Goal: Communication & Community: Answer question/provide support

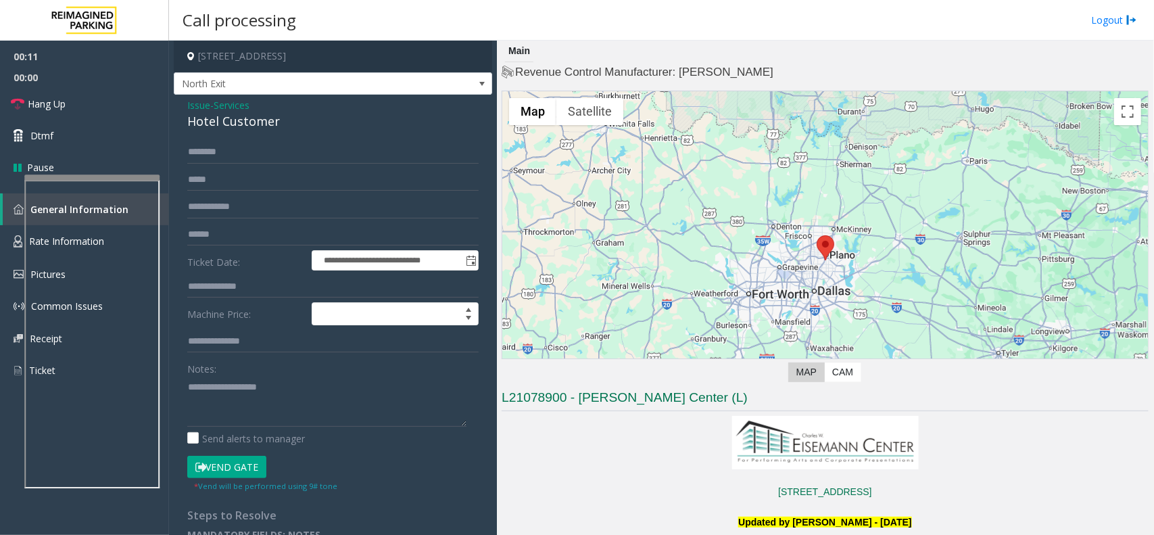
scroll to position [338, 0]
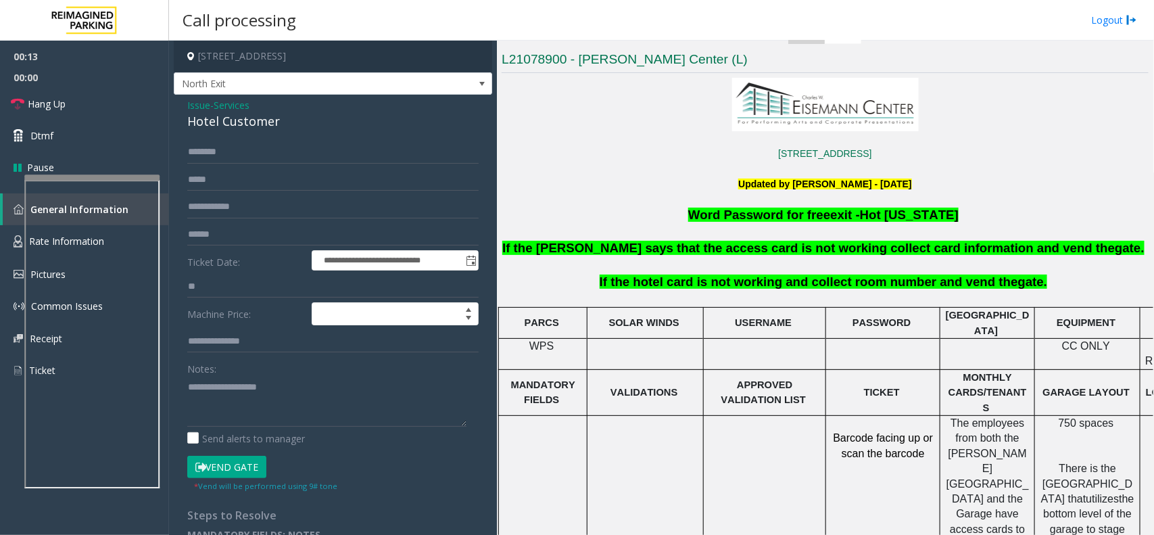
type input "*"
type input "***"
click at [227, 399] on textarea at bounding box center [326, 401] width 279 height 51
click at [260, 127] on div "Hotel Customer" at bounding box center [332, 121] width 291 height 18
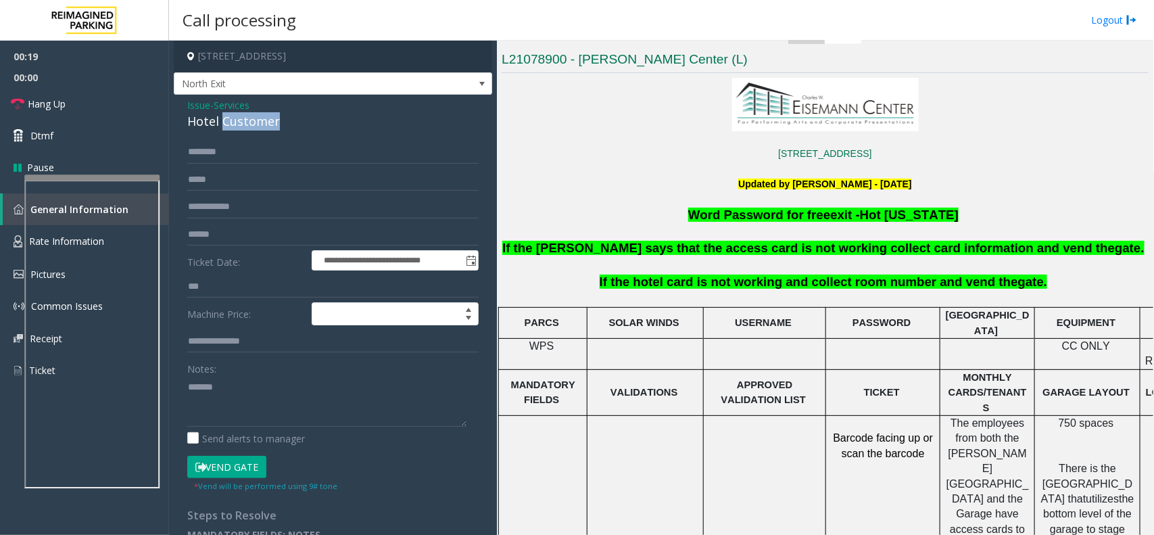
click at [264, 124] on div "Hotel Customer" at bounding box center [332, 121] width 291 height 18
click at [261, 133] on div "**********" at bounding box center [333, 325] width 318 height 460
click at [265, 126] on div "Hotel Customer" at bounding box center [332, 121] width 291 height 18
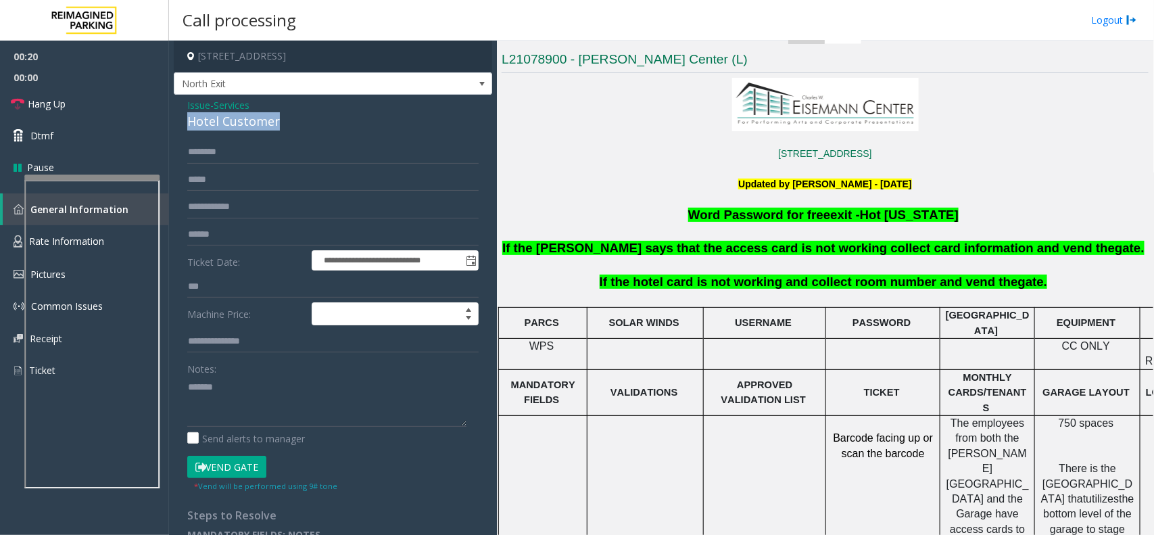
copy div "Hotel Customer"
click at [274, 387] on textarea at bounding box center [326, 401] width 279 height 51
paste textarea "**********"
click at [235, 477] on button "Vend Gate" at bounding box center [226, 467] width 79 height 23
click at [237, 472] on button "Vend Gate" at bounding box center [226, 467] width 79 height 23
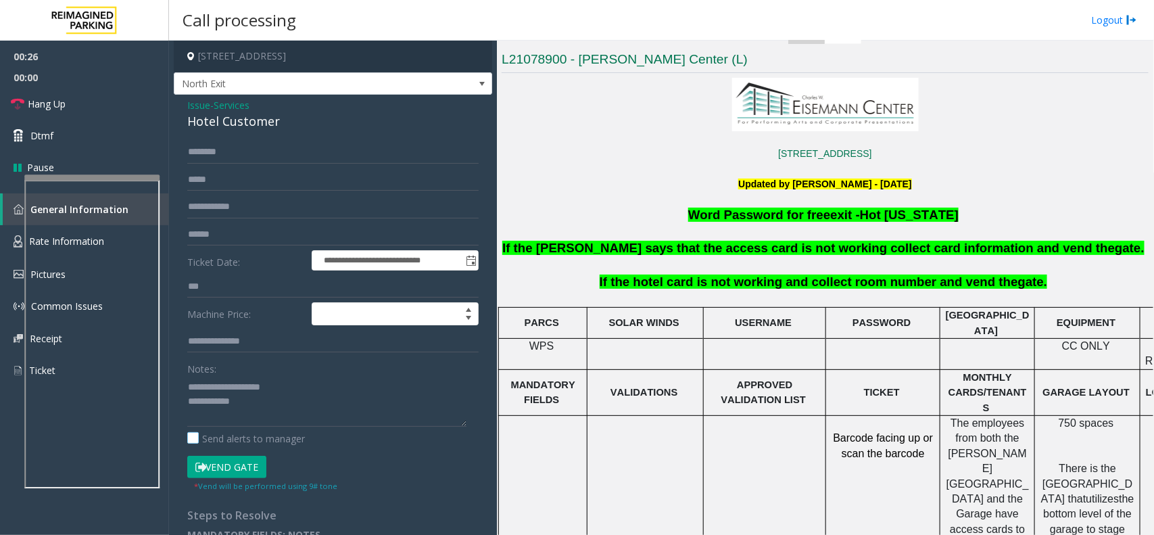
click at [234, 441] on label "Send alerts to manager" at bounding box center [246, 438] width 118 height 14
click at [255, 422] on textarea at bounding box center [326, 401] width 279 height 51
type textarea "**********"
click at [88, 110] on link "Hang Up" at bounding box center [84, 104] width 169 height 32
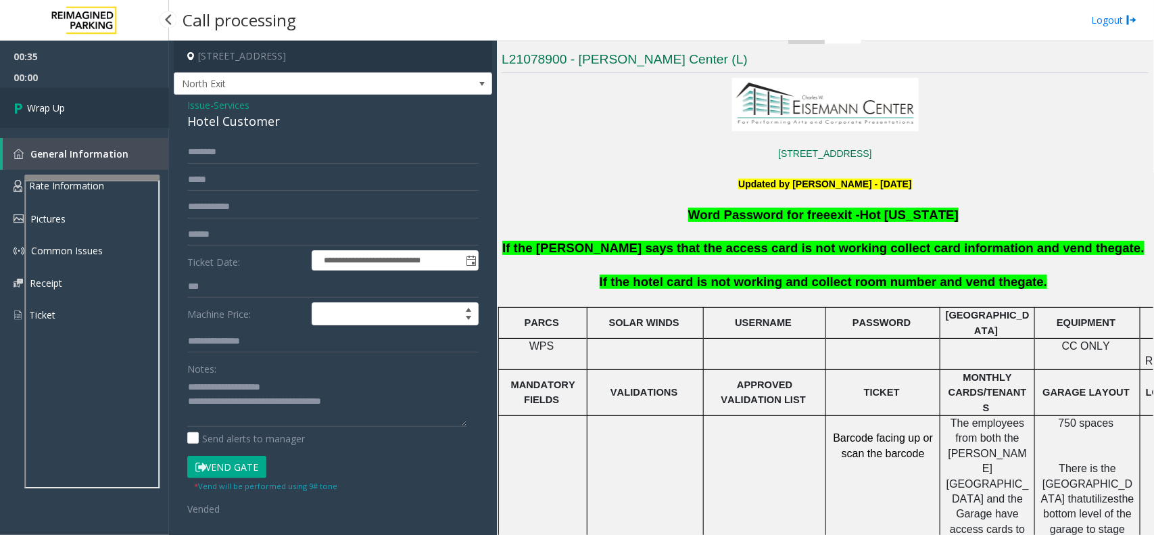
drag, startPoint x: 96, startPoint y: 102, endPoint x: 103, endPoint y: 97, distance: 8.7
click at [99, 100] on link "Wrap Up" at bounding box center [84, 108] width 169 height 40
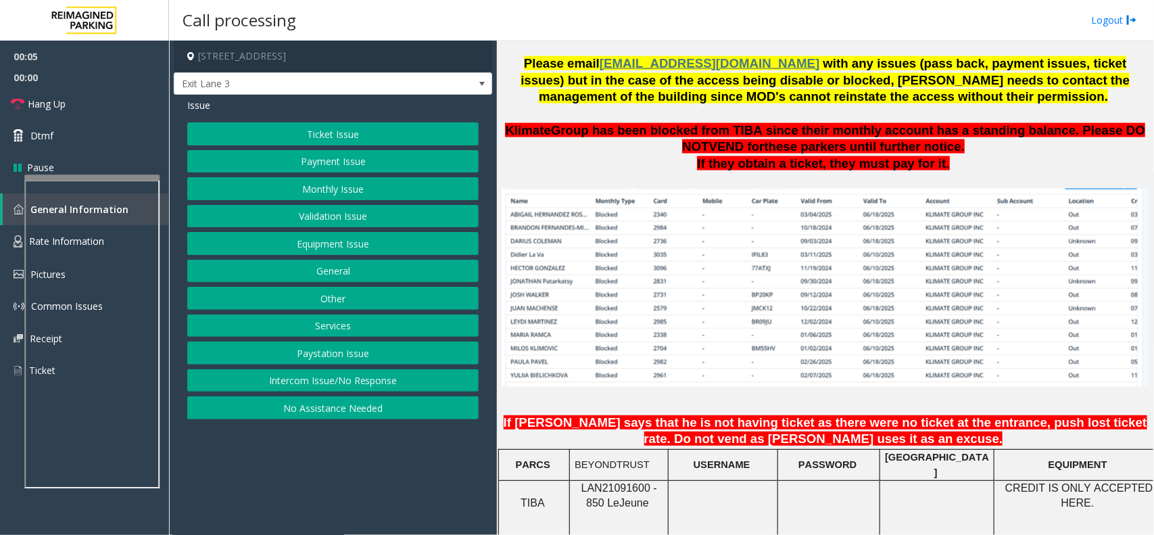
scroll to position [1014, 0]
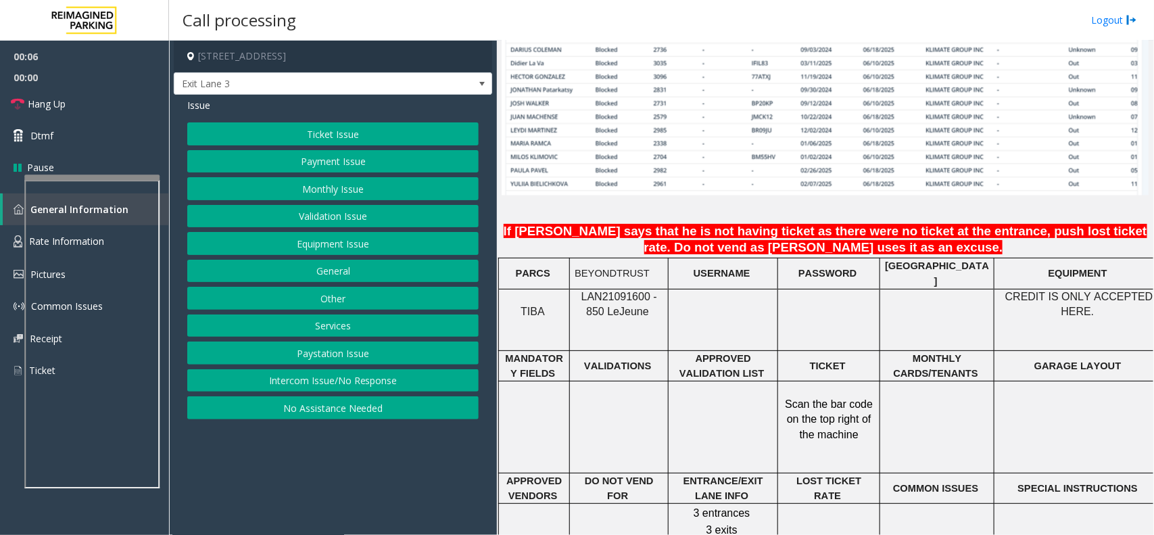
click at [612, 291] on span "LAN21091600 - 850 Le" at bounding box center [619, 304] width 76 height 26
copy span "LAN21091600"
click at [644, 291] on span "LAN21091600 - 850 Le" at bounding box center [619, 304] width 76 height 26
click at [631, 291] on span "LAN21091600 - 850 Le" at bounding box center [619, 304] width 76 height 26
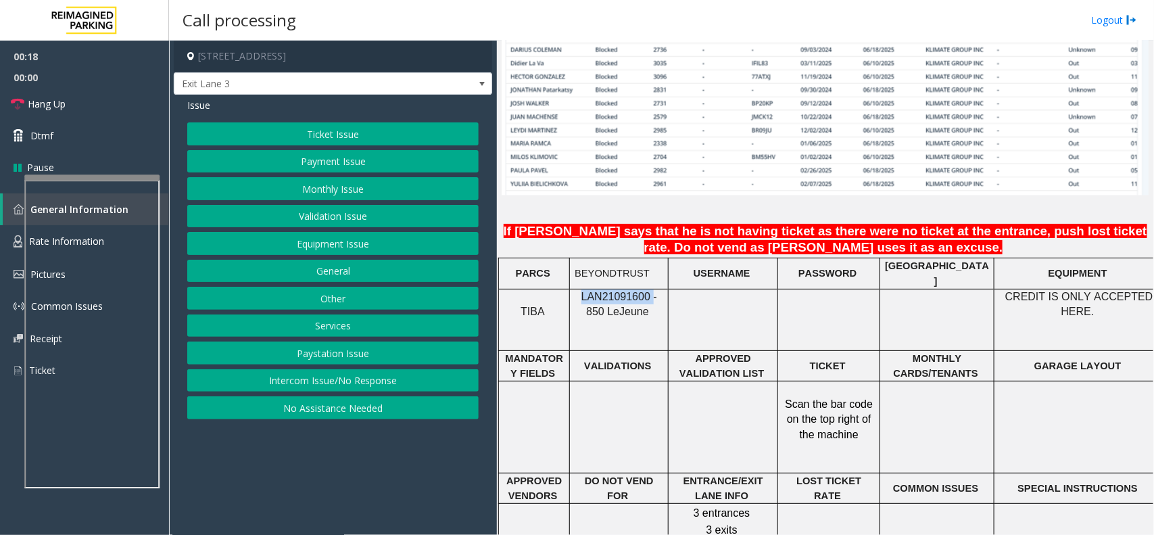
click at [631, 291] on span "LAN21091600 - 850 Le" at bounding box center [619, 304] width 76 height 26
copy span "LAN21091600"
click at [366, 194] on button "Monthly Issue" at bounding box center [332, 188] width 291 height 23
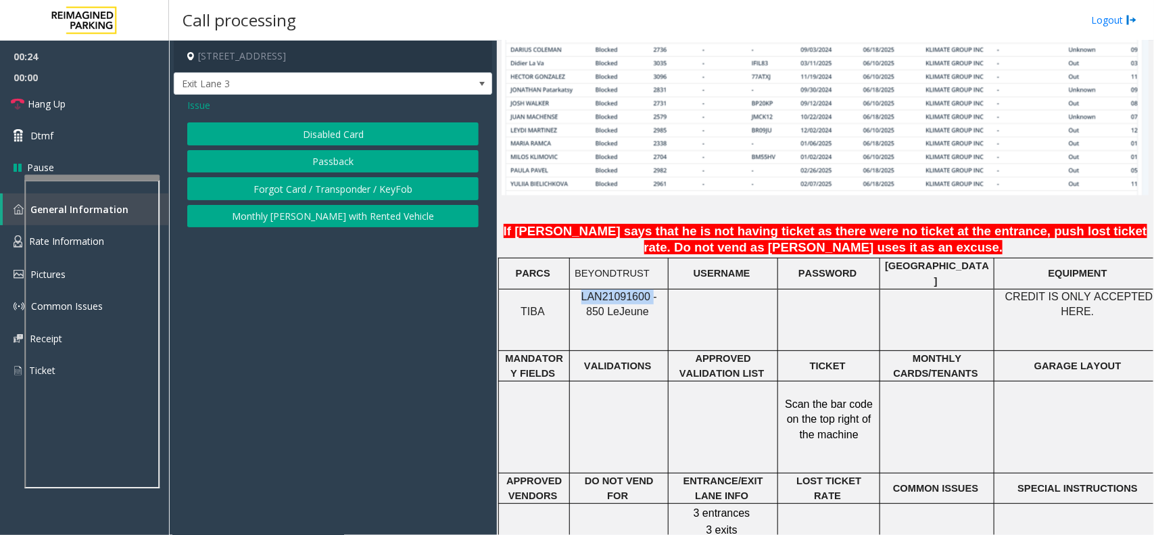
click at [367, 163] on button "Passback" at bounding box center [332, 161] width 291 height 23
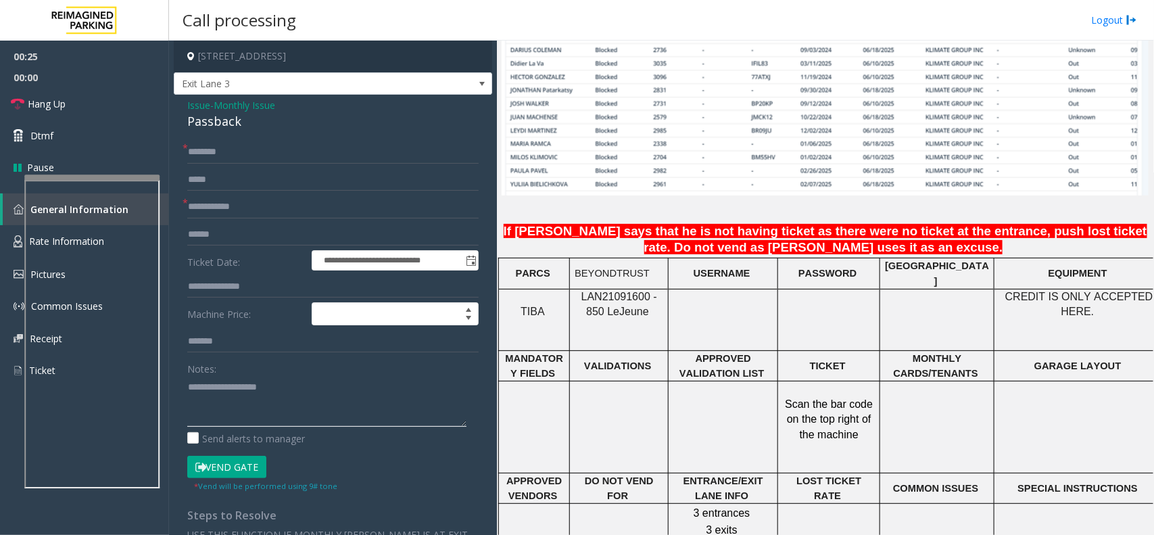
click at [264, 377] on textarea at bounding box center [326, 401] width 279 height 51
click at [225, 129] on div "Passback" at bounding box center [332, 121] width 291 height 18
click at [225, 126] on div "Passback" at bounding box center [332, 121] width 291 height 18
copy div "Passback"
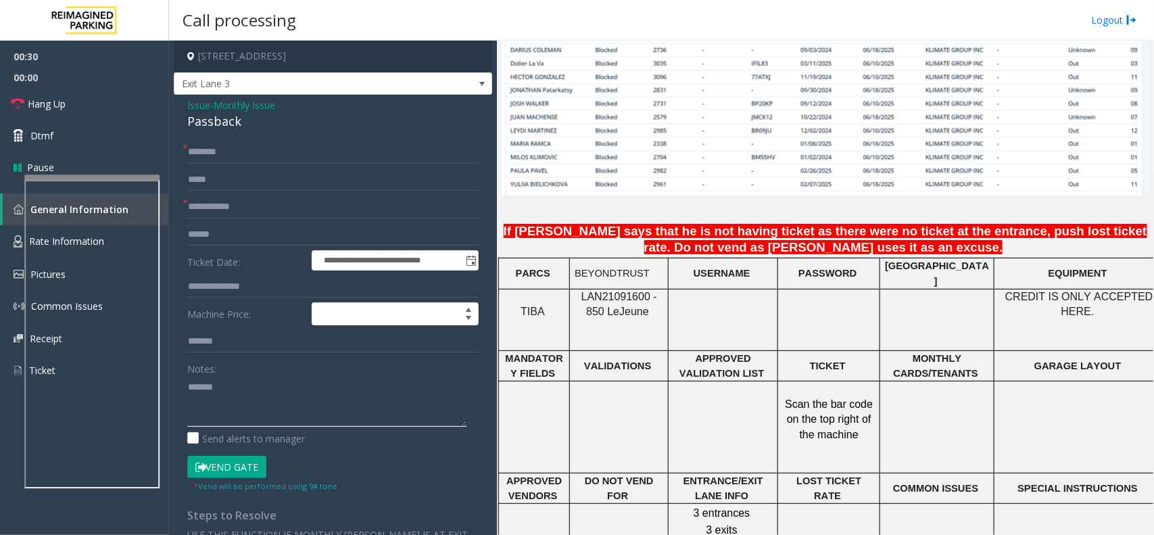
click at [245, 394] on textarea at bounding box center [326, 401] width 279 height 51
paste textarea "*********"
type textarea "**********"
click at [214, 191] on form "**********" at bounding box center [332, 317] width 291 height 352
click at [211, 210] on input "text" at bounding box center [332, 206] width 291 height 23
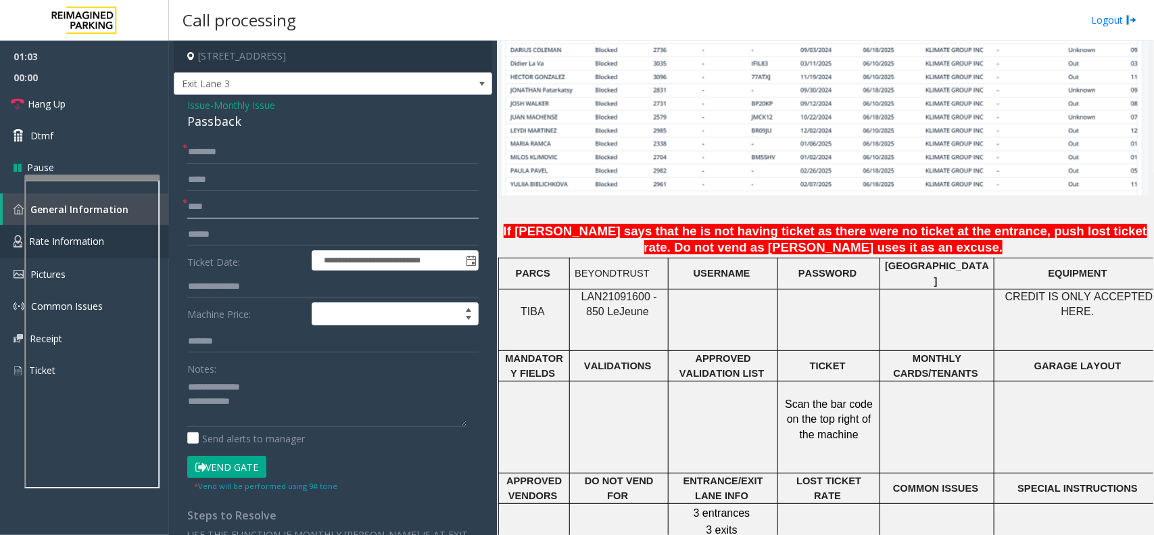
type input "****"
click at [252, 142] on input "text" at bounding box center [332, 152] width 291 height 23
paste input "******"
click at [324, 157] on input "******" at bounding box center [332, 152] width 291 height 23
paste input "**********"
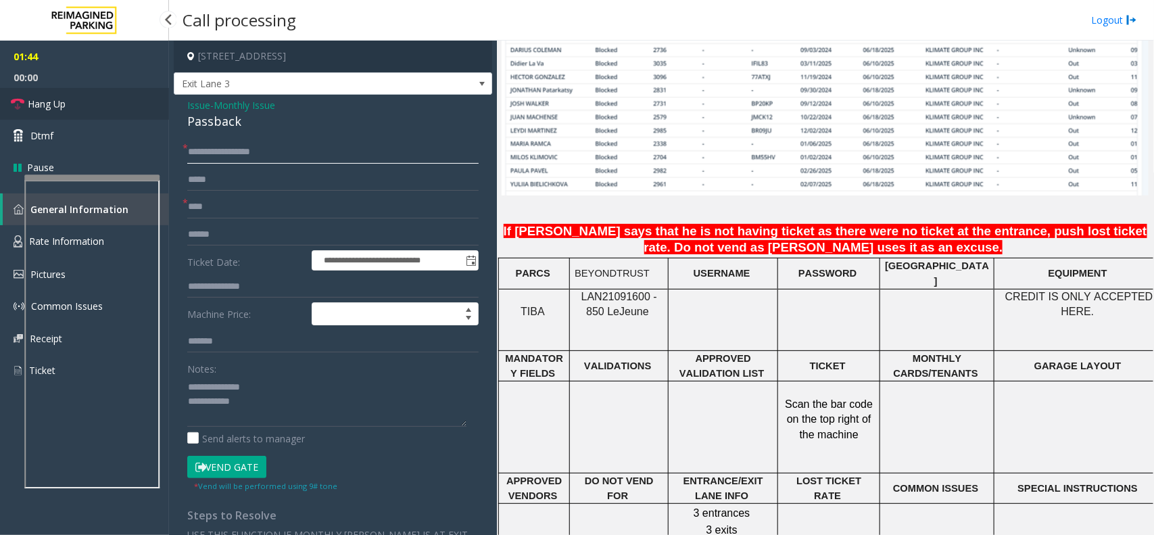
type input "**********"
click at [71, 95] on link "Hang Up" at bounding box center [84, 104] width 169 height 32
click at [292, 414] on textarea at bounding box center [326, 401] width 279 height 51
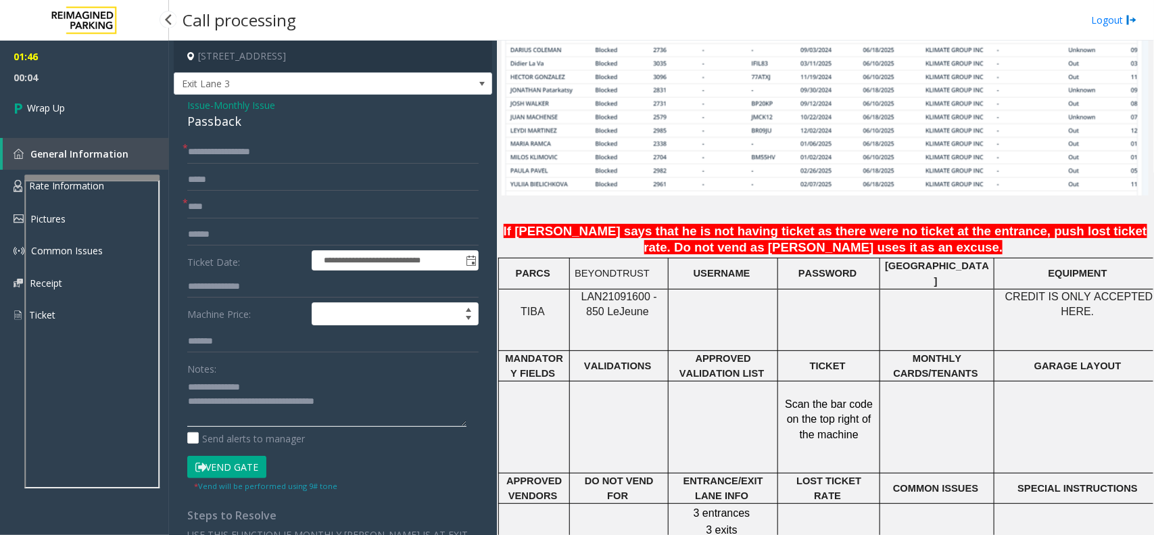
type textarea "**********"
click at [135, 132] on div "01:46 00:04 Wrap Up General Information Rate Information Pictures Common Issues…" at bounding box center [84, 191] width 169 height 301
click at [64, 56] on span "01:46" at bounding box center [84, 56] width 169 height 21
click at [75, 114] on link "Wrap Up" at bounding box center [84, 108] width 169 height 40
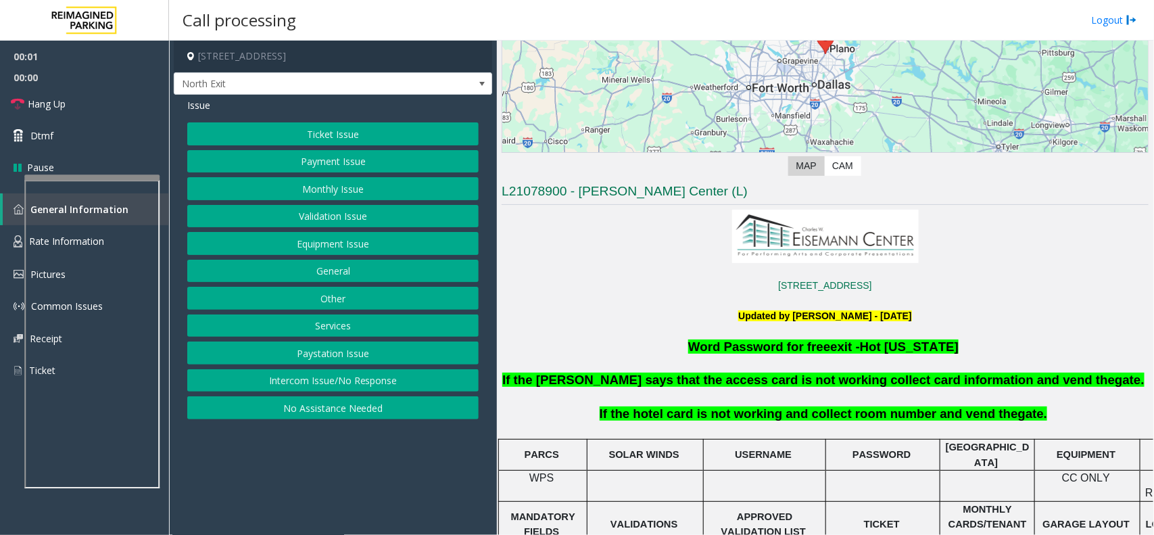
scroll to position [338, 0]
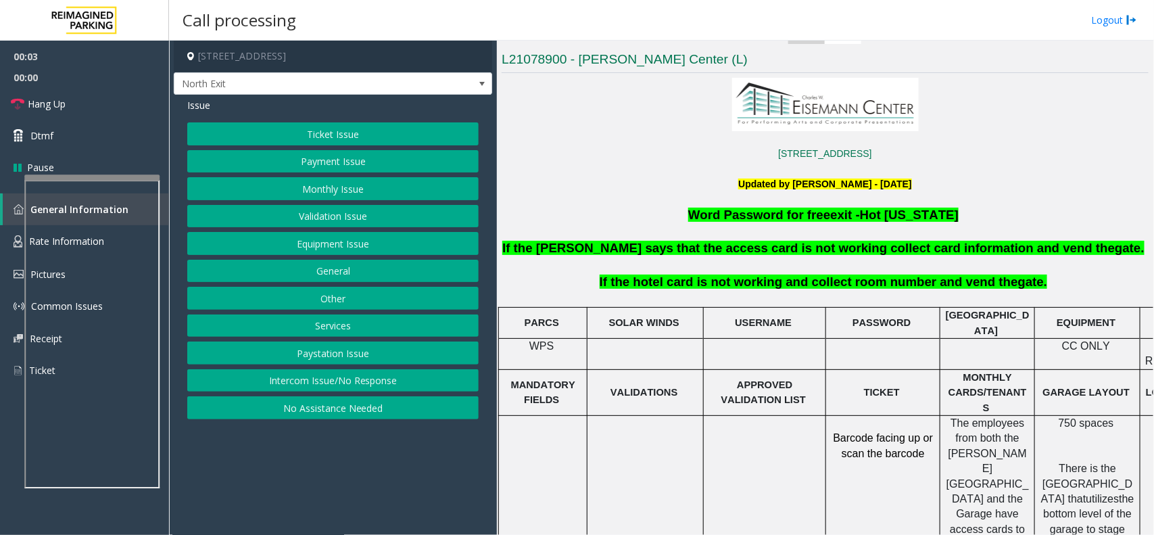
click at [365, 325] on button "Services" at bounding box center [332, 325] width 291 height 23
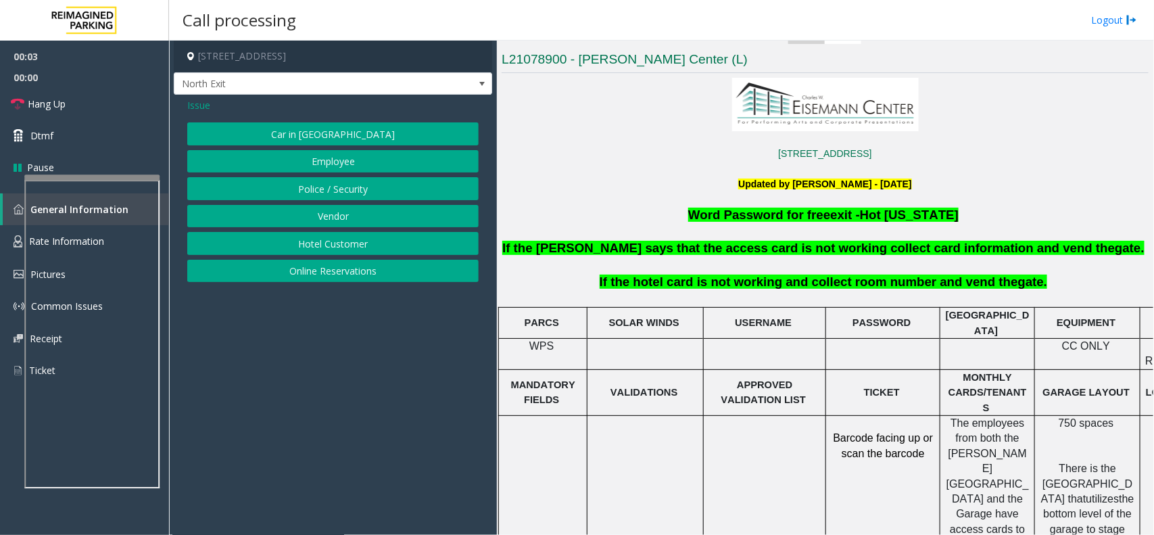
click at [350, 245] on button "Hotel Customer" at bounding box center [332, 243] width 291 height 23
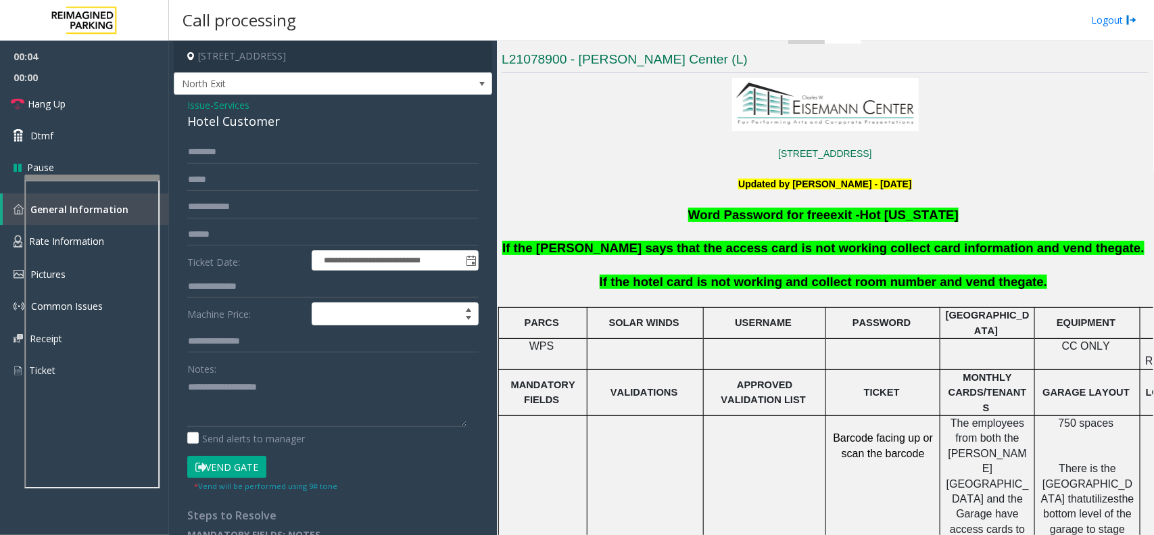
click at [257, 301] on form "**********" at bounding box center [332, 317] width 291 height 352
click at [248, 397] on textarea at bounding box center [326, 401] width 279 height 51
click at [258, 126] on div "Hotel Customer" at bounding box center [332, 121] width 291 height 18
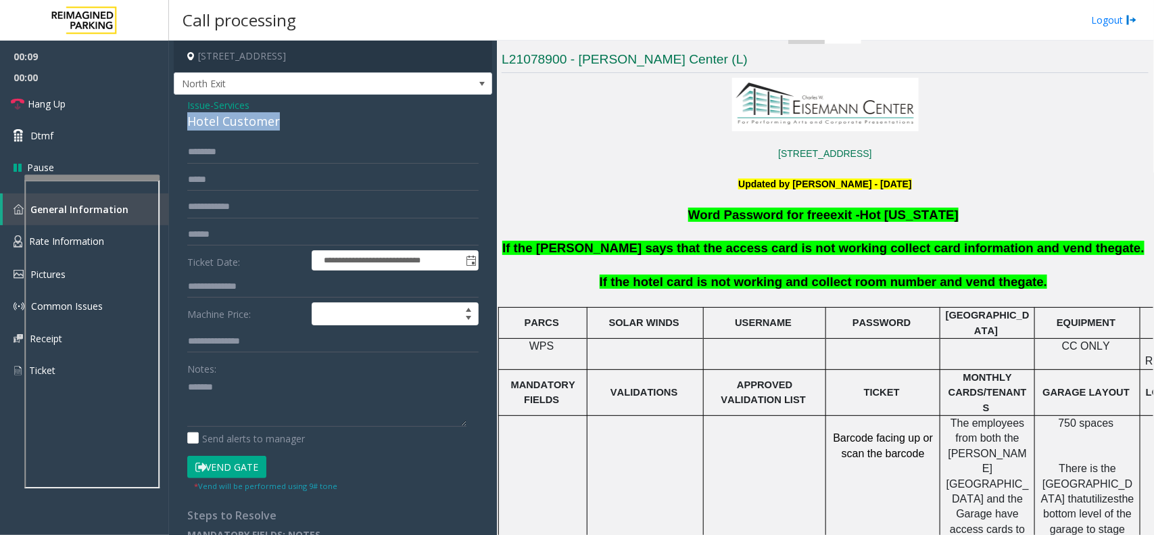
copy div "Hotel Customer"
click at [276, 395] on textarea at bounding box center [326, 401] width 279 height 51
paste textarea "**********"
type textarea "**********"
click at [221, 295] on input "text" at bounding box center [332, 286] width 291 height 23
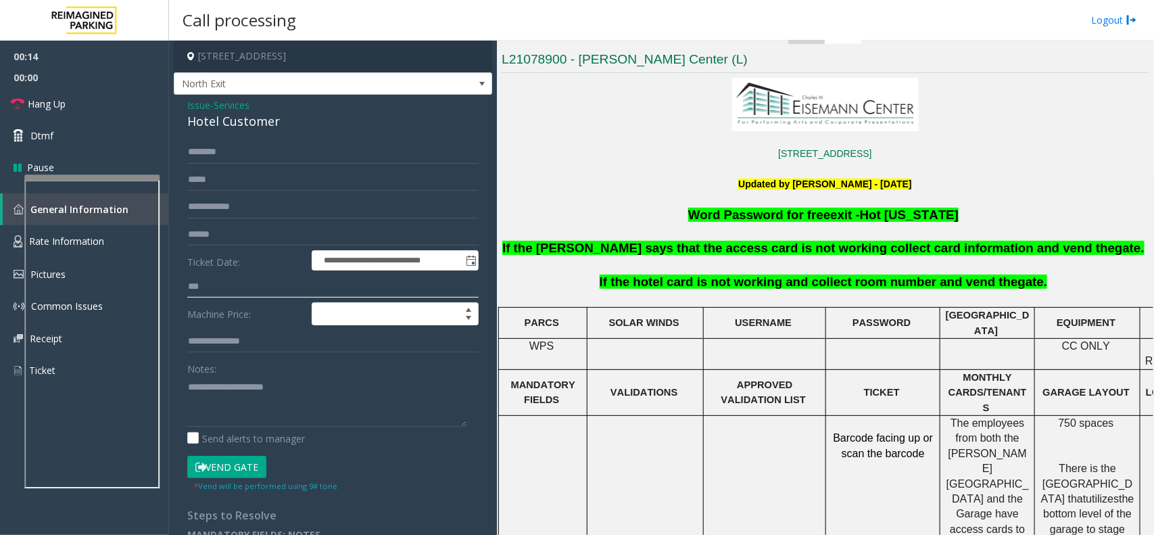
type input "***"
click at [203, 464] on icon at bounding box center [200, 466] width 11 height 9
click at [224, 423] on textarea at bounding box center [326, 401] width 279 height 51
type textarea "**********"
click at [68, 105] on link "Hang Up" at bounding box center [84, 104] width 169 height 32
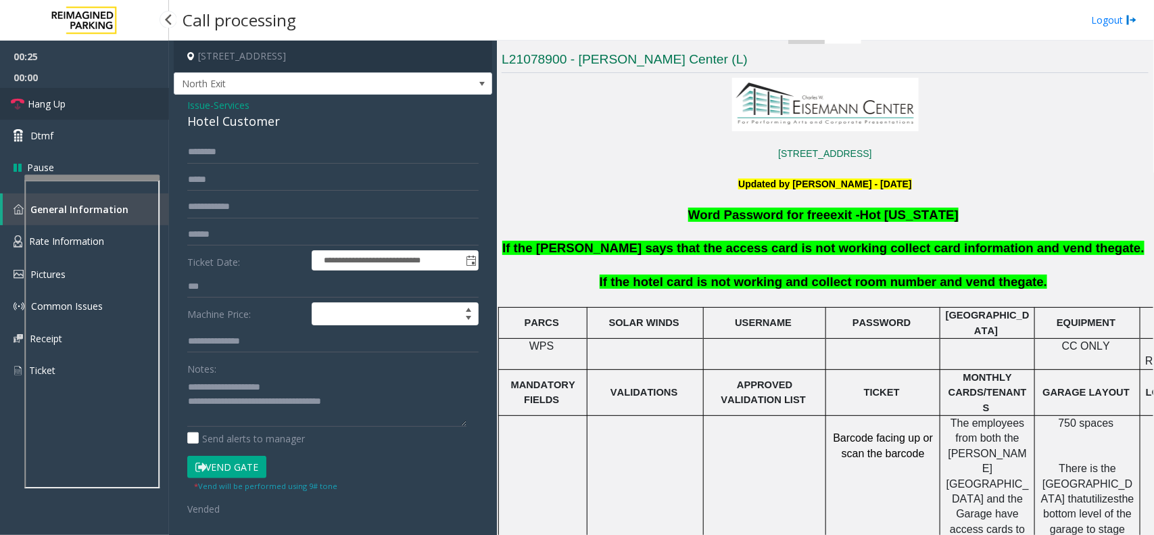
click at [68, 105] on link "Hang Up" at bounding box center [84, 104] width 169 height 32
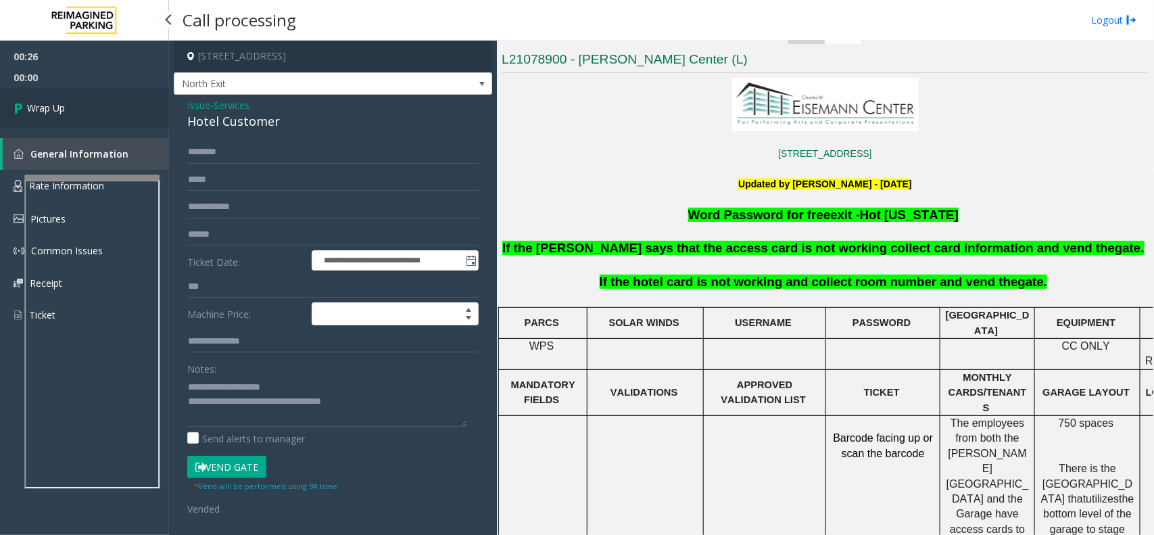
click at [68, 105] on link "Wrap Up" at bounding box center [84, 108] width 169 height 40
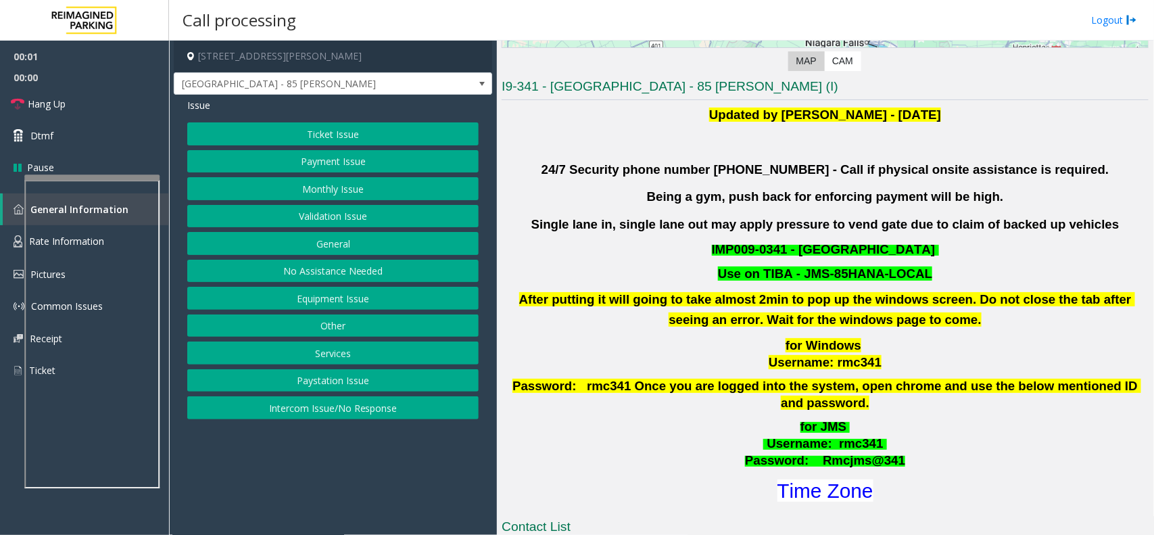
scroll to position [591, 0]
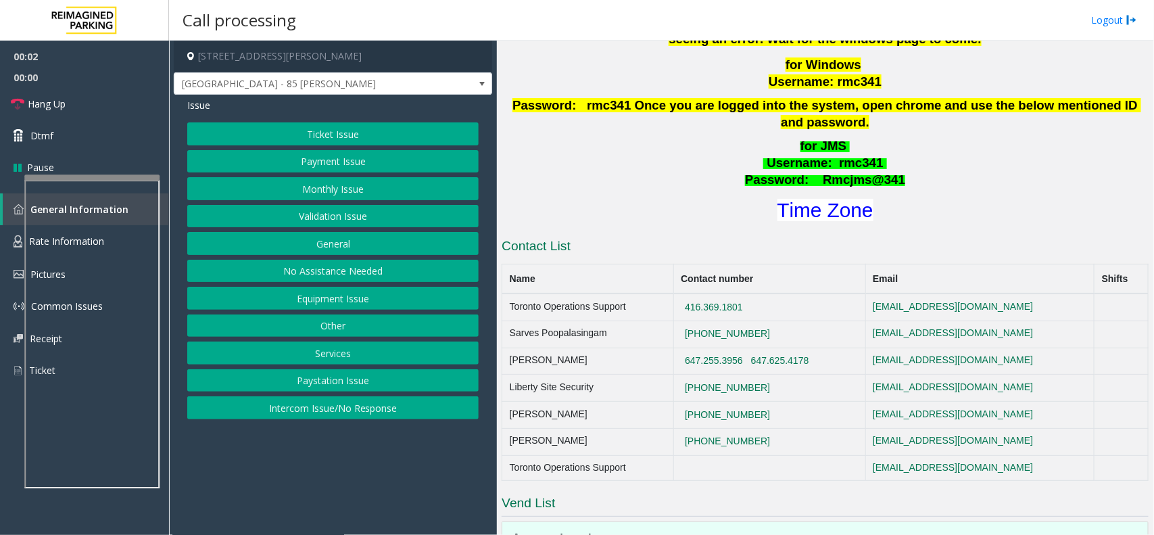
click at [299, 210] on button "Validation Issue" at bounding box center [332, 216] width 291 height 23
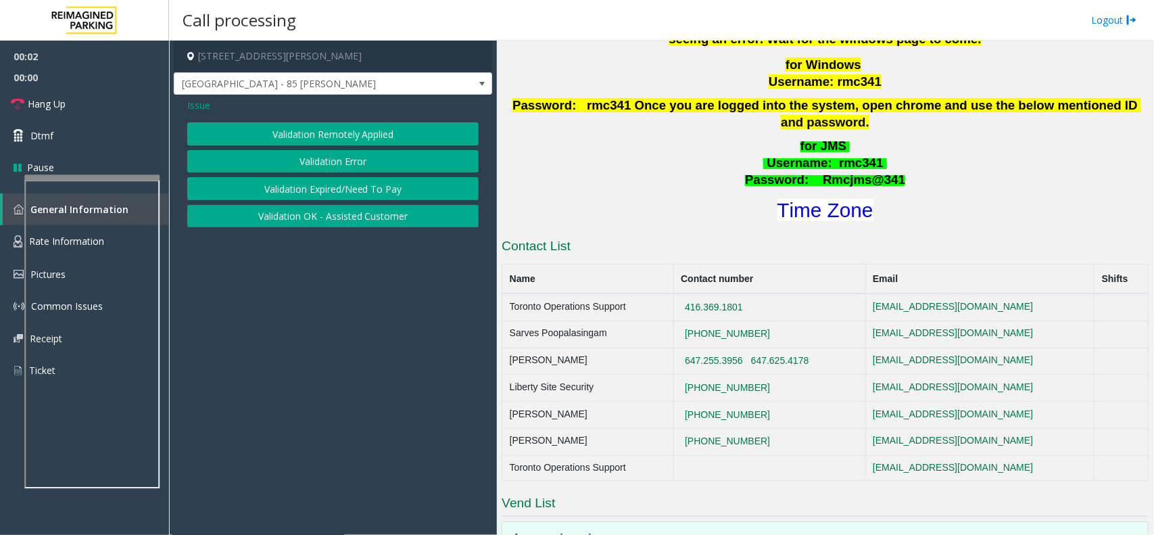
click at [312, 161] on button "Validation Error" at bounding box center [332, 161] width 291 height 23
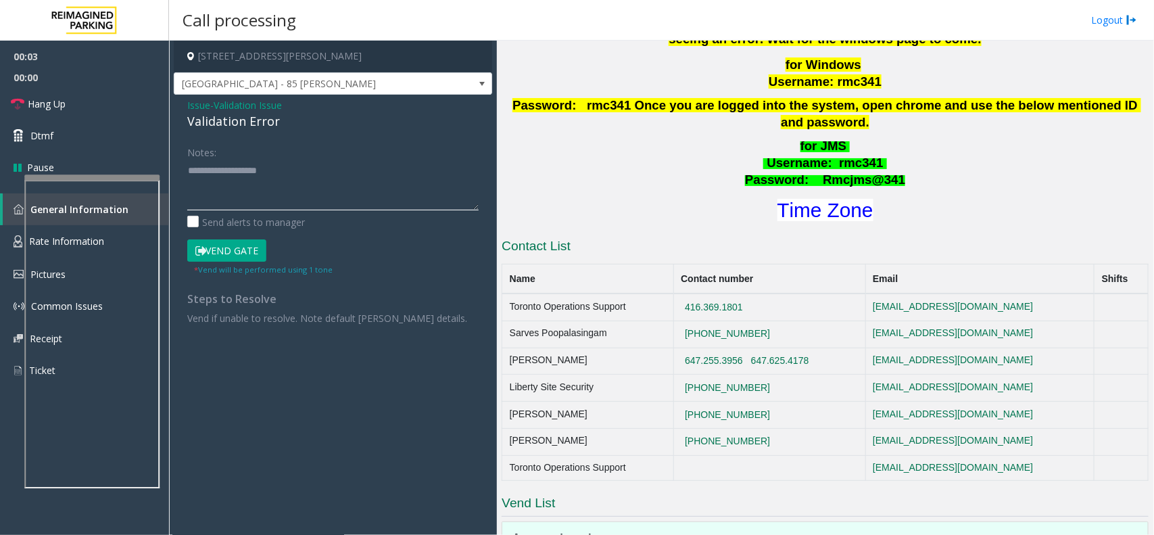
click at [296, 195] on textarea at bounding box center [332, 185] width 291 height 51
click at [265, 130] on div "Validation Error" at bounding box center [332, 121] width 291 height 18
click at [268, 124] on div "Validation Error" at bounding box center [332, 121] width 291 height 18
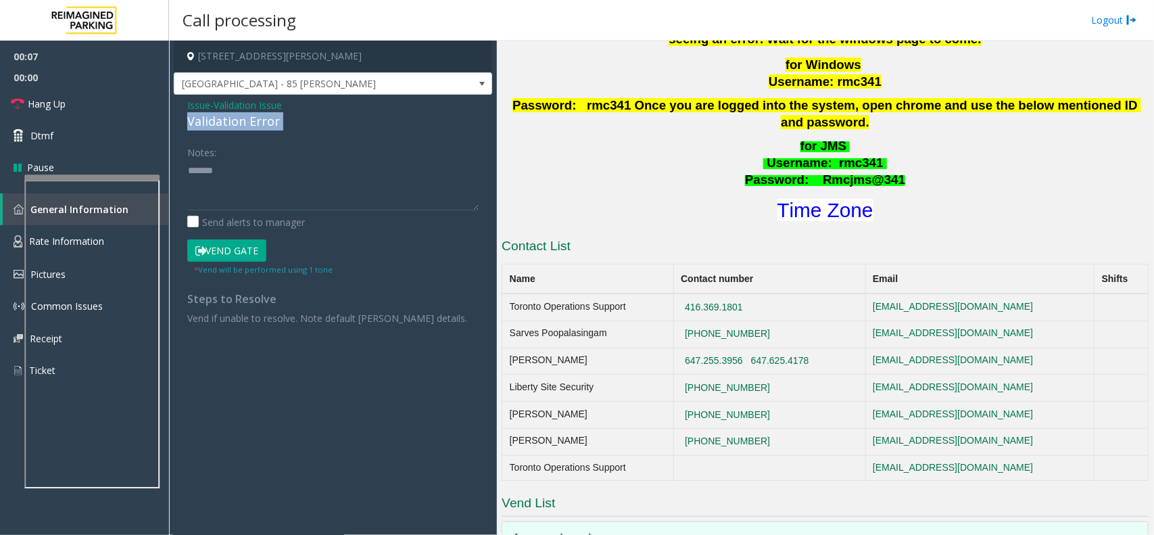
copy div "Validation Error"
click at [286, 180] on textarea at bounding box center [332, 185] width 291 height 51
paste textarea "**********"
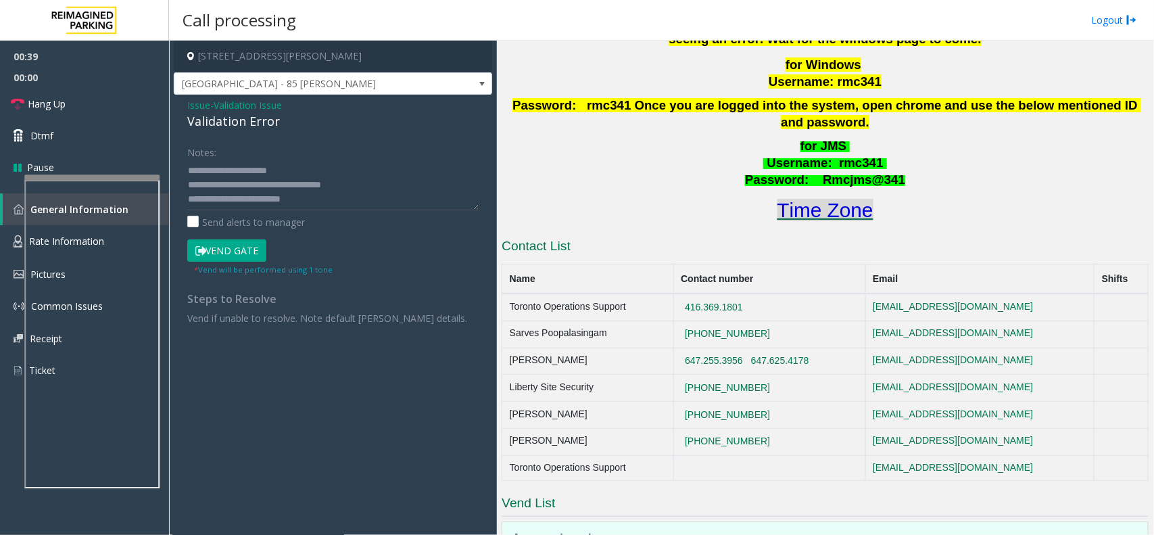
drag, startPoint x: 837, startPoint y: 206, endPoint x: 840, endPoint y: 193, distance: 13.1
click at [837, 206] on h1 "Time Zone" at bounding box center [825, 210] width 650 height 28
click at [842, 199] on font "Time Zone" at bounding box center [825, 210] width 96 height 22
click at [329, 201] on textarea at bounding box center [332, 185] width 291 height 51
type textarea "**********"
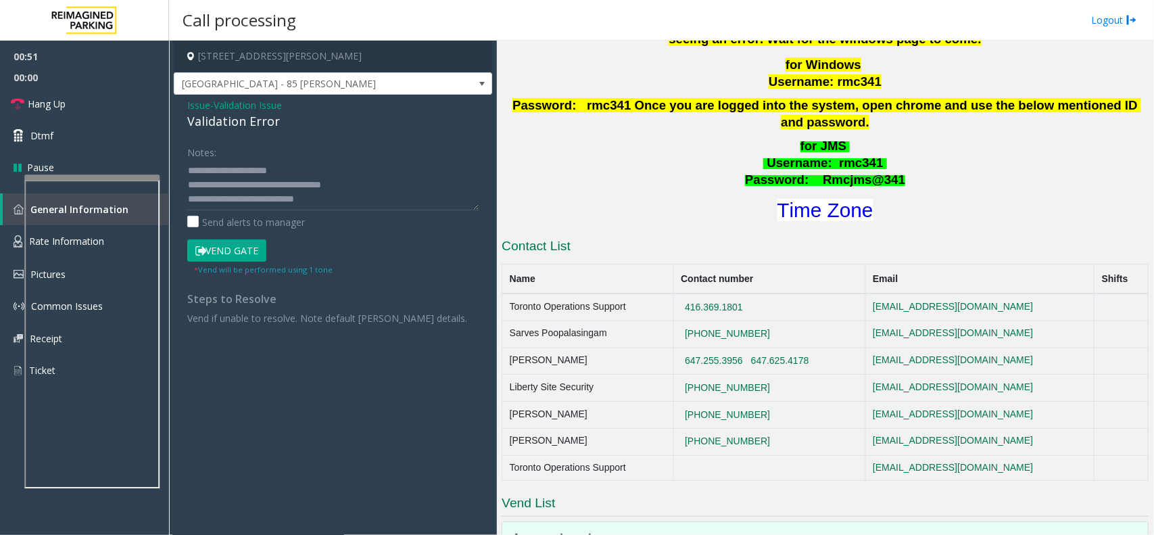
click at [224, 254] on button "Vend Gate" at bounding box center [226, 250] width 79 height 23
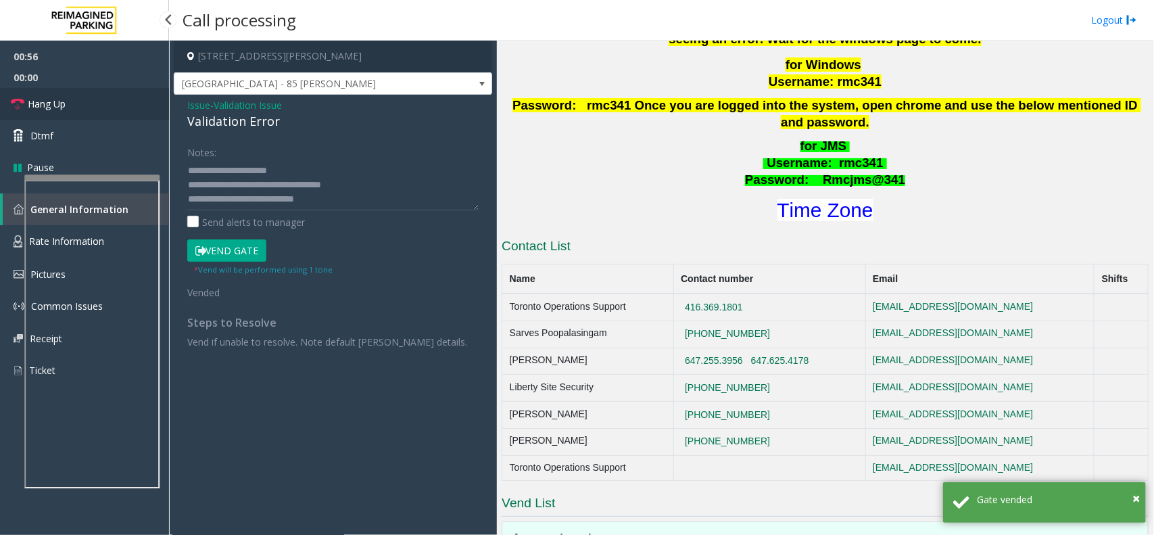
click at [113, 116] on link "Hang Up" at bounding box center [84, 104] width 169 height 32
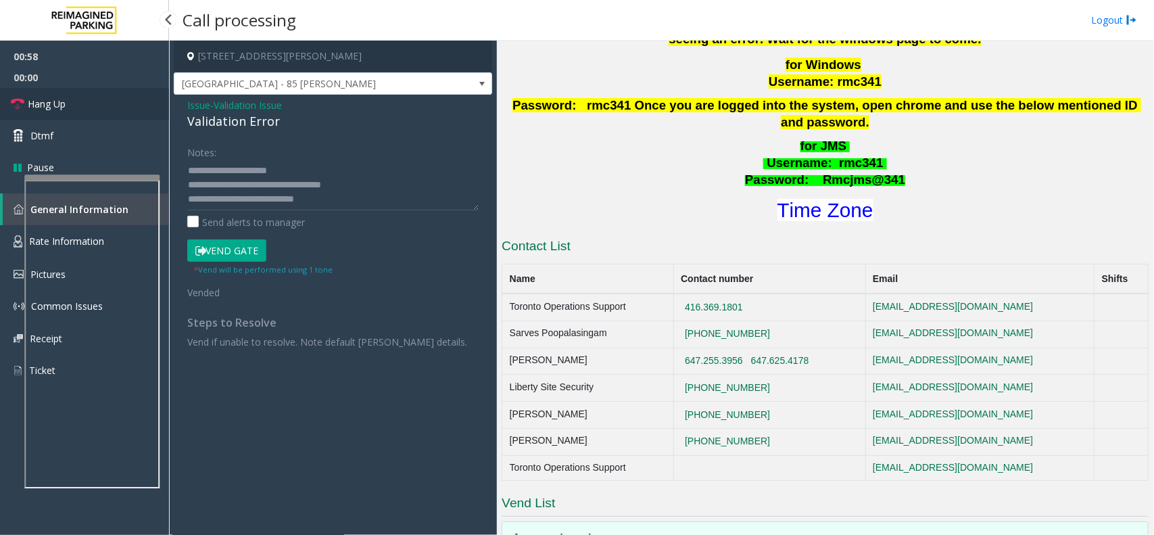
click at [113, 116] on link "Hang Up" at bounding box center [84, 104] width 169 height 32
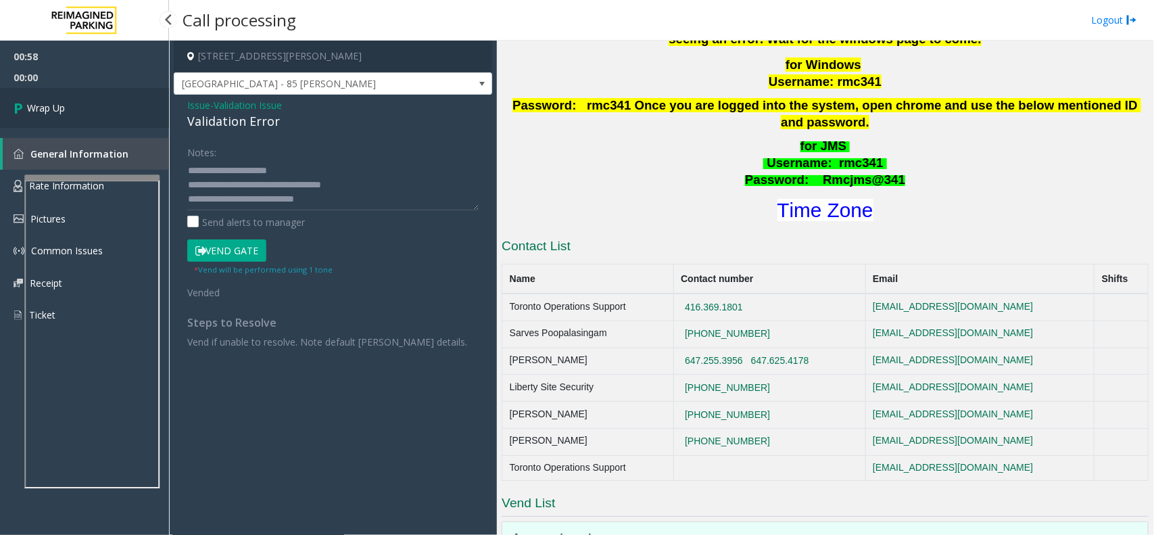
click at [113, 116] on link "Wrap Up" at bounding box center [84, 108] width 169 height 40
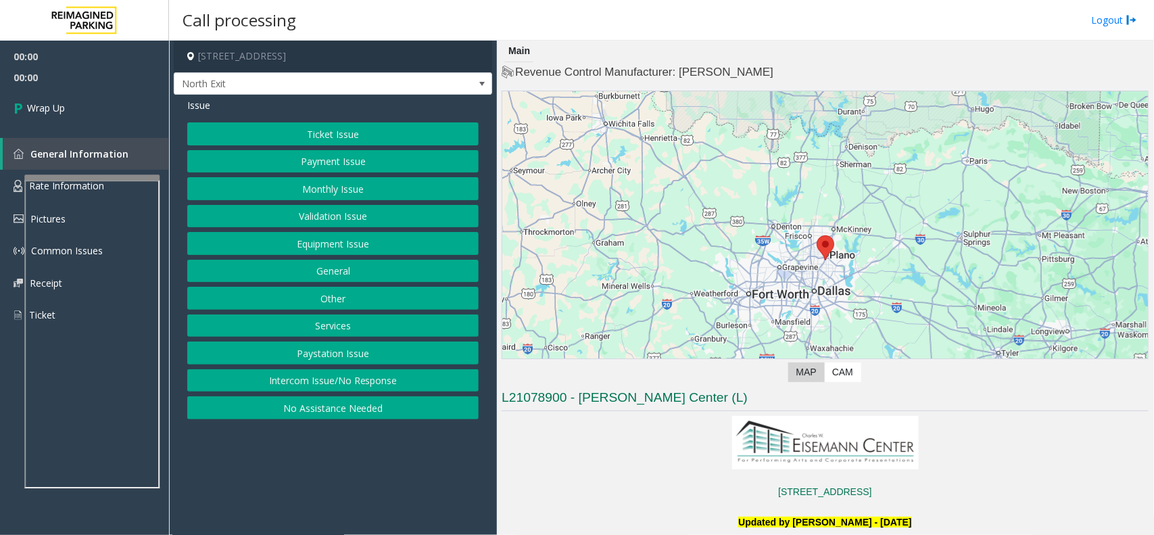
click at [349, 387] on button "Intercom Issue/No Response" at bounding box center [332, 380] width 291 height 23
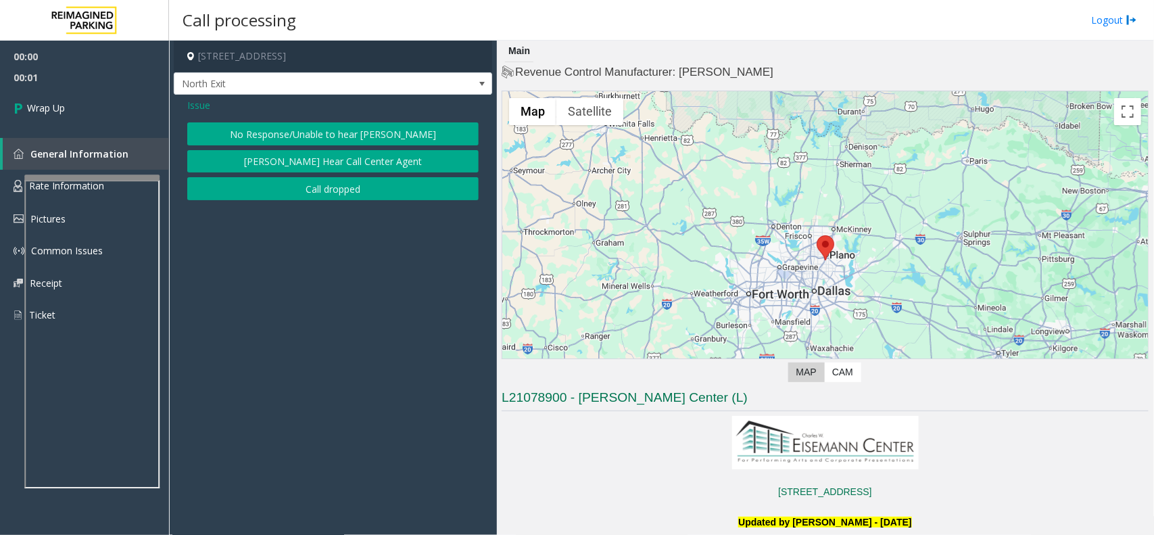
click at [299, 170] on button "[PERSON_NAME] Hear Call Center Agent" at bounding box center [332, 161] width 291 height 23
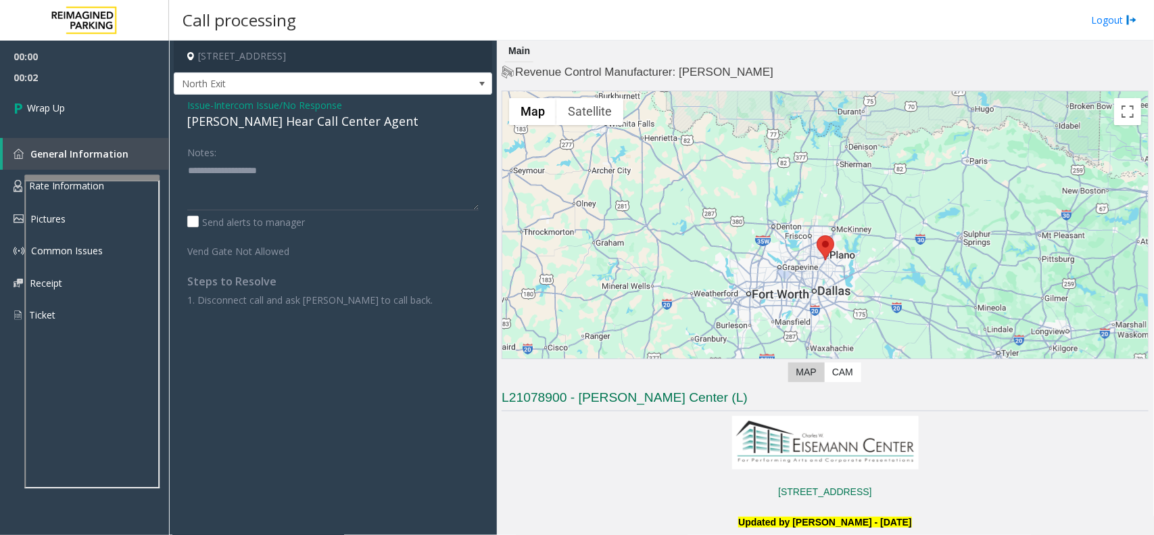
click at [197, 105] on span "Issue" at bounding box center [198, 105] width 23 height 14
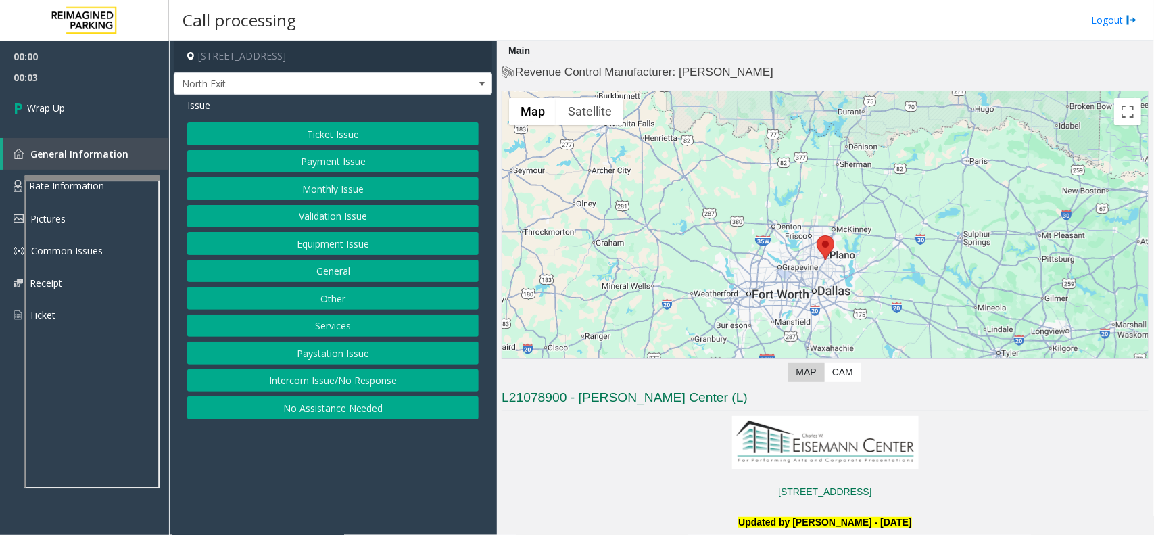
click at [312, 377] on button "Intercom Issue/No Response" at bounding box center [332, 380] width 291 height 23
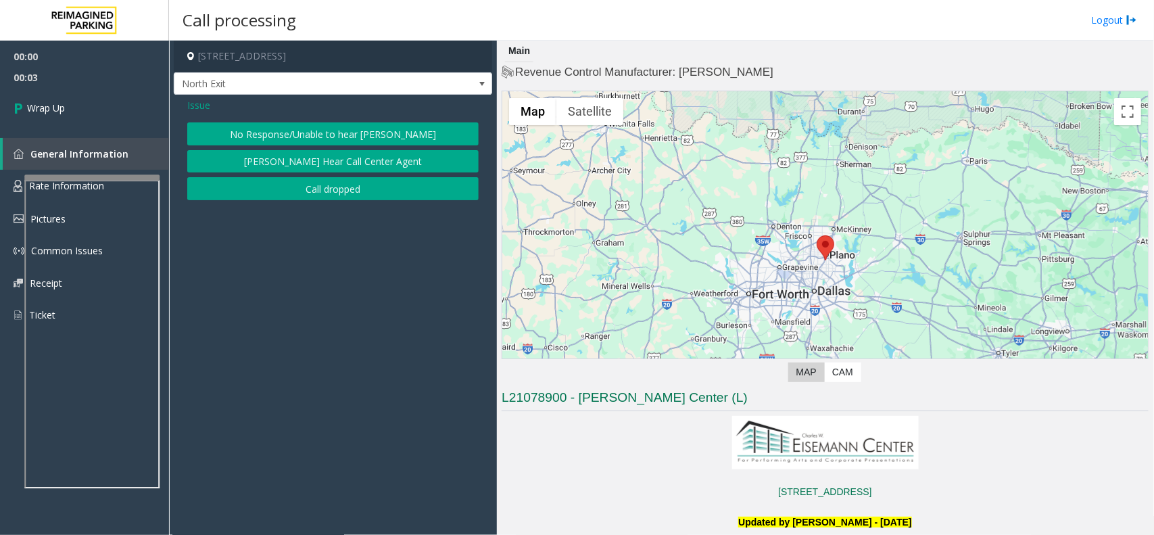
click at [275, 203] on div "Issue No Response/Unable to hear parker Parker Cannot Hear Call Center Agent Ca…" at bounding box center [333, 151] width 318 height 112
click at [272, 193] on button "Call dropped" at bounding box center [332, 188] width 291 height 23
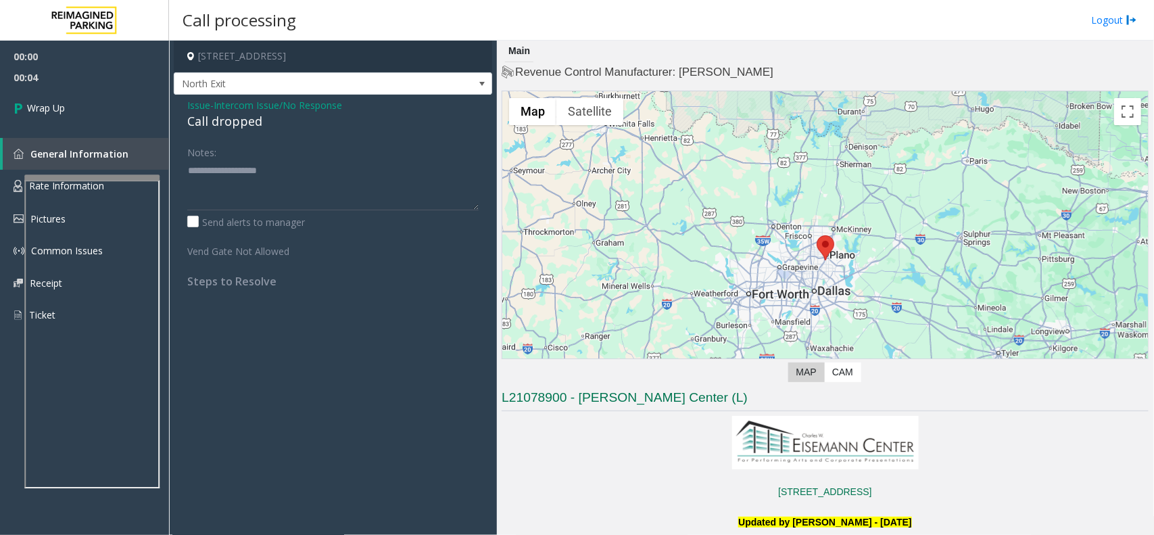
click at [218, 130] on div "Call dropped" at bounding box center [332, 121] width 291 height 18
type textarea "**********"
click at [99, 109] on link "Wrap Up" at bounding box center [84, 108] width 169 height 40
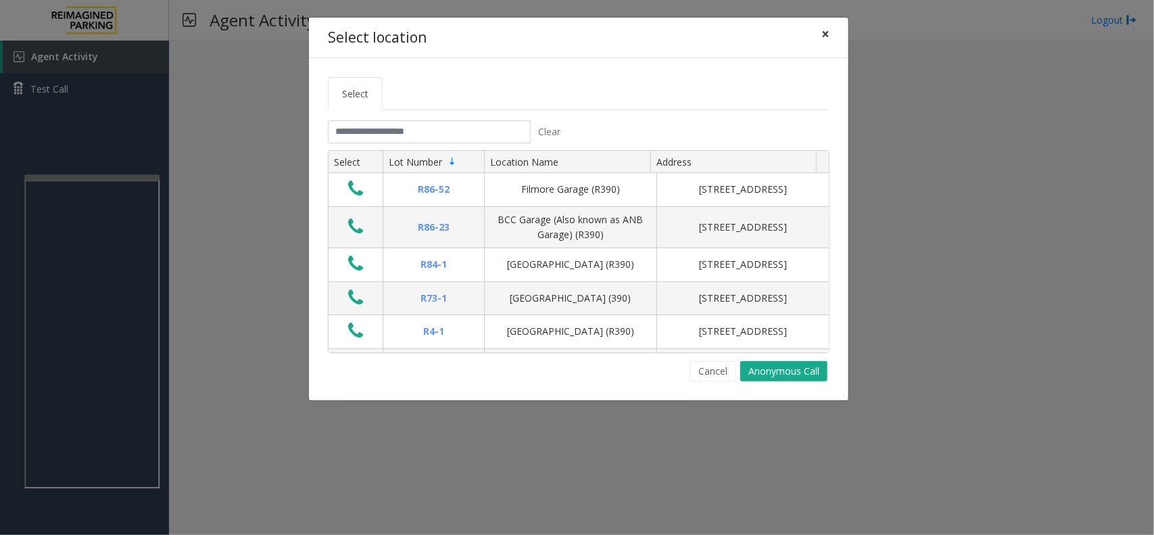
click at [826, 37] on span "×" at bounding box center [825, 33] width 8 height 19
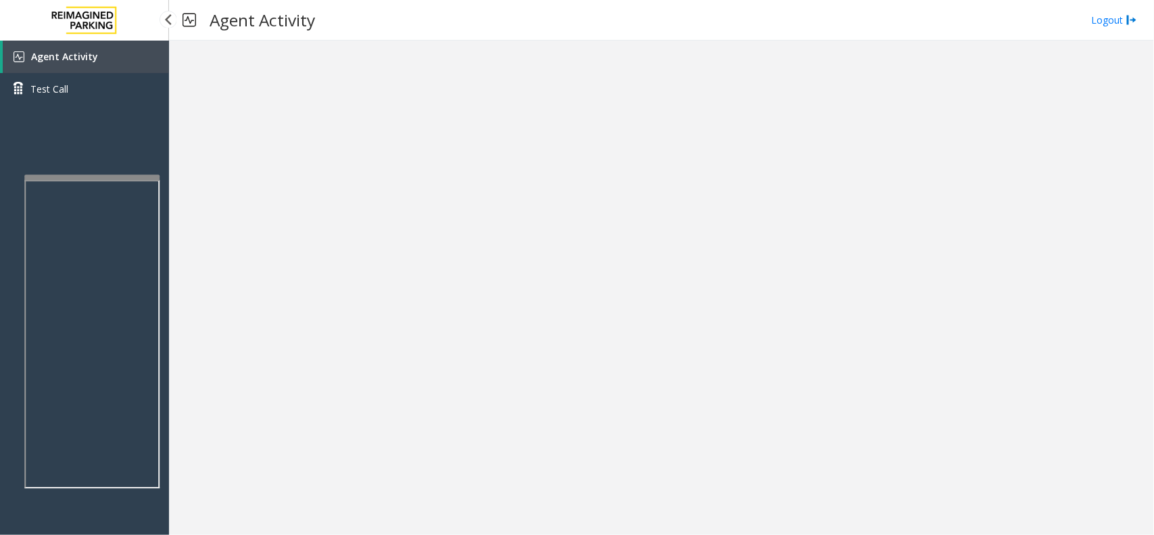
click at [109, 59] on link "Agent Activity" at bounding box center [86, 57] width 166 height 32
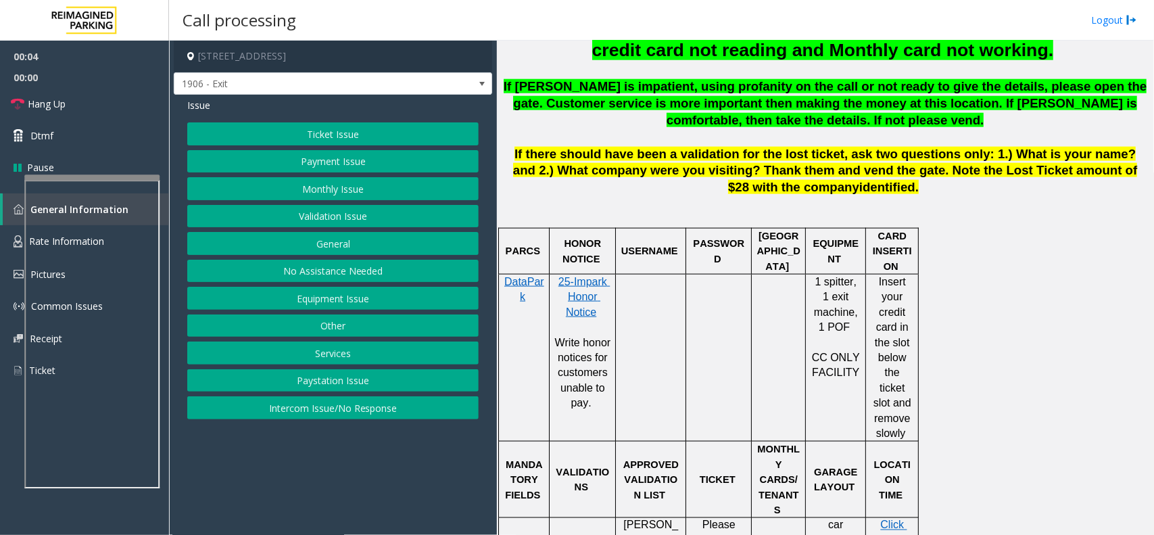
scroll to position [422, 0]
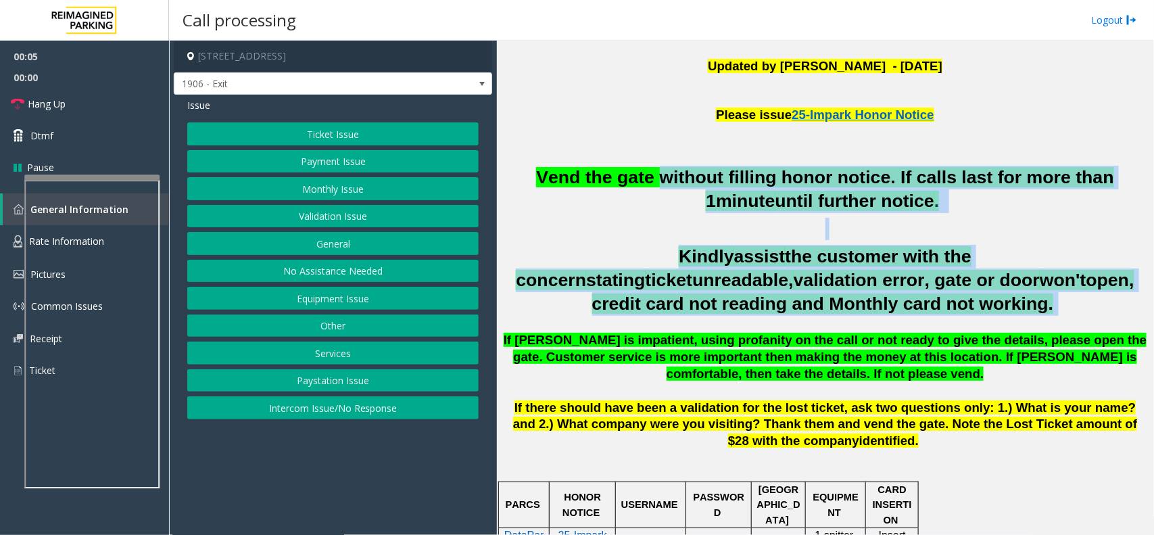
drag, startPoint x: 724, startPoint y: 258, endPoint x: 856, endPoint y: 337, distance: 154.3
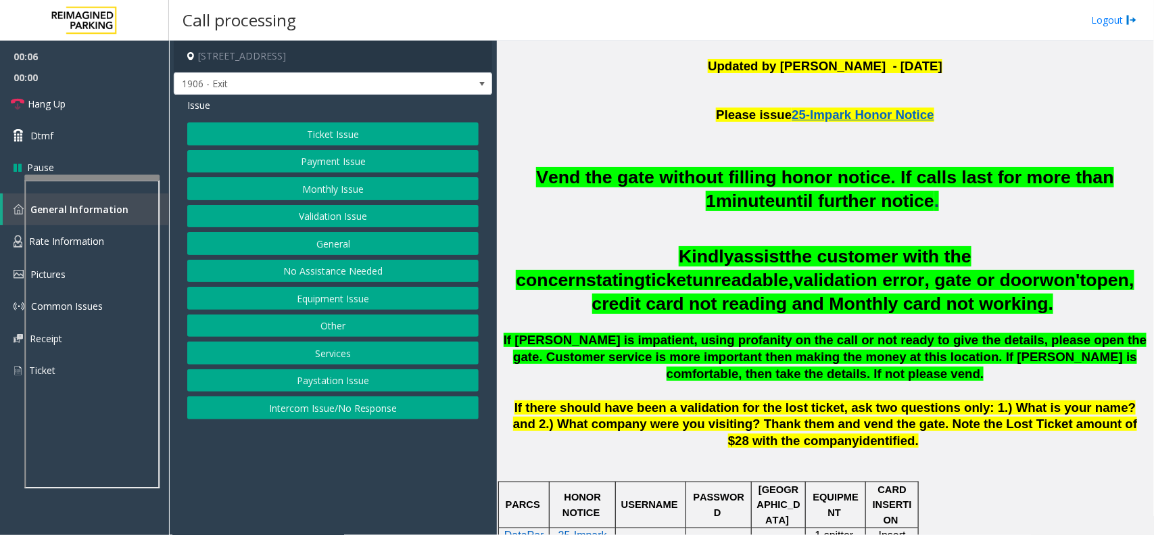
click at [876, 352] on span "If parker is impatient, using profanity on the call or not ready to give the de…" at bounding box center [826, 357] width 644 height 48
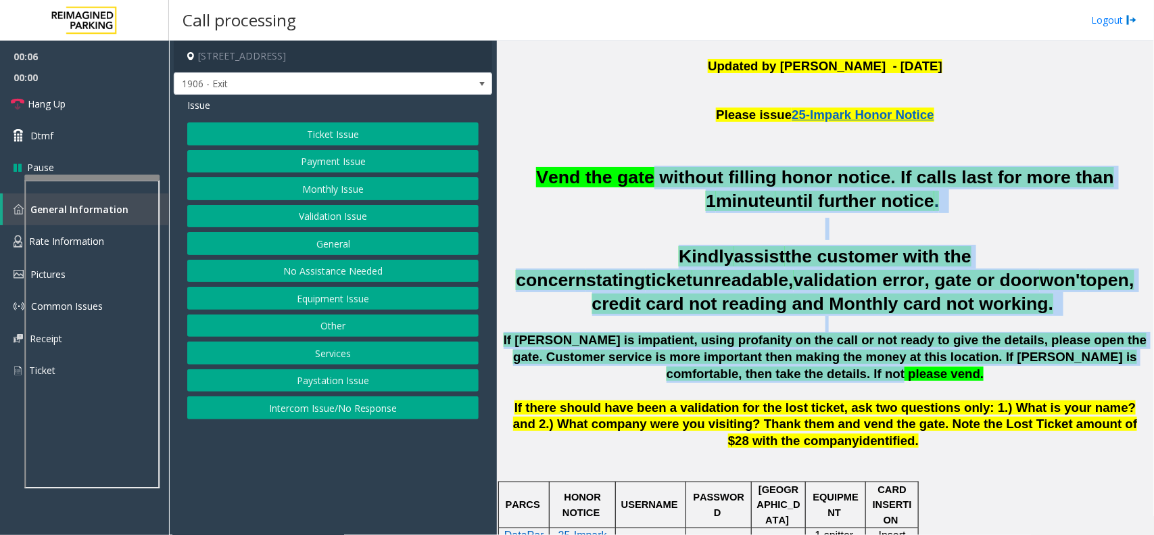
drag, startPoint x: 894, startPoint y: 375, endPoint x: 639, endPoint y: 186, distance: 318.0
click at [639, 186] on div "Vend the gate without filling honor notice. If calls last for more than 1 minut…" at bounding box center [825, 308] width 647 height 284
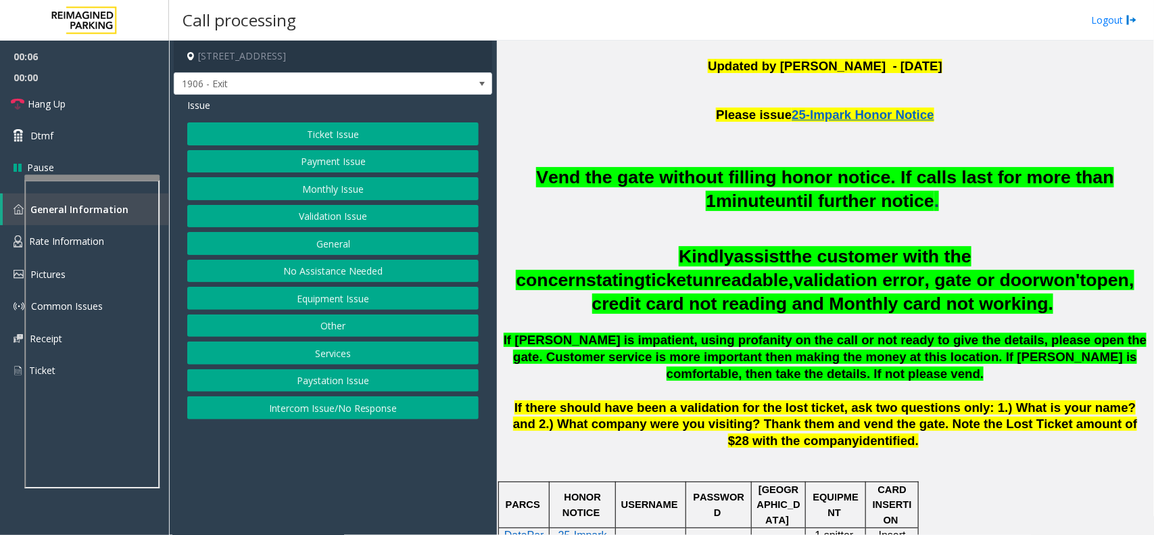
click at [597, 163] on p at bounding box center [825, 156] width 647 height 15
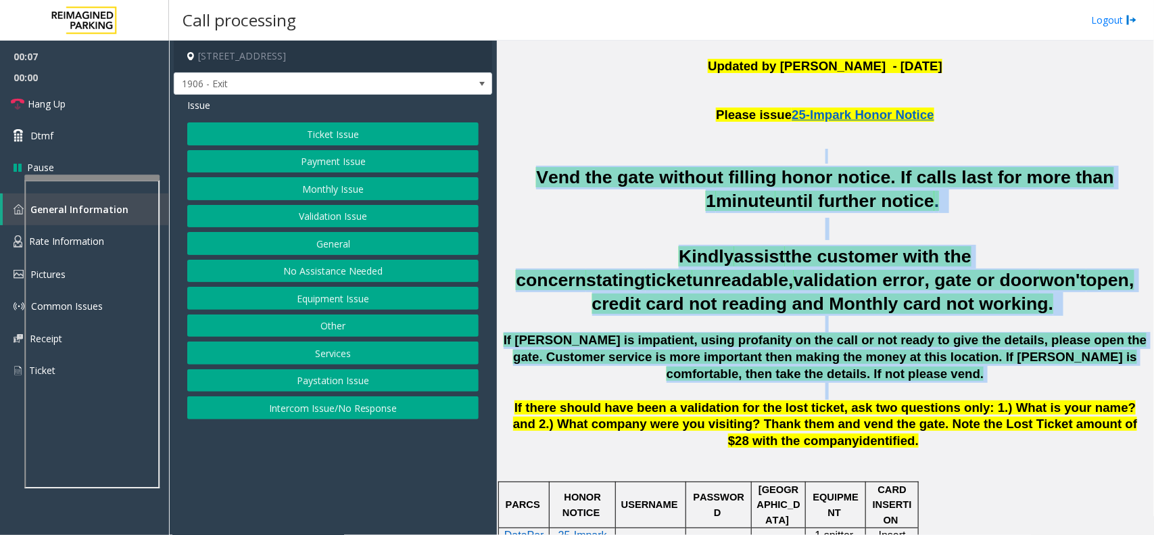
drag, startPoint x: 597, startPoint y: 161, endPoint x: 835, endPoint y: 386, distance: 328.0
click at [827, 360] on span "If parker is impatient, using profanity on the call or not ready to give the de…" at bounding box center [826, 357] width 644 height 48
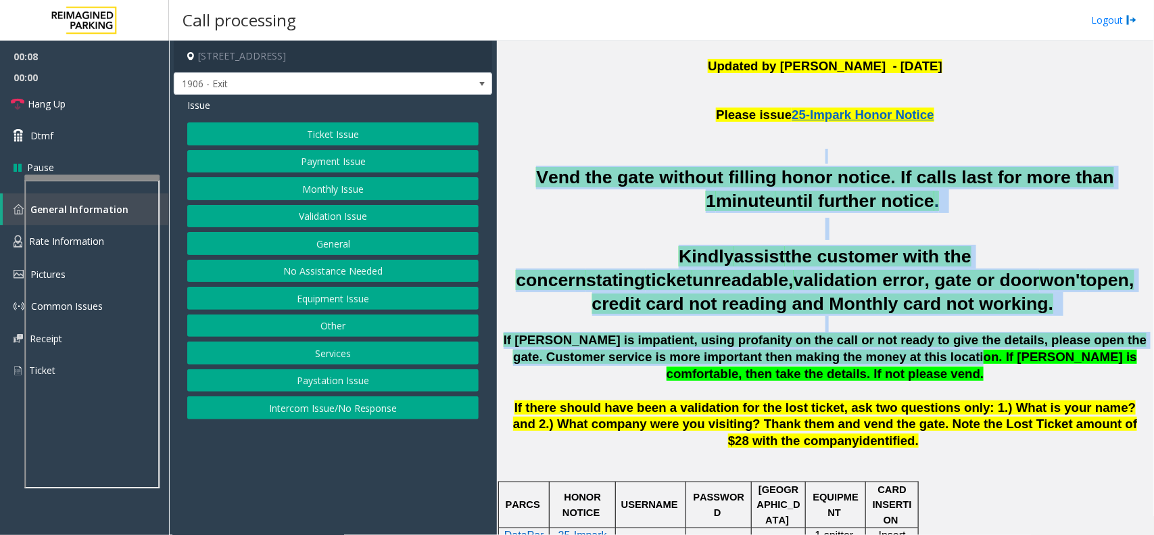
drag, startPoint x: 593, startPoint y: 177, endPoint x: 577, endPoint y: 163, distance: 22.1
click at [577, 163] on p at bounding box center [825, 156] width 647 height 15
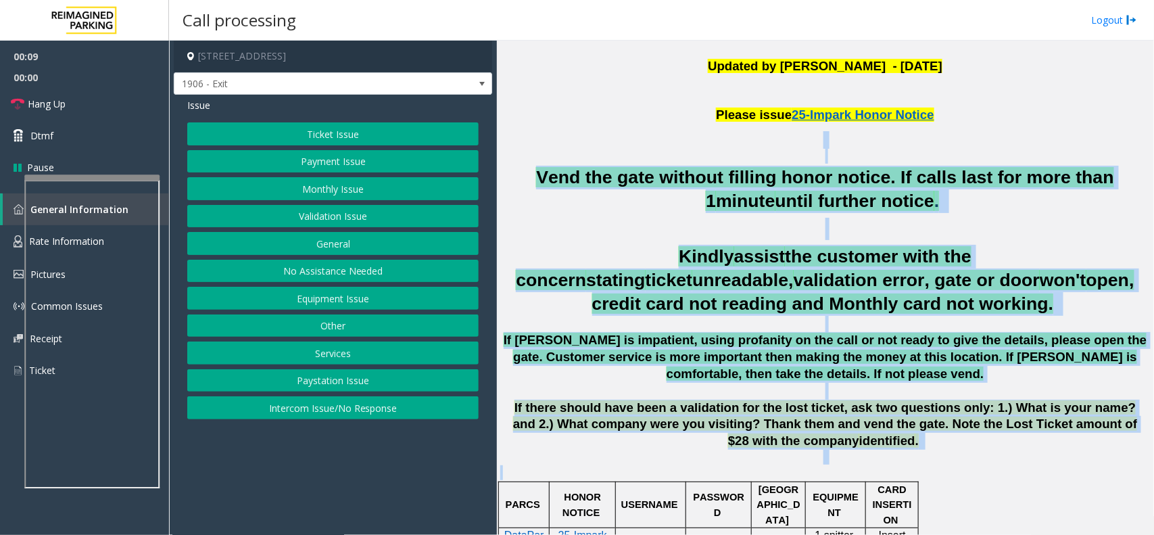
drag, startPoint x: 596, startPoint y: 144, endPoint x: 967, endPoint y: 457, distance: 486.0
click at [934, 427] on span "If there should have been a validation for the lost ticket, ask two questions o…" at bounding box center [825, 424] width 625 height 48
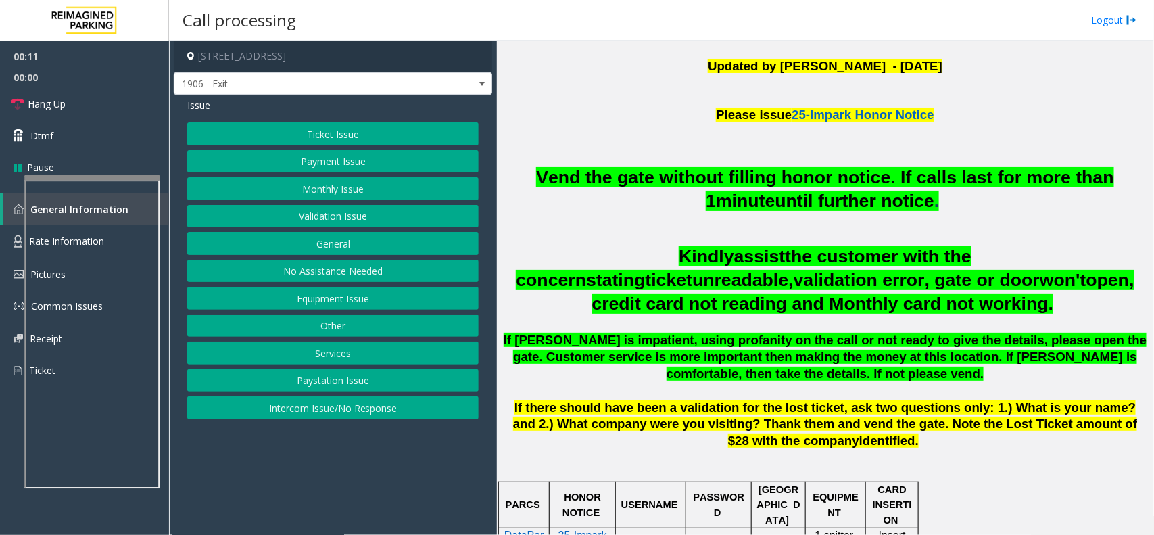
click at [312, 407] on button "Intercom Issue/No Response" at bounding box center [332, 407] width 291 height 23
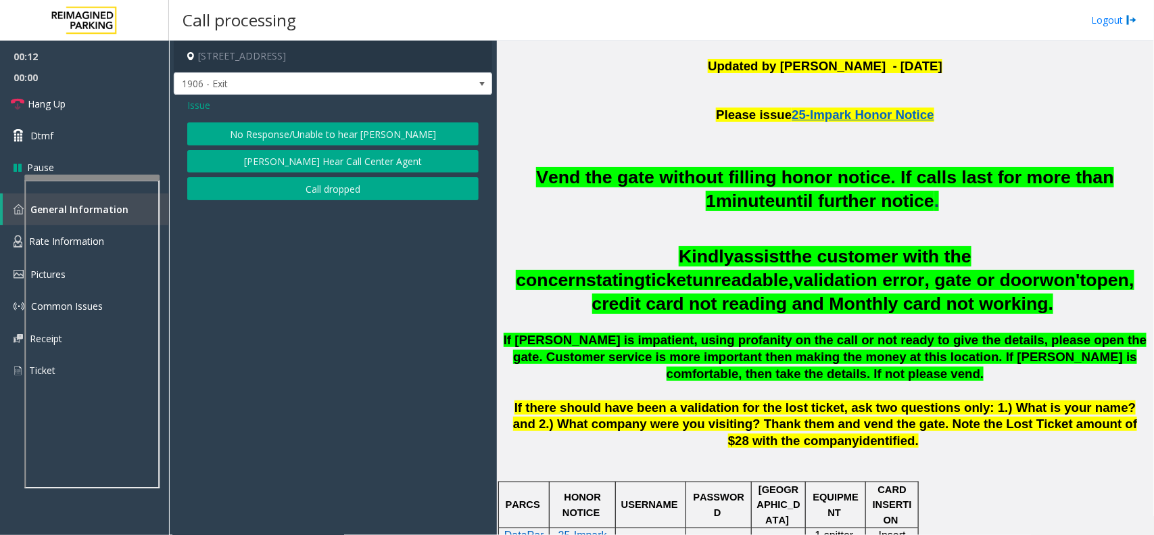
click at [320, 119] on div "Issue No Response/Unable to hear parker Parker Cannot Hear Call Center Agent Ca…" at bounding box center [333, 151] width 318 height 112
click at [322, 128] on button "No Response/Unable to hear [PERSON_NAME]" at bounding box center [332, 133] width 291 height 23
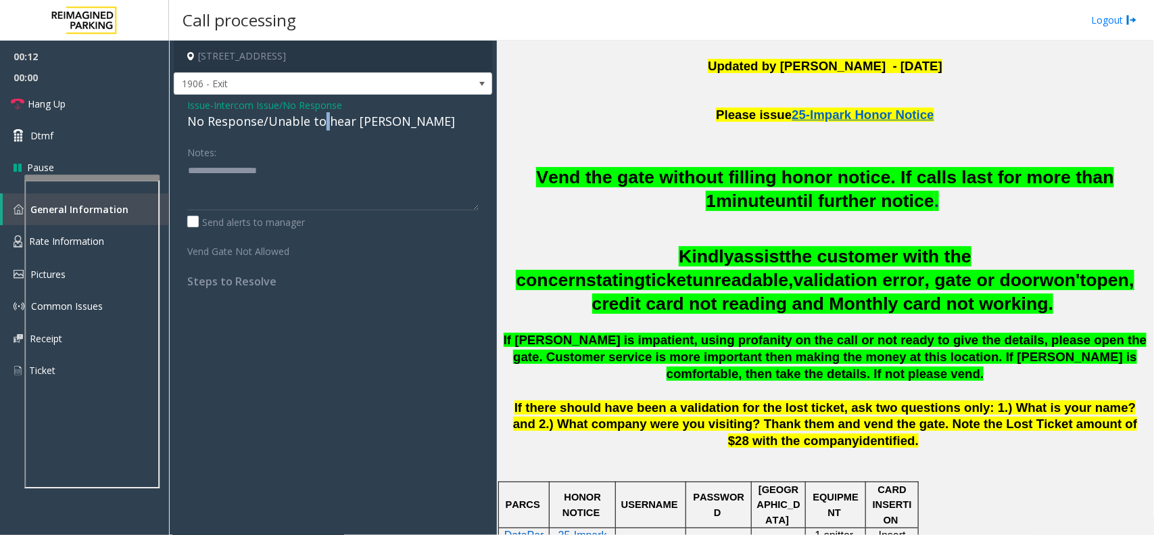
click at [322, 129] on div "No Response/Unable to hear [PERSON_NAME]" at bounding box center [332, 121] width 291 height 18
click at [377, 180] on textarea at bounding box center [332, 185] width 291 height 51
type textarea "**********"
click at [72, 107] on link "Hang Up" at bounding box center [84, 104] width 169 height 32
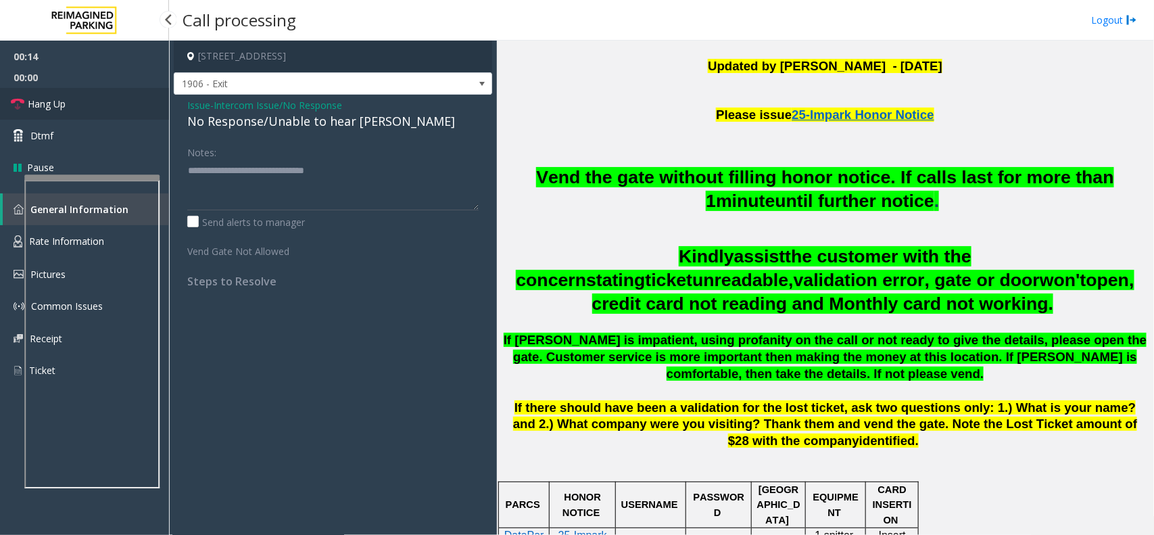
click at [72, 108] on link "Hang Up" at bounding box center [84, 104] width 169 height 32
click at [75, 108] on link "Hang Up" at bounding box center [84, 104] width 169 height 32
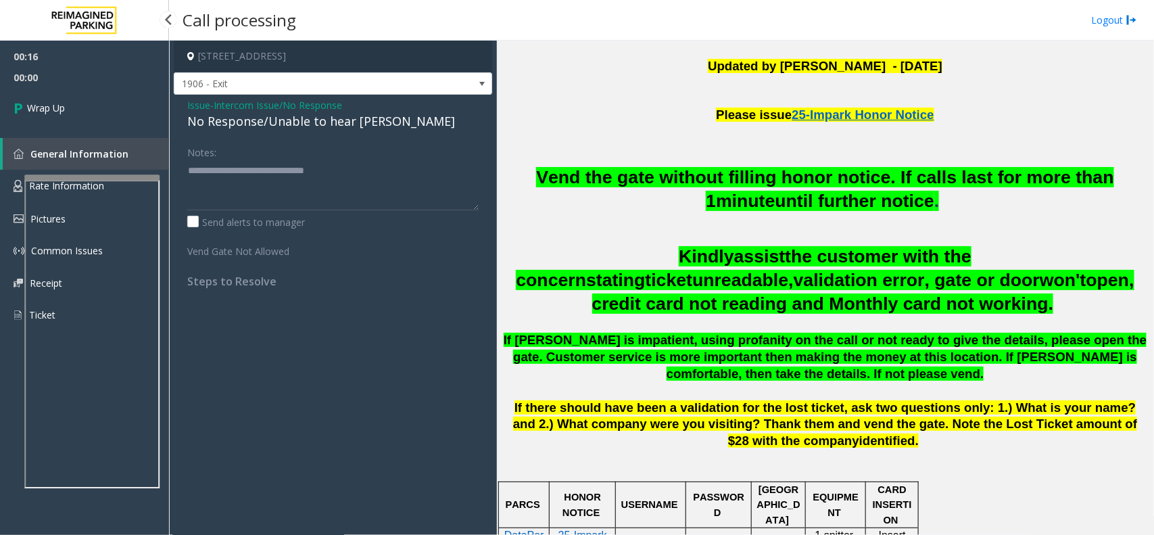
click at [75, 108] on link "Wrap Up" at bounding box center [84, 108] width 169 height 40
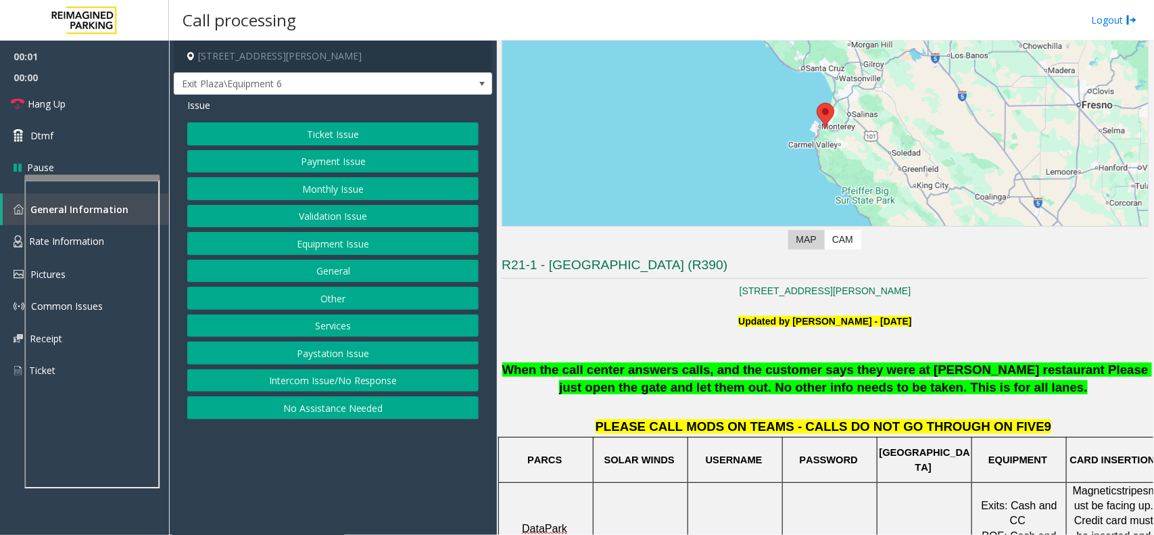
scroll to position [253, 0]
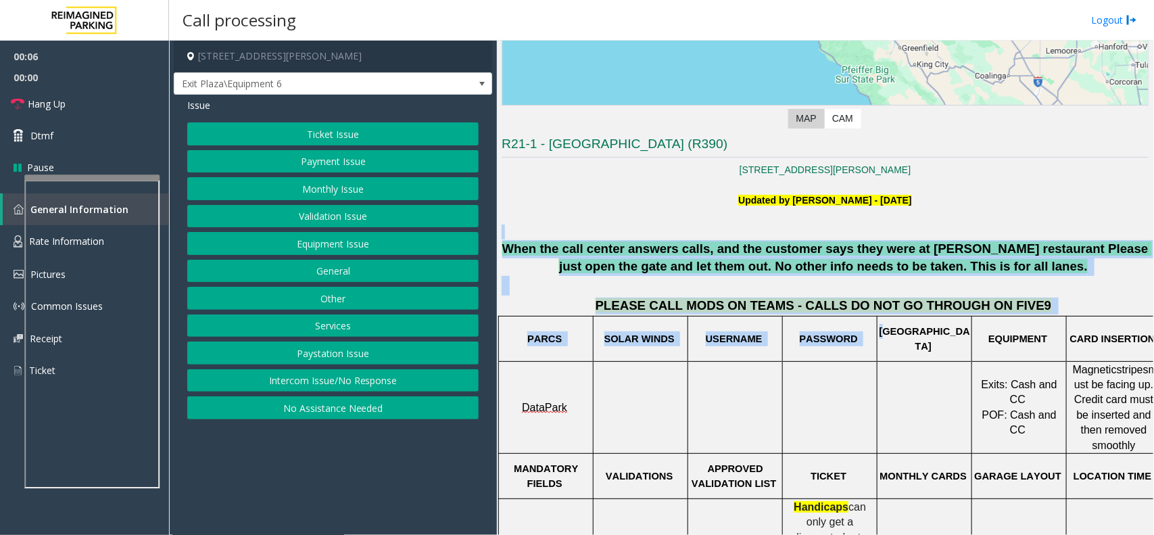
drag, startPoint x: 633, startPoint y: 234, endPoint x: 917, endPoint y: 355, distance: 308.6
click at [917, 355] on td "[GEOGRAPHIC_DATA]" at bounding box center [924, 338] width 95 height 45
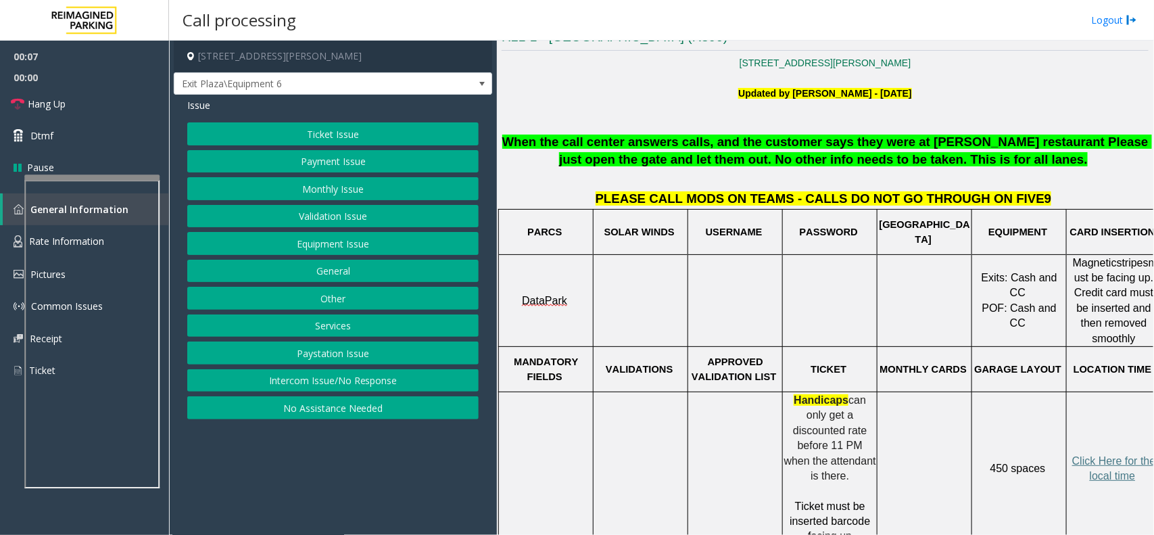
scroll to position [422, 0]
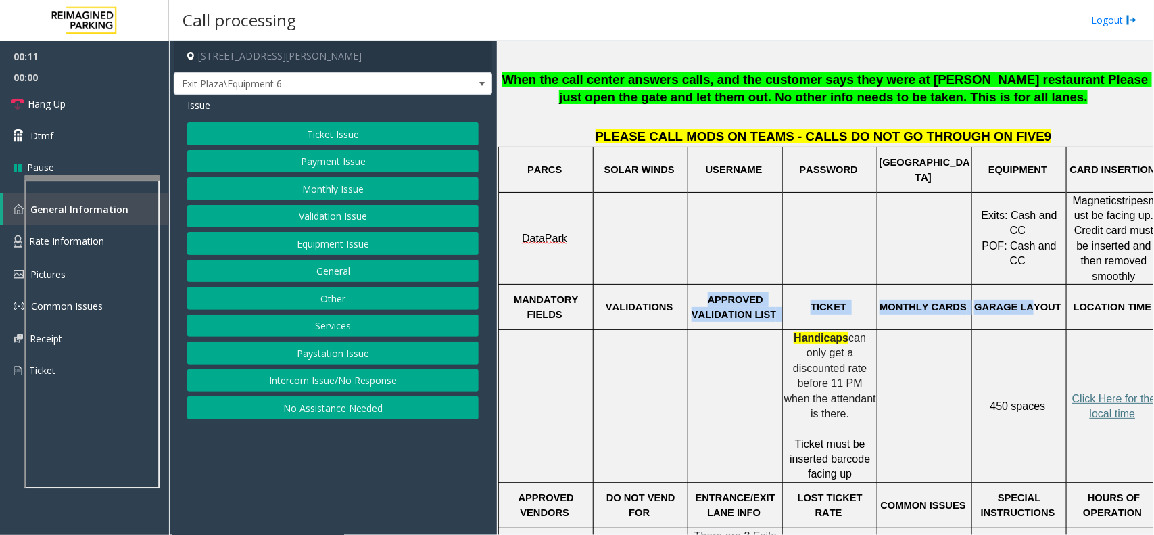
drag, startPoint x: 707, startPoint y: 285, endPoint x: 1028, endPoint y: 284, distance: 321.1
click at [1028, 284] on tr "MANDATORY FIELDS VALIDATIONS APPROVED VALIDATION LIST TICKET MONTHLY CARDS GARA…" at bounding box center [830, 306] width 662 height 45
click at [1065, 299] on p "GARAGE LAYOUT" at bounding box center [1019, 306] width 93 height 15
drag, startPoint x: 1060, startPoint y: 291, endPoint x: 683, endPoint y: 284, distance: 376.6
click at [683, 284] on tr "MANDATORY FIELDS VALIDATIONS APPROVED VALIDATION LIST TICKET MONTHLY CARDS GARA…" at bounding box center [830, 306] width 662 height 45
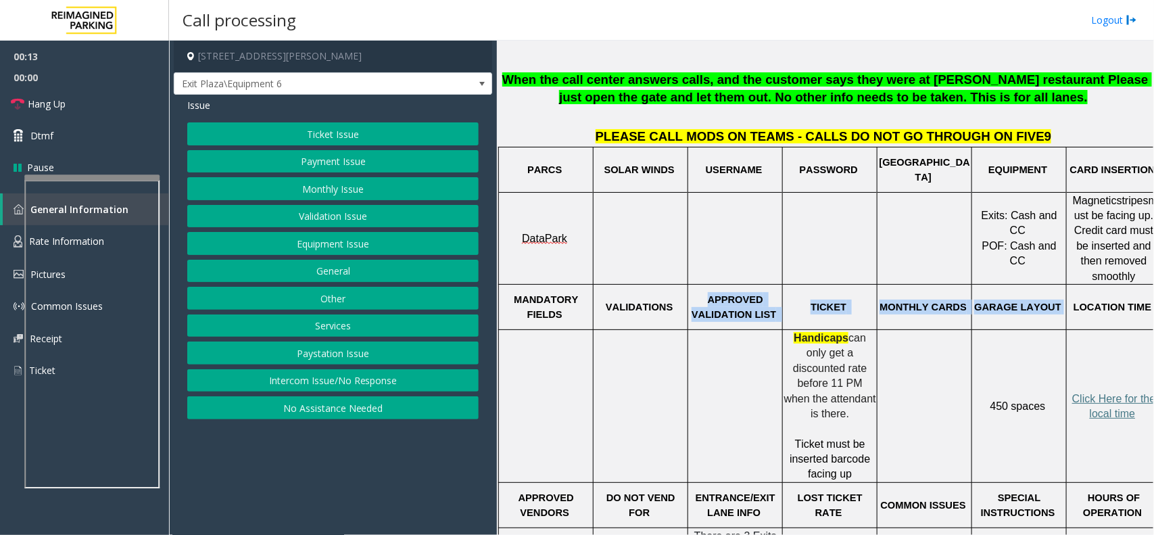
click at [677, 284] on td "VALIDATIONS" at bounding box center [640, 306] width 95 height 45
drag, startPoint x: 602, startPoint y: 291, endPoint x: 1006, endPoint y: 301, distance: 403.7
click at [1006, 301] on tr "MANDATORY FIELDS VALIDATIONS APPROVED VALIDATION LIST TICKET MONTHLY CARDS GARA…" at bounding box center [830, 306] width 662 height 45
click at [1050, 301] on td "GARAGE LAYOUT" at bounding box center [1019, 306] width 95 height 45
drag, startPoint x: 1053, startPoint y: 298, endPoint x: 588, endPoint y: 284, distance: 465.3
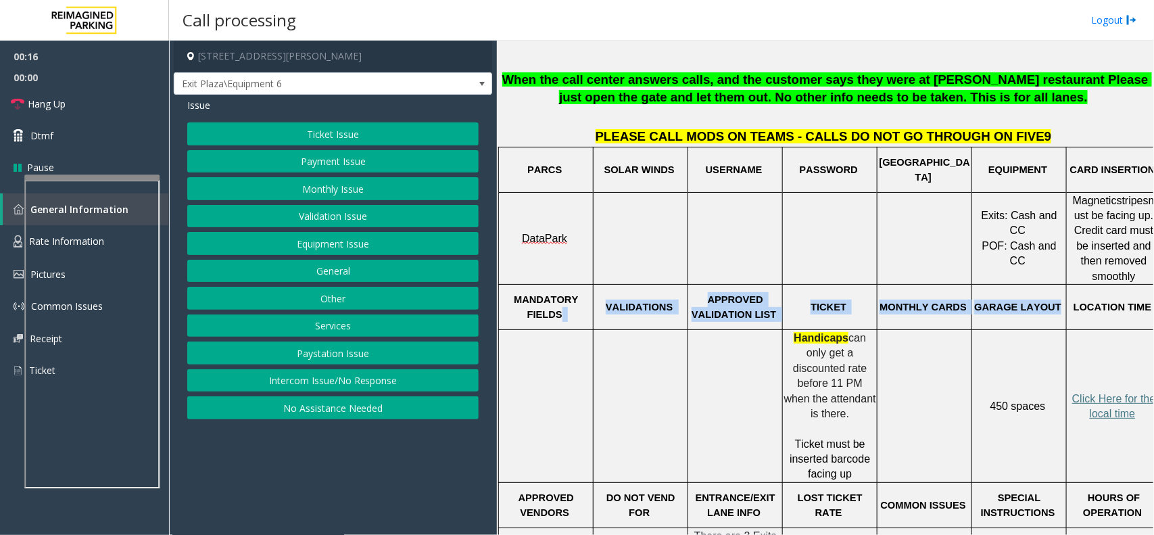
click at [588, 284] on tr "MANDATORY FIELDS VALIDATIONS APPROVED VALIDATION LIST TICKET MONTHLY CARDS GARA…" at bounding box center [830, 306] width 662 height 45
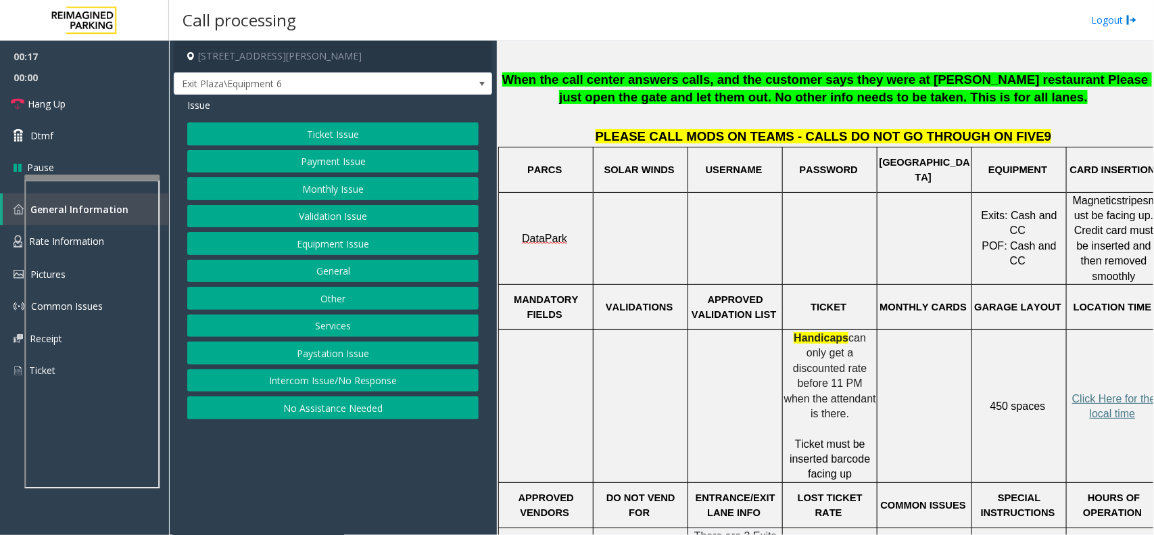
click at [514, 294] on span "MANDATORY FIELDS" at bounding box center [547, 307] width 67 height 26
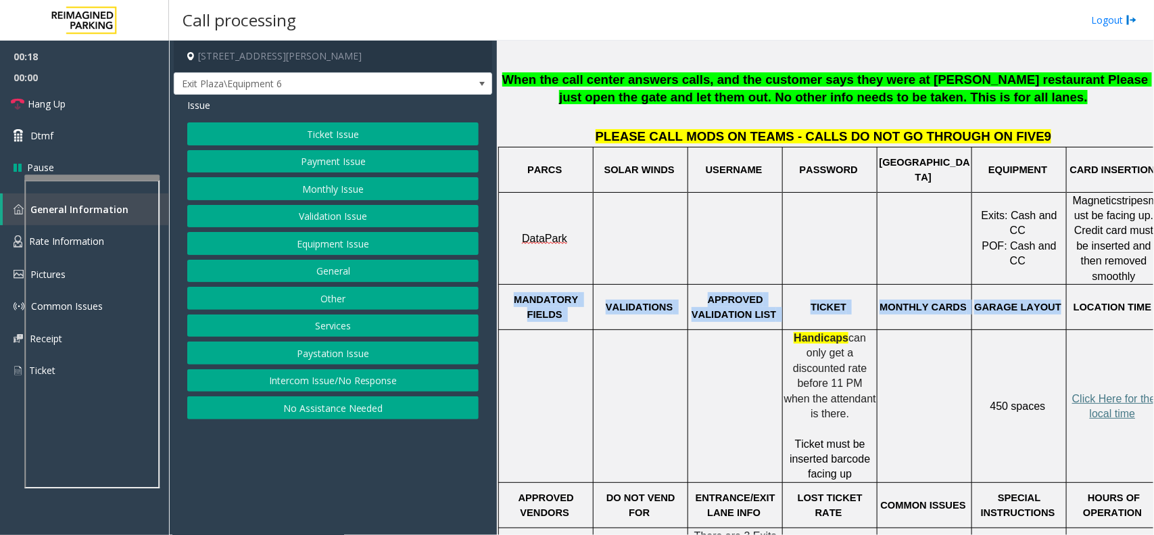
drag, startPoint x: 504, startPoint y: 291, endPoint x: 1036, endPoint y: 313, distance: 531.8
click at [1036, 313] on tr "MANDATORY FIELDS VALIDATIONS APPROVED VALIDATION LIST TICKET MONTHLY CARDS GARA…" at bounding box center [830, 306] width 662 height 45
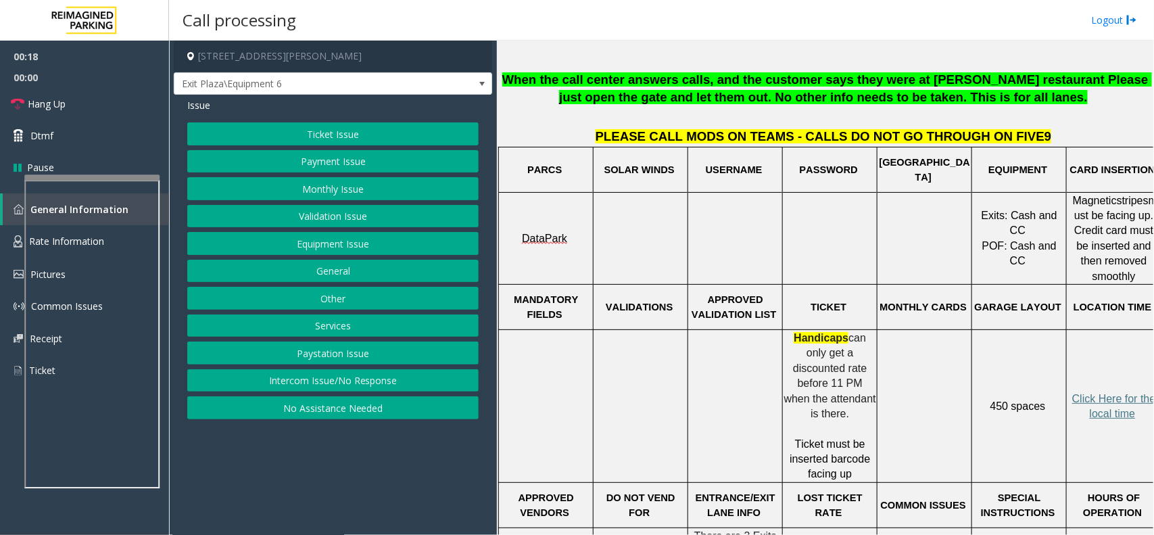
click at [890, 352] on td at bounding box center [924, 405] width 95 height 153
click at [392, 139] on button "Ticket Issue" at bounding box center [332, 133] width 291 height 23
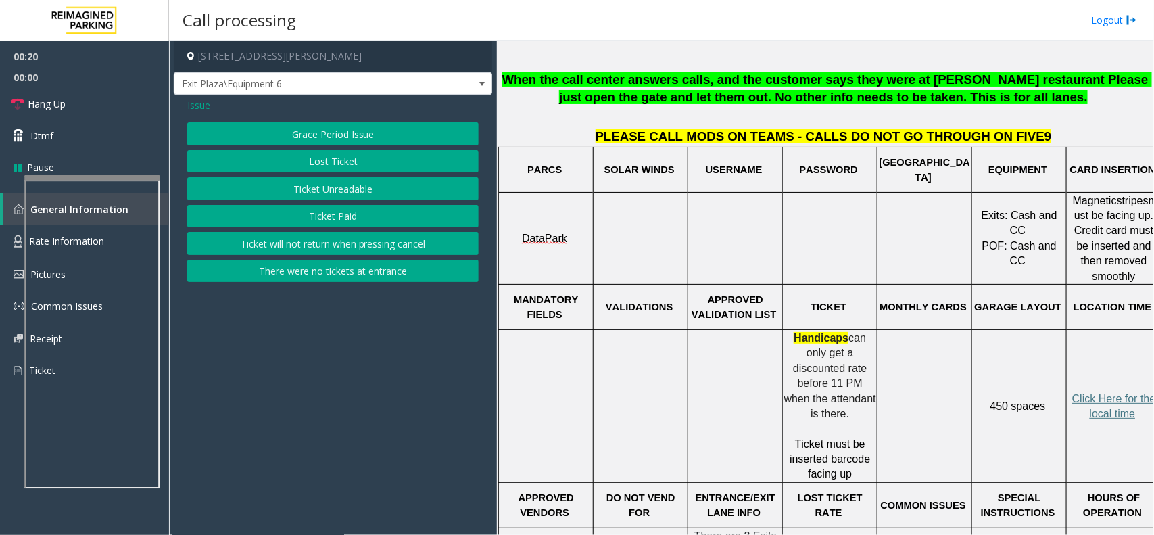
click at [350, 191] on button "Ticket Unreadable" at bounding box center [332, 188] width 291 height 23
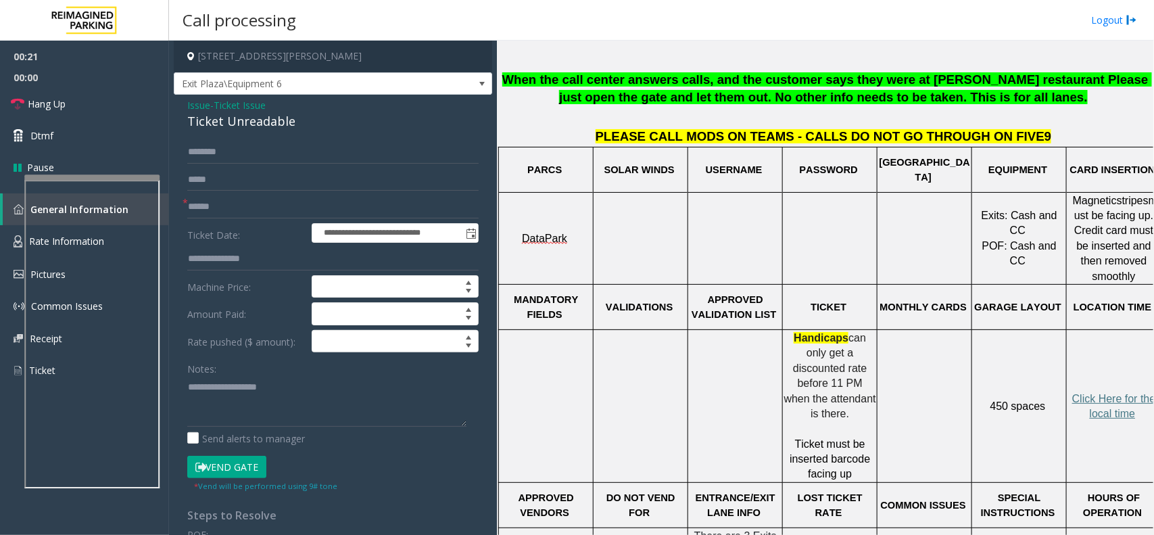
click at [271, 375] on div "Notes:" at bounding box center [332, 392] width 291 height 70
click at [270, 389] on textarea at bounding box center [326, 401] width 279 height 51
click at [235, 114] on div "Ticket Unreadable" at bounding box center [332, 121] width 291 height 18
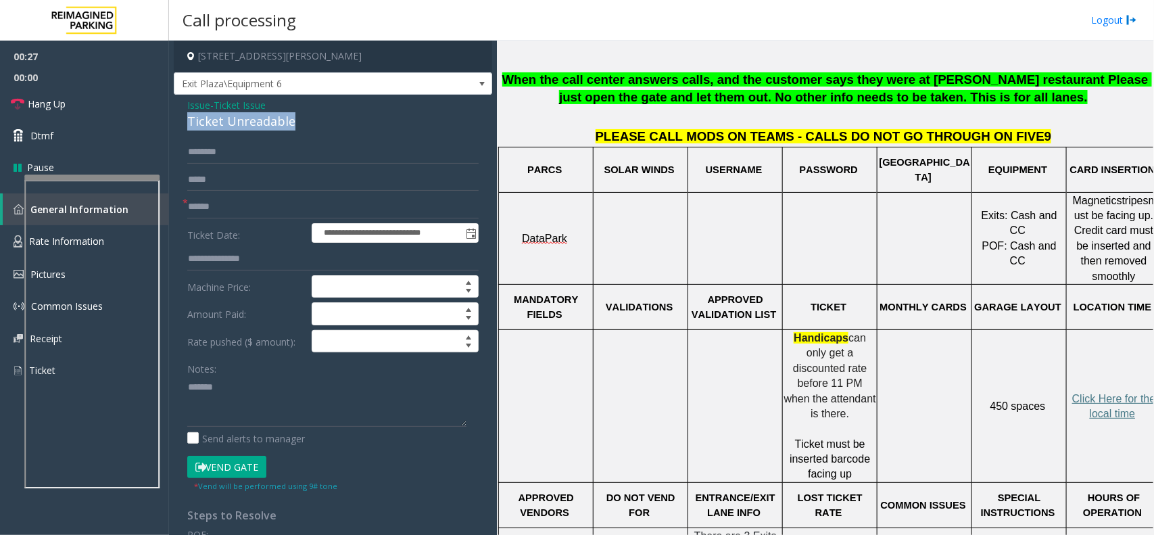
copy div "Ticket Unreadable"
click at [254, 391] on textarea at bounding box center [326, 401] width 279 height 51
paste textarea "**********"
type textarea "**********"
click at [237, 205] on input "text" at bounding box center [332, 206] width 291 height 23
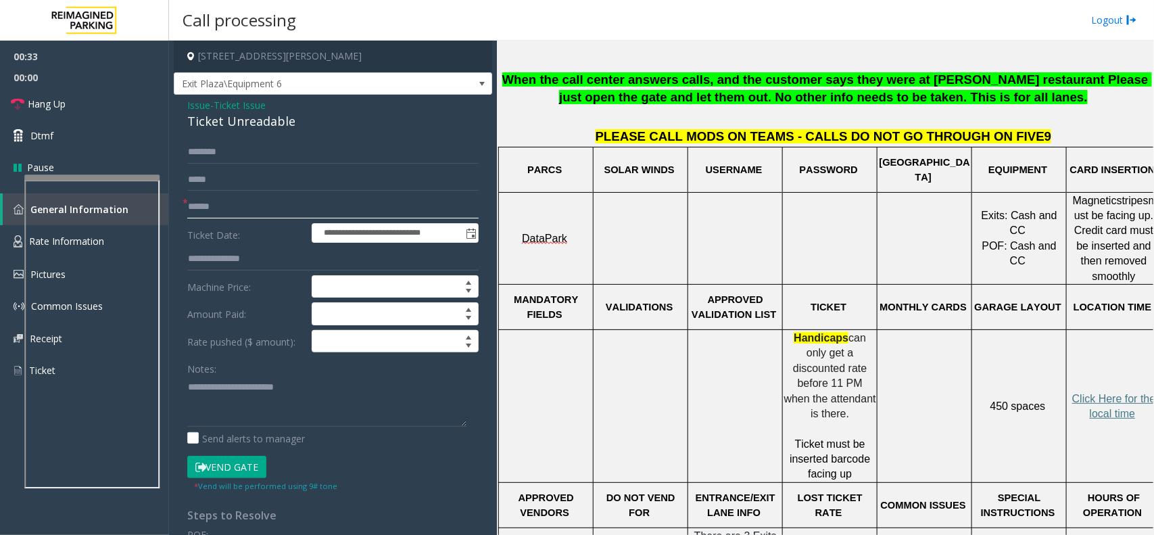
type input "******"
click at [198, 418] on textarea at bounding box center [326, 401] width 279 height 51
click at [256, 474] on button "Vend Gate" at bounding box center [226, 467] width 79 height 23
click at [272, 420] on textarea at bounding box center [326, 401] width 279 height 51
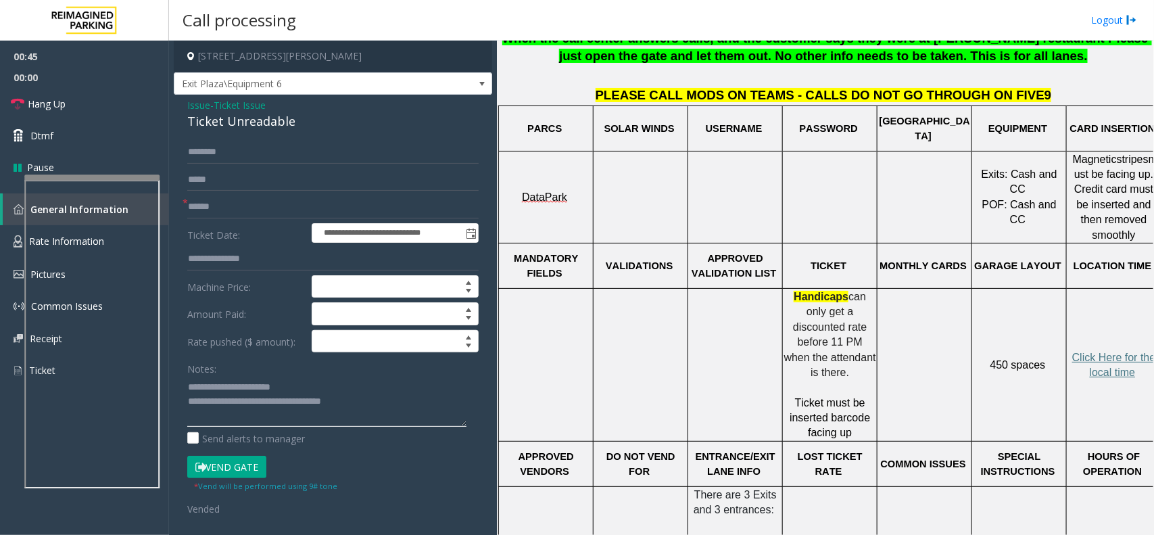
scroll to position [295, 0]
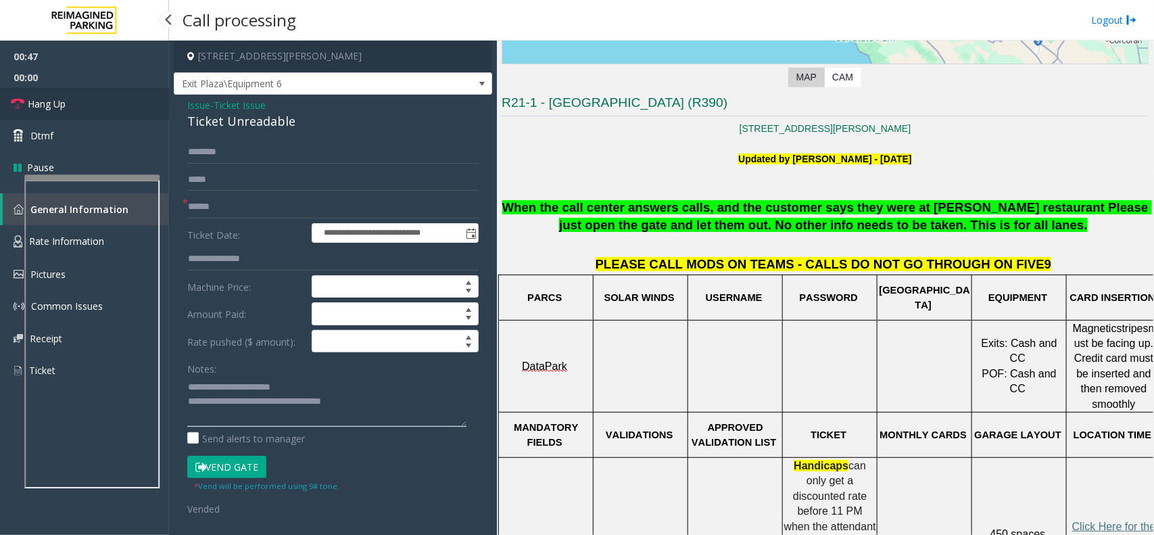
type textarea "**********"
click at [101, 95] on link "Hang Up" at bounding box center [84, 104] width 169 height 32
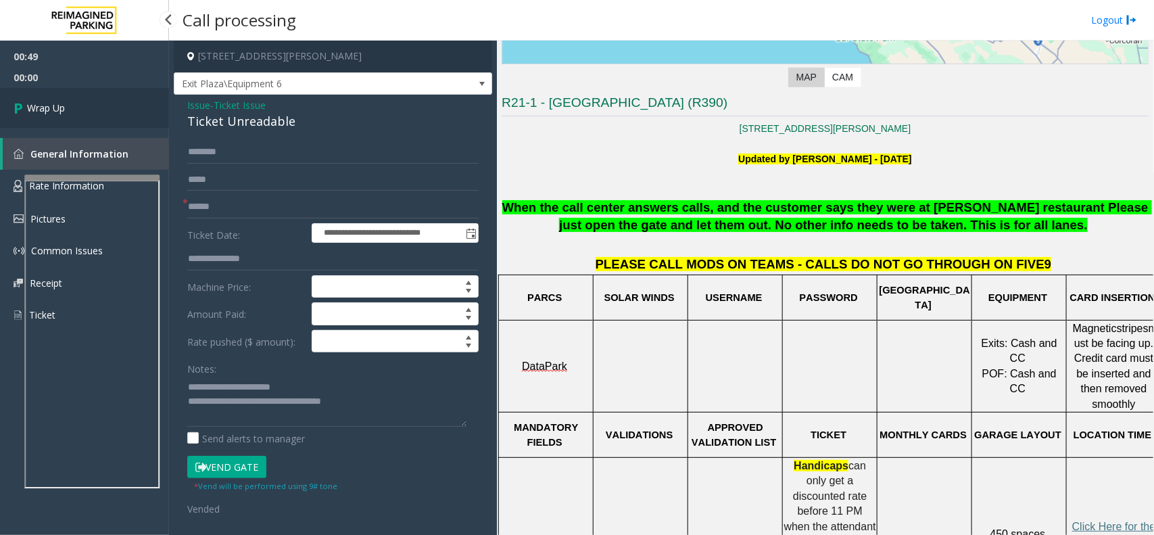
click at [82, 99] on link "Wrap Up" at bounding box center [84, 108] width 169 height 40
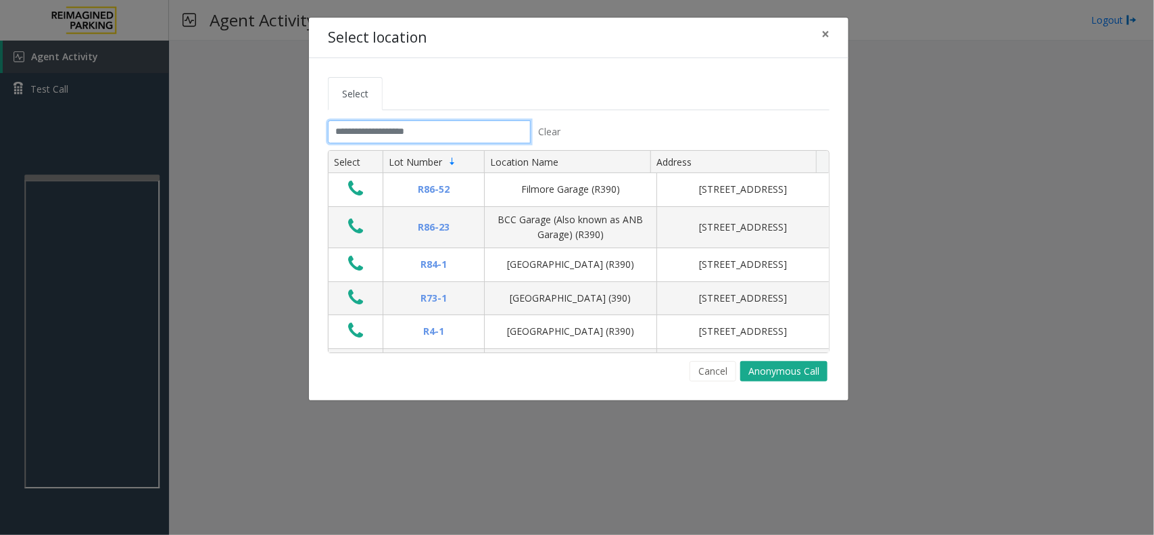
click at [384, 126] on input "text" at bounding box center [429, 131] width 203 height 23
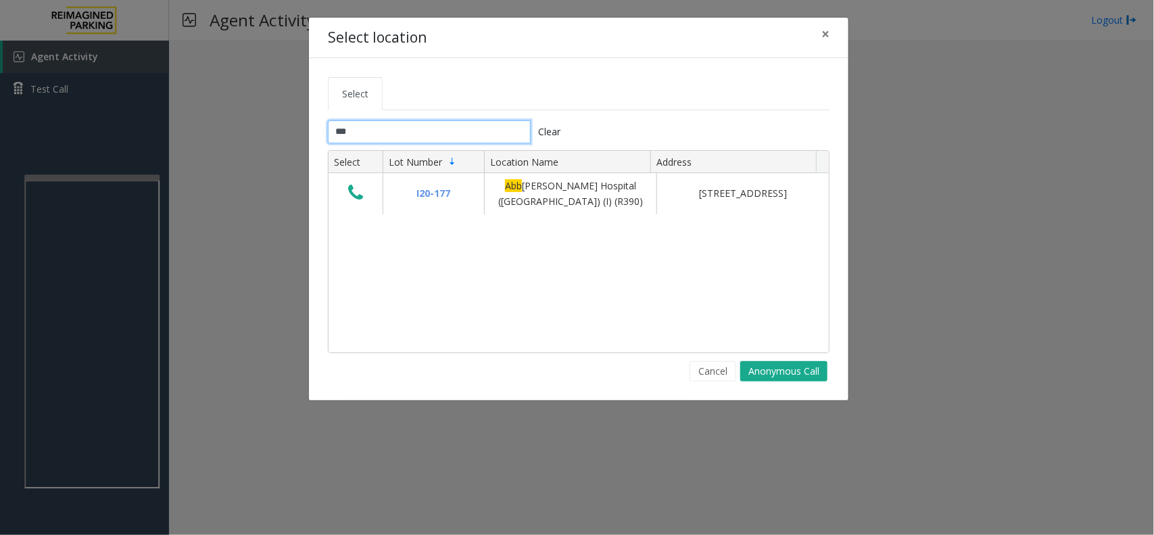
type input "***"
click at [825, 34] on span "×" at bounding box center [825, 33] width 8 height 19
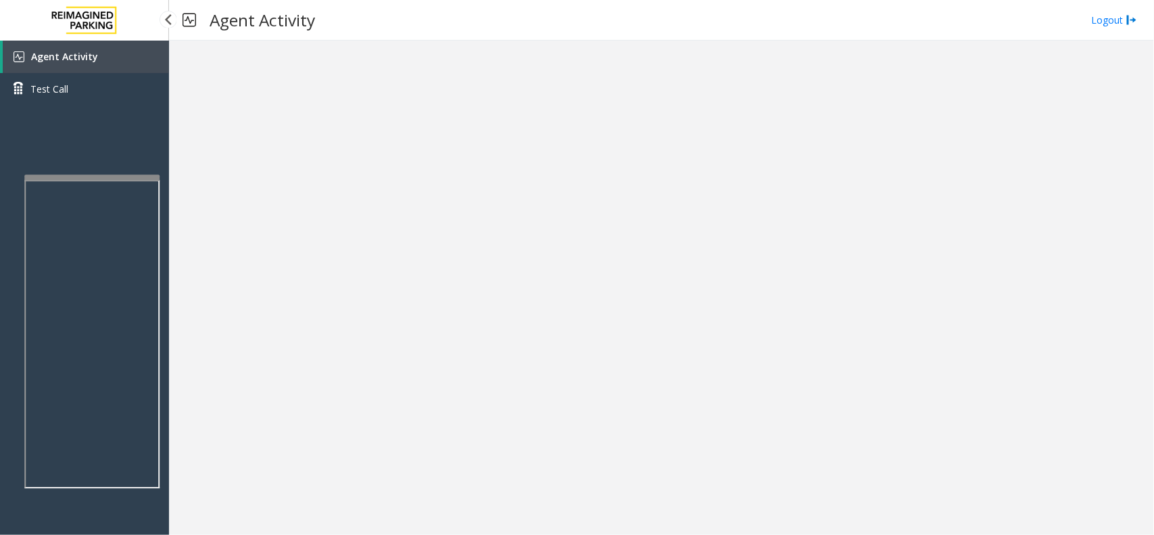
click at [130, 52] on link "Agent Activity" at bounding box center [86, 57] width 166 height 32
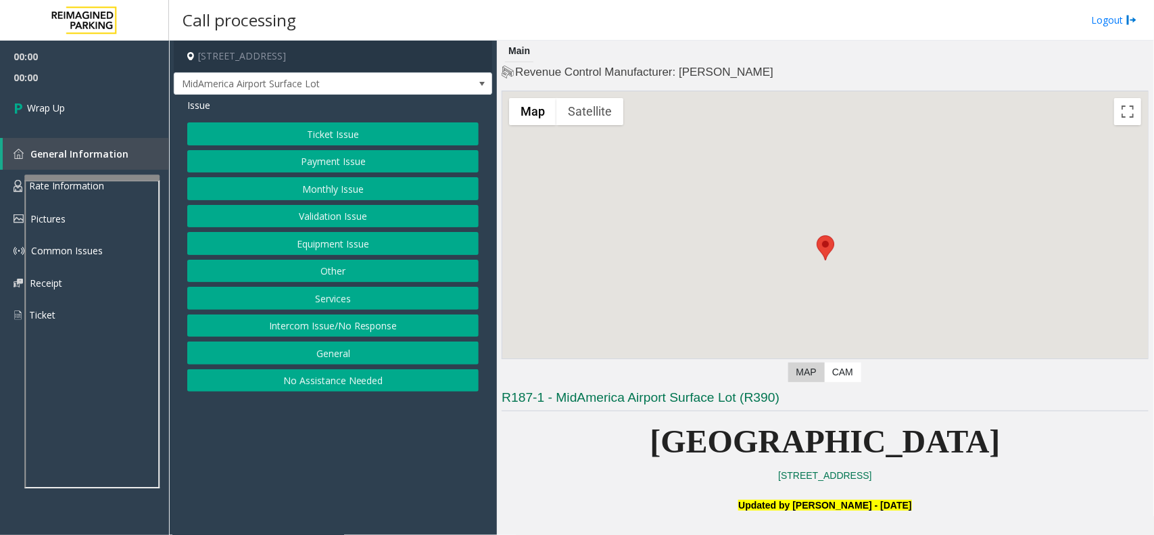
click at [376, 330] on button "Intercom Issue/No Response" at bounding box center [332, 325] width 291 height 23
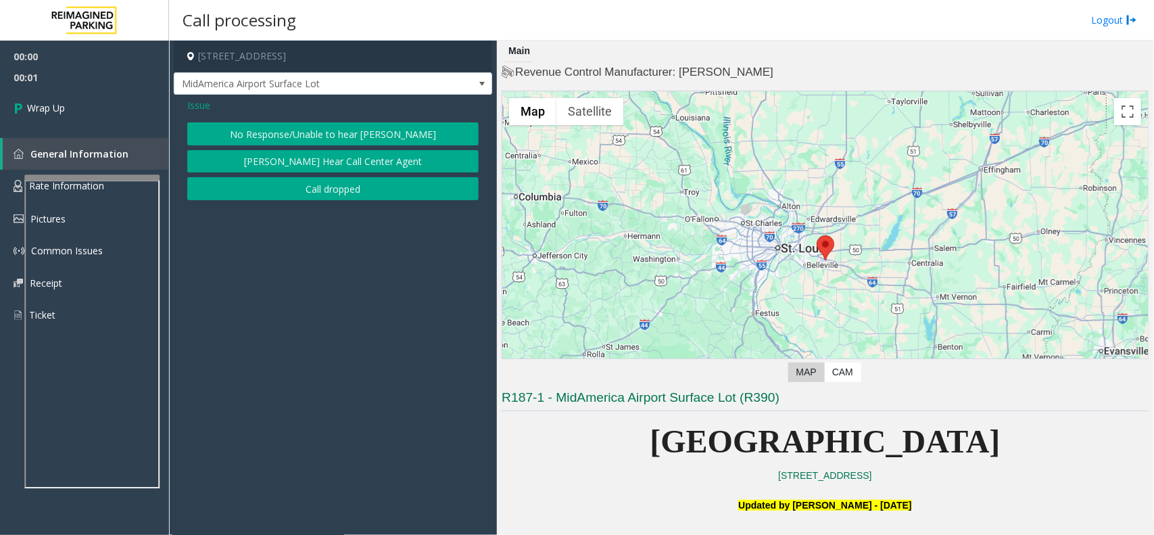
click at [354, 197] on button "Call dropped" at bounding box center [332, 188] width 291 height 23
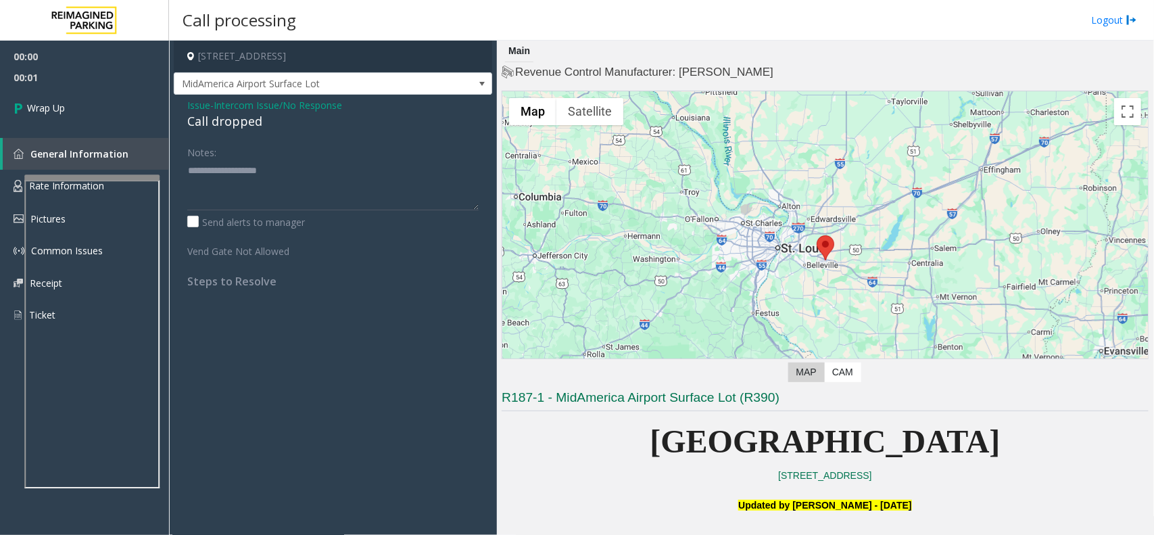
click at [240, 125] on div "Call dropped" at bounding box center [332, 121] width 291 height 18
type textarea "**********"
click at [99, 100] on link "Wrap Up" at bounding box center [84, 108] width 169 height 40
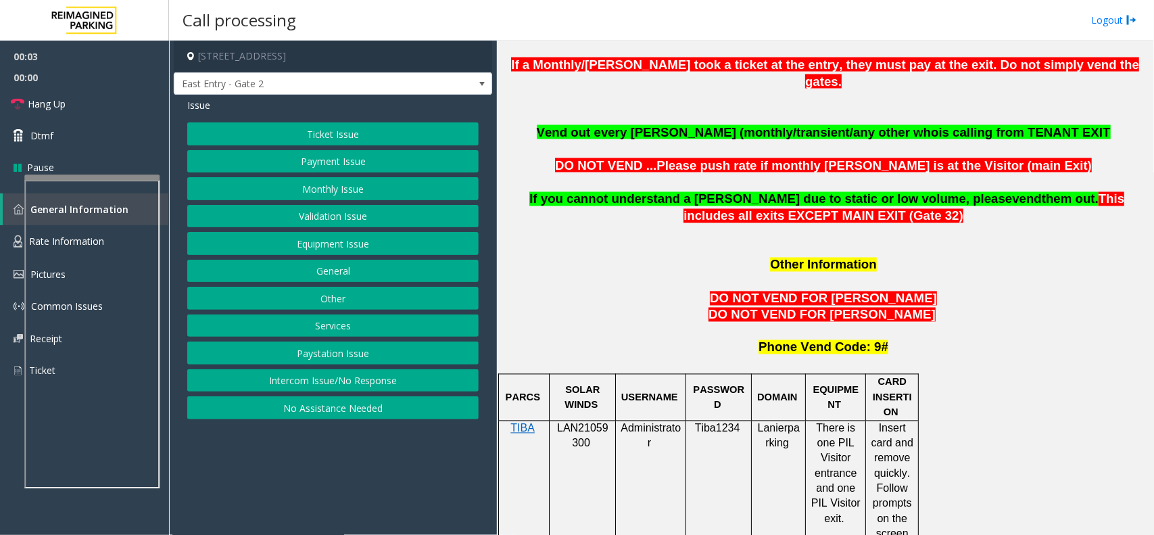
scroll to position [1014, 0]
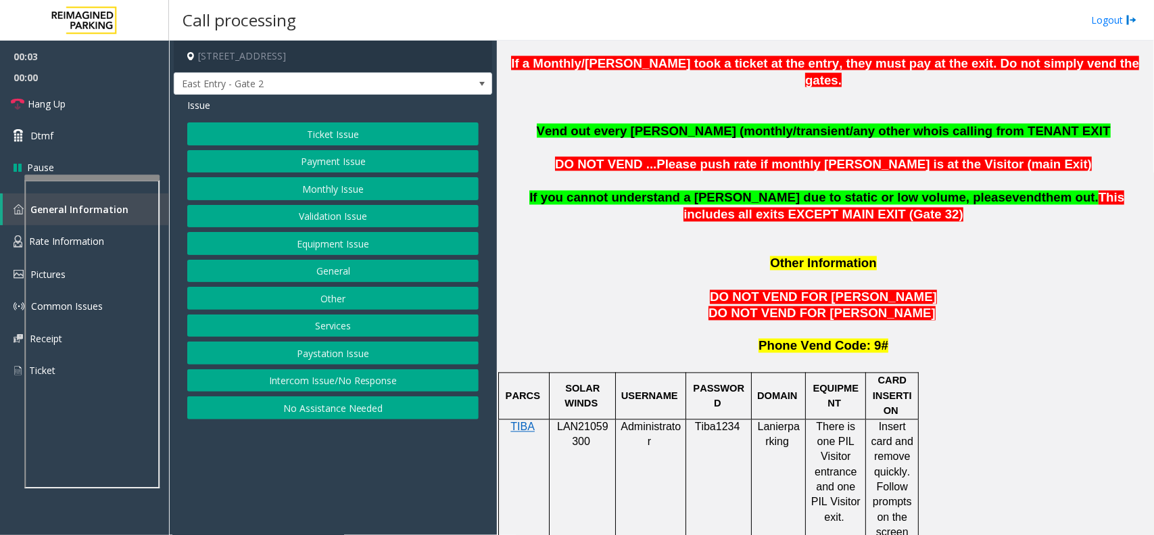
click at [600, 420] on p "LAN21059300" at bounding box center [582, 435] width 56 height 30
copy p "LAN21059300"
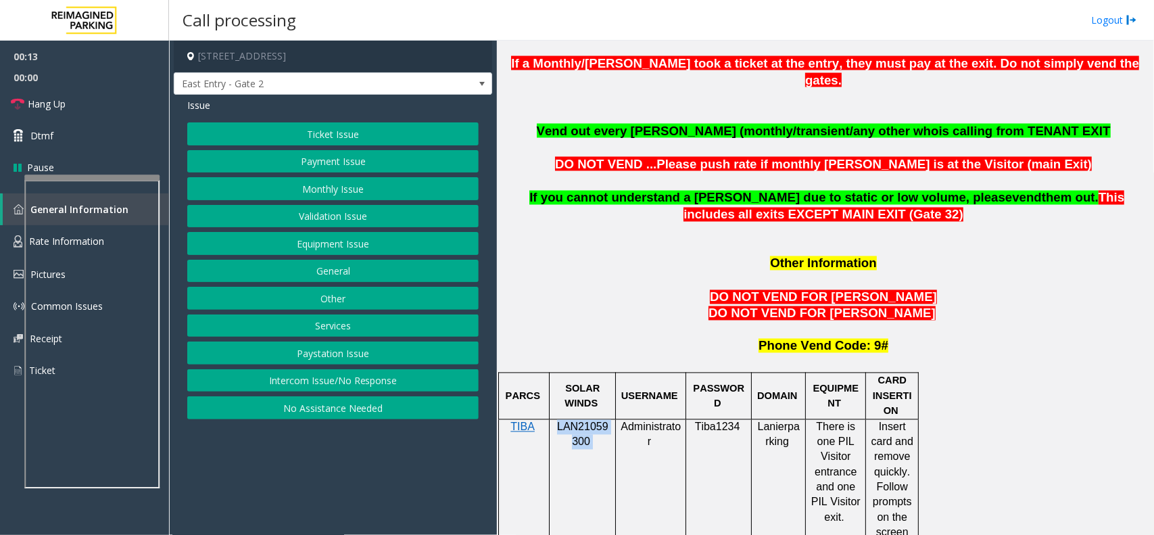
click at [323, 179] on button "Monthly Issue" at bounding box center [332, 188] width 291 height 23
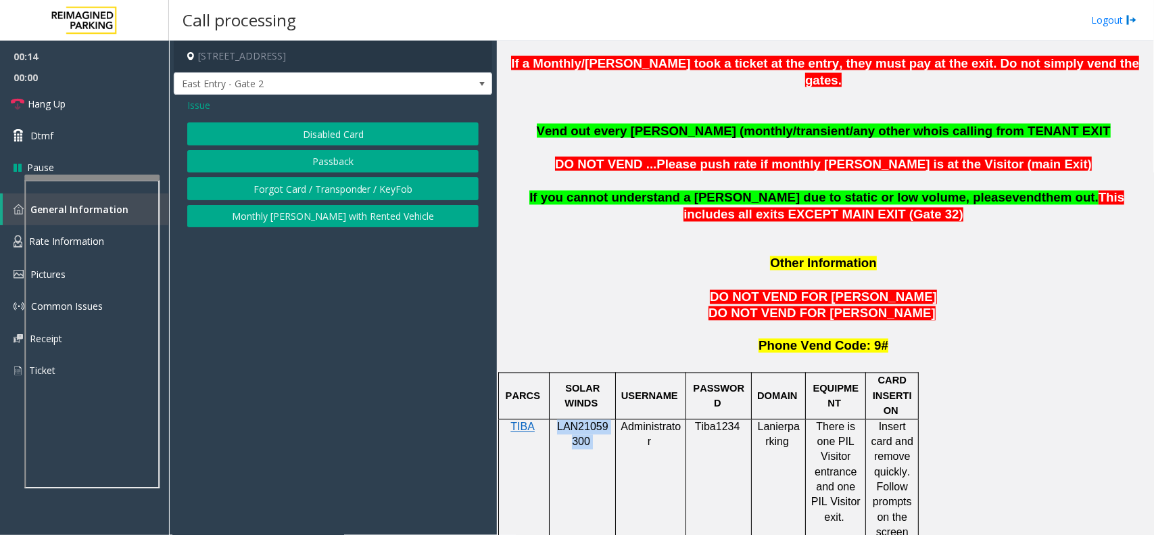
drag, startPoint x: 333, startPoint y: 143, endPoint x: 329, endPoint y: 132, distance: 11.6
click at [333, 140] on button "Disabled Card" at bounding box center [332, 133] width 291 height 23
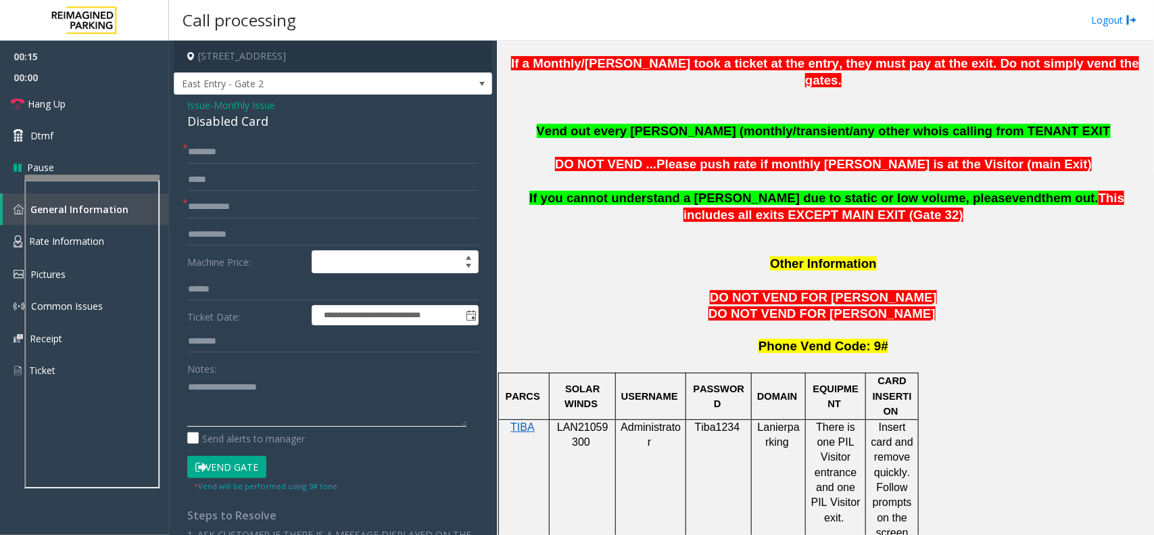
click at [265, 386] on textarea at bounding box center [326, 401] width 279 height 51
click at [251, 123] on div "Disabled Card" at bounding box center [332, 121] width 291 height 18
copy div "Disabled Card"
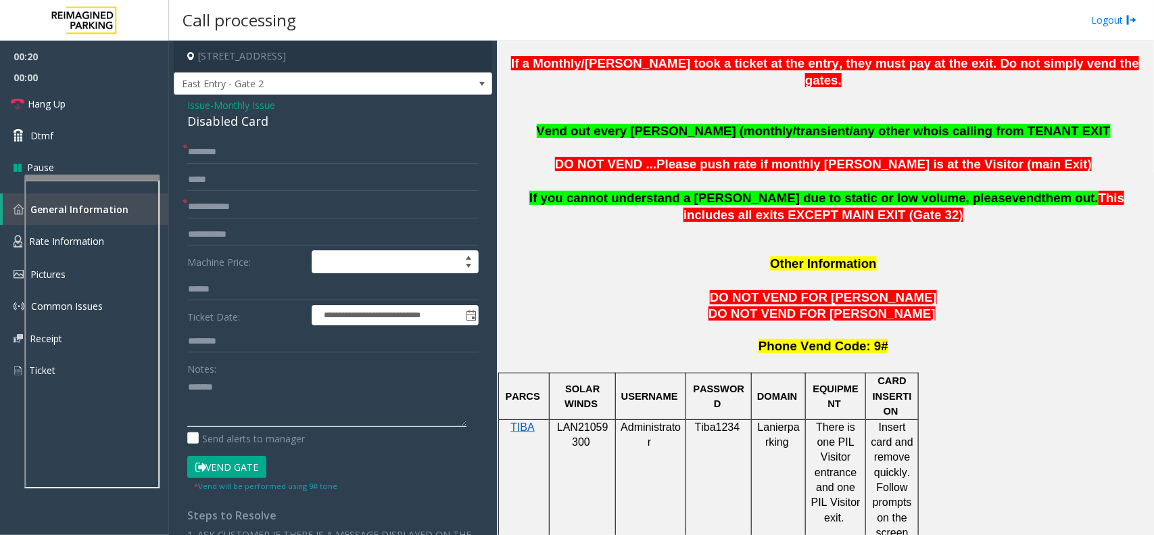
click at [268, 392] on textarea at bounding box center [326, 401] width 279 height 51
paste textarea "**********"
type textarea "**********"
click at [230, 218] on input "text" at bounding box center [332, 206] width 291 height 23
type input "**"
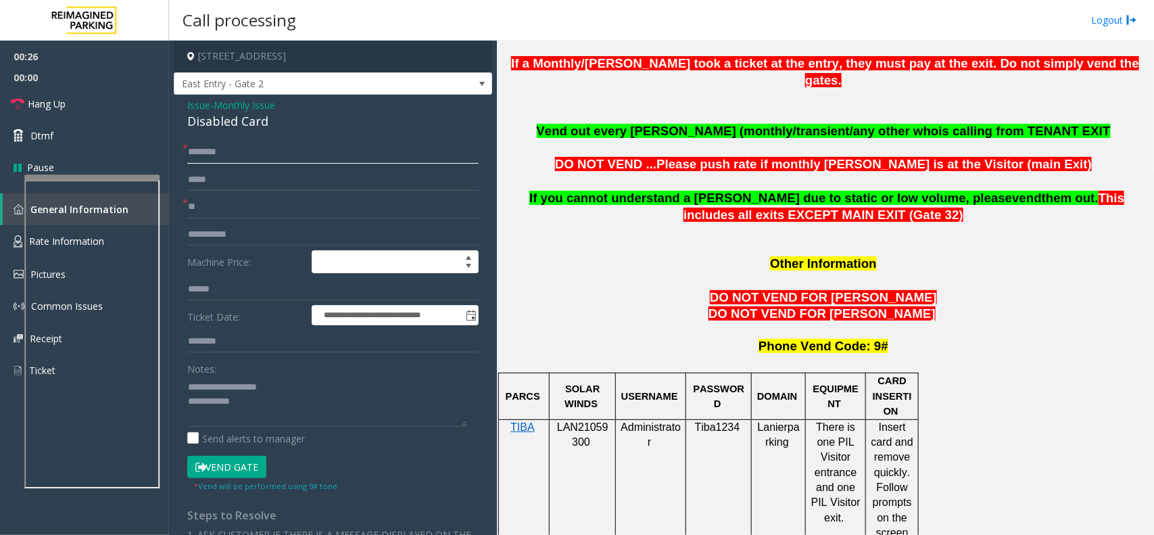
click at [243, 163] on input "text" at bounding box center [332, 152] width 291 height 23
type input "**"
click at [281, 416] on textarea at bounding box center [326, 401] width 279 height 51
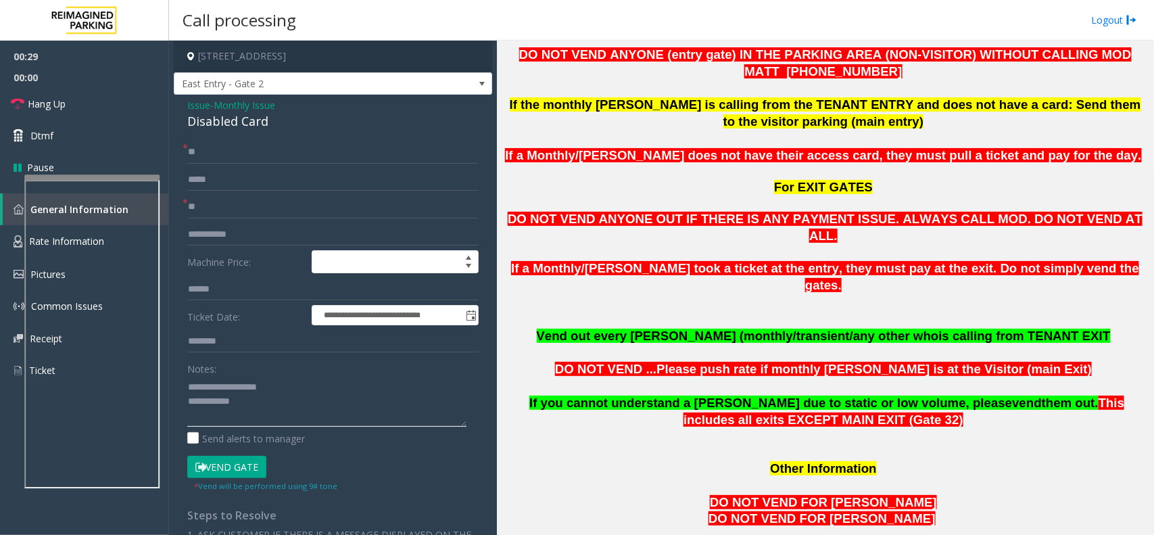
scroll to position [676, 0]
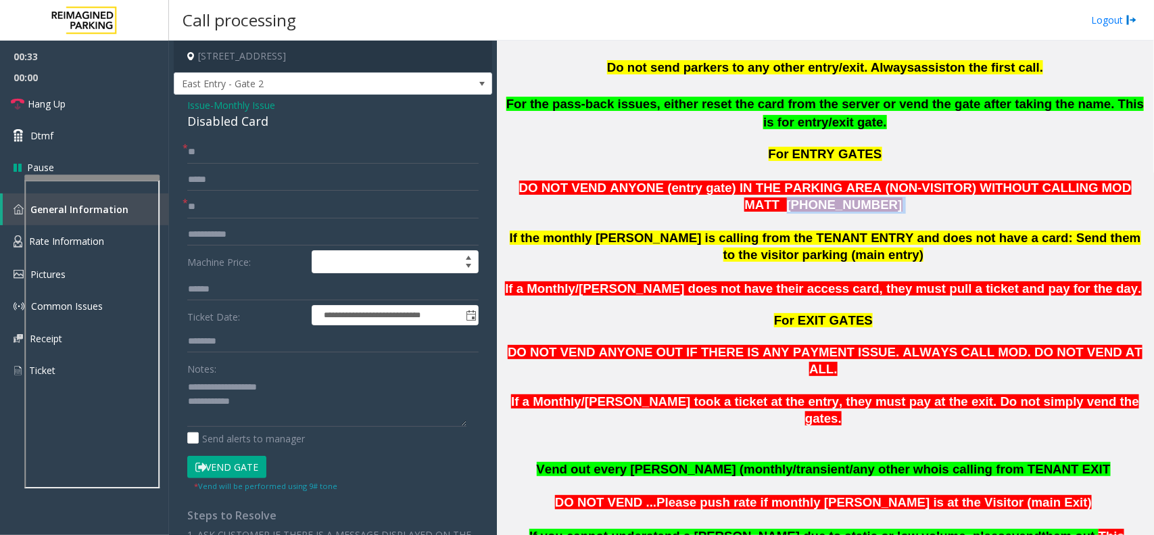
copy p "404-901-1316"
drag, startPoint x: 1077, startPoint y: 168, endPoint x: 1117, endPoint y: 177, distance: 41.6
click at [1117, 180] on p "DO NOT VEND ANYONE (entry gate) IN THE PARKING AREA (NON-VISITOR) WITHOUT CALLI…" at bounding box center [825, 197] width 647 height 34
click at [282, 413] on textarea at bounding box center [326, 401] width 279 height 51
drag, startPoint x: 1040, startPoint y: 174, endPoint x: 1070, endPoint y: 191, distance: 34.8
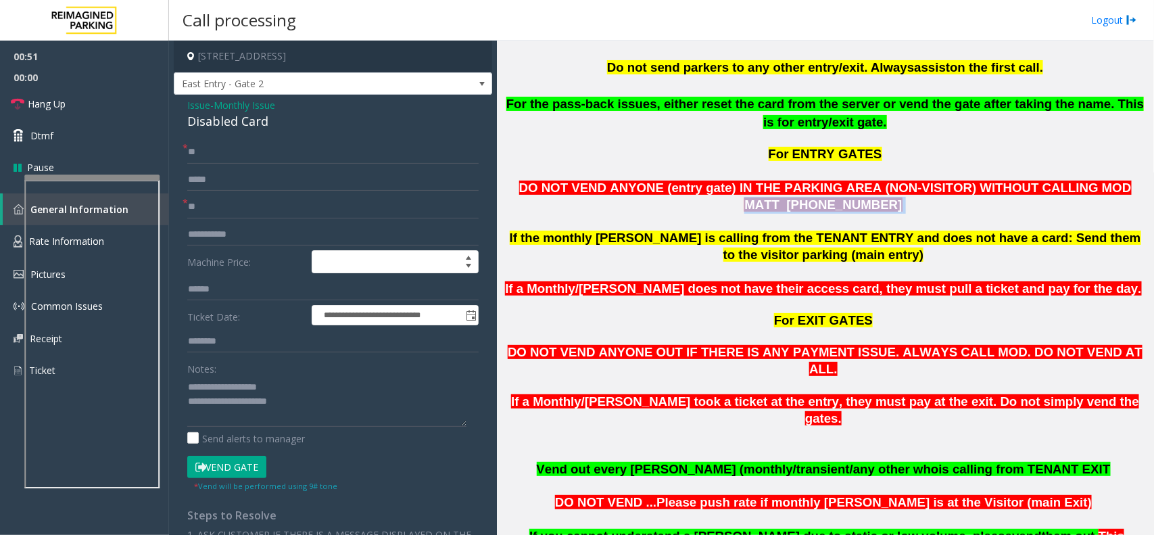
click at [1070, 191] on p "DO NOT VEND ANYONE (entry gate) IN THE PARKING AREA (NON-VISITOR) WITHOUT CALLI…" at bounding box center [825, 197] width 647 height 34
click at [364, 399] on textarea at bounding box center [326, 401] width 279 height 51
paste textarea "**********"
type textarea "**********"
click at [409, 404] on textarea at bounding box center [326, 401] width 279 height 51
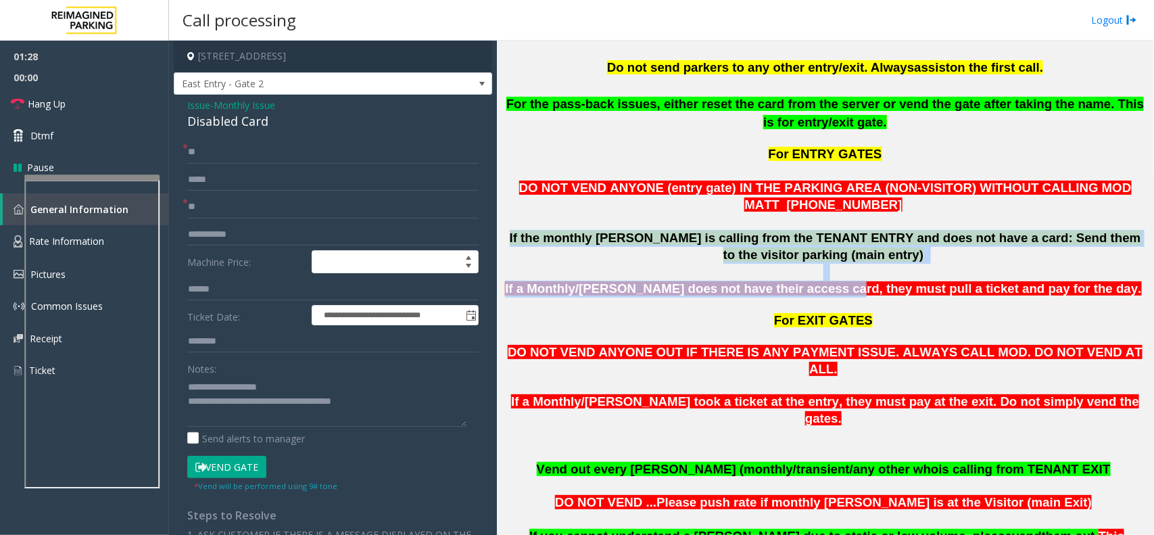
drag, startPoint x: 502, startPoint y: 216, endPoint x: 846, endPoint y: 261, distance: 347.6
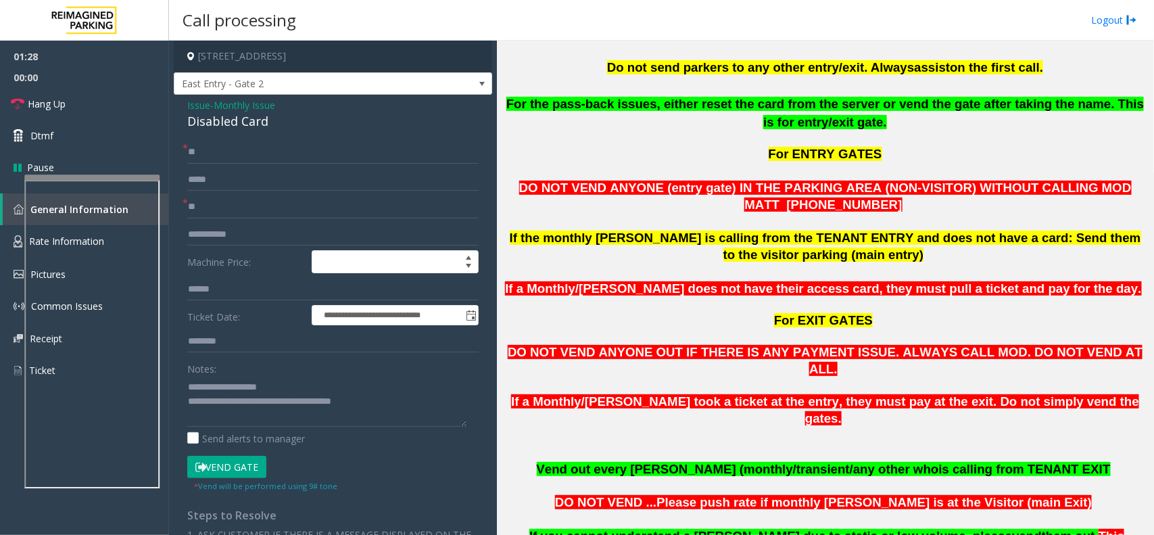
click at [861, 281] on span "If a Monthly/Tenant parker does not have their access card, they must pull a ti…" at bounding box center [823, 288] width 636 height 14
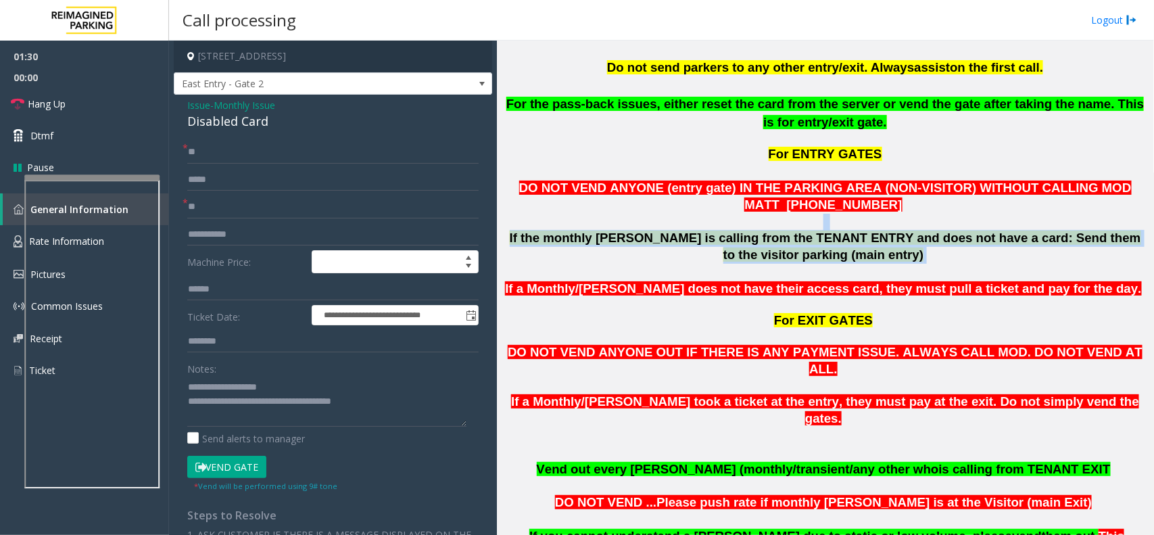
drag, startPoint x: 840, startPoint y: 243, endPoint x: 525, endPoint y: 201, distance: 318.5
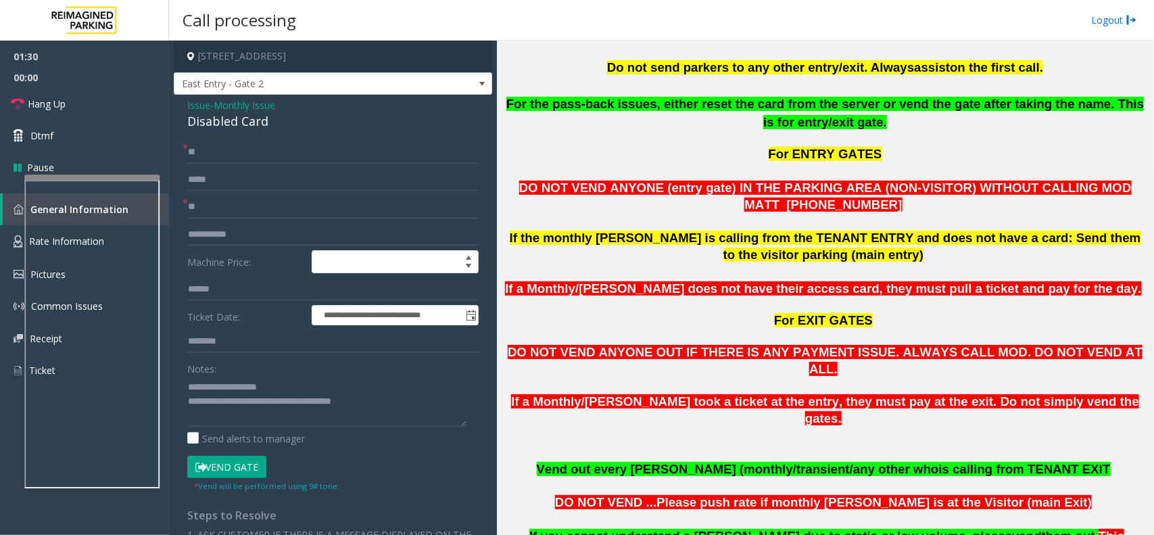
click at [544, 193] on p "DO NOT VEND ANYONE (entry gate) IN THE PARKING AREA (NON-VISITOR) WITHOUT CALLI…" at bounding box center [825, 197] width 647 height 34
click at [384, 404] on textarea at bounding box center [326, 401] width 279 height 51
click at [390, 402] on textarea at bounding box center [326, 401] width 279 height 51
click at [222, 156] on input "**" at bounding box center [332, 152] width 291 height 23
type input "*"
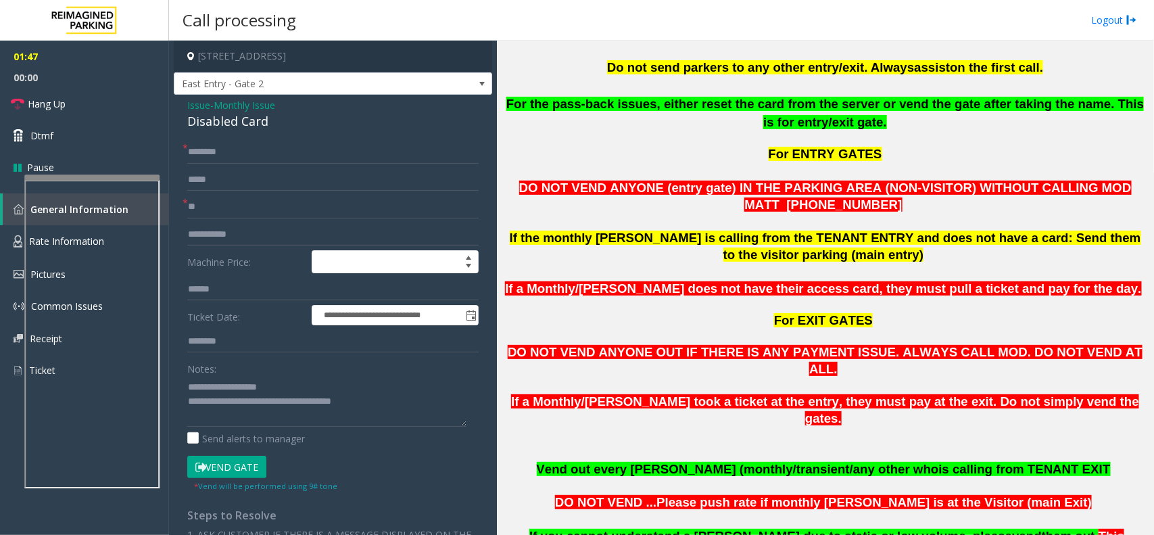
scroll to position [1098, 0]
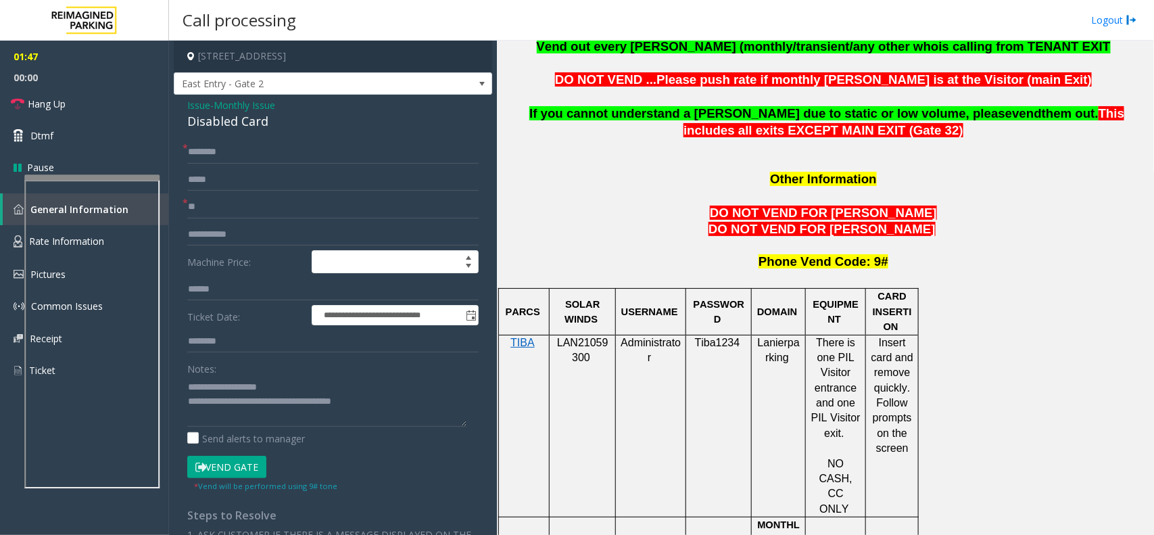
click at [582, 337] on span "LAN21059300" at bounding box center [582, 350] width 51 height 26
click at [302, 159] on input "text" at bounding box center [332, 152] width 291 height 23
click at [258, 152] on input "**" at bounding box center [332, 152] width 291 height 23
type input "*****"
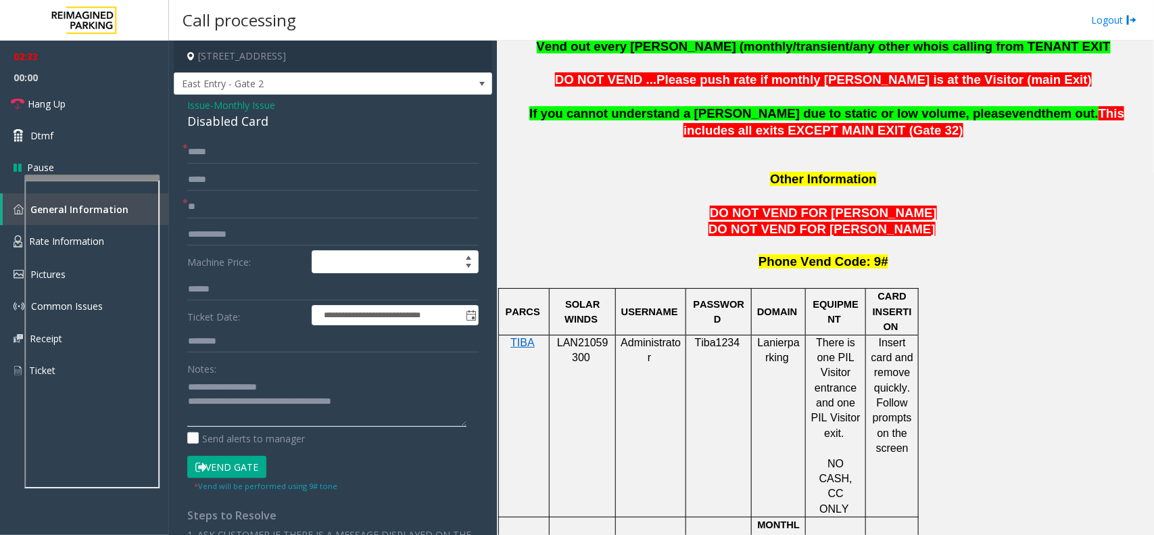
click at [424, 399] on textarea at bounding box center [326, 401] width 279 height 51
click at [431, 406] on textarea at bounding box center [326, 401] width 279 height 51
click at [235, 467] on button "Vend Gate" at bounding box center [226, 467] width 79 height 23
click at [392, 408] on textarea at bounding box center [326, 401] width 279 height 51
click at [218, 201] on input "**" at bounding box center [332, 206] width 291 height 23
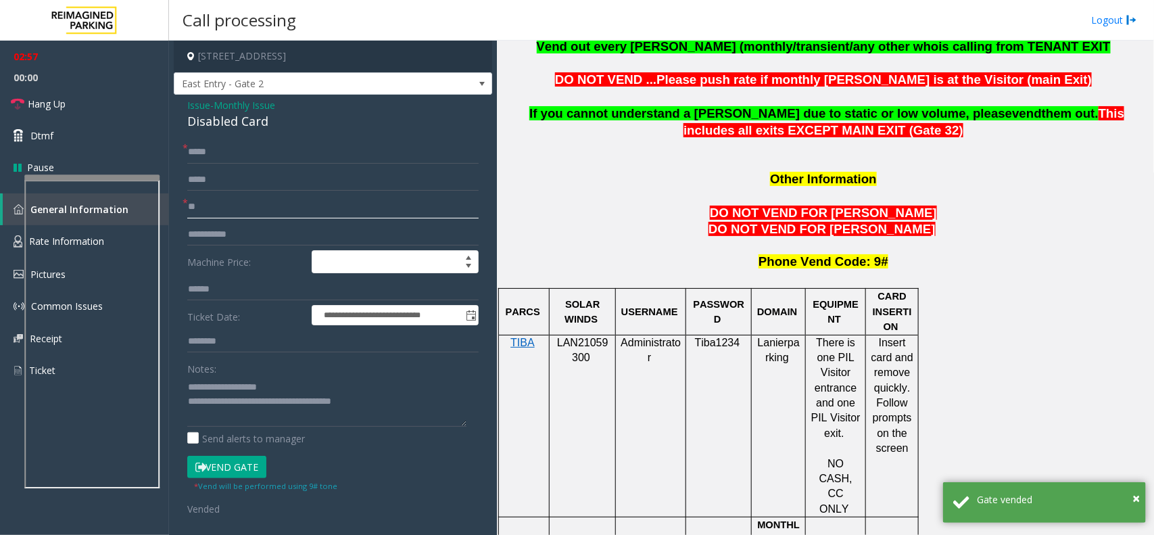
type input "*"
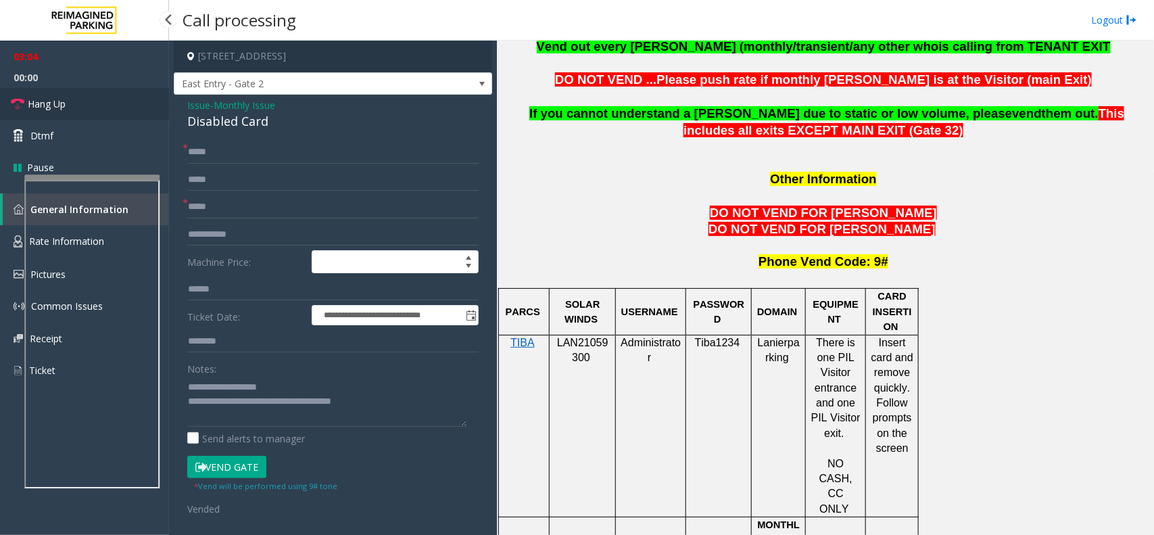
click at [69, 92] on link "Hang Up" at bounding box center [84, 104] width 169 height 32
click at [217, 207] on input "*****" at bounding box center [332, 206] width 291 height 23
type input "*"
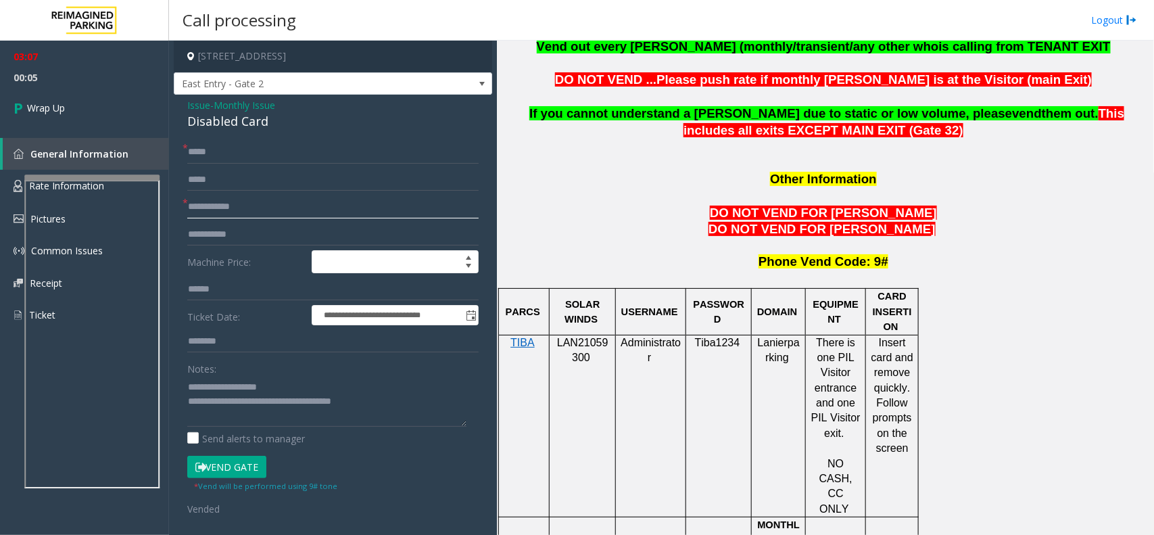
click at [216, 195] on input "text" at bounding box center [332, 206] width 291 height 23
click at [218, 204] on input "text" at bounding box center [332, 206] width 291 height 23
type input "*****"
click at [421, 406] on textarea at bounding box center [326, 401] width 279 height 51
type textarea "**********"
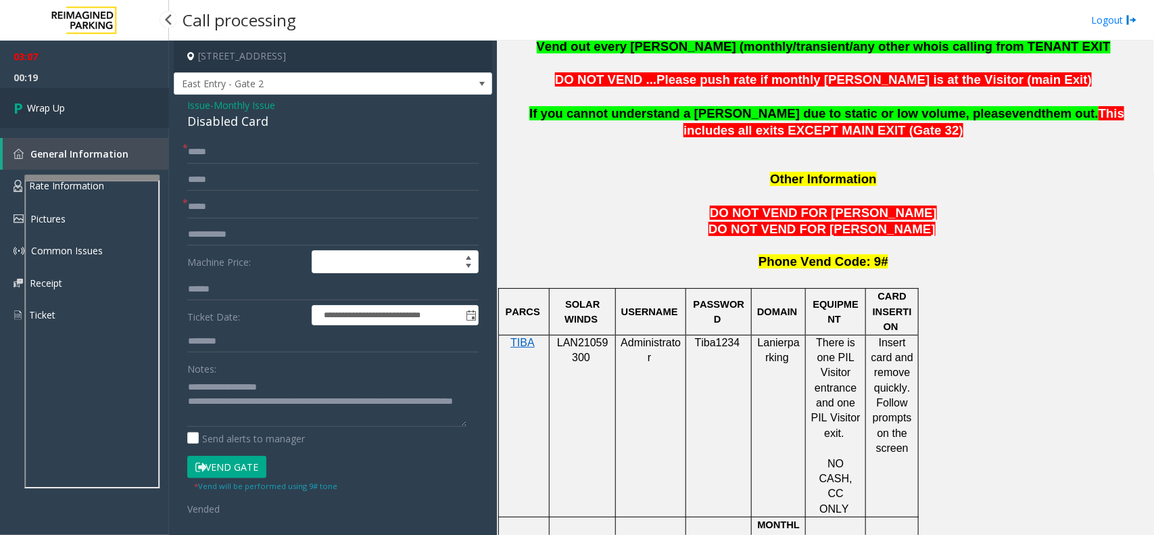
click at [89, 112] on link "Wrap Up" at bounding box center [84, 108] width 169 height 40
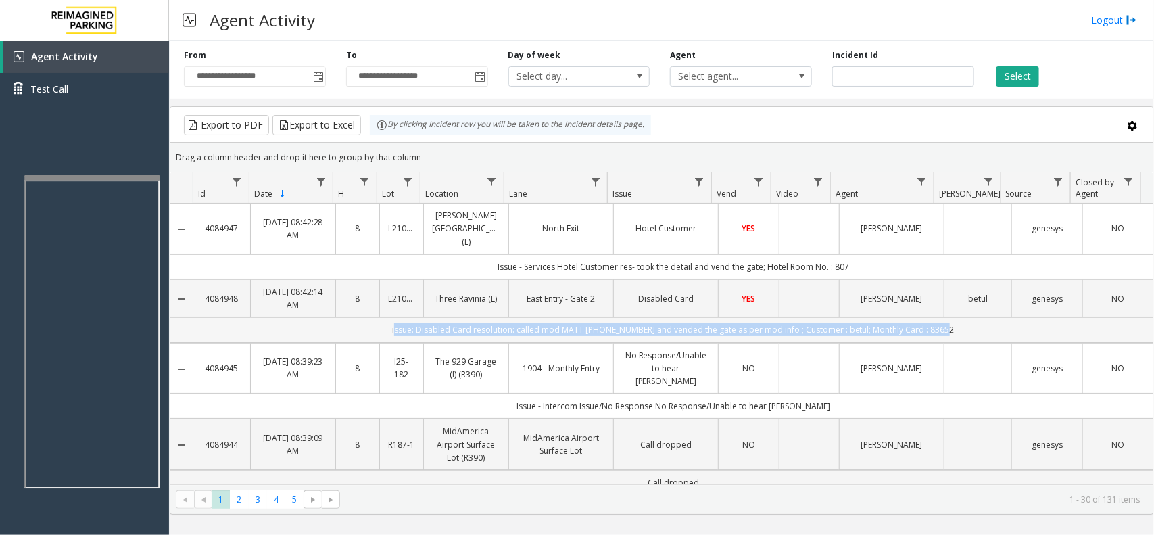
drag, startPoint x: 940, startPoint y: 318, endPoint x: 362, endPoint y: 318, distance: 577.3
click at [362, 318] on td "issue: Disabled Card resolution: called mod MATT 404-901-1316 and vended the ga…" at bounding box center [673, 329] width 960 height 25
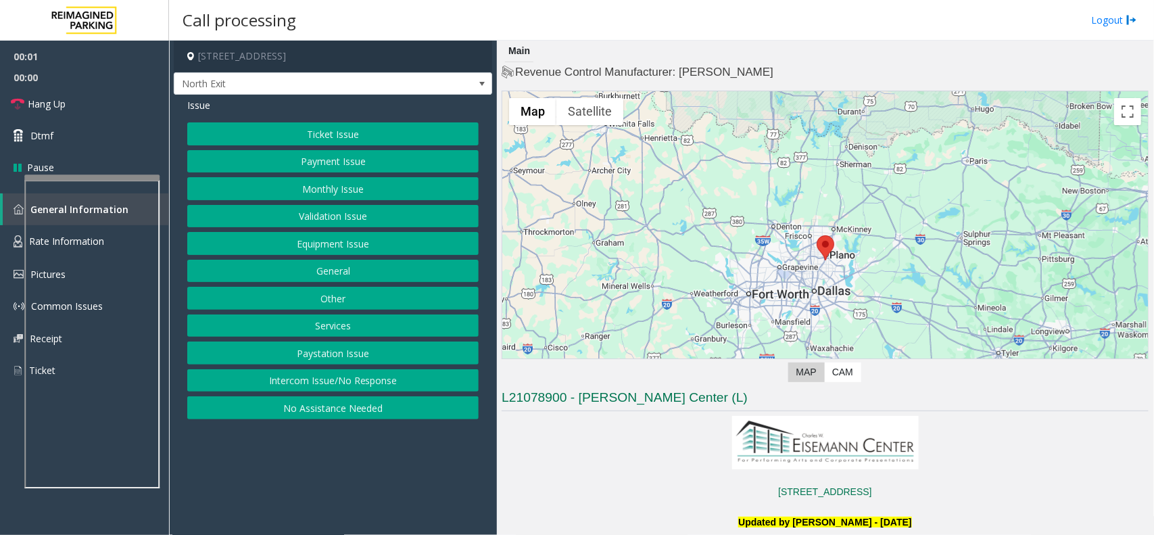
scroll to position [253, 0]
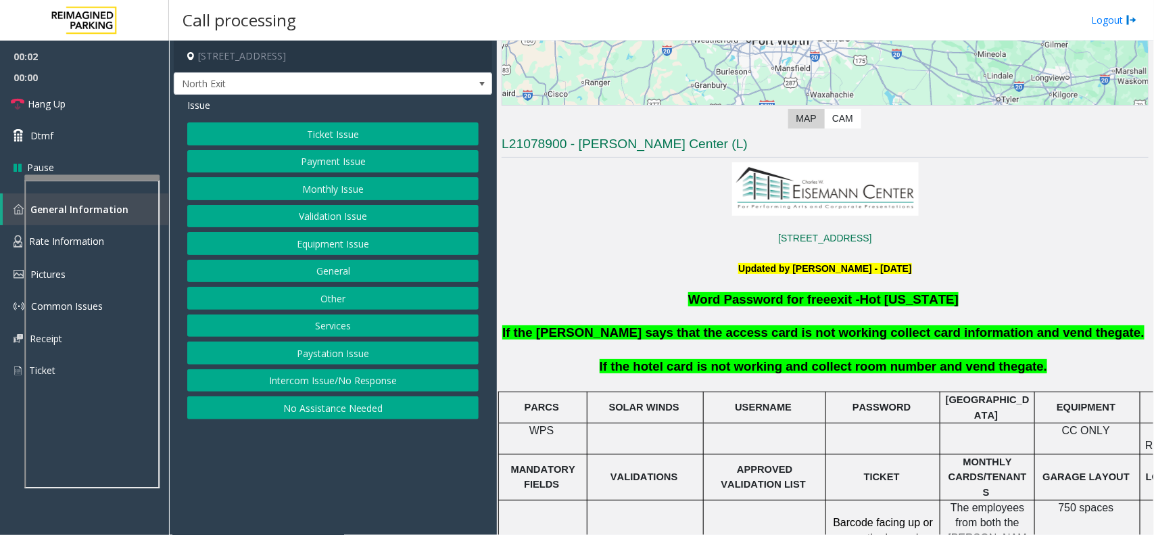
click at [365, 326] on button "Services" at bounding box center [332, 325] width 291 height 23
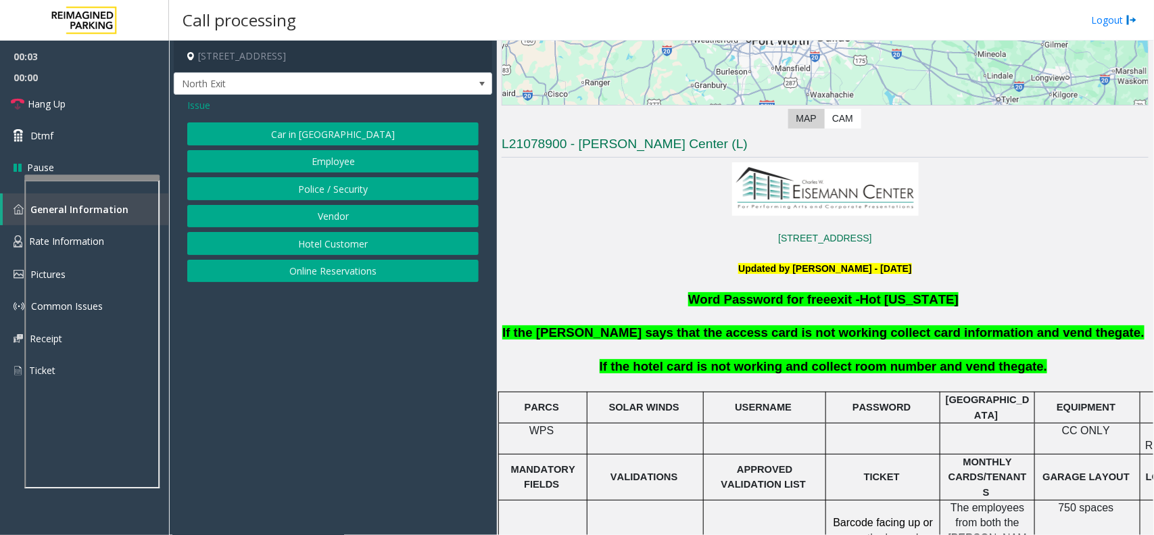
click at [343, 247] on button "Hotel Customer" at bounding box center [332, 243] width 291 height 23
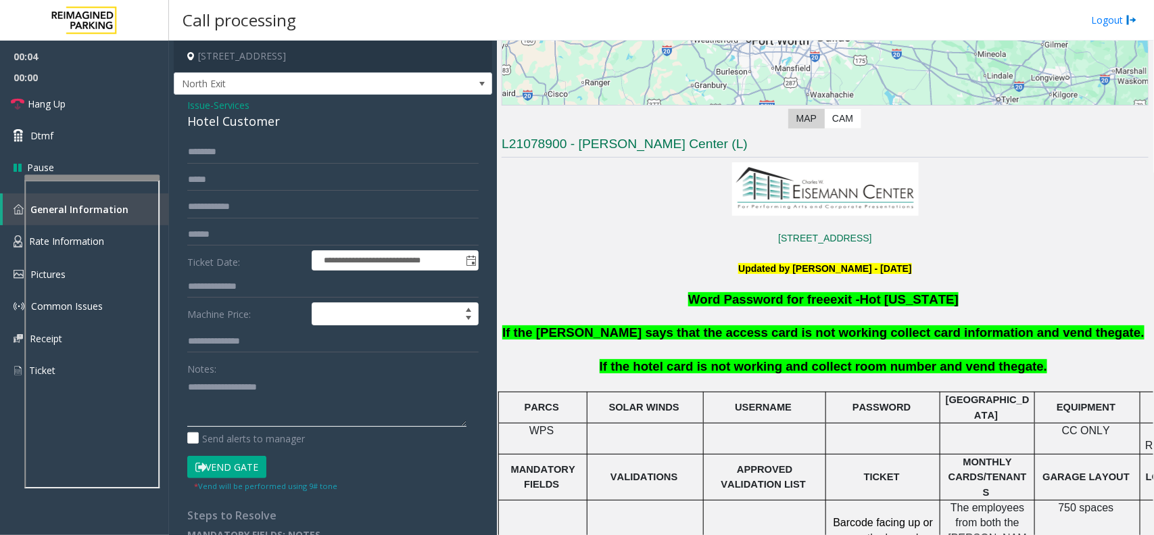
click at [239, 407] on textarea at bounding box center [326, 401] width 279 height 51
type textarea "******"
click at [279, 293] on input "text" at bounding box center [332, 286] width 291 height 23
type input "***"
click at [250, 470] on button "Vend Gate" at bounding box center [226, 467] width 79 height 23
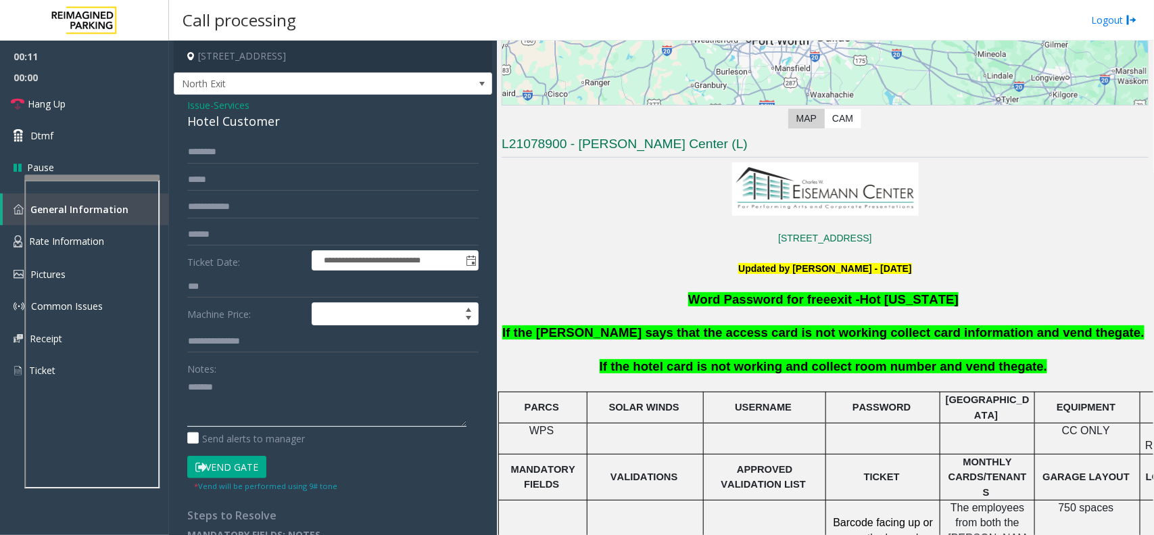
click at [262, 406] on textarea at bounding box center [326, 401] width 279 height 51
click at [243, 126] on div "Hotel Customer" at bounding box center [332, 121] width 291 height 18
click at [235, 409] on textarea at bounding box center [326, 401] width 279 height 51
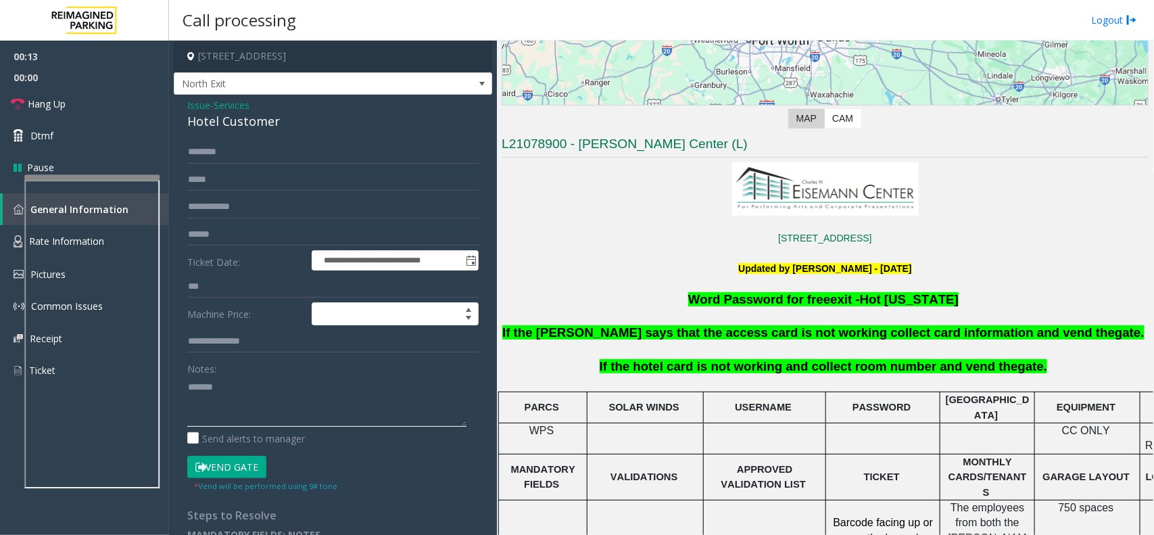
paste textarea "**********"
type textarea "**********"
click at [116, 118] on link "Hang Up" at bounding box center [84, 104] width 169 height 32
click at [116, 117] on link "Hang Up" at bounding box center [84, 104] width 169 height 32
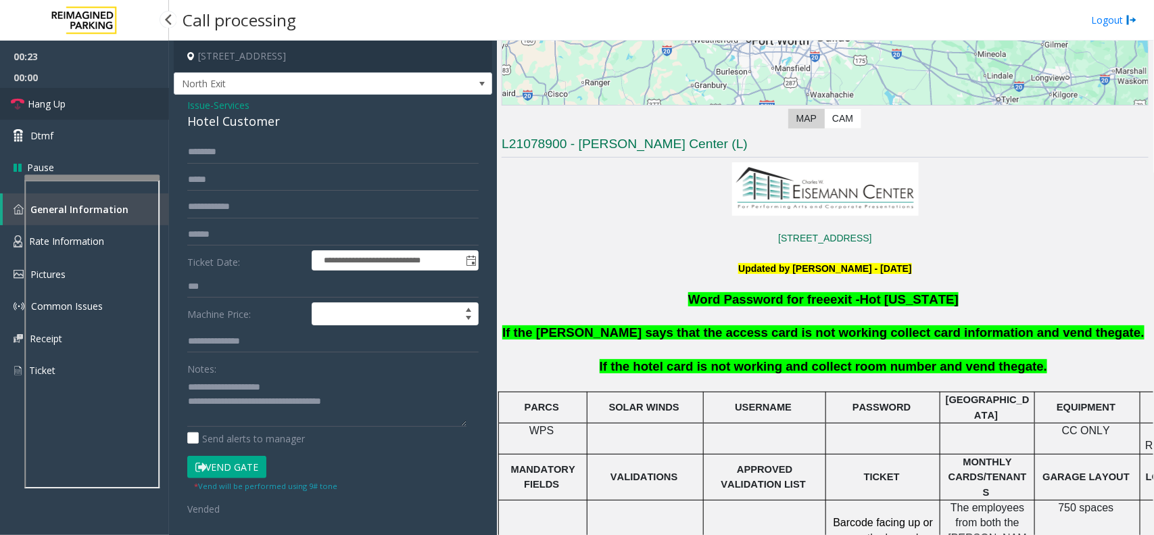
click at [116, 117] on link "Hang Up" at bounding box center [84, 104] width 169 height 32
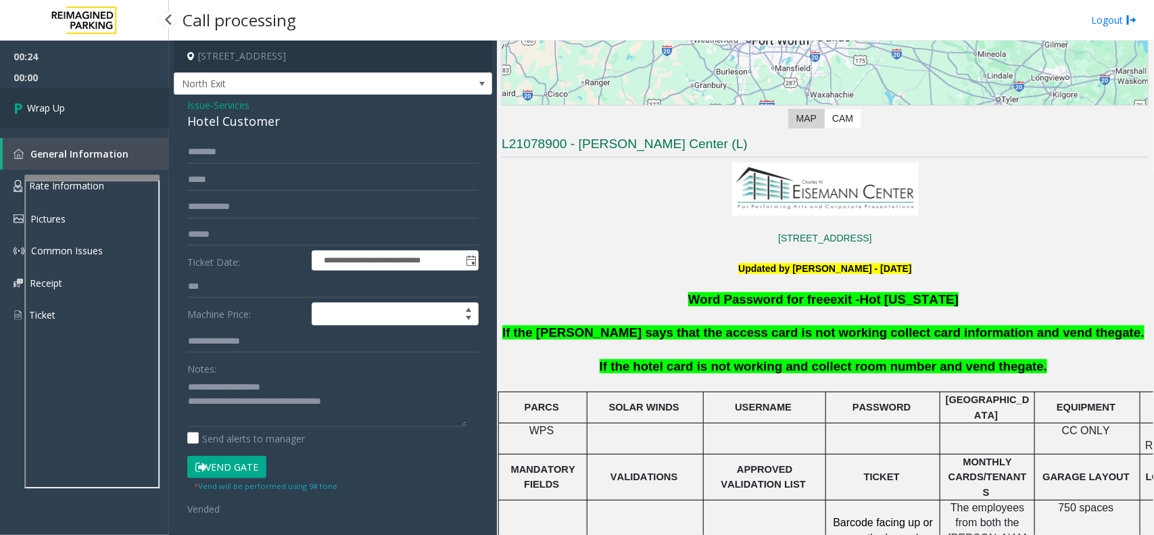
click at [116, 112] on link "Wrap Up" at bounding box center [84, 108] width 169 height 40
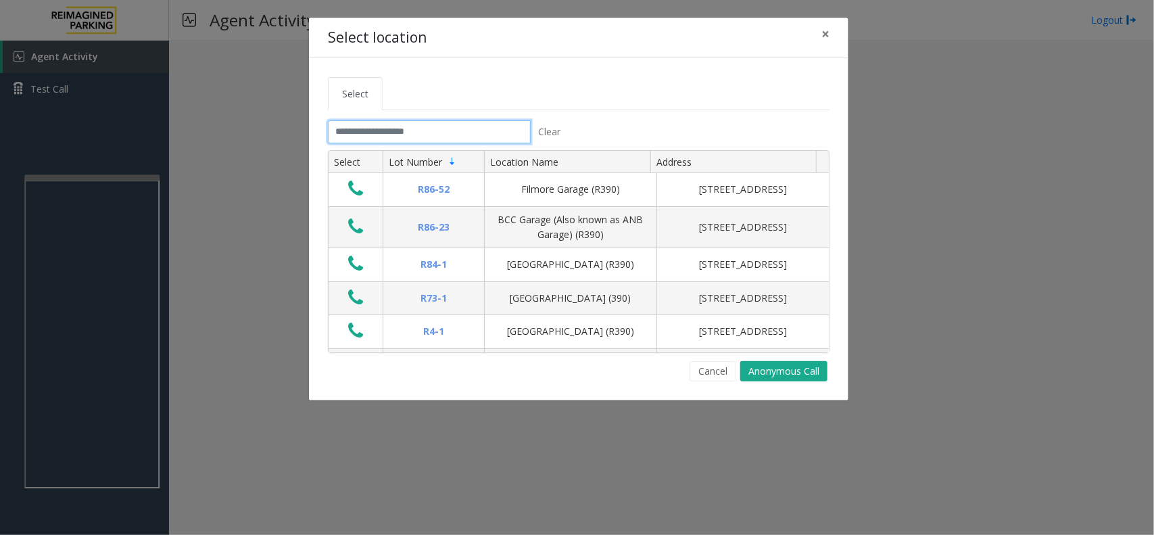
click at [435, 128] on input "text" at bounding box center [429, 131] width 203 height 23
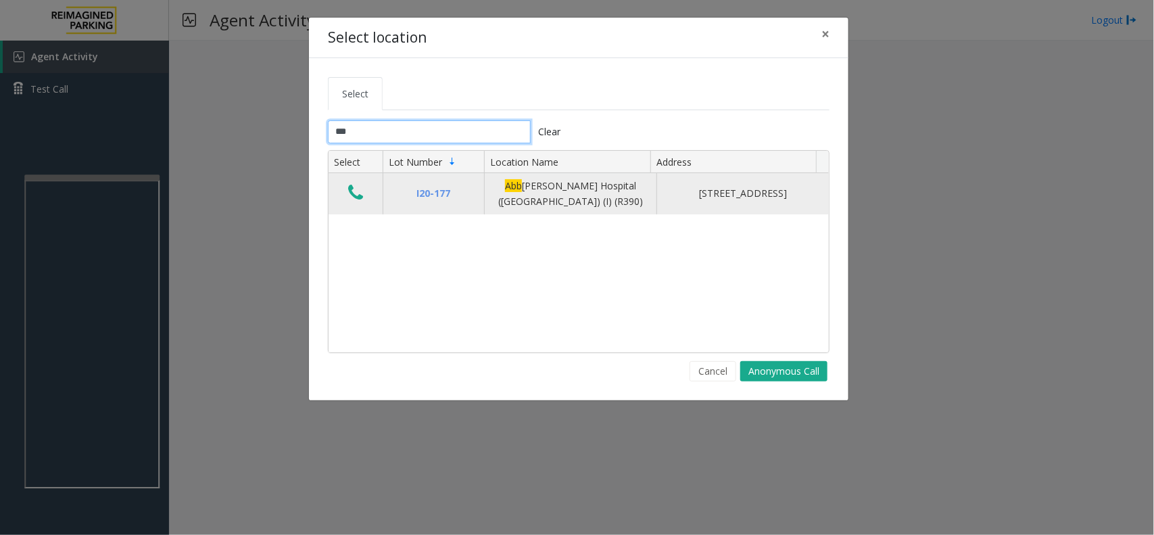
type input "***"
click at [352, 189] on icon "Data table" at bounding box center [355, 192] width 15 height 19
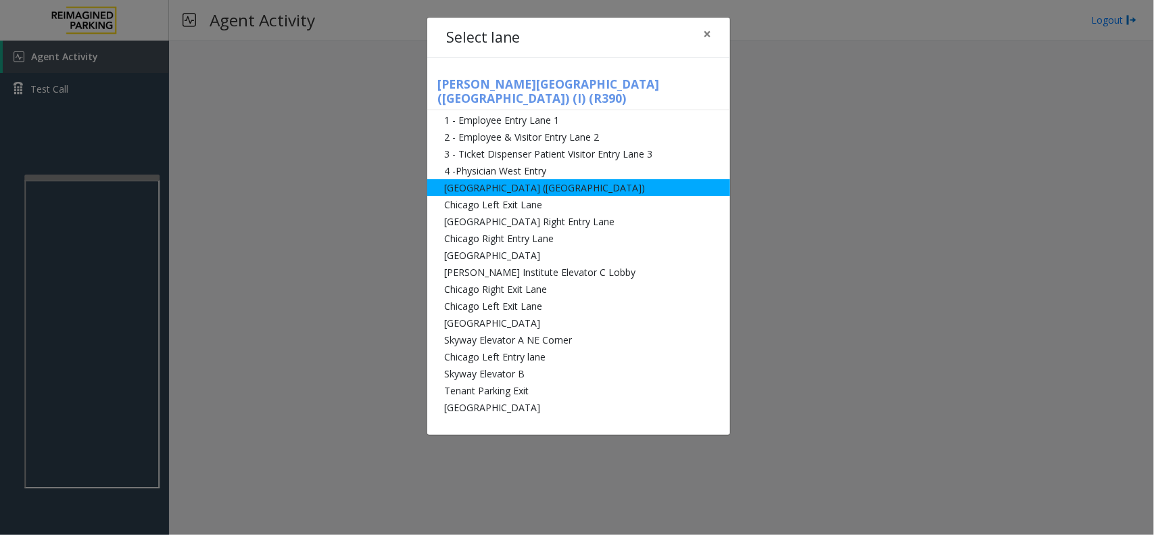
click at [548, 179] on li "[GEOGRAPHIC_DATA] ([GEOGRAPHIC_DATA])" at bounding box center [578, 187] width 303 height 17
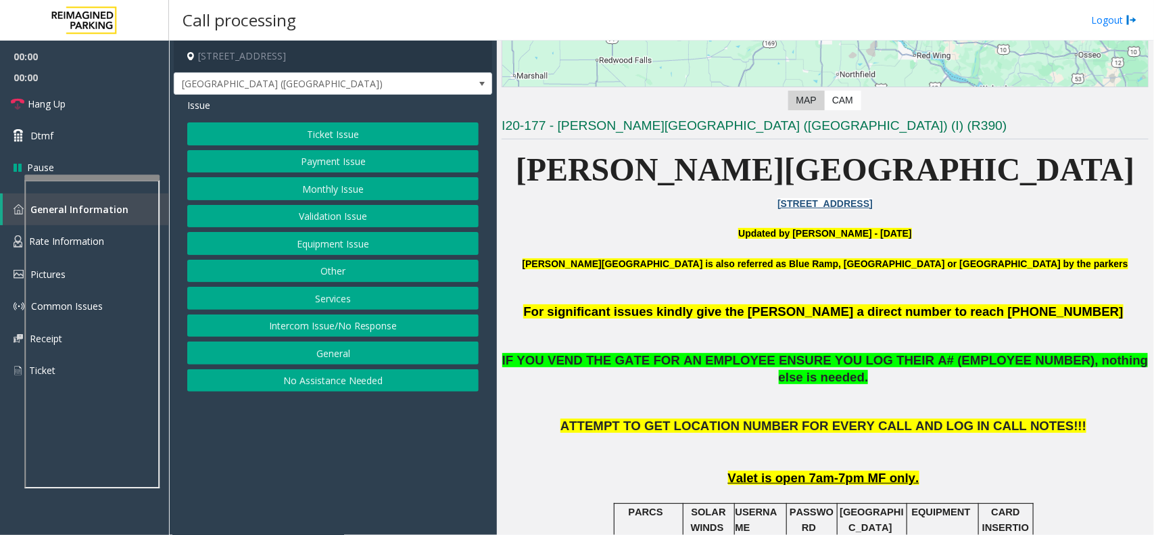
scroll to position [338, 0]
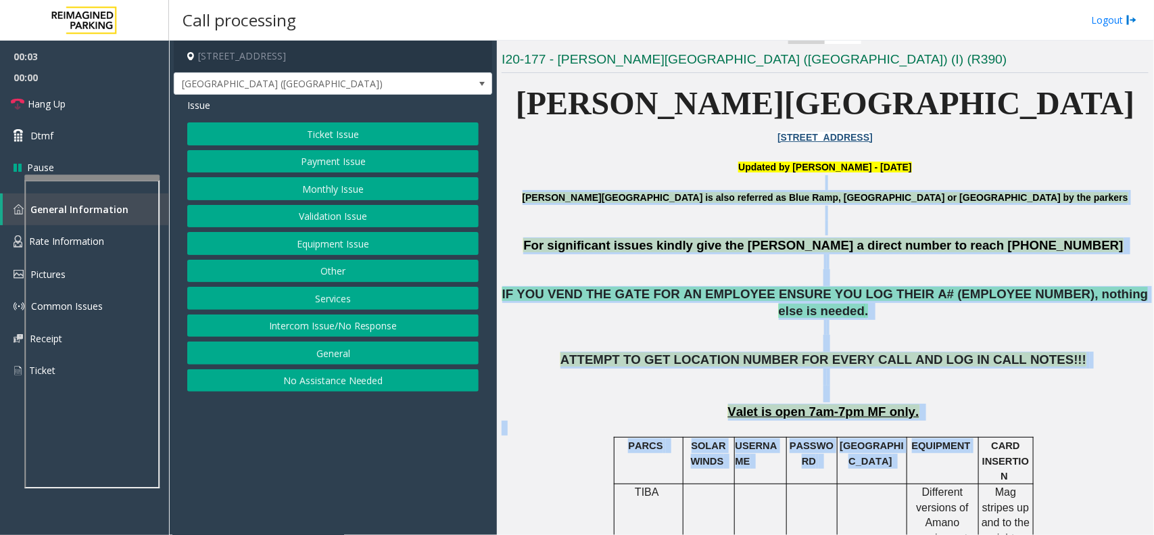
drag, startPoint x: 599, startPoint y: 188, endPoint x: 982, endPoint y: 427, distance: 451.8
click at [1015, 404] on p "Valet is open 7am-7pm MF only." at bounding box center [825, 412] width 647 height 17
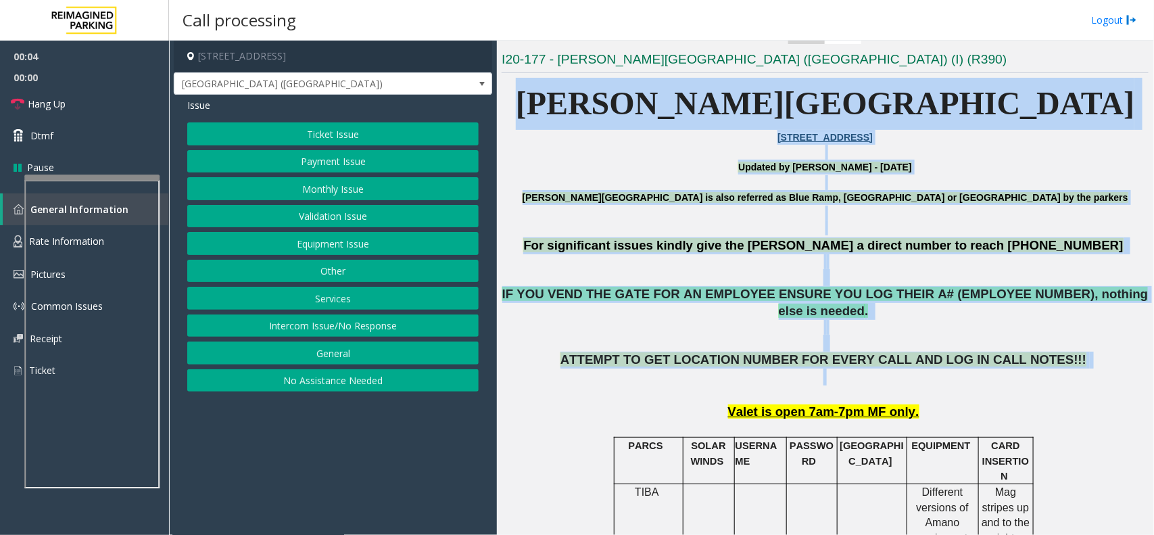
drag, startPoint x: 1044, startPoint y: 356, endPoint x: 523, endPoint y: 106, distance: 578.7
click at [568, 167] on p "Updated by [PERSON_NAME] - [DATE]" at bounding box center [825, 167] width 647 height 15
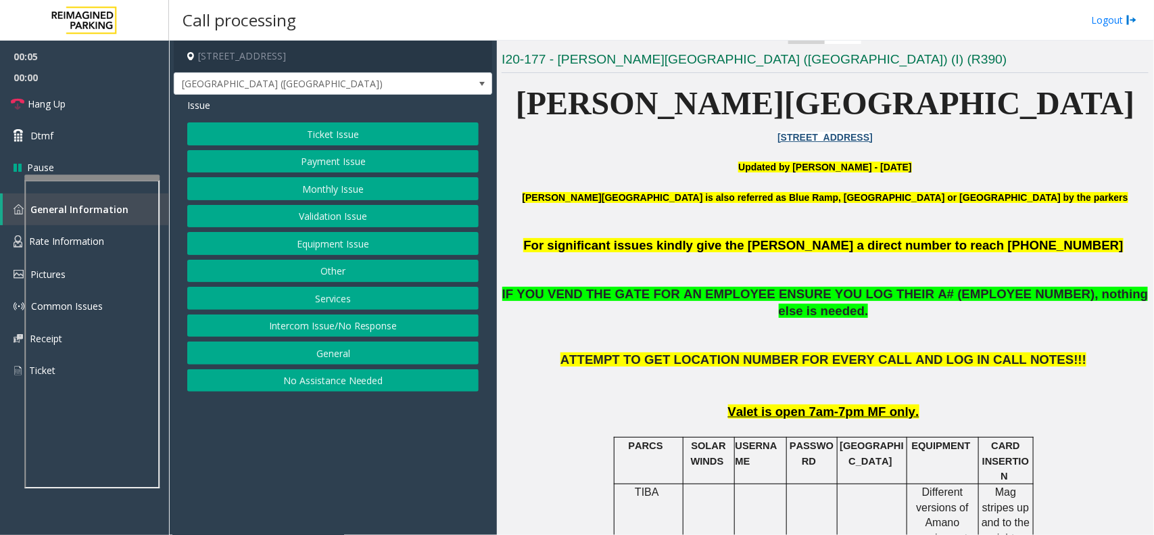
click at [360, 237] on button "Equipment Issue" at bounding box center [332, 243] width 291 height 23
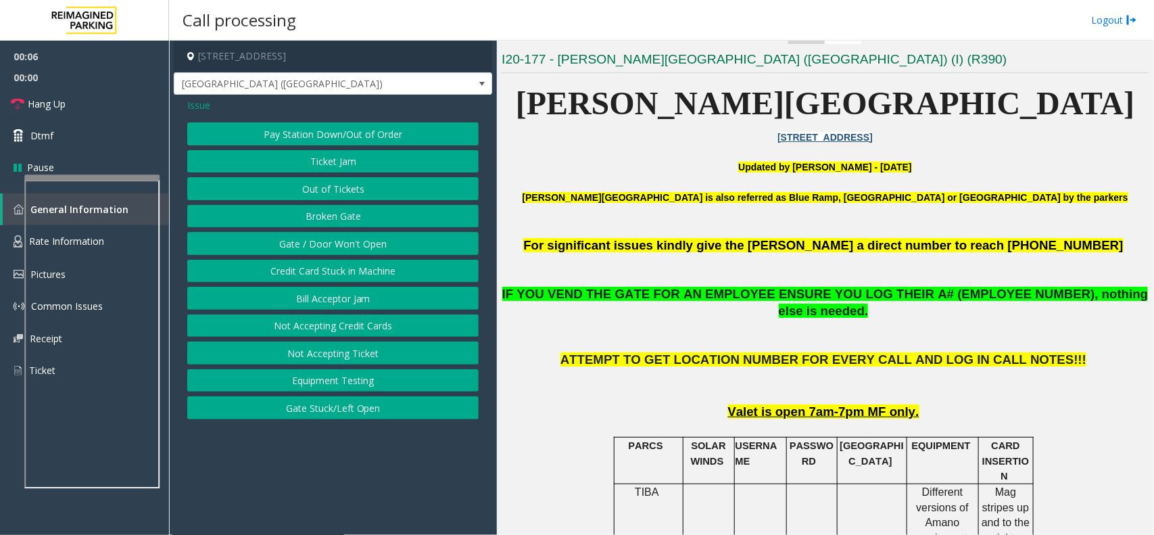
click at [360, 237] on button "Gate / Door Won't Open" at bounding box center [332, 243] width 291 height 23
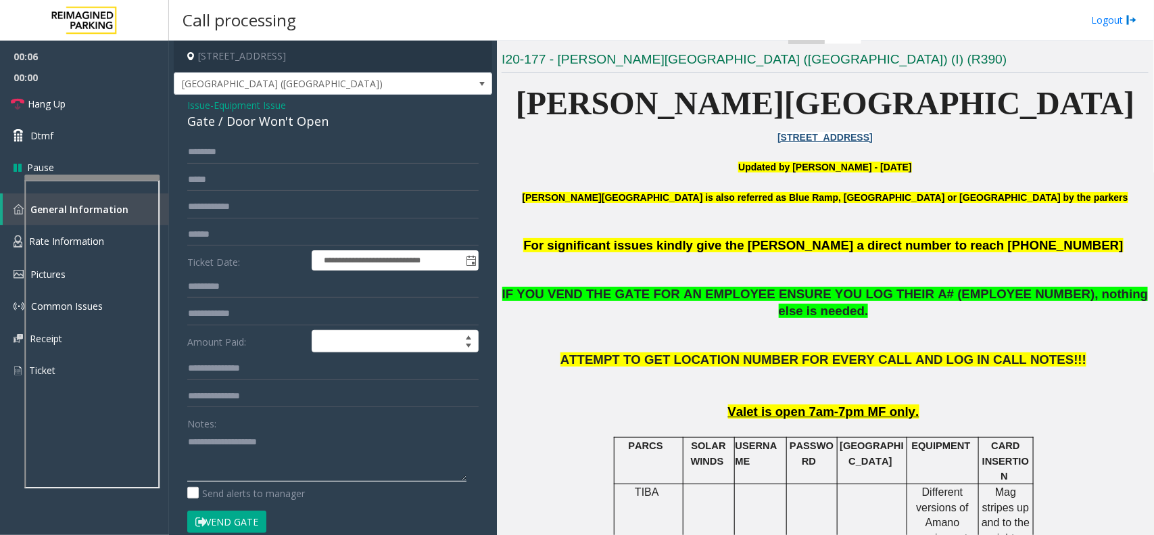
click at [266, 455] on textarea at bounding box center [326, 456] width 279 height 51
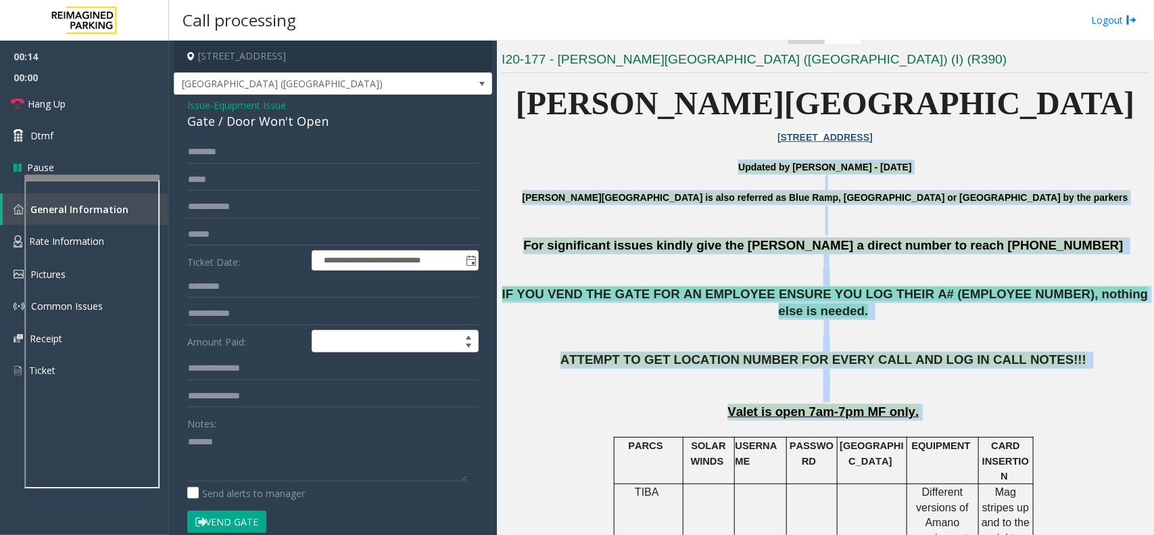
drag, startPoint x: 568, startPoint y: 174, endPoint x: 999, endPoint y: 394, distance: 483.7
click at [999, 404] on p "Valet is open 7am-7pm MF only." at bounding box center [825, 412] width 647 height 17
drag, startPoint x: 999, startPoint y: 394, endPoint x: 536, endPoint y: 180, distance: 509.9
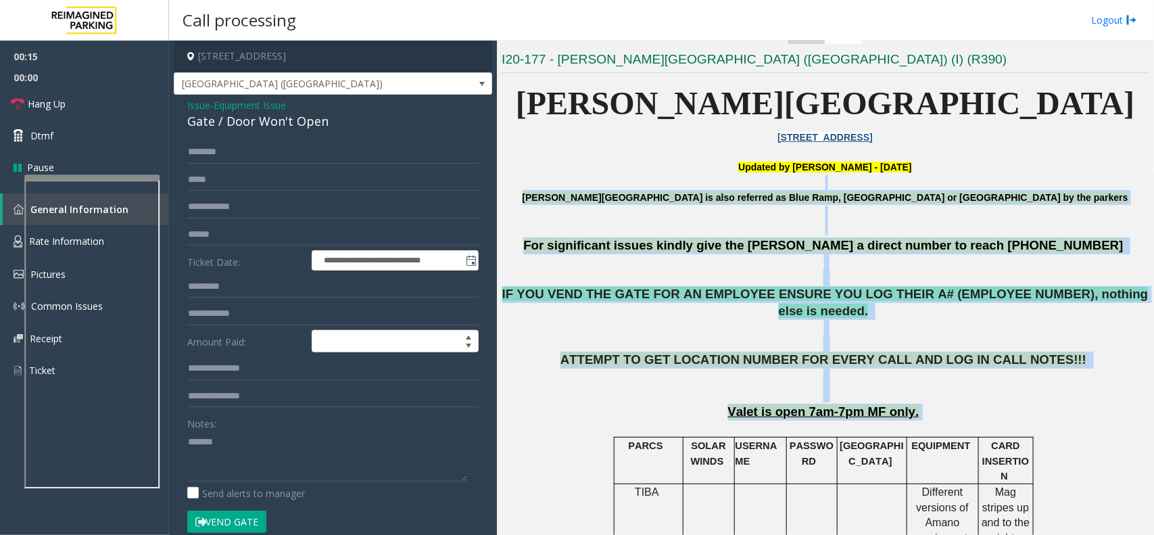
click at [536, 180] on p at bounding box center [825, 182] width 647 height 15
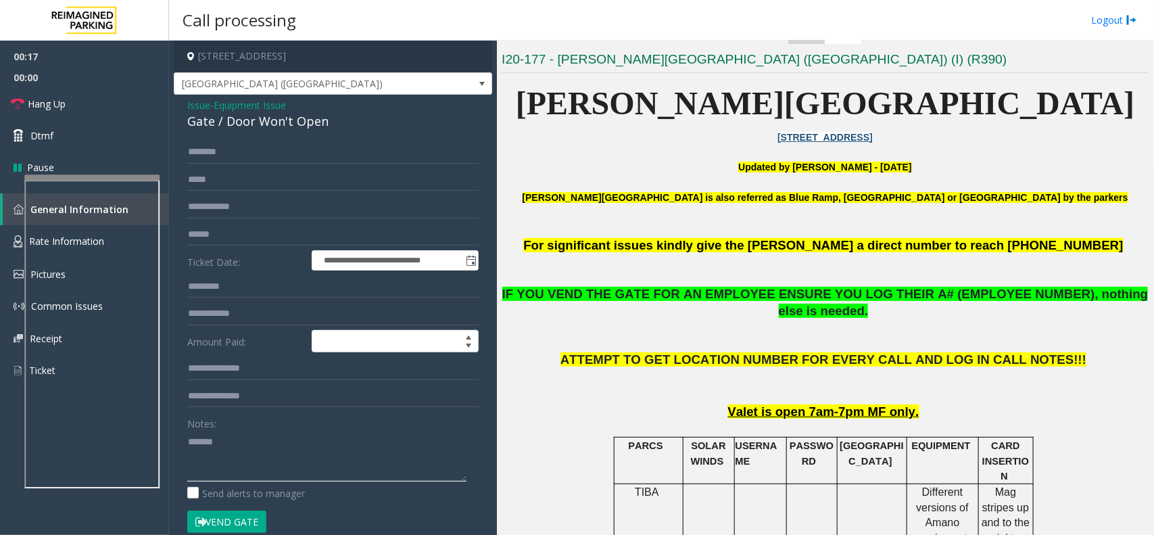
click at [285, 450] on textarea at bounding box center [326, 456] width 279 height 51
click at [303, 137] on div "**********" at bounding box center [333, 437] width 318 height 685
click at [308, 130] on div "Gate / Door Won't Open" at bounding box center [332, 121] width 291 height 18
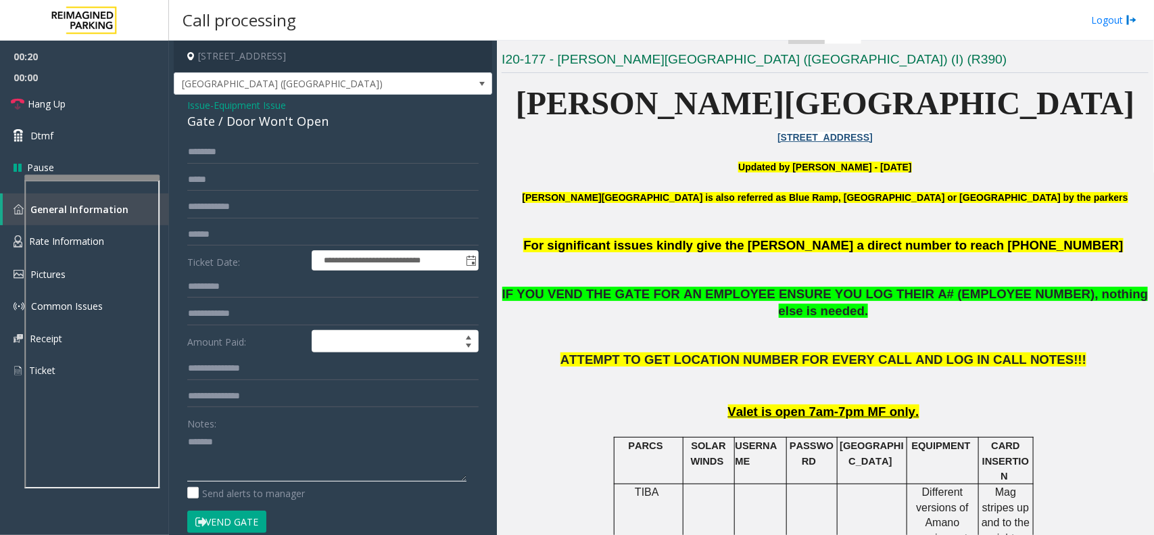
click at [278, 441] on textarea at bounding box center [326, 456] width 279 height 51
paste textarea "**********"
click at [254, 526] on button "Vend Gate" at bounding box center [226, 521] width 79 height 23
click at [267, 480] on textarea at bounding box center [326, 456] width 279 height 51
type textarea "**********"
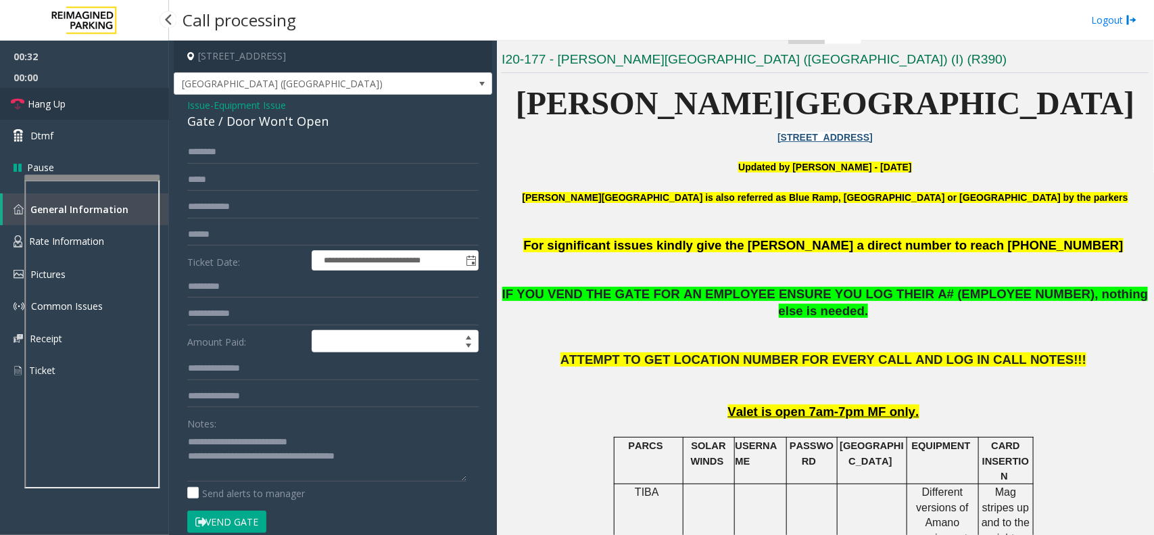
click at [105, 92] on link "Hang Up" at bounding box center [84, 104] width 169 height 32
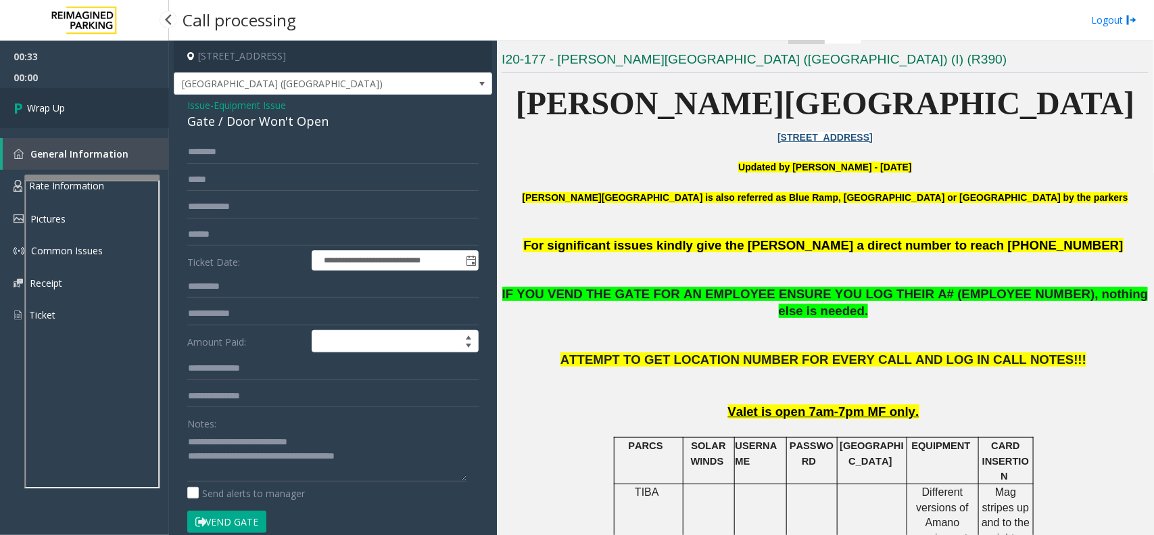
click at [105, 96] on link "Wrap Up" at bounding box center [84, 108] width 169 height 40
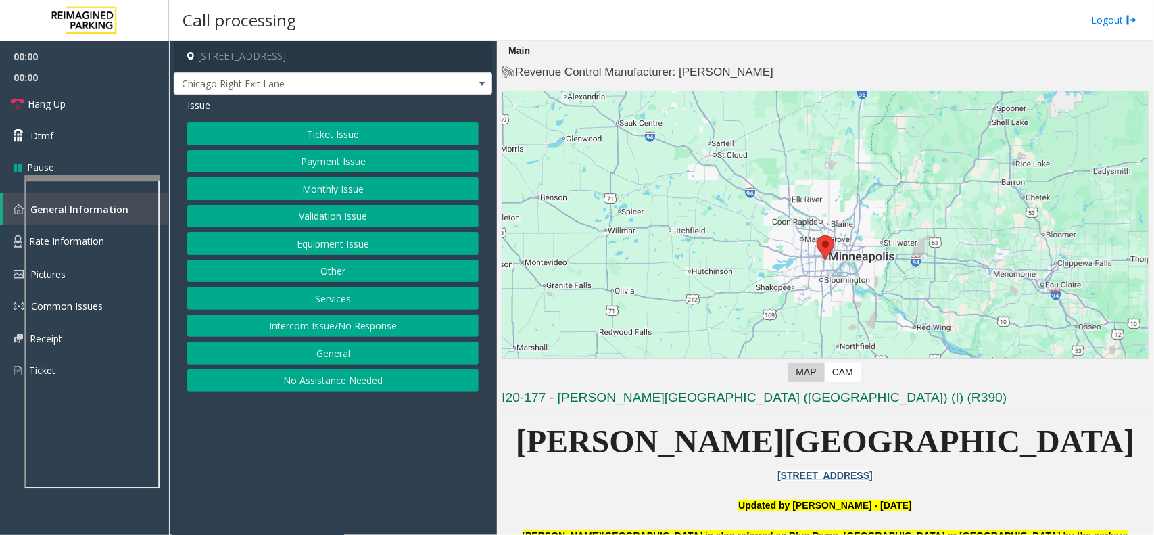
scroll to position [169, 0]
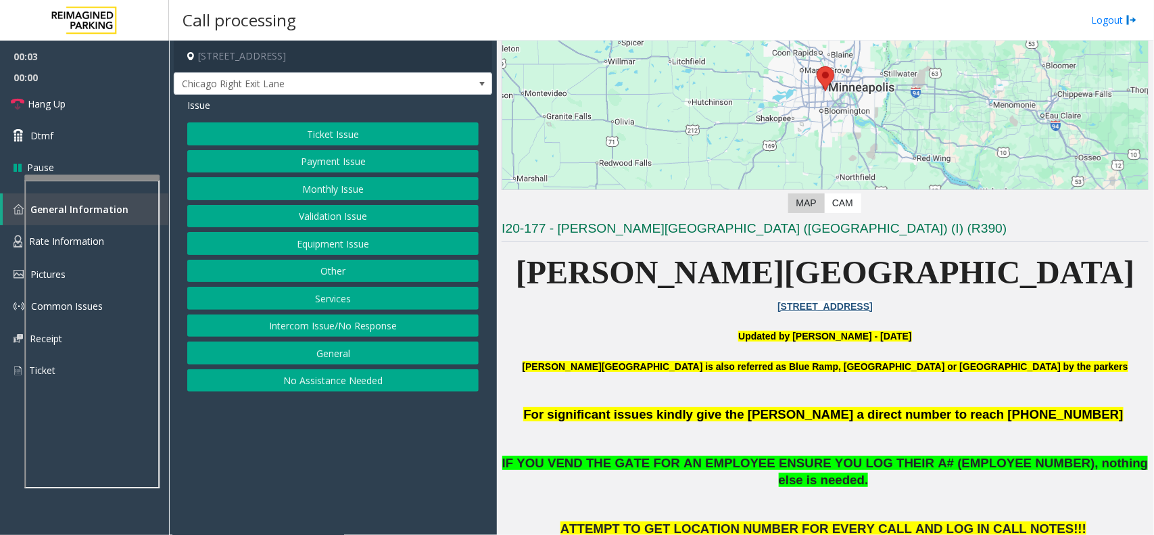
click at [337, 190] on button "Monthly Issue" at bounding box center [332, 188] width 291 height 23
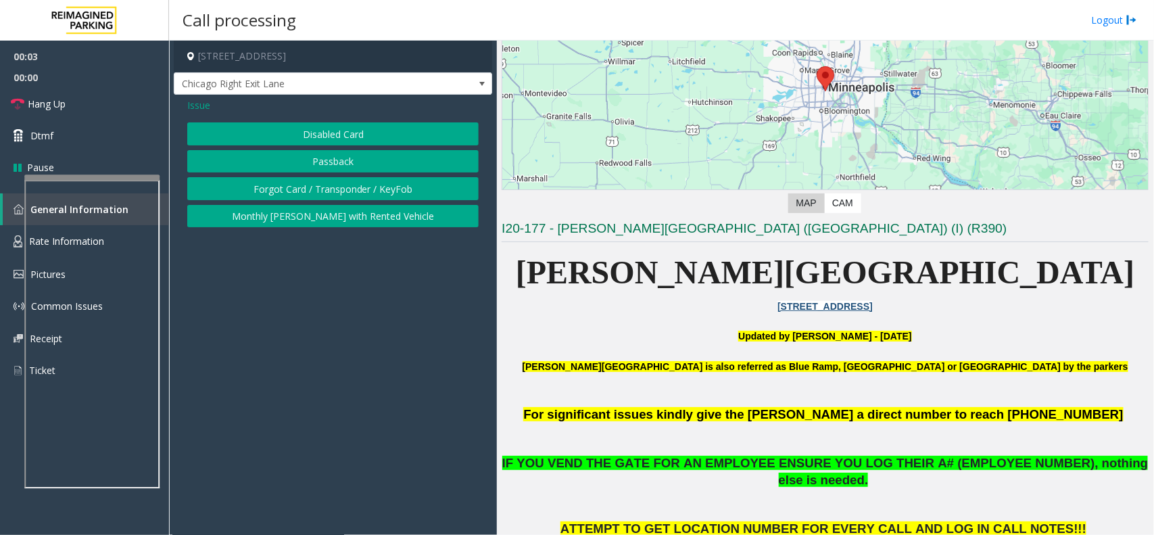
click at [337, 190] on button "Forgot Card / Transponder / KeyFob" at bounding box center [332, 188] width 291 height 23
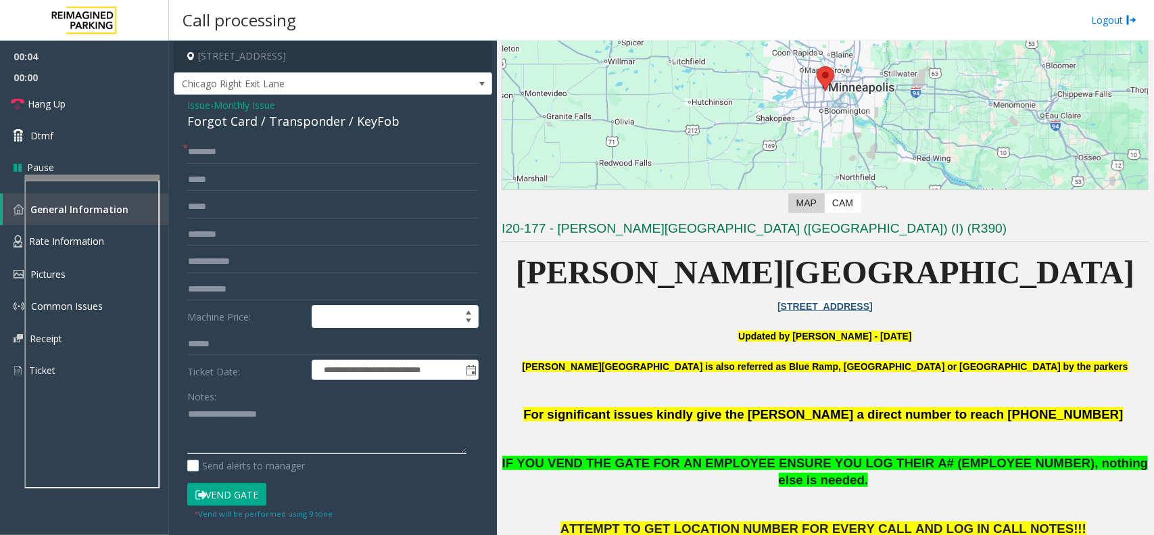
click at [291, 413] on textarea at bounding box center [326, 429] width 279 height 51
click at [238, 125] on div "Forgot Card / Transponder / KeyFob" at bounding box center [332, 121] width 291 height 18
click at [269, 427] on textarea at bounding box center [326, 429] width 279 height 51
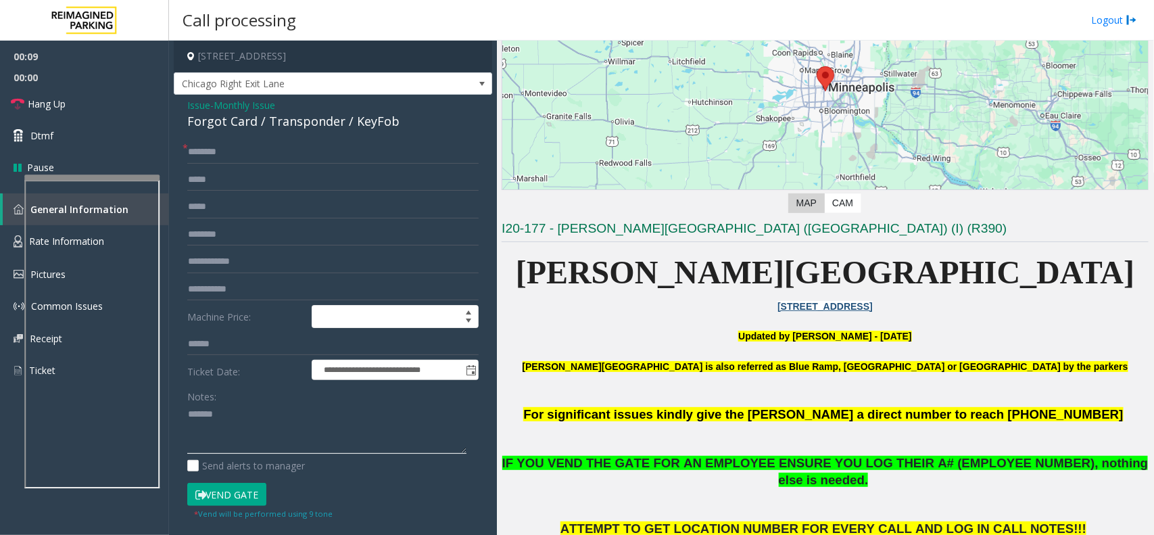
paste textarea "**********"
type textarea "**********"
click at [218, 164] on form "**********" at bounding box center [332, 330] width 291 height 379
click at [224, 151] on input "text" at bounding box center [332, 152] width 291 height 23
type input "*"
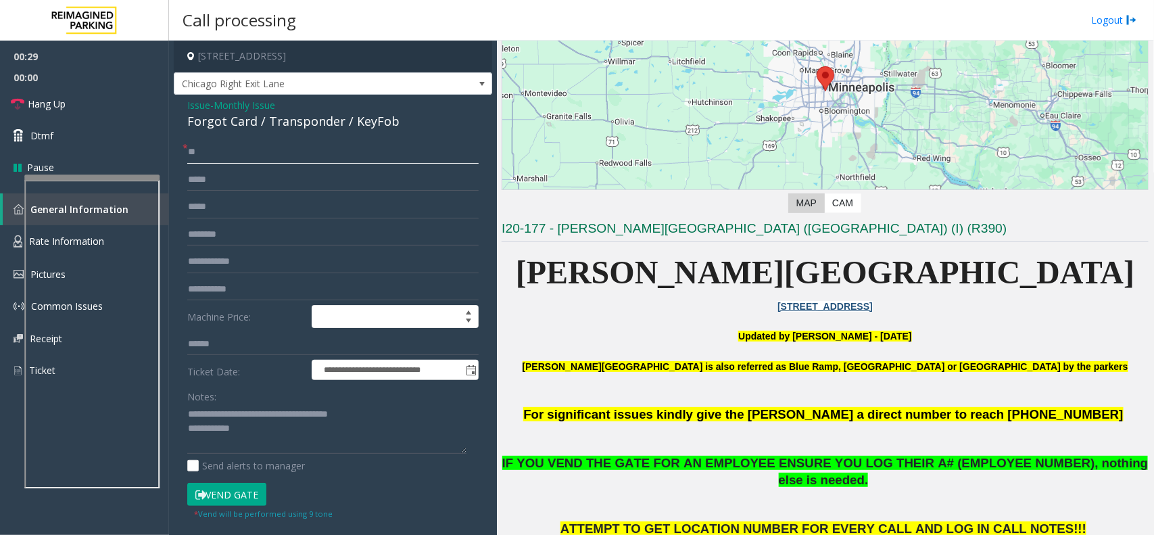
type input "**"
click at [283, 443] on textarea at bounding box center [326, 429] width 279 height 51
click at [255, 483] on button "Vend Gate" at bounding box center [226, 494] width 79 height 23
click at [248, 494] on button "Vend Gate" at bounding box center [226, 494] width 79 height 23
click at [286, 435] on textarea at bounding box center [326, 429] width 279 height 51
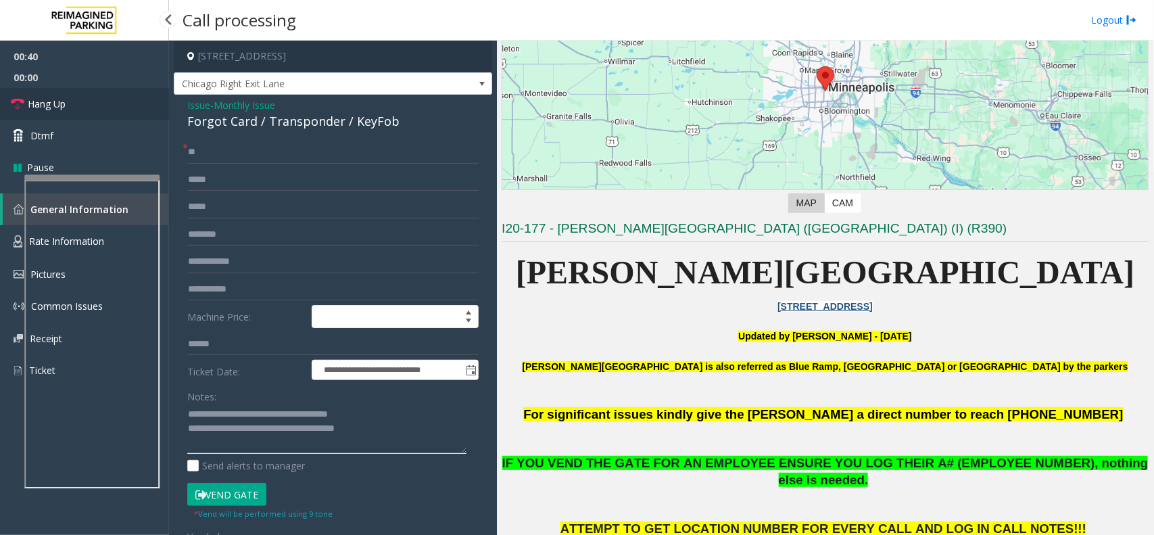
type textarea "**********"
click at [103, 113] on link "Hang Up" at bounding box center [84, 104] width 169 height 32
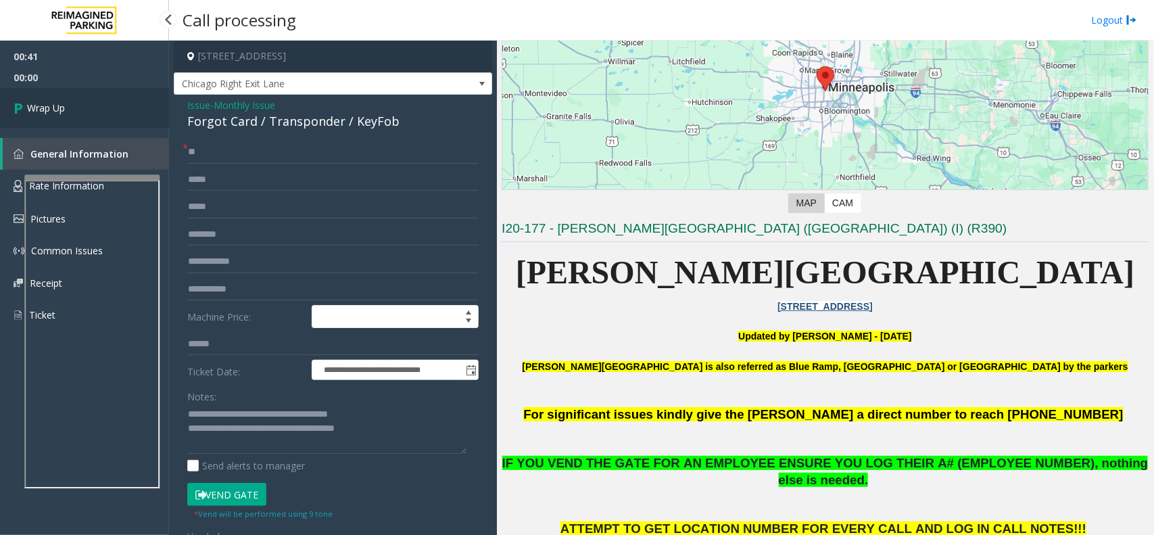
click at [103, 112] on link "Wrap Up" at bounding box center [84, 108] width 169 height 40
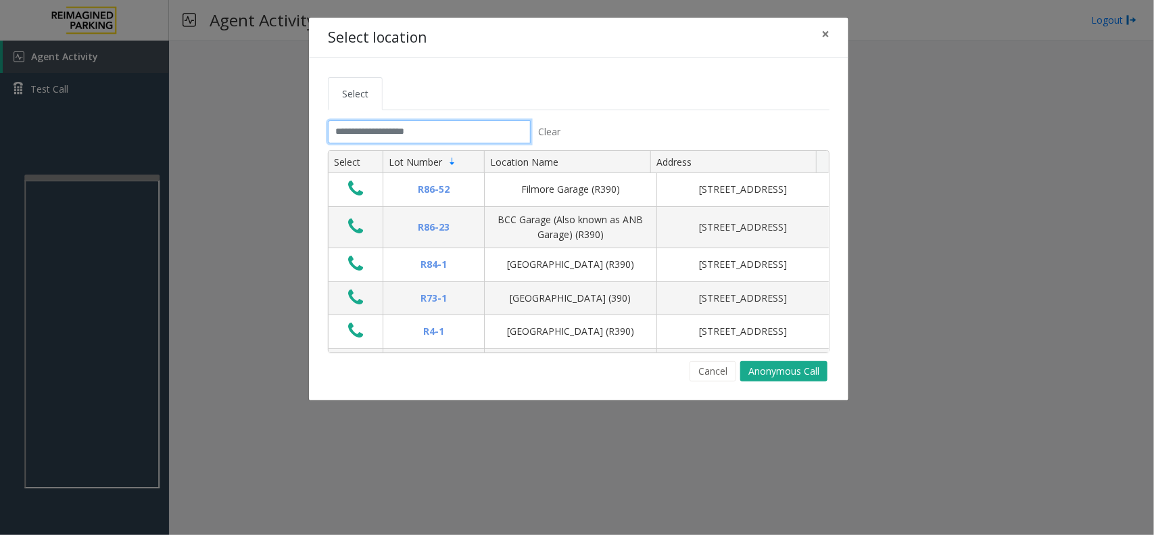
click at [372, 122] on input "text" at bounding box center [429, 131] width 203 height 23
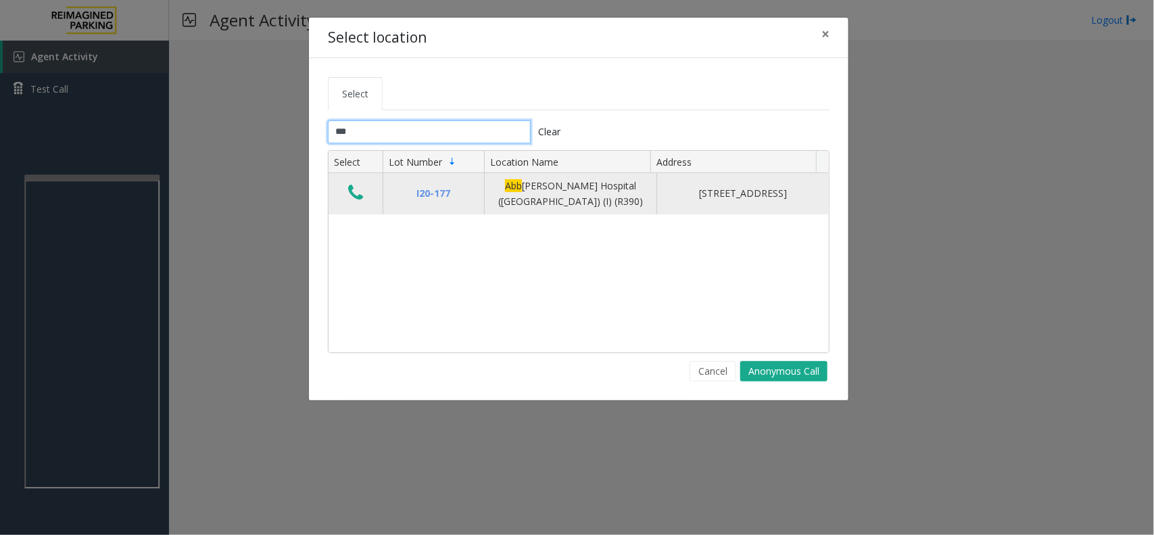
type input "***"
click at [355, 199] on icon "Data table" at bounding box center [355, 192] width 15 height 19
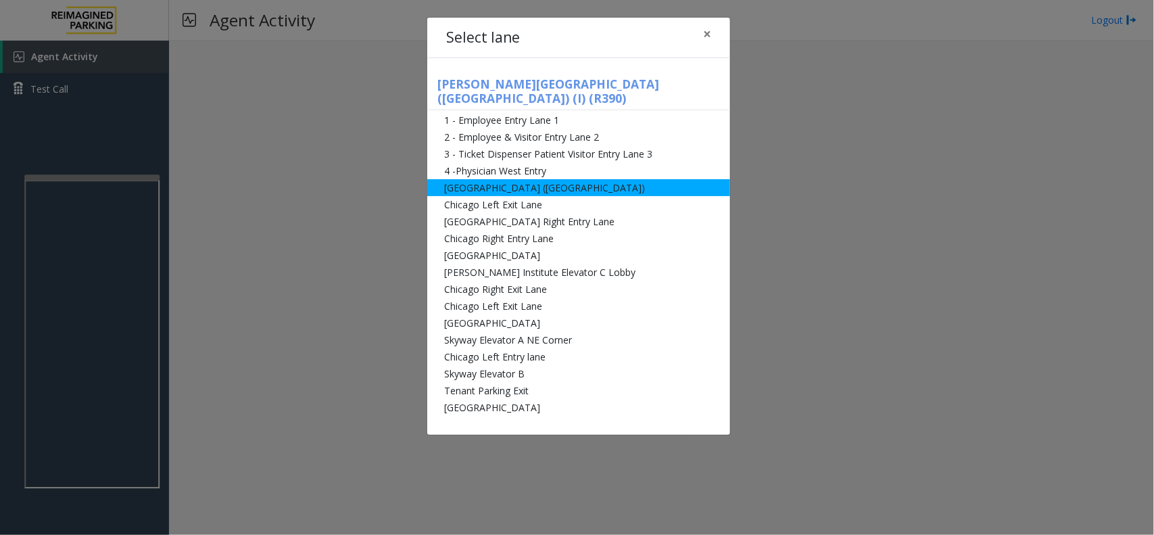
click at [514, 179] on li "[GEOGRAPHIC_DATA] ([GEOGRAPHIC_DATA])" at bounding box center [578, 187] width 303 height 17
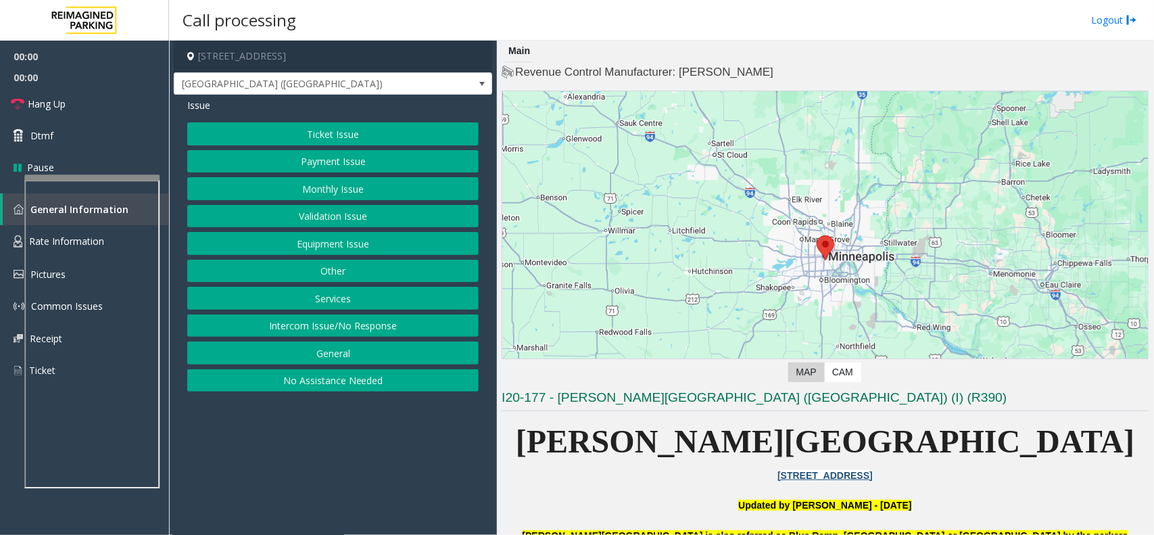
click at [356, 189] on button "Monthly Issue" at bounding box center [332, 188] width 291 height 23
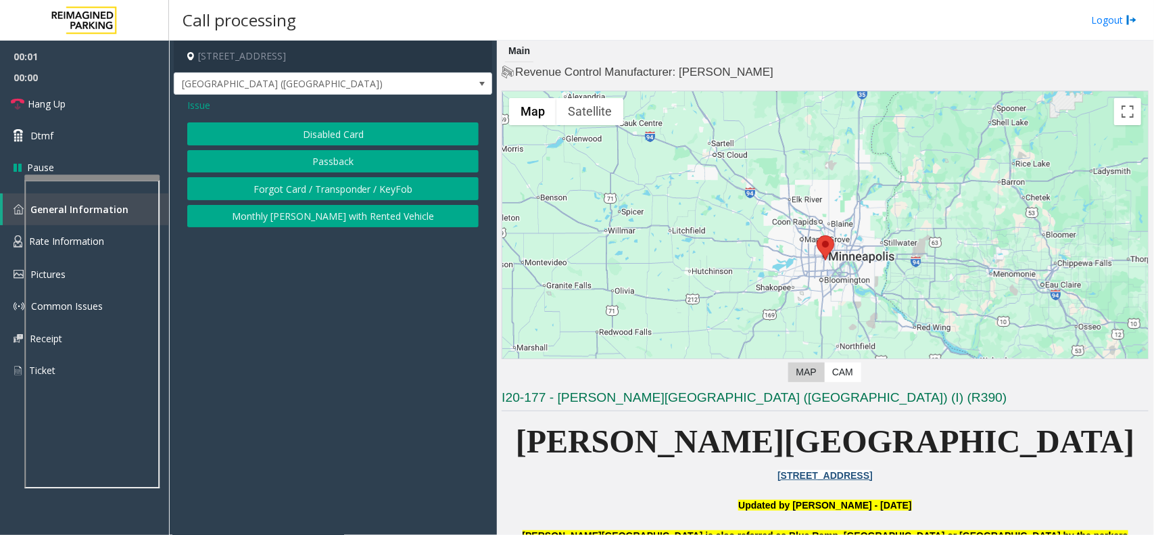
click at [359, 130] on button "Disabled Card" at bounding box center [332, 133] width 291 height 23
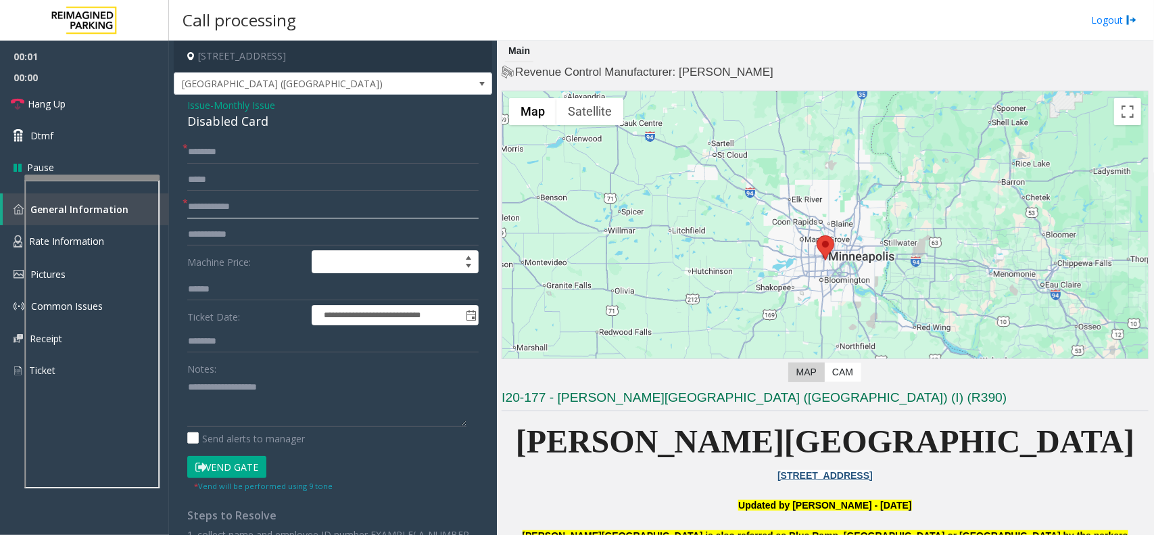
click at [274, 201] on input "text" at bounding box center [332, 206] width 291 height 23
type input "******"
click at [243, 155] on input "text" at bounding box center [332, 152] width 291 height 23
type input "**"
click at [247, 393] on textarea at bounding box center [326, 401] width 279 height 51
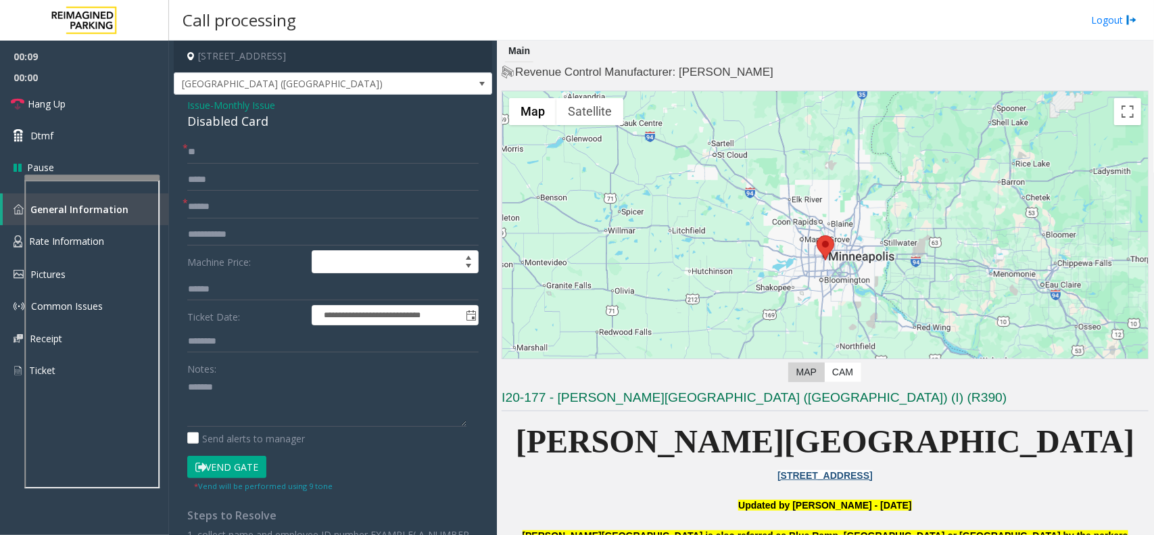
click at [239, 467] on button "Vend Gate" at bounding box center [226, 467] width 79 height 23
click at [245, 134] on div "**********" at bounding box center [333, 431] width 318 height 673
click at [245, 132] on div "**********" at bounding box center [333, 431] width 318 height 673
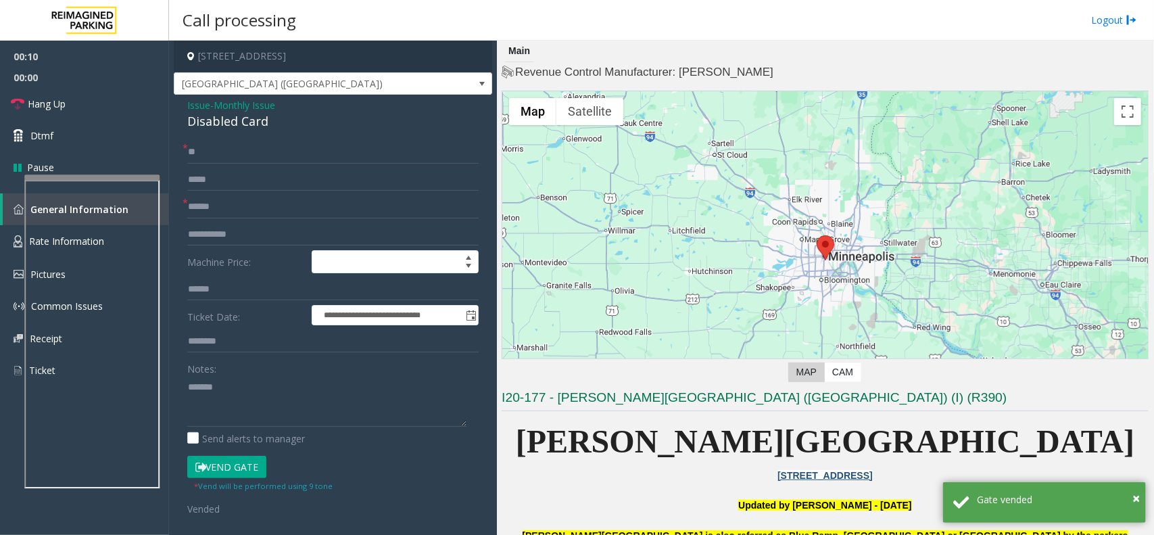
click at [245, 132] on div "**********" at bounding box center [333, 443] width 318 height 696
click at [249, 112] on div "Disabled Card" at bounding box center [332, 121] width 291 height 18
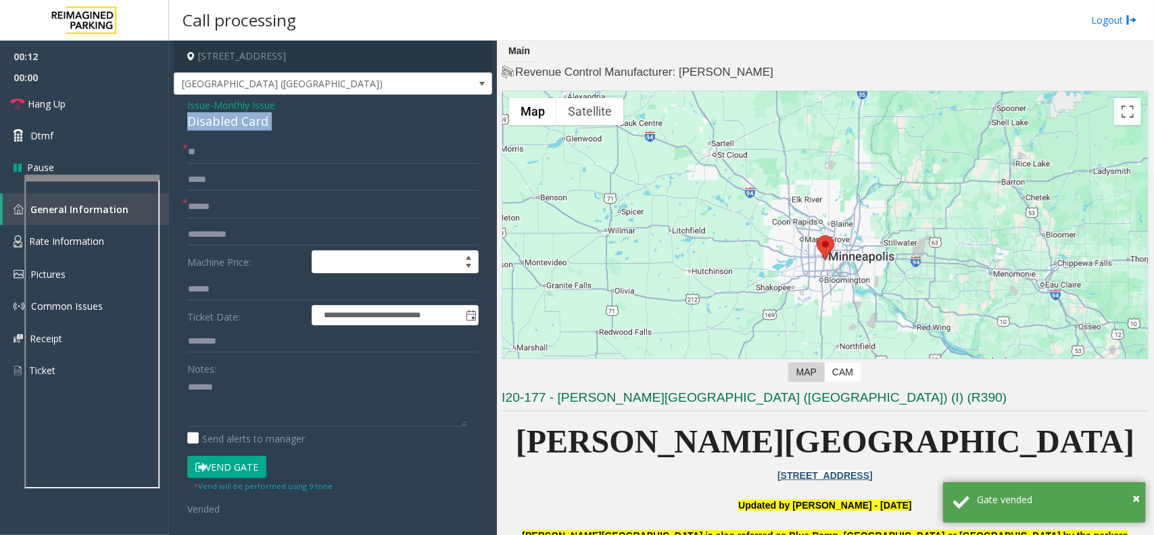
click at [249, 112] on div "Disabled Card" at bounding box center [332, 121] width 291 height 18
click at [247, 397] on textarea at bounding box center [326, 401] width 279 height 51
paste textarea "**********"
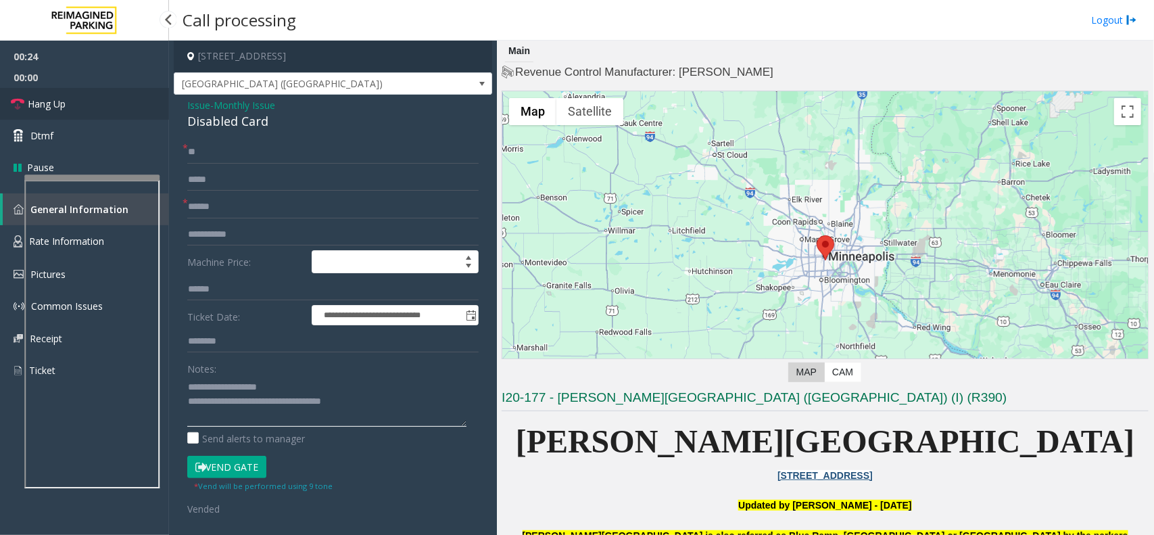
type textarea "**********"
click at [89, 101] on link "Hang Up" at bounding box center [84, 104] width 169 height 32
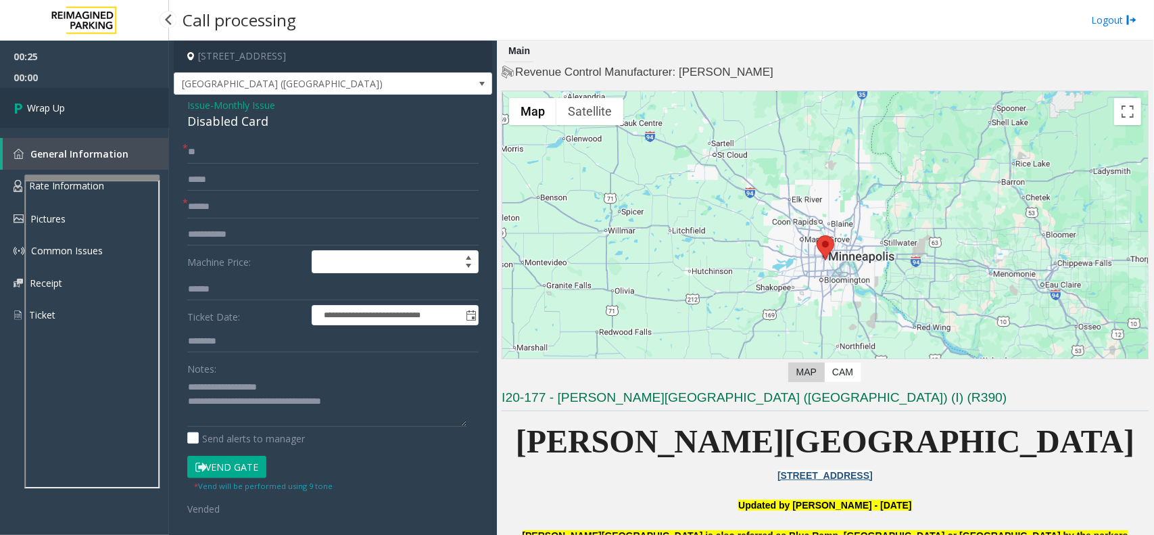
click at [89, 101] on link "Wrap Up" at bounding box center [84, 108] width 169 height 40
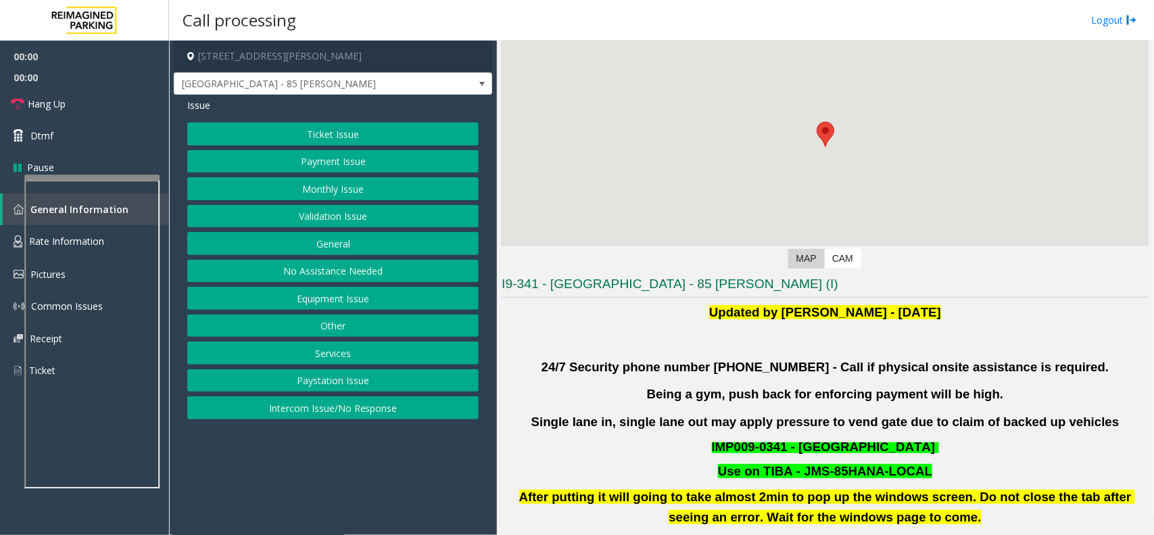
scroll to position [169, 0]
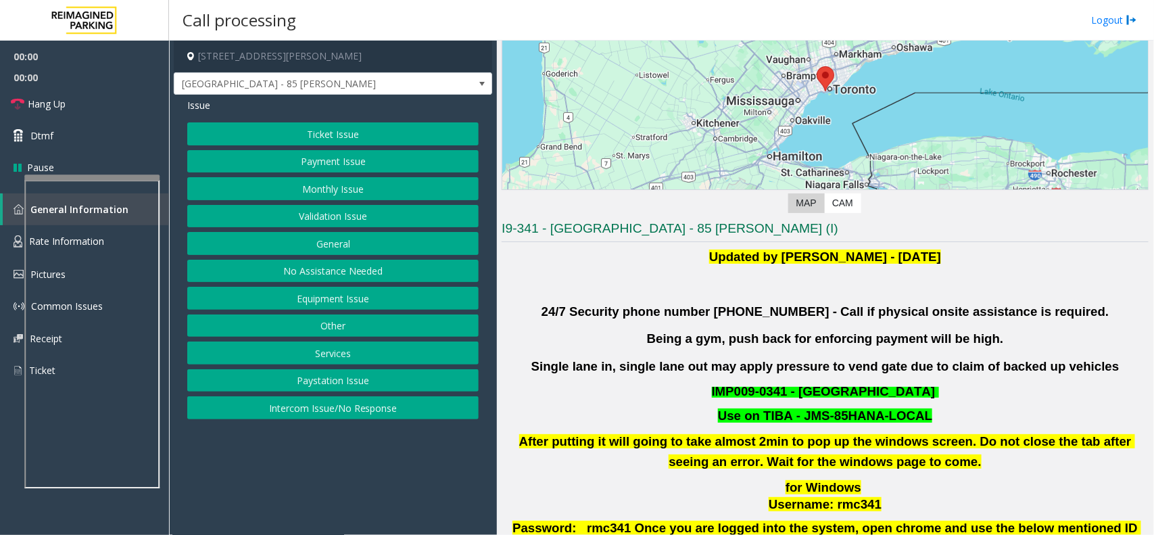
click at [374, 215] on button "Validation Issue" at bounding box center [332, 216] width 291 height 23
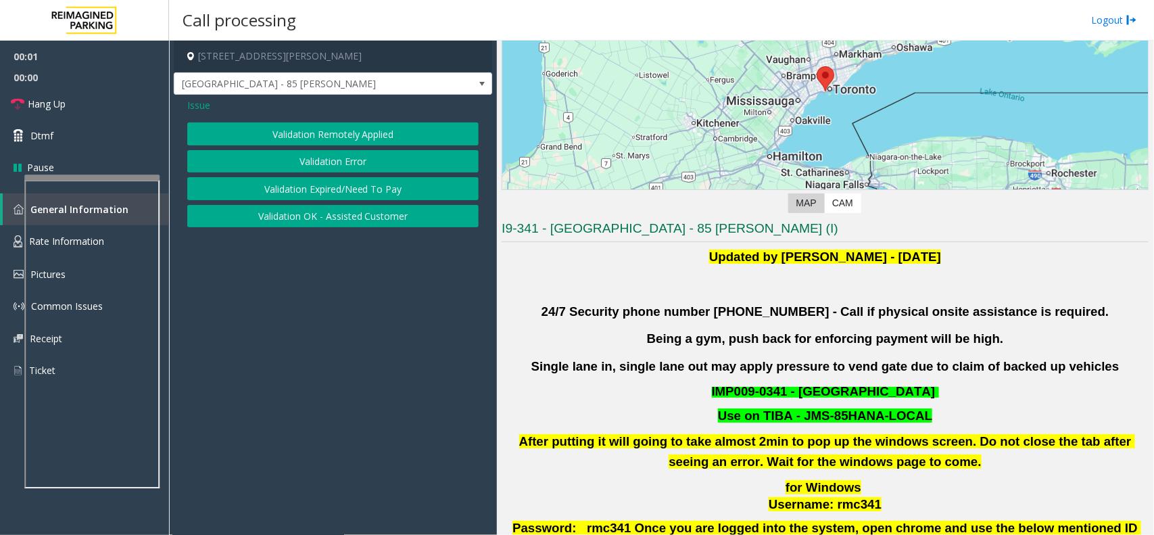
click at [384, 166] on button "Validation Error" at bounding box center [332, 161] width 291 height 23
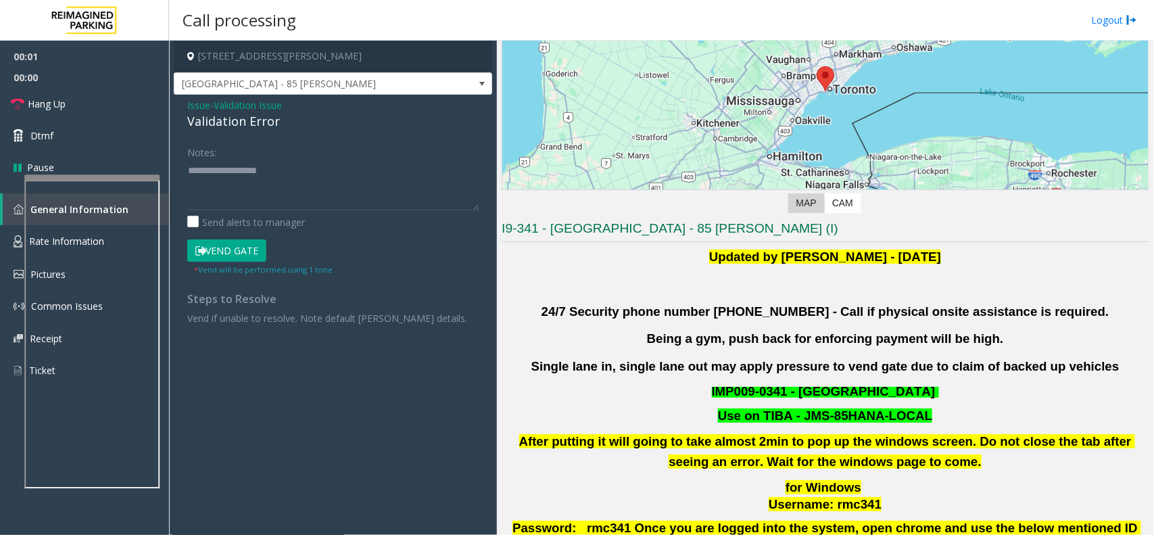
click at [343, 227] on div "Send alerts to manager" at bounding box center [332, 222] width 291 height 14
click at [375, 189] on textarea at bounding box center [332, 185] width 291 height 51
click at [258, 120] on div "Validation Error" at bounding box center [332, 121] width 291 height 18
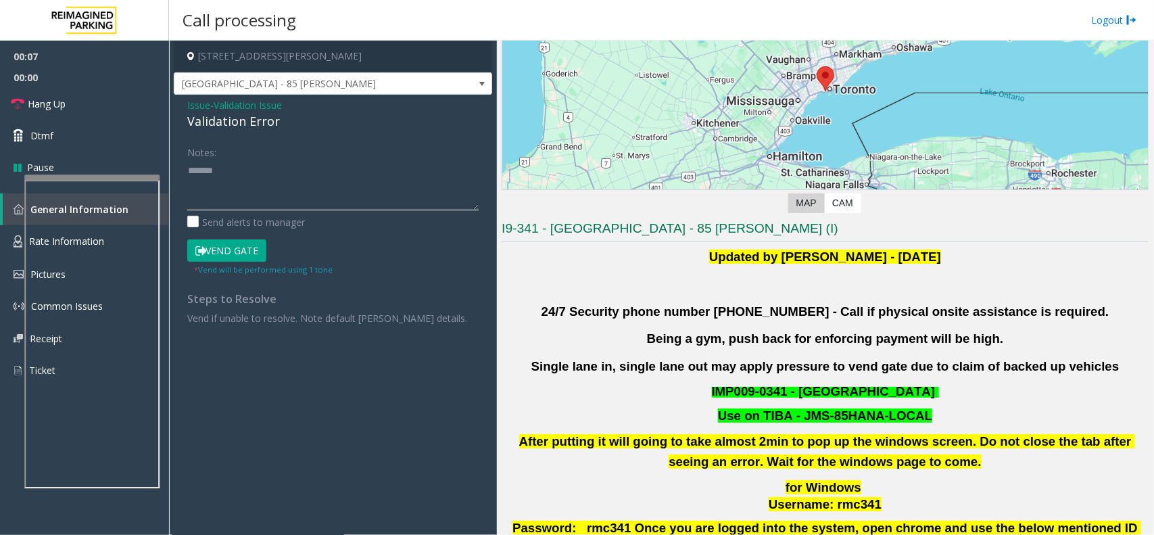
click at [285, 190] on textarea at bounding box center [332, 185] width 291 height 51
paste textarea "**********"
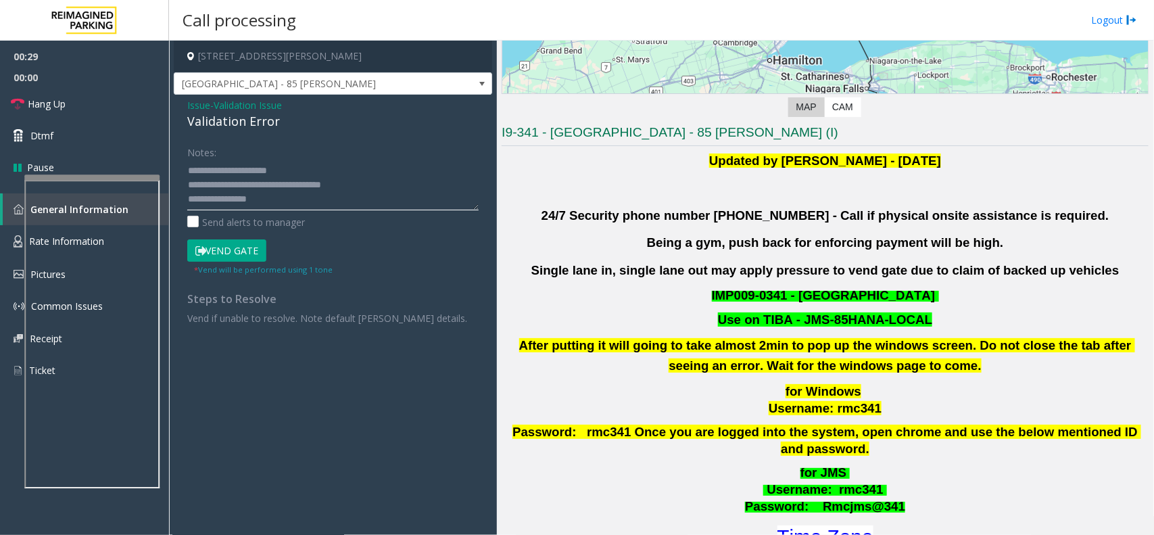
scroll to position [338, 0]
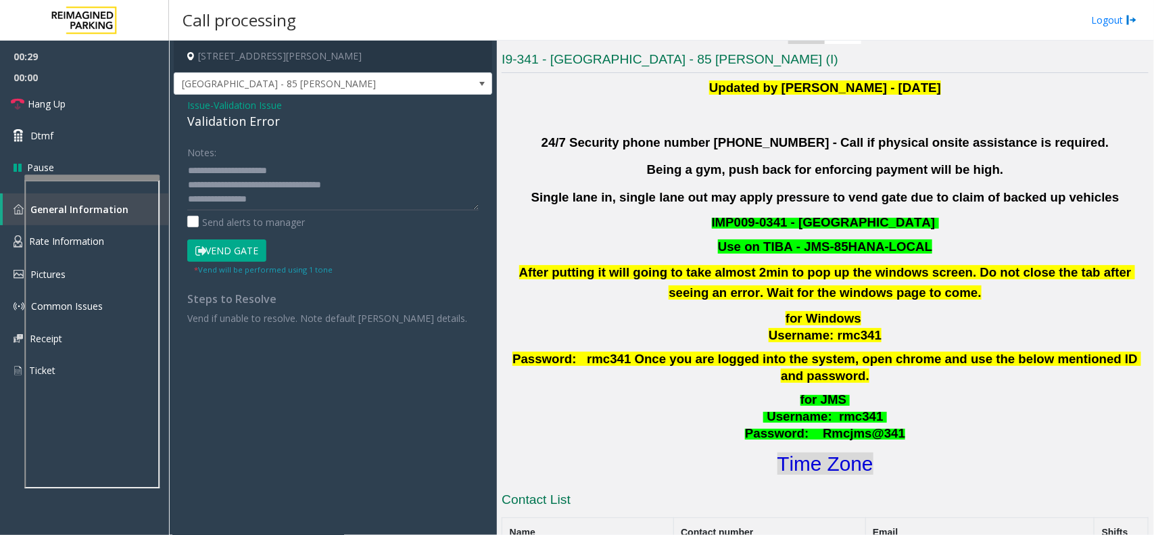
click at [819, 452] on font "Time Zone" at bounding box center [825, 463] width 96 height 22
click at [251, 251] on button "Vend Gate" at bounding box center [226, 250] width 79 height 23
click at [330, 166] on textarea at bounding box center [332, 185] width 291 height 51
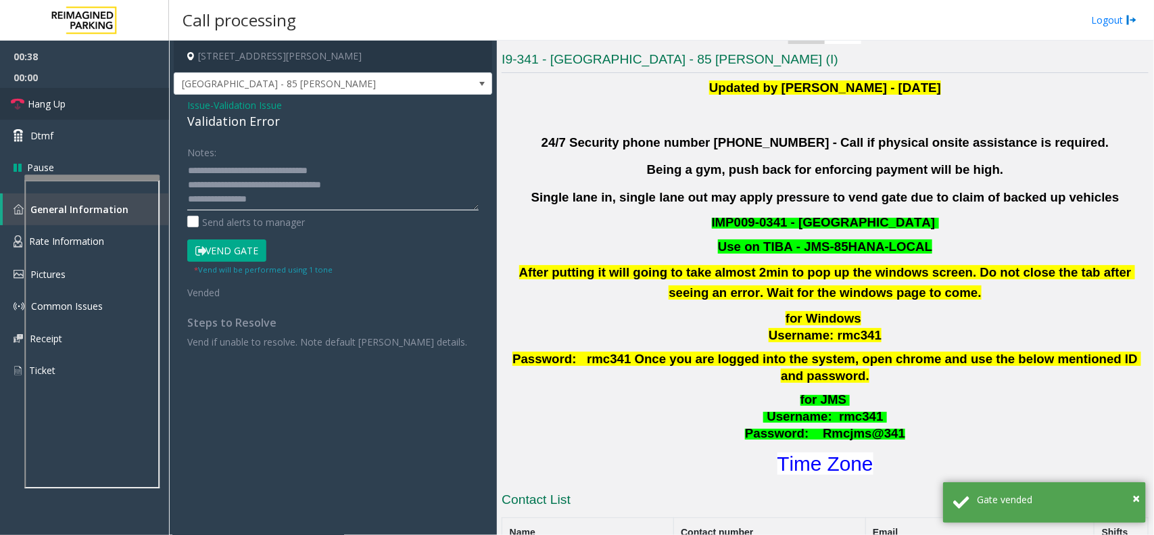
type textarea "**********"
click at [86, 107] on link "Hang Up" at bounding box center [84, 104] width 169 height 32
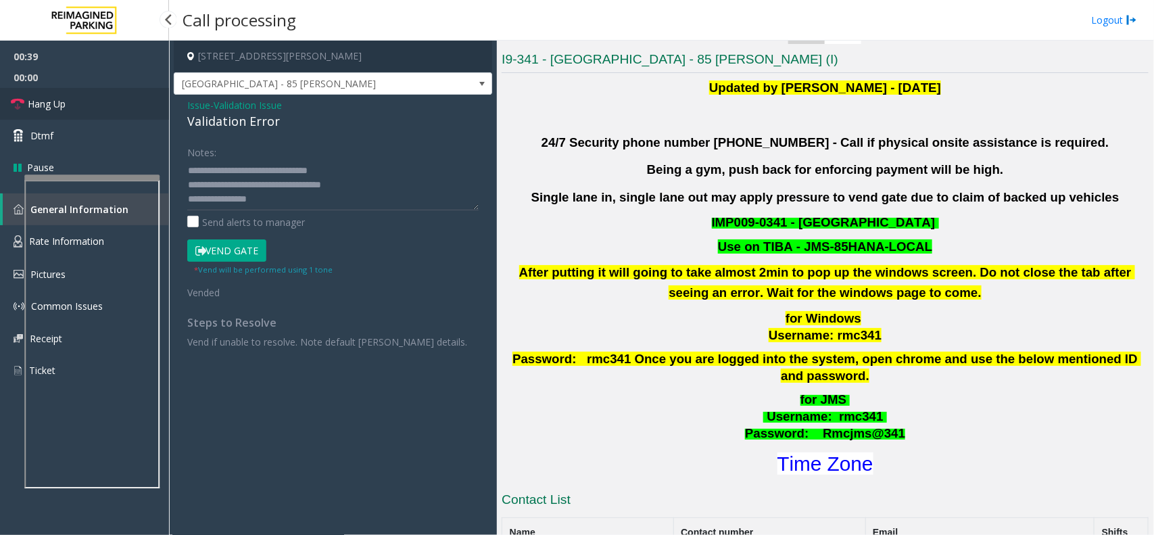
click at [86, 107] on link "Hang Up" at bounding box center [84, 104] width 169 height 32
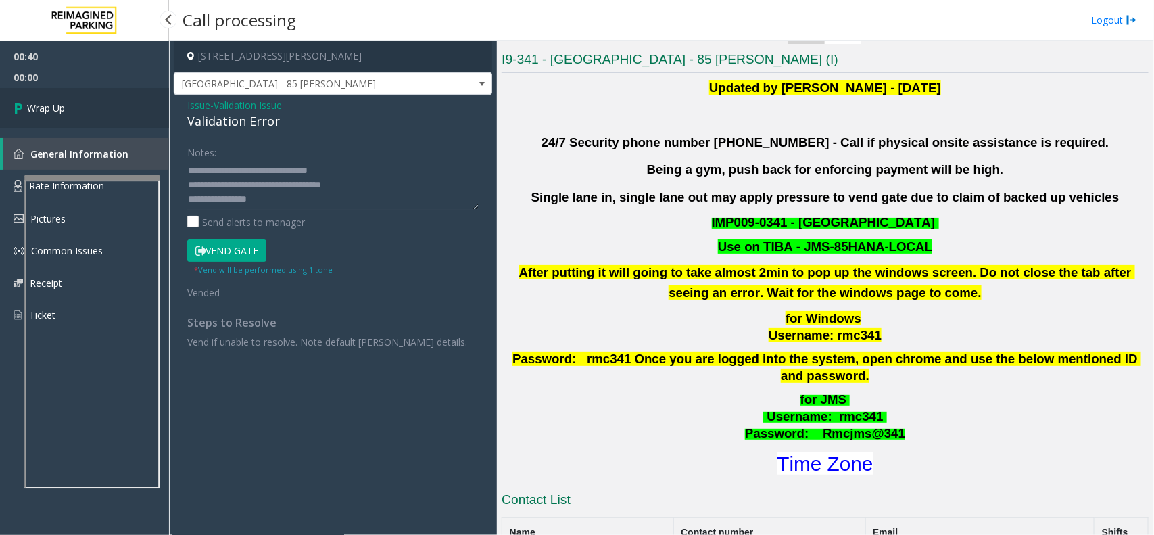
click at [86, 107] on link "Wrap Up" at bounding box center [84, 108] width 169 height 40
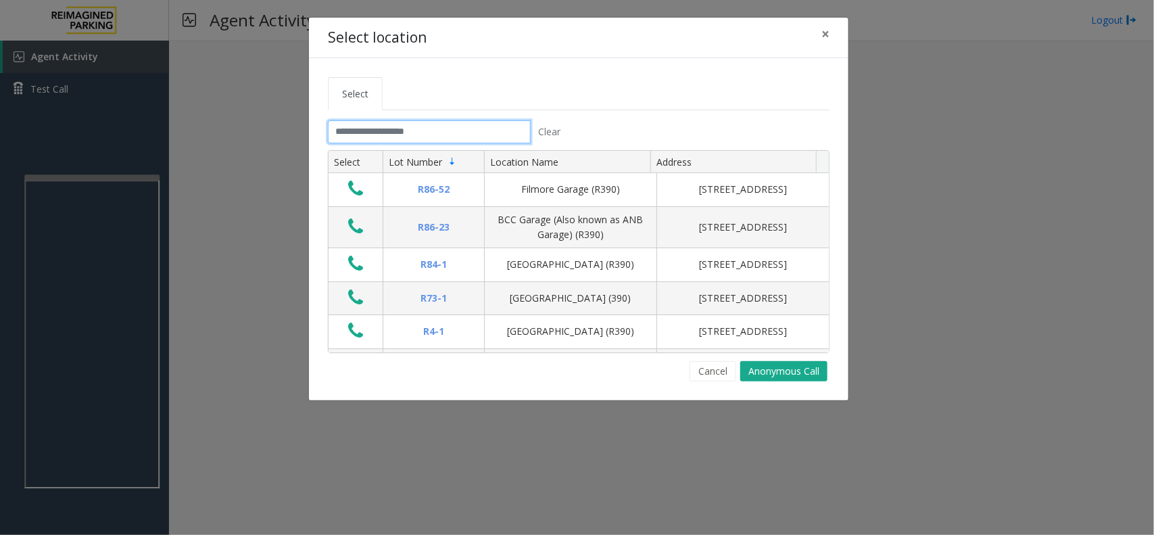
click at [404, 129] on input "text" at bounding box center [429, 131] width 203 height 23
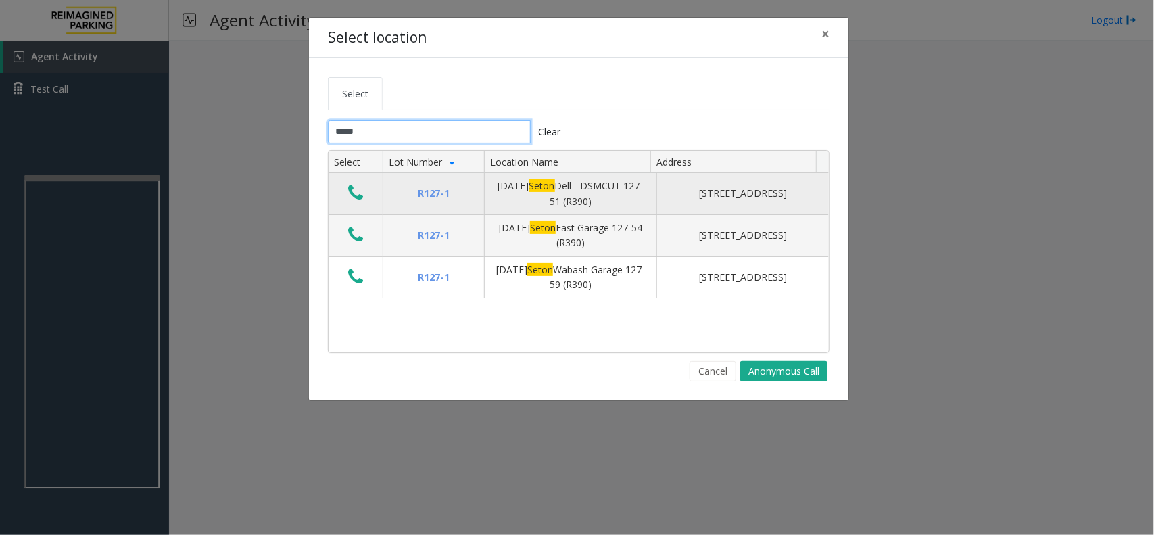
type input "*****"
click at [356, 197] on icon "Data table" at bounding box center [355, 192] width 15 height 19
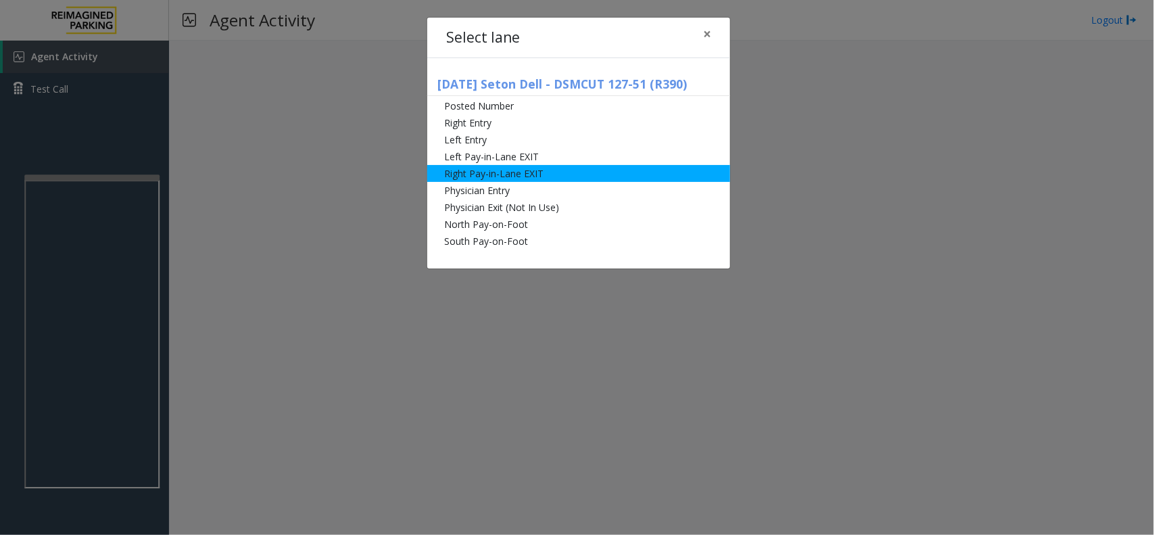
click at [495, 167] on li "Right Pay-in-Lane EXIT" at bounding box center [578, 173] width 303 height 17
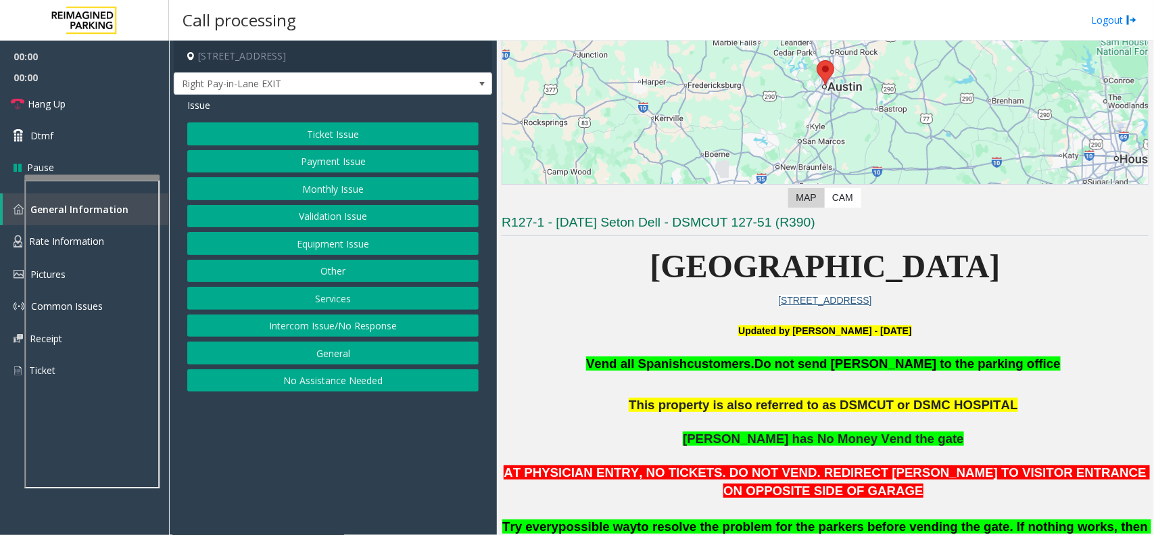
scroll to position [253, 0]
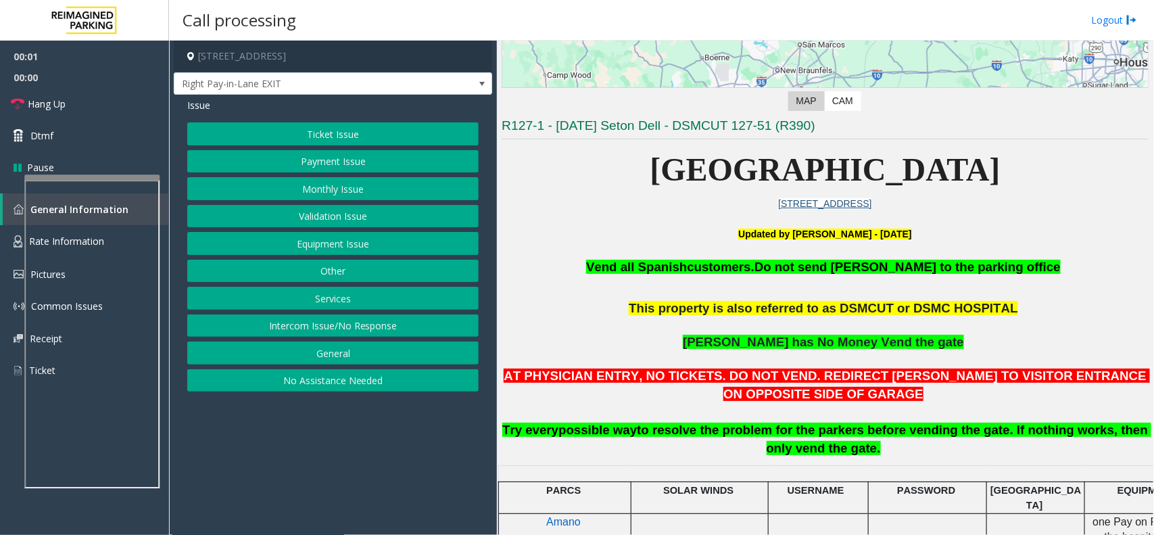
click at [323, 189] on button "Monthly Issue" at bounding box center [332, 188] width 291 height 23
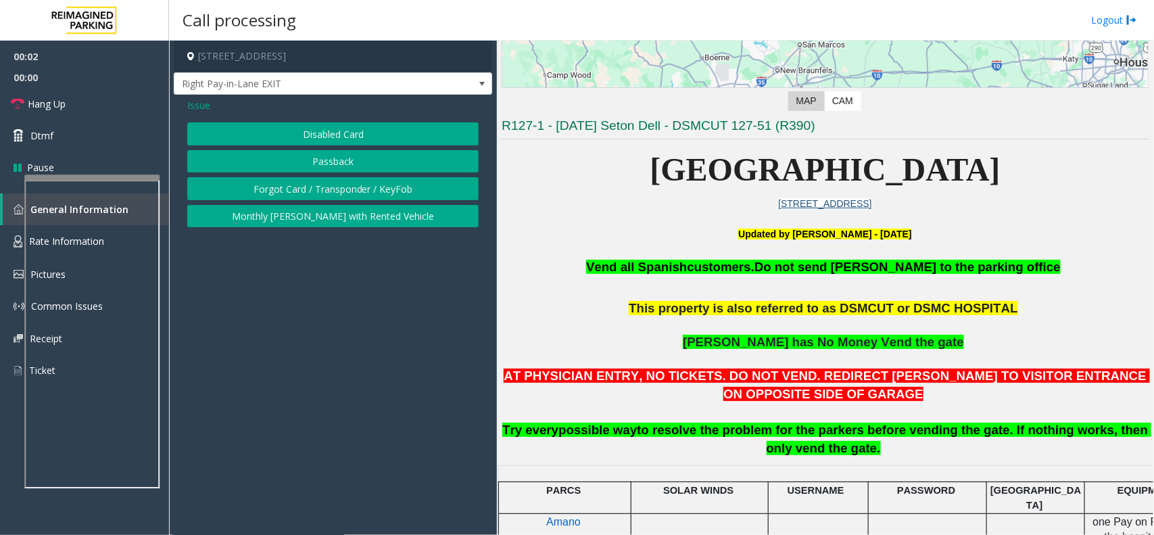
click at [329, 178] on button "Forgot Card / Transponder / KeyFob" at bounding box center [332, 188] width 291 height 23
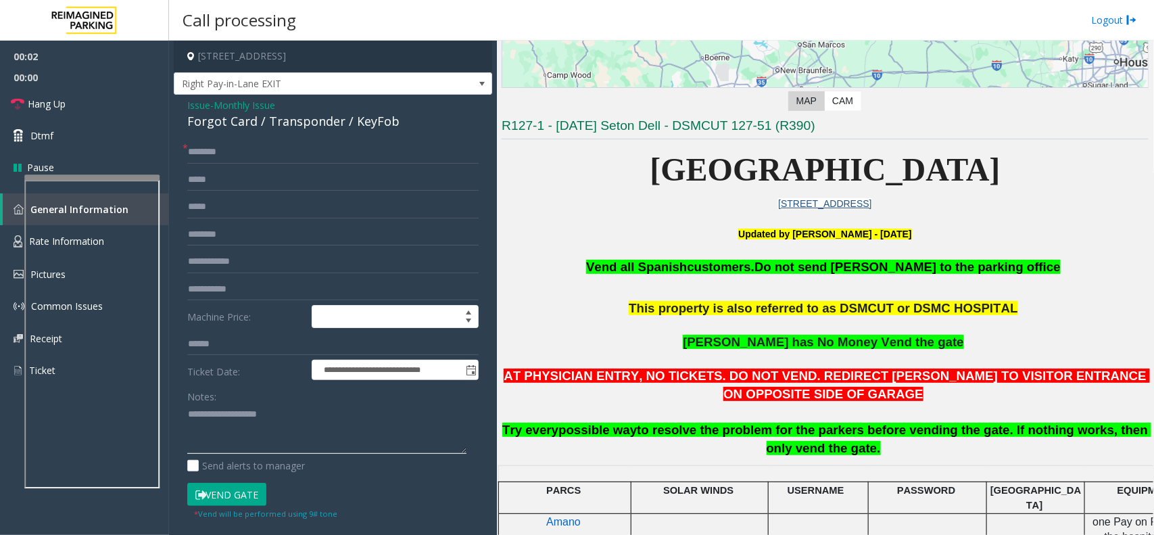
click at [302, 444] on textarea at bounding box center [326, 429] width 279 height 51
click at [324, 126] on div "Forgot Card / Transponder / KeyFob" at bounding box center [332, 121] width 291 height 18
click at [269, 448] on textarea at bounding box center [326, 429] width 279 height 51
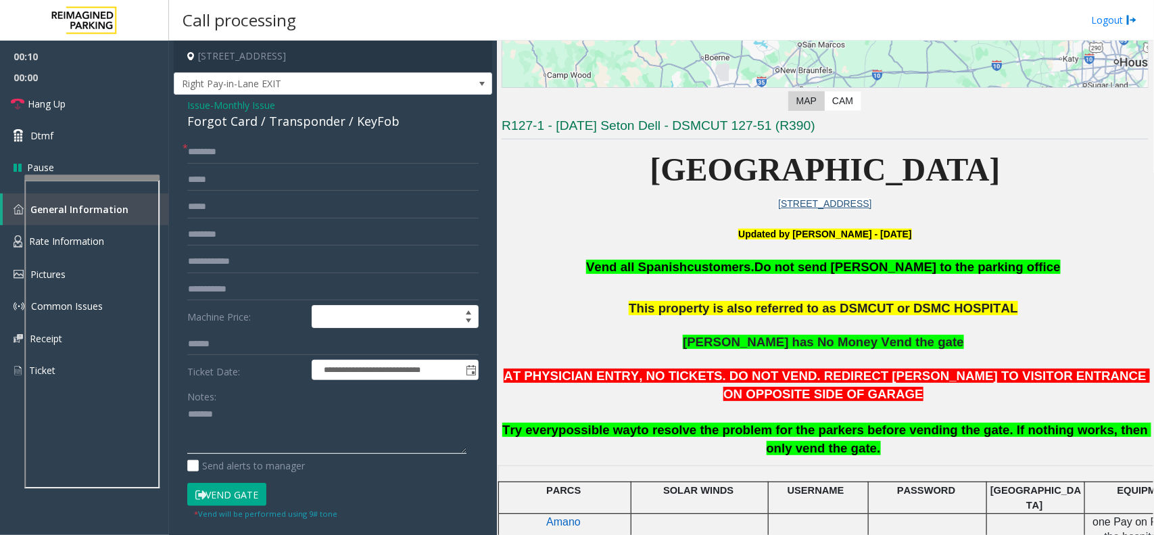
paste textarea "**********"
type textarea "**********"
click at [226, 159] on input "text" at bounding box center [332, 152] width 291 height 23
type input "**"
click at [312, 447] on textarea at bounding box center [326, 429] width 279 height 51
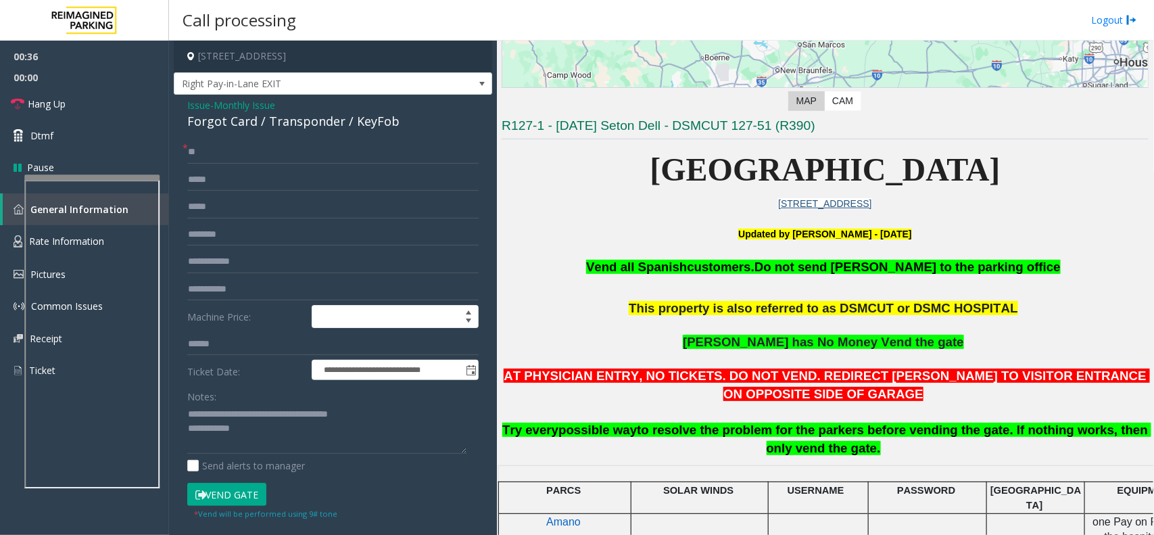
click at [225, 516] on small "* Vend will be performed using 9# tone" at bounding box center [265, 513] width 143 height 10
click at [240, 497] on button "Vend Gate" at bounding box center [226, 494] width 79 height 23
click at [272, 440] on textarea at bounding box center [326, 429] width 279 height 51
click at [89, 99] on link "Hang Up" at bounding box center [84, 104] width 169 height 32
click at [364, 436] on textarea at bounding box center [326, 429] width 279 height 51
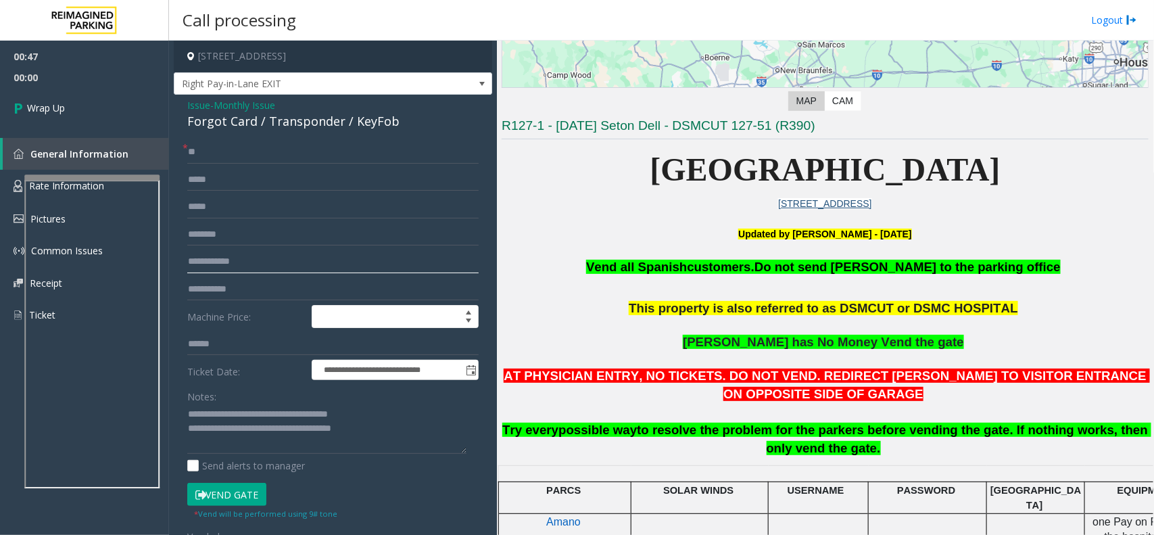
drag, startPoint x: 364, startPoint y: 436, endPoint x: 319, endPoint y: 274, distance: 167.6
click at [319, 268] on input "text" at bounding box center [332, 261] width 291 height 23
click at [363, 436] on textarea at bounding box center [326, 429] width 279 height 51
click at [367, 435] on textarea at bounding box center [326, 429] width 279 height 51
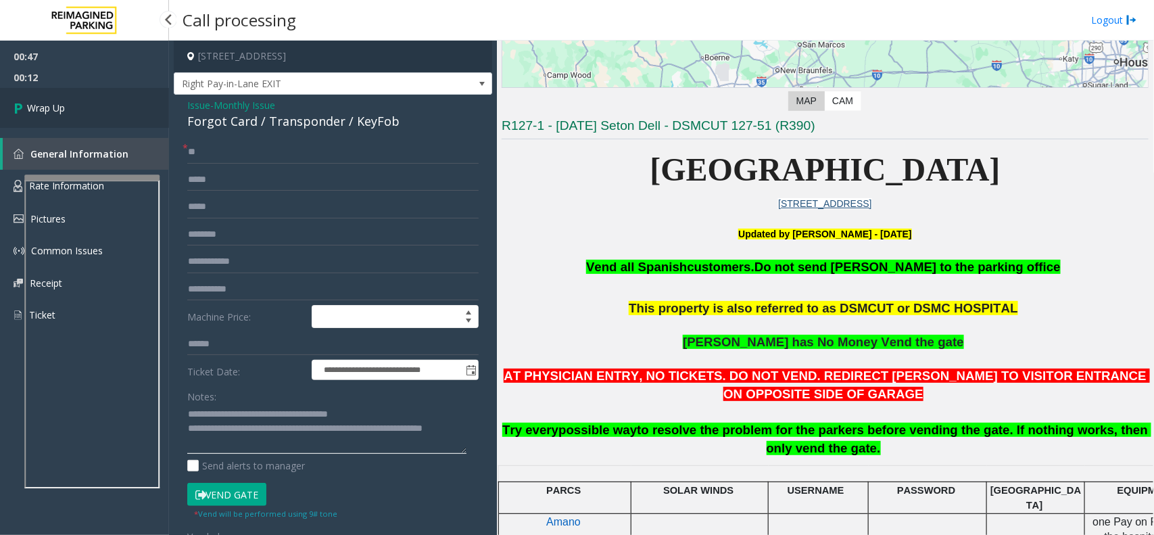
type textarea "**********"
click at [93, 105] on link "Wrap Up" at bounding box center [84, 108] width 169 height 40
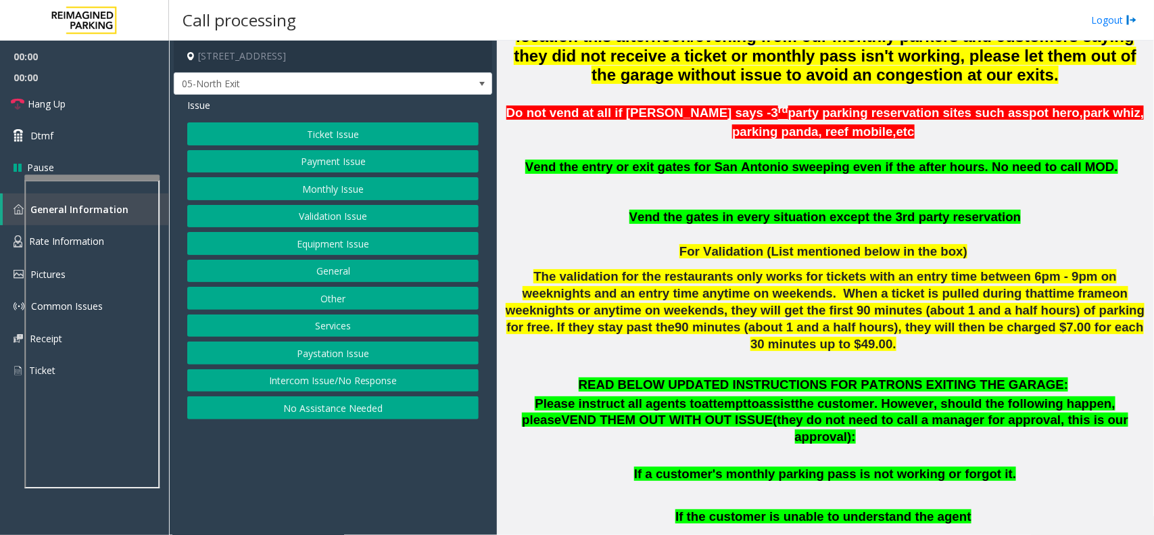
scroll to position [507, 0]
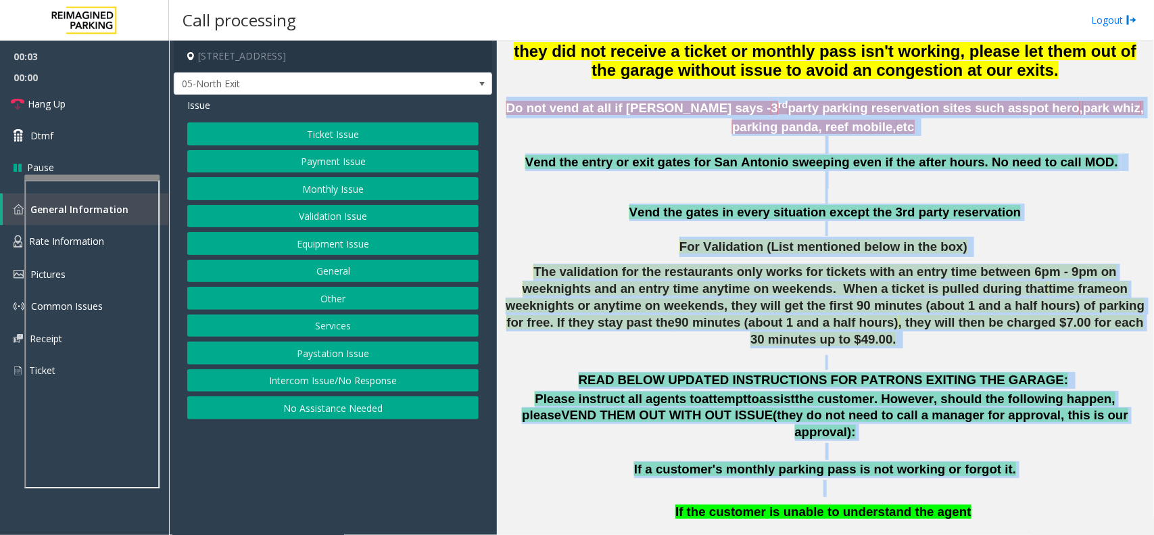
drag, startPoint x: 509, startPoint y: 115, endPoint x: 998, endPoint y: 460, distance: 598.5
click at [998, 480] on p at bounding box center [825, 488] width 647 height 17
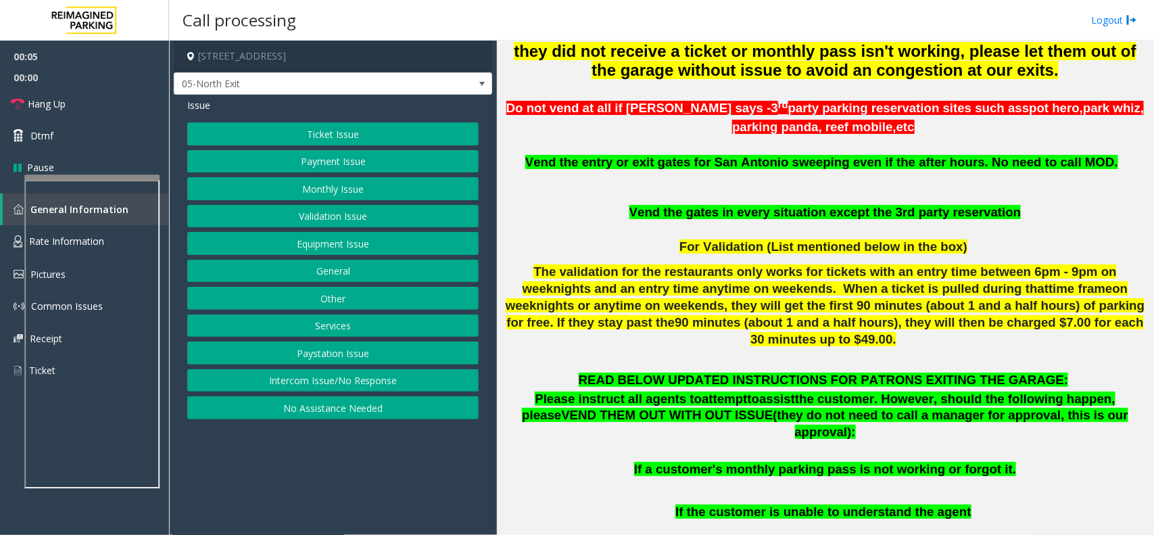
click at [998, 480] on p at bounding box center [825, 488] width 647 height 17
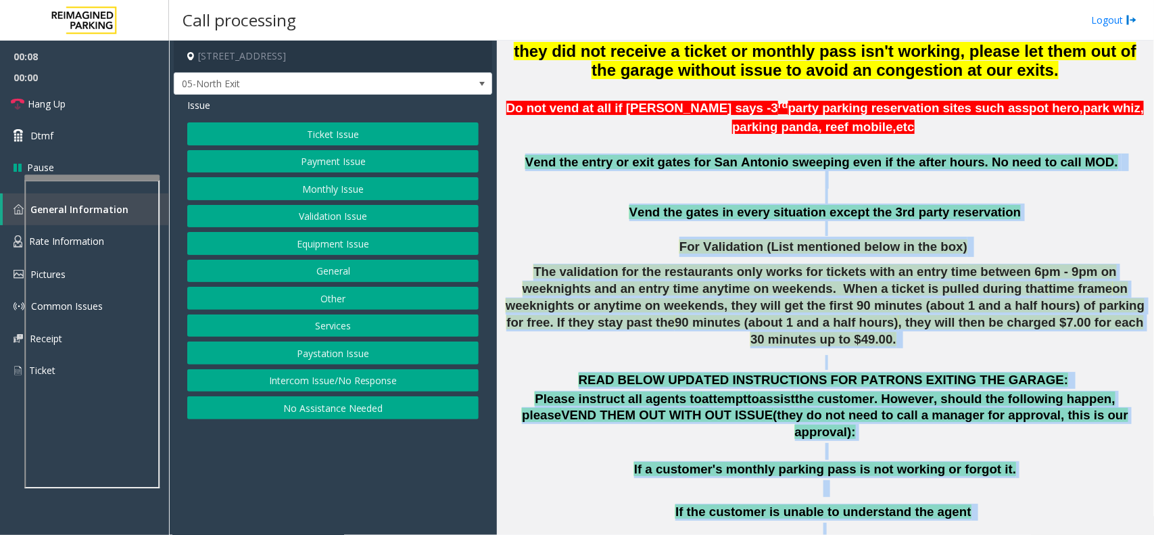
drag, startPoint x: 534, startPoint y: 161, endPoint x: 973, endPoint y: 507, distance: 559.3
click at [974, 523] on p at bounding box center [825, 531] width 647 height 17
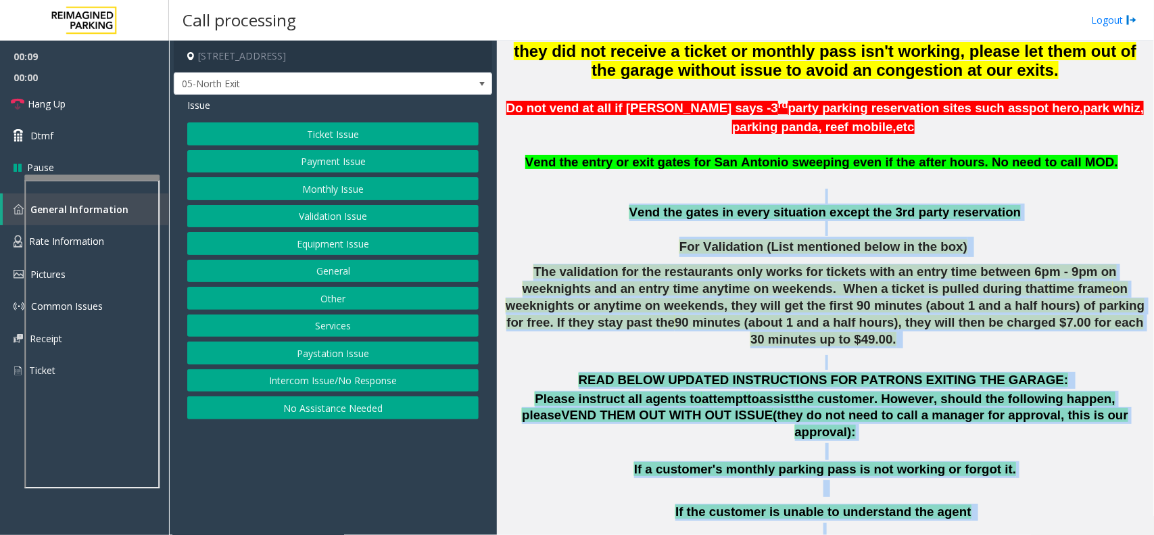
drag, startPoint x: 974, startPoint y: 507, endPoint x: 698, endPoint y: 196, distance: 416.1
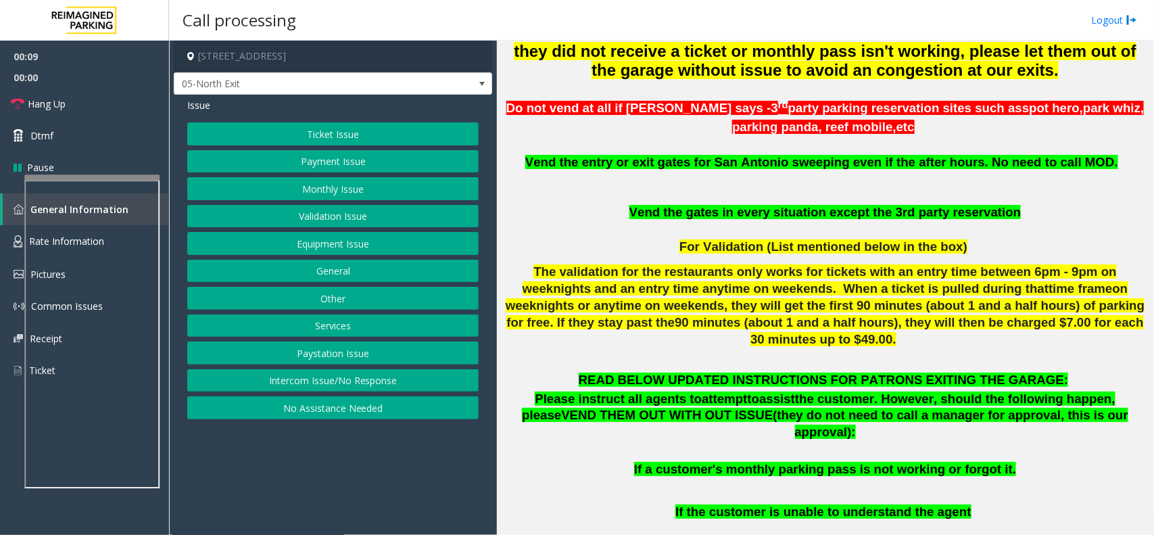
click at [570, 189] on p at bounding box center [825, 180] width 647 height 18
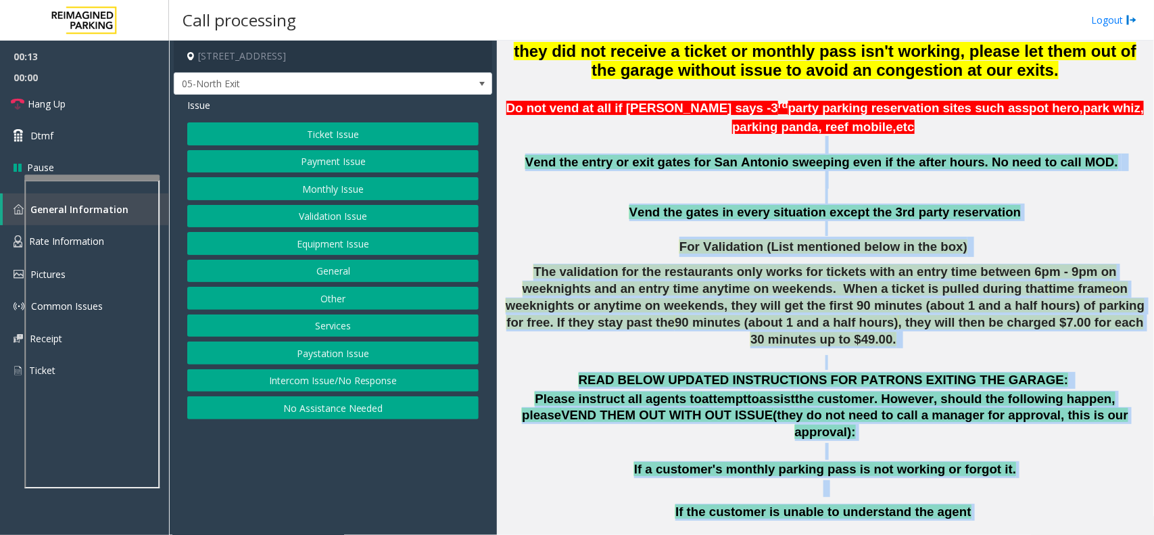
drag, startPoint x: 542, startPoint y: 146, endPoint x: 960, endPoint y: 492, distance: 542.5
click at [972, 504] on p "If the customer is unable to understand the agent" at bounding box center [825, 512] width 647 height 17
drag, startPoint x: 973, startPoint y: 491, endPoint x: 971, endPoint y: 474, distance: 17.7
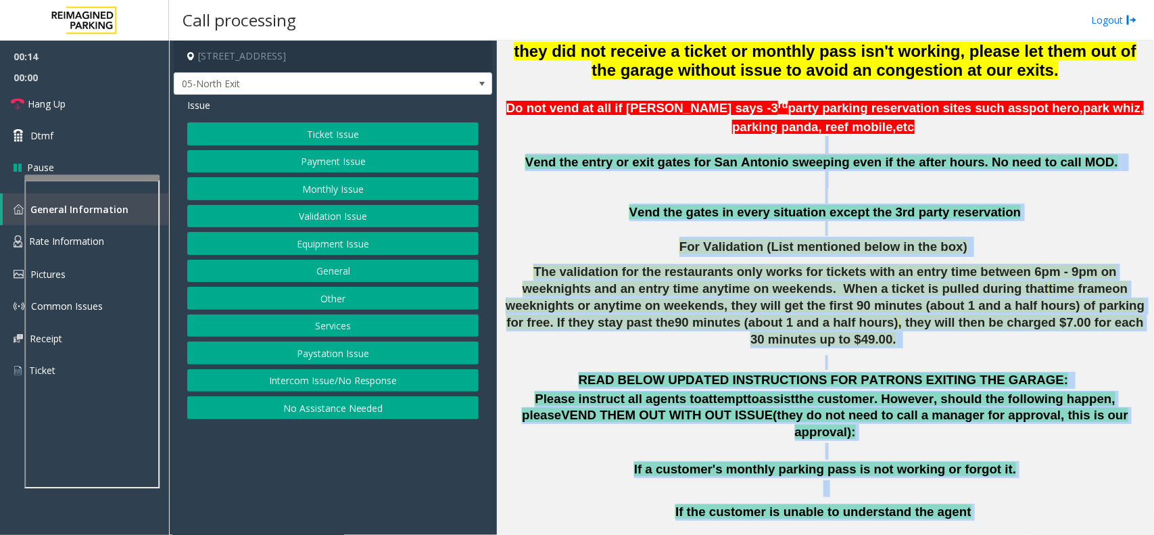
drag, startPoint x: 975, startPoint y: 471, endPoint x: 529, endPoint y: 140, distance: 555.6
click at [551, 189] on p at bounding box center [825, 180] width 647 height 18
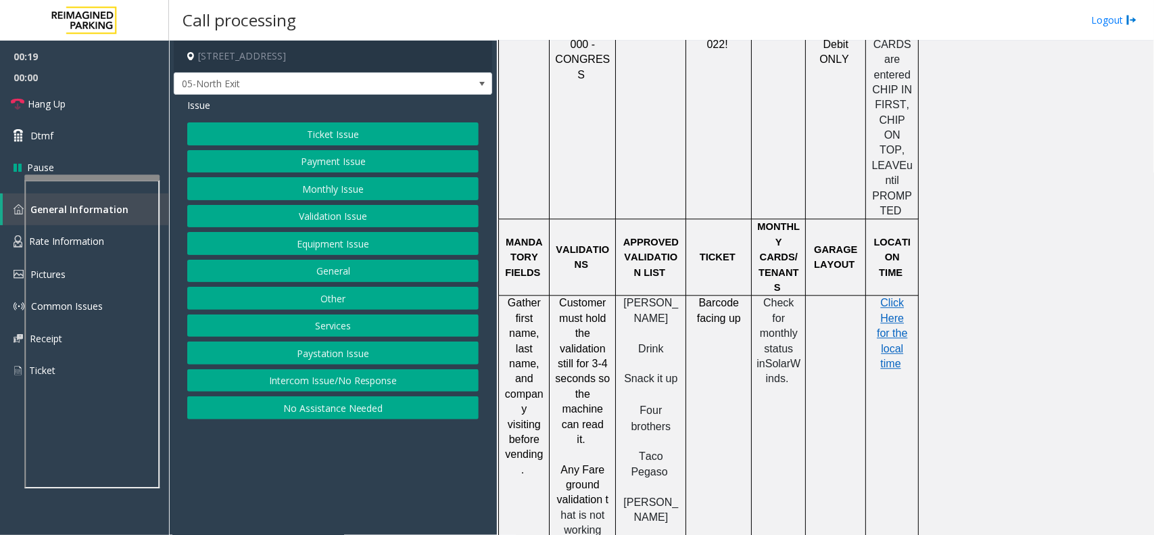
scroll to position [1352, 0]
click at [321, 216] on button "Validation Issue" at bounding box center [332, 216] width 291 height 23
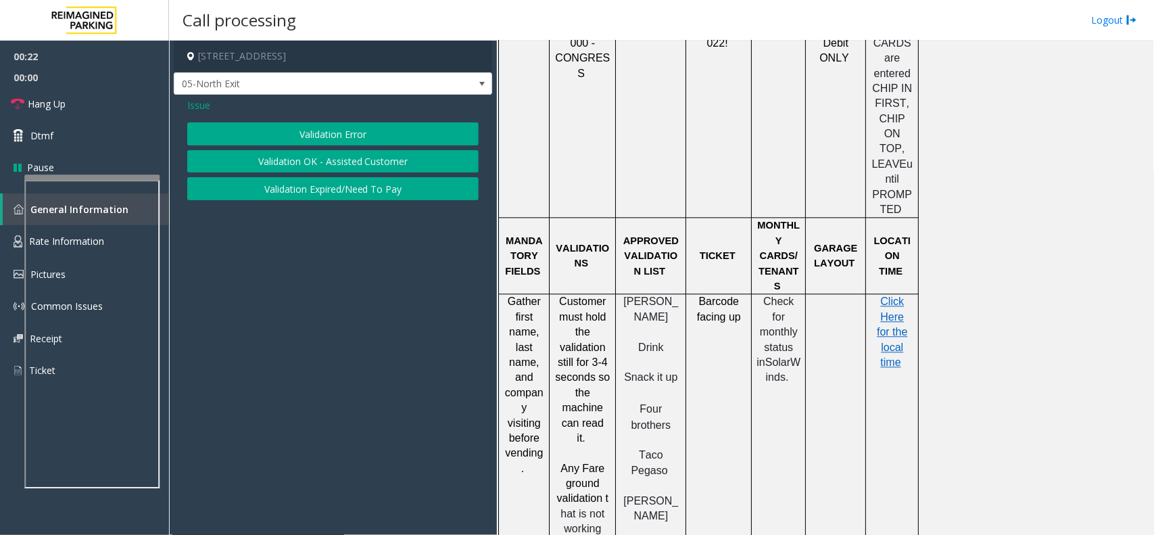
click at [331, 143] on button "Validation Error" at bounding box center [332, 133] width 291 height 23
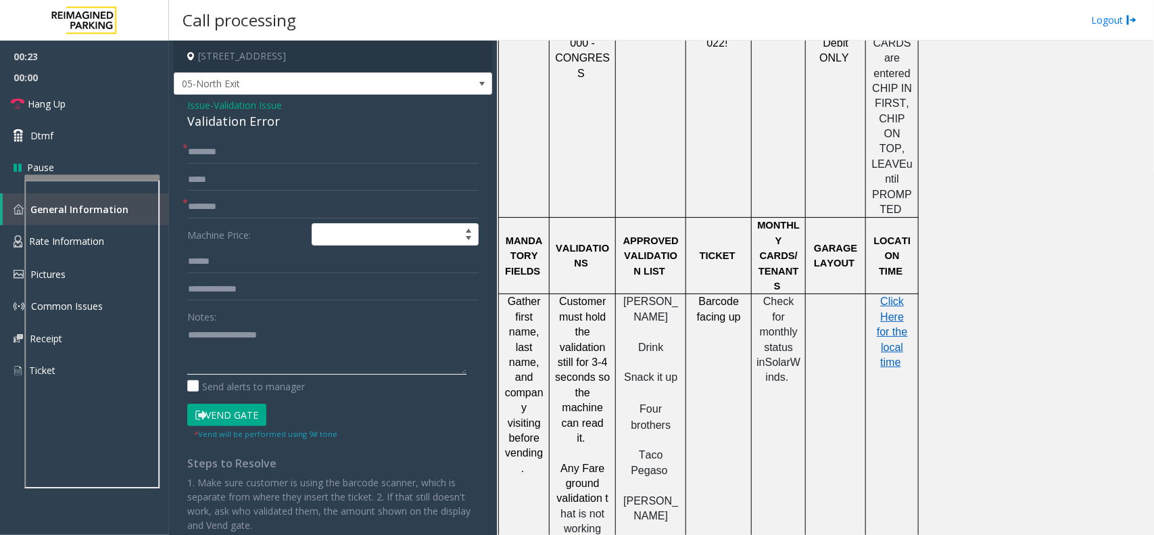
click at [299, 360] on textarea at bounding box center [326, 349] width 279 height 51
click at [272, 118] on div "Validation Error" at bounding box center [332, 121] width 291 height 18
click at [274, 336] on textarea at bounding box center [326, 349] width 279 height 51
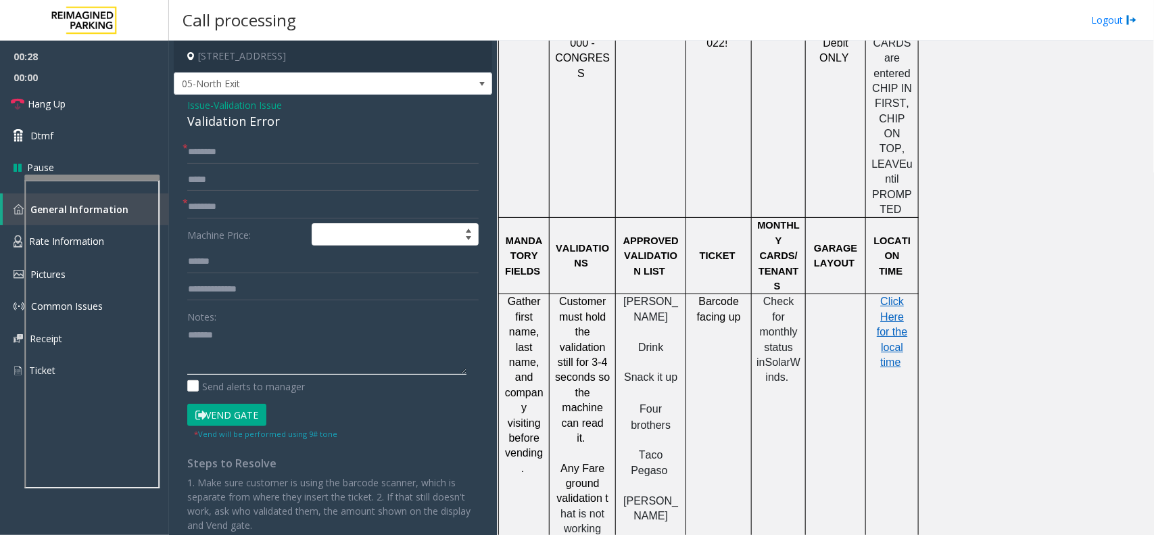
paste textarea "**********"
type textarea "**********"
click at [212, 212] on input "text" at bounding box center [332, 206] width 291 height 23
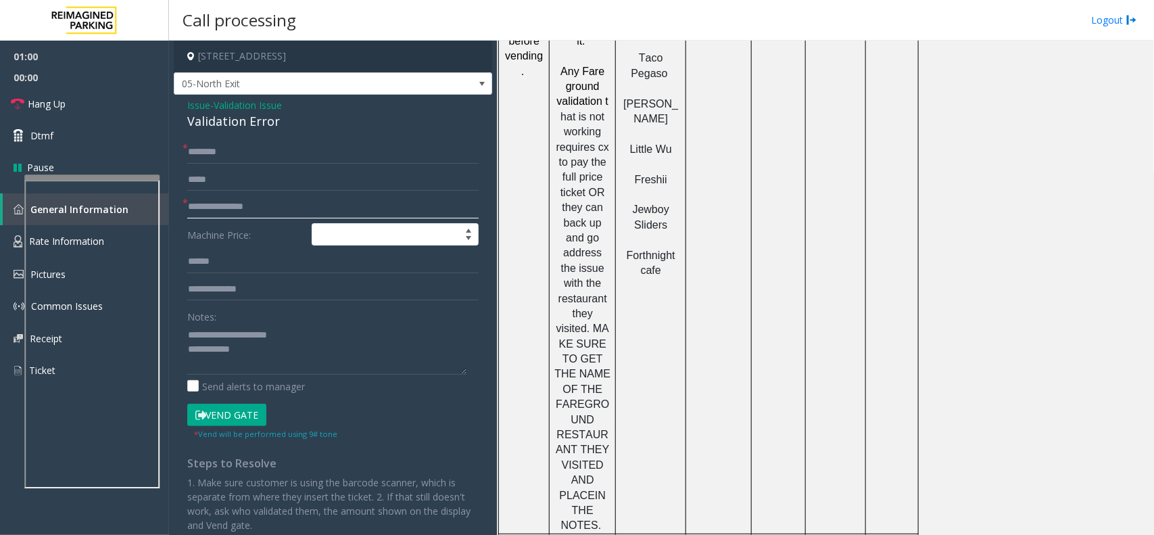
scroll to position [1157, 0]
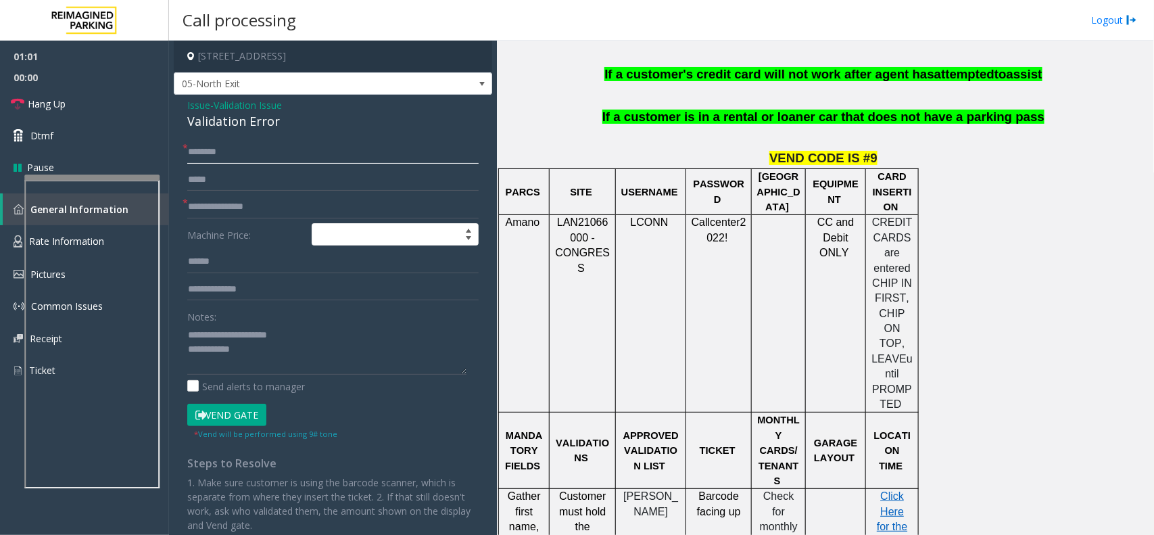
click at [223, 159] on input "text" at bounding box center [332, 152] width 291 height 23
click at [275, 206] on input "**********" at bounding box center [332, 206] width 291 height 23
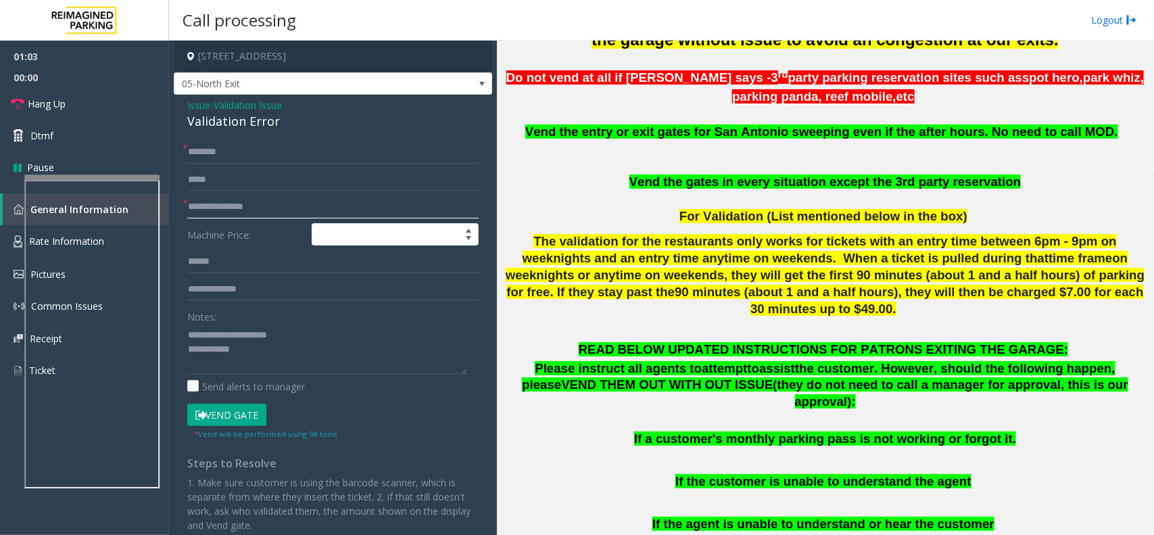
scroll to position [481, 0]
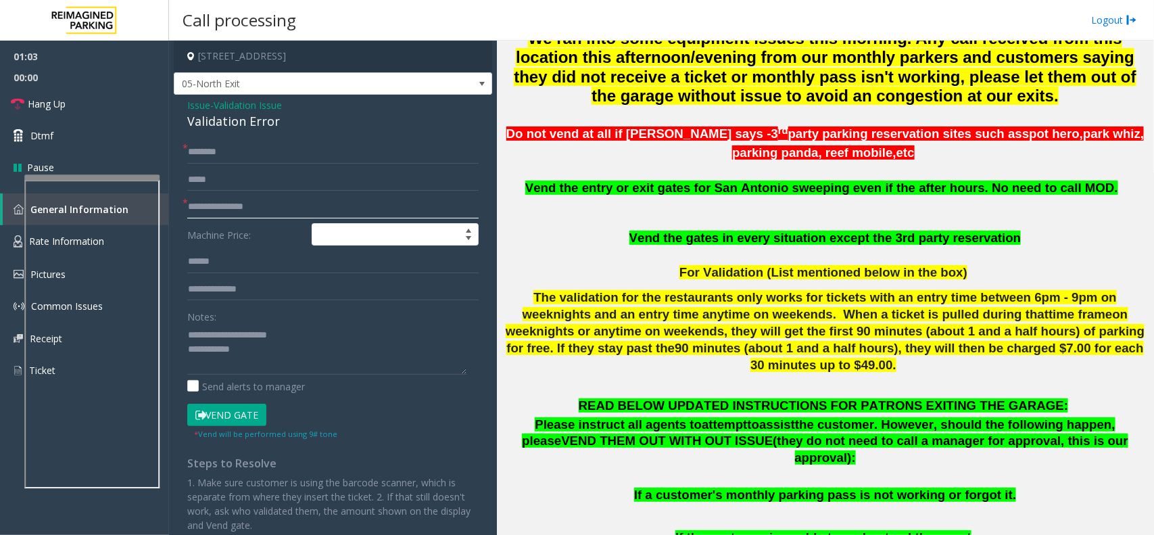
click at [269, 205] on input "**********" at bounding box center [332, 206] width 291 height 23
type input "**********"
click at [218, 147] on input "text" at bounding box center [332, 152] width 291 height 23
type input "**"
click at [232, 411] on button "Vend Gate" at bounding box center [226, 415] width 79 height 23
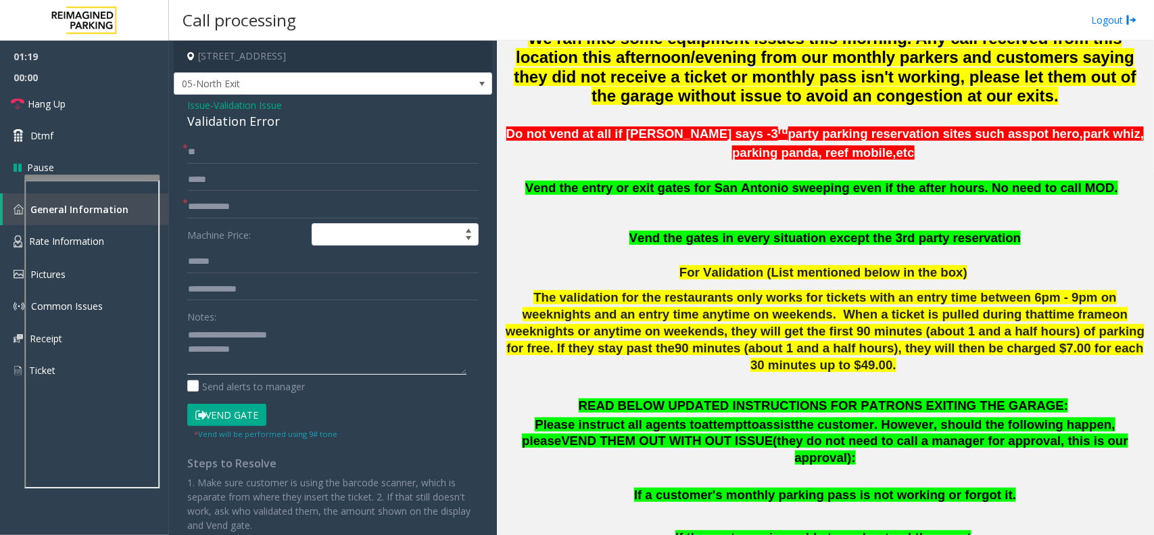
click at [269, 330] on textarea at bounding box center [326, 349] width 279 height 51
click at [268, 346] on textarea at bounding box center [326, 349] width 279 height 51
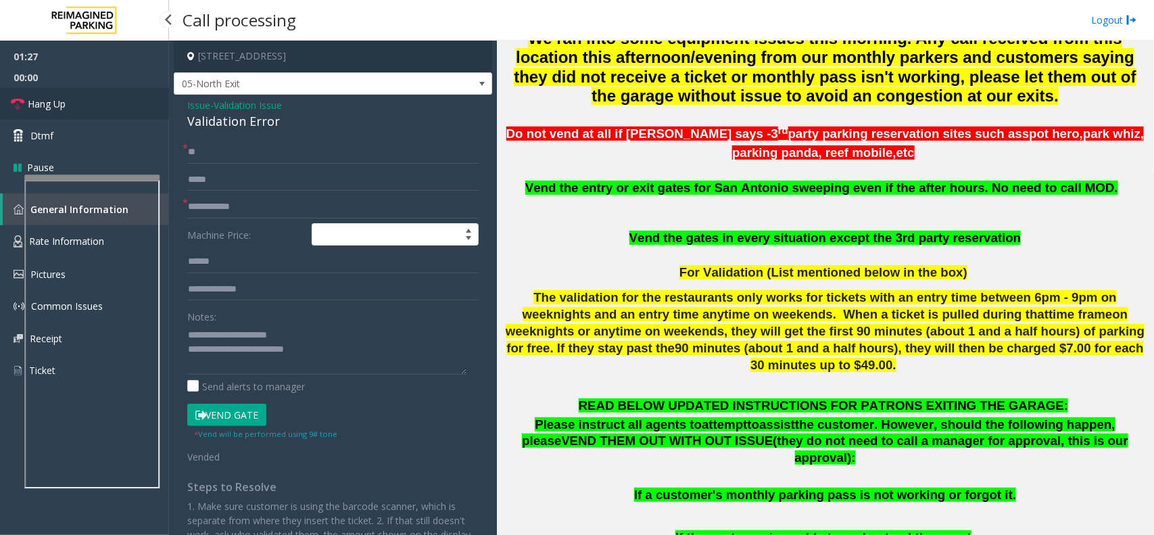
click at [116, 103] on link "Hang Up" at bounding box center [84, 104] width 169 height 32
click at [343, 367] on textarea at bounding box center [326, 349] width 279 height 51
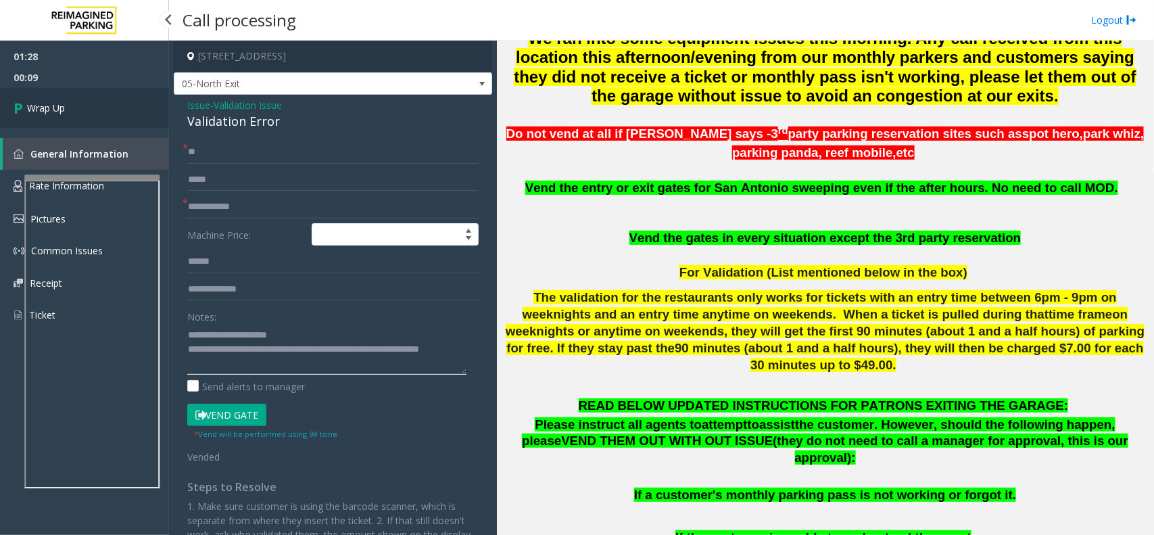
type textarea "**********"
click at [134, 112] on link "Wrap Up" at bounding box center [84, 108] width 169 height 40
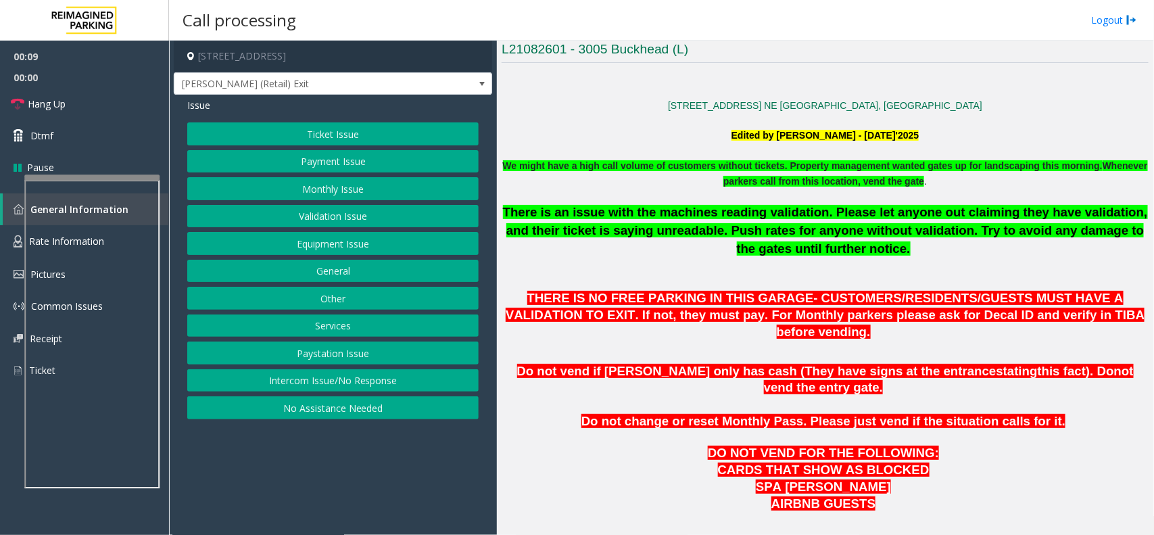
scroll to position [338, 0]
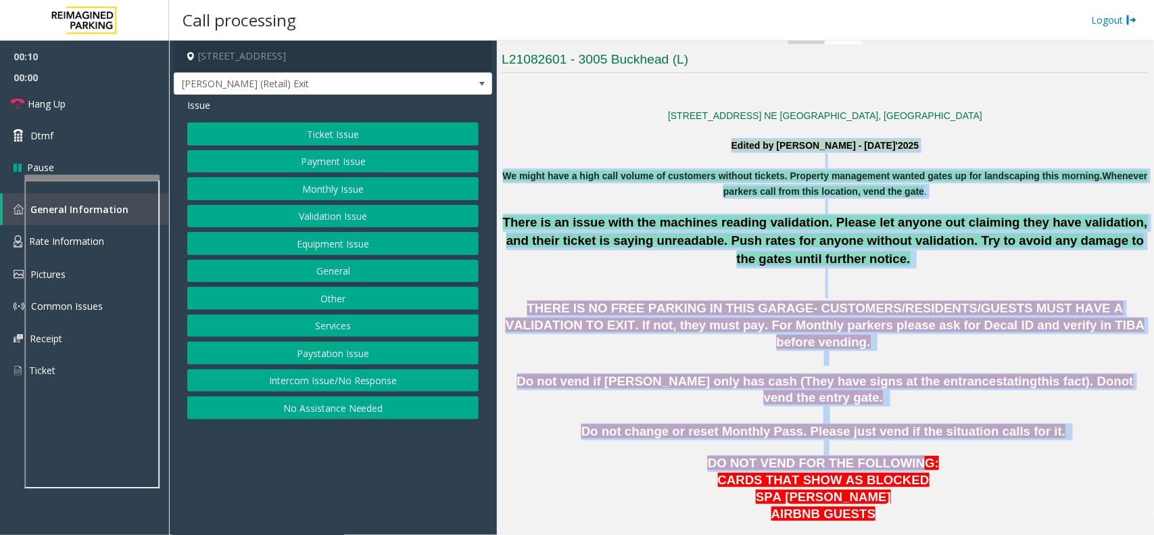
drag, startPoint x: 700, startPoint y: 146, endPoint x: 901, endPoint y: 422, distance: 341.7
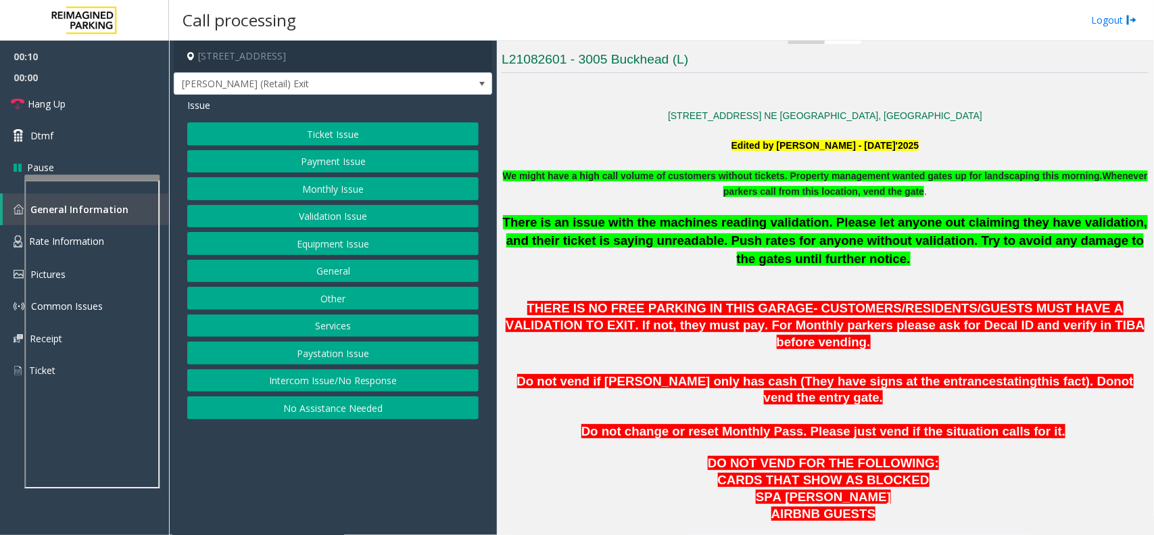
click at [961, 472] on p "CARDS THAT SHOW AS BLOCKED SPA SYDELL VALEY" at bounding box center [825, 489] width 647 height 34
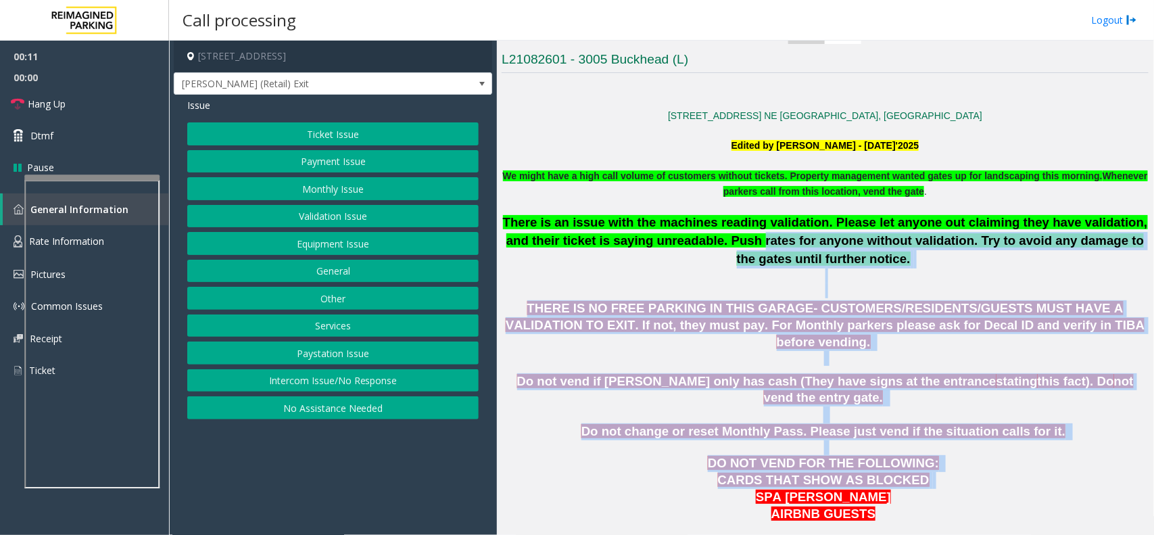
drag, startPoint x: 961, startPoint y: 450, endPoint x: 702, endPoint y: 244, distance: 331.5
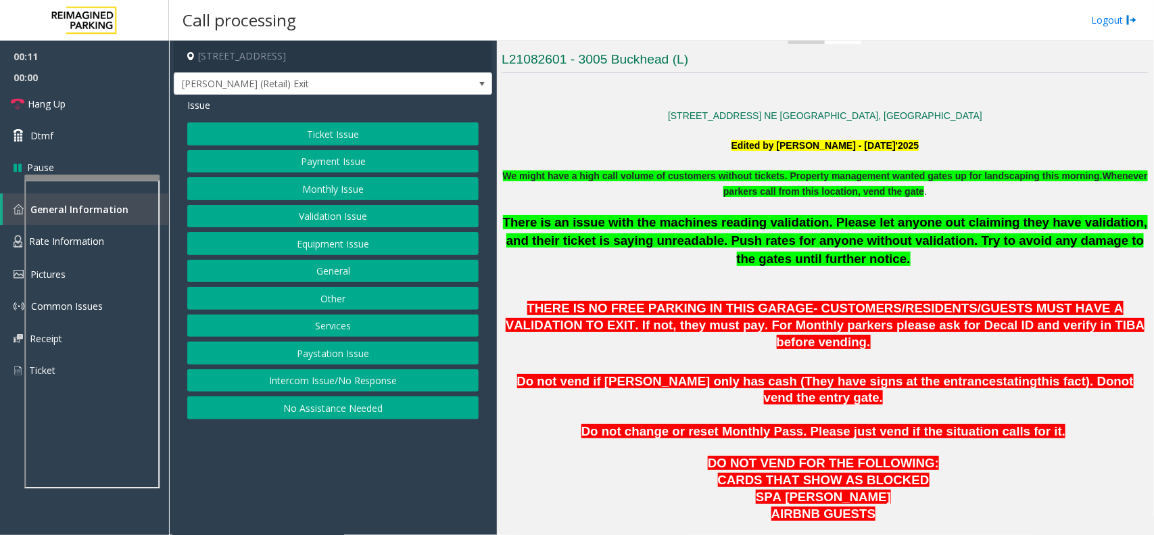
click at [654, 205] on p at bounding box center [825, 206] width 647 height 15
click at [401, 392] on button "Intercom Issue/No Response" at bounding box center [332, 380] width 291 height 23
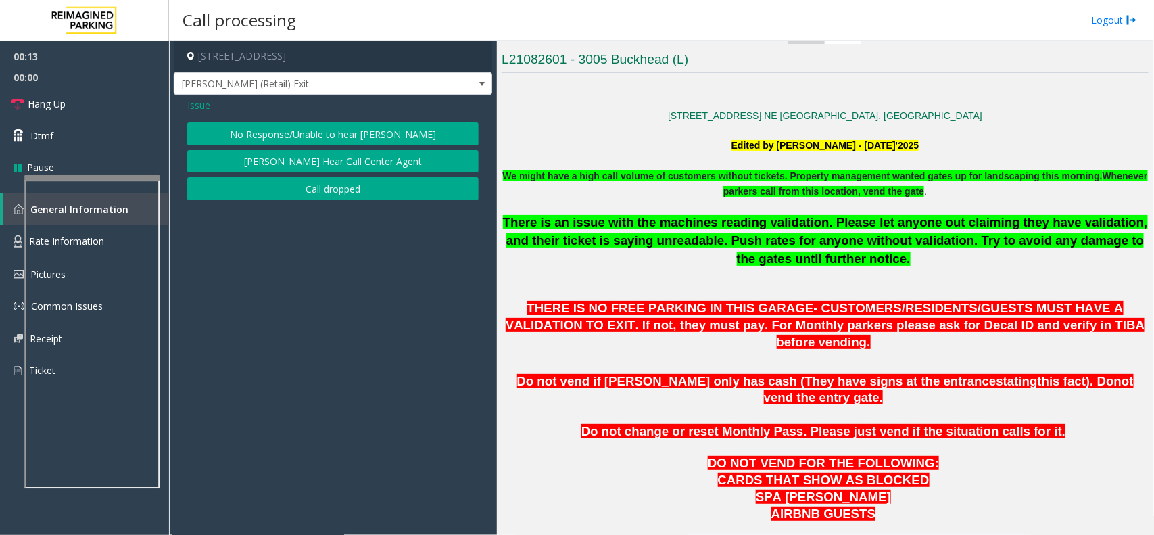
click at [294, 133] on button "No Response/Unable to hear [PERSON_NAME]" at bounding box center [332, 133] width 291 height 23
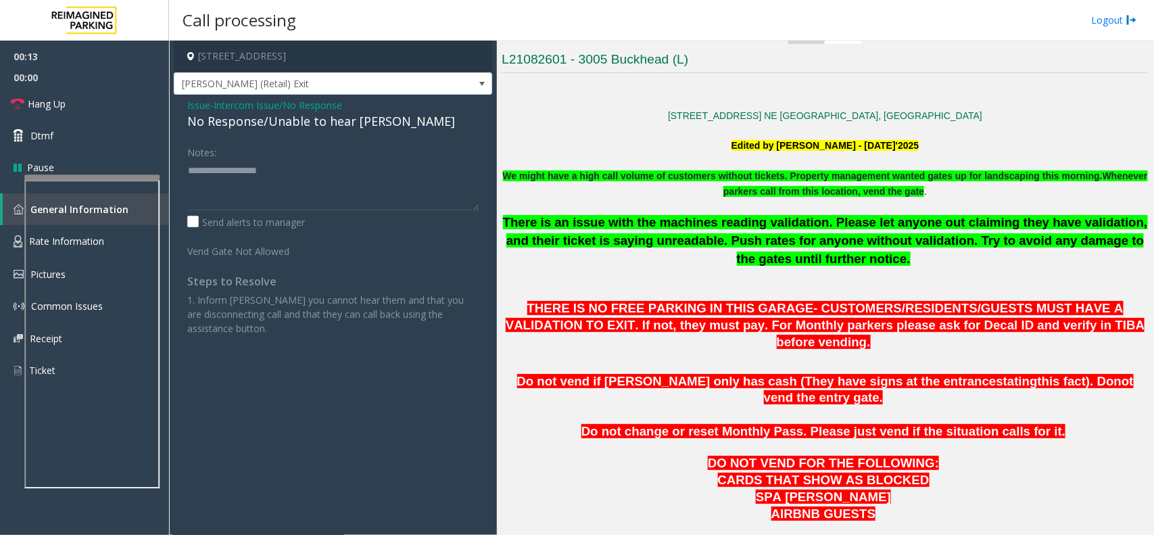
click at [299, 120] on div "No Response/Unable to hear [PERSON_NAME]" at bounding box center [332, 121] width 291 height 18
click at [44, 102] on span "Hang Up" at bounding box center [47, 104] width 38 height 14
type textarea "**********"
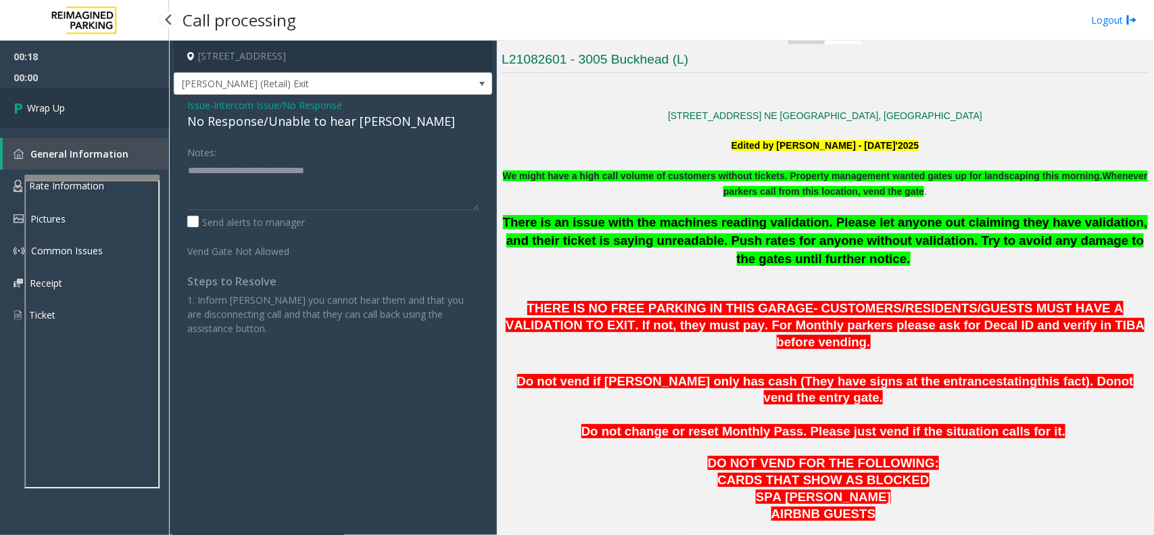
click at [122, 116] on link "Wrap Up" at bounding box center [84, 108] width 169 height 40
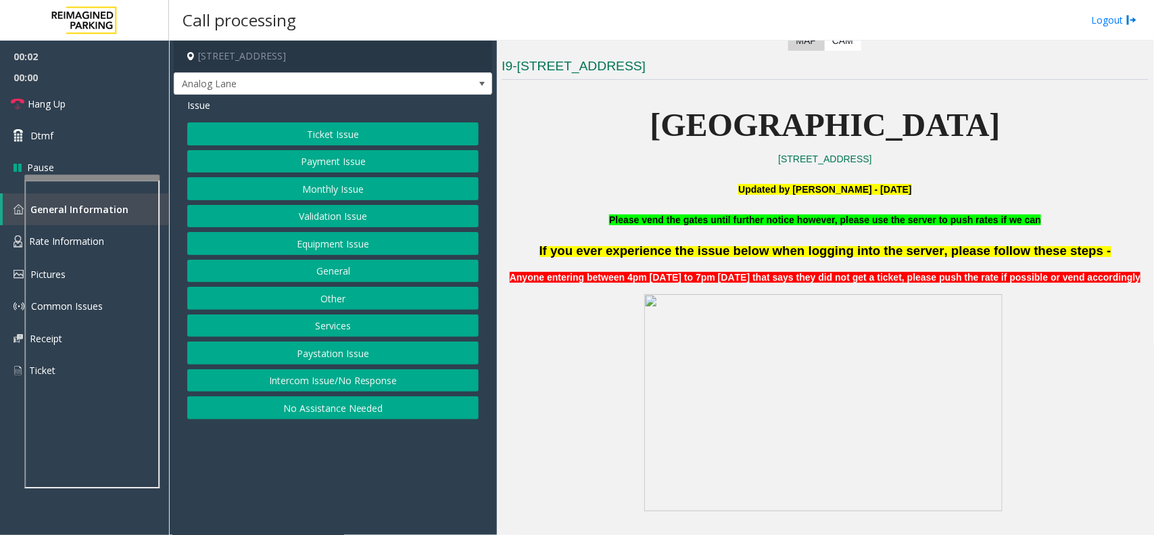
scroll to position [338, 0]
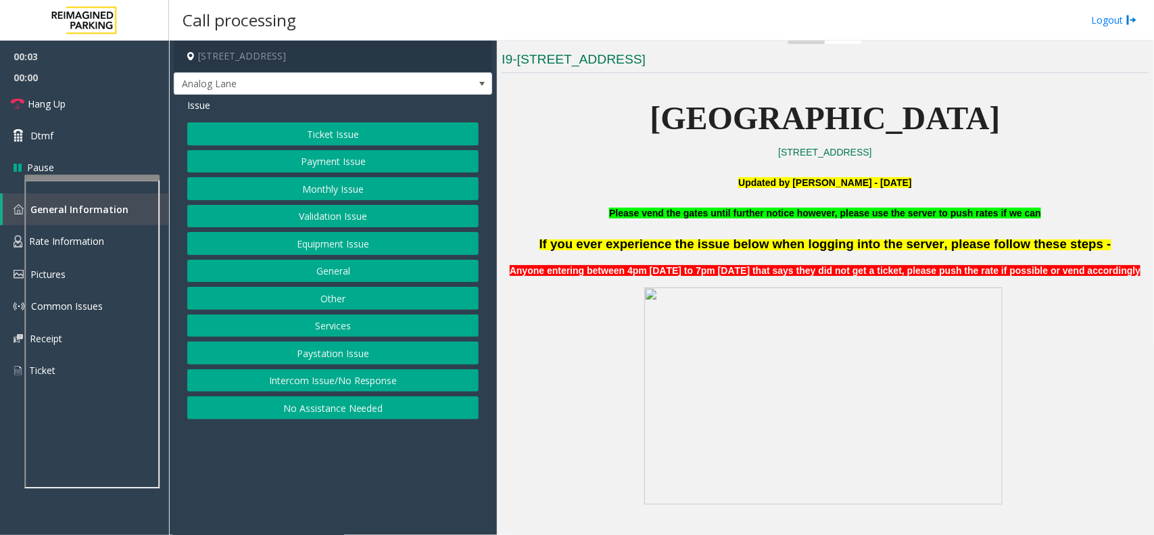
drag, startPoint x: 660, startPoint y: 110, endPoint x: 1063, endPoint y: 109, distance: 402.2
click at [1063, 109] on p "[GEOGRAPHIC_DATA]" at bounding box center [825, 119] width 647 height 52
click at [1029, 154] on p "[STREET_ADDRESS]" at bounding box center [825, 152] width 647 height 15
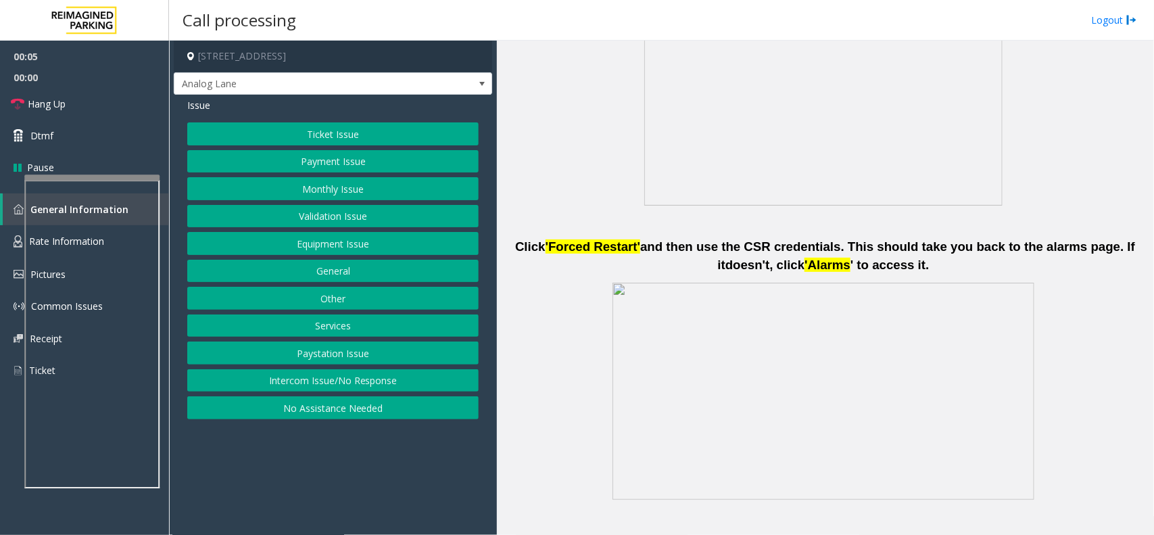
scroll to position [1014, 0]
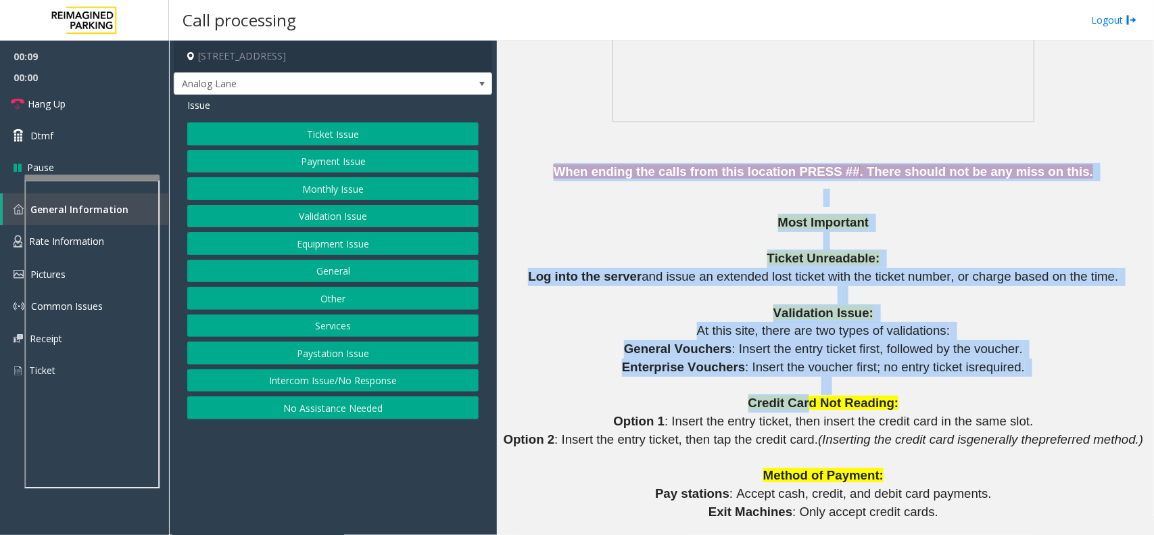
drag, startPoint x: 583, startPoint y: 166, endPoint x: 802, endPoint y: 411, distance: 328.8
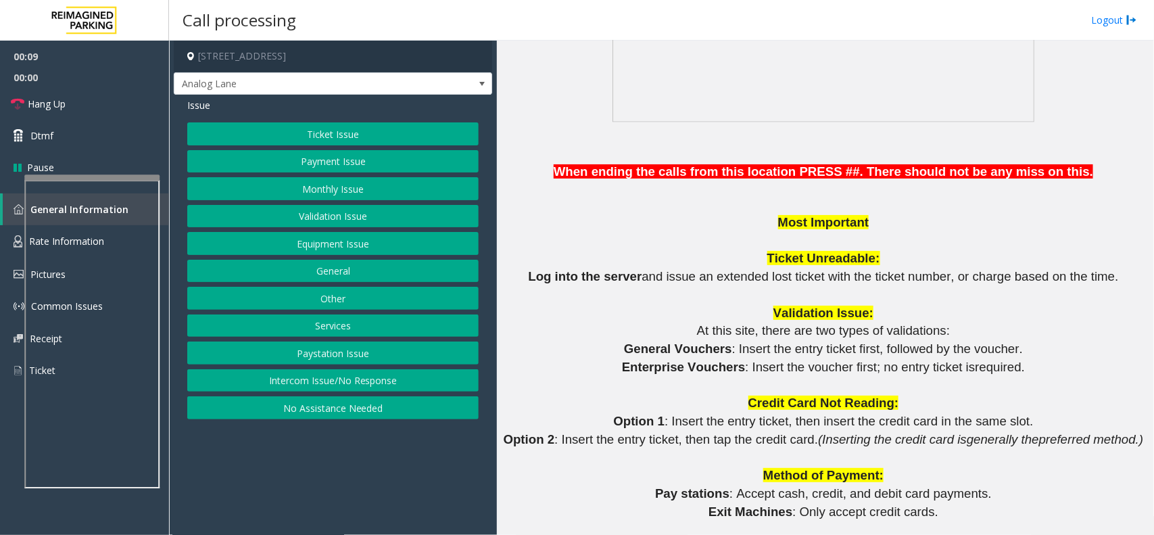
click at [856, 414] on span ": Insert the entry ticket, then insert the credit card in the same slot." at bounding box center [848, 421] width 368 height 14
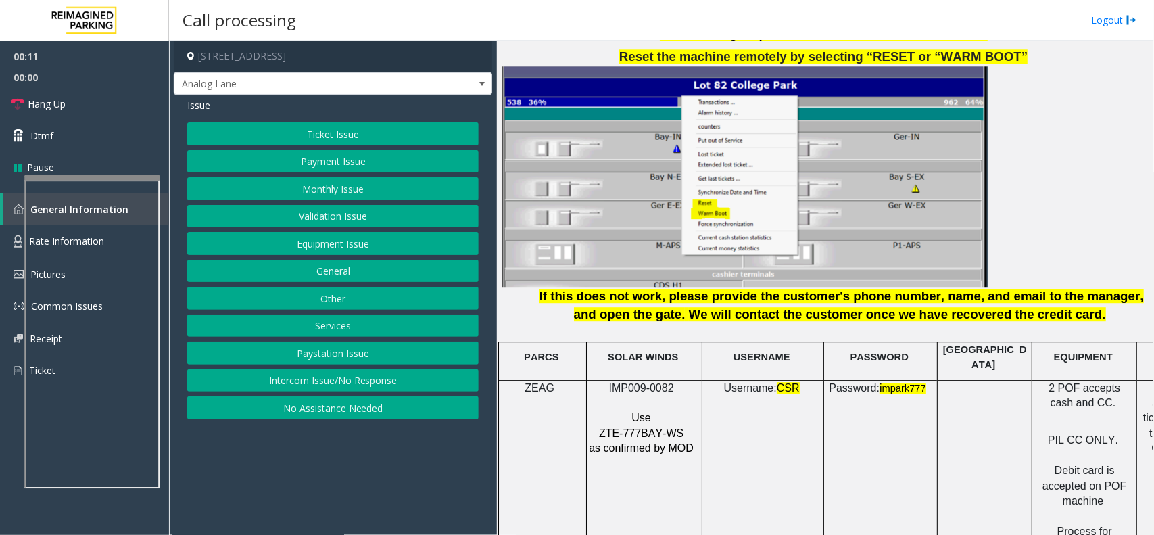
scroll to position [1605, 0]
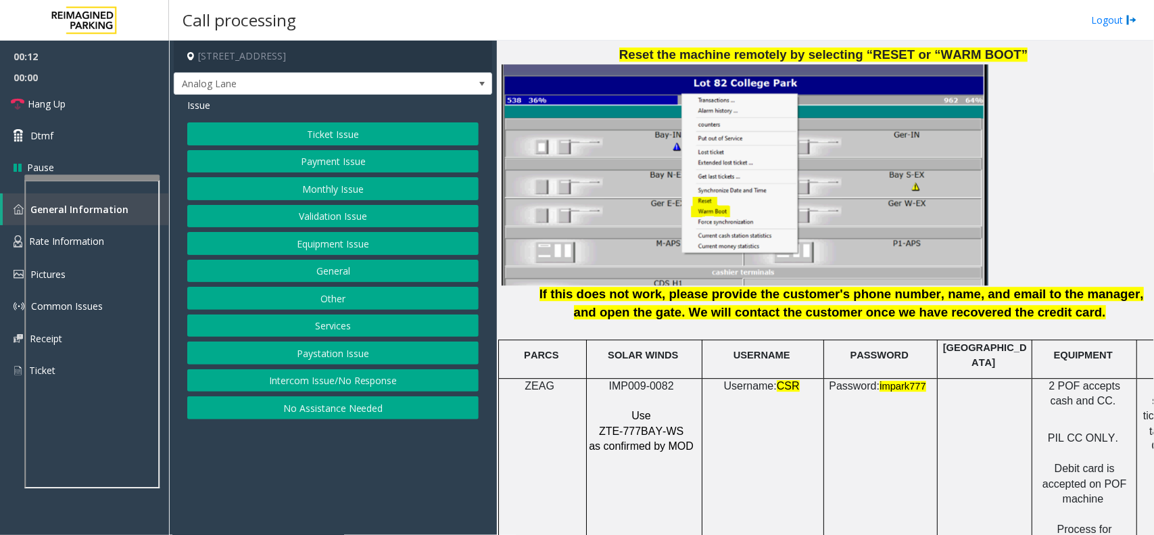
click at [358, 386] on button "Intercom Issue/No Response" at bounding box center [332, 380] width 291 height 23
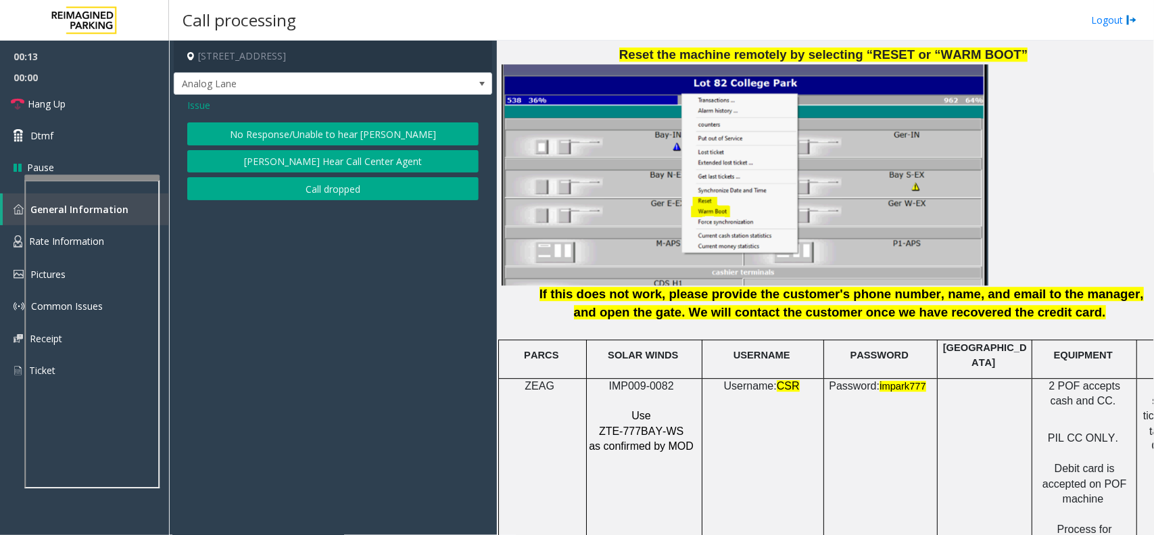
click at [338, 133] on button "No Response/Unable to hear [PERSON_NAME]" at bounding box center [332, 133] width 291 height 23
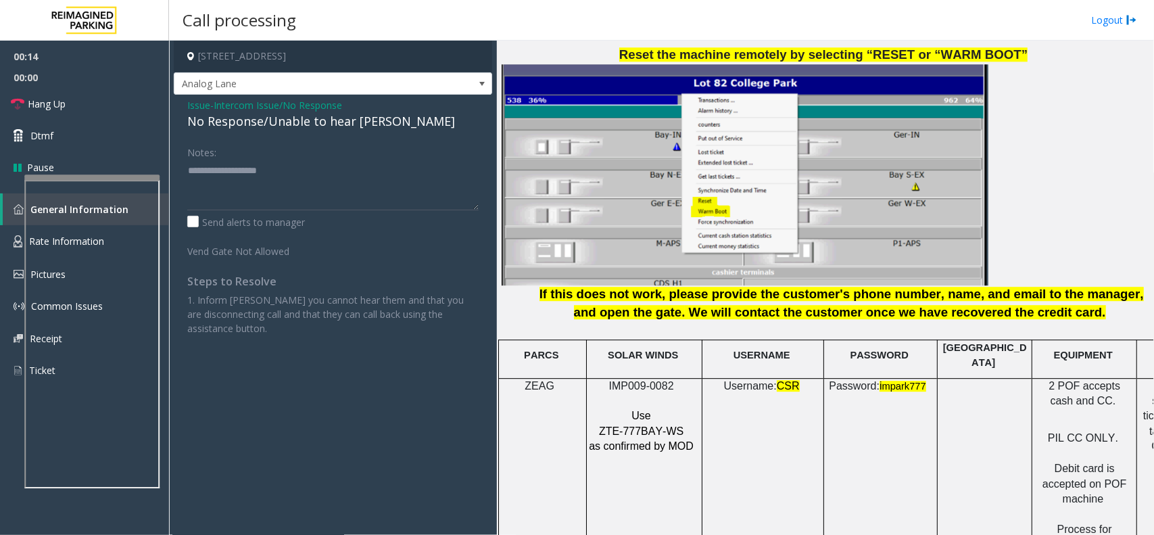
click at [347, 122] on div "No Response/Unable to hear [PERSON_NAME]" at bounding box center [332, 121] width 291 height 18
click at [347, 123] on div "No Response/Unable to hear [PERSON_NAME]" at bounding box center [332, 121] width 291 height 18
drag, startPoint x: 403, startPoint y: 166, endPoint x: 242, endPoint y: 129, distance: 165.1
click at [404, 164] on textarea at bounding box center [332, 185] width 291 height 51
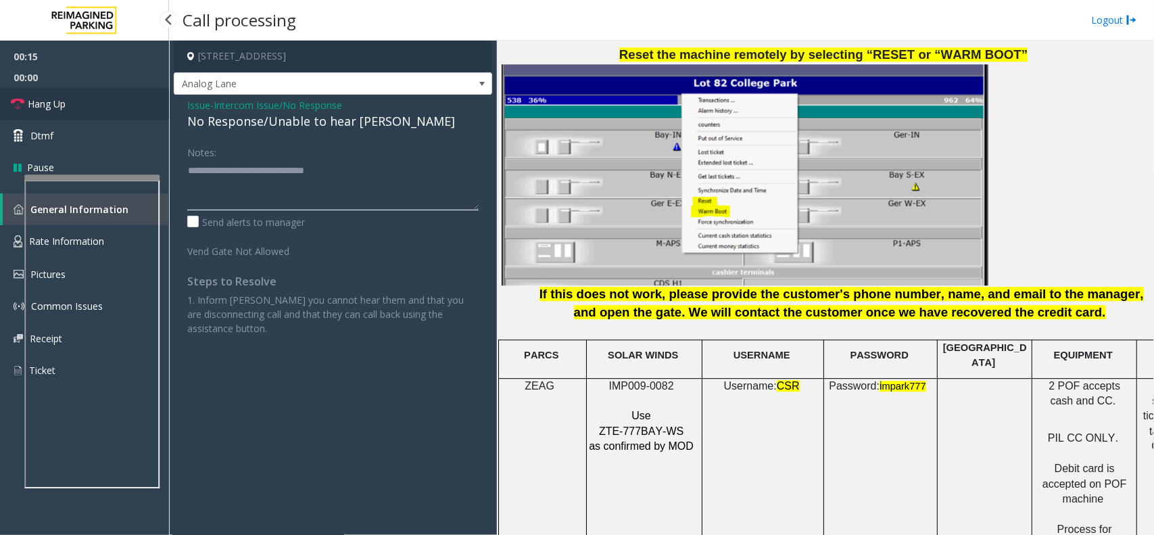
type textarea "**********"
click at [95, 88] on link "Hang Up" at bounding box center [84, 104] width 169 height 32
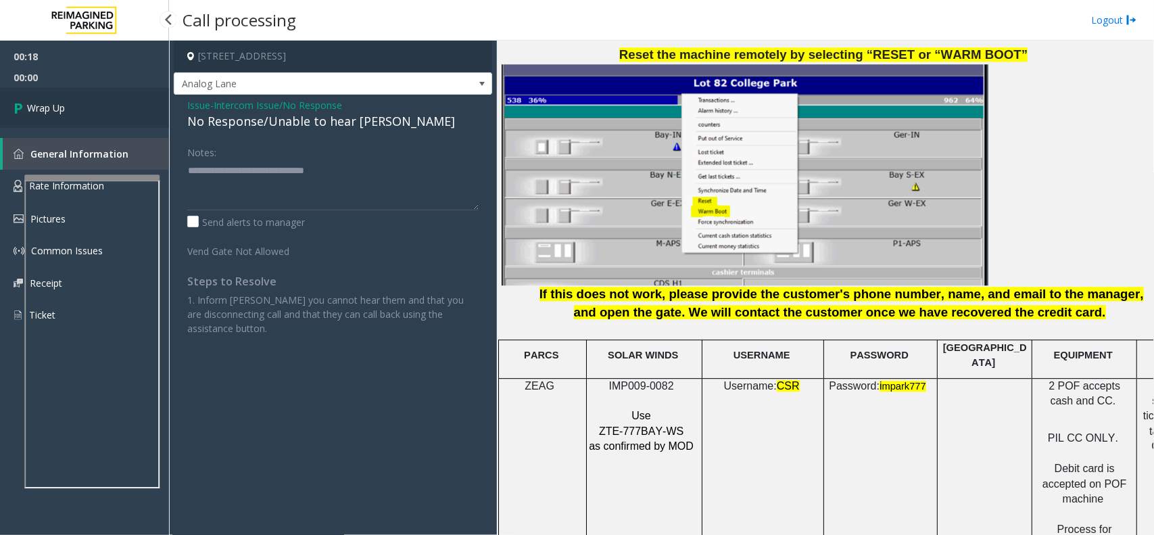
click at [118, 112] on link "Wrap Up" at bounding box center [84, 108] width 169 height 40
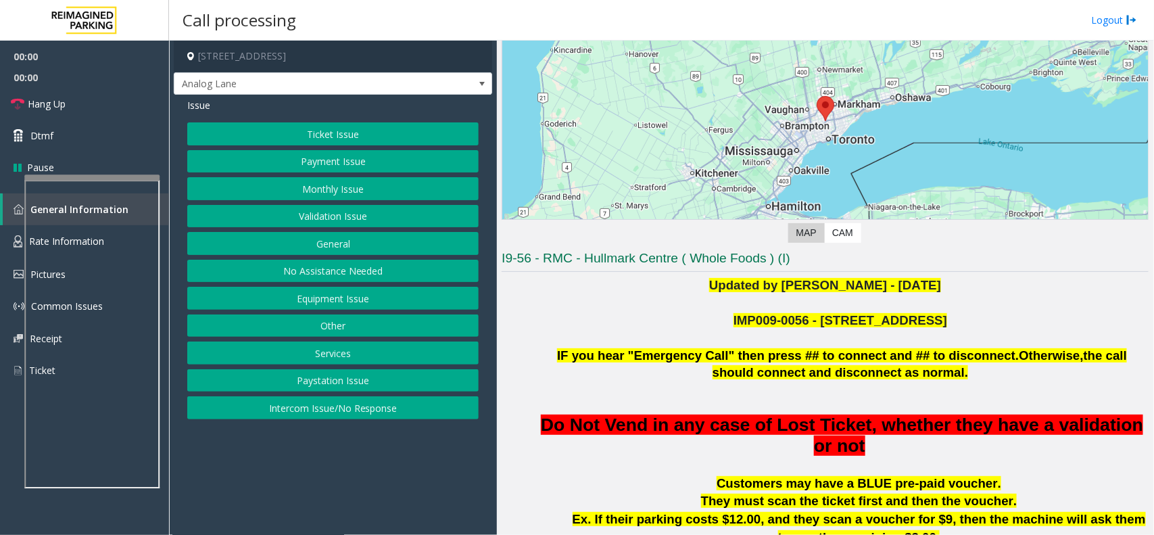
scroll to position [253, 0]
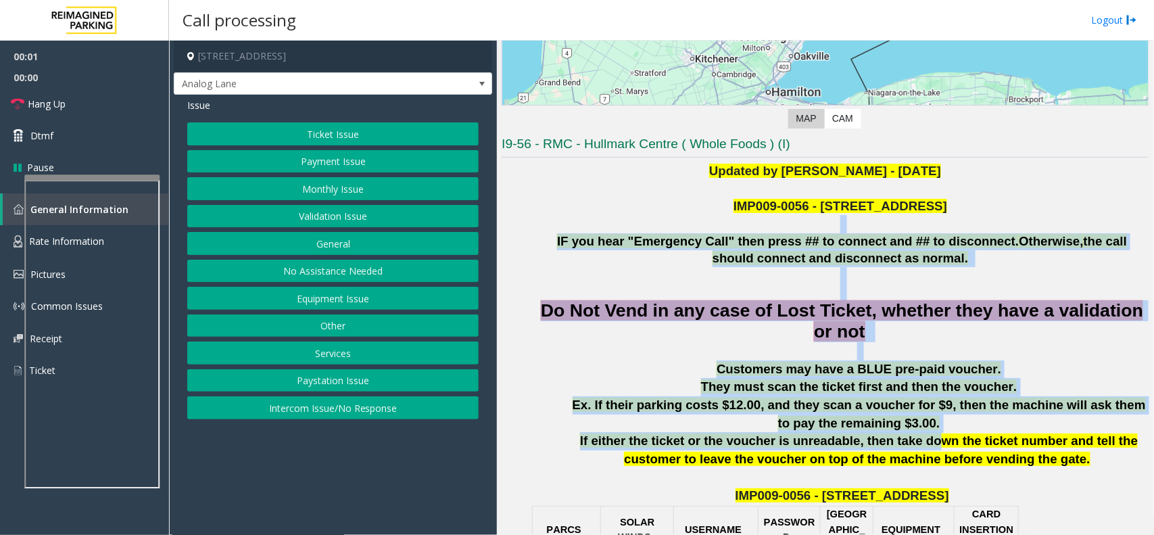
drag, startPoint x: 539, startPoint y: 218, endPoint x: 882, endPoint y: 446, distance: 412.5
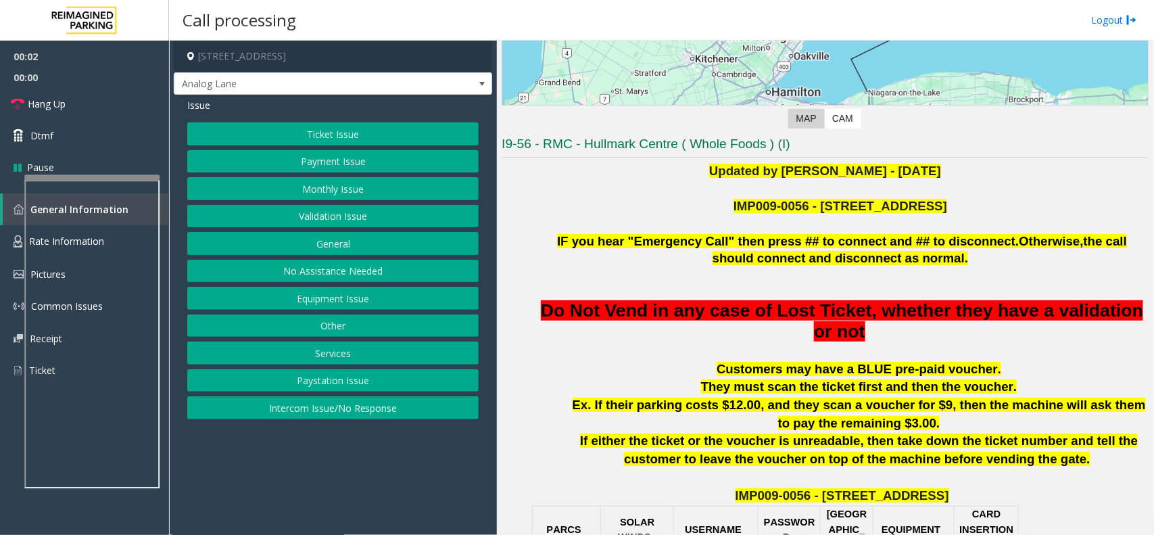
click at [948, 437] on span "If either the ticket or the voucher is unreadable, then take down the ticket nu…" at bounding box center [859, 449] width 558 height 32
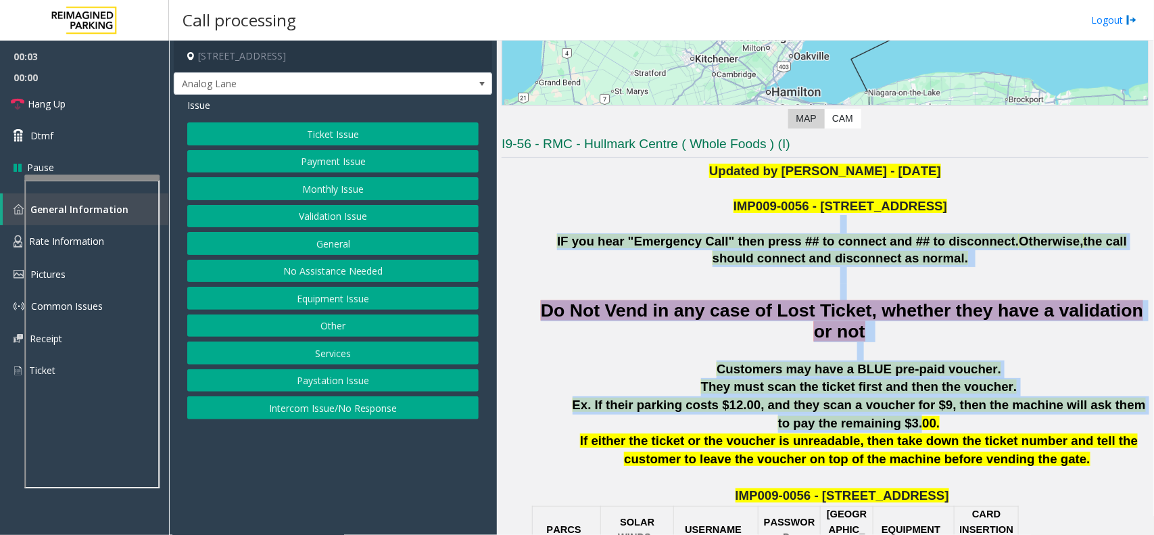
drag, startPoint x: 634, startPoint y: 228, endPoint x: 881, endPoint y: 418, distance: 311.4
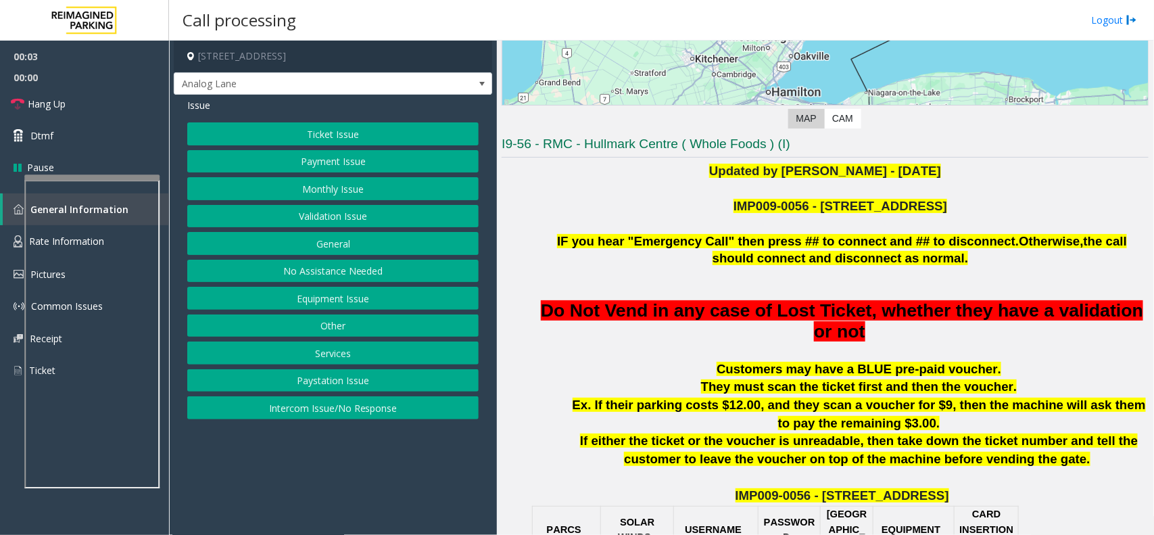
click at [883, 417] on span "Ex. If their parking costs $12.00, and they scan a voucher for $9, then the mac…" at bounding box center [859, 413] width 573 height 32
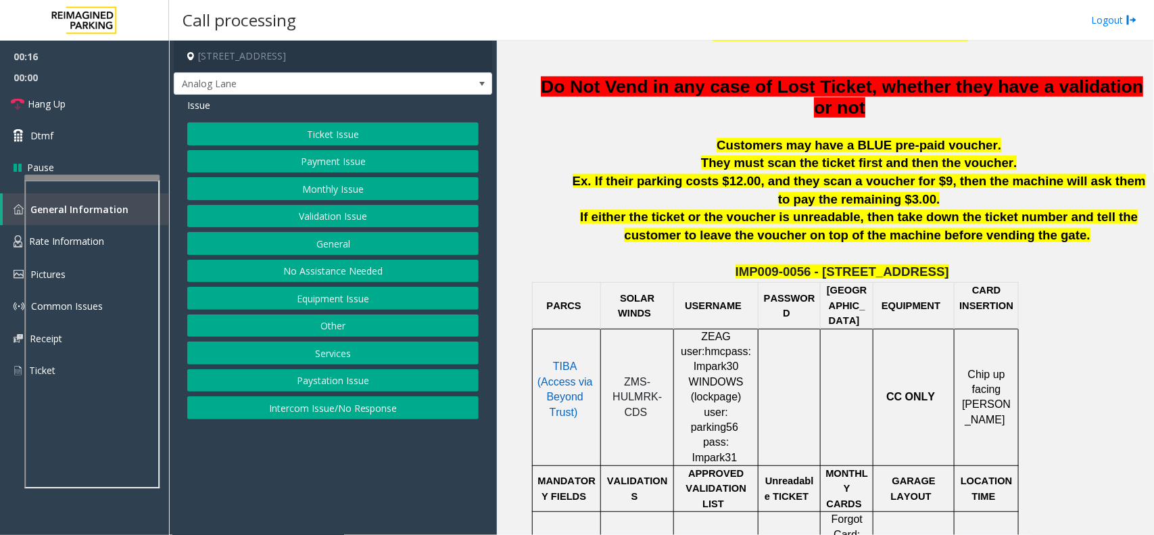
scroll to position [507, 0]
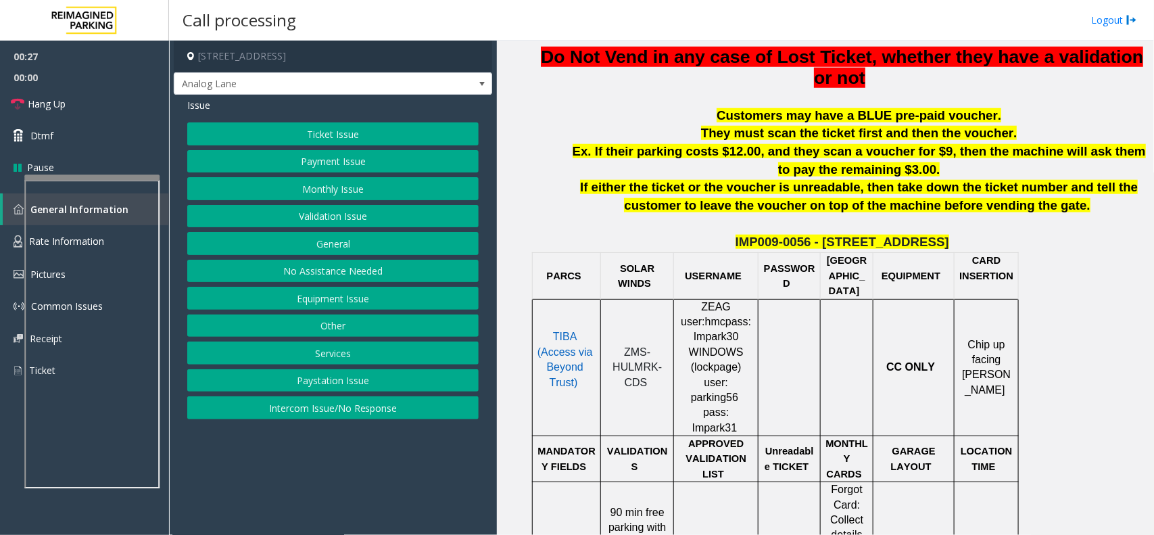
click at [329, 299] on button "Equipment Issue" at bounding box center [332, 298] width 291 height 23
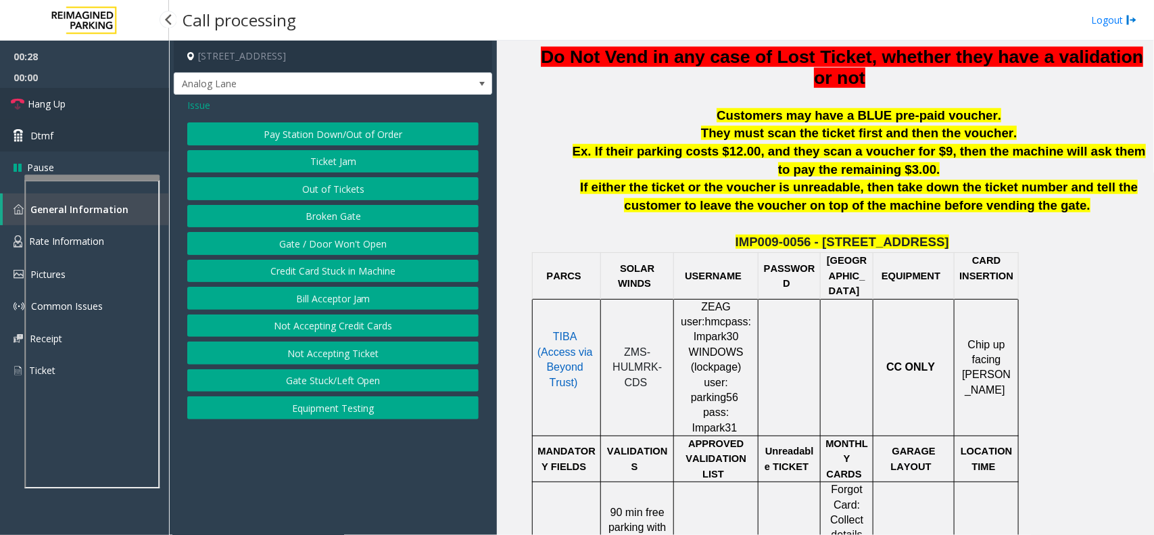
drag, startPoint x: 117, startPoint y: 113, endPoint x: 137, endPoint y: 127, distance: 24.2
click at [117, 113] on link "Hang Up" at bounding box center [84, 104] width 169 height 32
click at [342, 274] on button "Credit Card Stuck in Machine" at bounding box center [332, 271] width 291 height 23
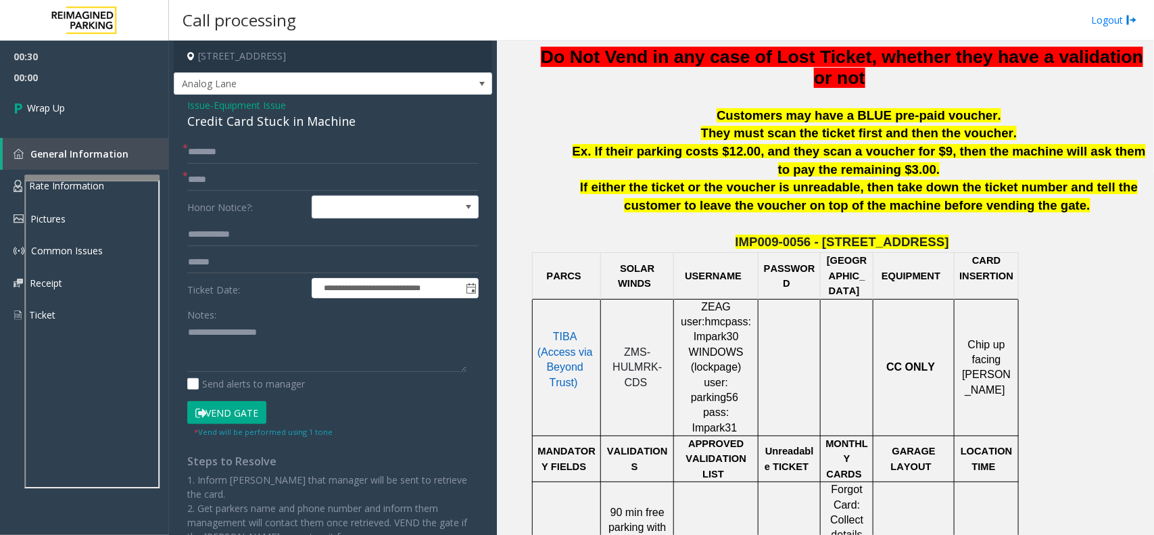
click at [237, 167] on form "**********" at bounding box center [332, 289] width 291 height 297
click at [230, 191] on input "text" at bounding box center [332, 179] width 291 height 23
type input "**"
click at [233, 157] on input "*" at bounding box center [332, 152] width 291 height 23
type input "**"
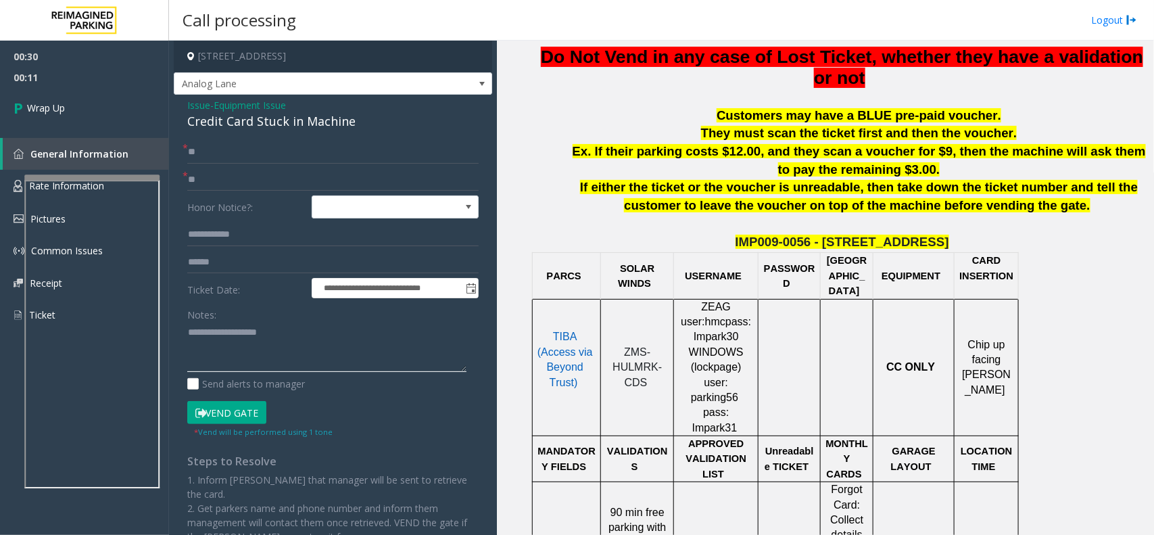
click at [234, 340] on textarea at bounding box center [326, 347] width 279 height 51
click at [289, 117] on div "Credit Card Stuck in Machine" at bounding box center [332, 121] width 291 height 18
copy div "Credit Card Stuck in Machine"
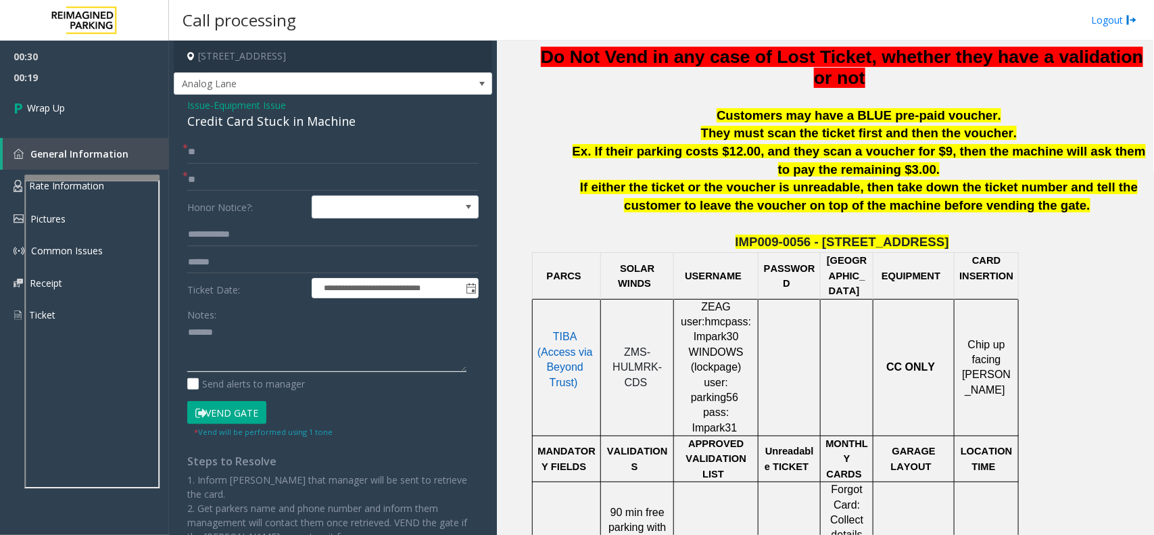
click at [283, 333] on textarea at bounding box center [326, 347] width 279 height 51
paste textarea "**********"
type textarea "**********"
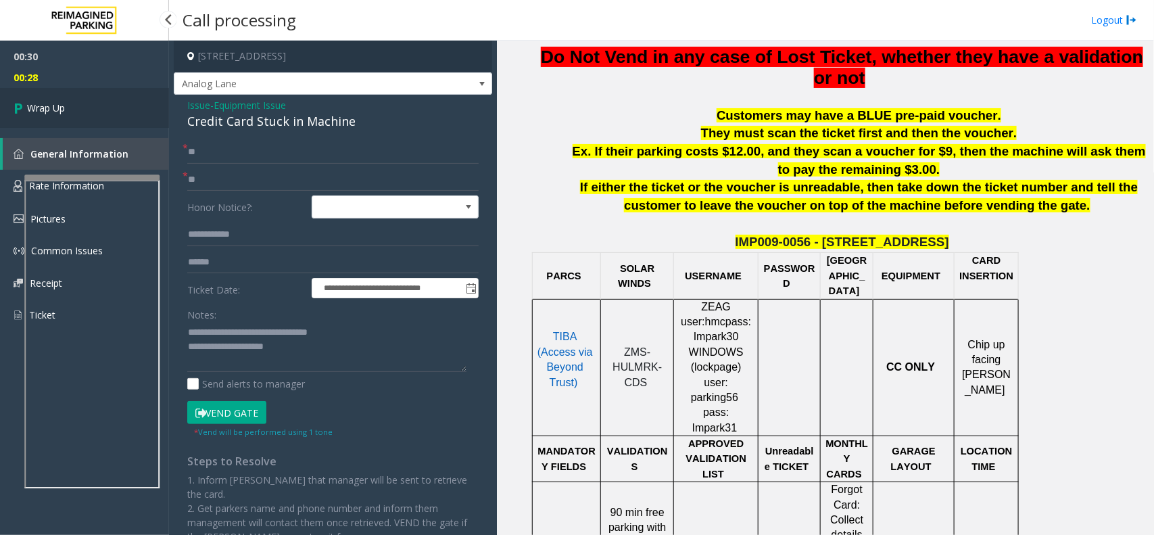
click at [57, 109] on span "Wrap Up" at bounding box center [46, 108] width 38 height 14
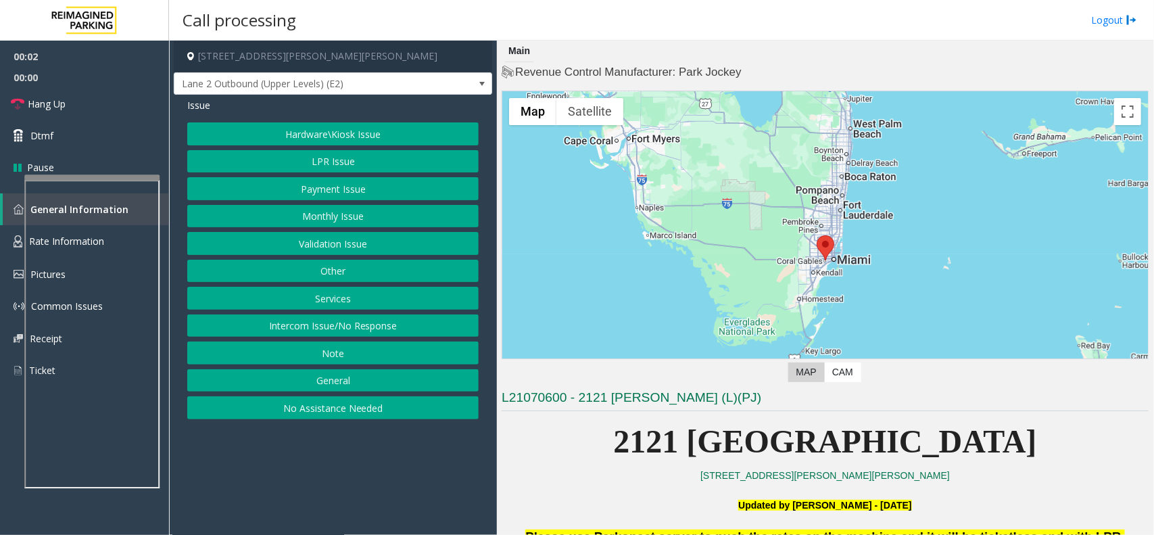
scroll to position [422, 0]
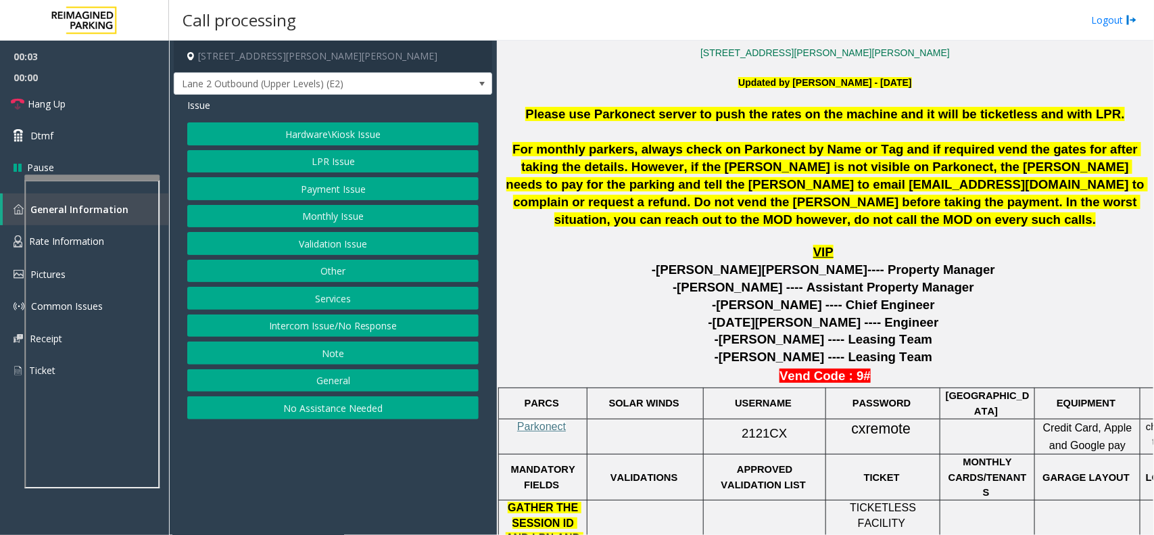
click at [553, 431] on p "Parkonect" at bounding box center [543, 426] width 78 height 15
click at [556, 420] on span "Parkonect" at bounding box center [541, 425] width 49 height 11
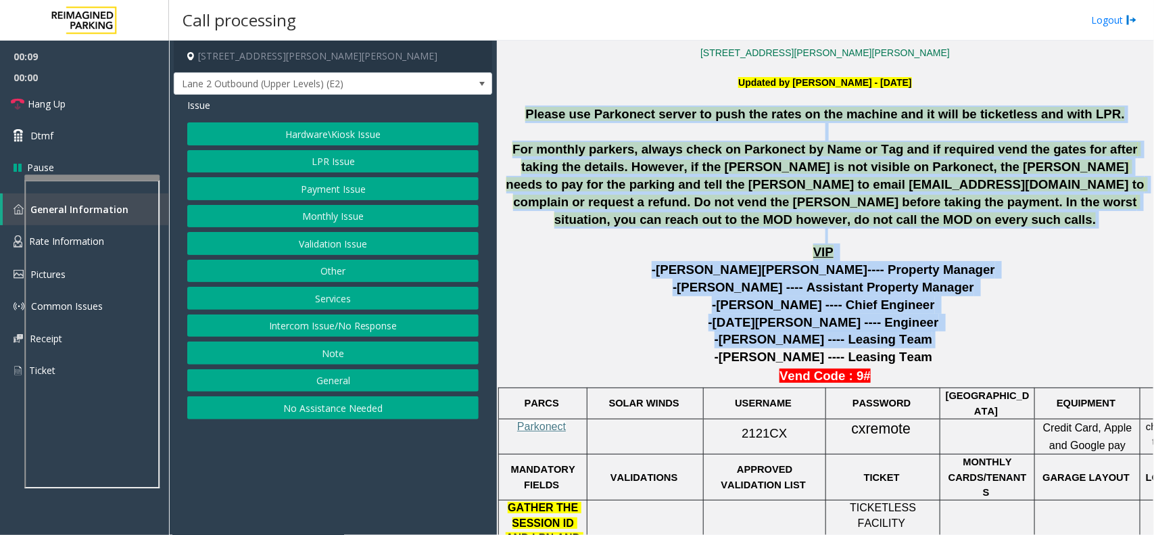
drag, startPoint x: 519, startPoint y: 113, endPoint x: 933, endPoint y: 338, distance: 471.0
click at [933, 338] on p "-Steven Hurwitz ---- Leasing Team" at bounding box center [825, 340] width 647 height 18
drag, startPoint x: 934, startPoint y: 354, endPoint x: 637, endPoint y: 95, distance: 393.8
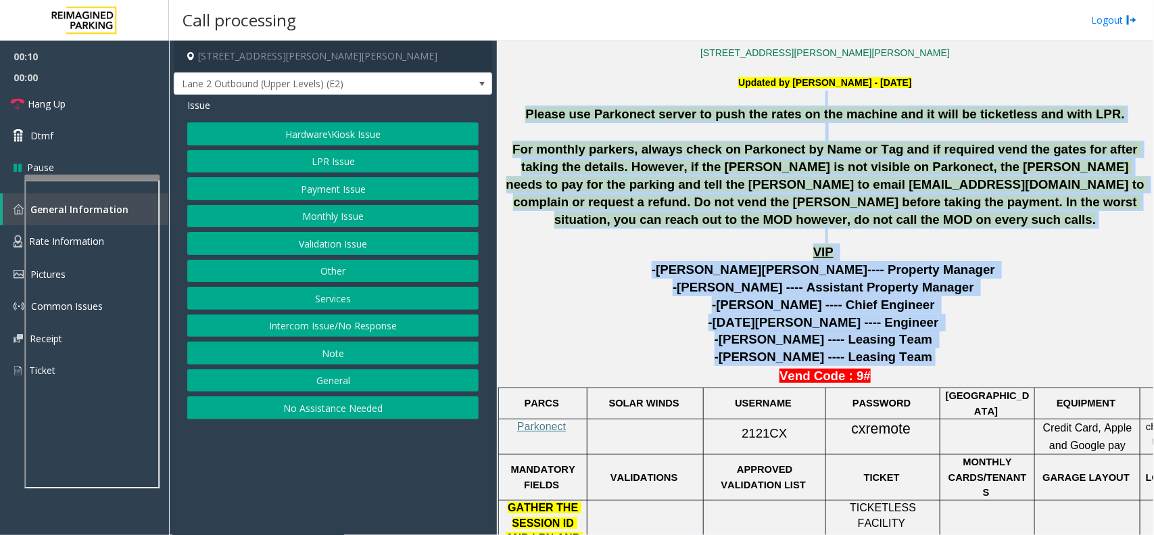
click at [635, 118] on span "Please use Parkonect server to push the rates on the machine and it will be tic…" at bounding box center [824, 114] width 599 height 14
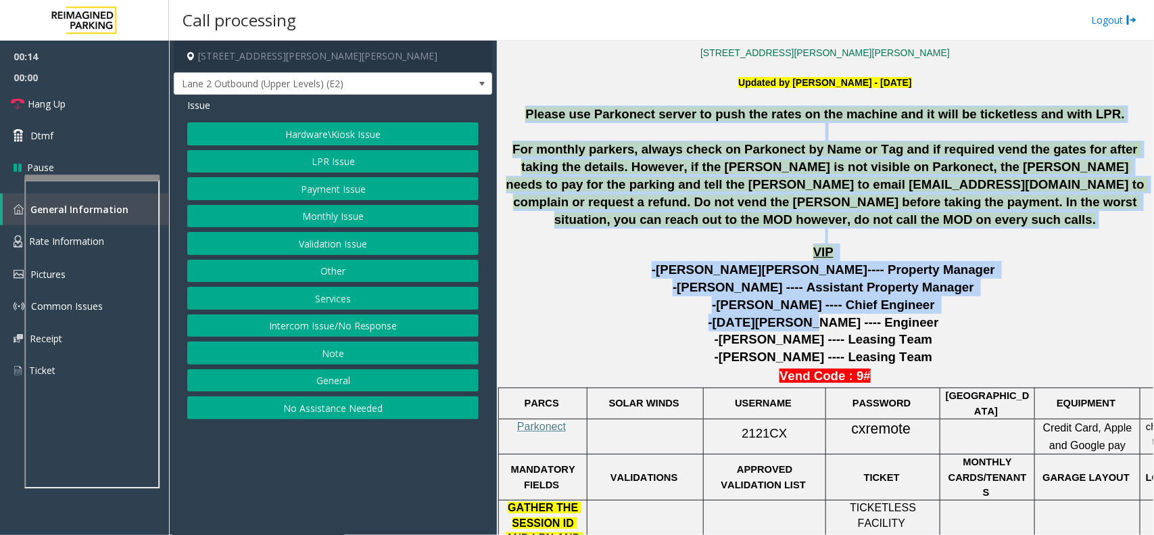
drag, startPoint x: 521, startPoint y: 110, endPoint x: 828, endPoint y: 316, distance: 369.7
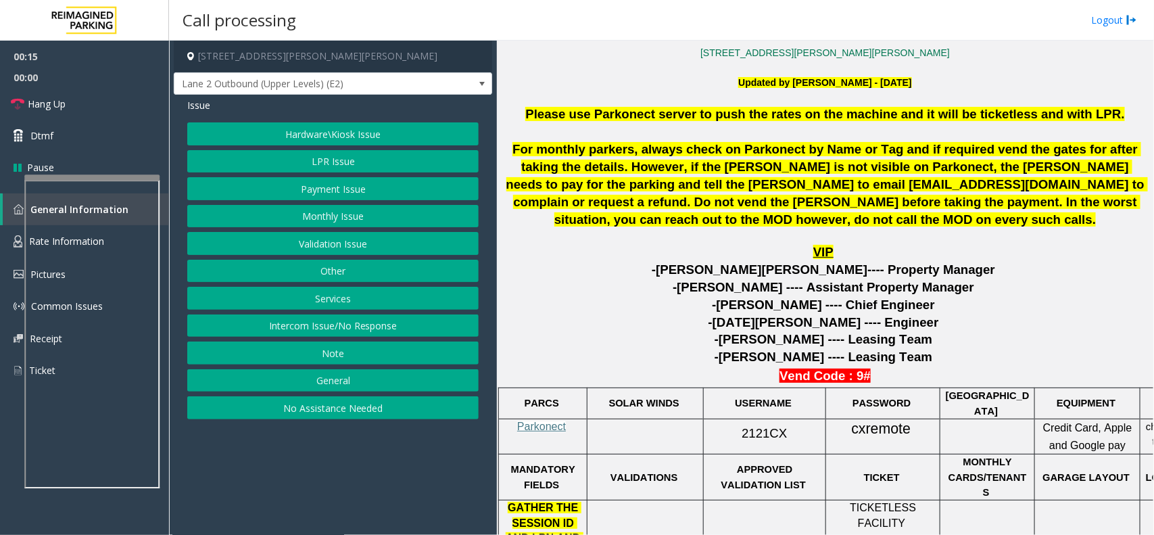
click at [928, 360] on p "-Doug Okun ---- Leasing Team" at bounding box center [825, 357] width 647 height 18
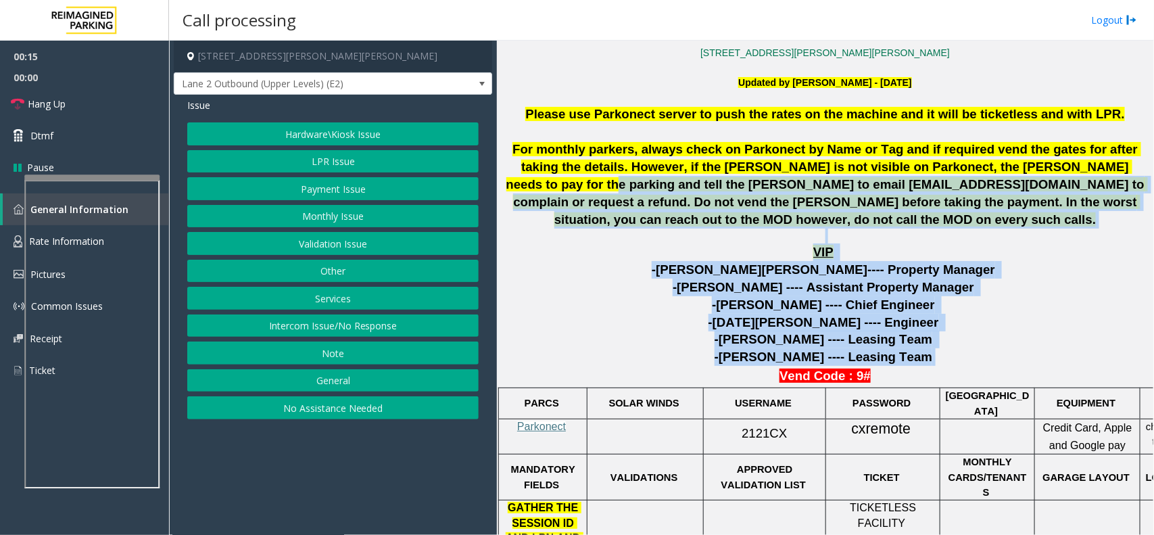
drag, startPoint x: 928, startPoint y: 360, endPoint x: 589, endPoint y: 187, distance: 380.9
click at [589, 187] on span "For monthly parkers, always check on Parkonect by Name or Tag and if required v…" at bounding box center [826, 184] width 641 height 84
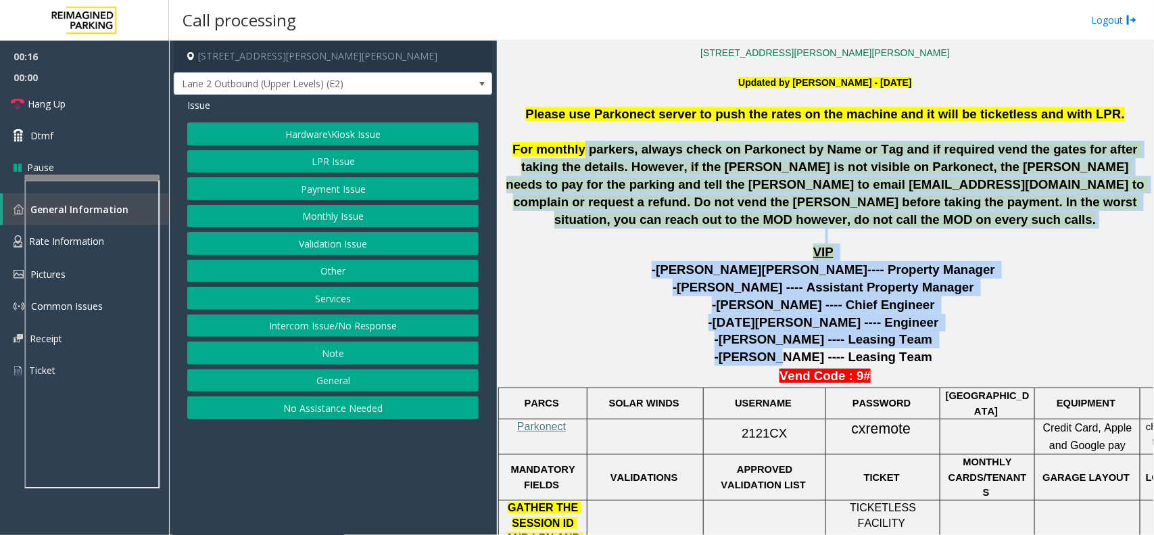
drag, startPoint x: 576, startPoint y: 141, endPoint x: 801, endPoint y: 360, distance: 314.1
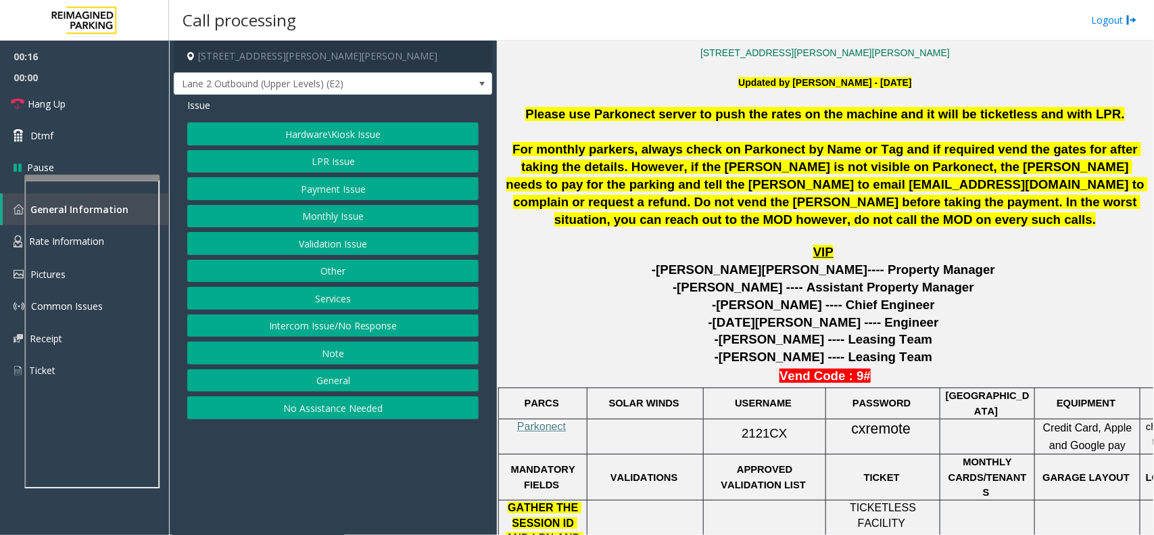
click at [884, 358] on span "-Doug Okun ---- Leasing Team" at bounding box center [823, 356] width 218 height 14
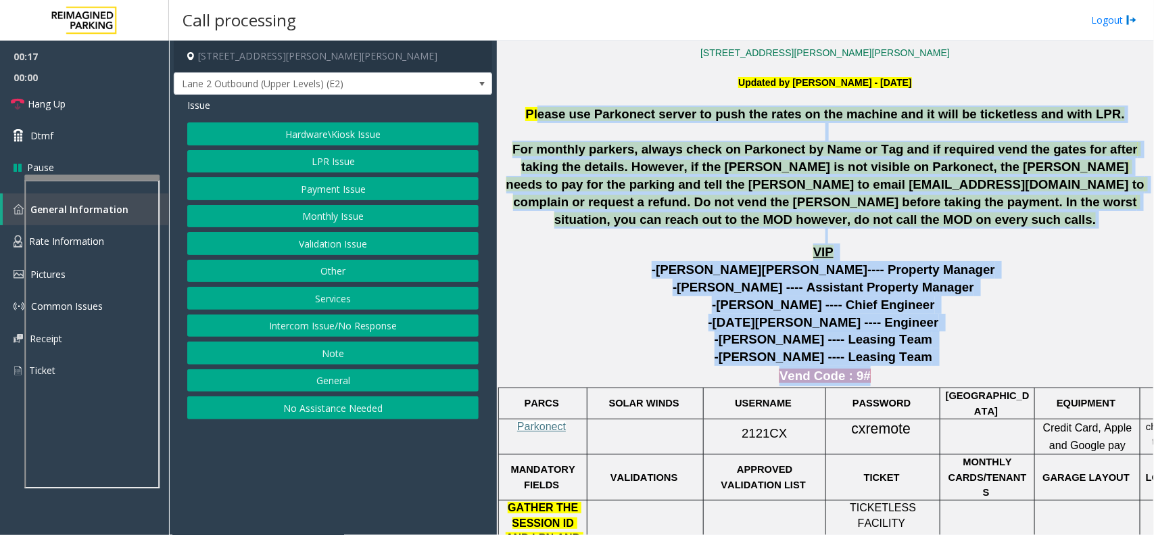
drag, startPoint x: 934, startPoint y: 366, endPoint x: 531, endPoint y: 119, distance: 473.0
click at [534, 129] on p at bounding box center [825, 132] width 647 height 18
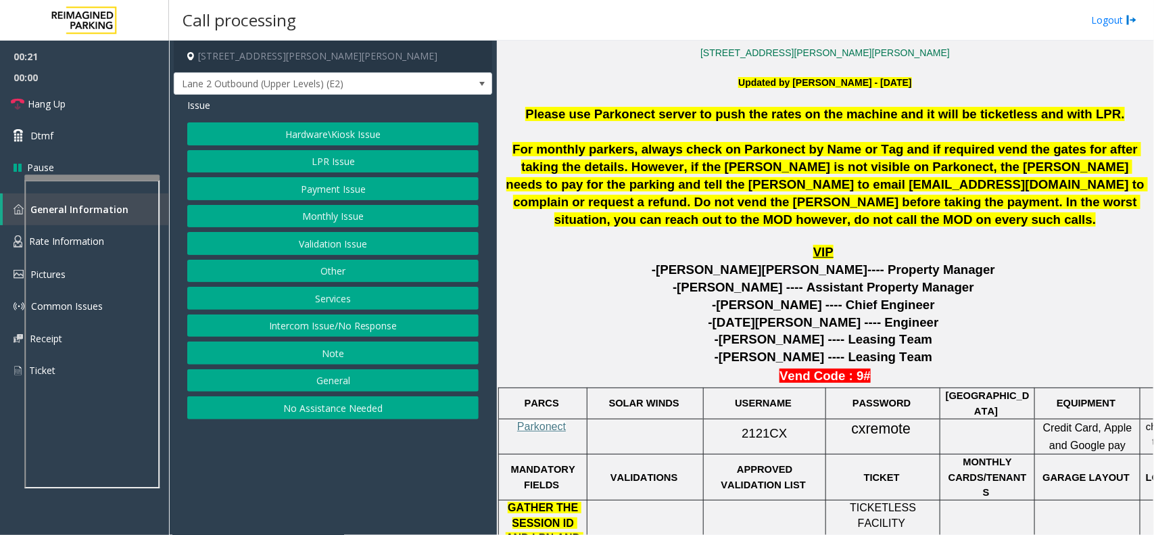
click at [341, 135] on button "Hardware\Kiosk Issue" at bounding box center [332, 133] width 291 height 23
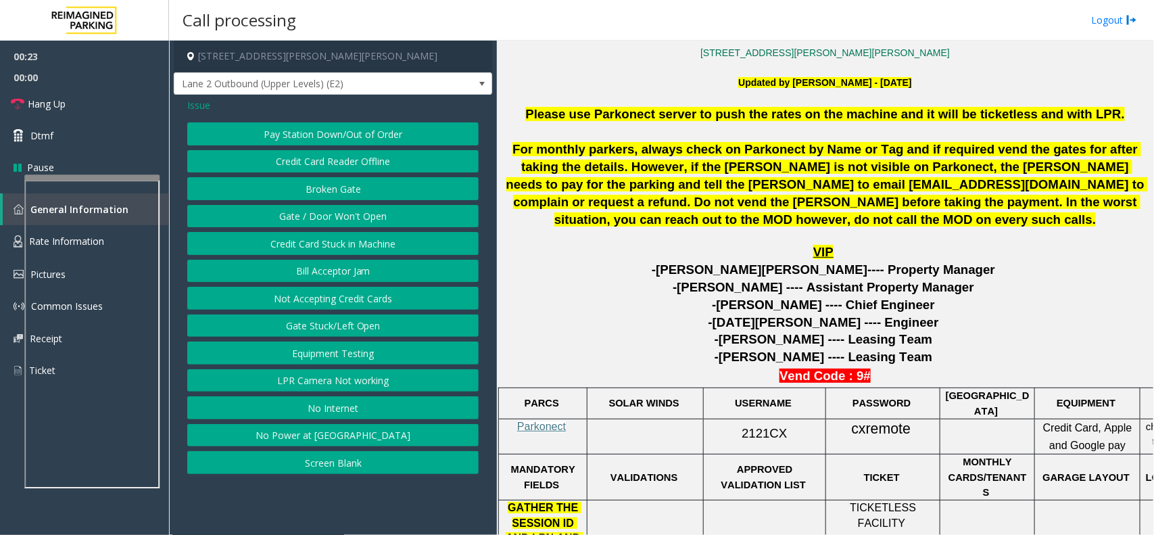
click at [355, 218] on button "Gate / Door Won't Open" at bounding box center [332, 216] width 291 height 23
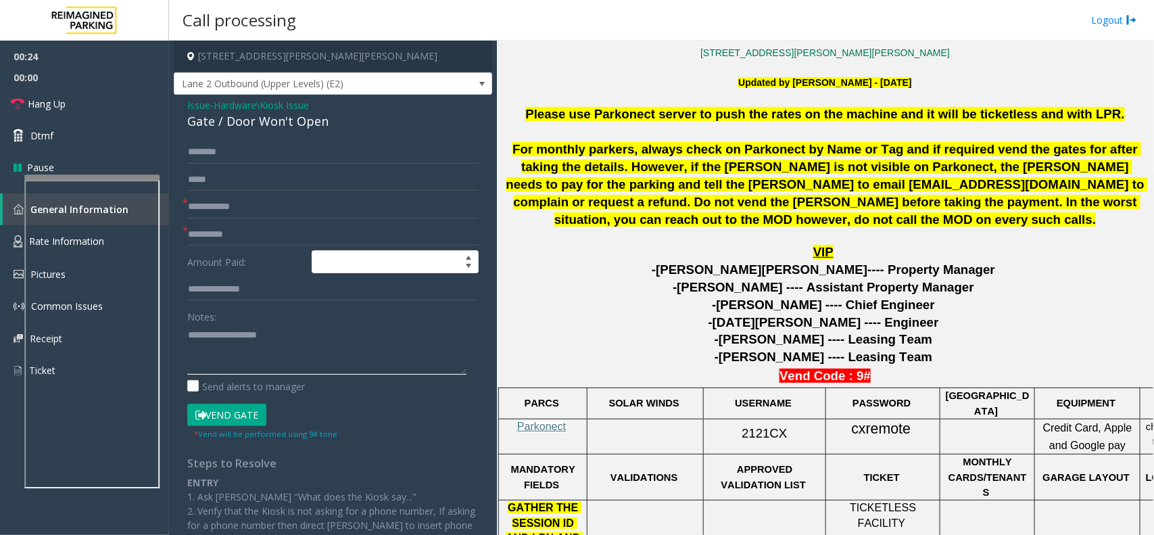
click at [316, 360] on textarea at bounding box center [326, 349] width 279 height 51
click at [359, 364] on textarea at bounding box center [326, 349] width 279 height 51
click at [311, 346] on textarea at bounding box center [326, 349] width 279 height 51
click at [309, 120] on div "Gate / Door Won't Open" at bounding box center [332, 121] width 291 height 18
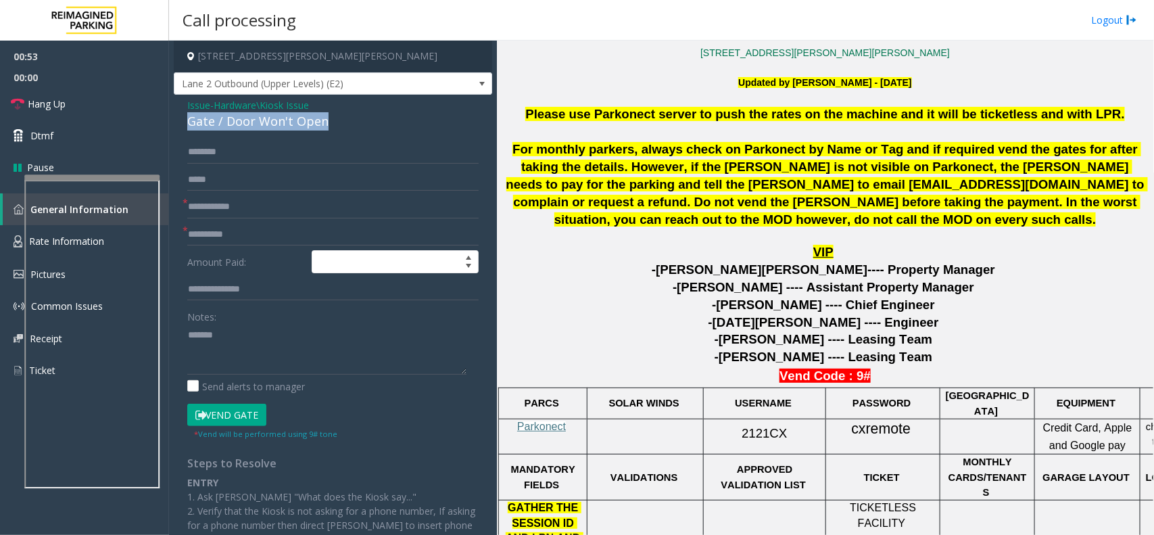
click at [309, 120] on div "Gate / Door Won't Open" at bounding box center [332, 121] width 291 height 18
copy div "Gate / Door Won't Open"
click at [295, 350] on textarea at bounding box center [326, 349] width 279 height 51
paste textarea "**********"
type textarea "**********"
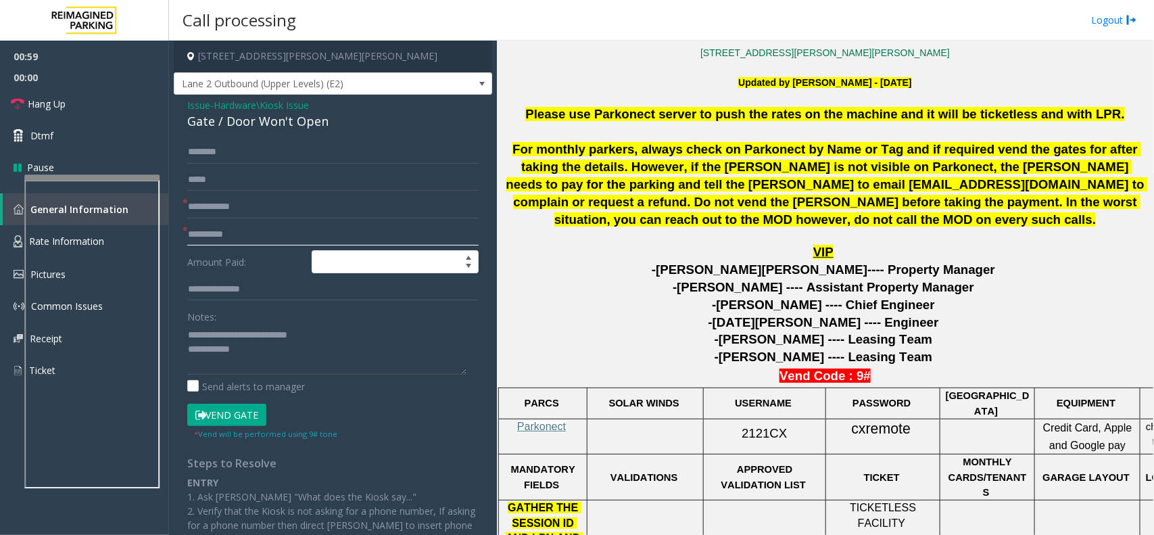
click at [324, 225] on input "text" at bounding box center [332, 234] width 291 height 23
type input "**"
click at [272, 213] on input "text" at bounding box center [332, 206] width 291 height 23
type input "**"
click at [322, 360] on textarea at bounding box center [326, 349] width 279 height 51
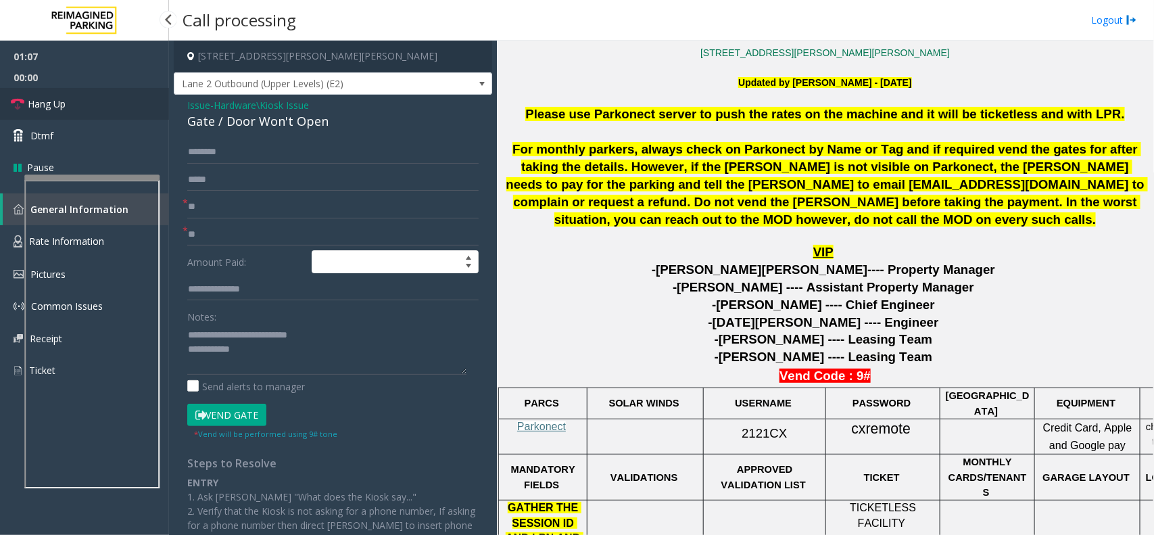
click at [122, 108] on link "Hang Up" at bounding box center [84, 104] width 169 height 32
click at [295, 367] on textarea at bounding box center [326, 349] width 279 height 51
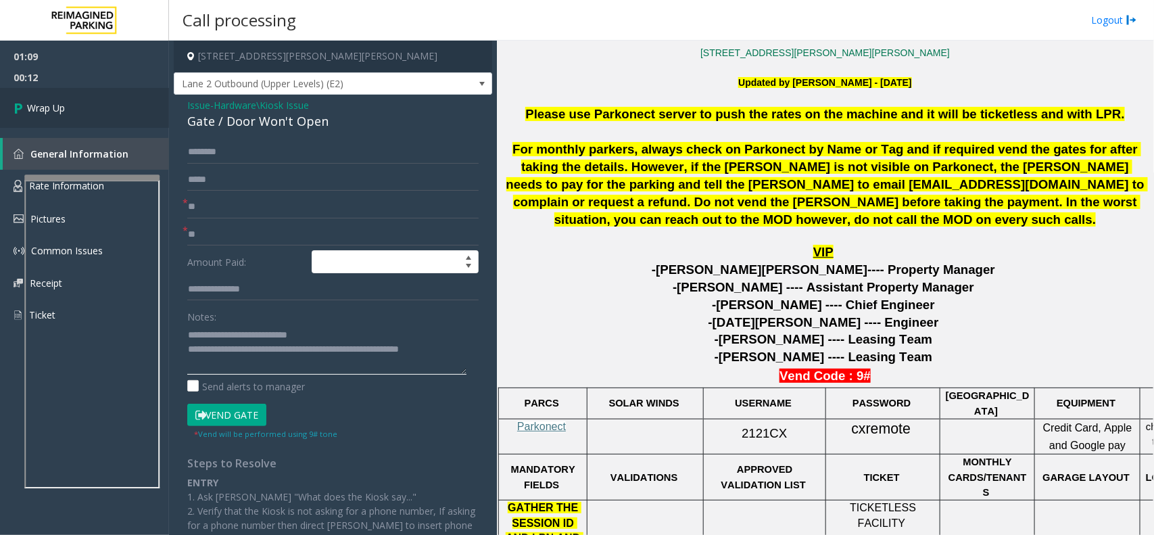
type textarea "**********"
click at [85, 113] on link "Wrap Up" at bounding box center [84, 108] width 169 height 40
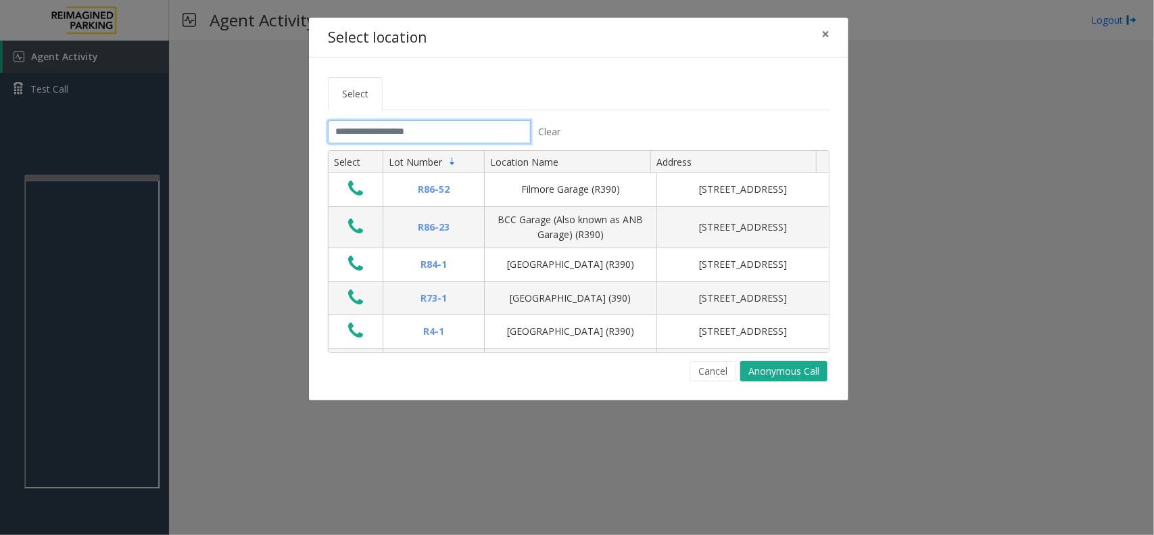
click at [382, 122] on input "text" at bounding box center [429, 131] width 203 height 23
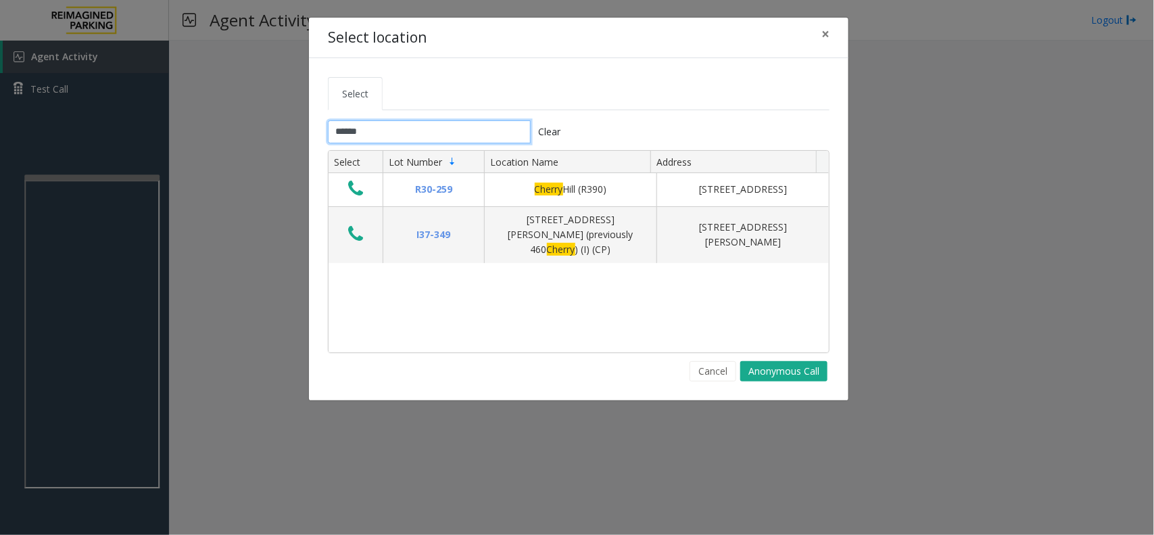
type input "******"
click at [828, 29] on span "×" at bounding box center [825, 33] width 8 height 19
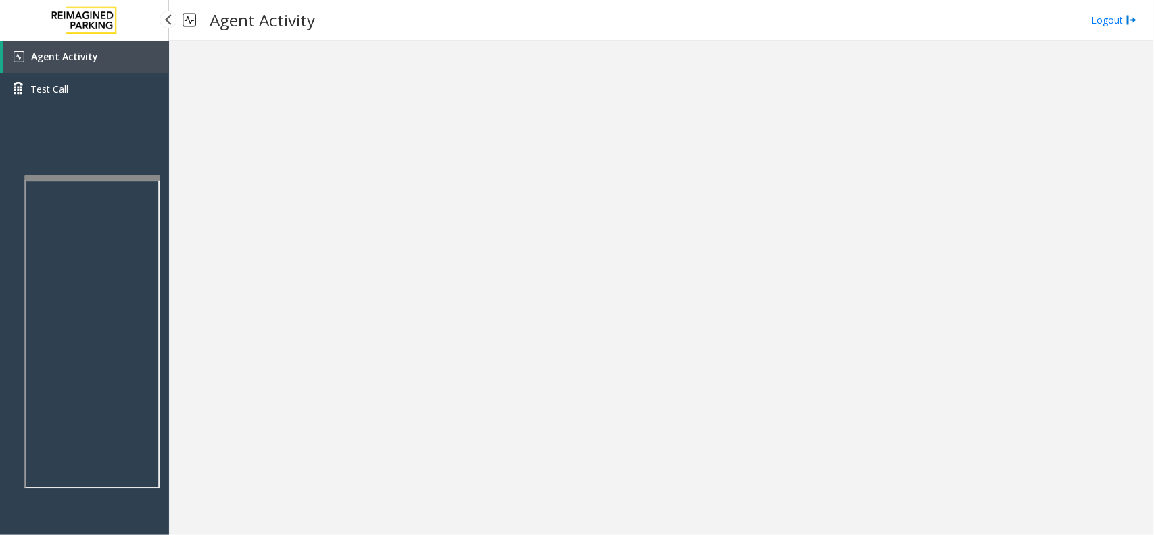
click at [117, 49] on link "Agent Activity" at bounding box center [86, 57] width 166 height 32
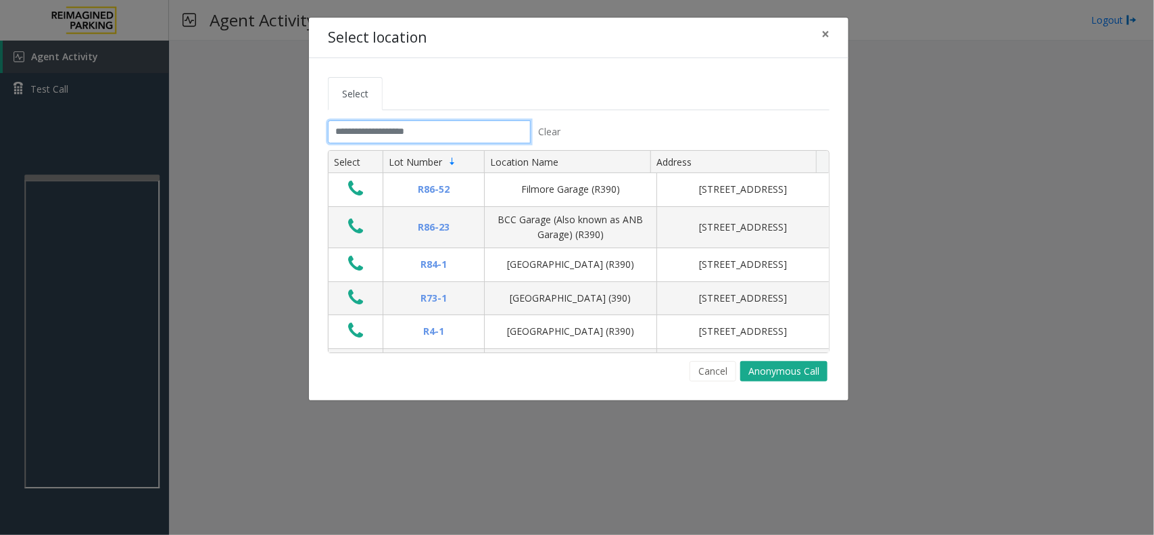
click at [467, 128] on input "text" at bounding box center [429, 131] width 203 height 23
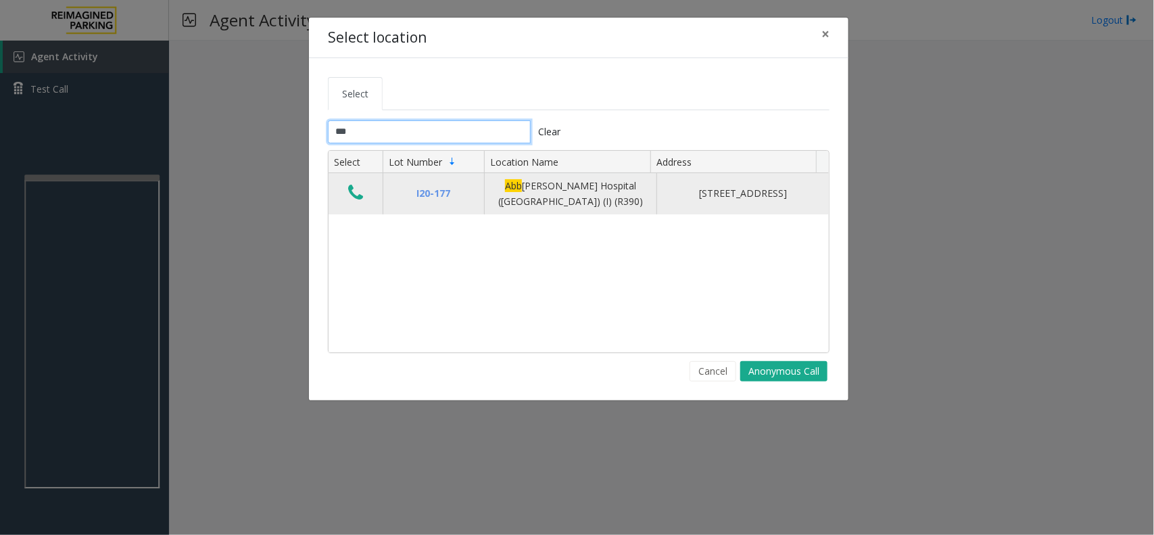
type input "***"
click at [358, 197] on icon "Data table" at bounding box center [355, 192] width 15 height 19
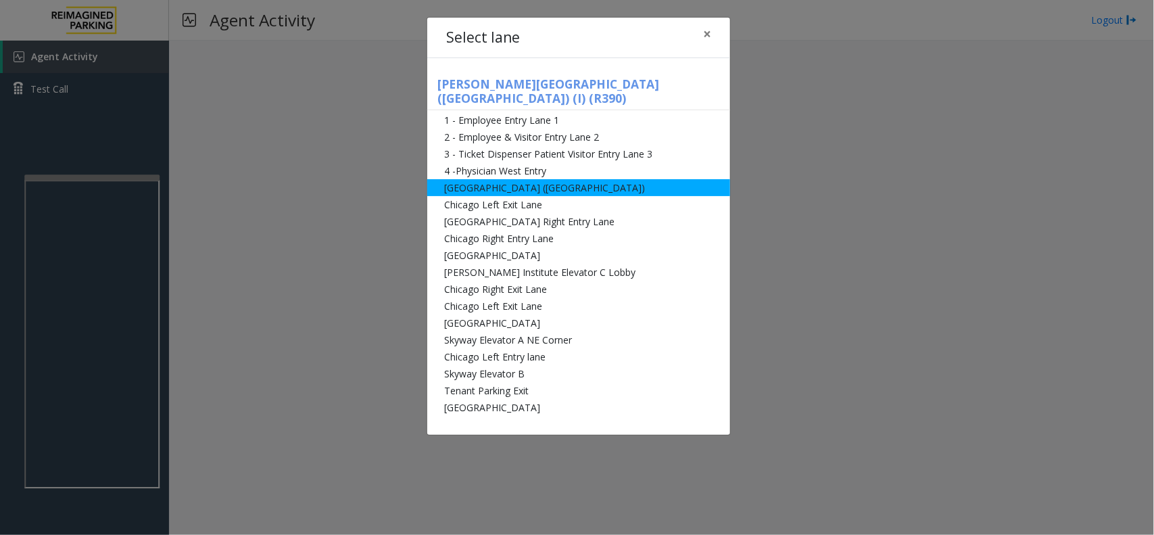
click at [572, 179] on li "[GEOGRAPHIC_DATA] ([GEOGRAPHIC_DATA])" at bounding box center [578, 187] width 303 height 17
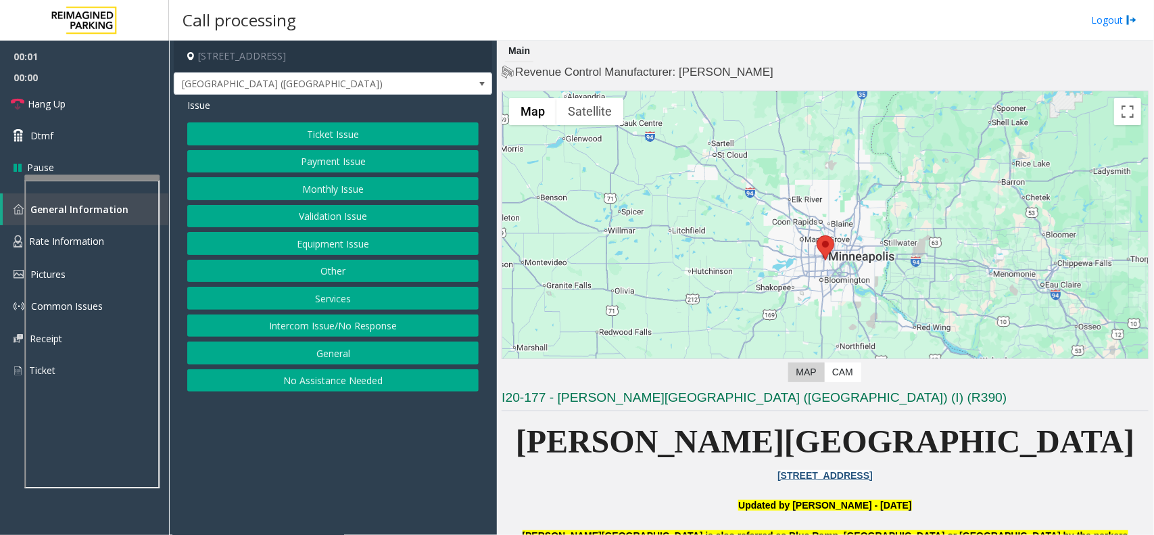
scroll to position [253, 0]
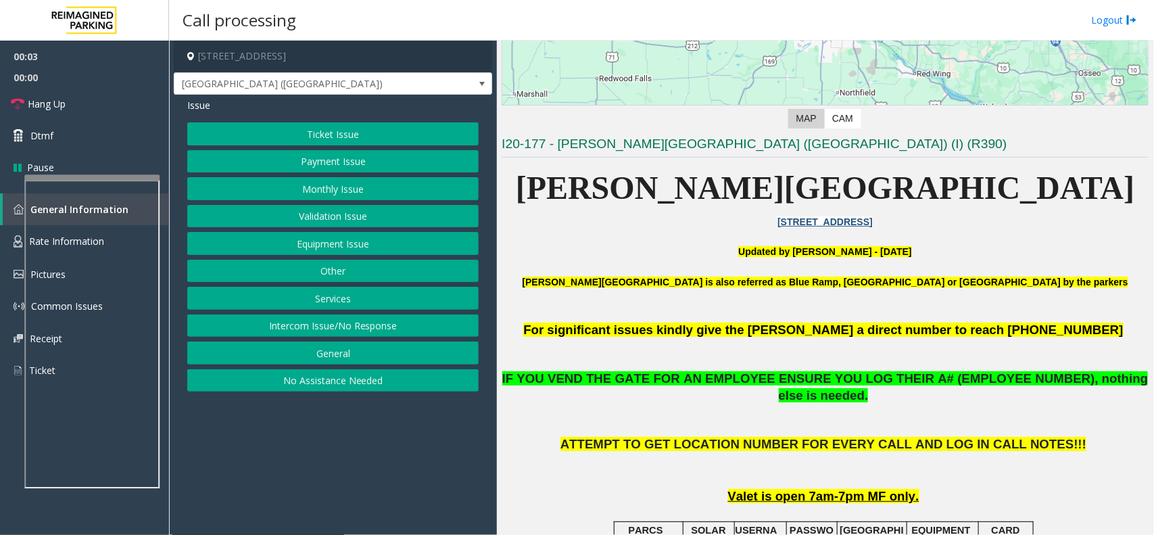
click at [315, 242] on button "Equipment Issue" at bounding box center [332, 243] width 291 height 23
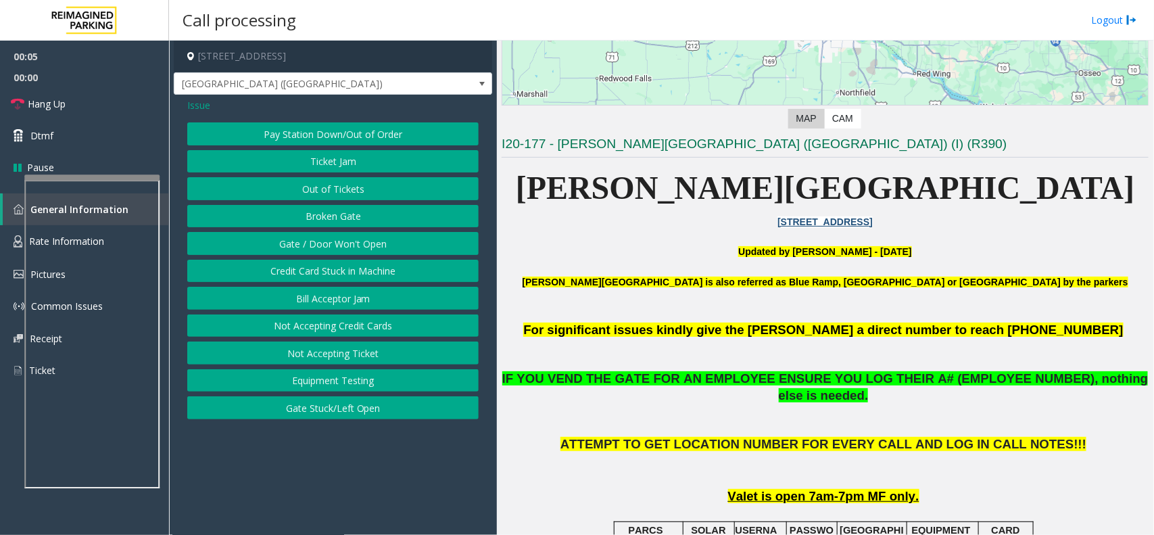
click at [194, 108] on span "Issue" at bounding box center [198, 105] width 23 height 14
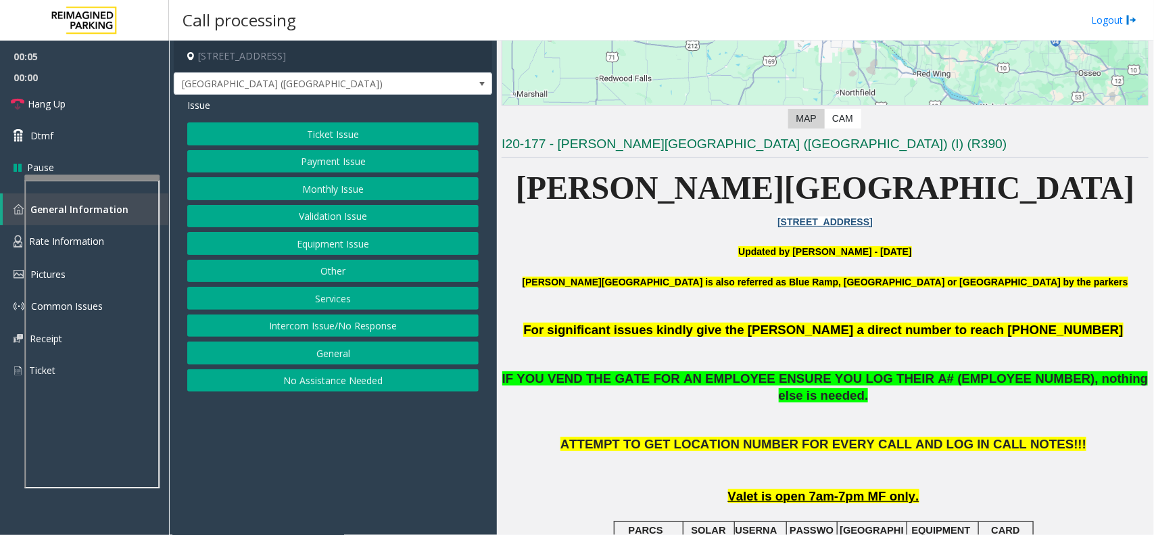
click at [310, 146] on div "Ticket Issue Payment Issue Monthly Issue Validation Issue Equipment Issue Other…" at bounding box center [332, 256] width 291 height 269
click at [309, 143] on button "Ticket Issue" at bounding box center [332, 133] width 291 height 23
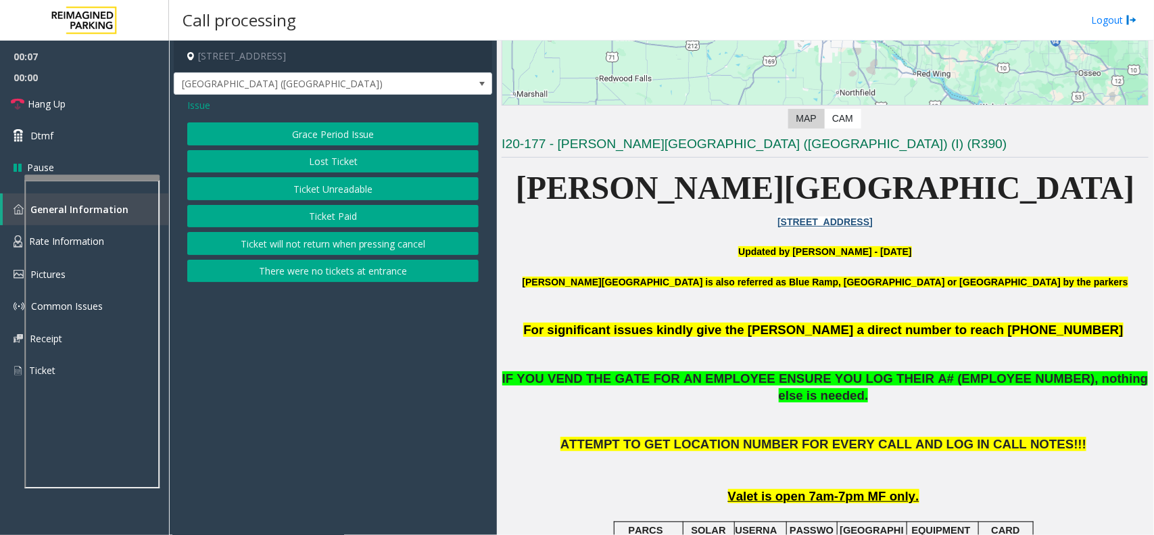
click at [319, 187] on button "Ticket Unreadable" at bounding box center [332, 188] width 291 height 23
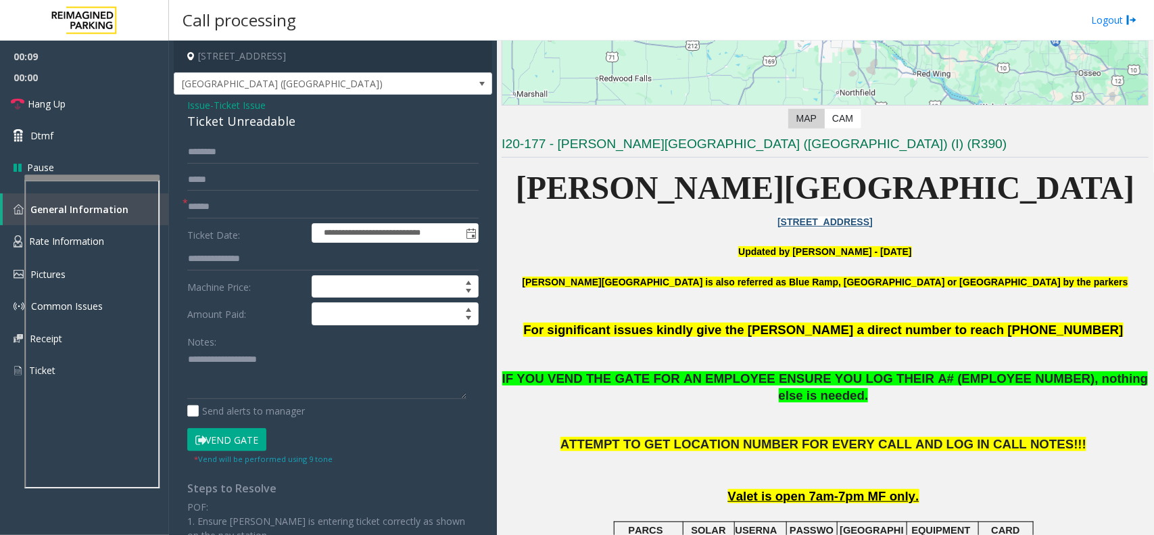
click at [203, 107] on span "Issue" at bounding box center [198, 105] width 23 height 14
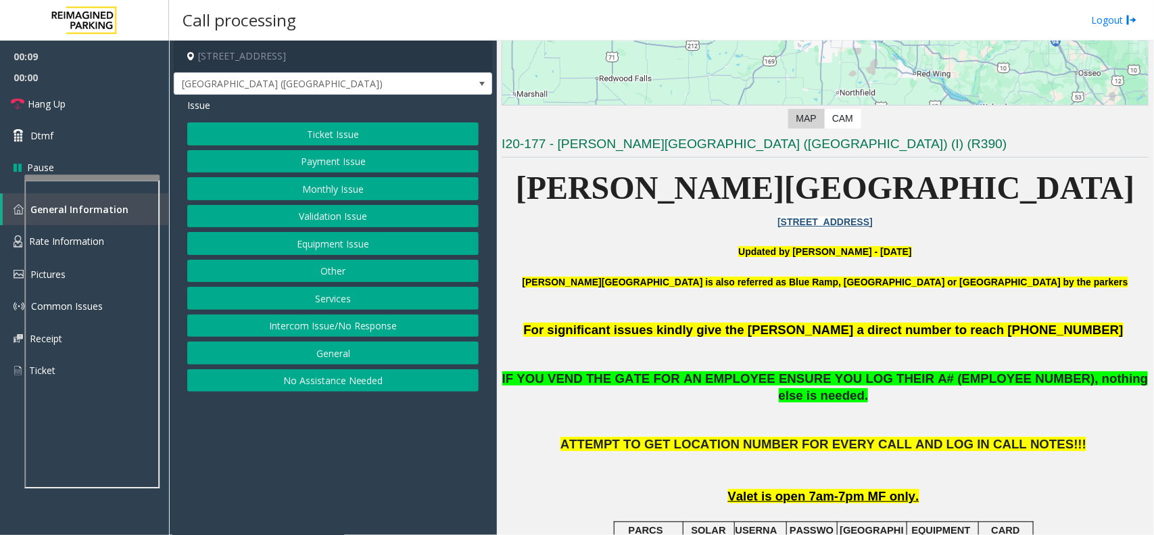
click at [316, 244] on button "Equipment Issue" at bounding box center [332, 243] width 291 height 23
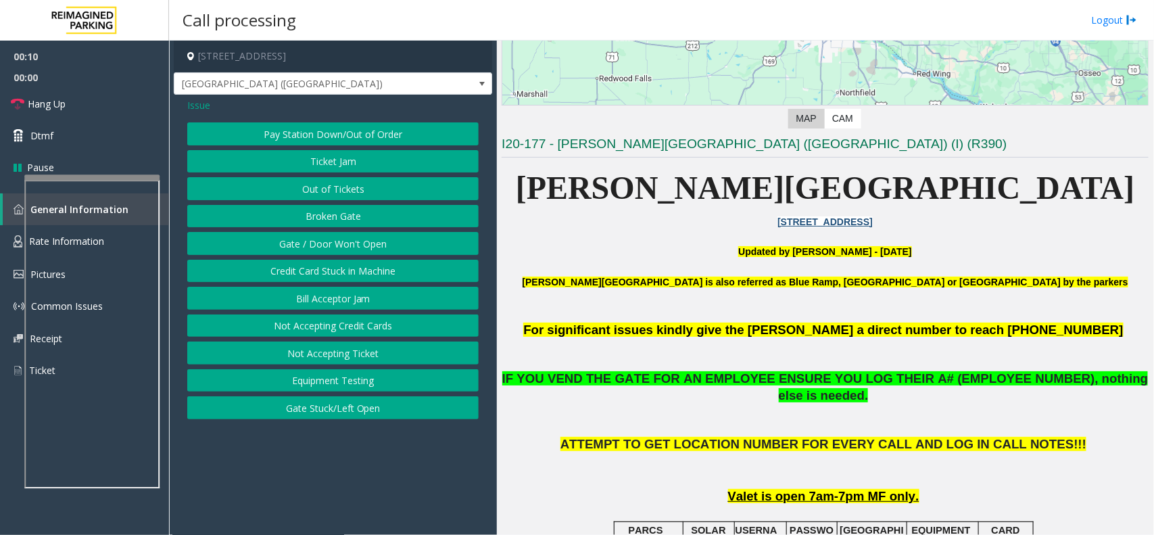
click at [316, 244] on button "Gate / Door Won't Open" at bounding box center [332, 243] width 291 height 23
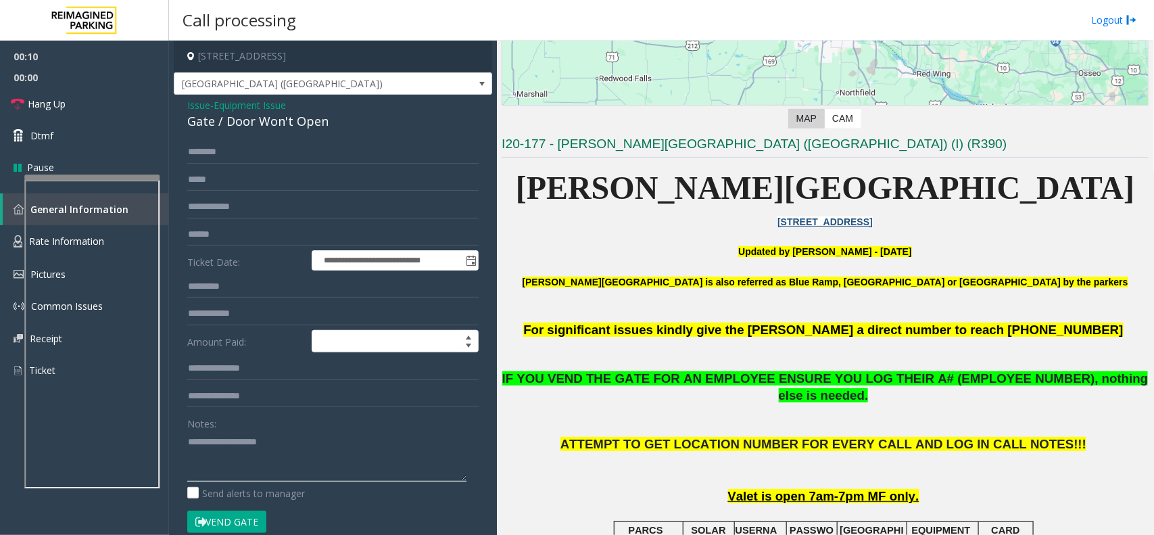
click at [238, 448] on textarea at bounding box center [326, 456] width 279 height 51
click at [244, 524] on button "Vend Gate" at bounding box center [226, 521] width 79 height 23
click at [258, 470] on textarea at bounding box center [326, 456] width 279 height 51
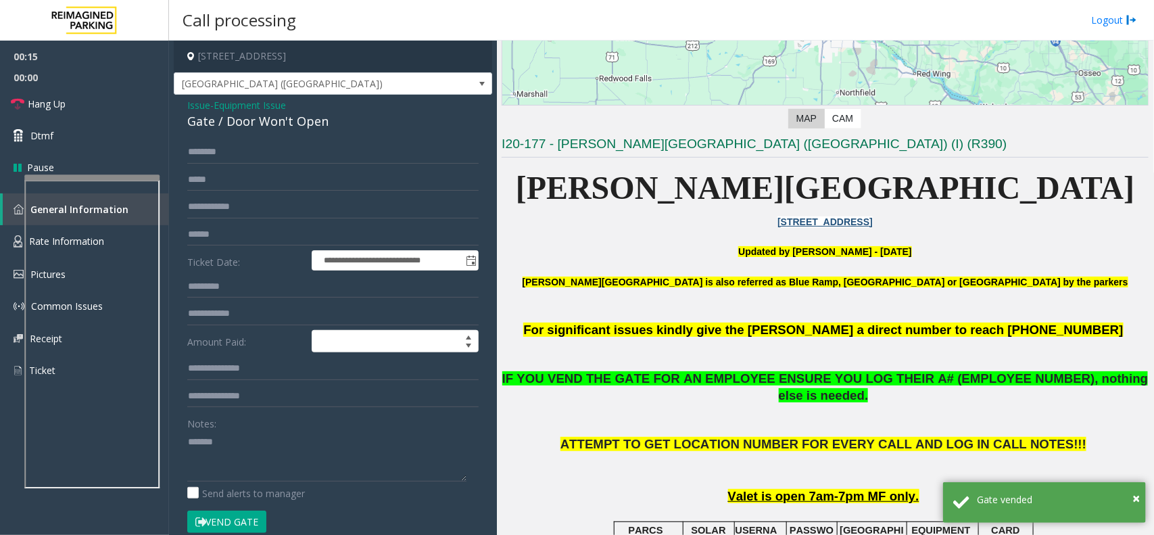
click at [288, 125] on div "Gate / Door Won't Open" at bounding box center [332, 121] width 291 height 18
copy div "Gate / Door Won't Open"
click at [301, 471] on textarea at bounding box center [326, 456] width 279 height 51
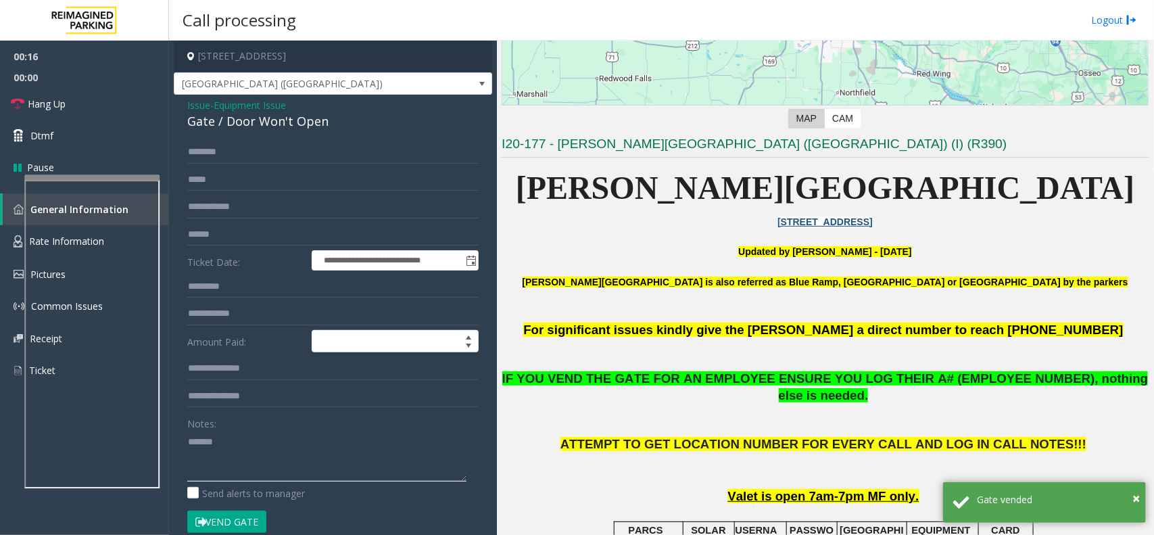
paste textarea "**********"
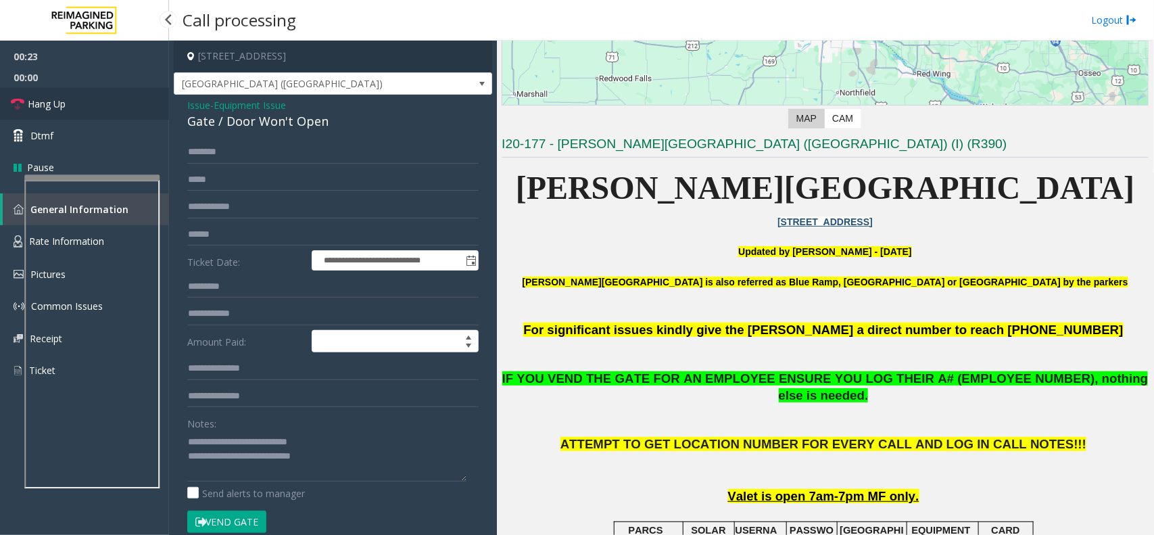
drag, startPoint x: 99, startPoint y: 96, endPoint x: 147, endPoint y: 174, distance: 91.4
click at [99, 96] on link "Hang Up" at bounding box center [84, 104] width 169 height 32
click at [343, 467] on textarea at bounding box center [326, 456] width 279 height 51
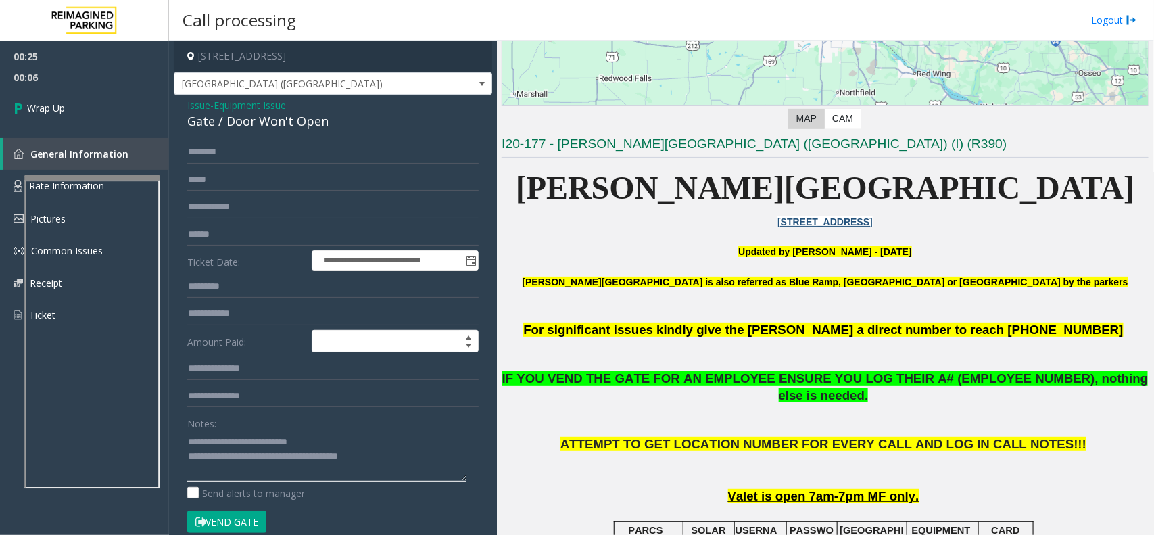
click at [314, 460] on textarea at bounding box center [326, 456] width 279 height 51
type textarea "**********"
click at [92, 116] on link "Wrap Up" at bounding box center [84, 108] width 169 height 40
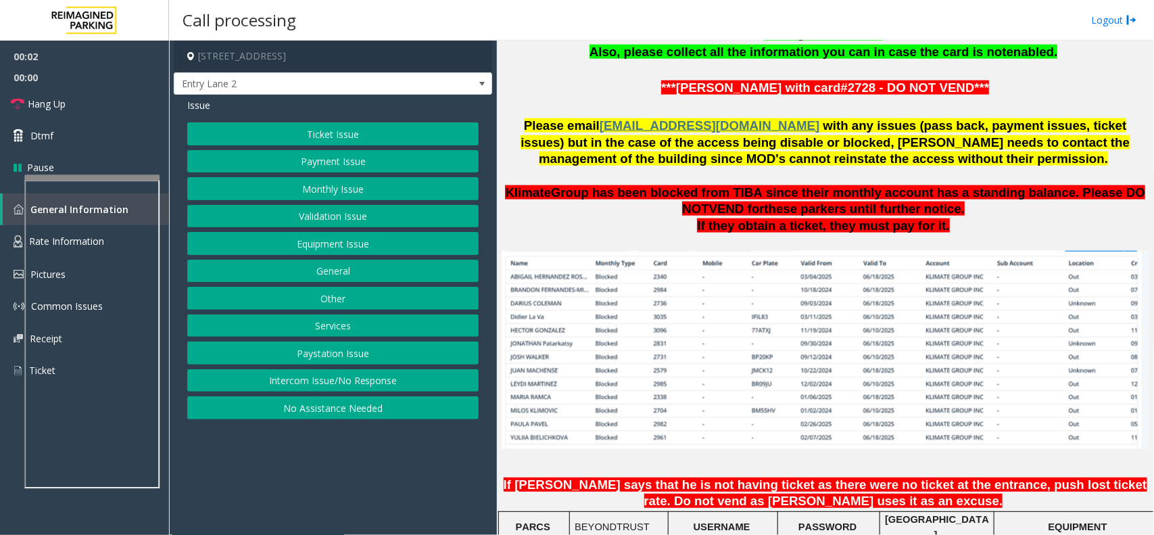
scroll to position [1098, 0]
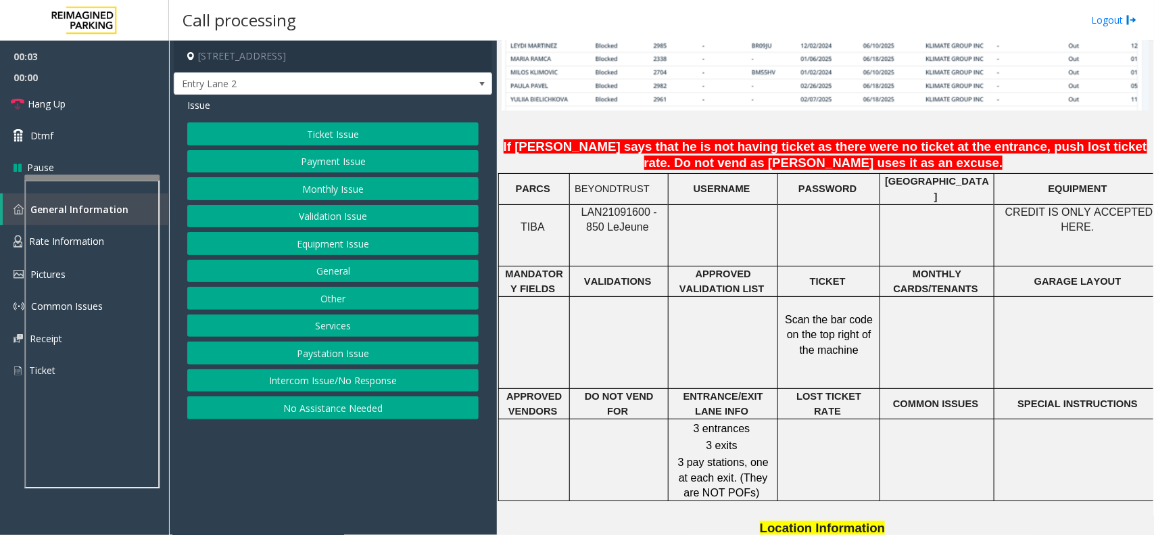
click at [613, 206] on span "LAN21091600 - 850 Le" at bounding box center [619, 219] width 76 height 26
copy span "LAN21091600"
click at [345, 384] on button "Intercom Issue/No Response" at bounding box center [332, 380] width 291 height 23
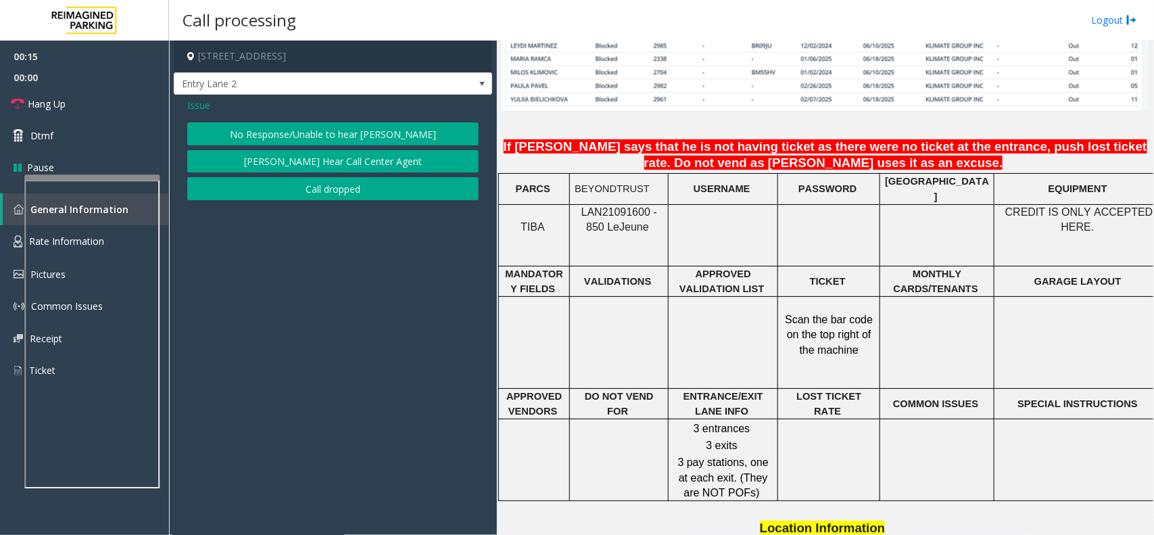
click at [328, 120] on div "Issue No Response/Unable to hear parker Parker Cannot Hear Call Center Agent Ca…" at bounding box center [333, 151] width 318 height 112
click at [328, 124] on button "No Response/Unable to hear [PERSON_NAME]" at bounding box center [332, 133] width 291 height 23
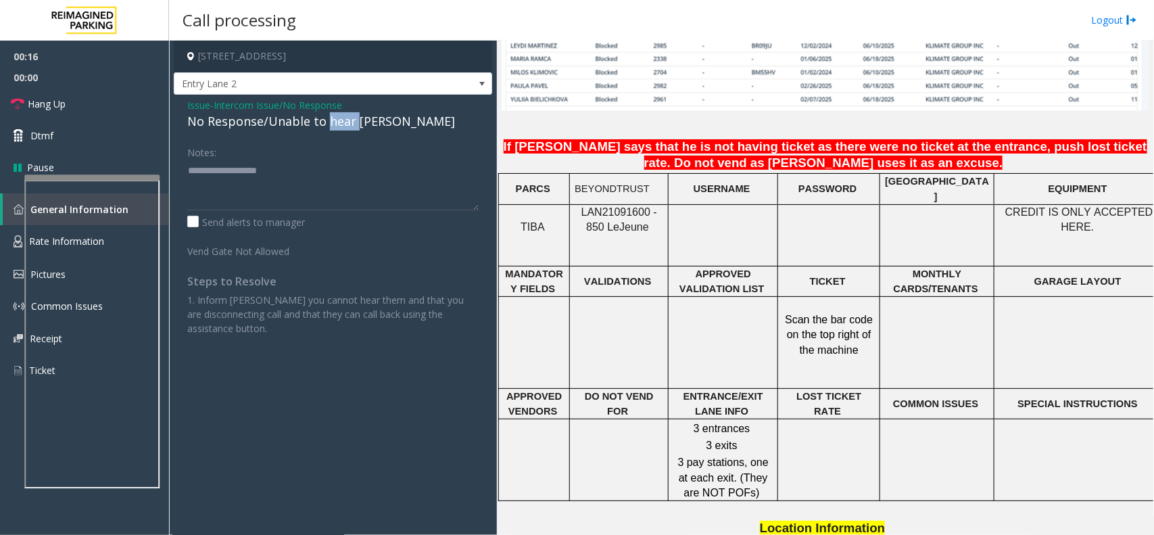
click at [328, 124] on div "No Response/Unable to hear [PERSON_NAME]" at bounding box center [332, 121] width 291 height 18
click at [383, 179] on textarea at bounding box center [332, 185] width 291 height 51
type textarea "**********"
click at [76, 109] on link "Hang Up" at bounding box center [84, 104] width 169 height 32
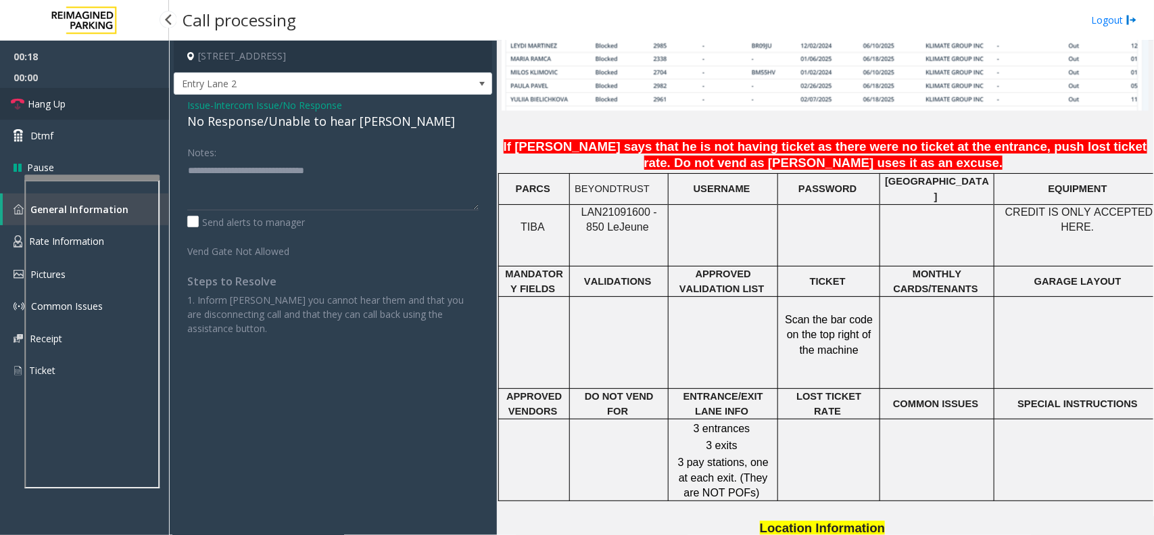
click at [76, 109] on link "Hang Up" at bounding box center [84, 104] width 169 height 32
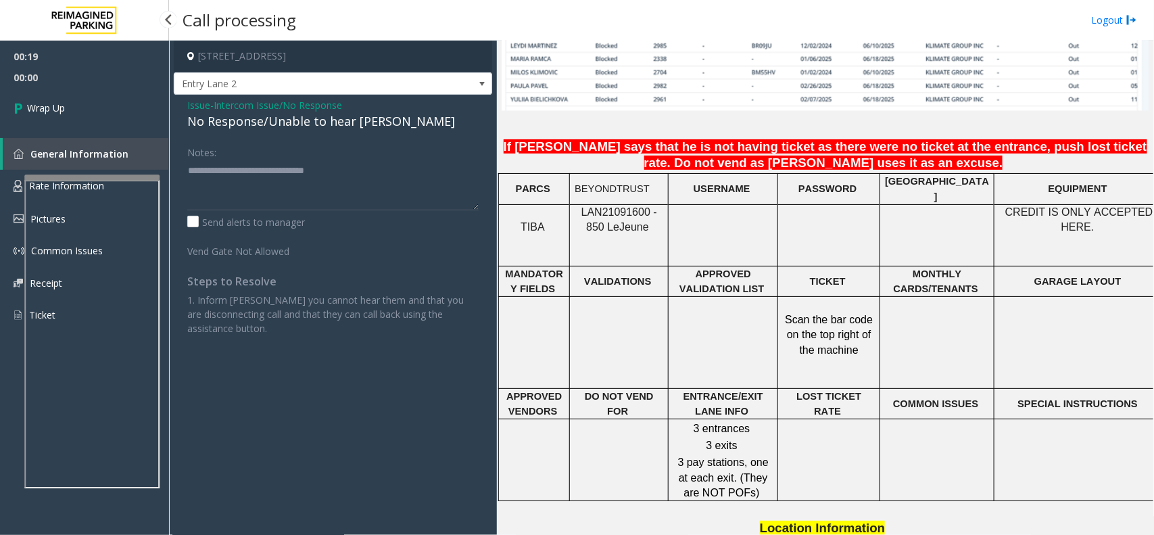
click at [76, 109] on link "Wrap Up" at bounding box center [84, 108] width 169 height 40
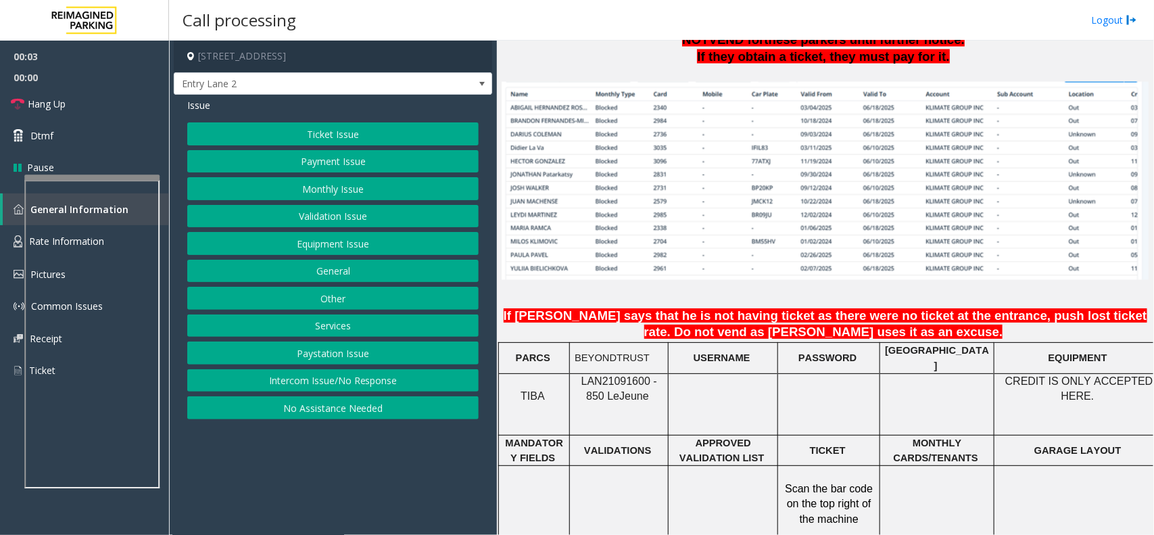
scroll to position [1183, 0]
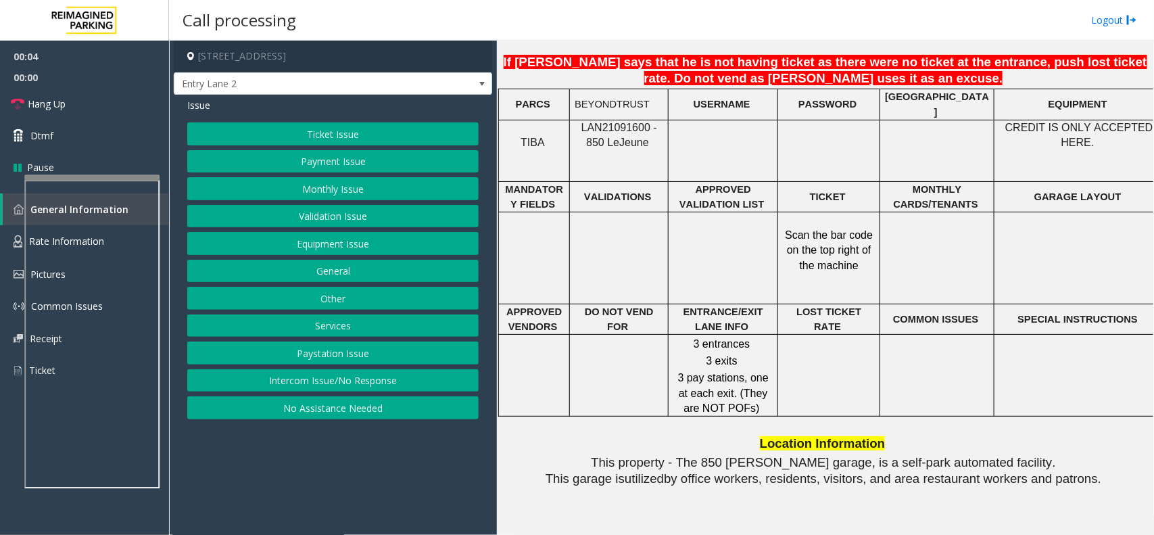
click at [610, 124] on span "LAN21091600 - 850 Le" at bounding box center [619, 135] width 76 height 26
copy span "LAN21091600"
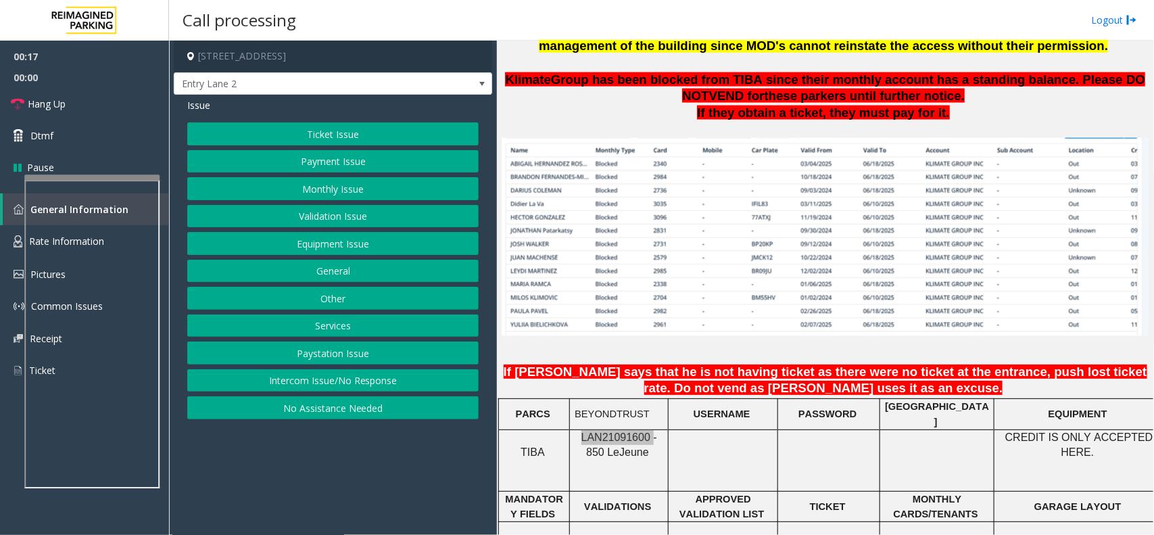
scroll to position [845, 0]
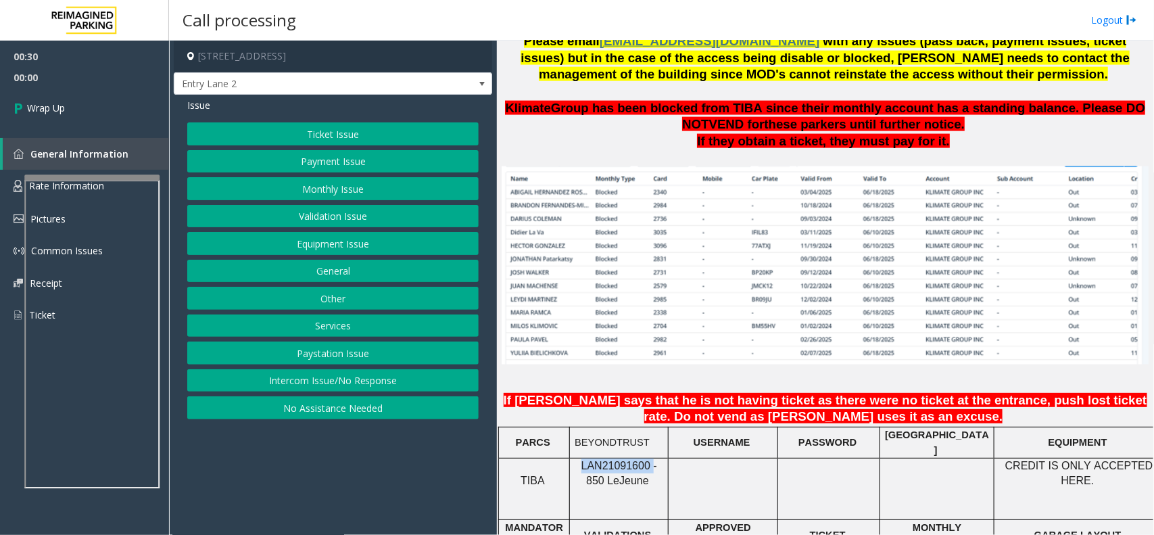
click at [347, 386] on button "Intercom Issue/No Response" at bounding box center [332, 380] width 291 height 23
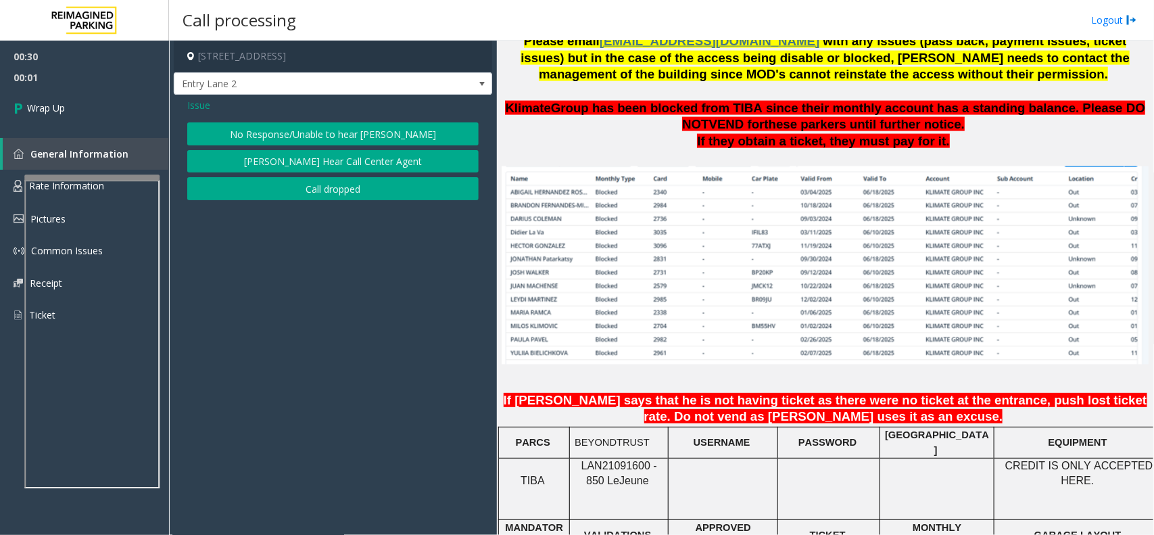
click at [218, 116] on div "Issue No Response/Unable to hear parker Parker Cannot Hear Call Center Agent Ca…" at bounding box center [333, 151] width 318 height 112
click at [206, 110] on span "Issue" at bounding box center [198, 105] width 23 height 14
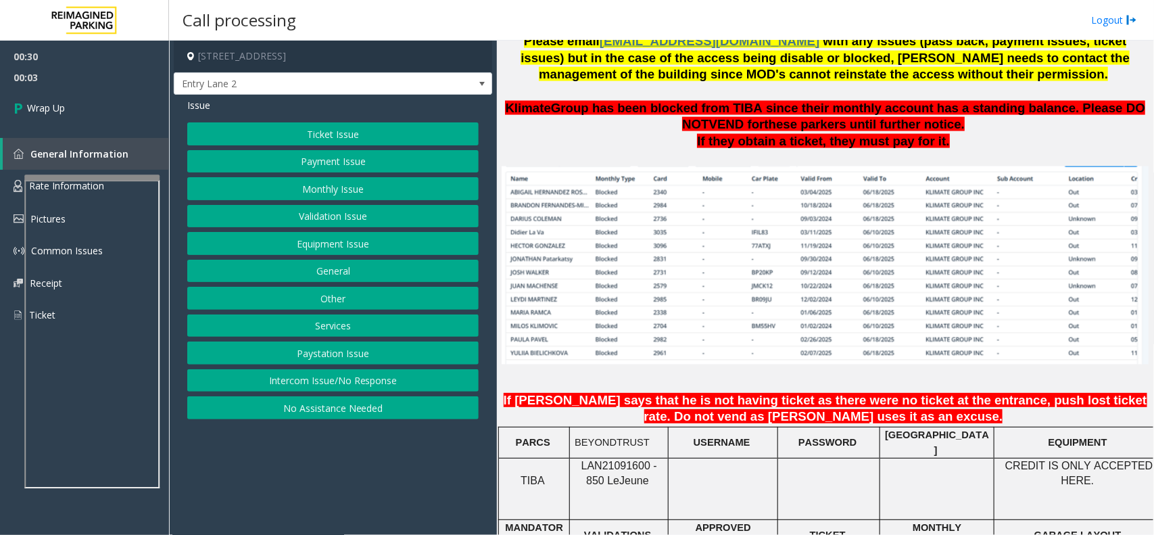
click at [360, 245] on button "Equipment Issue" at bounding box center [332, 243] width 291 height 23
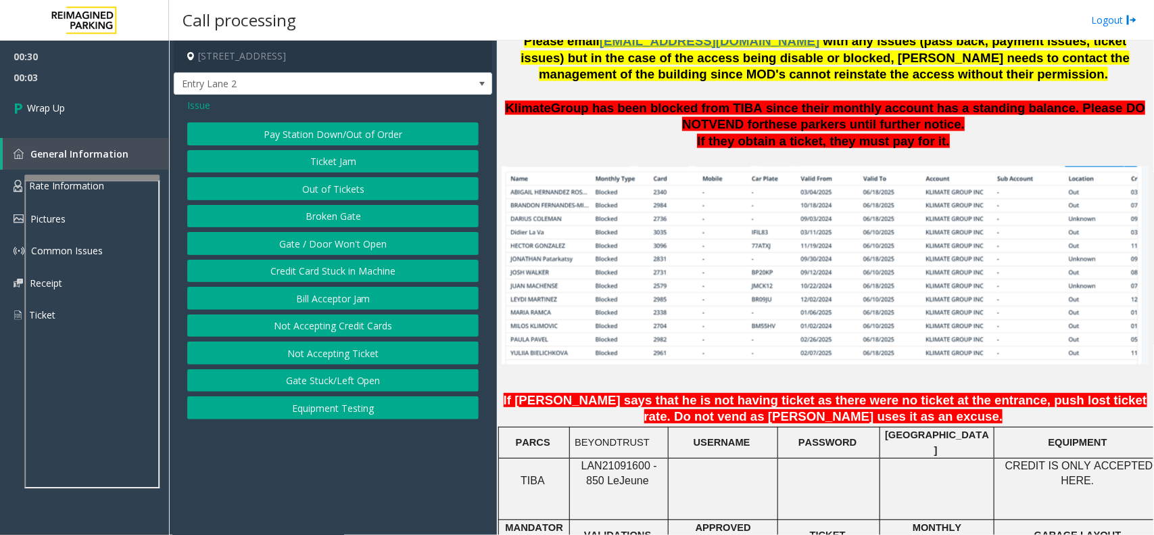
click at [360, 245] on button "Gate / Door Won't Open" at bounding box center [332, 243] width 291 height 23
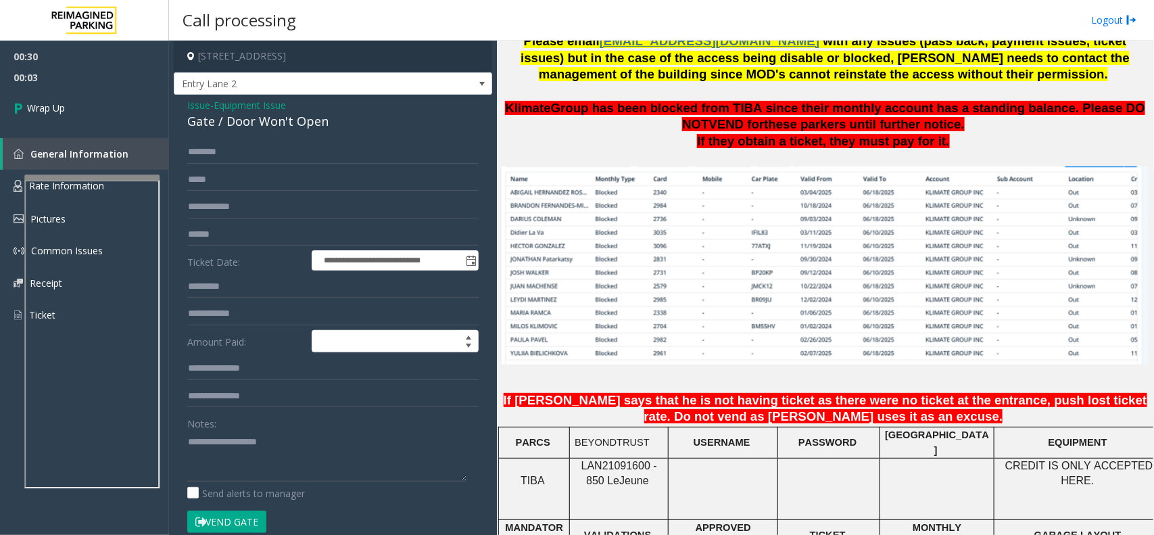
drag, startPoint x: 309, startPoint y: 414, endPoint x: 292, endPoint y: 438, distance: 29.1
click at [308, 417] on div "Notes:" at bounding box center [332, 447] width 291 height 70
click at [292, 438] on textarea at bounding box center [326, 456] width 279 height 51
type textarea "**********"
click at [108, 103] on link "Wrap Up" at bounding box center [84, 108] width 169 height 40
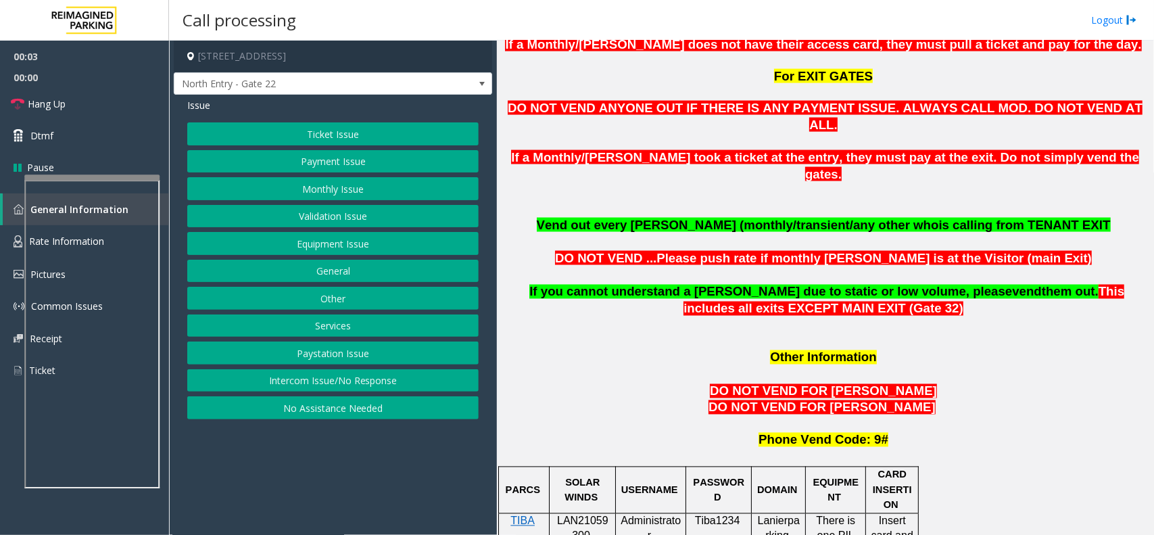
scroll to position [929, 0]
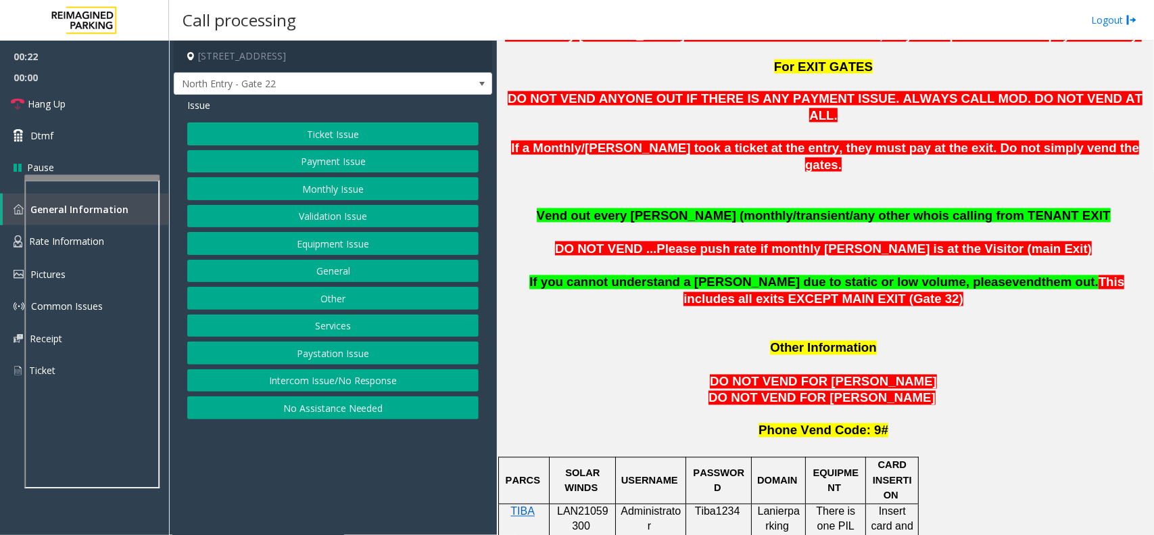
click at [322, 295] on button "Other" at bounding box center [332, 298] width 291 height 23
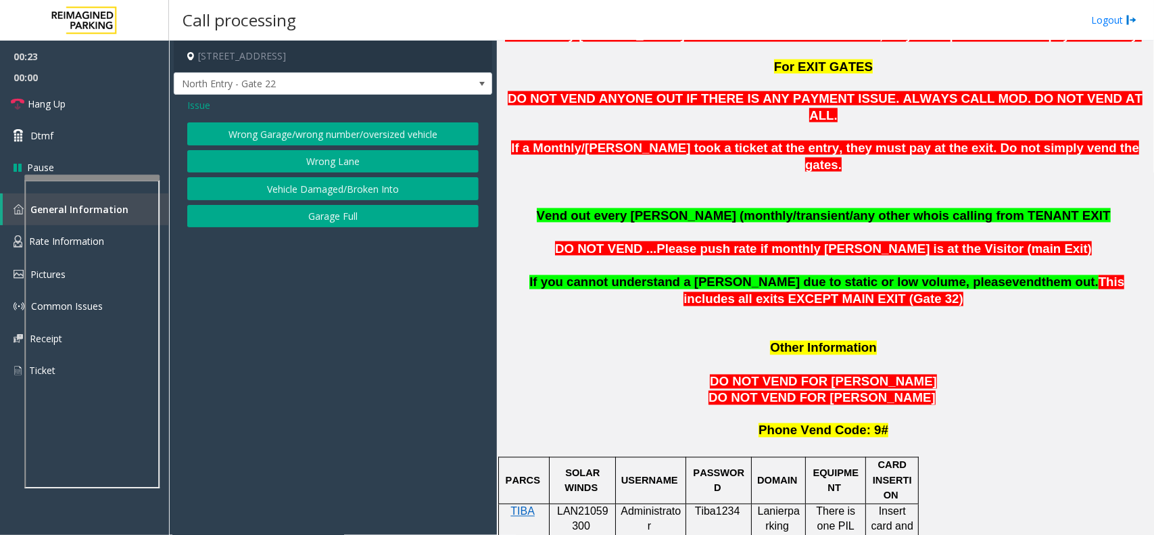
click at [324, 169] on button "Wrong Lane" at bounding box center [332, 161] width 291 height 23
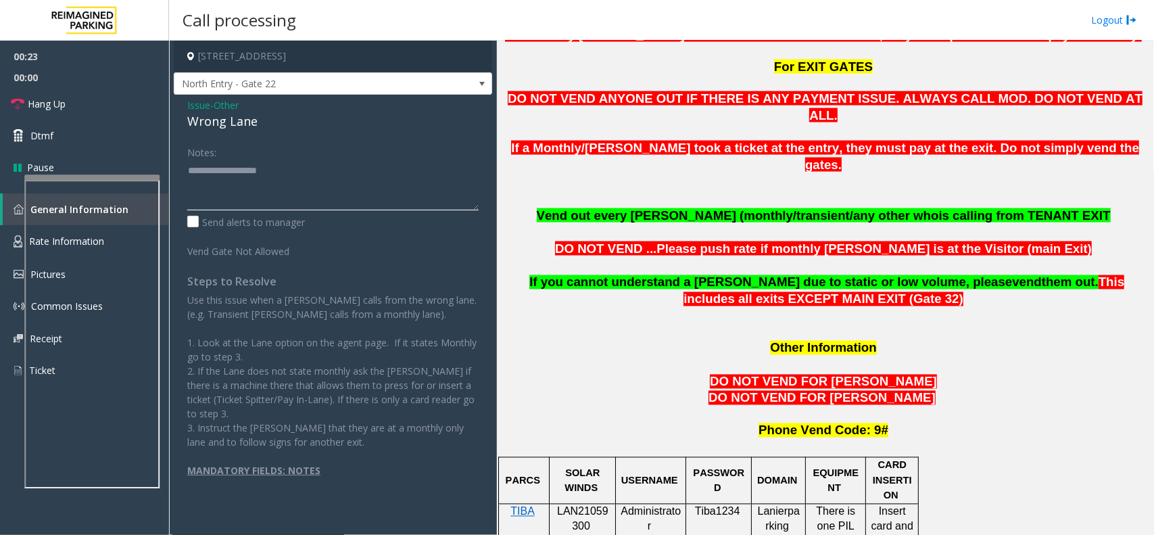
click at [267, 193] on textarea at bounding box center [332, 185] width 291 height 51
click at [252, 122] on div "Wrong Lane" at bounding box center [332, 121] width 291 height 18
copy div "Wrong Lane"
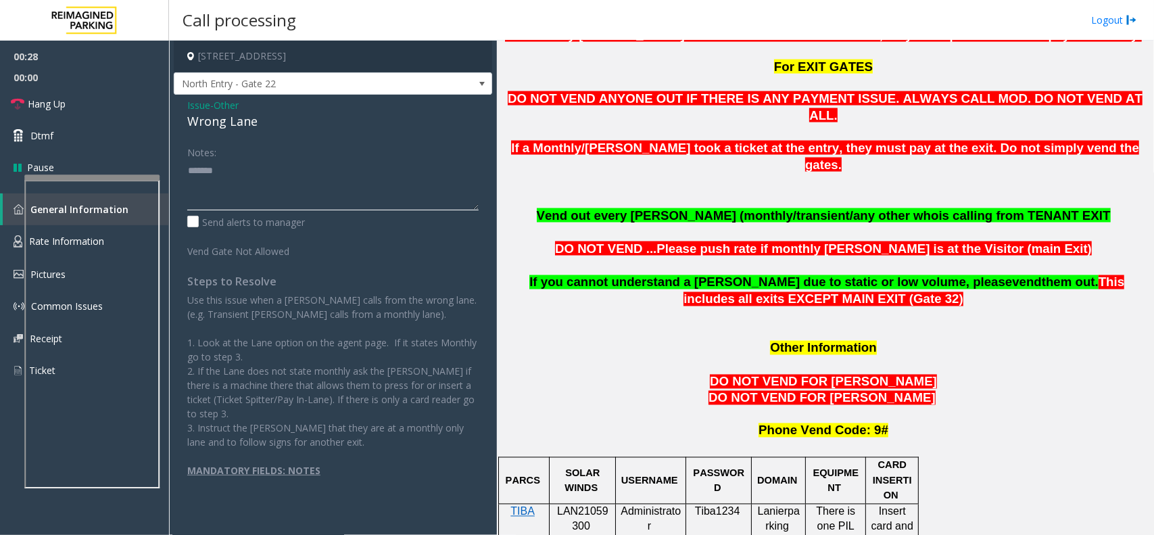
click at [271, 169] on textarea at bounding box center [332, 185] width 291 height 51
paste textarea "**********"
click at [105, 97] on link "Hang Up" at bounding box center [84, 104] width 169 height 32
click at [279, 181] on textarea at bounding box center [332, 185] width 291 height 51
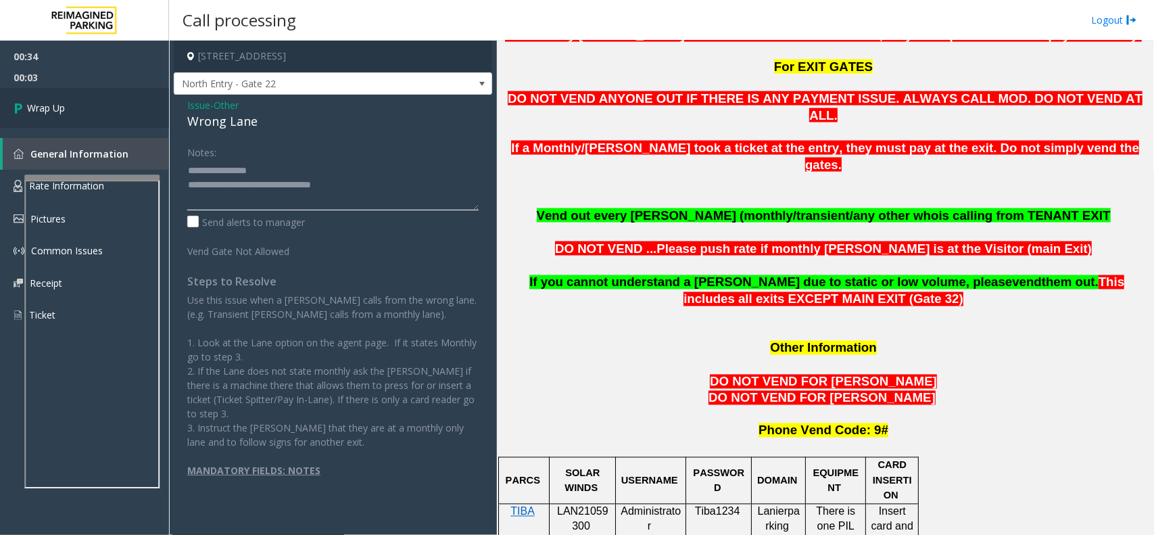
type textarea "**********"
click at [137, 116] on link "Wrap Up" at bounding box center [84, 108] width 169 height 40
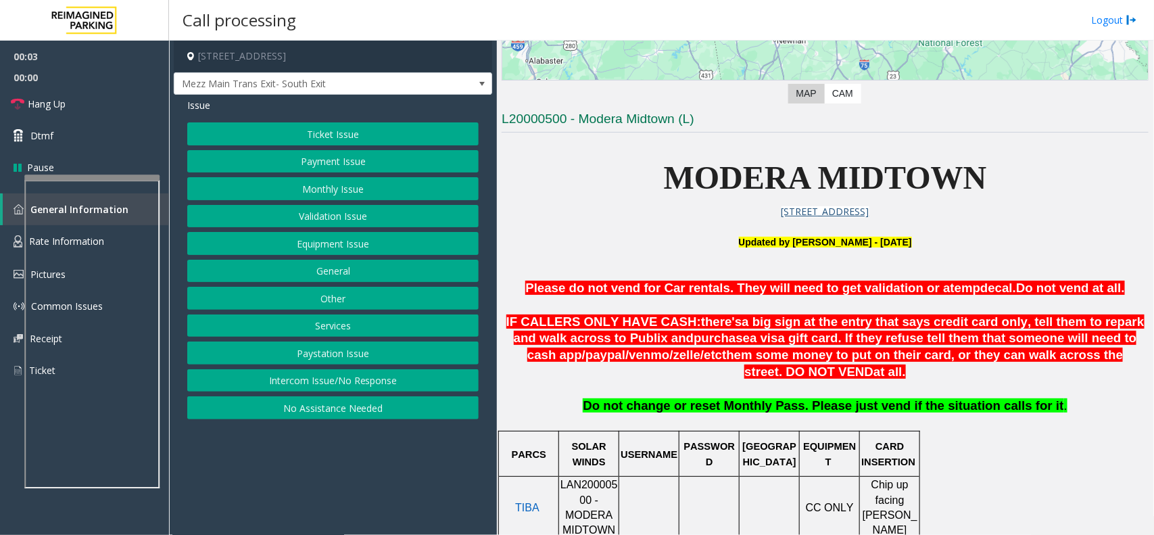
scroll to position [507, 0]
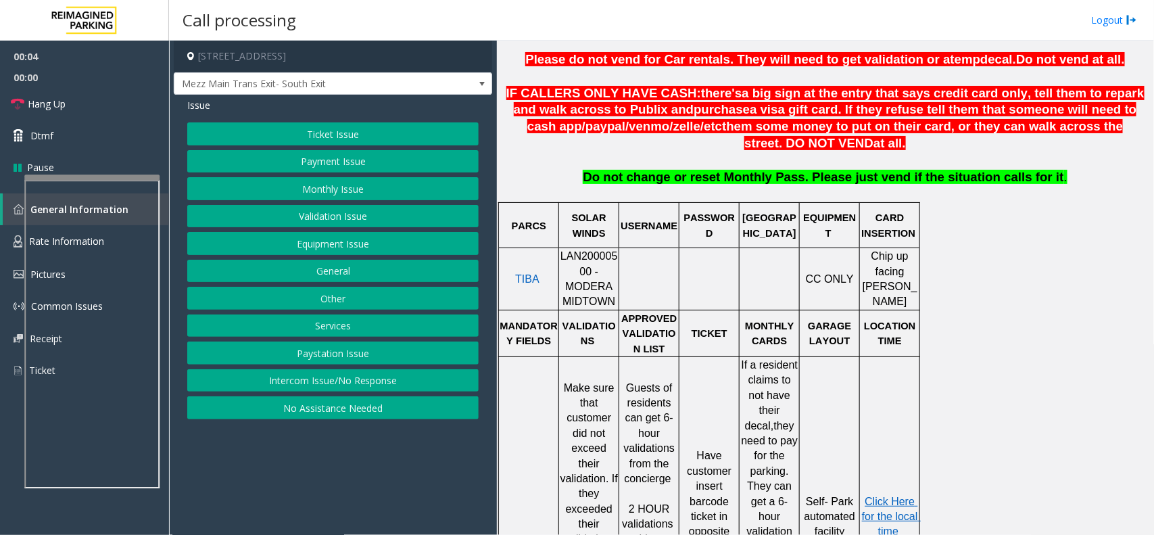
click at [600, 266] on span "LAN20000500 - MODERA MIDTOWN" at bounding box center [588, 278] width 57 height 57
copy span "LAN20000500"
click at [311, 132] on button "Ticket Issue" at bounding box center [332, 133] width 291 height 23
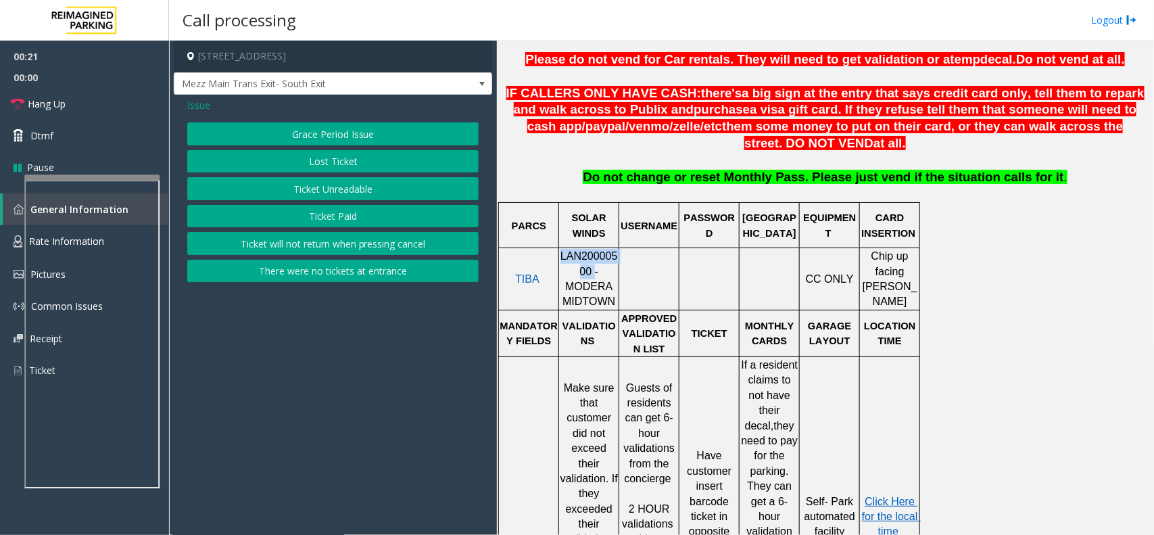
click at [315, 216] on button "Ticket Paid" at bounding box center [332, 216] width 291 height 23
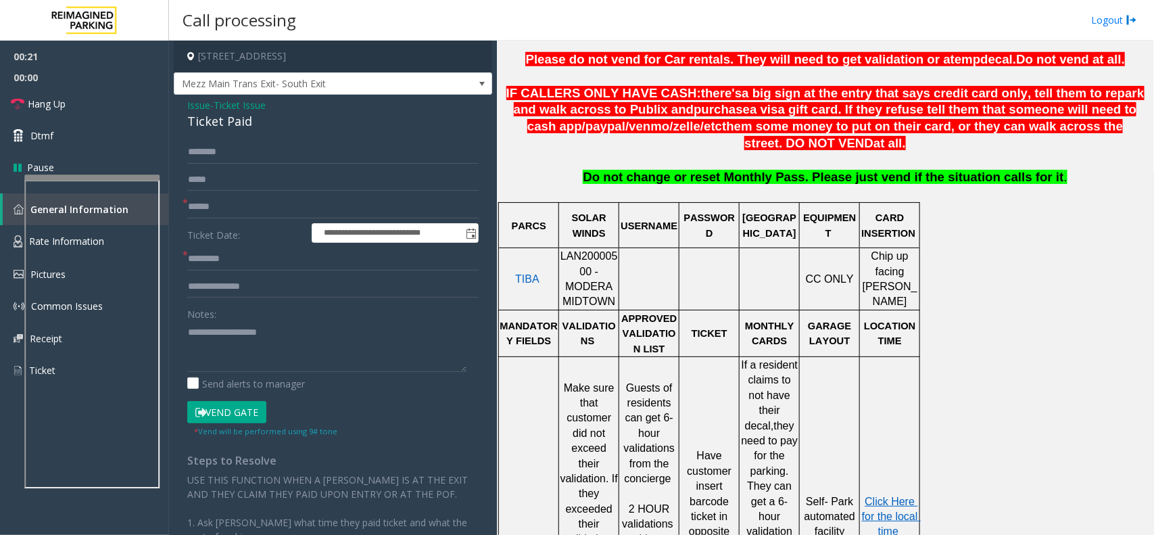
drag, startPoint x: 264, startPoint y: 311, endPoint x: 264, endPoint y: 323, distance: 12.2
click at [264, 312] on div "Notes:" at bounding box center [332, 337] width 291 height 70
click at [264, 335] on textarea at bounding box center [326, 346] width 279 height 51
click at [235, 130] on div "Ticket Paid" at bounding box center [332, 121] width 291 height 18
click at [235, 124] on div "Ticket Paid" at bounding box center [332, 121] width 291 height 18
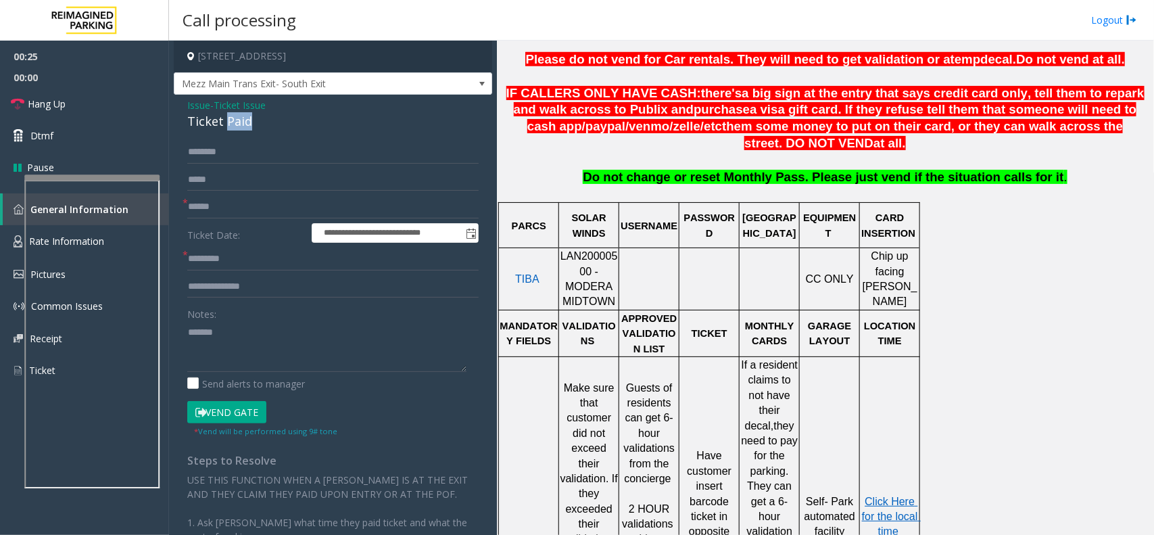
click at [235, 124] on div "Ticket Paid" at bounding box center [332, 121] width 291 height 18
copy div "Ticket Paid"
click at [256, 328] on textarea at bounding box center [326, 346] width 279 height 51
paste textarea "**********"
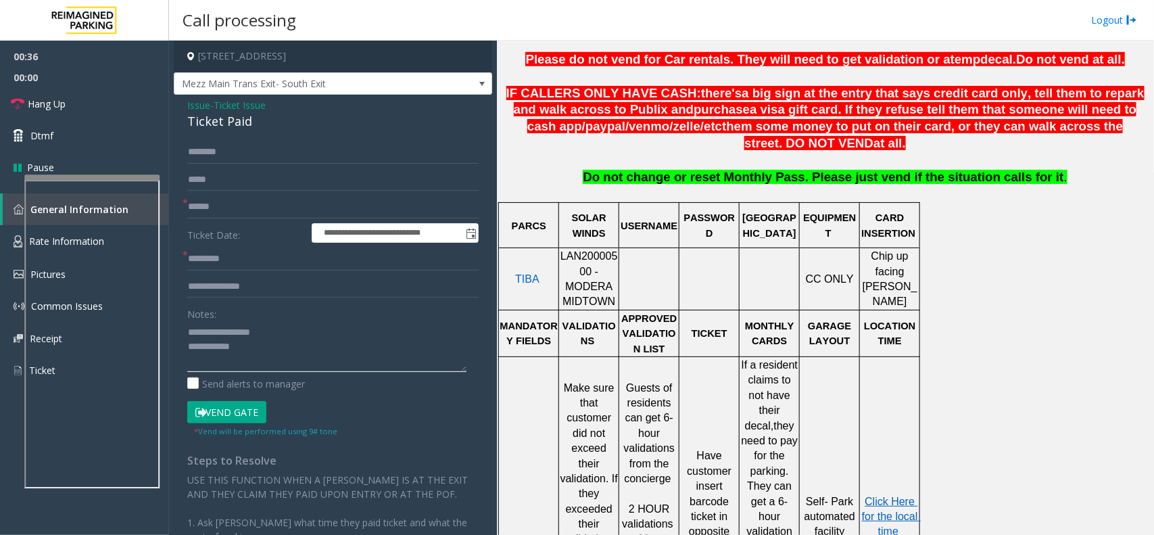
click at [322, 339] on textarea at bounding box center [326, 346] width 279 height 51
drag, startPoint x: 306, startPoint y: 352, endPoint x: 288, endPoint y: 353, distance: 18.3
click at [306, 352] on textarea at bounding box center [326, 346] width 279 height 51
click at [276, 345] on textarea at bounding box center [326, 346] width 279 height 51
type textarea "**********"
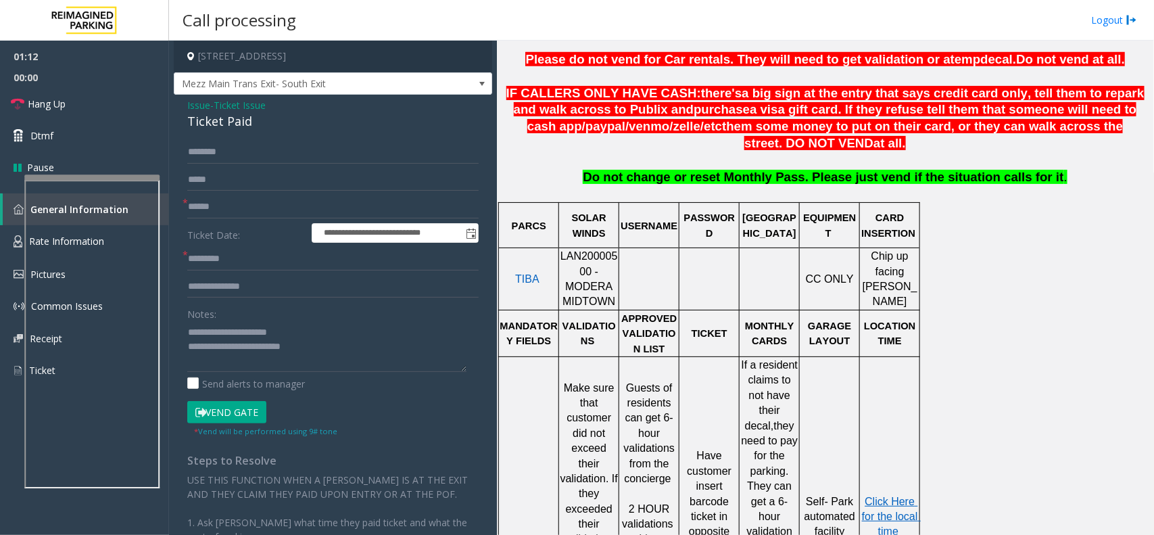
click at [886, 494] on p "Click Here for the local time" at bounding box center [890, 516] width 58 height 45
click at [886, 495] on span "Click Here for the local time" at bounding box center [891, 516] width 59 height 42
click at [232, 262] on input "text" at bounding box center [332, 258] width 291 height 23
type input "*****"
click at [242, 235] on label "Ticket Date:" at bounding box center [246, 233] width 124 height 20
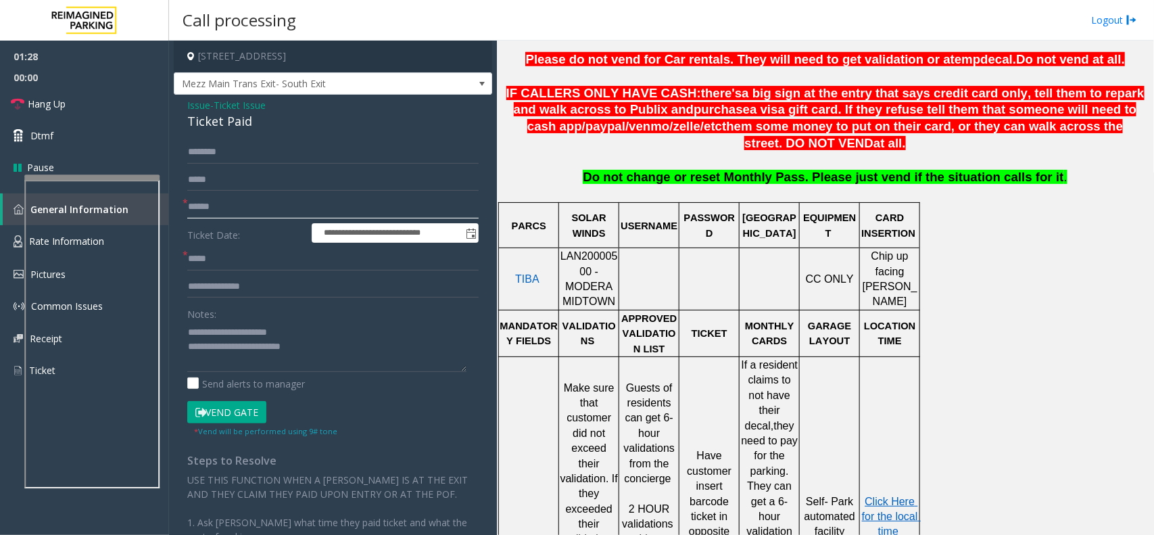
click at [240, 211] on input "text" at bounding box center [332, 206] width 291 height 23
click at [237, 409] on button "Vend Gate" at bounding box center [226, 412] width 79 height 23
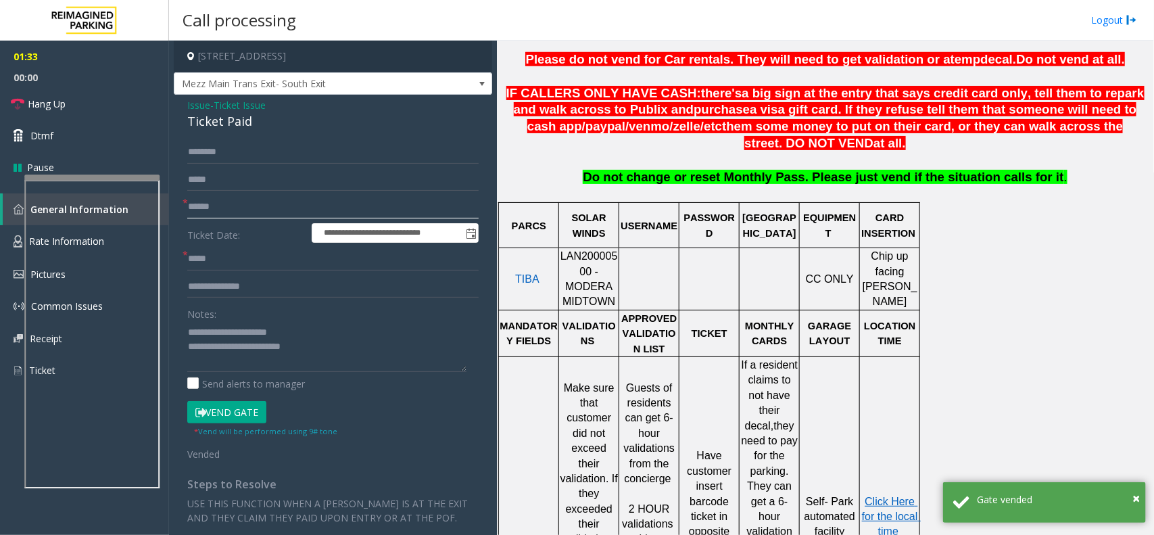
click at [197, 203] on input "text" at bounding box center [332, 206] width 291 height 23
type input "******"
click at [345, 359] on textarea at bounding box center [326, 346] width 279 height 51
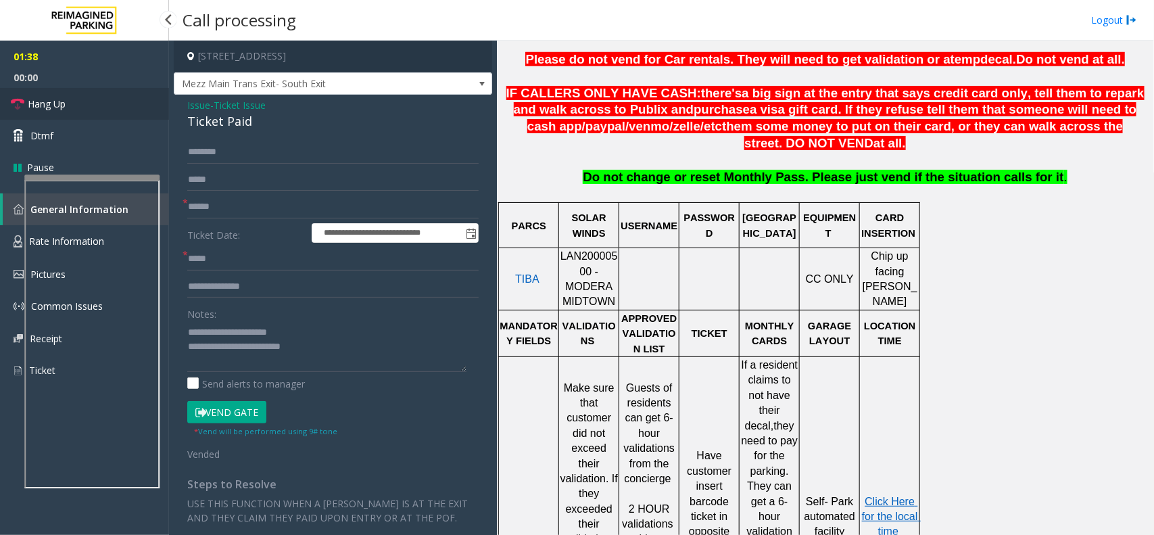
click at [90, 99] on link "Hang Up" at bounding box center [84, 104] width 169 height 32
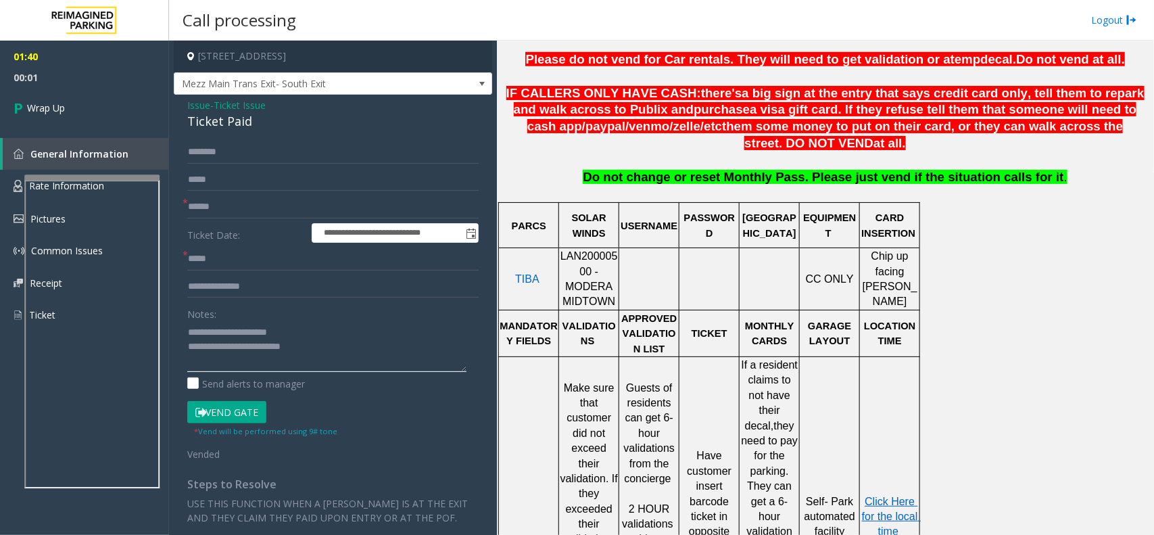
click at [312, 335] on textarea at bounding box center [326, 346] width 279 height 51
click at [328, 349] on textarea at bounding box center [326, 346] width 279 height 51
type textarea "**********"
click at [75, 135] on div "01:40 00:13 Wrap Up General Information Rate Information Pictures Common Issues…" at bounding box center [84, 191] width 169 height 301
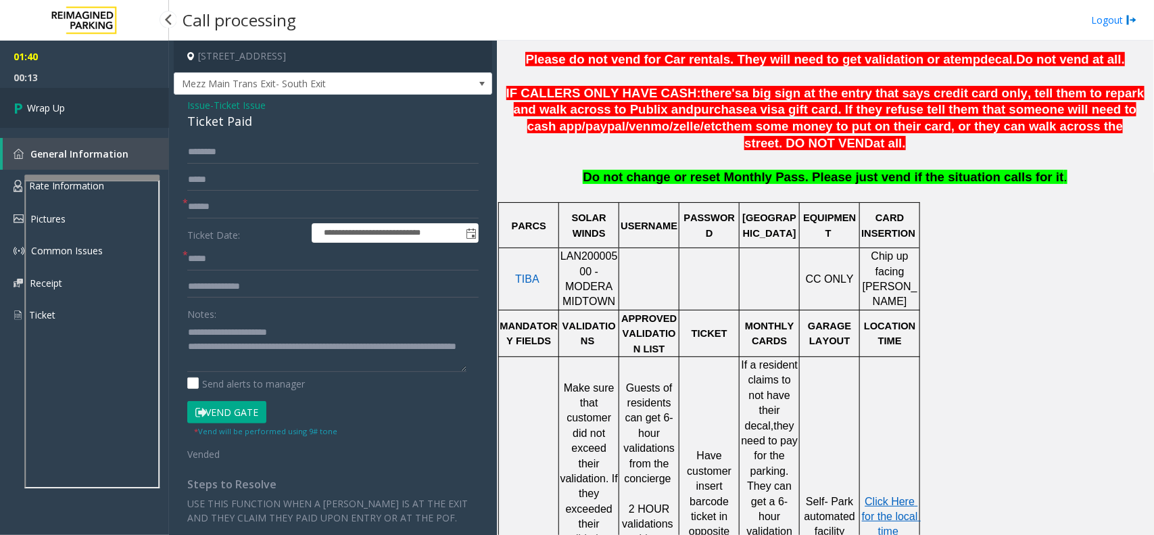
click at [82, 113] on link "Wrap Up" at bounding box center [84, 108] width 169 height 40
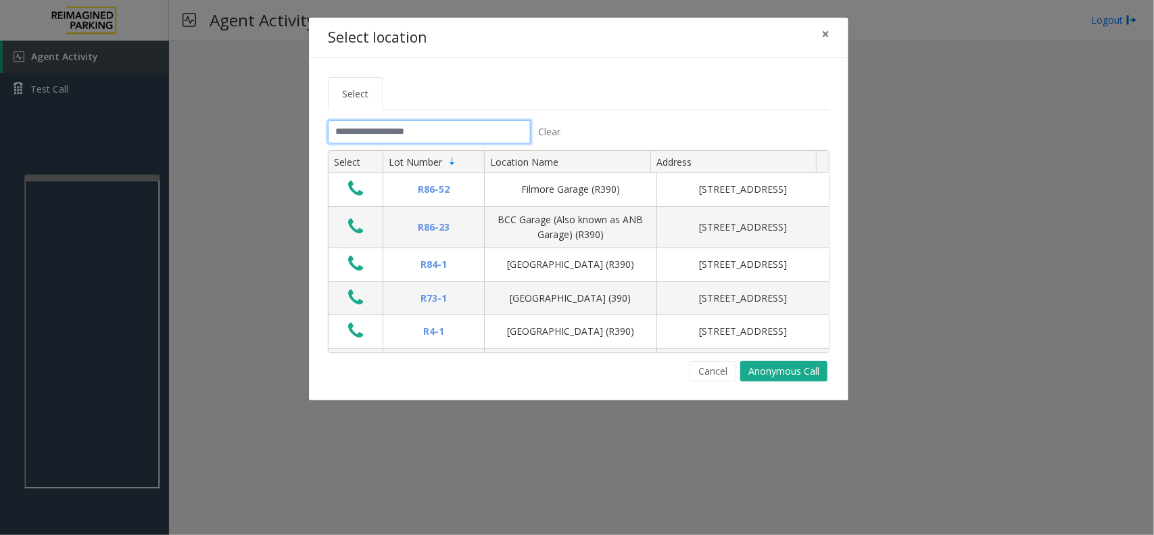
click at [393, 141] on input "text" at bounding box center [429, 131] width 203 height 23
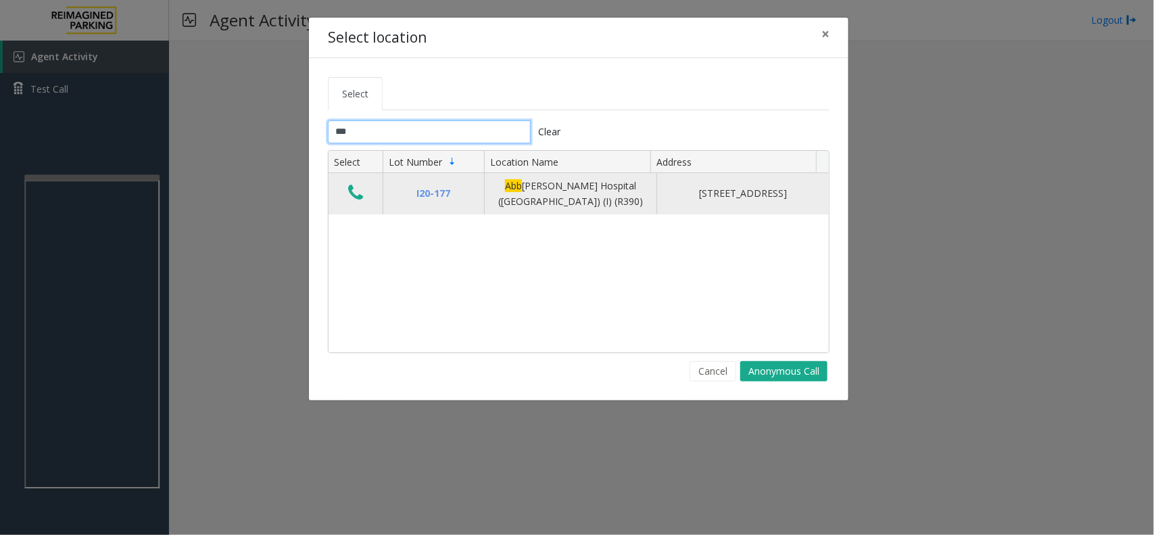
type input "***"
click at [360, 193] on icon "Data table" at bounding box center [355, 192] width 15 height 19
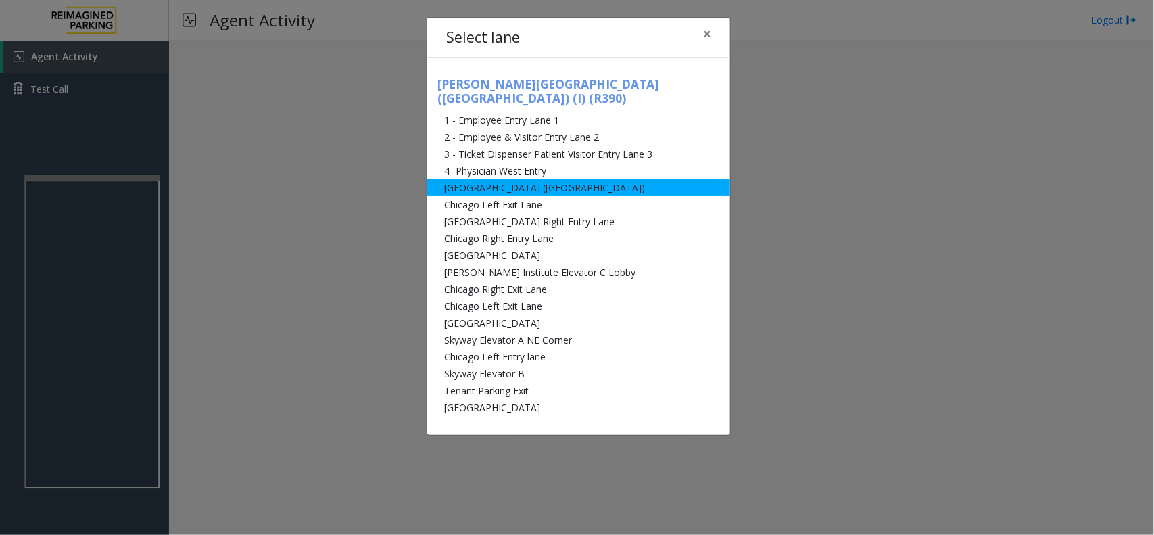
click at [593, 180] on li "[GEOGRAPHIC_DATA] ([GEOGRAPHIC_DATA])" at bounding box center [578, 187] width 303 height 17
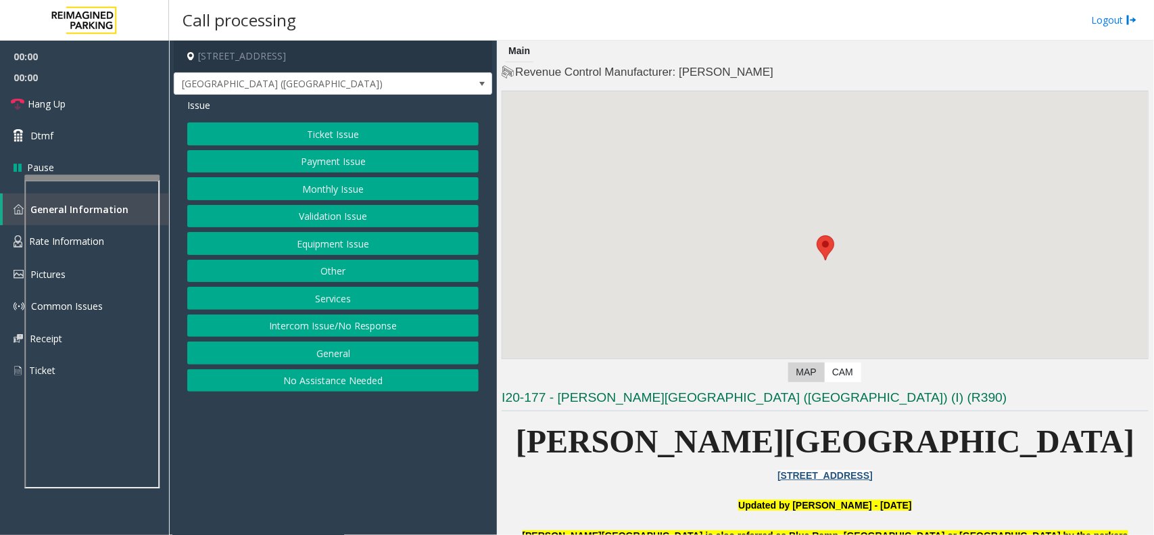
click at [420, 214] on button "Validation Issue" at bounding box center [332, 216] width 291 height 23
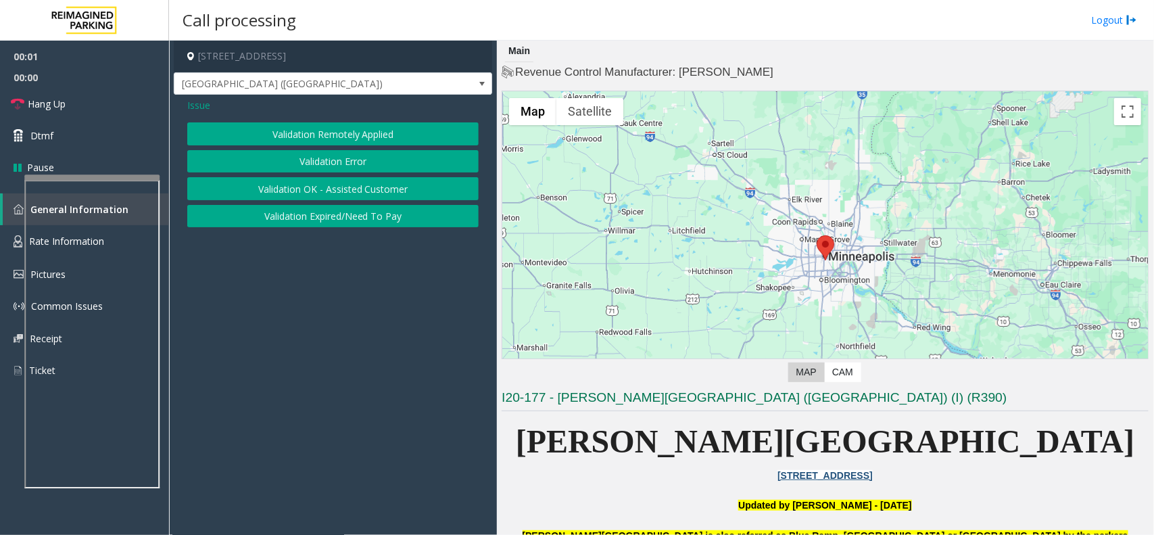
click at [190, 109] on span "Issue" at bounding box center [198, 105] width 23 height 14
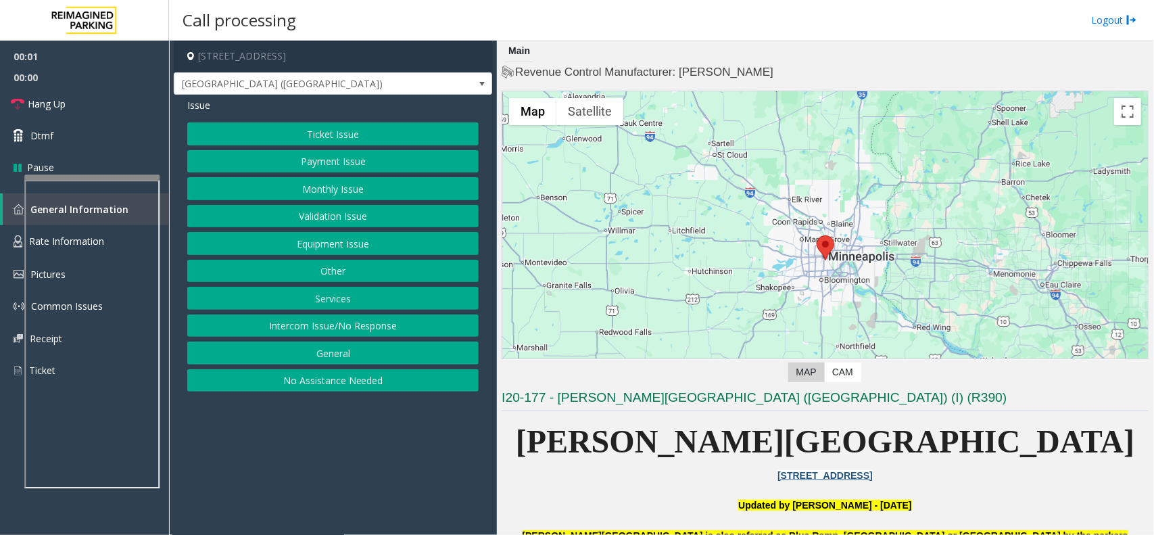
click at [287, 247] on button "Equipment Issue" at bounding box center [332, 243] width 291 height 23
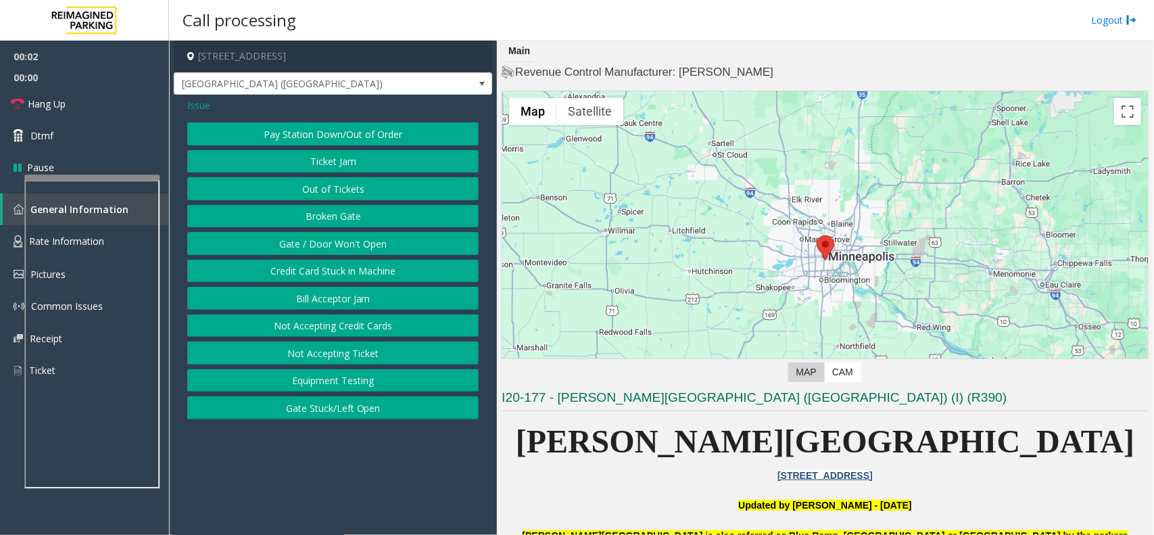
click at [293, 243] on button "Gate / Door Won't Open" at bounding box center [332, 243] width 291 height 23
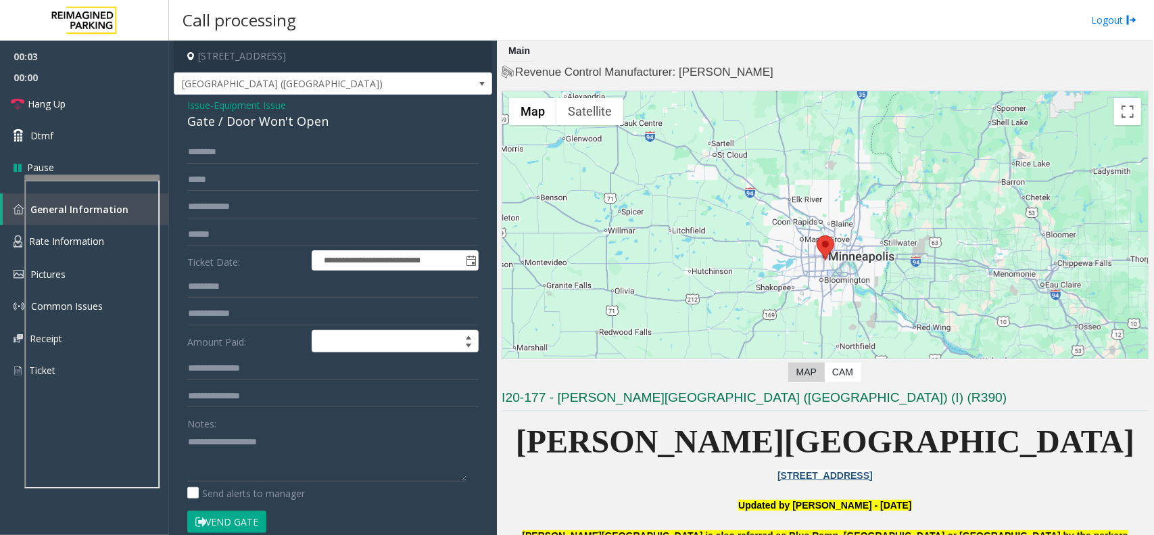
click at [225, 529] on button "Vend Gate" at bounding box center [226, 521] width 79 height 23
click at [250, 464] on textarea at bounding box center [326, 456] width 279 height 51
type textarea "**********"
click at [118, 99] on link "Hang Up" at bounding box center [84, 104] width 169 height 32
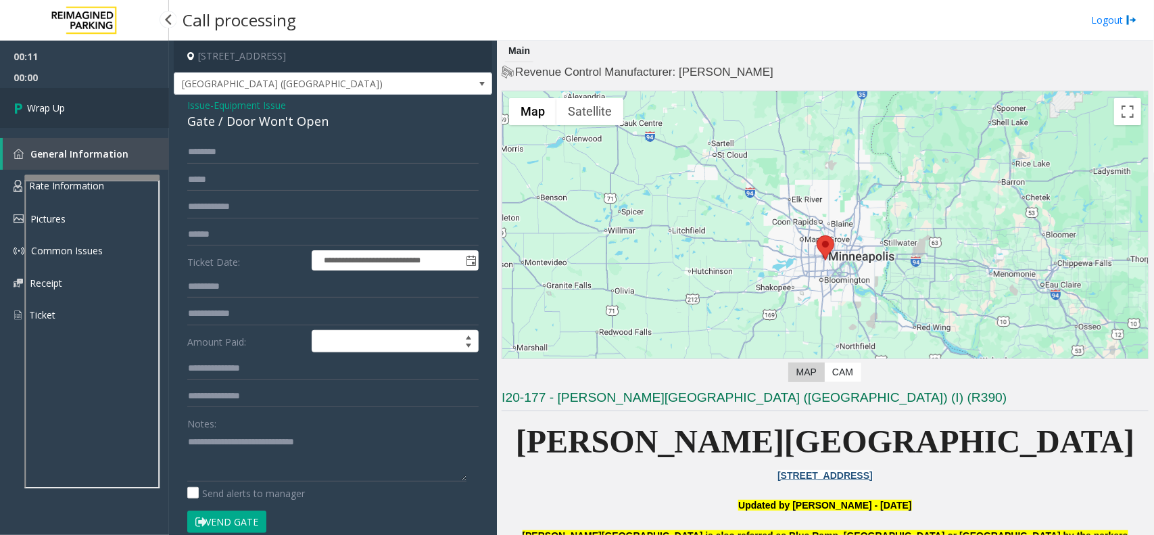
click at [118, 99] on link "Wrap Up" at bounding box center [84, 108] width 169 height 40
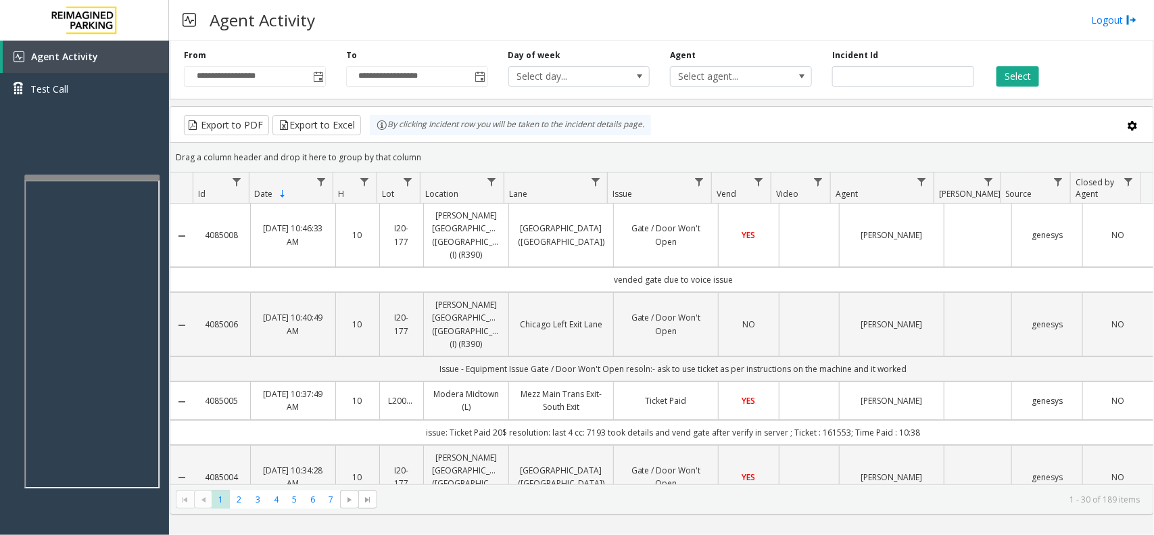
click at [784, 228] on td "Data table" at bounding box center [809, 235] width 60 height 64
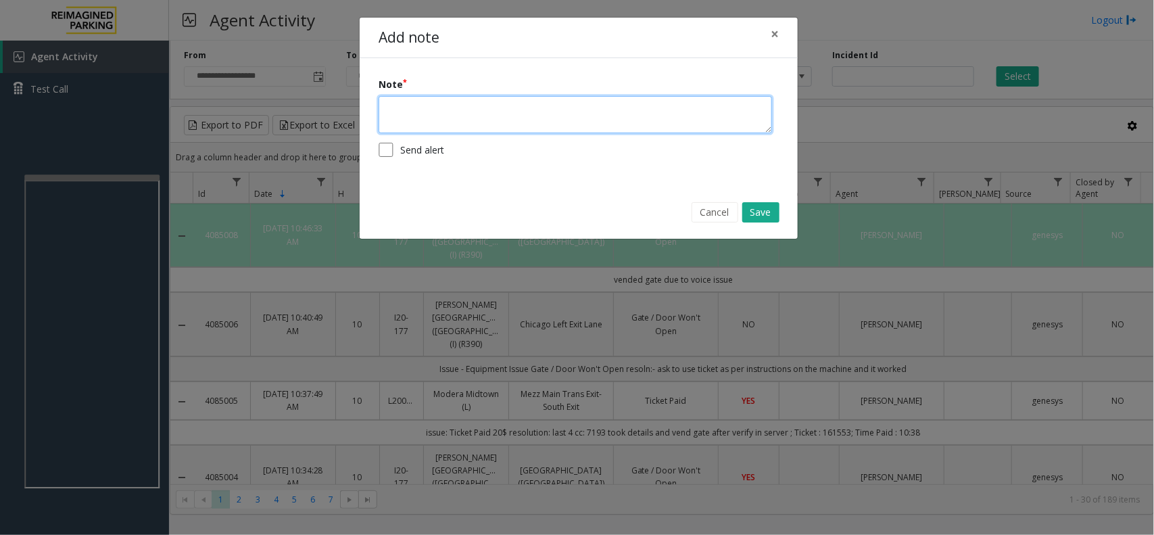
click at [642, 129] on textarea at bounding box center [575, 114] width 393 height 37
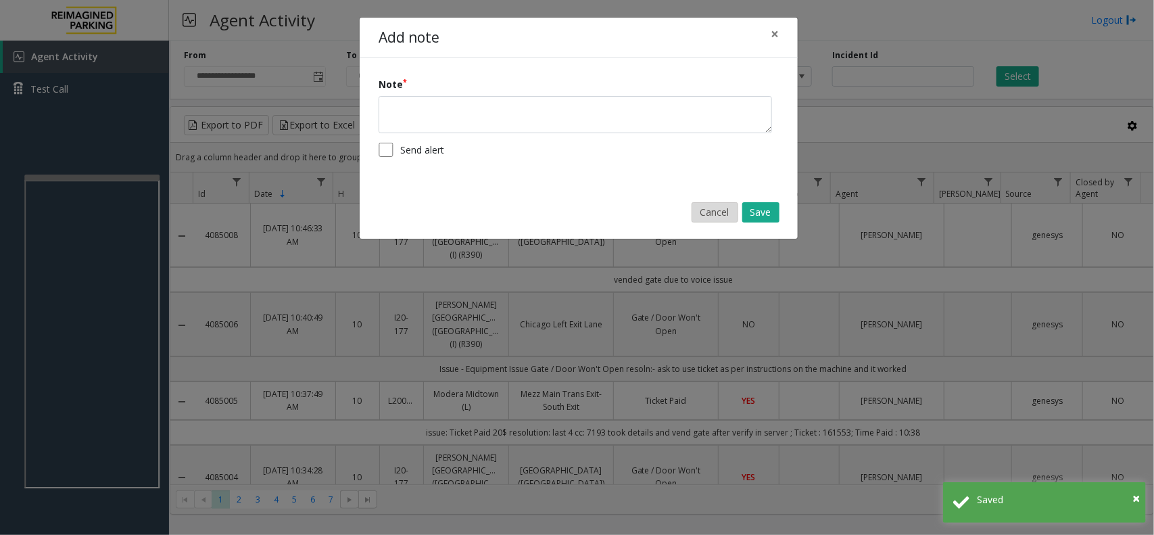
click at [713, 214] on button "Cancel" at bounding box center [715, 212] width 47 height 20
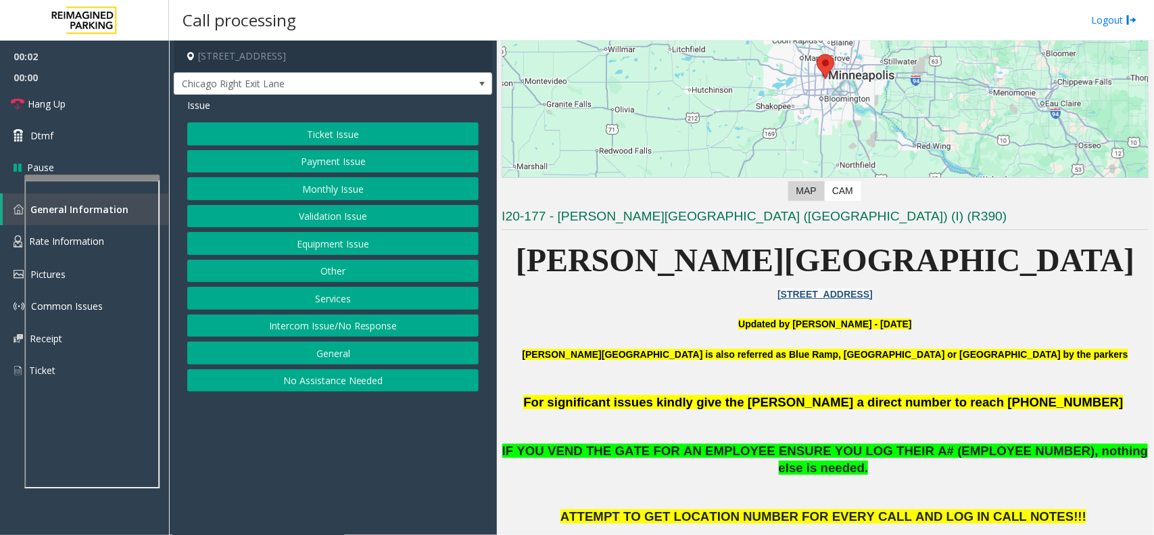
scroll to position [422, 0]
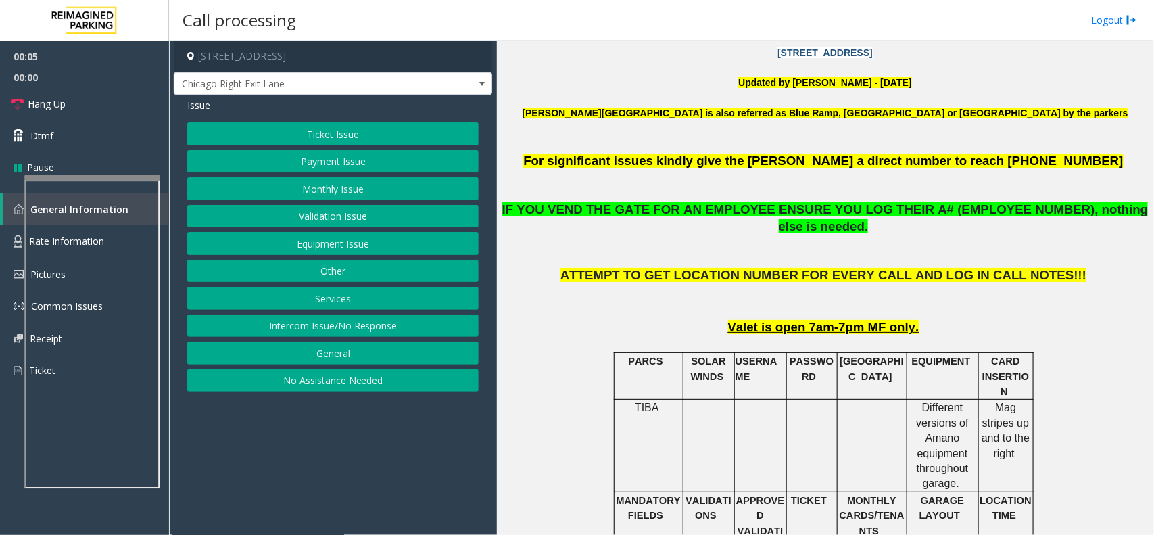
click at [362, 187] on button "Monthly Issue" at bounding box center [332, 188] width 291 height 23
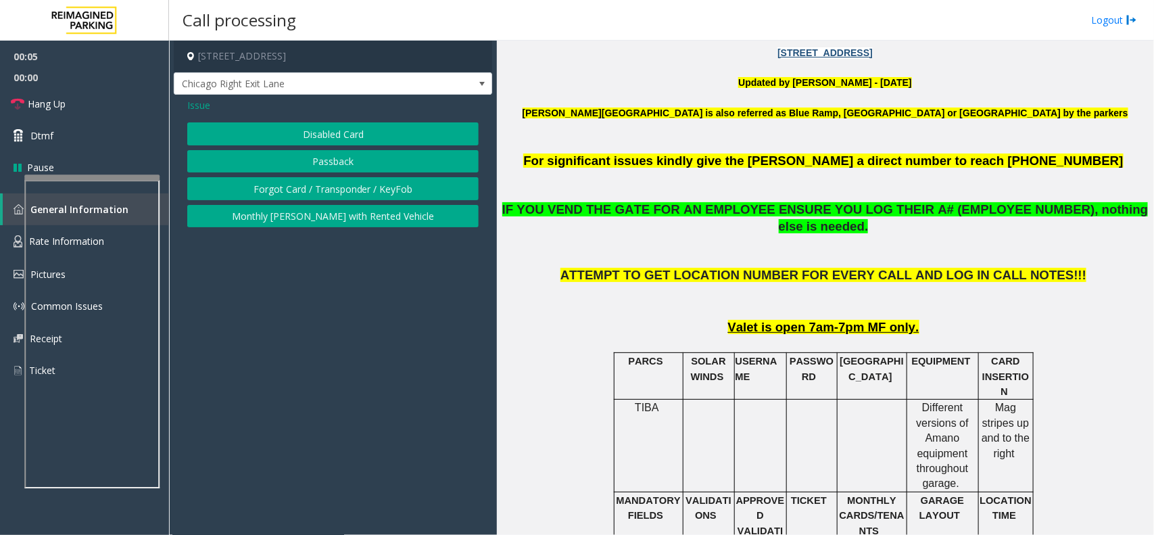
click at [353, 134] on button "Disabled Card" at bounding box center [332, 133] width 291 height 23
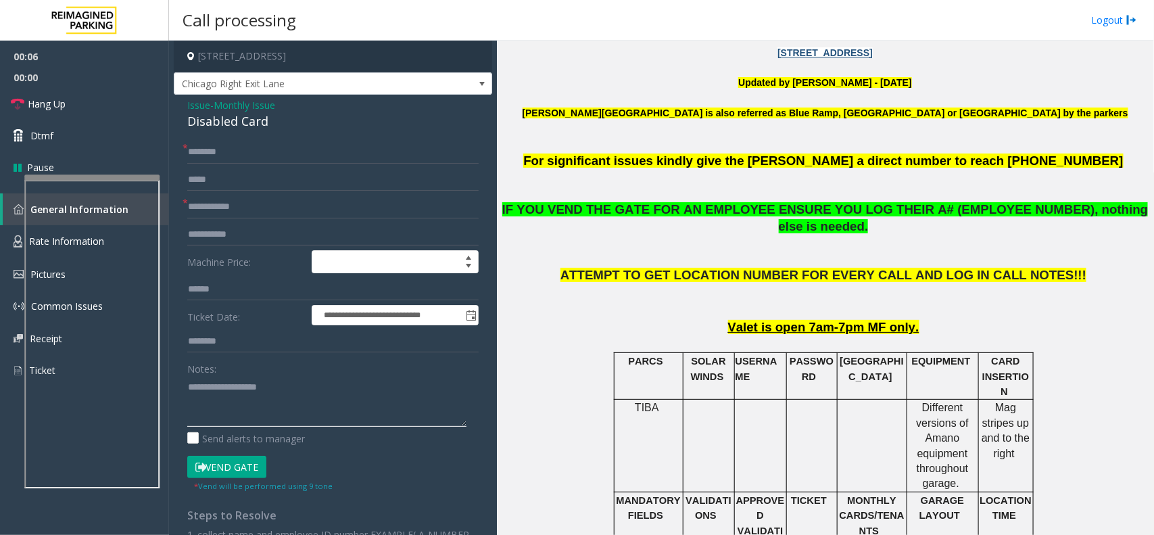
click at [262, 396] on textarea at bounding box center [326, 401] width 279 height 51
type textarea "******"
click at [223, 145] on input "text" at bounding box center [332, 152] width 291 height 23
type input "**"
click at [197, 103] on span "Issue" at bounding box center [198, 105] width 23 height 14
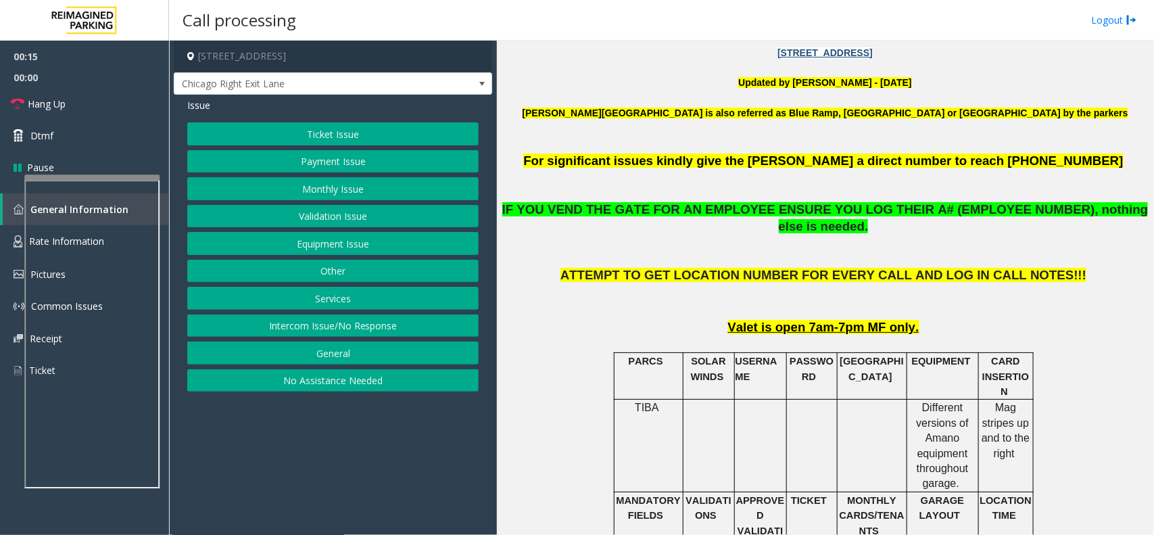
click at [286, 191] on button "Monthly Issue" at bounding box center [332, 188] width 291 height 23
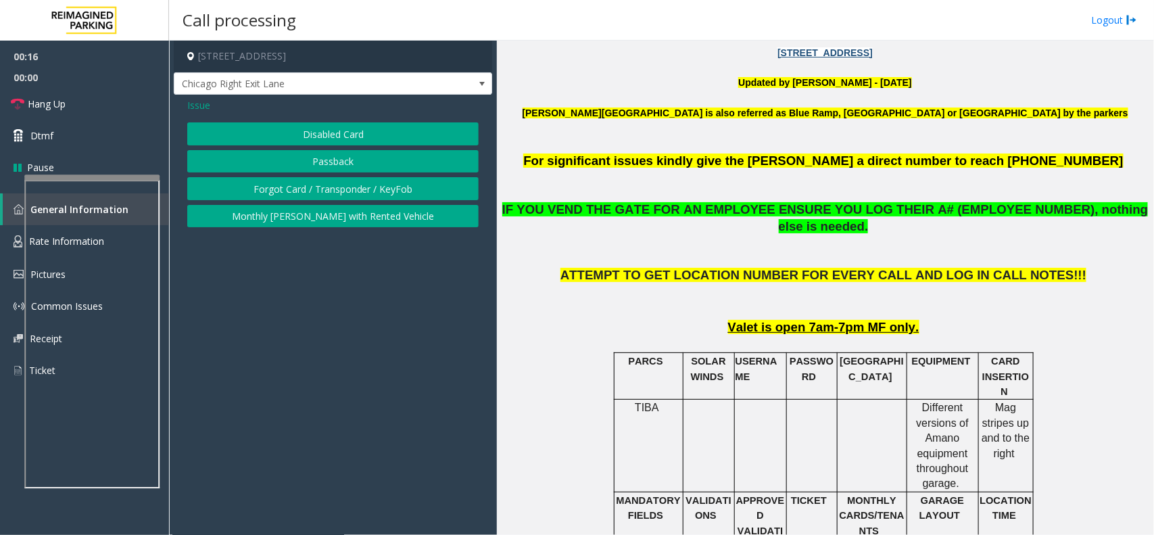
click at [287, 183] on button "Forgot Card / Transponder / KeyFob" at bounding box center [332, 188] width 291 height 23
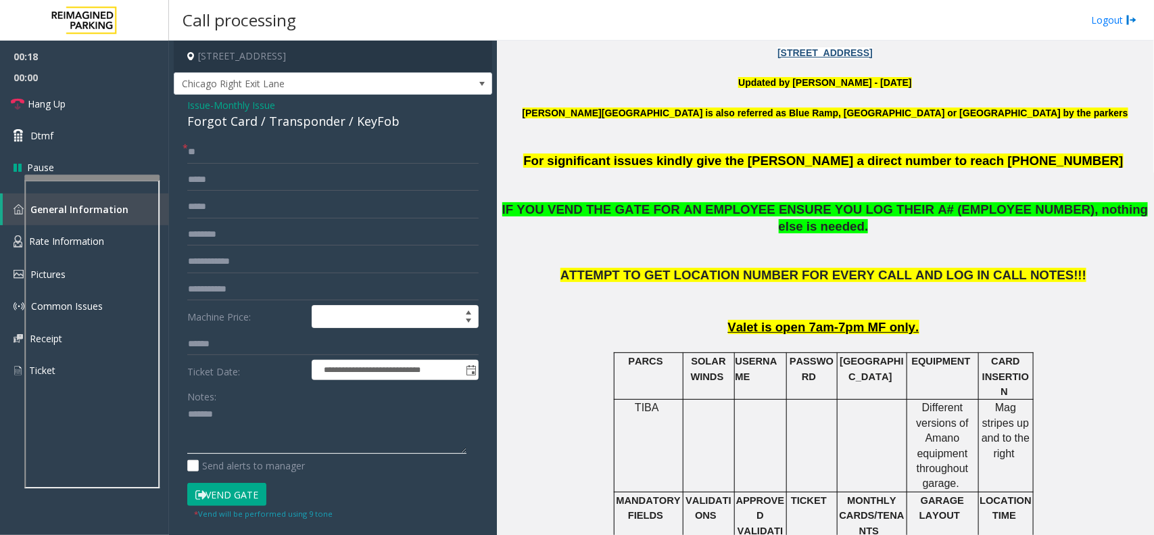
click at [228, 416] on textarea at bounding box center [326, 429] width 279 height 51
click at [193, 98] on span "Issue" at bounding box center [198, 105] width 23 height 14
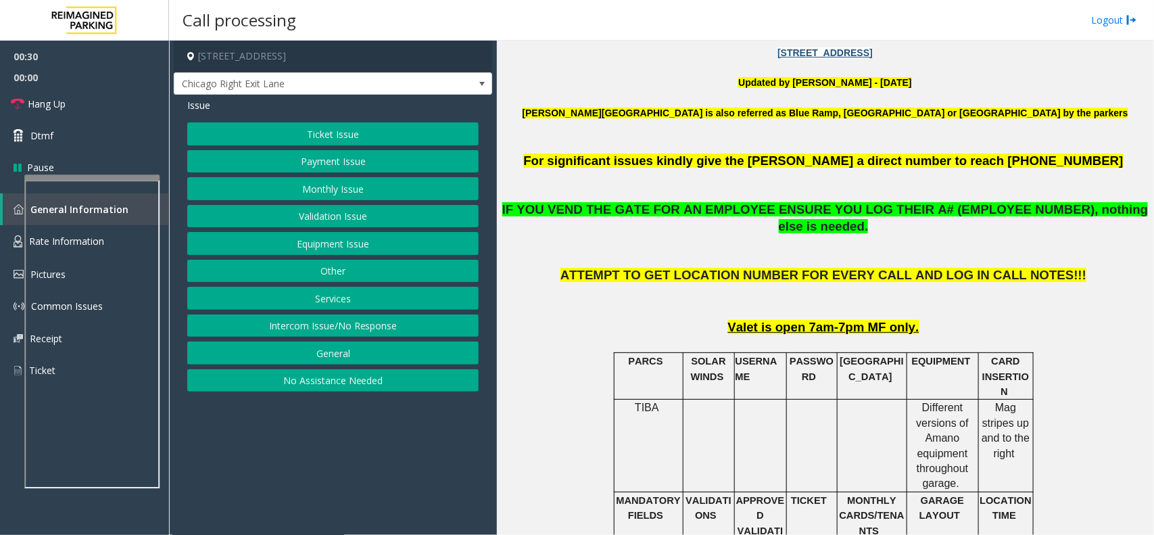
click at [293, 193] on button "Monthly Issue" at bounding box center [332, 188] width 291 height 23
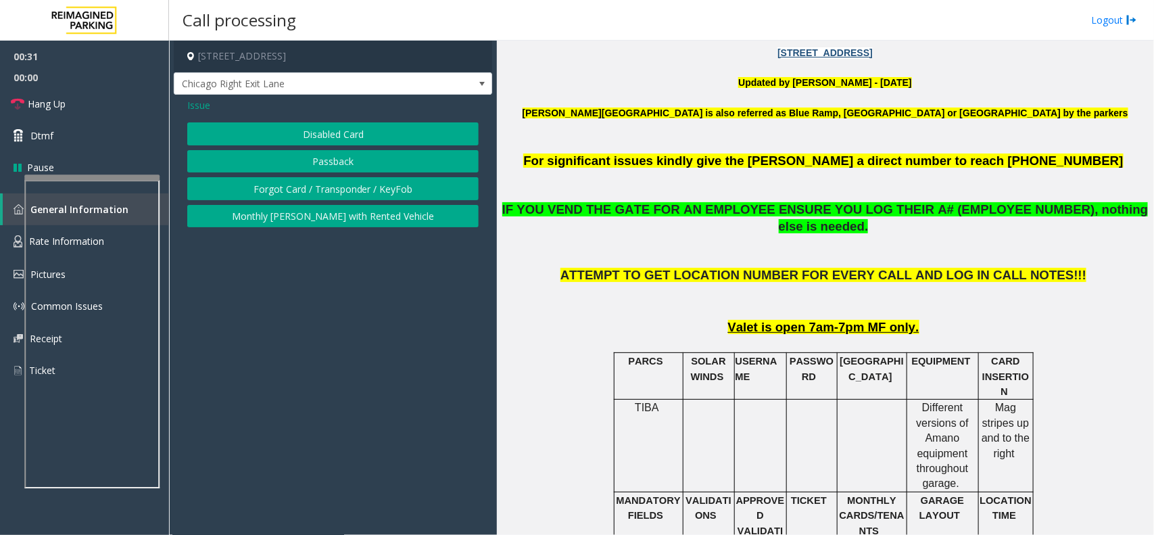
click at [304, 135] on button "Disabled Card" at bounding box center [332, 133] width 291 height 23
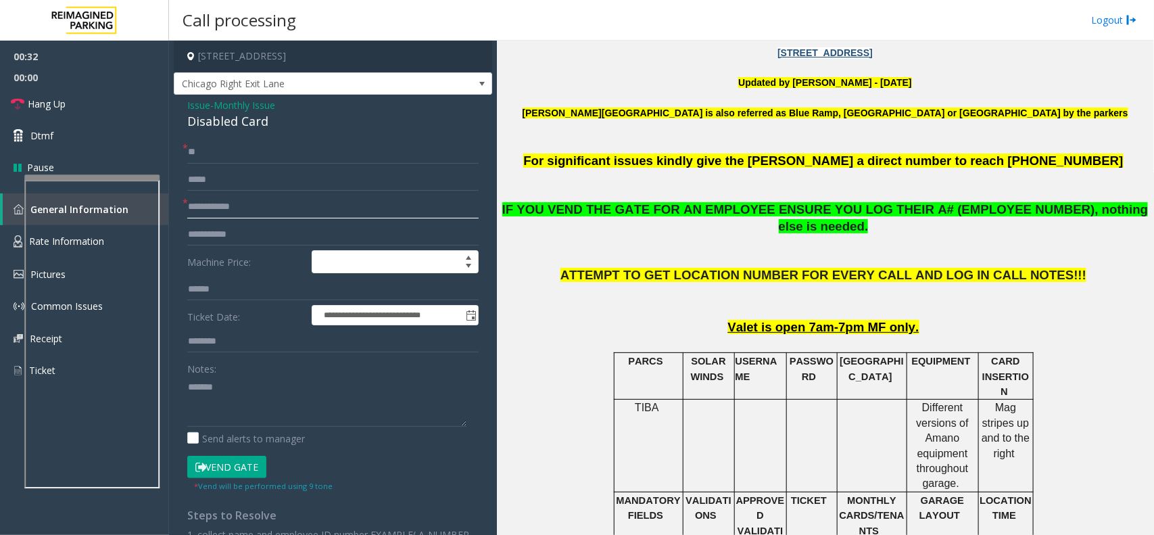
click at [264, 195] on input "text" at bounding box center [332, 206] width 291 height 23
type input "**"
click at [257, 400] on textarea at bounding box center [326, 401] width 279 height 51
click at [238, 467] on button "Vend Gate" at bounding box center [226, 467] width 79 height 23
click at [254, 385] on textarea at bounding box center [326, 401] width 279 height 51
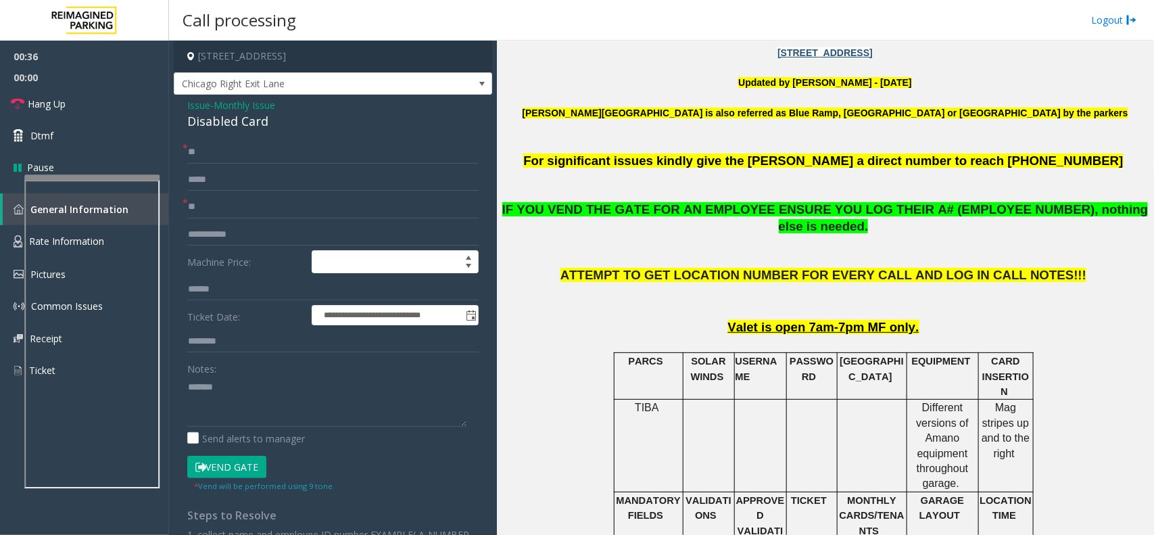
click at [247, 127] on div "Disabled Card" at bounding box center [332, 121] width 291 height 18
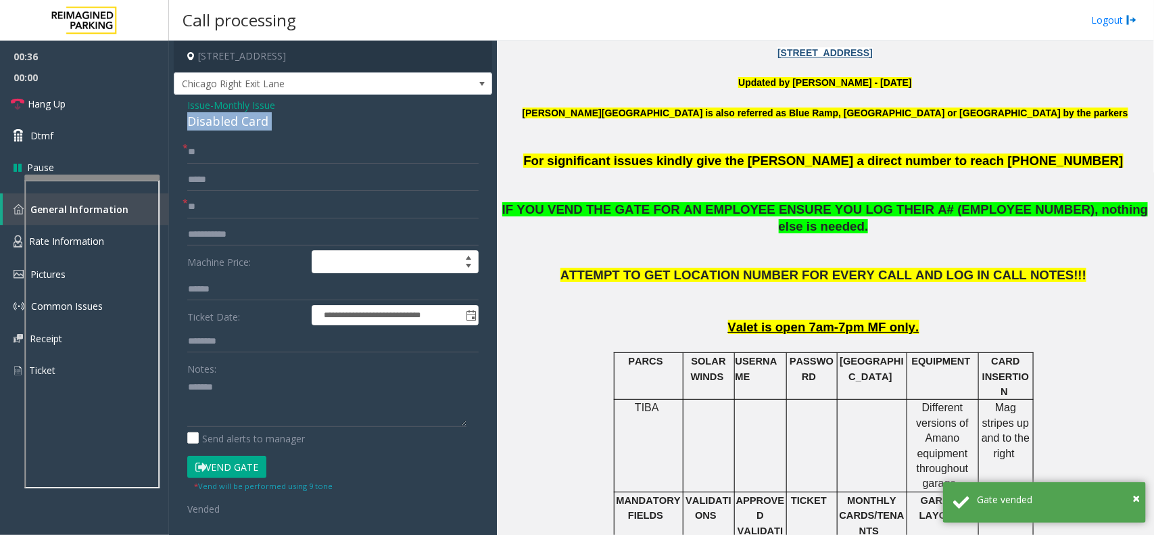
copy div "Disabled Card"
click at [271, 412] on textarea at bounding box center [326, 401] width 279 height 51
paste textarea "**********"
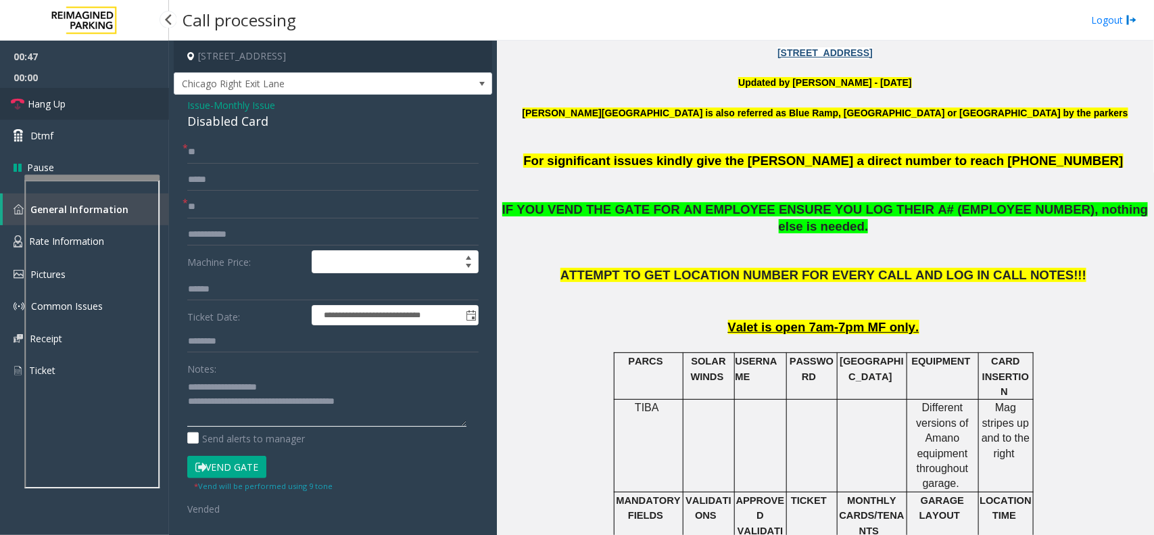
type textarea "**********"
click at [100, 103] on link "Hang Up" at bounding box center [84, 104] width 169 height 32
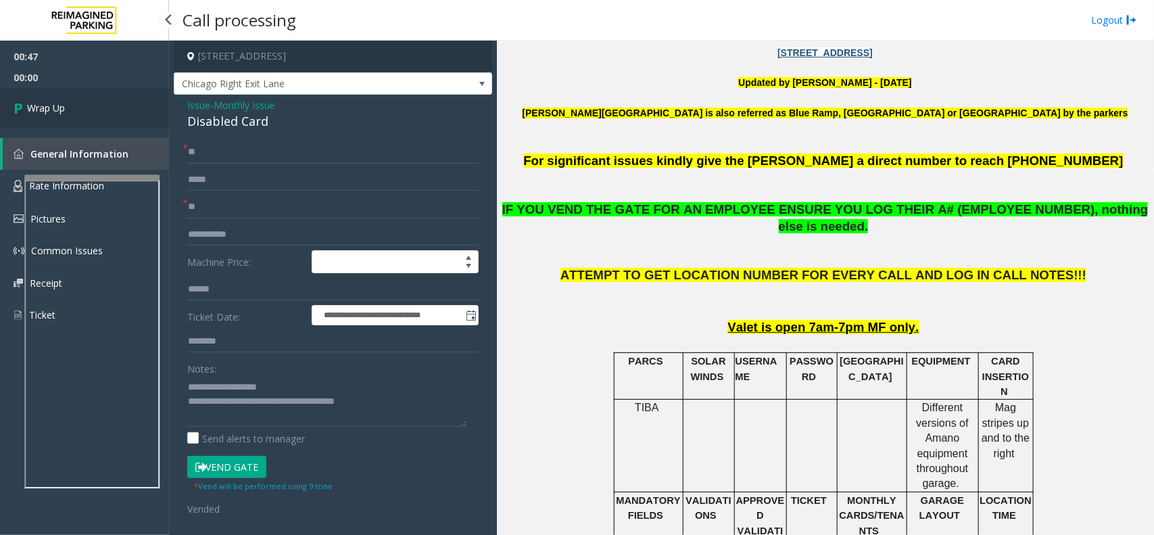
click at [99, 106] on link "Wrap Up" at bounding box center [84, 108] width 169 height 40
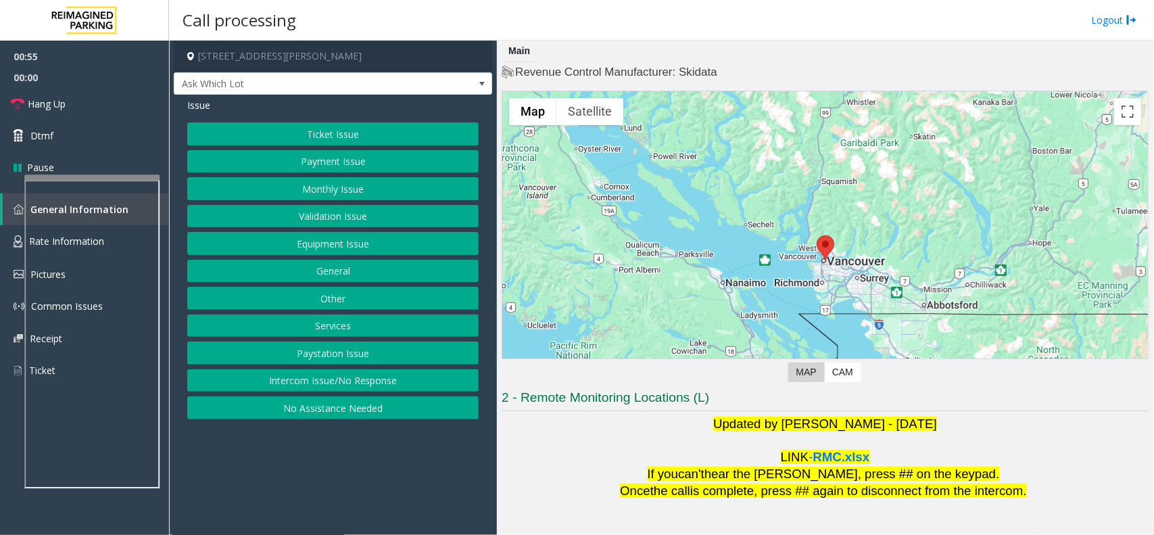
click at [286, 133] on button "Ticket Issue" at bounding box center [332, 133] width 291 height 23
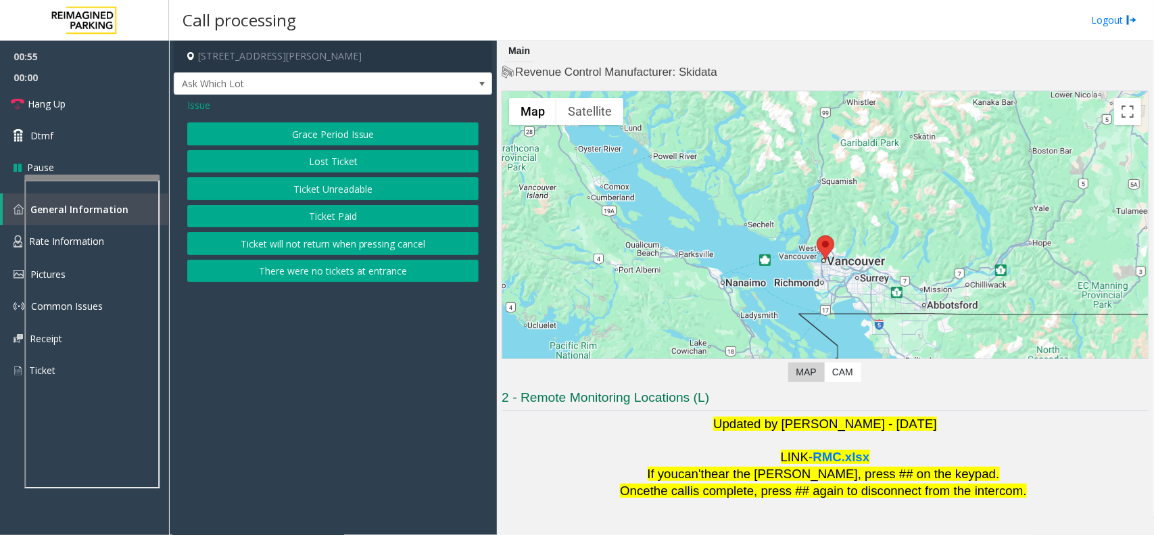
click at [308, 190] on button "Ticket Unreadable" at bounding box center [332, 188] width 291 height 23
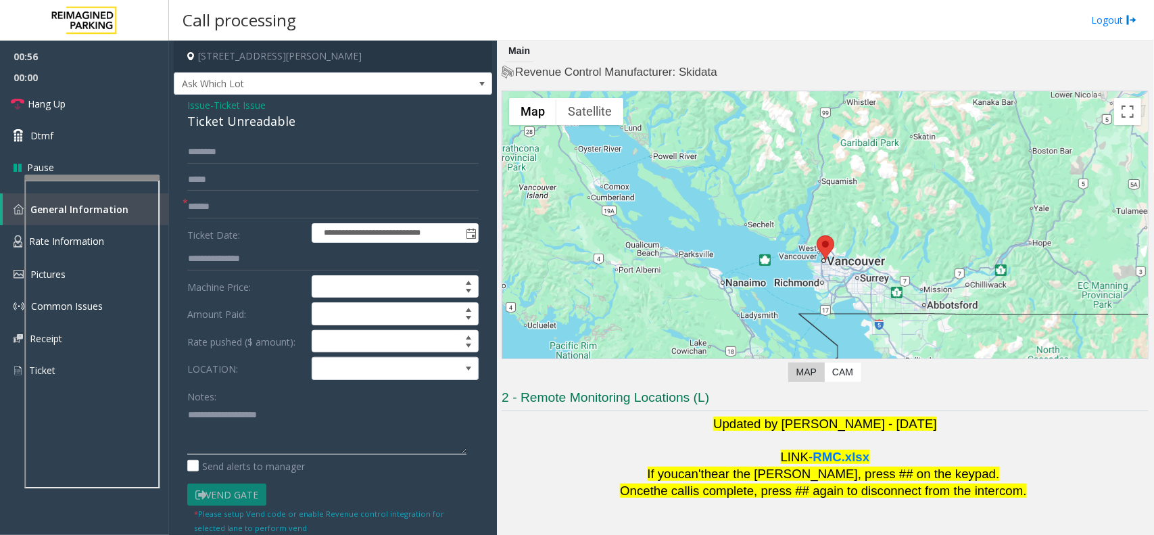
click at [265, 409] on textarea at bounding box center [326, 429] width 279 height 51
click at [262, 143] on input "text" at bounding box center [332, 152] width 291 height 23
click at [266, 136] on div "**********" at bounding box center [333, 417] width 318 height 644
click at [270, 132] on div "**********" at bounding box center [333, 417] width 318 height 644
click at [274, 122] on div "Ticket Unreadable" at bounding box center [332, 121] width 291 height 18
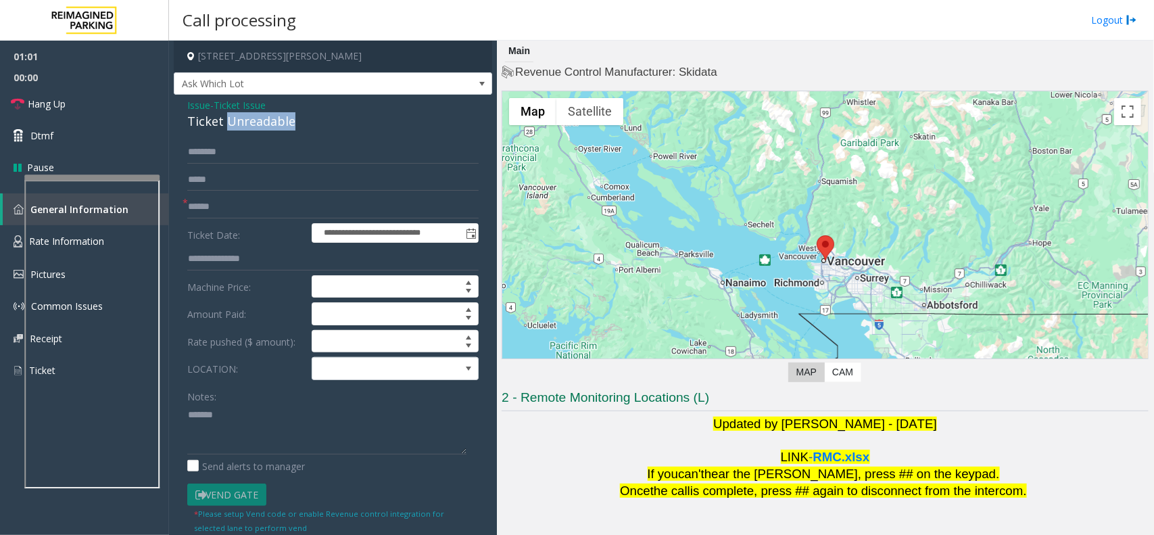
click at [274, 122] on div "Ticket Unreadable" at bounding box center [332, 121] width 291 height 18
copy div "Ticket Unreadable"
click at [275, 408] on textarea at bounding box center [326, 429] width 279 height 51
paste textarea "**********"
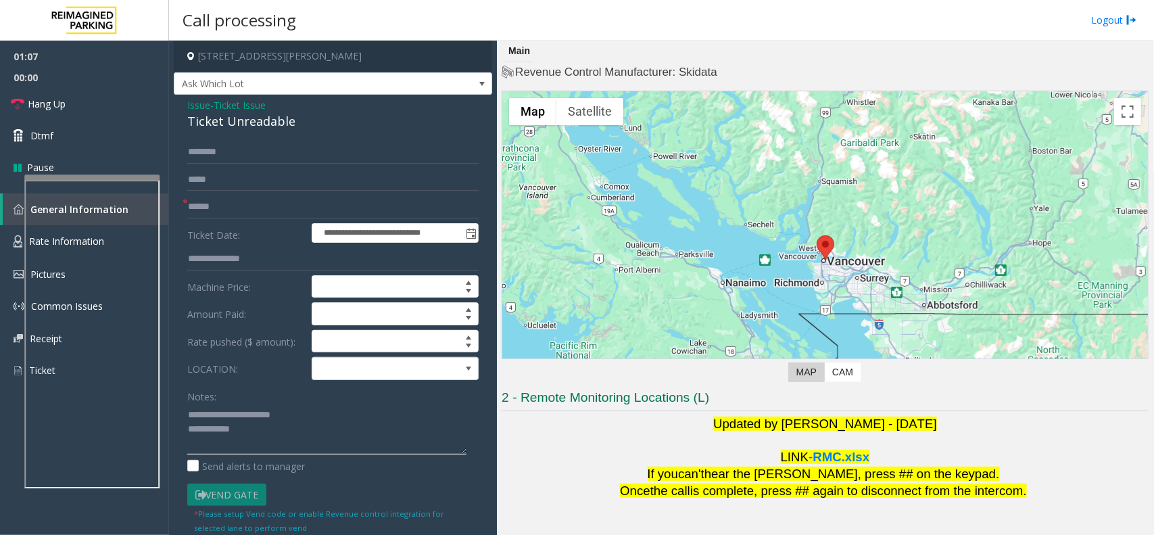
type textarea "**********"
click at [215, 199] on input "text" at bounding box center [332, 206] width 291 height 23
type input "********"
click at [303, 431] on textarea at bounding box center [326, 429] width 279 height 51
click at [381, 370] on span at bounding box center [378, 369] width 132 height 22
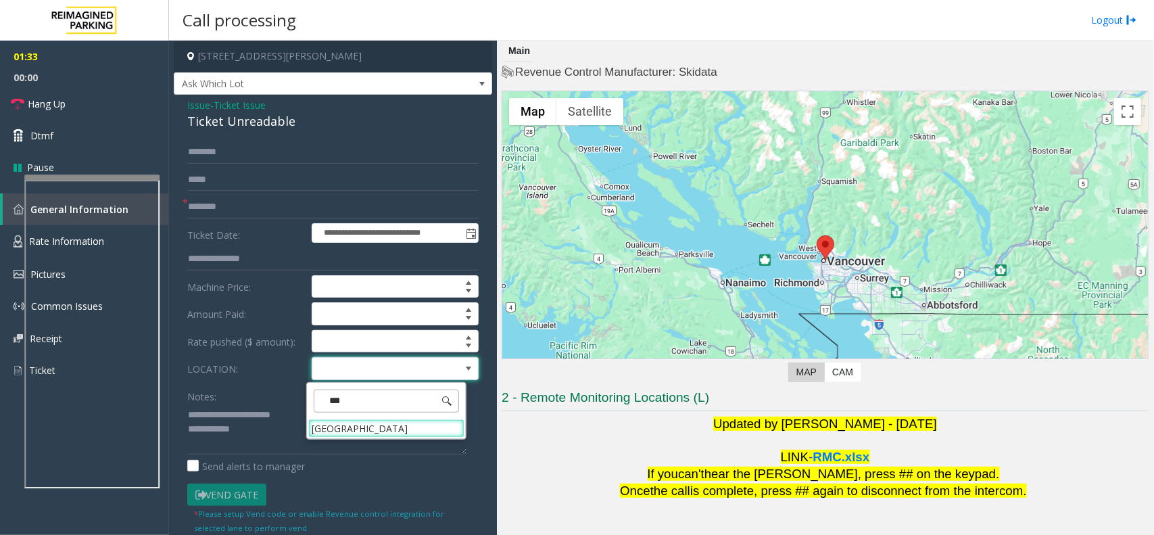
type input "****"
click at [373, 424] on Hospital "Women's College Hospital" at bounding box center [386, 428] width 156 height 18
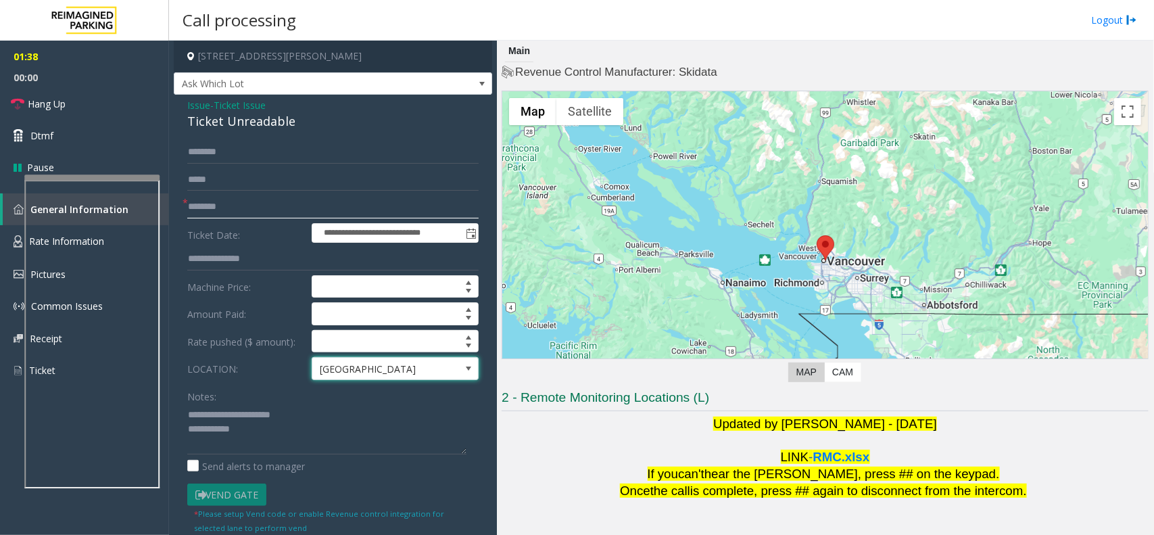
click at [291, 211] on input "********" at bounding box center [332, 206] width 291 height 23
click at [272, 431] on textarea at bounding box center [326, 429] width 279 height 51
click at [283, 436] on textarea at bounding box center [326, 429] width 279 height 51
click at [266, 441] on textarea at bounding box center [326, 429] width 279 height 51
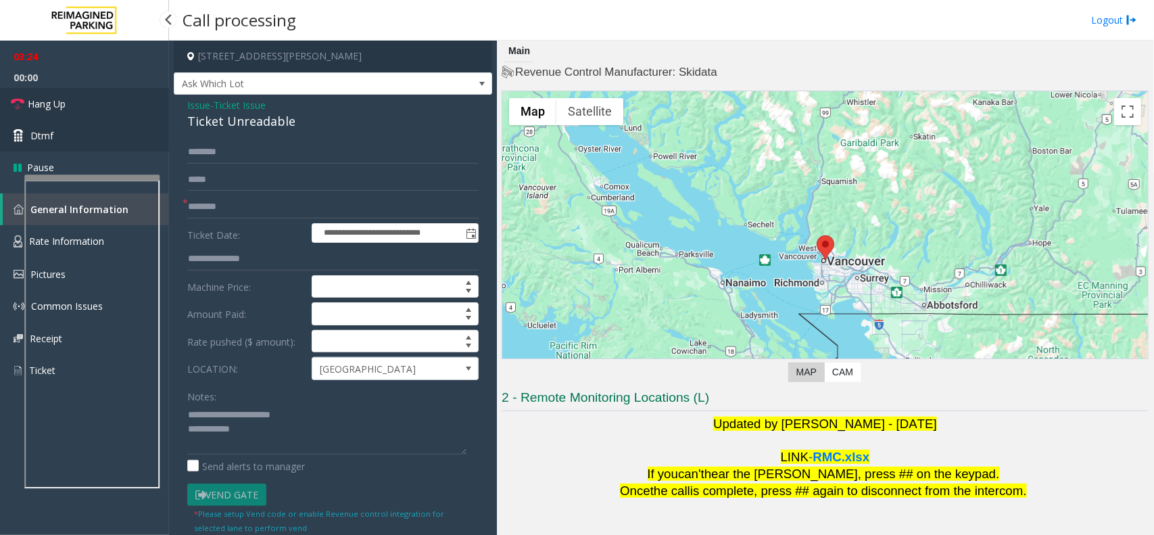
drag, startPoint x: 112, startPoint y: 99, endPoint x: 140, endPoint y: 134, distance: 44.8
click at [112, 99] on link "Hang Up" at bounding box center [84, 104] width 169 height 32
drag, startPoint x: 288, startPoint y: 448, endPoint x: 277, endPoint y: 420, distance: 30.4
click at [288, 448] on textarea at bounding box center [326, 429] width 279 height 51
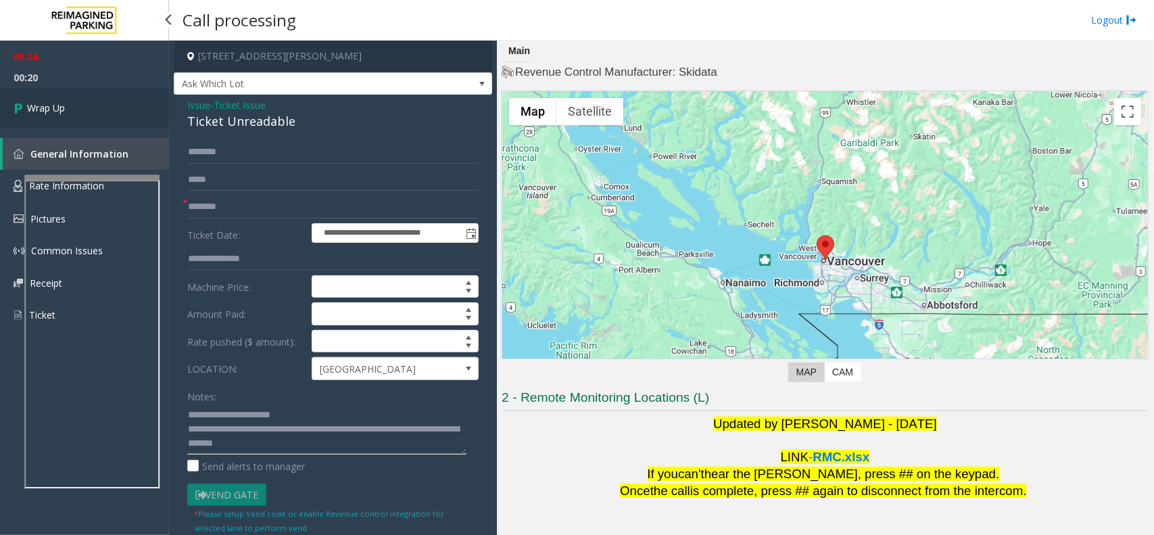
type textarea "**********"
click at [82, 101] on link "Wrap Up" at bounding box center [84, 108] width 169 height 40
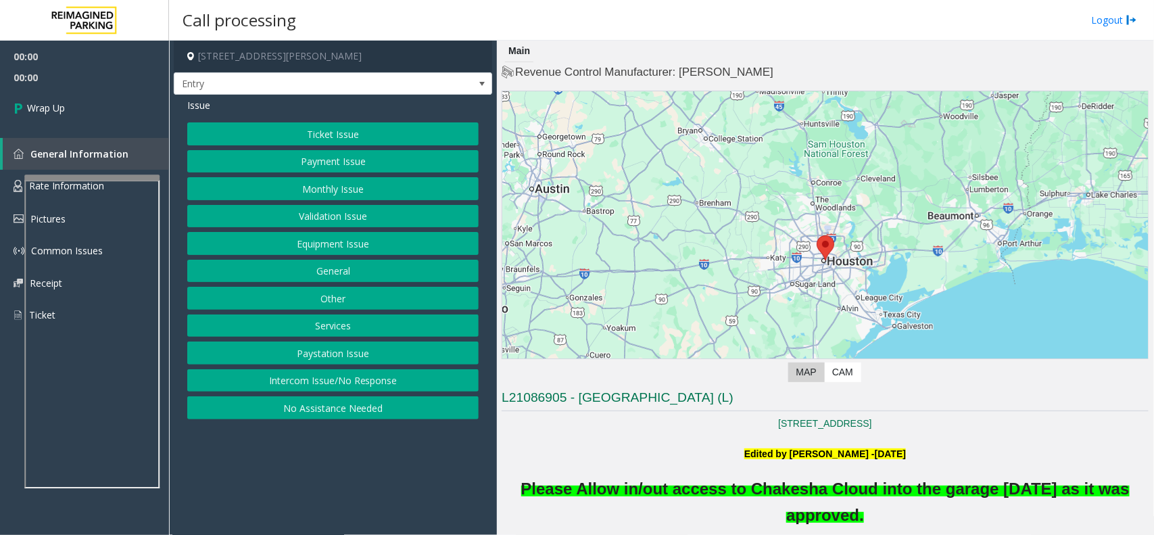
click at [348, 373] on button "Intercom Issue/No Response" at bounding box center [332, 380] width 291 height 23
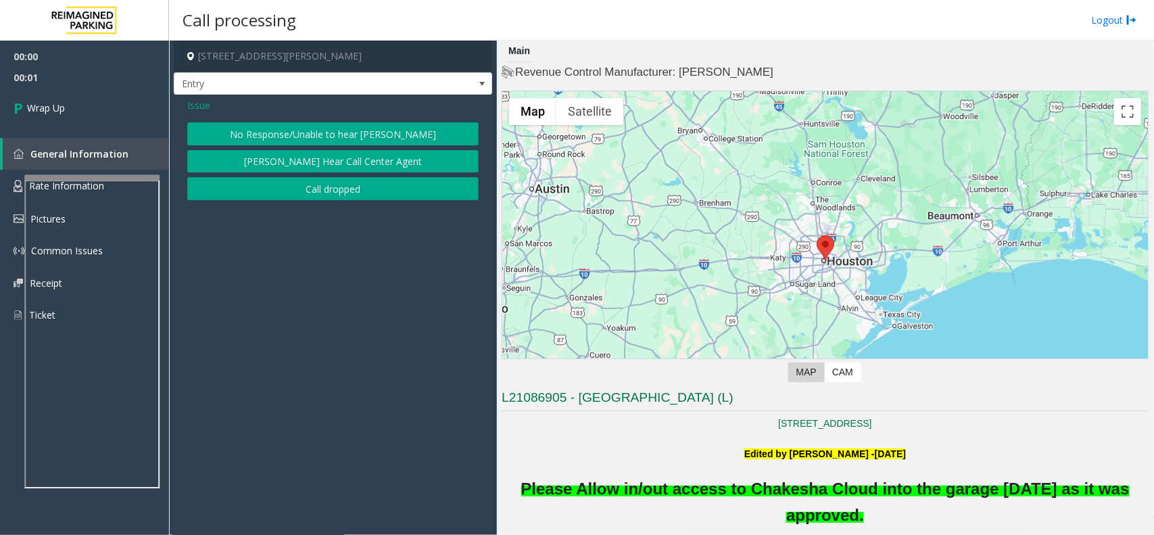
click at [329, 199] on button "Call dropped" at bounding box center [332, 188] width 291 height 23
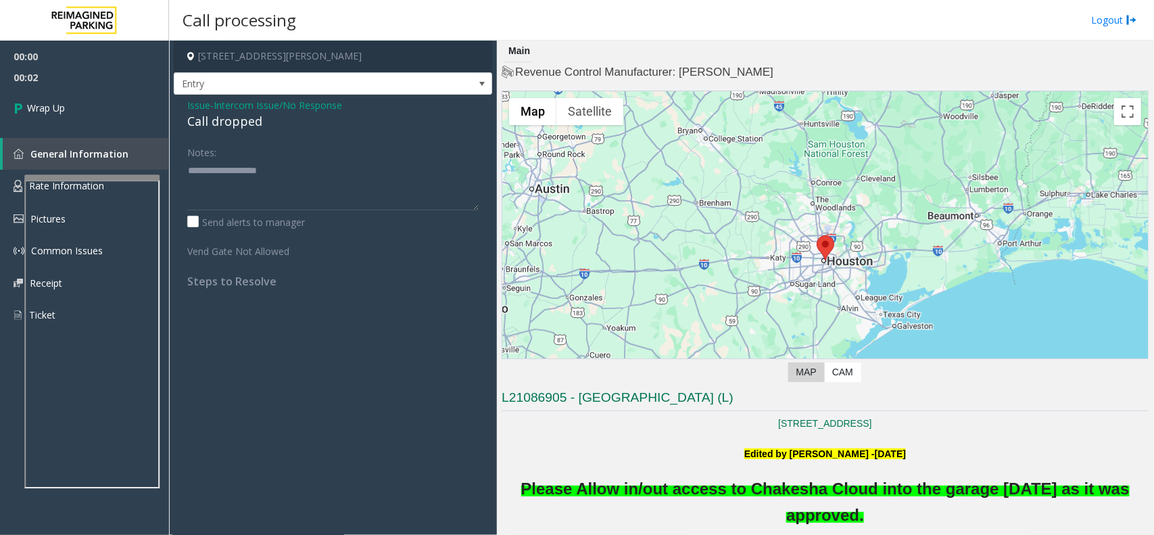
click at [224, 126] on div "Call dropped" at bounding box center [332, 121] width 291 height 18
type textarea "**********"
click at [86, 122] on link "Wrap Up" at bounding box center [84, 108] width 169 height 40
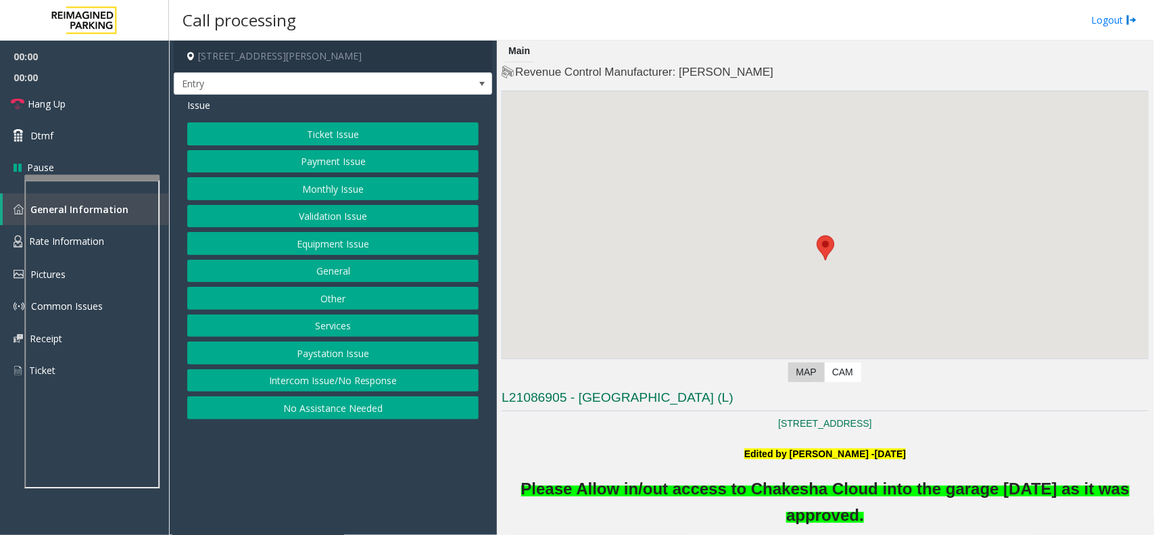
scroll to position [338, 0]
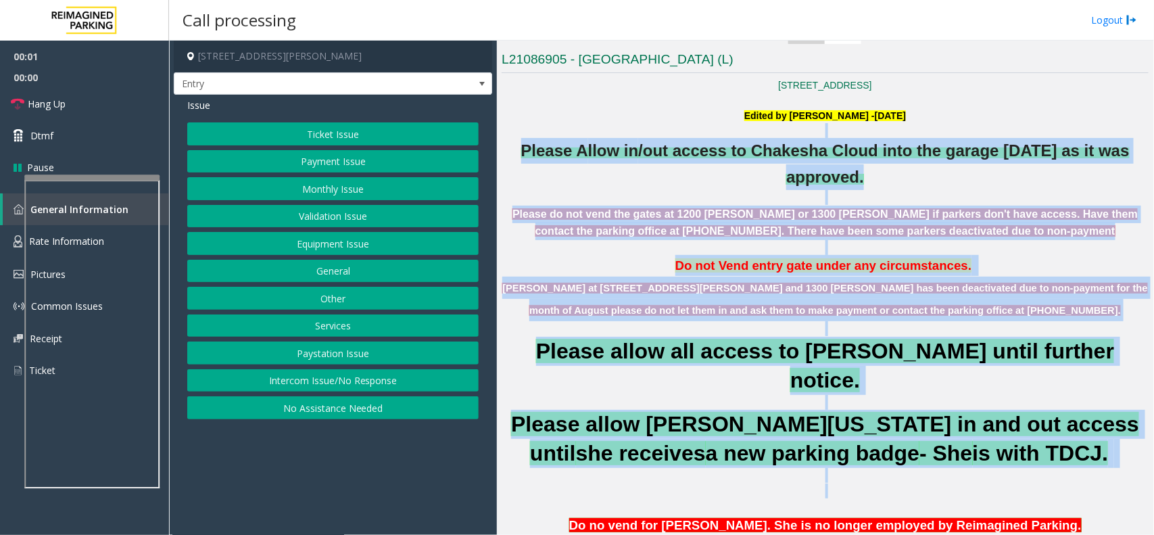
drag, startPoint x: 515, startPoint y: 126, endPoint x: 1065, endPoint y: 466, distance: 647.2
click at [1065, 483] on p at bounding box center [825, 490] width 647 height 15
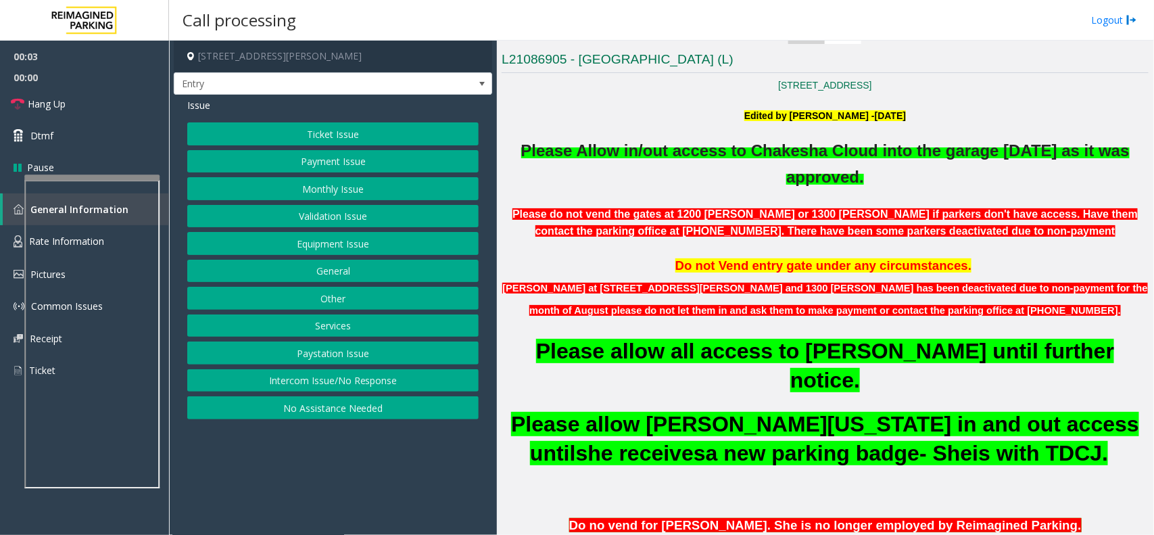
click at [349, 189] on button "Monthly Issue" at bounding box center [332, 188] width 291 height 23
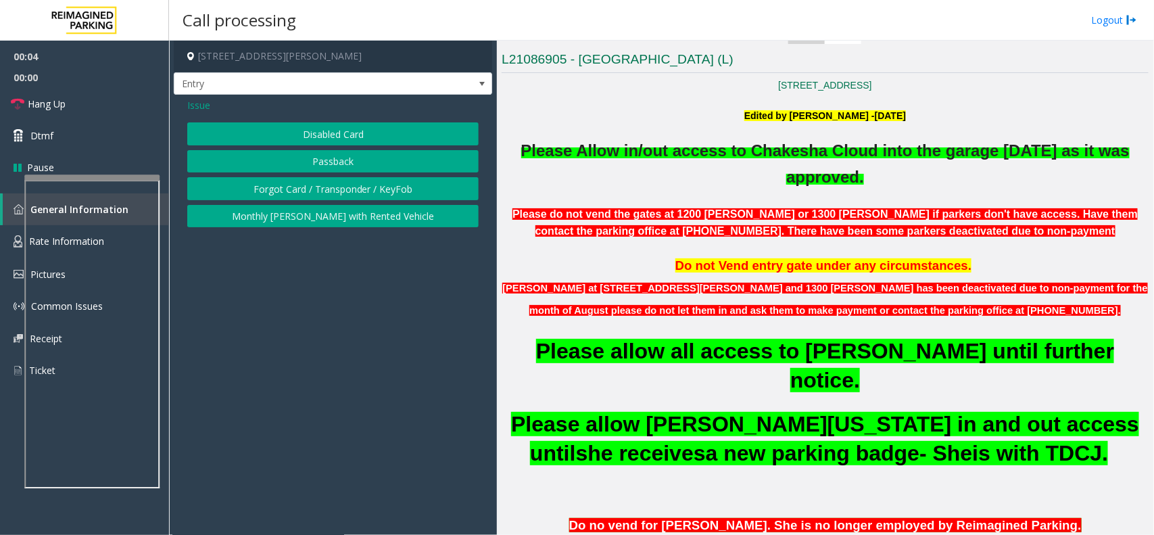
click at [343, 134] on button "Disabled Card" at bounding box center [332, 133] width 291 height 23
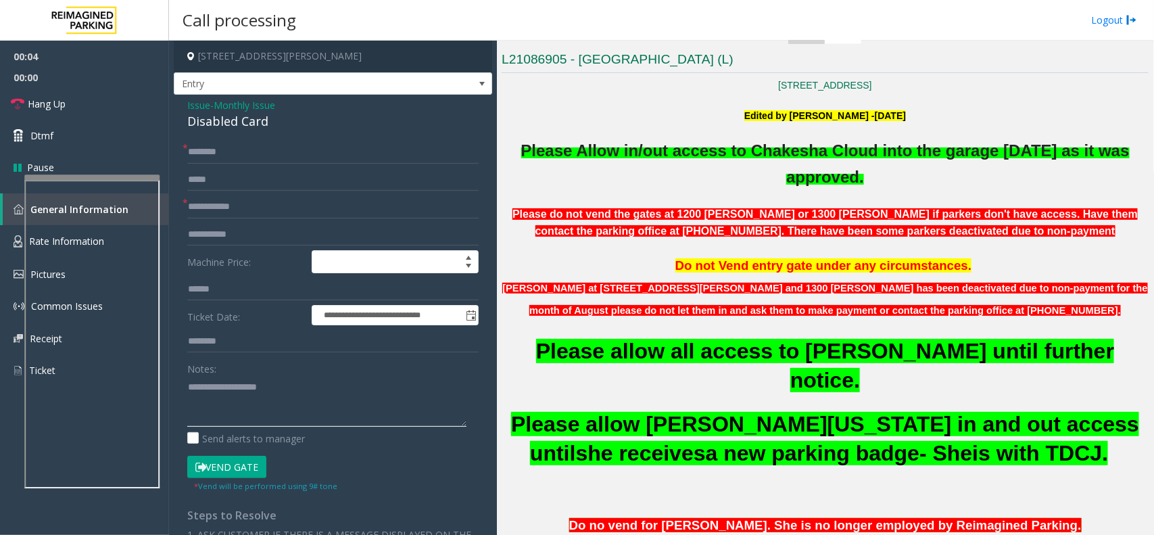
click at [271, 406] on textarea at bounding box center [326, 401] width 279 height 51
click at [248, 126] on div "Disabled Card" at bounding box center [332, 121] width 291 height 18
click at [237, 392] on textarea at bounding box center [326, 401] width 279 height 51
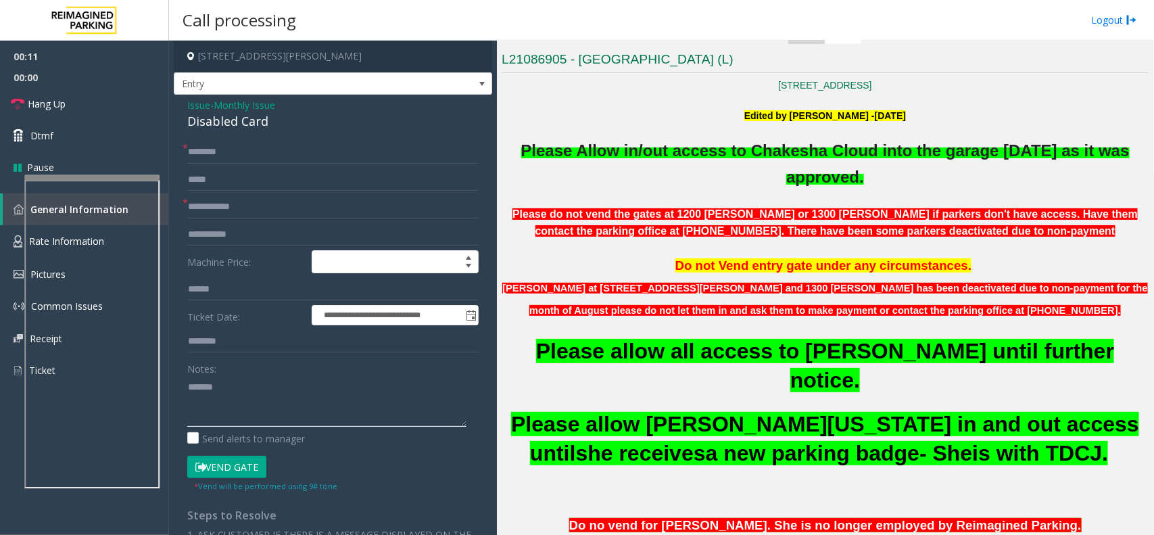
paste textarea "**********"
type textarea "**********"
click at [304, 218] on form "**********" at bounding box center [332, 317] width 291 height 352
click at [301, 211] on input "text" at bounding box center [332, 206] width 291 height 23
type input "**"
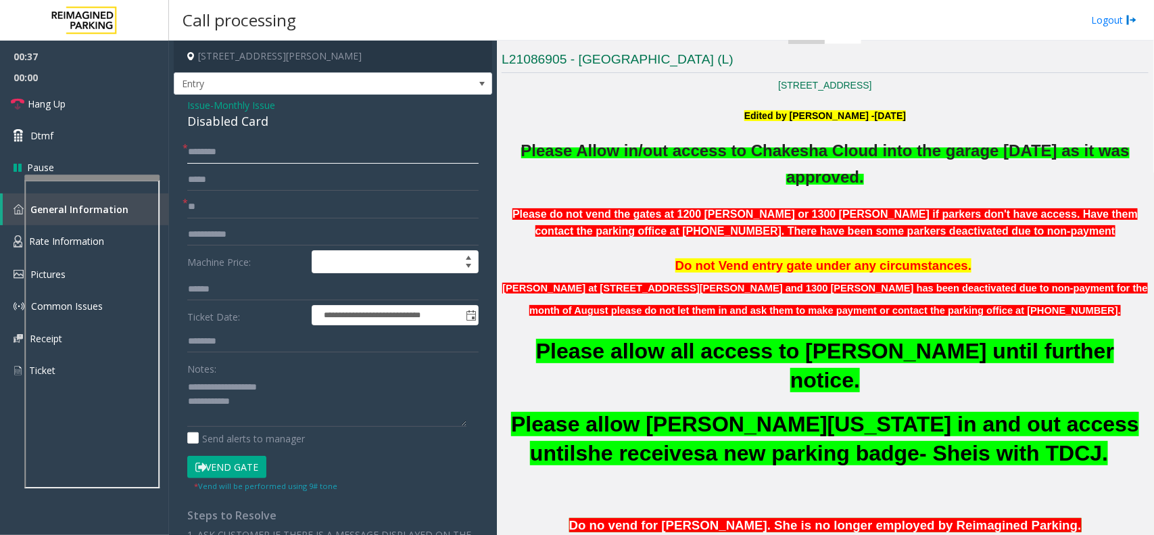
click at [253, 155] on input "text" at bounding box center [332, 152] width 291 height 23
click at [248, 159] on input "**" at bounding box center [332, 152] width 291 height 23
type input "*"
click at [859, 150] on span "/out access to Chakesha Cloud into the garage 19th Sept 25 as it was approved." at bounding box center [883, 163] width 491 height 44
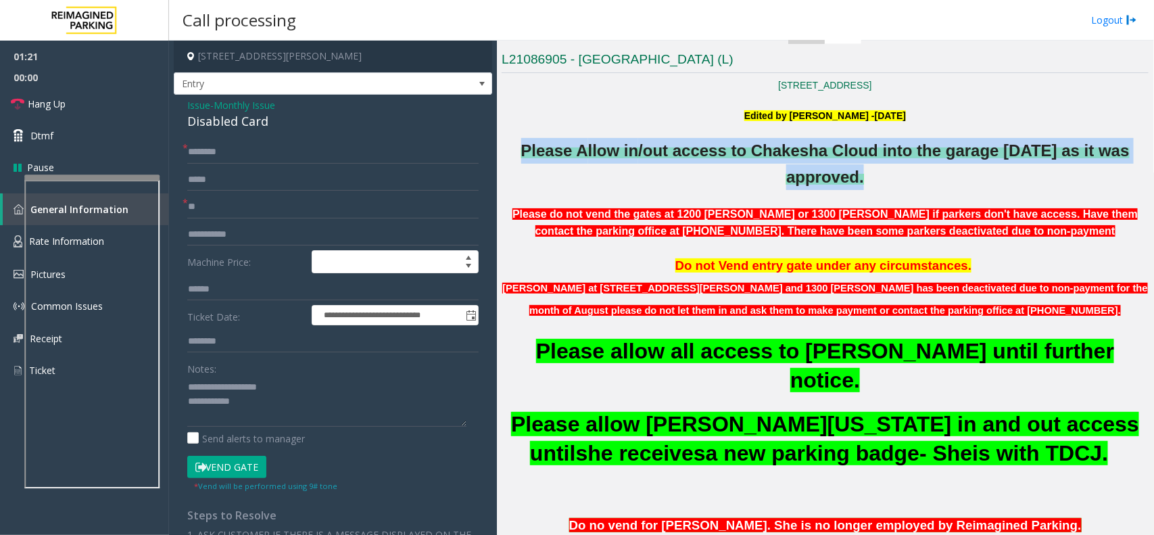
click at [861, 151] on span "/out access to Chakesha Cloud into the garage 19th Sept 25 as it was approved." at bounding box center [883, 163] width 491 height 44
click at [862, 149] on span "/out access to Chakesha Cloud into the garage 19th Sept 25 as it was approved." at bounding box center [883, 163] width 491 height 44
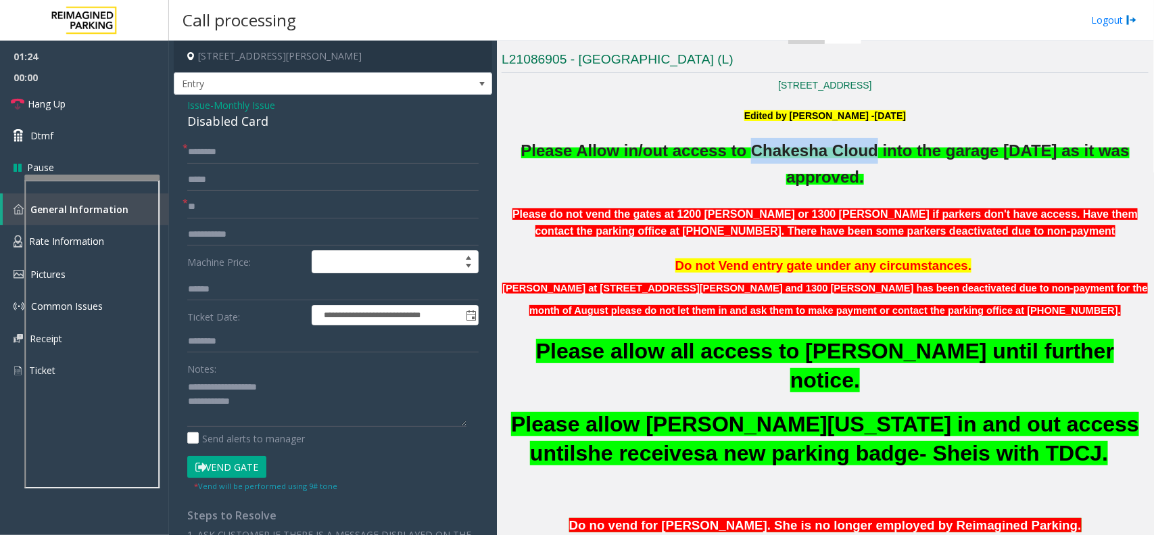
drag, startPoint x: 861, startPoint y: 150, endPoint x: 745, endPoint y: 164, distance: 116.4
click at [745, 164] on p "Please A llow in /out access to Chakesha Cloud into the garage 19th Sept 25 as …" at bounding box center [825, 164] width 647 height 52
click at [271, 160] on input "text" at bounding box center [332, 152] width 291 height 23
paste input "**********"
type input "**********"
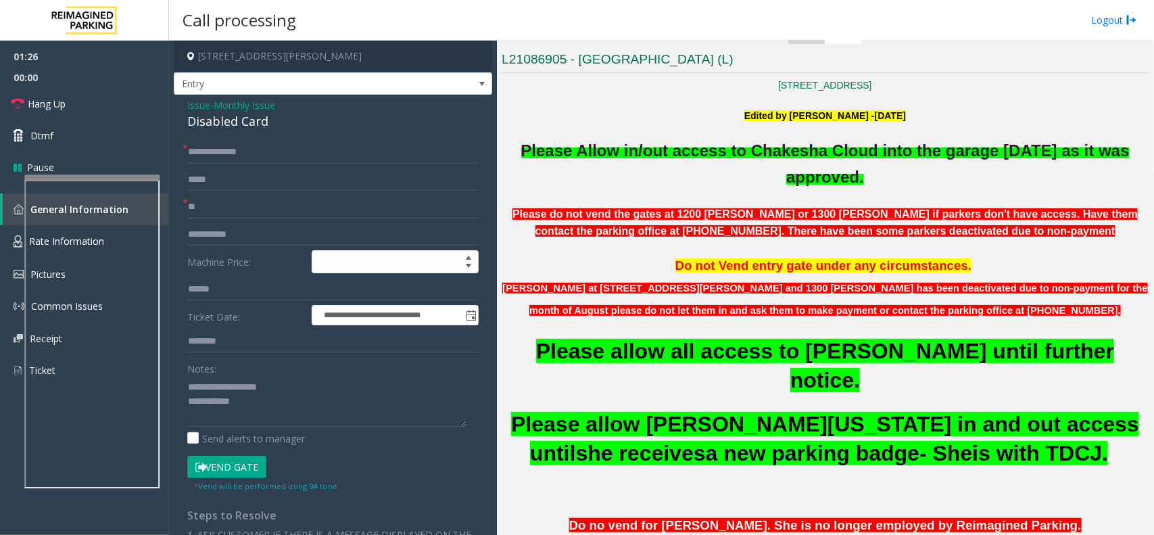
click at [228, 470] on button "Vend Gate" at bounding box center [226, 467] width 79 height 23
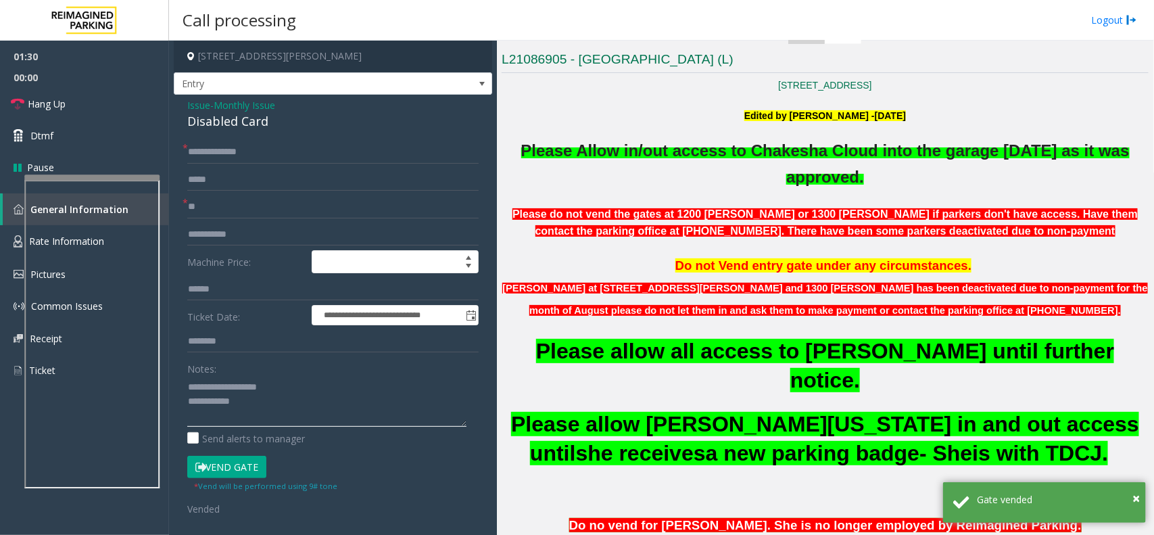
click at [269, 406] on textarea at bounding box center [326, 401] width 279 height 51
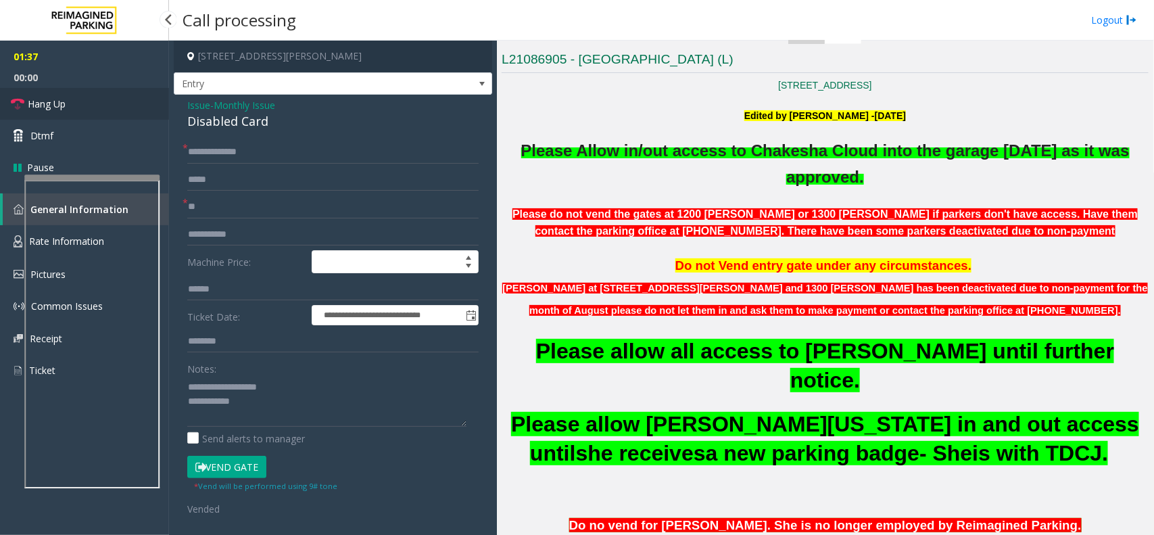
click at [93, 103] on link "Hang Up" at bounding box center [84, 104] width 169 height 32
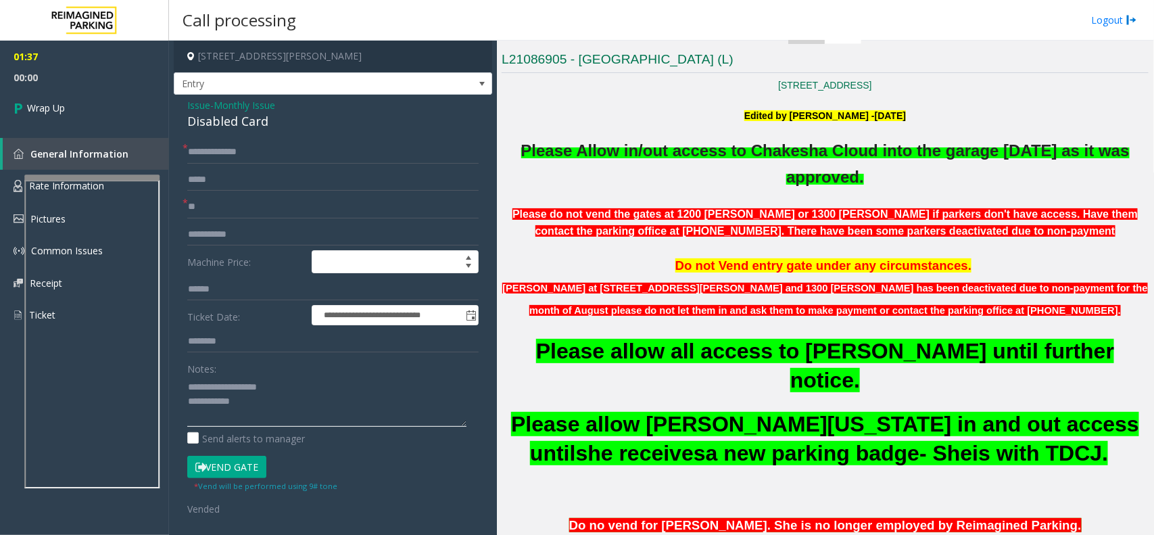
click at [256, 397] on textarea at bounding box center [326, 401] width 279 height 51
type textarea "**********"
click at [102, 93] on link "Wrap Up" at bounding box center [84, 108] width 169 height 40
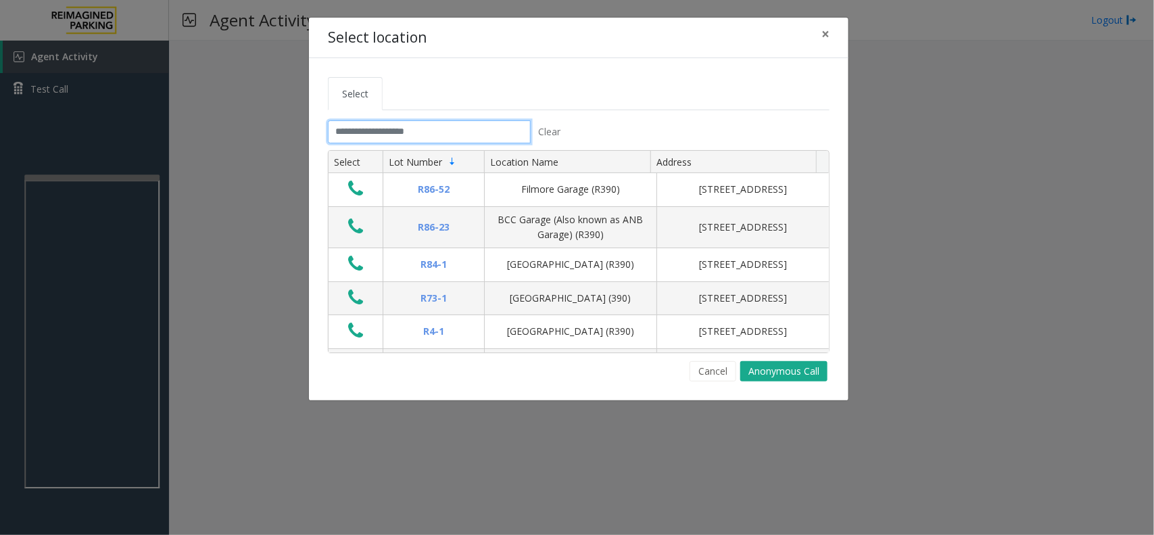
click at [401, 128] on input "text" at bounding box center [429, 131] width 203 height 23
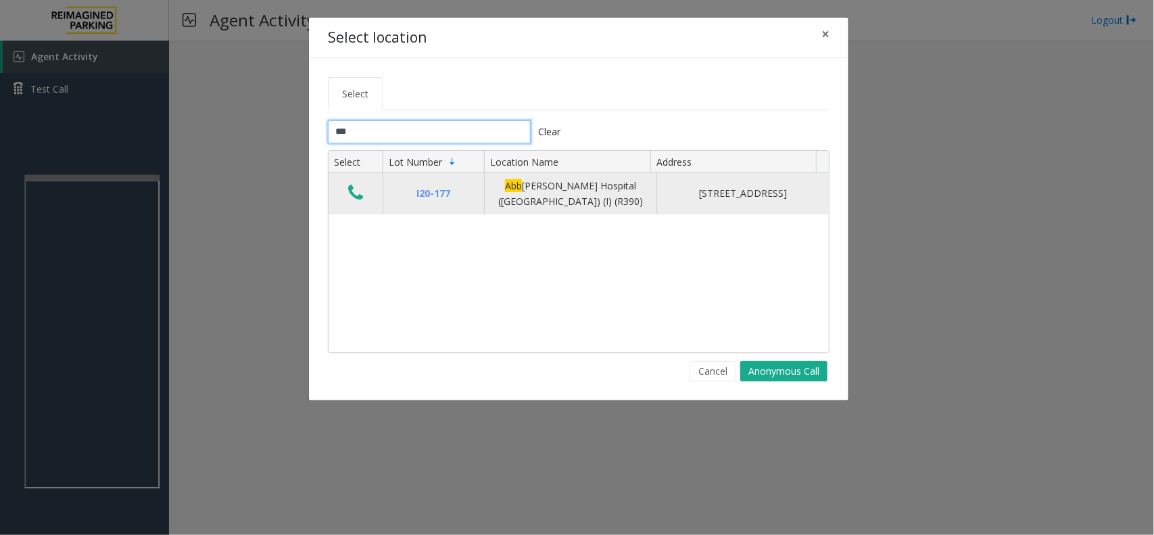
type input "***"
click at [350, 200] on icon "Data table" at bounding box center [355, 192] width 15 height 19
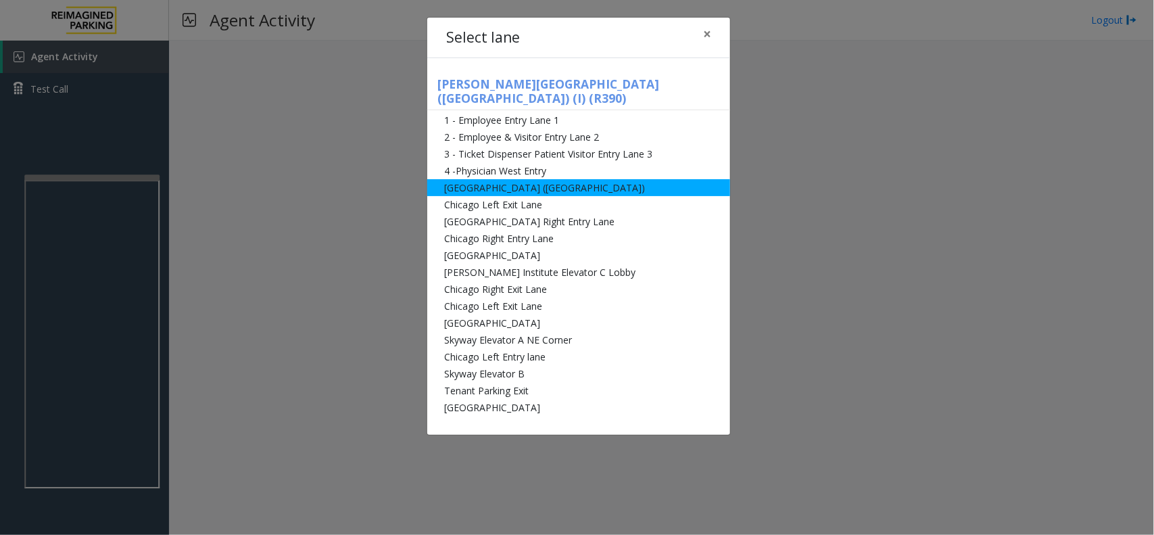
click at [480, 179] on li "[GEOGRAPHIC_DATA] ([GEOGRAPHIC_DATA])" at bounding box center [578, 187] width 303 height 17
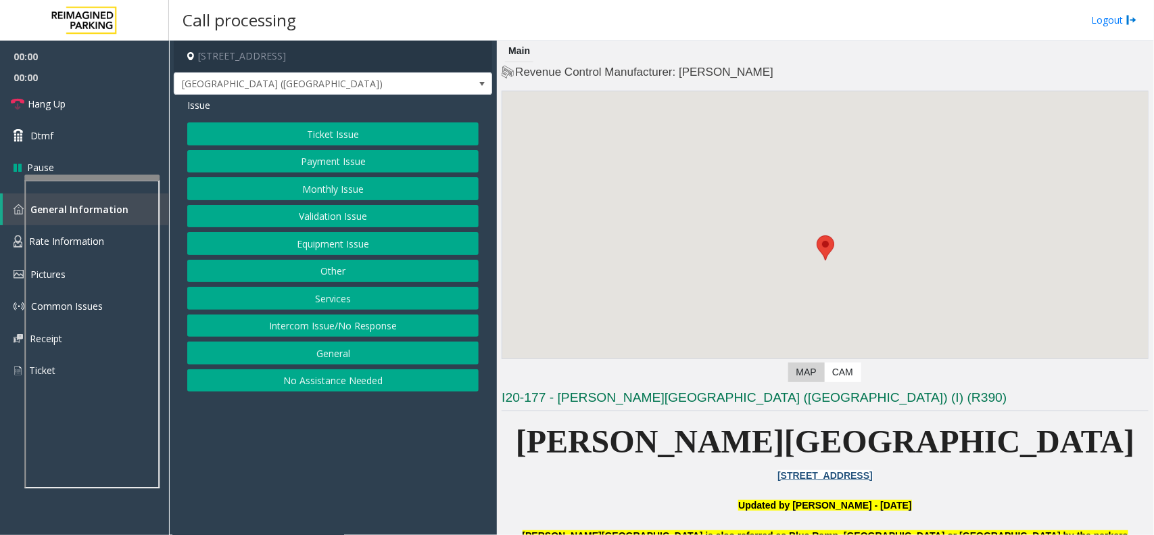
click at [360, 247] on button "Equipment Issue" at bounding box center [332, 243] width 291 height 23
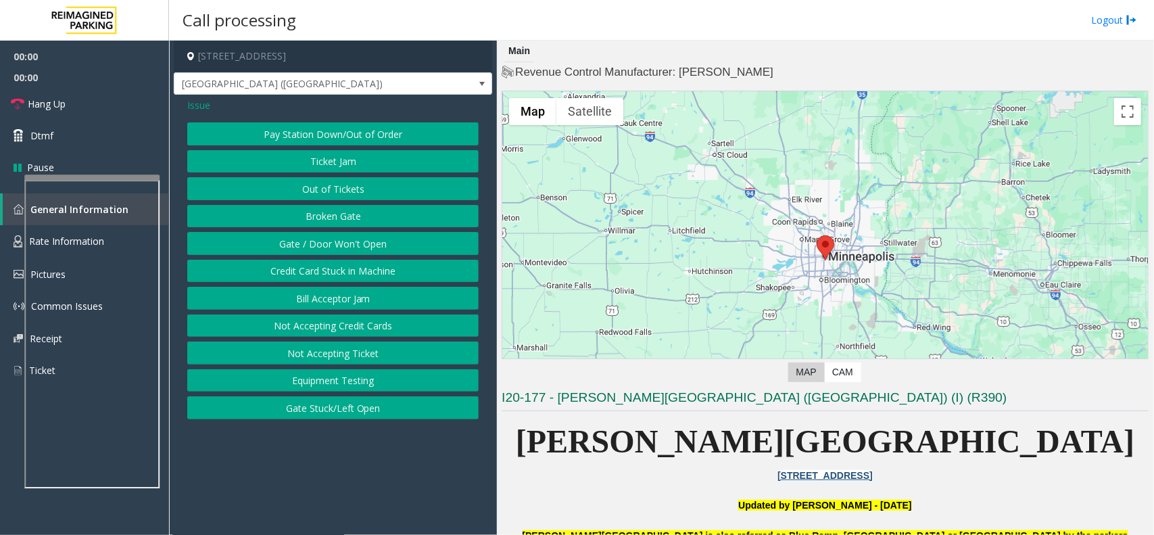
click at [360, 247] on button "Gate / Door Won't Open" at bounding box center [332, 243] width 291 height 23
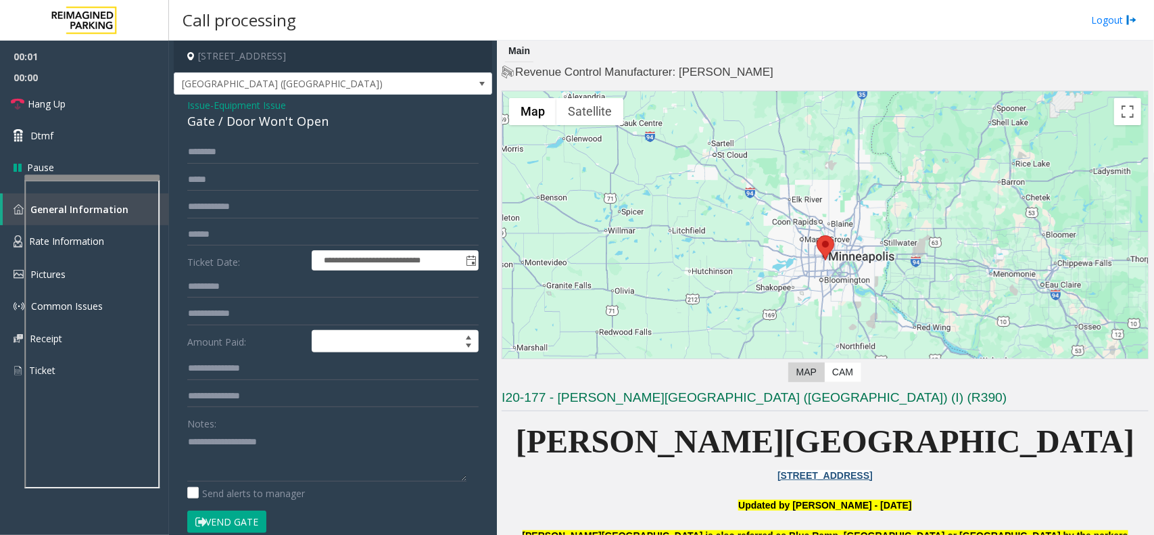
click at [203, 520] on icon at bounding box center [200, 521] width 11 height 9
click at [237, 468] on textarea at bounding box center [326, 456] width 279 height 51
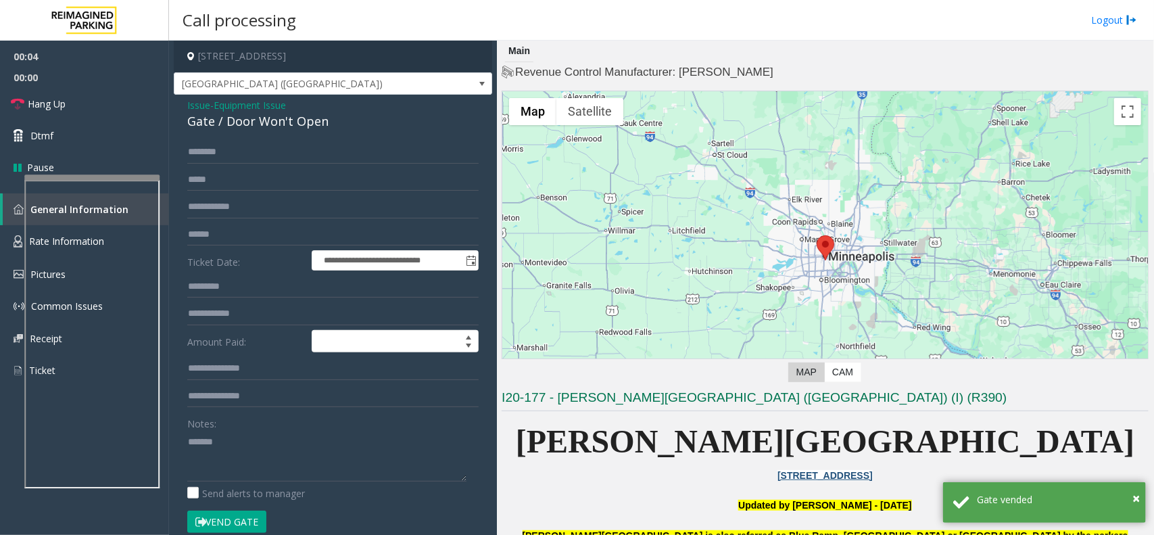
click at [276, 133] on div "**********" at bounding box center [333, 449] width 318 height 708
click at [281, 126] on div "Gate / Door Won't Open" at bounding box center [332, 121] width 291 height 18
click at [274, 484] on div "Notes: Send alerts to manager" at bounding box center [332, 456] width 291 height 89
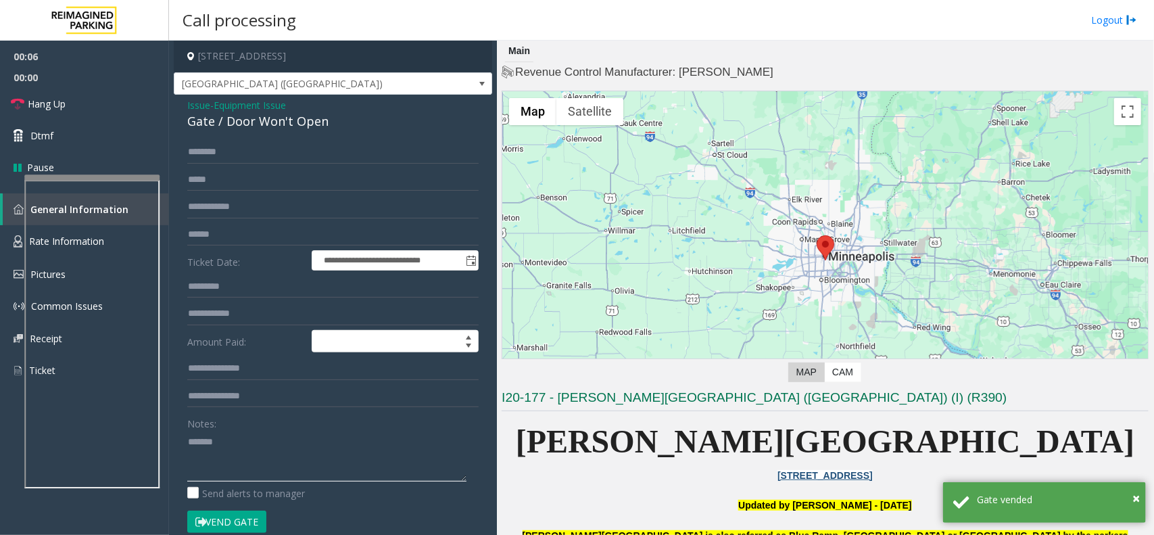
click at [287, 441] on textarea at bounding box center [326, 456] width 279 height 51
paste textarea "**********"
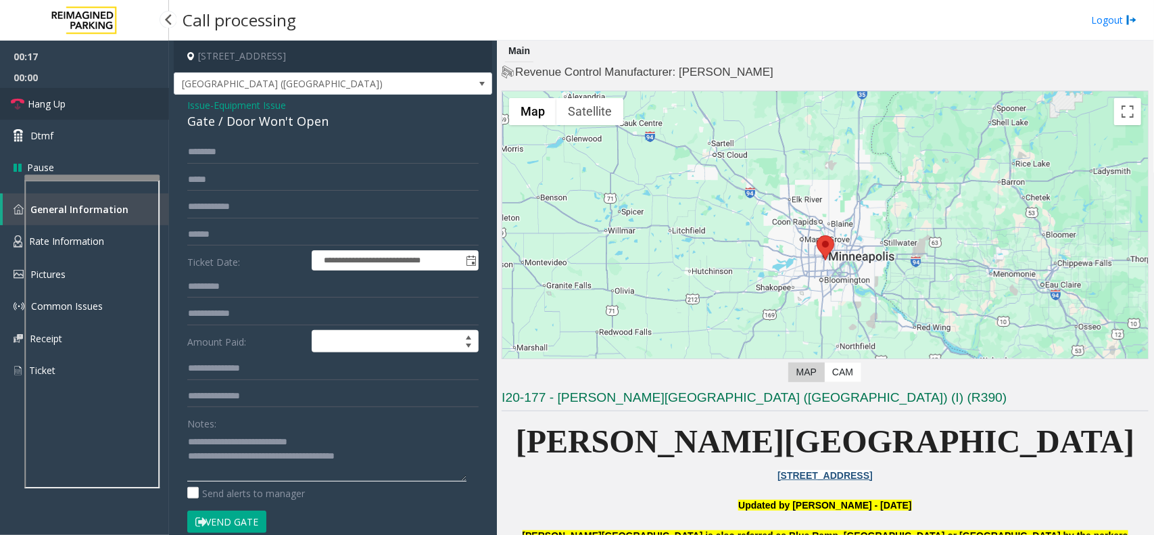
type textarea "**********"
click at [78, 89] on link "Hang Up" at bounding box center [84, 104] width 169 height 32
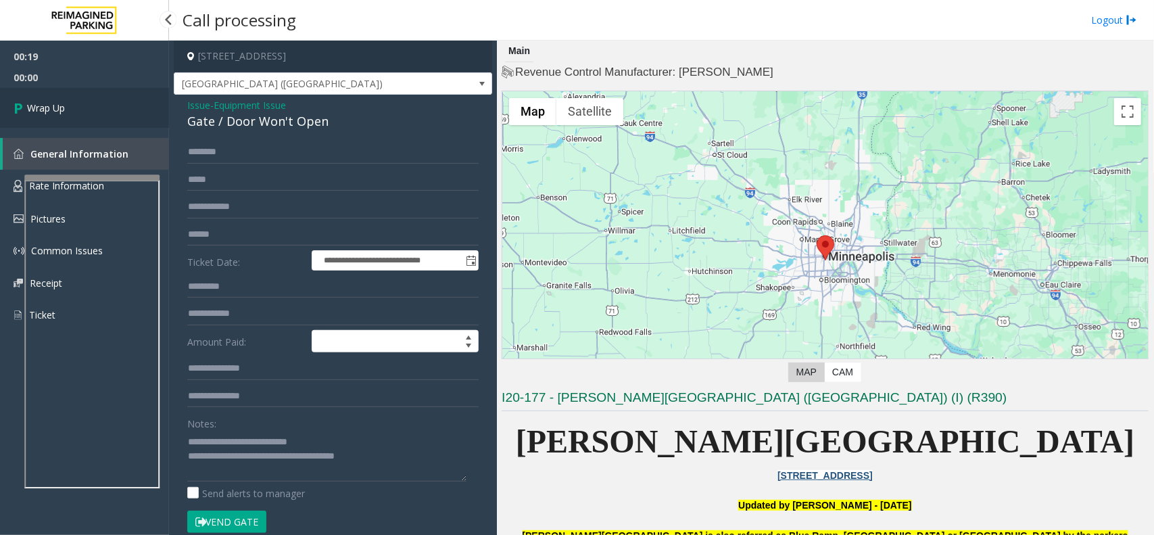
click at [89, 102] on link "Wrap Up" at bounding box center [84, 108] width 169 height 40
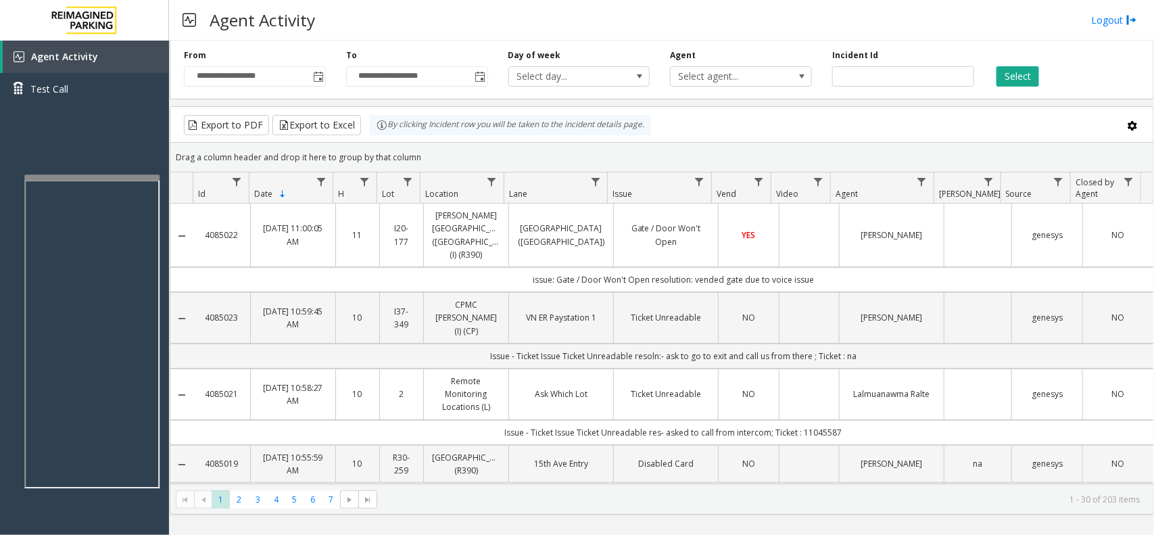
click at [678, 238] on link "Gate / Door Won't Open" at bounding box center [666, 235] width 88 height 26
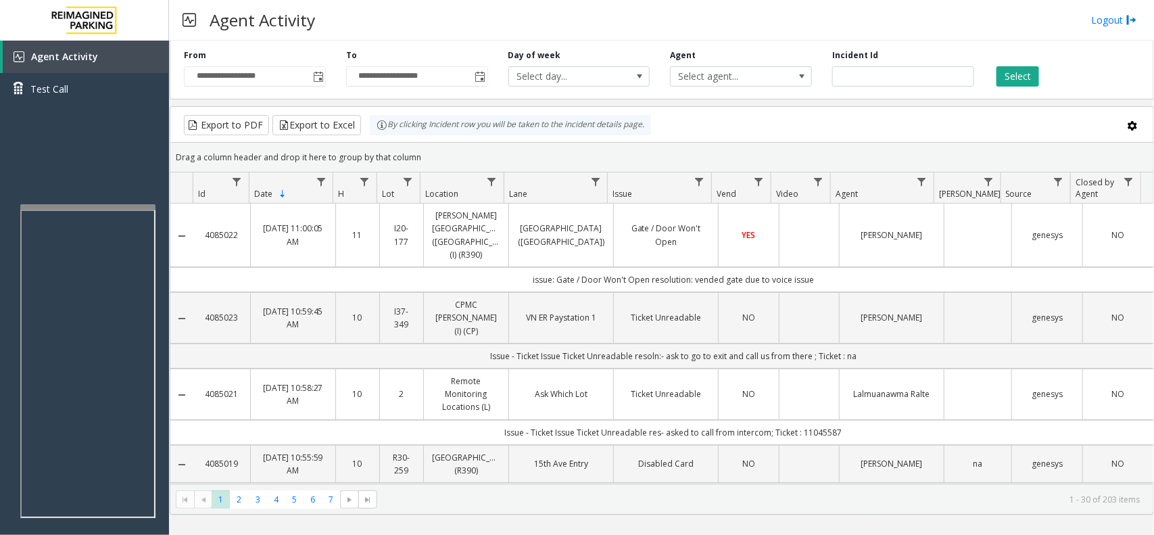
click at [830, 132] on div "Export to PDF Export to Excel By clicking Incident row you will be taken to the…" at bounding box center [662, 125] width 960 height 20
drag, startPoint x: 833, startPoint y: 406, endPoint x: 479, endPoint y: 408, distance: 354.2
click at [479, 420] on td "Issue - Ticket Issue Ticket Unreadable res- asked to call from intercom; Ticket…" at bounding box center [673, 432] width 960 height 25
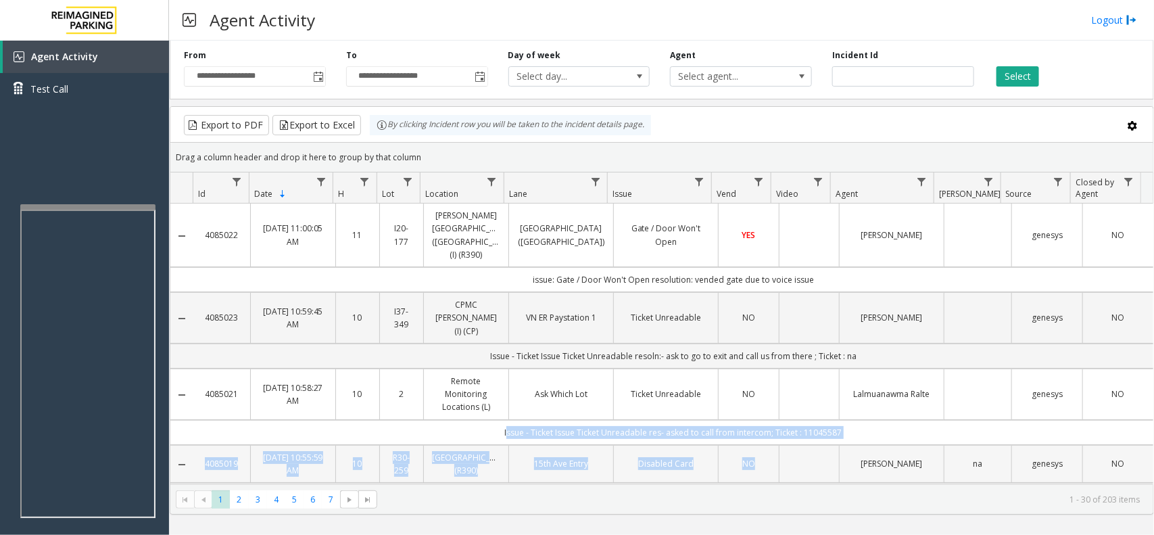
drag, startPoint x: 479, startPoint y: 408, endPoint x: 830, endPoint y: 430, distance: 352.2
click at [855, 420] on td "Issue - Ticket Issue Ticket Unreadable res- asked to call from intercom; Ticket…" at bounding box center [673, 432] width 960 height 25
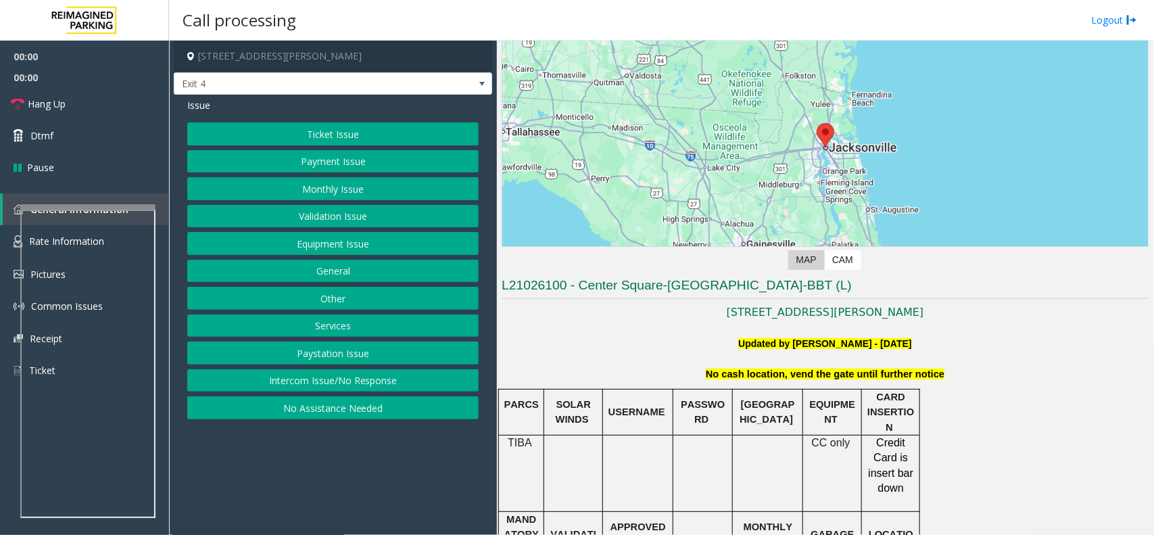
scroll to position [169, 0]
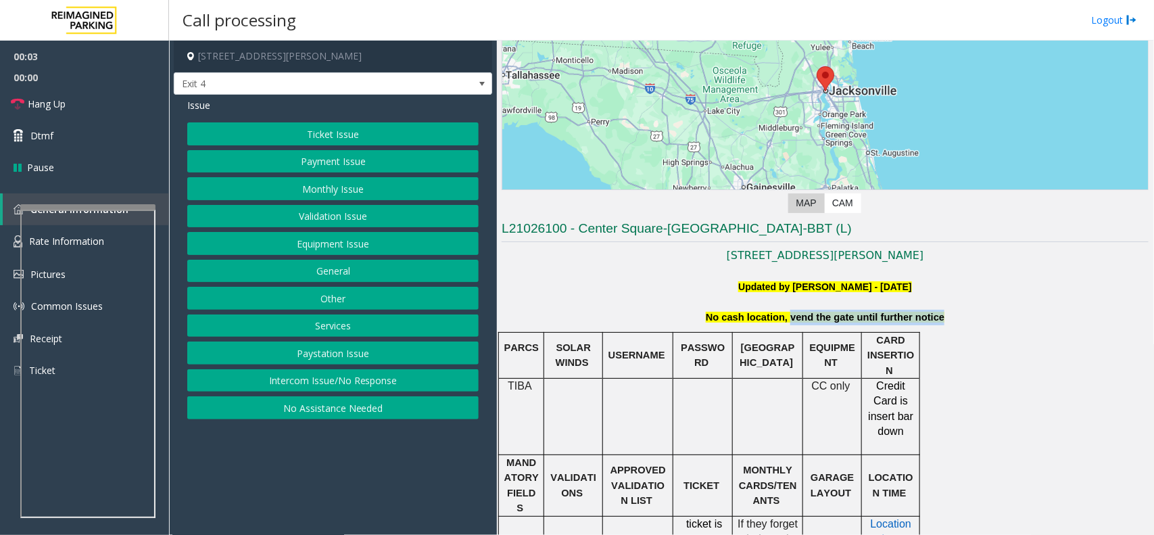
copy span "vend the gate until further notice"
drag, startPoint x: 785, startPoint y: 312, endPoint x: 954, endPoint y: 325, distance: 170.2
click at [954, 325] on p "No cash location, vend the gate until further notice" at bounding box center [825, 318] width 647 height 16
click at [354, 240] on button "Equipment Issue" at bounding box center [332, 243] width 291 height 23
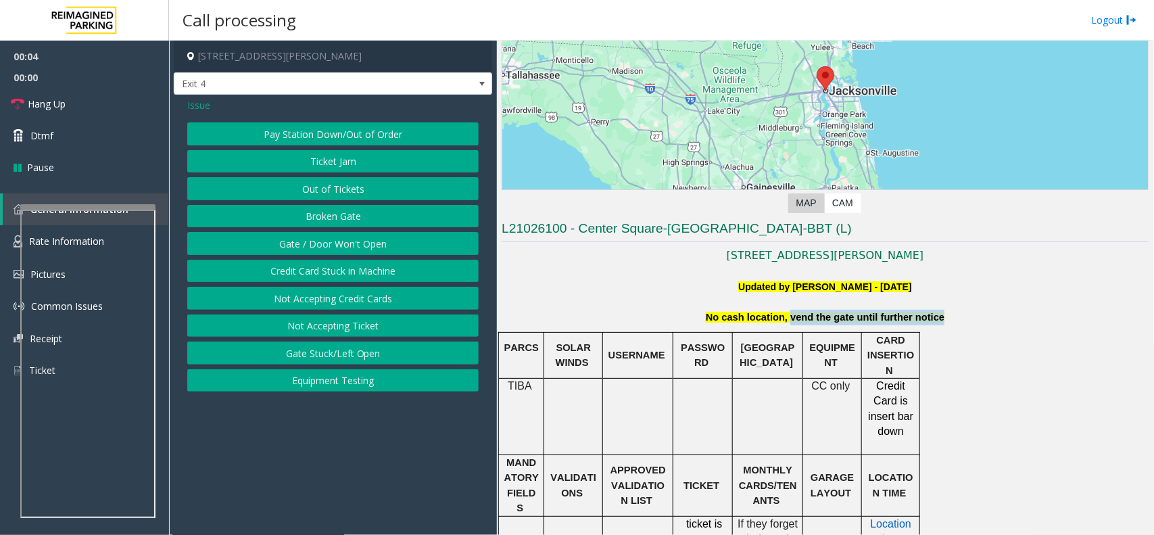
click at [354, 240] on button "Gate / Door Won't Open" at bounding box center [332, 243] width 291 height 23
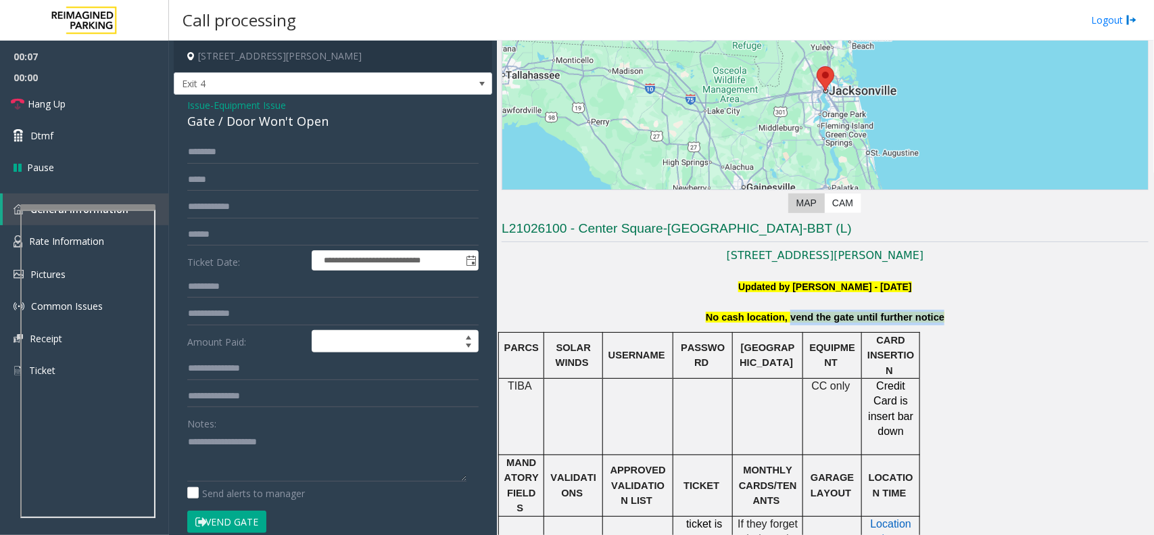
click at [241, 522] on button "Vend Gate" at bounding box center [226, 521] width 79 height 23
click at [247, 447] on textarea at bounding box center [326, 456] width 279 height 51
paste textarea "**********"
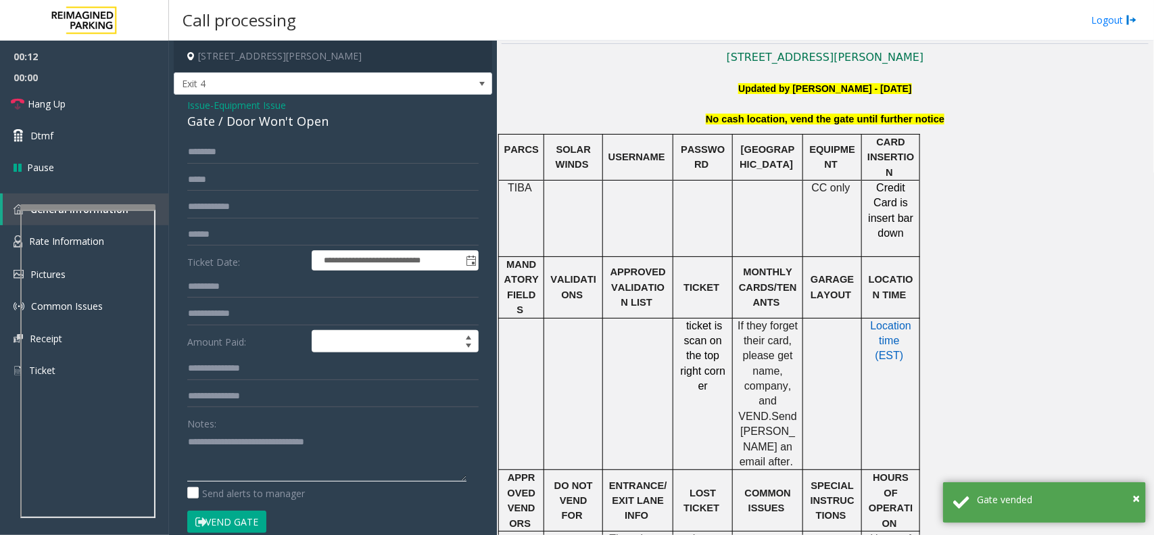
scroll to position [338, 0]
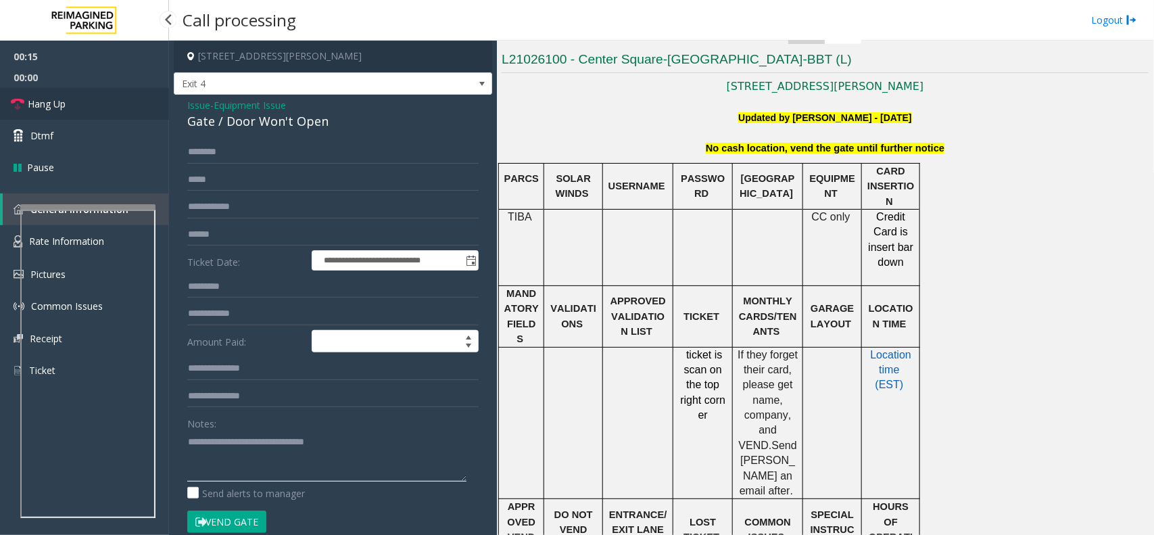
type textarea "**********"
click at [101, 112] on link "Hang Up" at bounding box center [84, 104] width 169 height 32
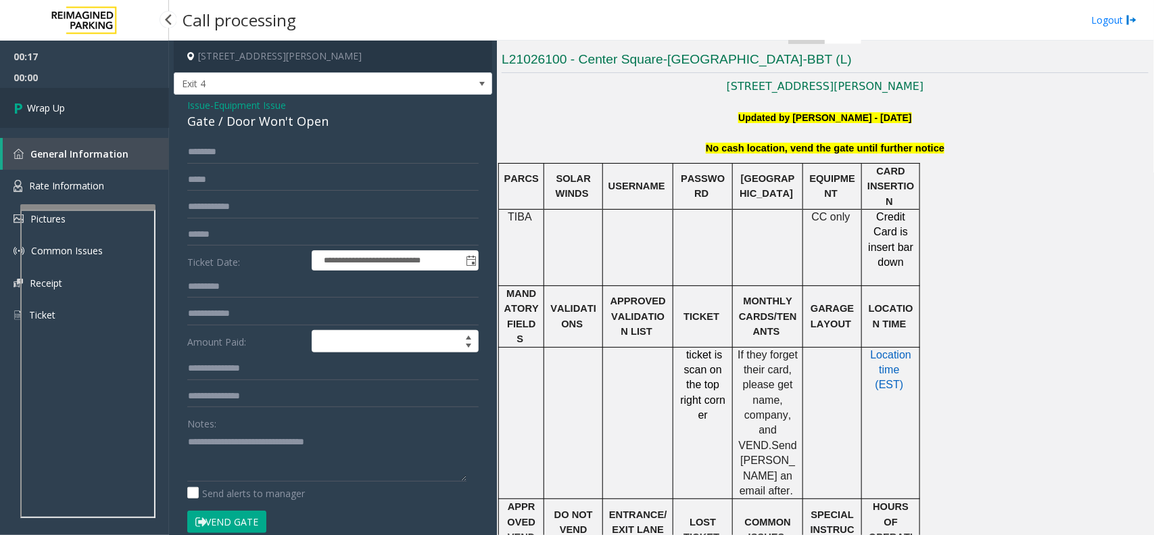
click at [101, 112] on link "Wrap Up" at bounding box center [84, 108] width 169 height 40
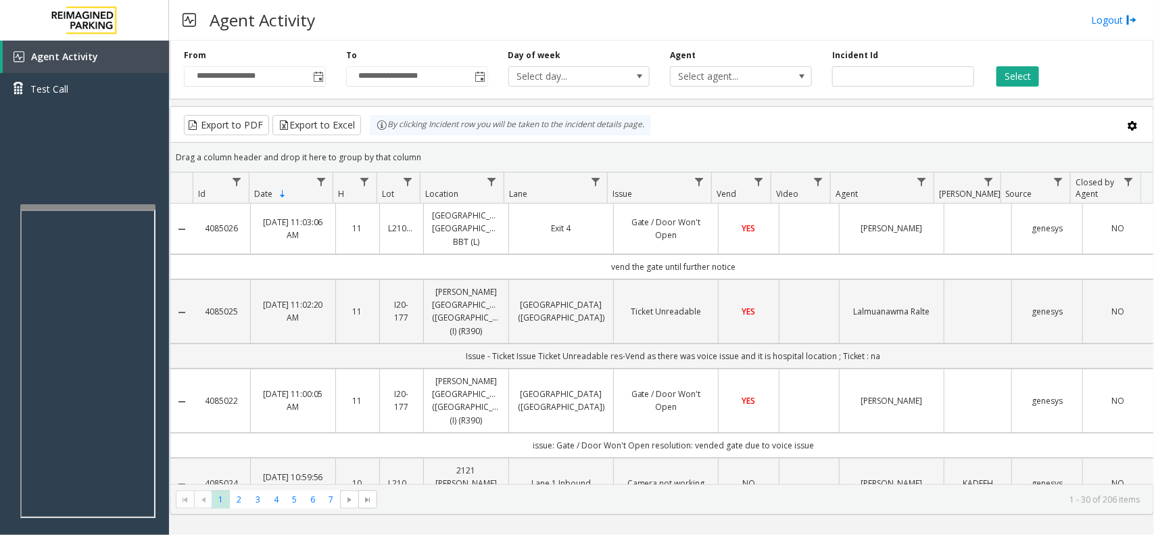
click at [808, 228] on td "Data table" at bounding box center [809, 228] width 60 height 51
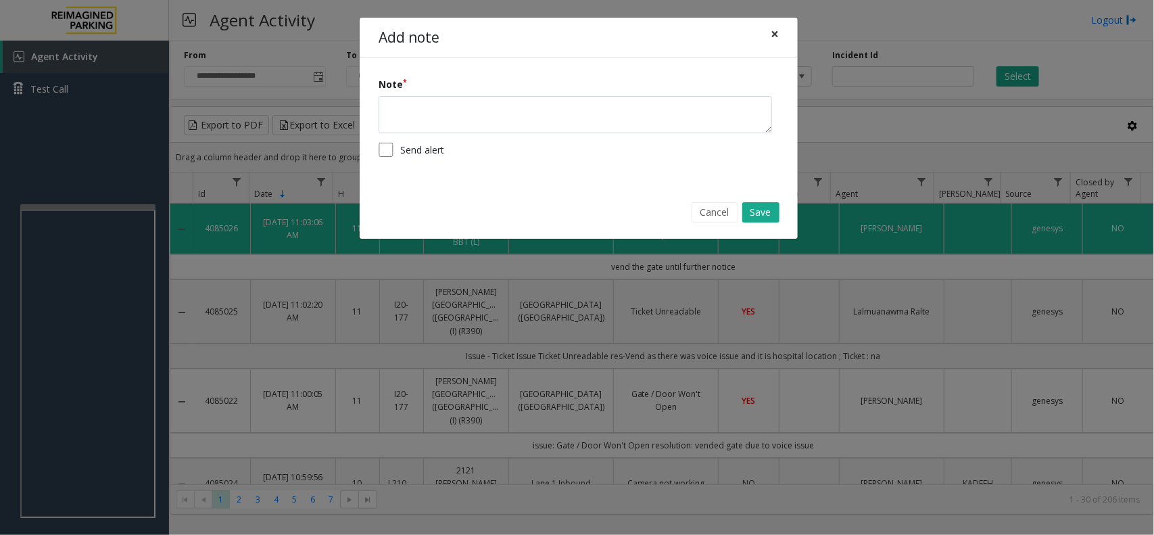
click at [775, 39] on span "×" at bounding box center [775, 33] width 8 height 19
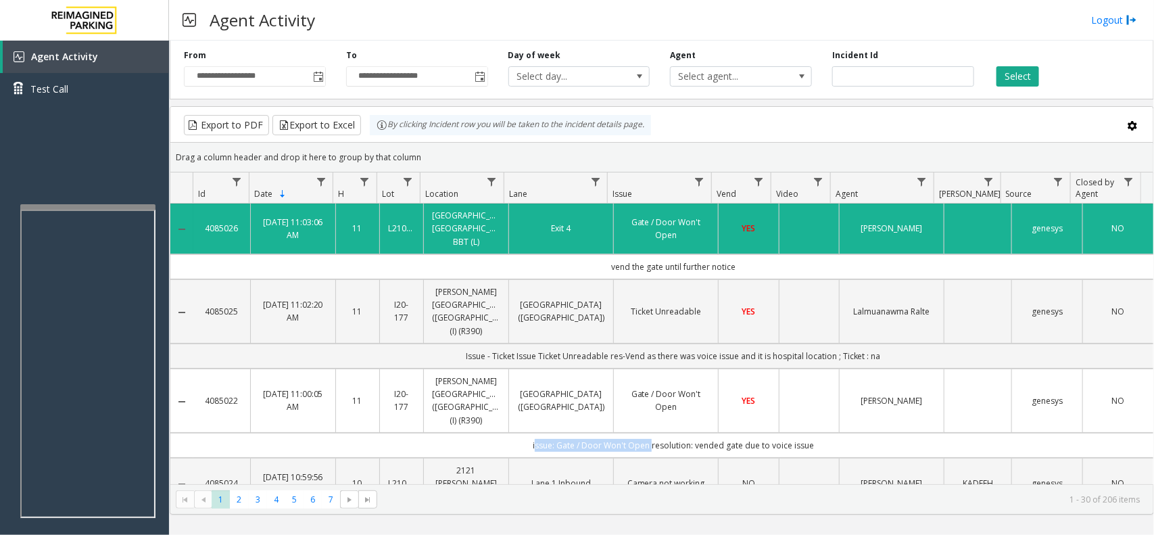
copy td "issue: Gate / Door Won't Open"
drag, startPoint x: 644, startPoint y: 421, endPoint x: 508, endPoint y: 416, distance: 136.6
click at [508, 433] on td "issue: Gate / Door Won't Open resolution: vended gate due to voice issue" at bounding box center [673, 445] width 960 height 25
click at [727, 159] on div "Drag a column header and drop it here to group by that column" at bounding box center [661, 157] width 983 height 24
copy td "resolution: vended gate due to voice issue"
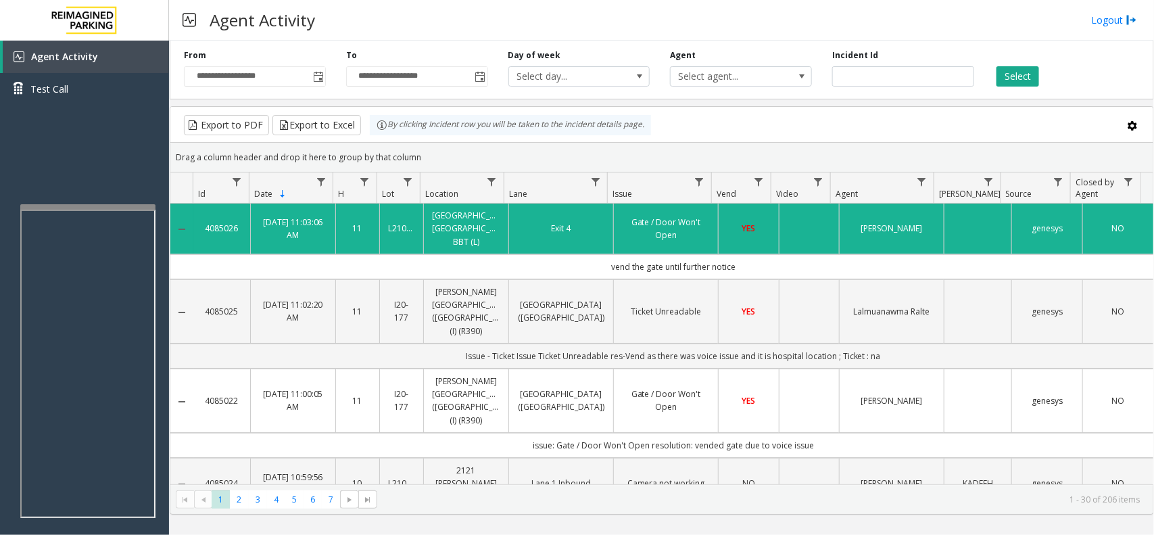
drag, startPoint x: 815, startPoint y: 417, endPoint x: 646, endPoint y: 424, distance: 168.5
click at [646, 433] on td "issue: Gate / Door Won't Open resolution: vended gate due to voice issue" at bounding box center [673, 445] width 960 height 25
click at [692, 133] on div "Export to PDF Export to Excel By clicking Incident row you will be taken to the…" at bounding box center [662, 125] width 960 height 20
click at [393, 26] on div "Agent Activity Logout" at bounding box center [661, 20] width 985 height 41
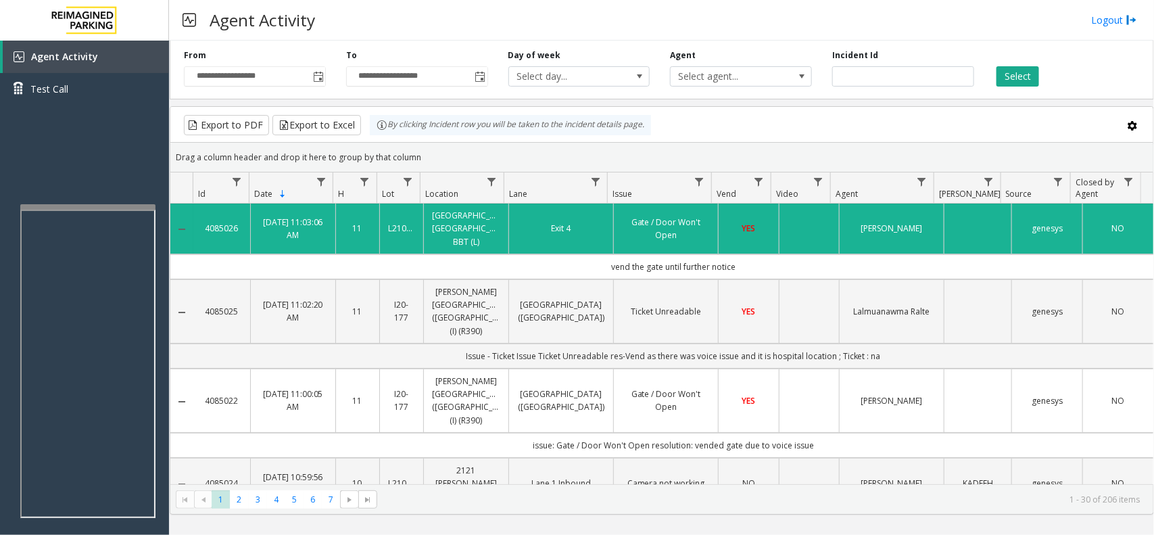
click at [393, 26] on div "Agent Activity Logout" at bounding box center [661, 20] width 985 height 41
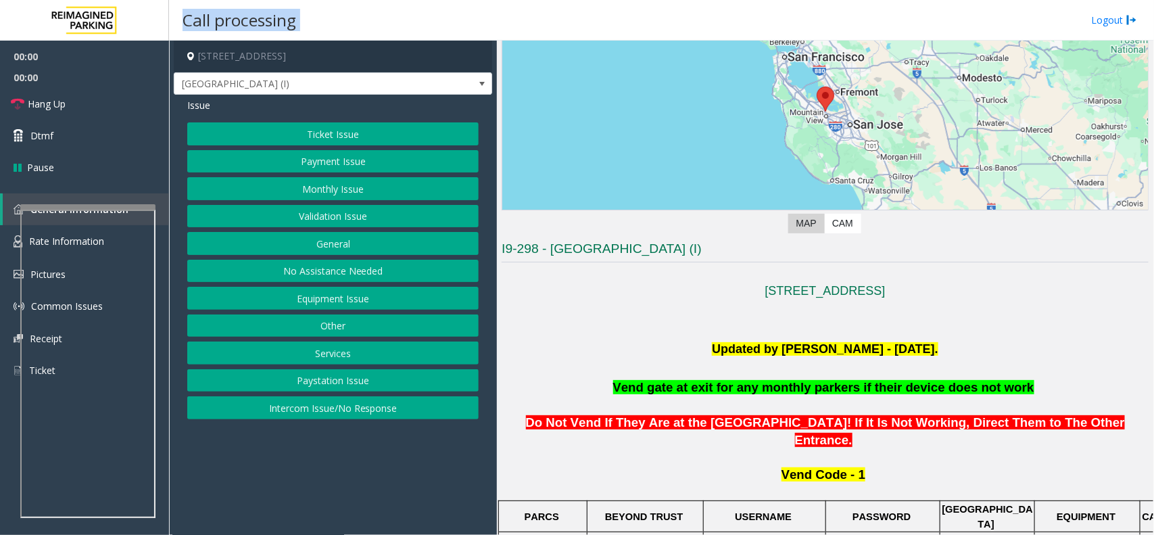
scroll to position [253, 0]
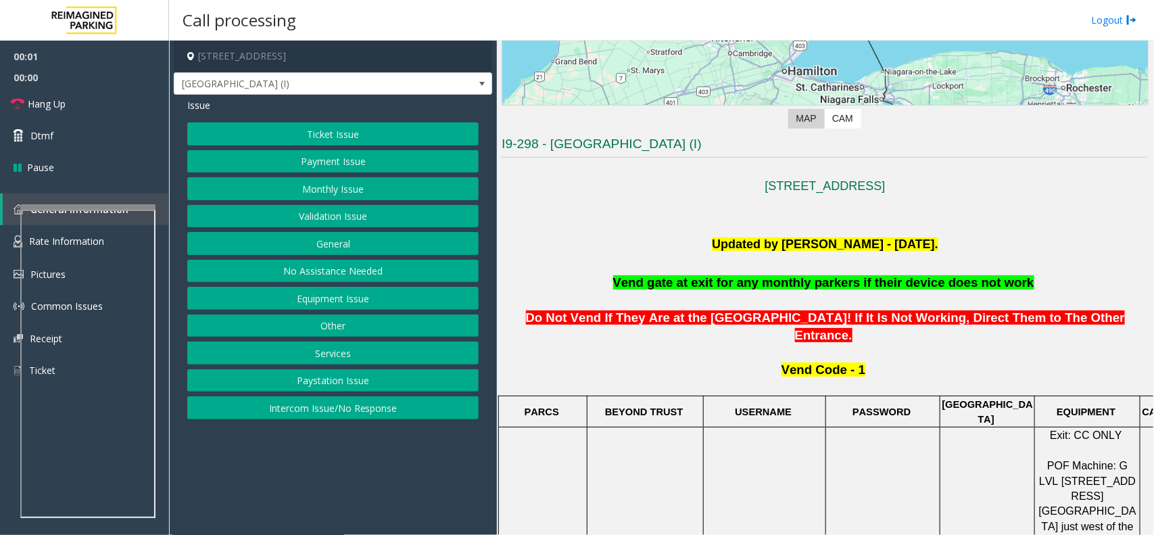
drag, startPoint x: 630, startPoint y: 276, endPoint x: 698, endPoint y: 278, distance: 68.3
click at [698, 278] on p "Vend gate at exit for any monthly parkers if their device does not work" at bounding box center [825, 283] width 647 height 18
click at [811, 318] on span "Do Not Vend If They Are at the [GEOGRAPHIC_DATA]! If It Is Not Working, Direct …" at bounding box center [825, 326] width 599 height 32
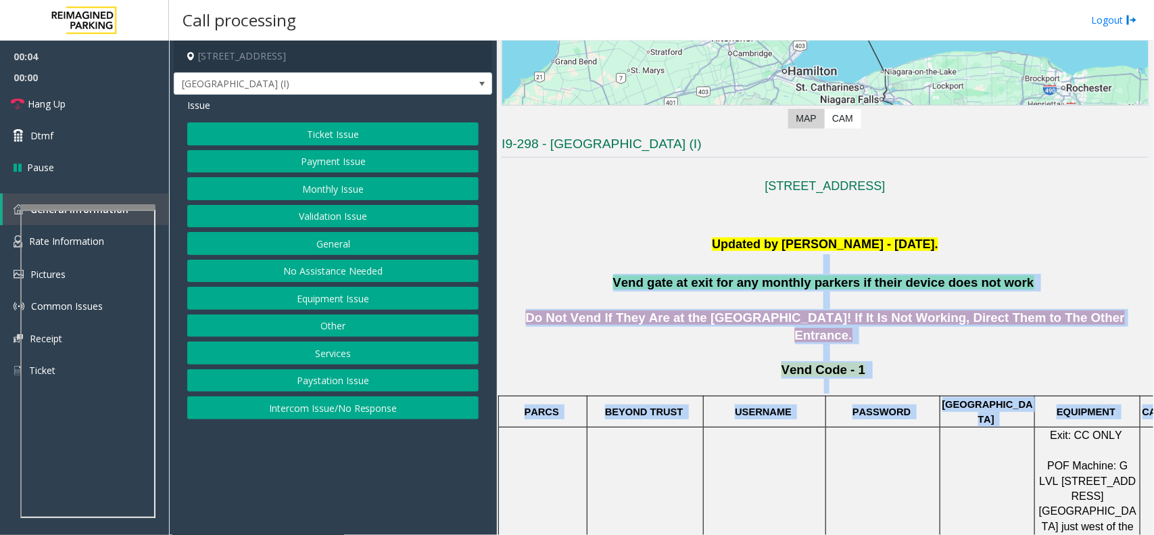
drag, startPoint x: 612, startPoint y: 269, endPoint x: 927, endPoint y: 409, distance: 345.3
click at [879, 366] on p "Vend Code - 1" at bounding box center [825, 377] width 647 height 32
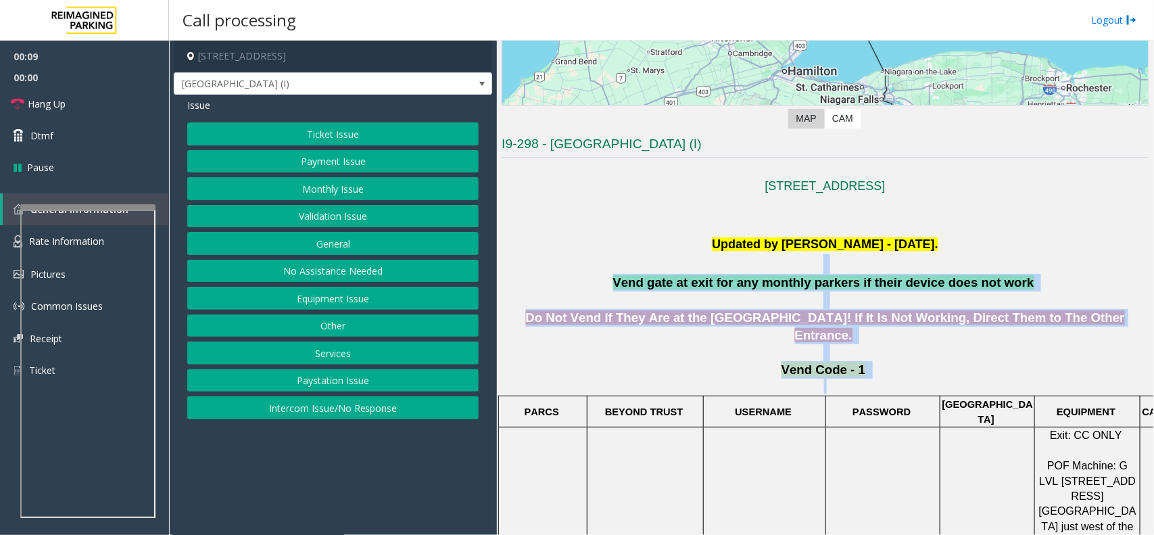
drag, startPoint x: 879, startPoint y: 366, endPoint x: 673, endPoint y: 272, distance: 227.2
click at [640, 272] on p at bounding box center [825, 264] width 647 height 20
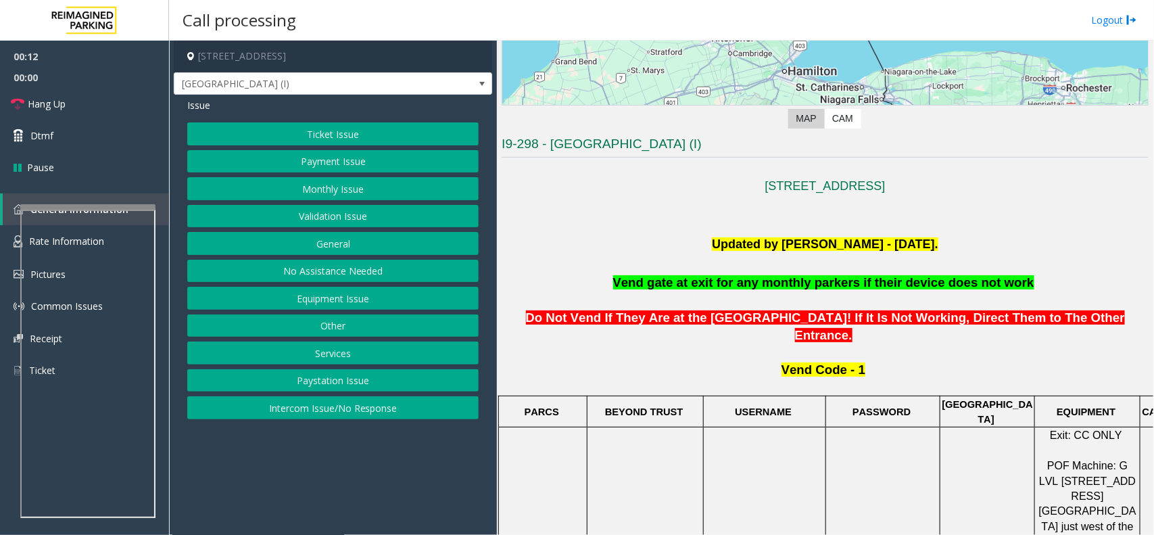
scroll to position [507, 0]
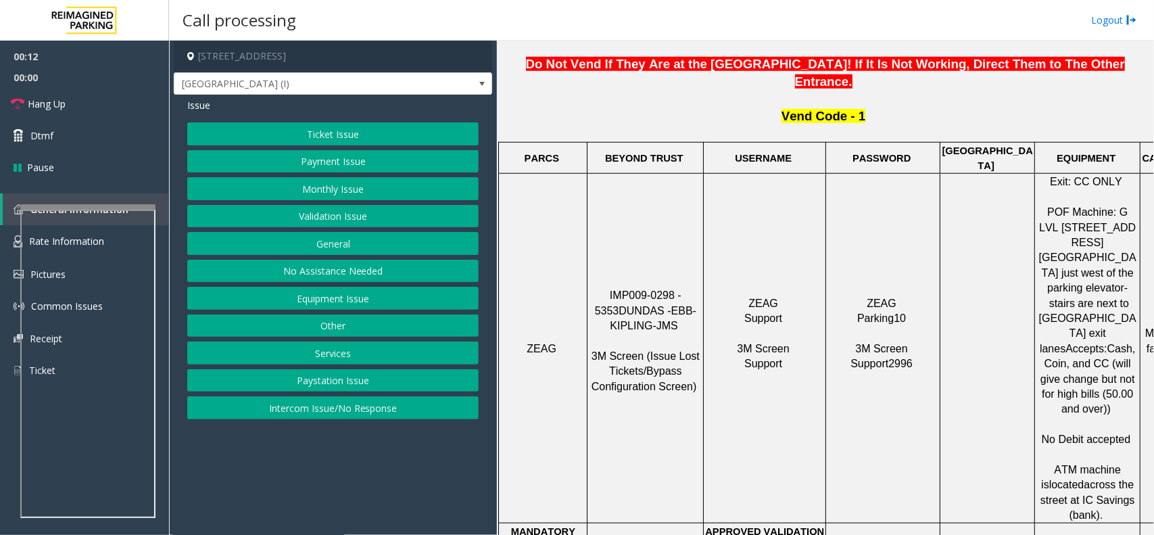
click at [727, 216] on td "ZEAG Support 3M Screen Support" at bounding box center [765, 348] width 122 height 349
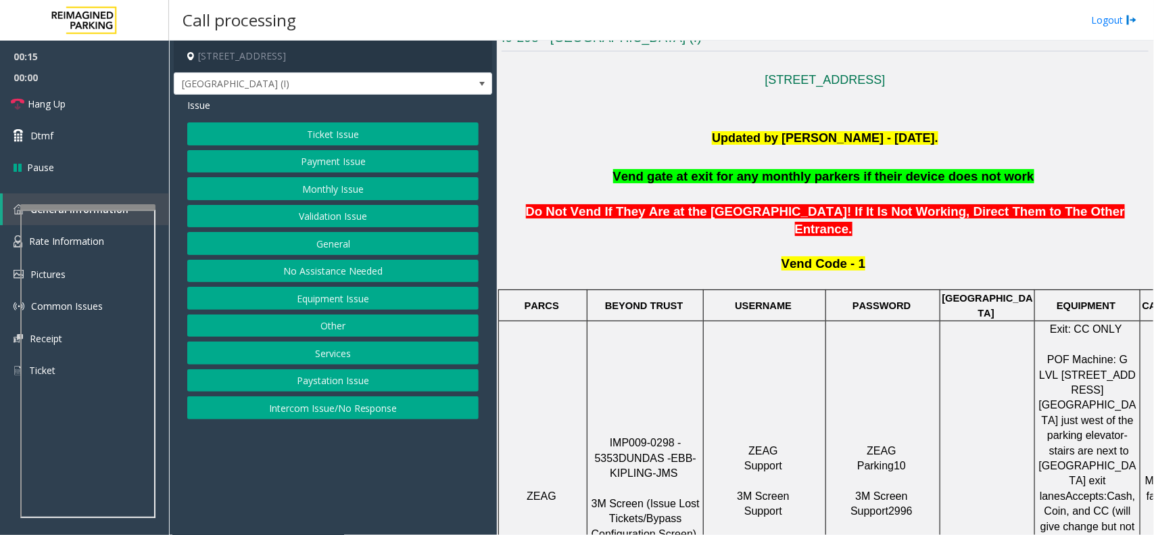
scroll to position [338, 0]
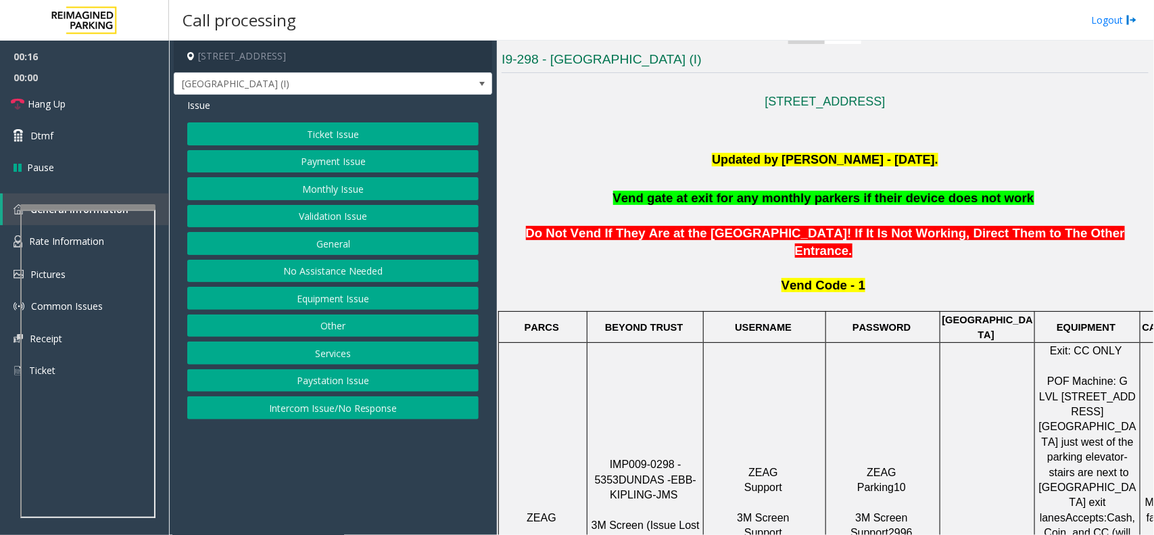
click at [573, 191] on p "Vend gate at exit for any monthly parkers if their device does not work" at bounding box center [825, 198] width 647 height 18
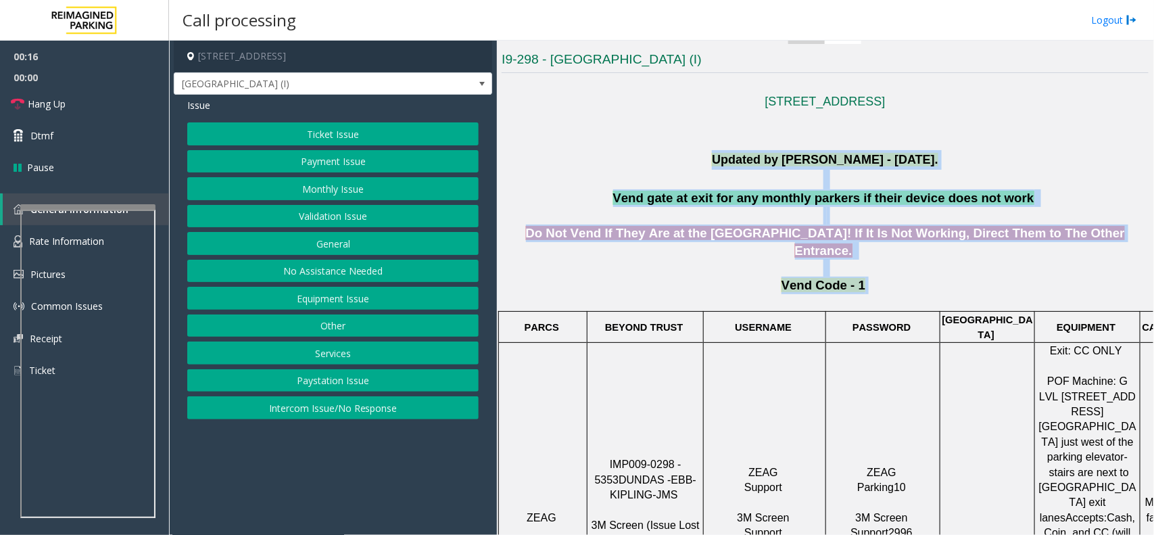
drag, startPoint x: 609, startPoint y: 166, endPoint x: 935, endPoint y: 262, distance: 339.5
click at [935, 276] on p "Vend Code - 1" at bounding box center [825, 292] width 647 height 32
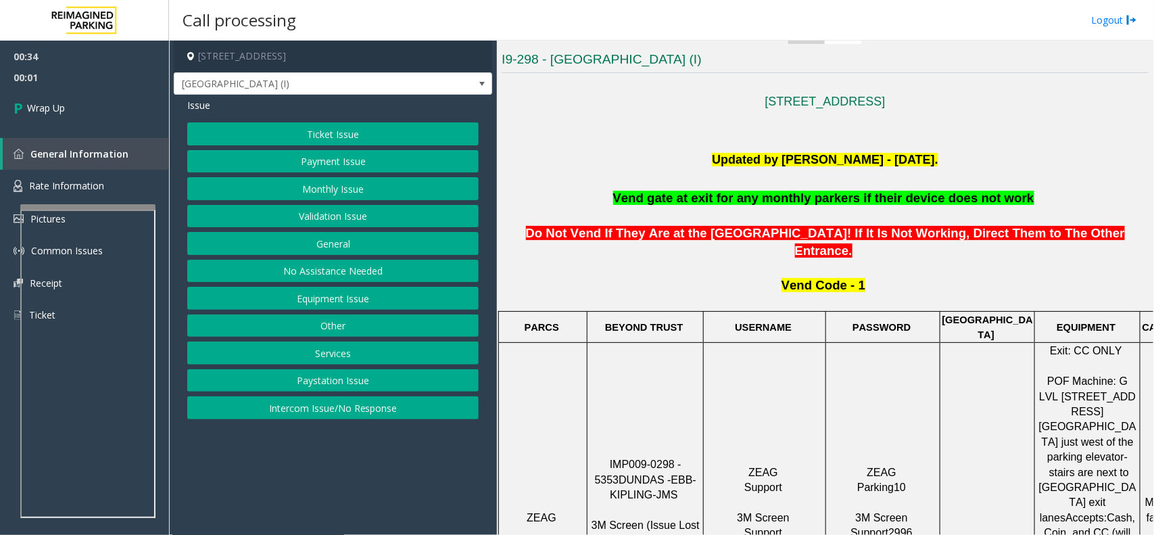
click at [328, 278] on button "No Assistance Needed" at bounding box center [332, 271] width 291 height 23
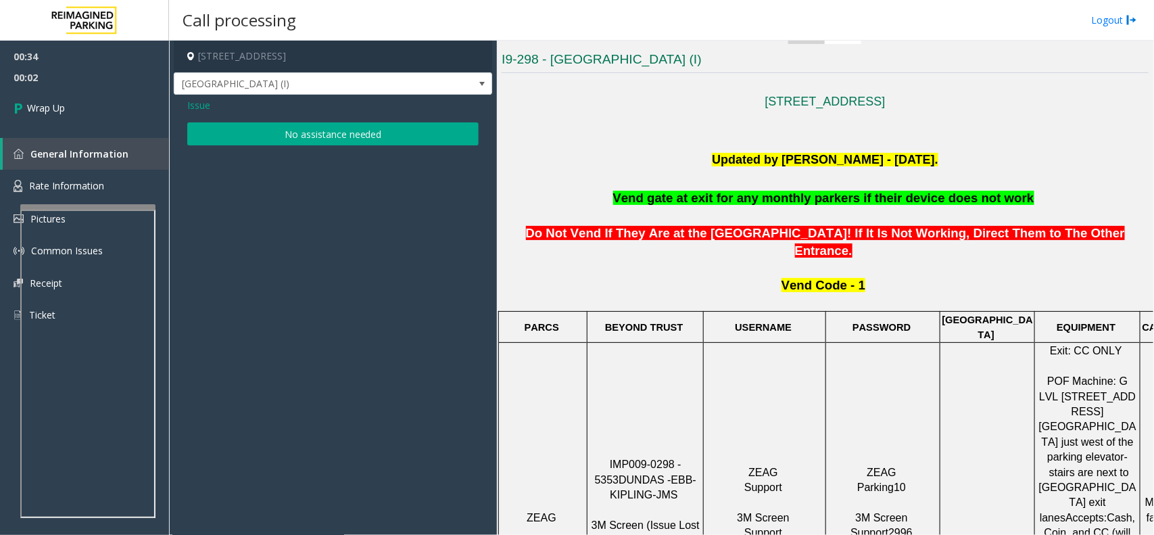
click at [193, 113] on div "Issue No assistance needed" at bounding box center [333, 123] width 318 height 57
click at [206, 113] on div "Issue No assistance needed" at bounding box center [333, 123] width 318 height 57
click at [195, 100] on span "Issue" at bounding box center [198, 105] width 23 height 14
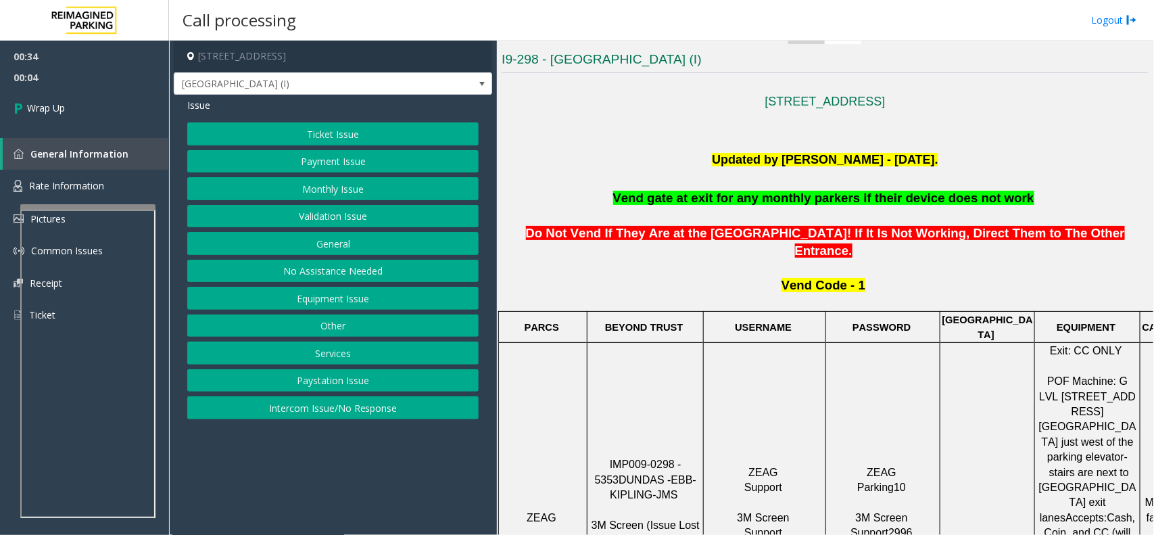
click at [345, 296] on button "Equipment Issue" at bounding box center [332, 298] width 291 height 23
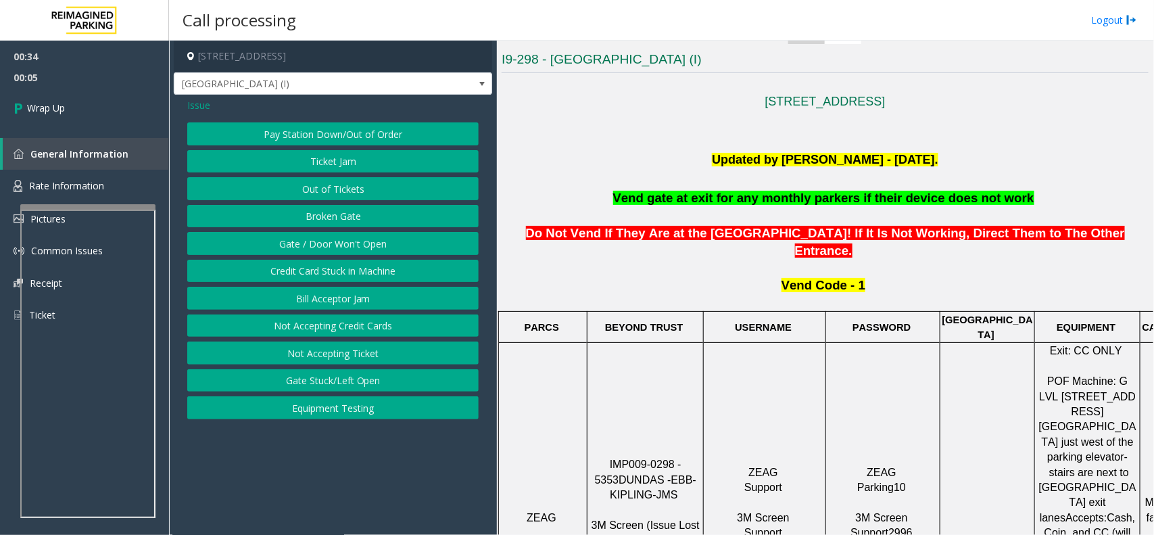
click at [343, 247] on button "Gate / Door Won't Open" at bounding box center [332, 243] width 291 height 23
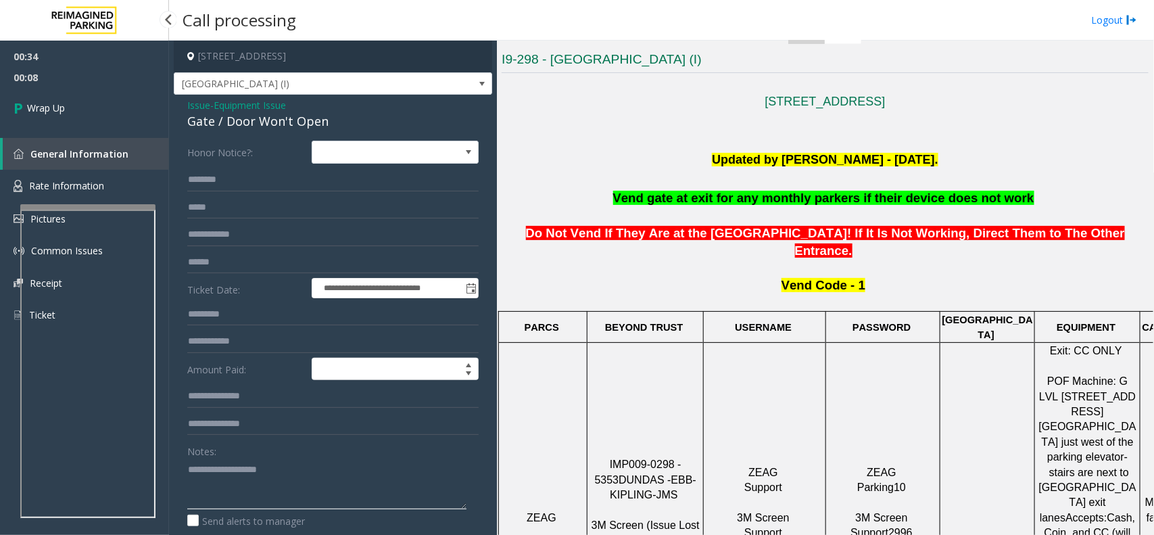
click at [249, 502] on textarea at bounding box center [326, 483] width 279 height 51
paste textarea "**********"
type textarea "**********"
click at [48, 99] on link "Wrap Up" at bounding box center [84, 108] width 169 height 40
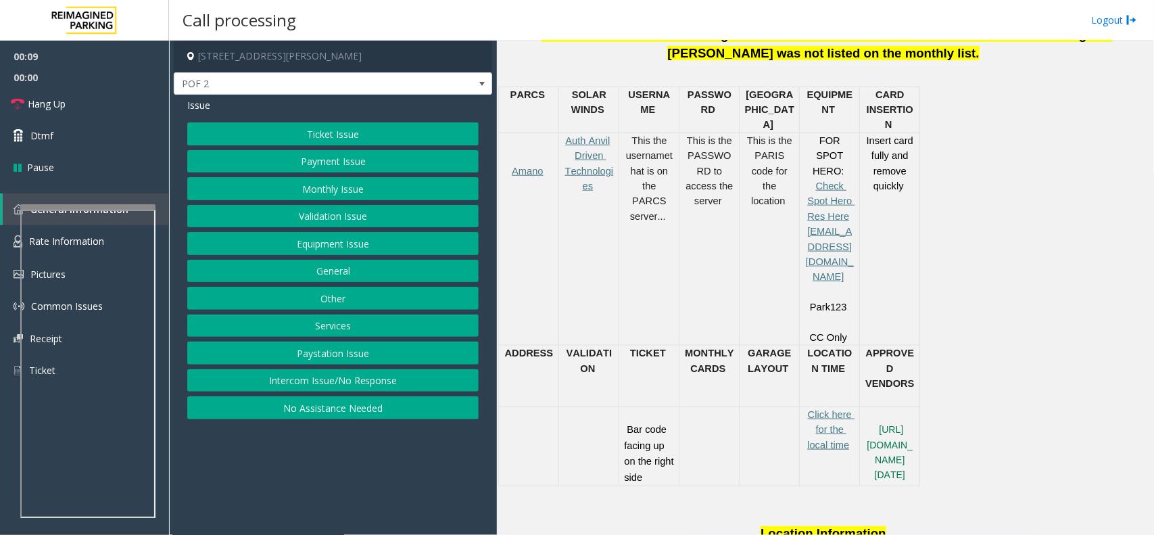
scroll to position [1014, 0]
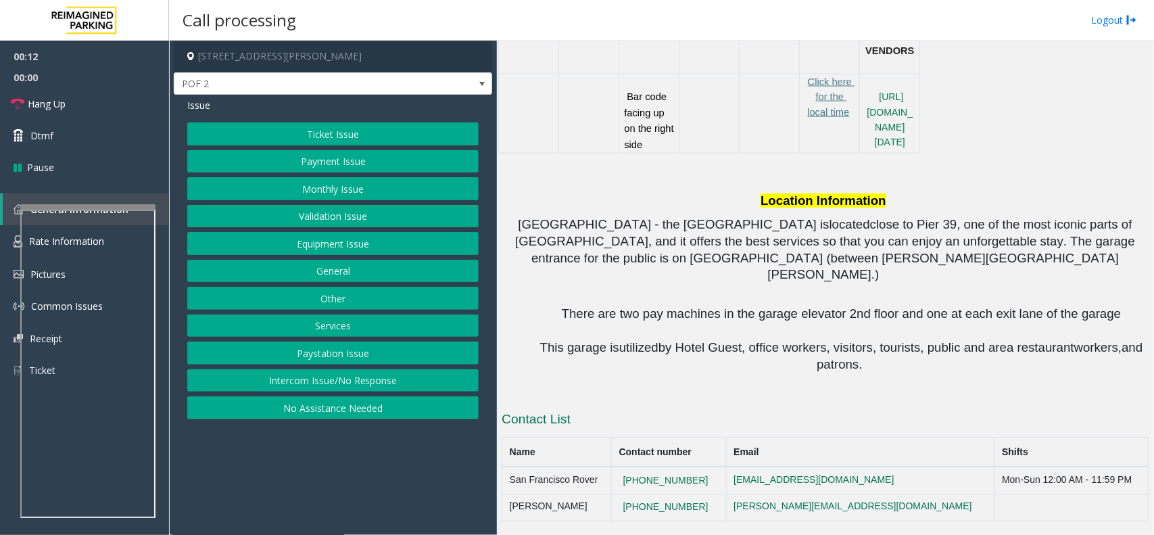
click at [410, 386] on button "Intercom Issue/No Response" at bounding box center [332, 380] width 291 height 23
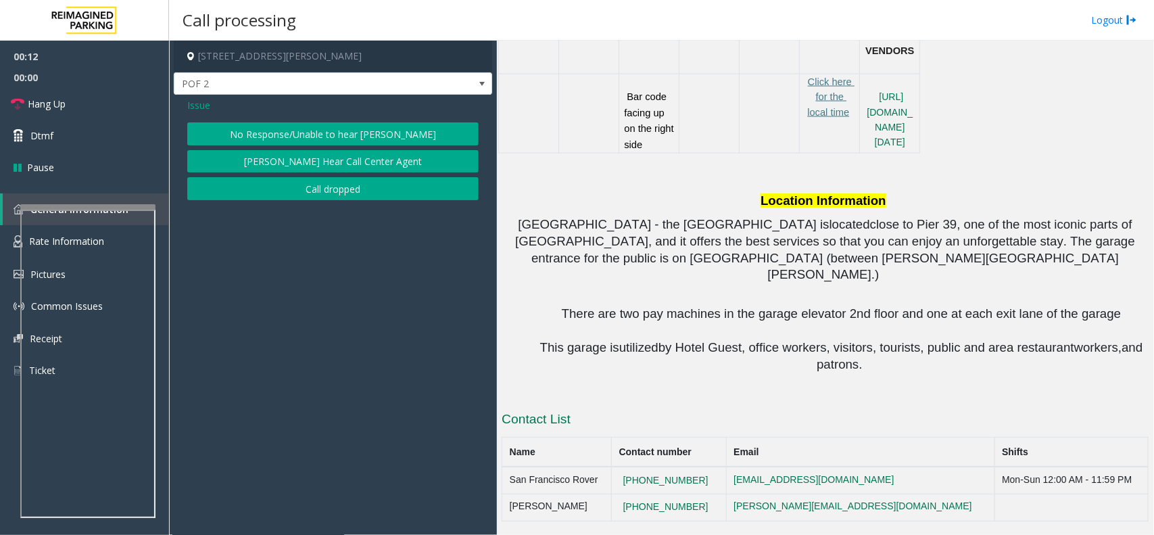
click at [329, 135] on button "No Response/Unable to hear [PERSON_NAME]" at bounding box center [332, 133] width 291 height 23
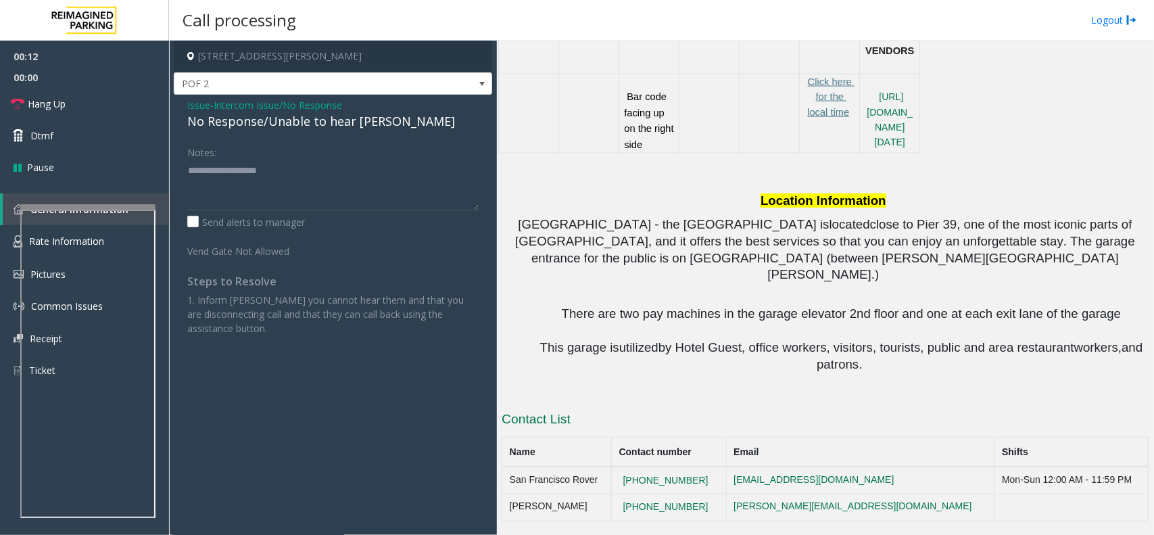
click at [340, 120] on div "No Response/Unable to hear [PERSON_NAME]" at bounding box center [332, 121] width 291 height 18
click at [387, 149] on div "Notes:" at bounding box center [332, 176] width 291 height 70
click at [365, 126] on div "No Response/Unable to hear [PERSON_NAME]" at bounding box center [332, 121] width 291 height 18
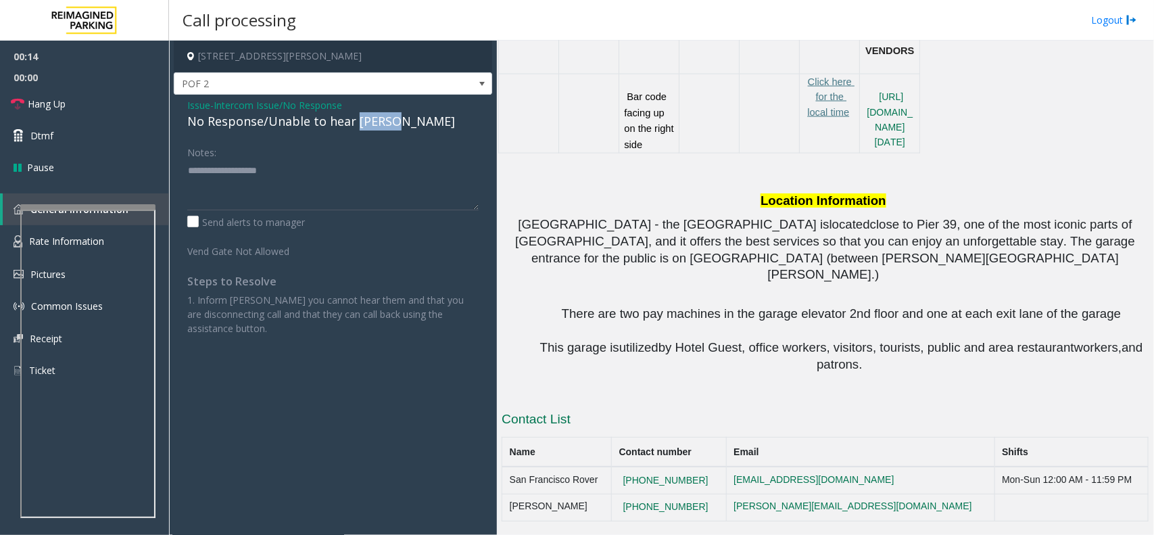
click at [365, 126] on div "No Response/Unable to hear [PERSON_NAME]" at bounding box center [332, 121] width 291 height 18
drag, startPoint x: 145, startPoint y: 99, endPoint x: 168, endPoint y: 100, distance: 22.3
click at [145, 99] on link "Hang Up" at bounding box center [84, 104] width 169 height 32
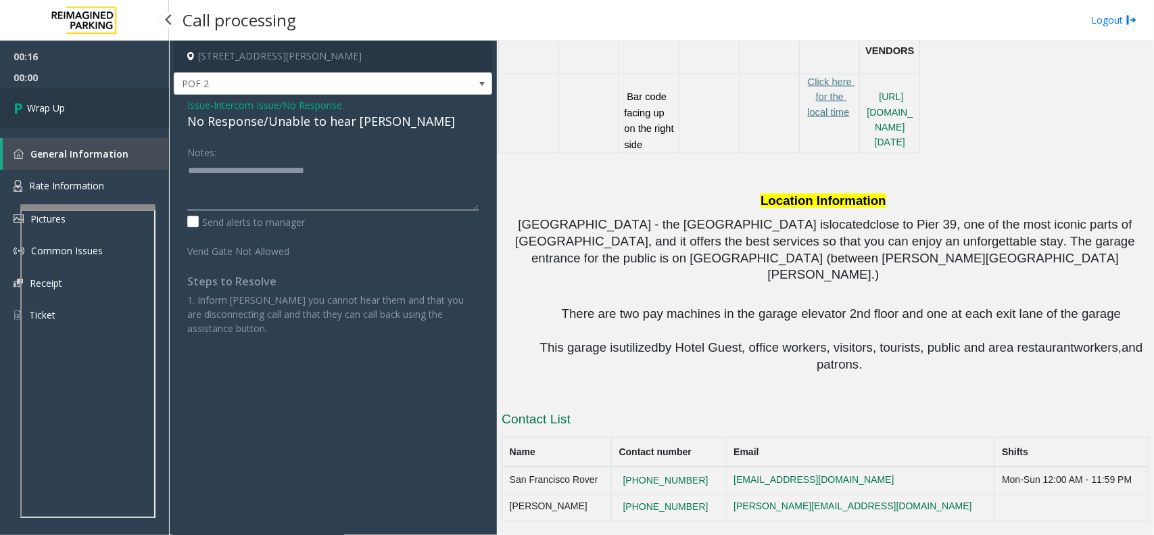
type textarea "**********"
click at [91, 108] on link "Wrap Up" at bounding box center [84, 108] width 169 height 40
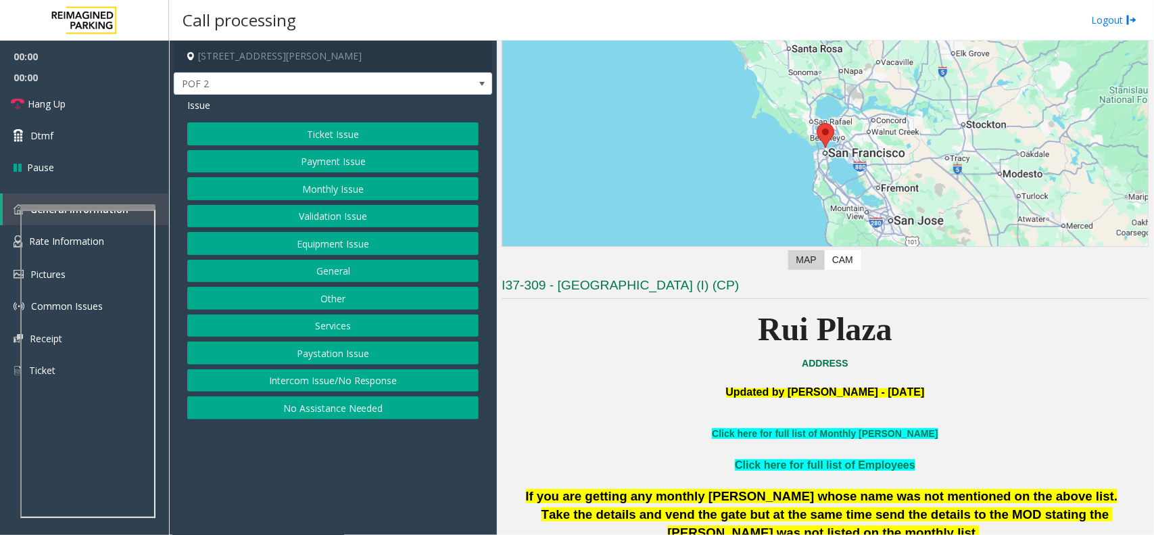
scroll to position [253, 0]
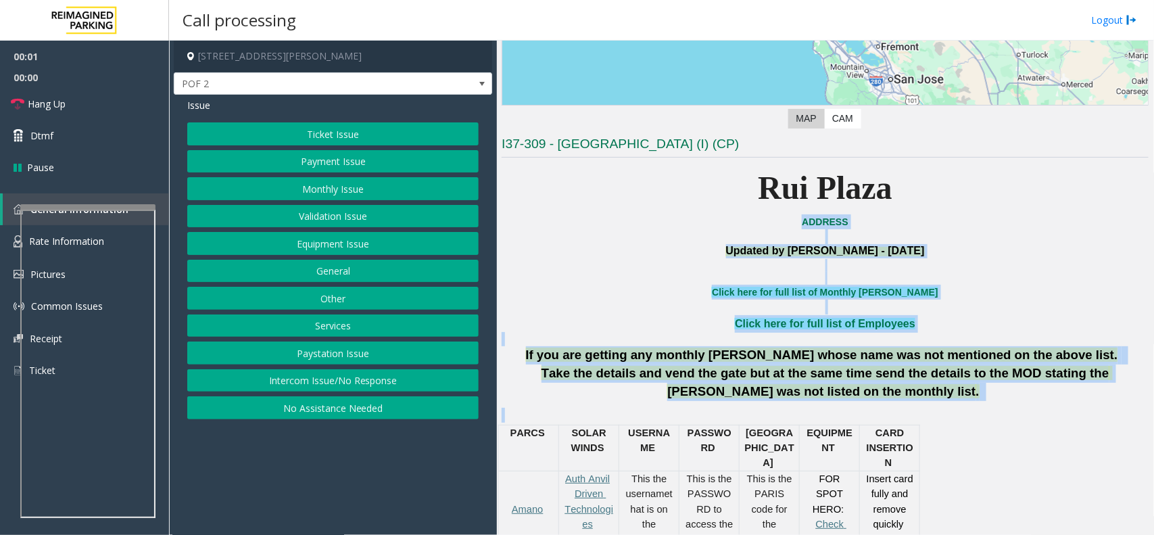
drag, startPoint x: 674, startPoint y: 220, endPoint x: 1153, endPoint y: 463, distance: 537.5
click at [1153, 463] on div "Main Revenue Control Manufacturer: [PERSON_NAME] ← Move left → Move right ↑ Mov…" at bounding box center [825, 288] width 656 height 494
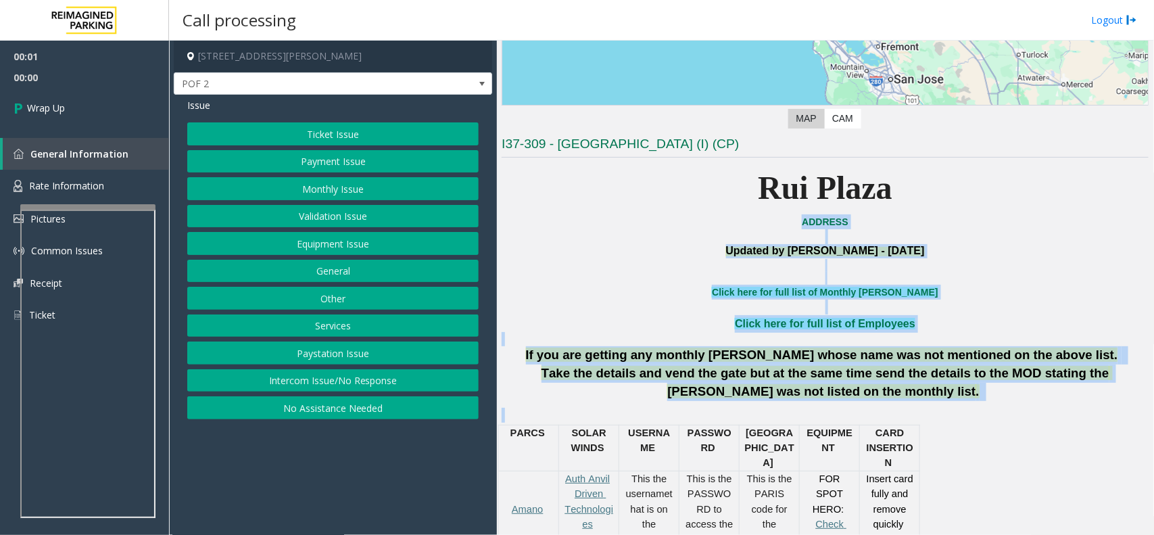
click at [380, 387] on button "Intercom Issue/No Response" at bounding box center [332, 380] width 291 height 23
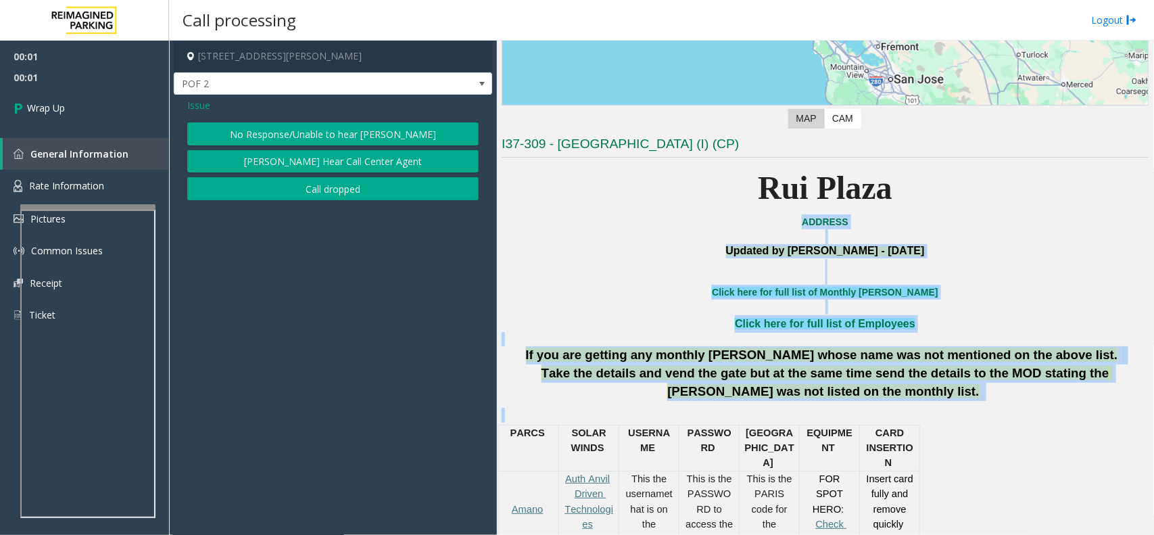
click at [299, 193] on button "Call dropped" at bounding box center [332, 188] width 291 height 23
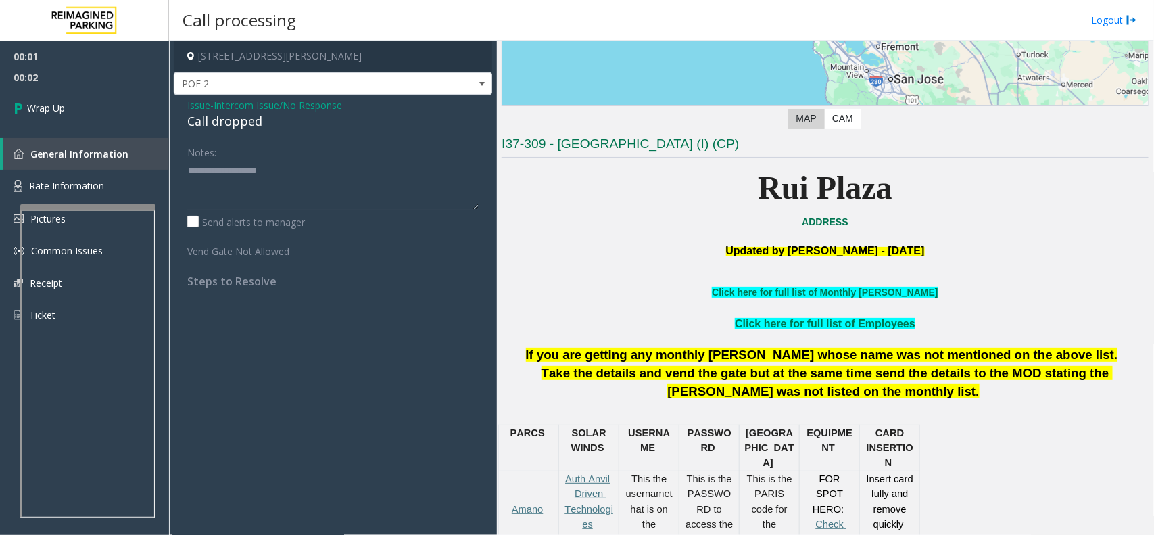
click at [220, 126] on div "Call dropped" at bounding box center [332, 121] width 291 height 18
type textarea "**********"
click at [114, 119] on link "Wrap Up" at bounding box center [84, 108] width 169 height 40
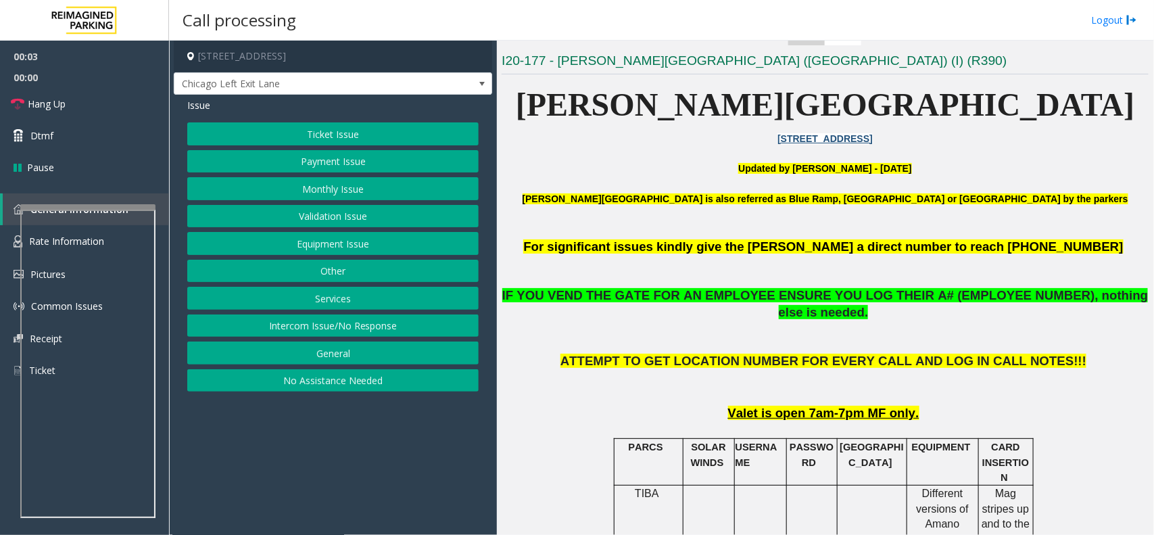
scroll to position [422, 0]
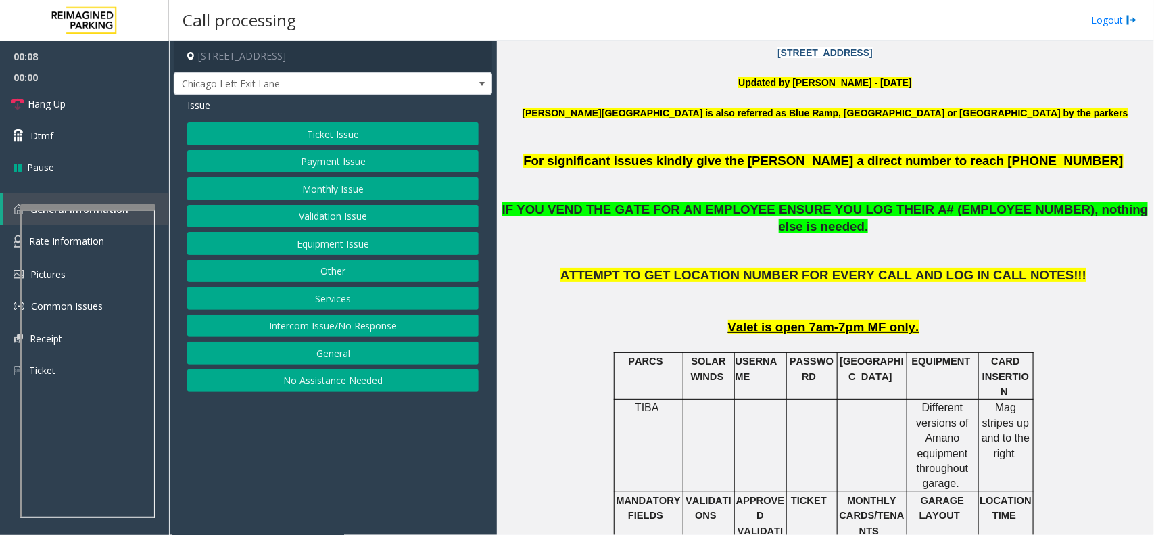
click at [397, 136] on button "Ticket Issue" at bounding box center [332, 133] width 291 height 23
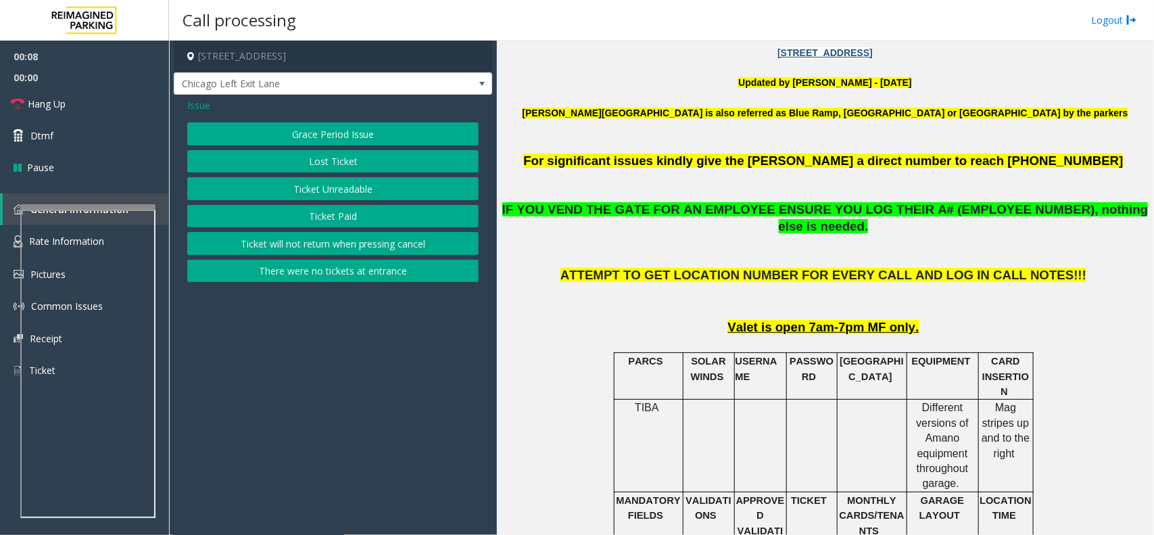
click at [383, 190] on button "Ticket Unreadable" at bounding box center [332, 188] width 291 height 23
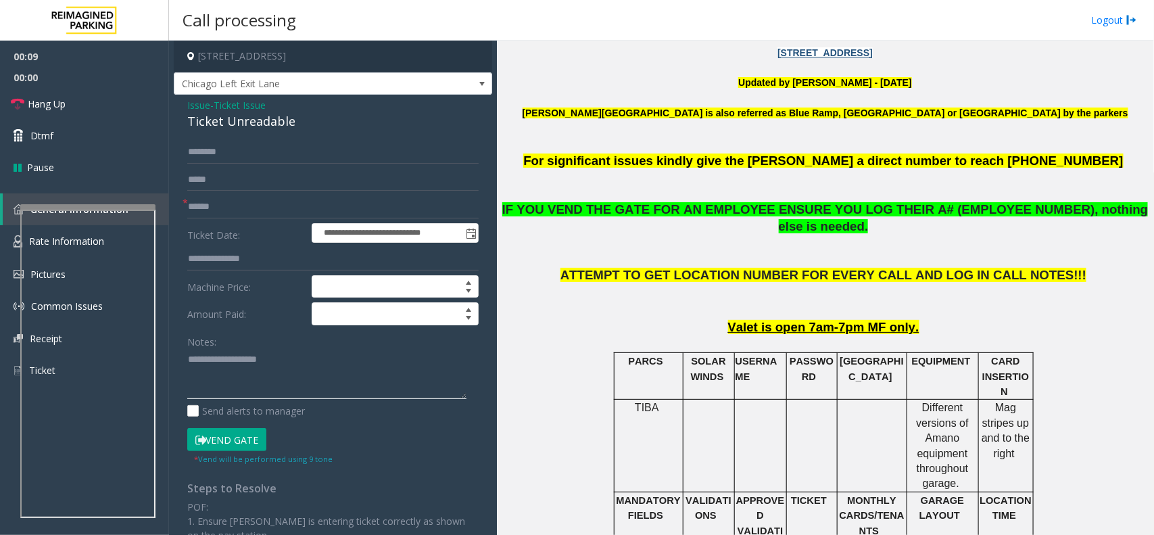
click at [297, 372] on textarea at bounding box center [326, 374] width 279 height 51
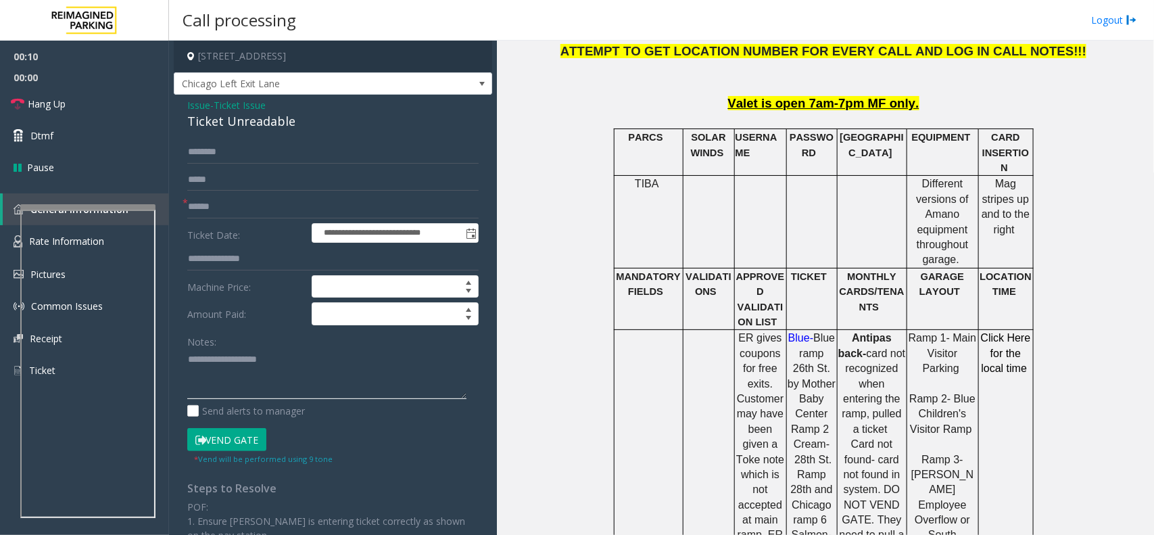
scroll to position [760, 0]
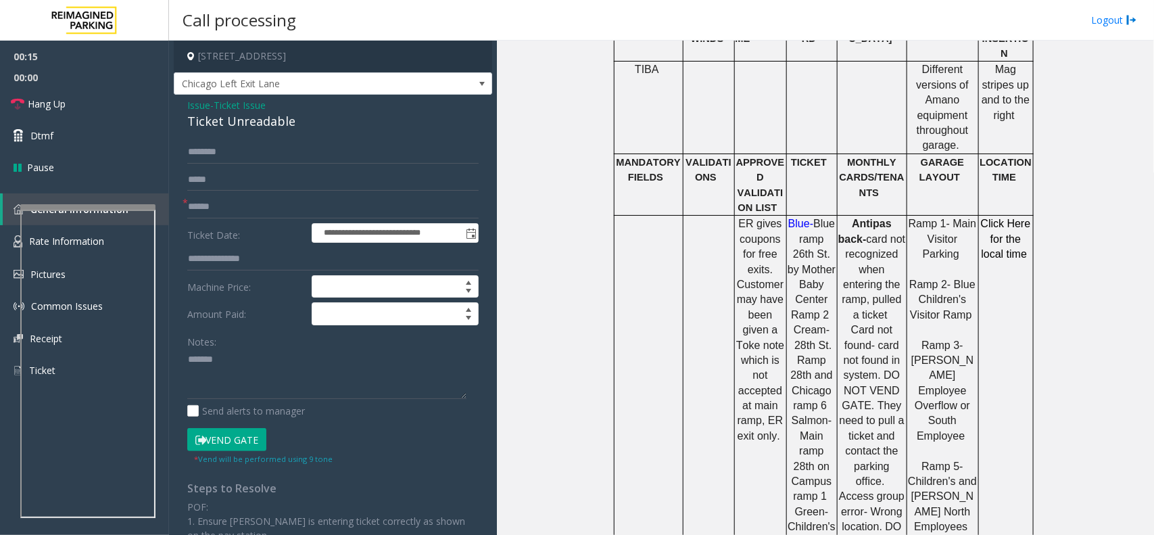
click at [277, 128] on div "Ticket Unreadable" at bounding box center [332, 121] width 291 height 18
copy div "Ticket Unreadable"
click at [271, 360] on textarea at bounding box center [326, 374] width 279 height 51
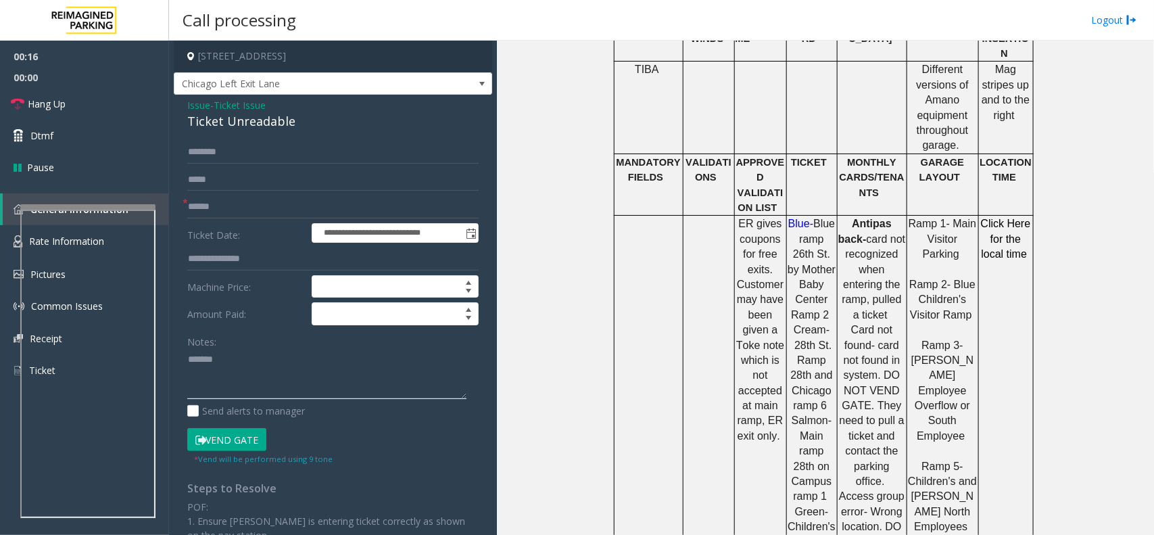
paste textarea "**********"
type textarea "**********"
click at [224, 228] on label "Ticket Date:" at bounding box center [246, 233] width 124 height 20
click at [227, 220] on form "**********" at bounding box center [332, 303] width 291 height 324
click at [228, 207] on input "text" at bounding box center [332, 206] width 291 height 23
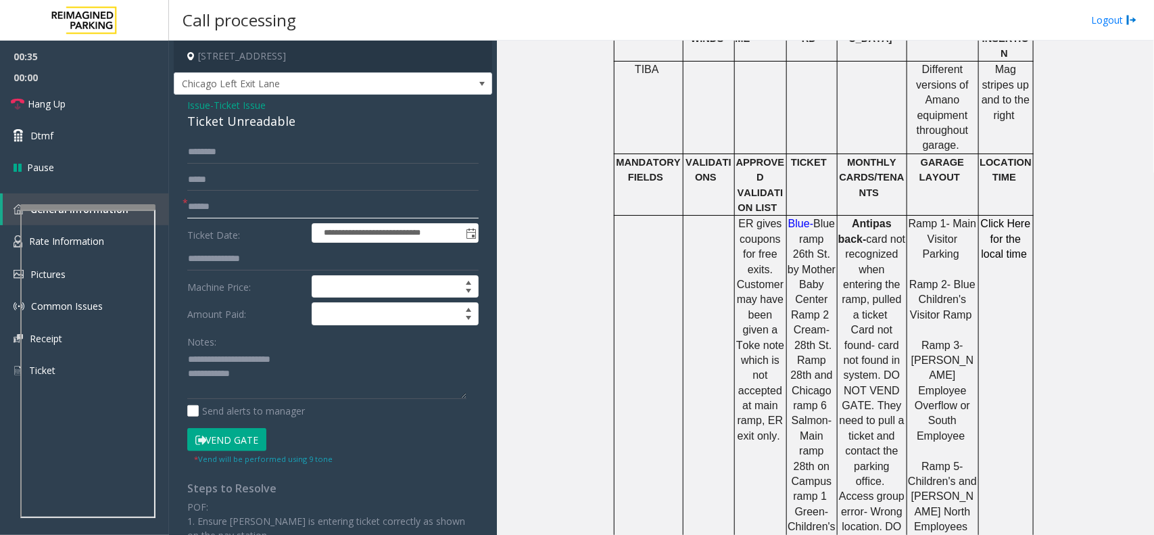
click at [214, 199] on input "text" at bounding box center [332, 206] width 291 height 23
click at [197, 205] on input "text" at bounding box center [332, 206] width 291 height 23
type input "*********"
click at [277, 370] on textarea at bounding box center [326, 374] width 279 height 51
click at [228, 448] on button "Vend Gate" at bounding box center [226, 439] width 79 height 23
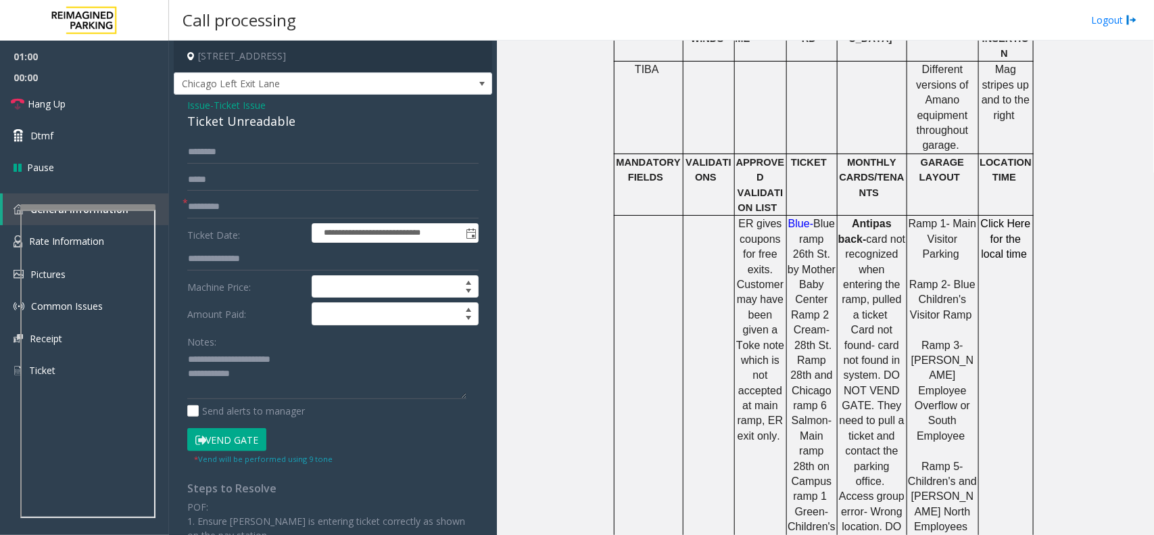
click at [231, 446] on button "Vend Gate" at bounding box center [226, 439] width 79 height 23
click at [270, 381] on textarea at bounding box center [326, 374] width 279 height 51
type textarea "**********"
click at [110, 106] on link "Hang Up" at bounding box center [84, 104] width 169 height 32
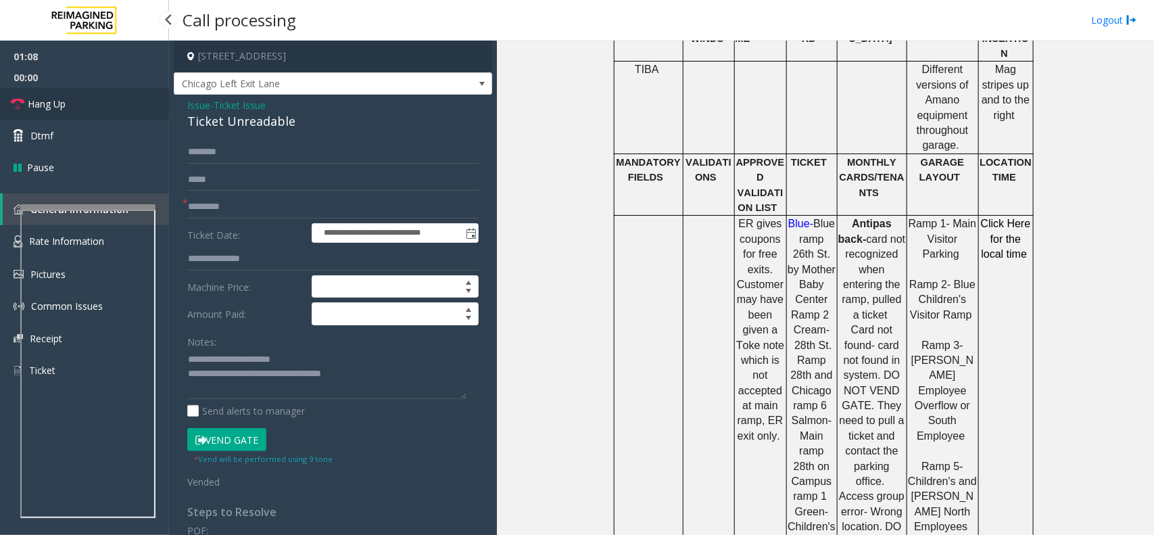
click at [110, 106] on link "Hang Up" at bounding box center [84, 104] width 169 height 32
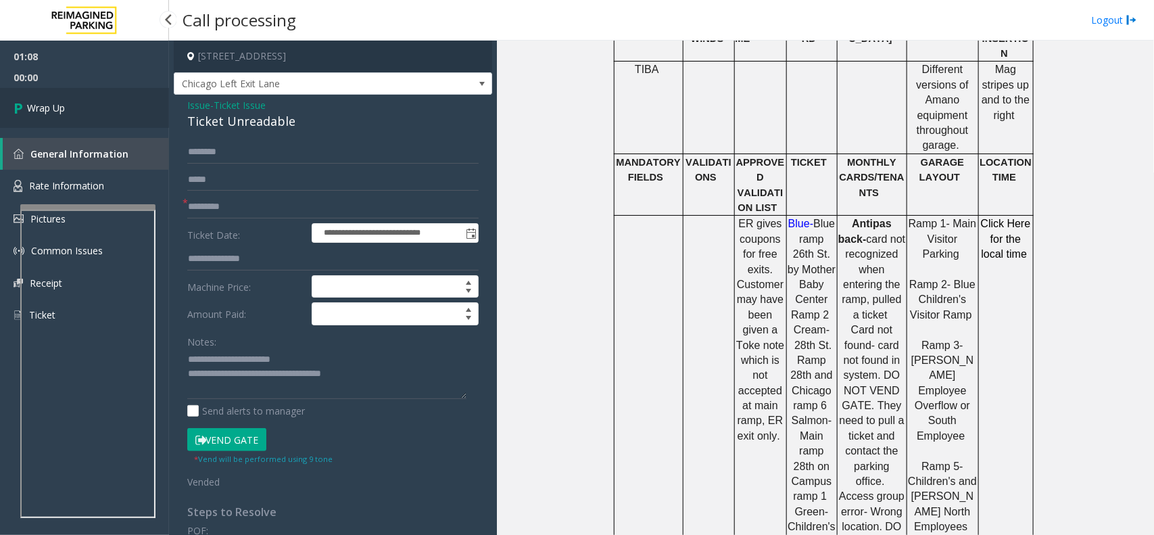
click at [110, 106] on link "Wrap Up" at bounding box center [84, 108] width 169 height 40
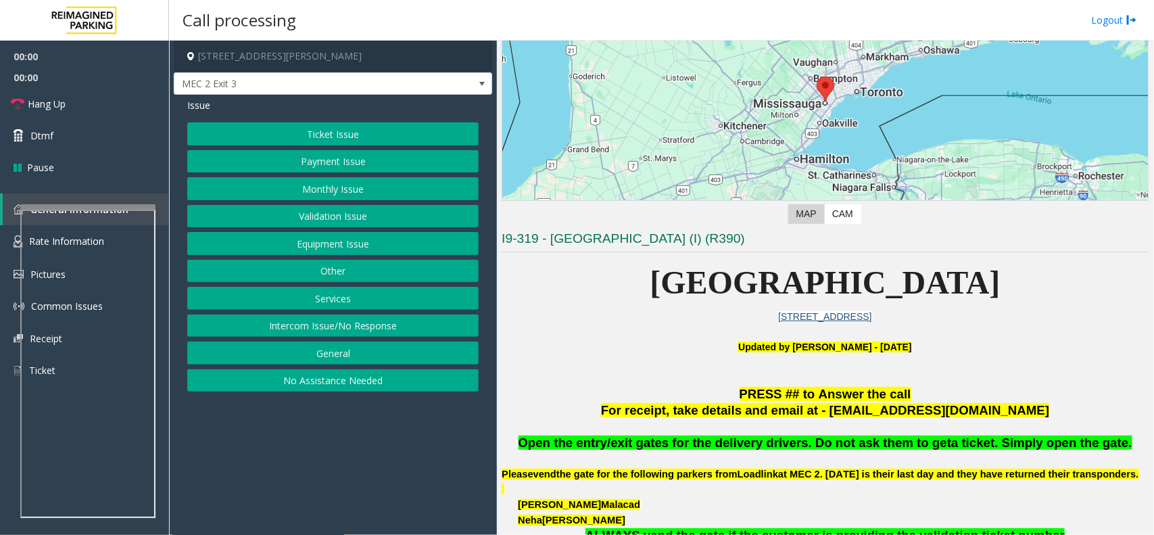
scroll to position [253, 0]
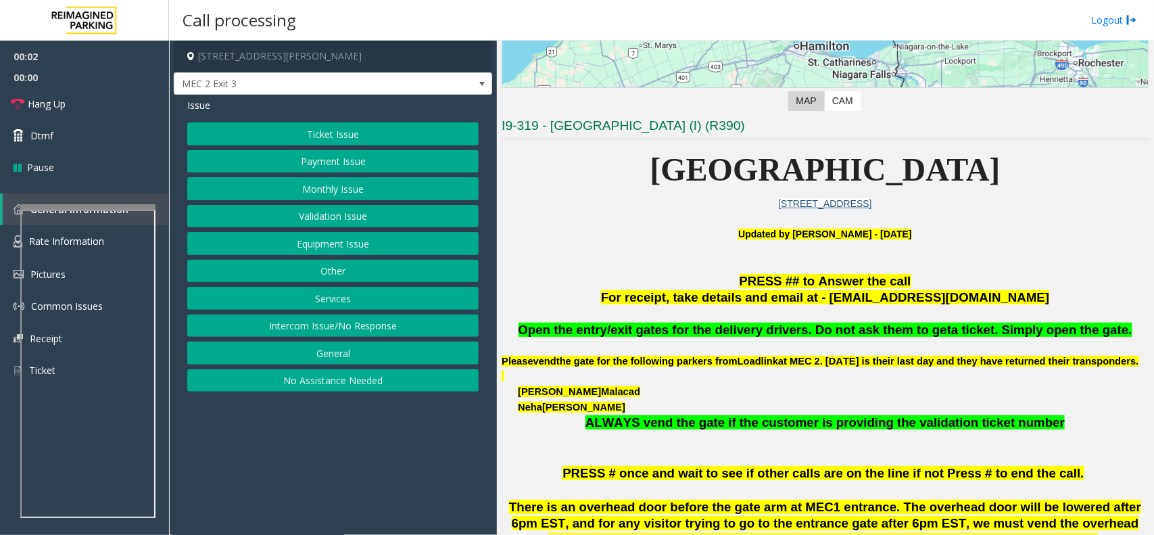
drag, startPoint x: 609, startPoint y: 170, endPoint x: 1019, endPoint y: 193, distance: 411.0
click at [1019, 193] on p "[GEOGRAPHIC_DATA]" at bounding box center [825, 170] width 647 height 52
click at [1021, 193] on p "[GEOGRAPHIC_DATA]" at bounding box center [825, 170] width 647 height 52
drag, startPoint x: 1018, startPoint y: 176, endPoint x: 599, endPoint y: 174, distance: 419.1
click at [599, 174] on p "[GEOGRAPHIC_DATA]" at bounding box center [825, 170] width 647 height 52
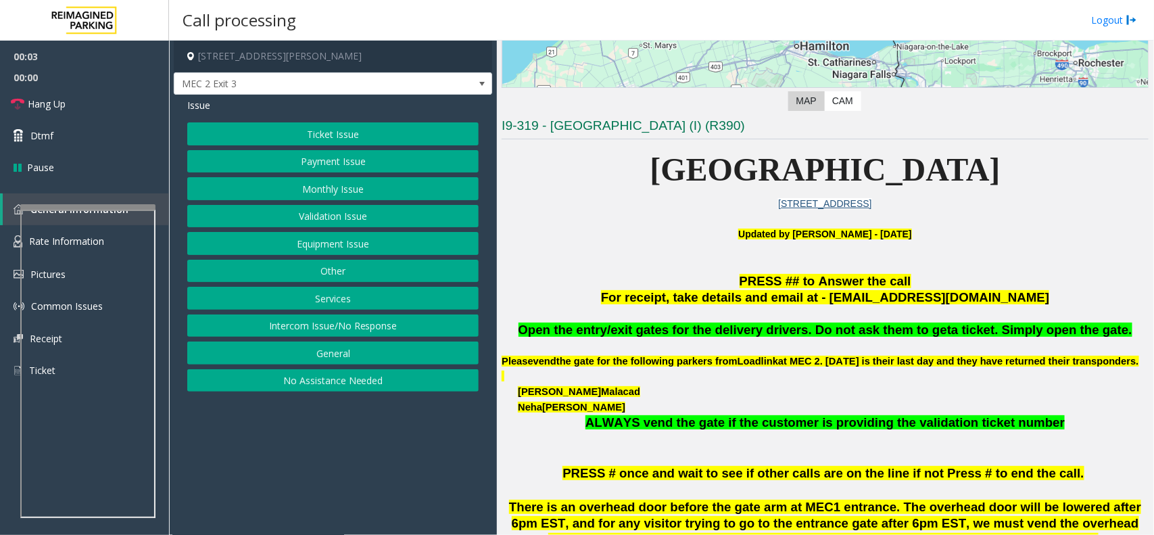
click at [599, 174] on p "[GEOGRAPHIC_DATA]" at bounding box center [825, 170] width 647 height 52
click at [318, 242] on button "Equipment Issue" at bounding box center [332, 243] width 291 height 23
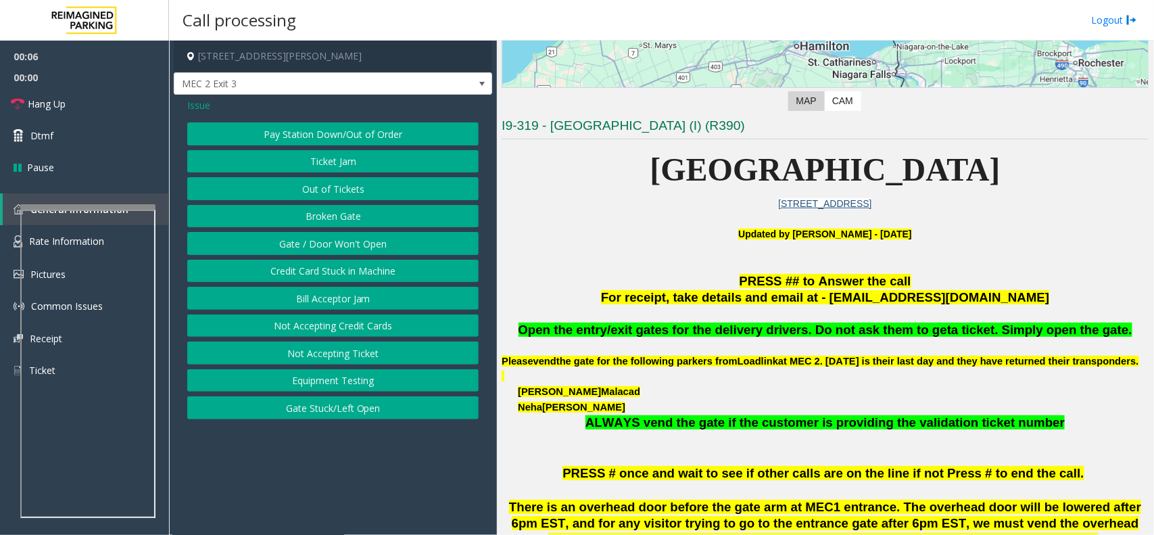
click at [198, 109] on span "Issue" at bounding box center [198, 105] width 23 height 14
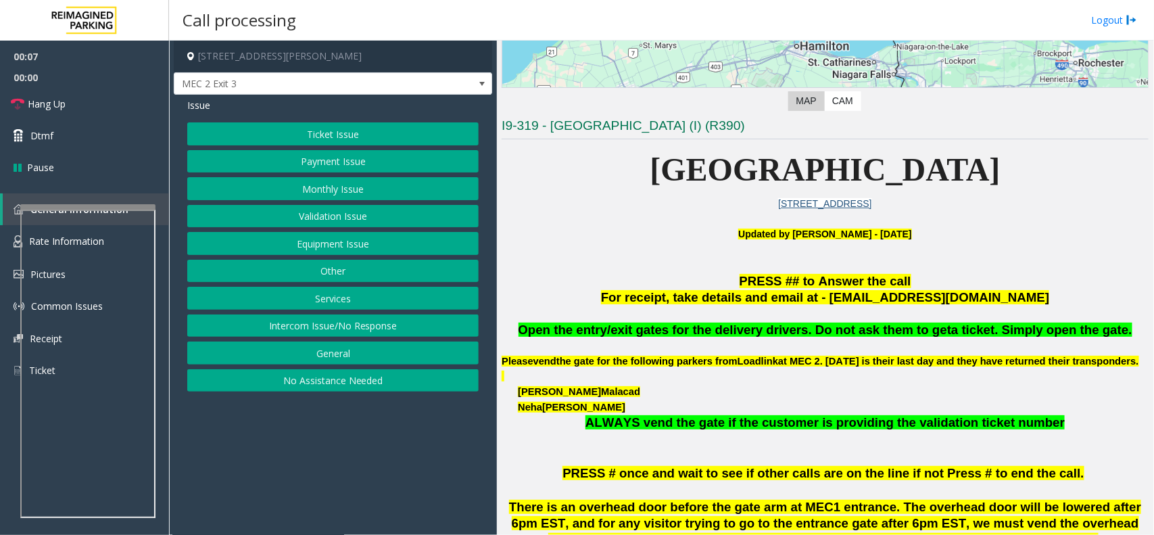
click at [336, 306] on button "Services" at bounding box center [332, 298] width 291 height 23
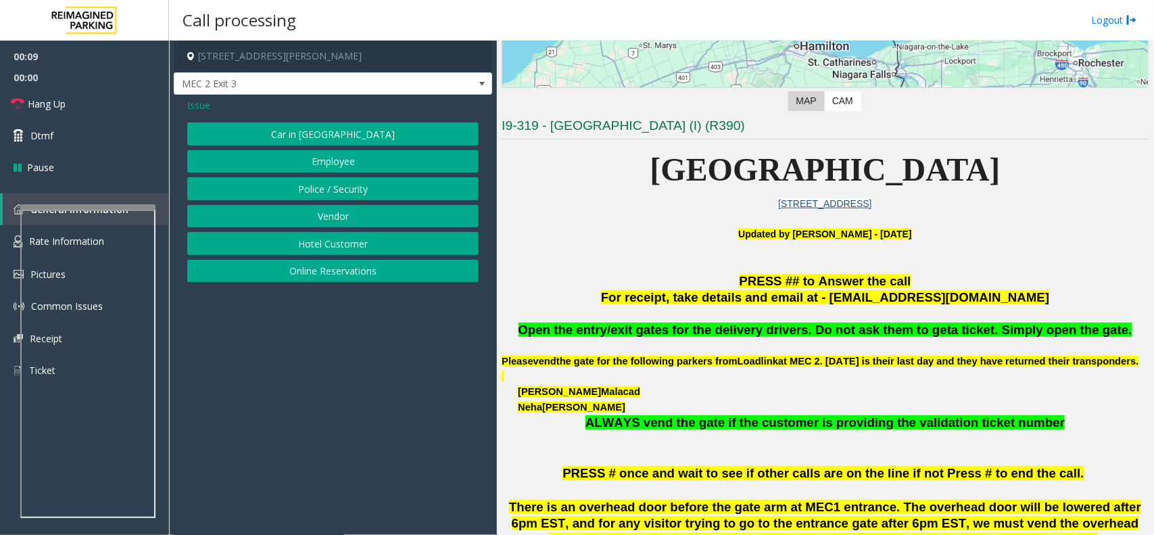
click at [341, 222] on button "Vendor" at bounding box center [332, 216] width 291 height 23
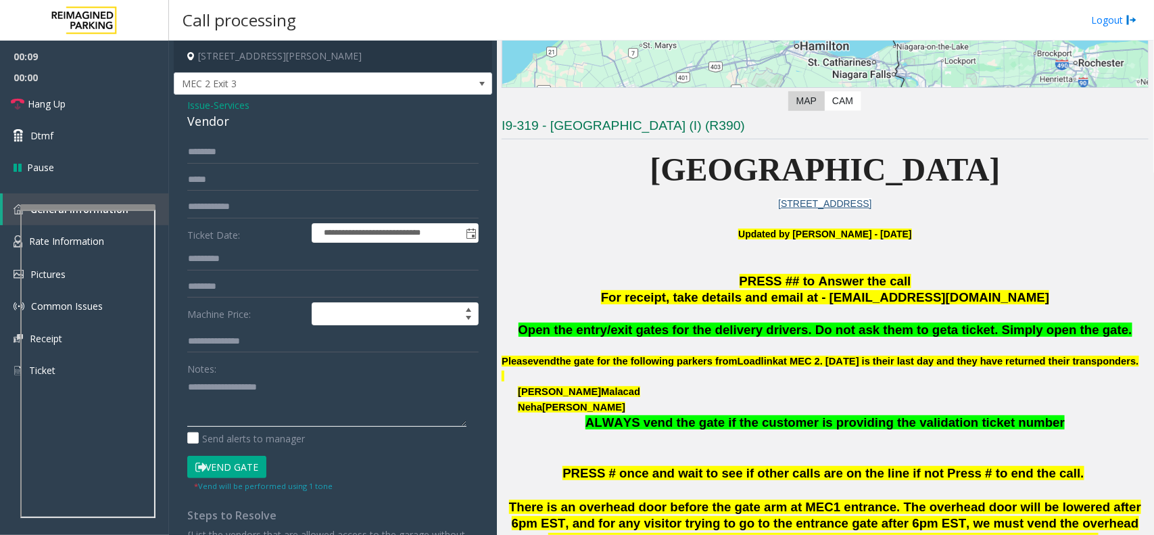
click at [271, 380] on textarea at bounding box center [326, 401] width 279 height 51
click at [262, 464] on button "Vend Gate" at bounding box center [226, 467] width 79 height 23
click at [287, 387] on textarea at bounding box center [326, 401] width 279 height 51
click at [239, 382] on textarea at bounding box center [326, 401] width 279 height 51
click at [238, 391] on textarea at bounding box center [326, 401] width 279 height 51
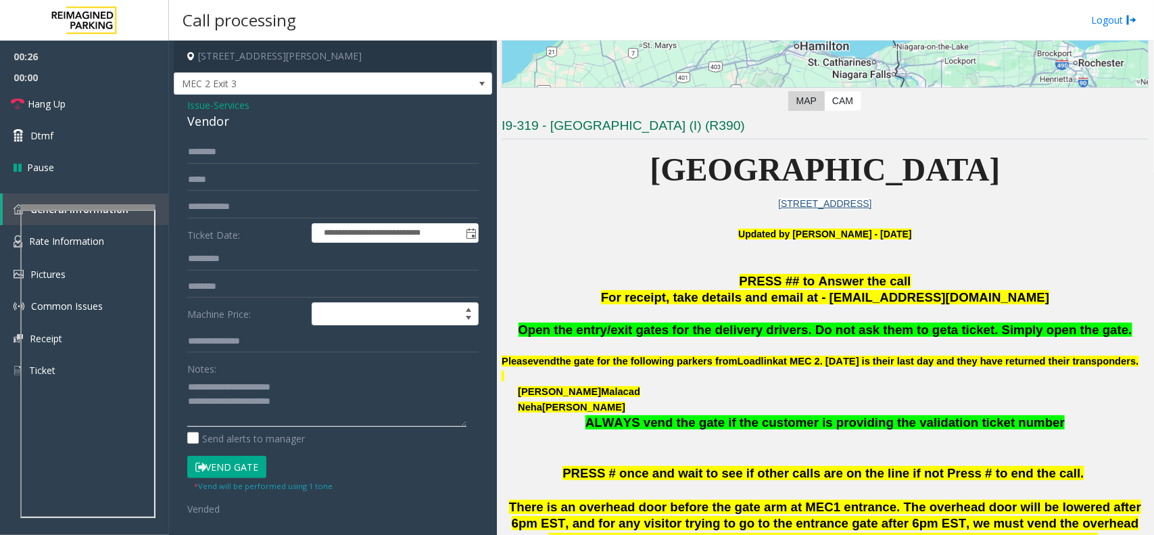
click at [237, 387] on textarea at bounding box center [326, 401] width 279 height 51
type textarea "**********"
click at [36, 91] on link "Hang Up" at bounding box center [84, 104] width 169 height 32
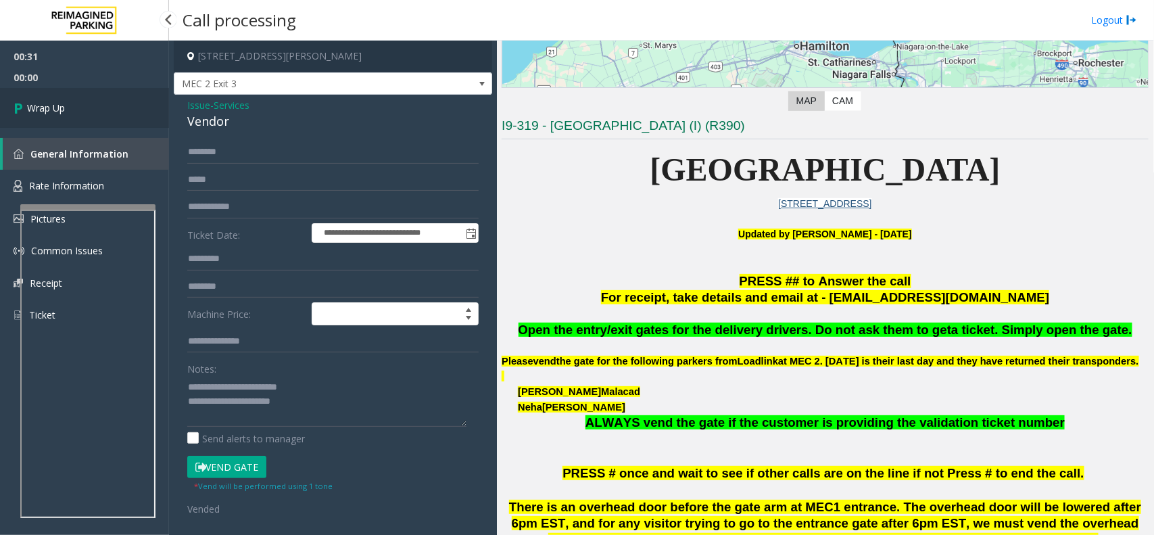
click at [45, 88] on link "Wrap Up" at bounding box center [84, 108] width 169 height 40
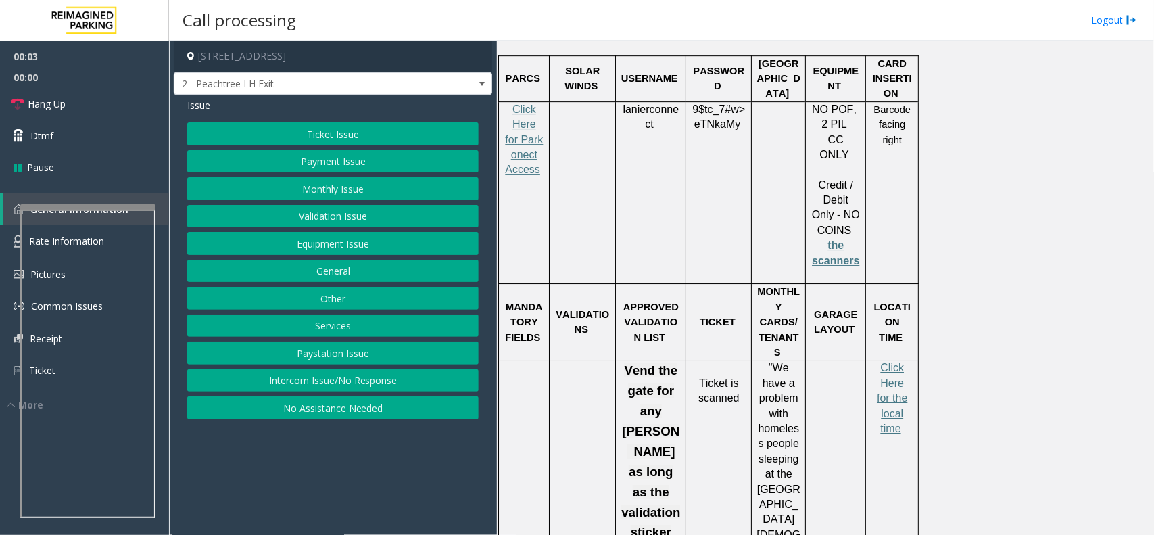
scroll to position [1774, 0]
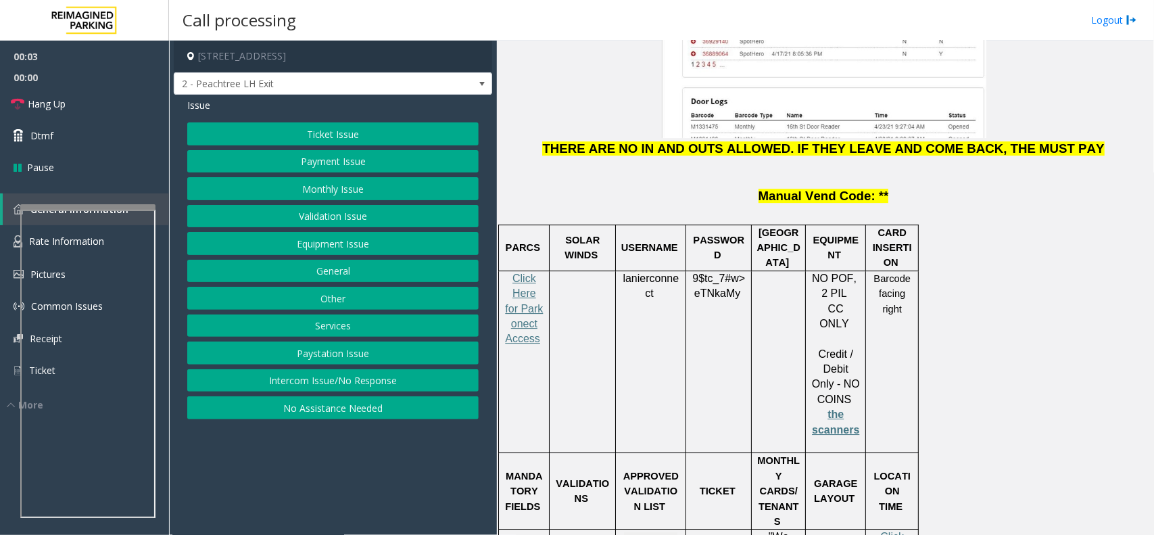
click at [548, 271] on div "Click Here for Parkonect Access" at bounding box center [524, 316] width 50 height 91
click at [529, 272] on span "Click Here for Parkonect Access" at bounding box center [524, 308] width 38 height 72
click at [318, 136] on button "Ticket Issue" at bounding box center [332, 133] width 291 height 23
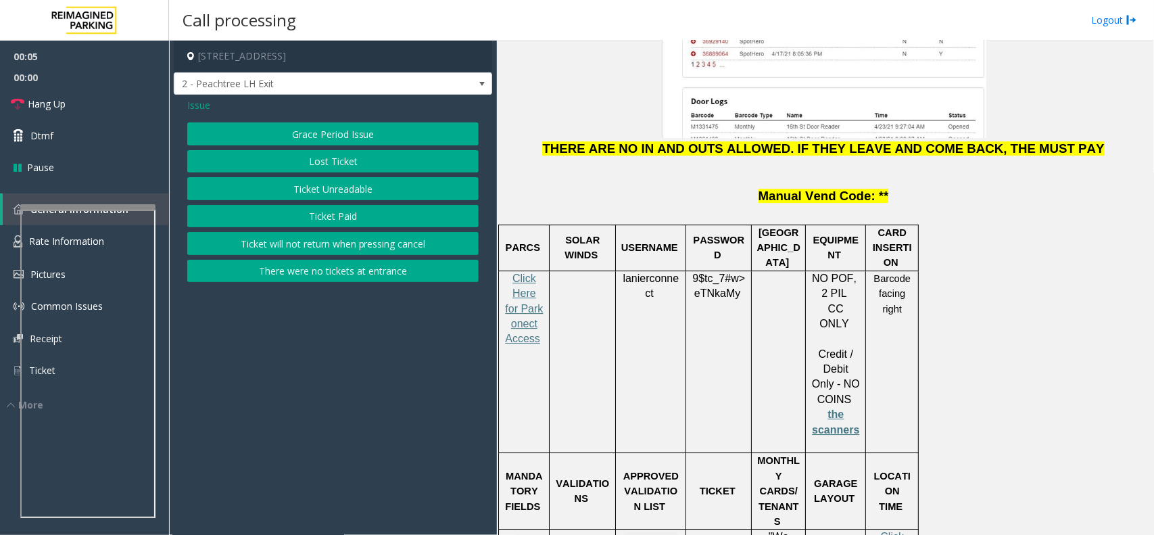
click at [318, 197] on button "Ticket Unreadable" at bounding box center [332, 188] width 291 height 23
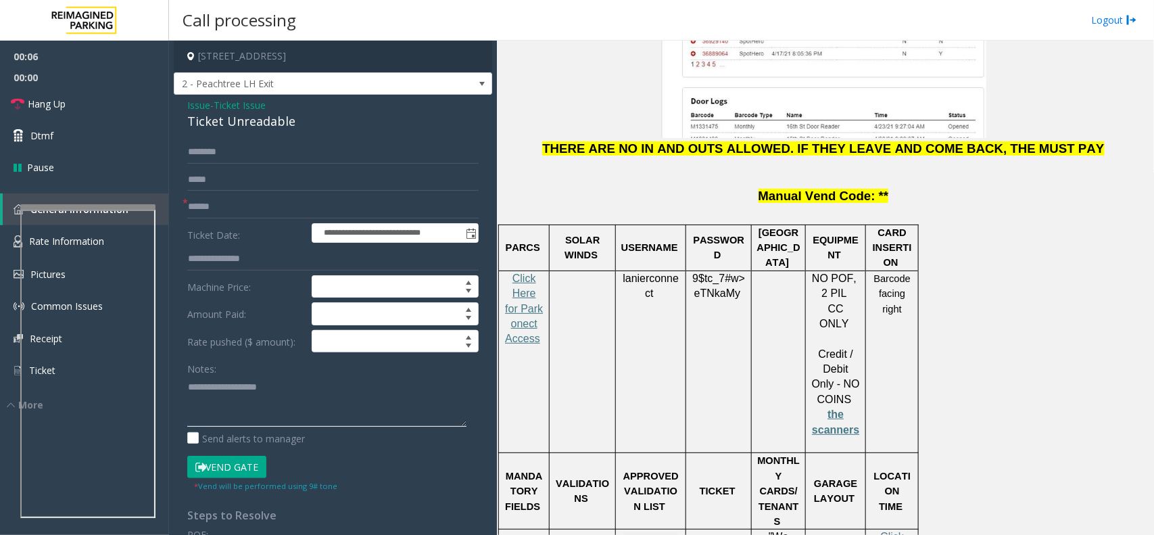
click at [244, 392] on textarea at bounding box center [326, 401] width 279 height 51
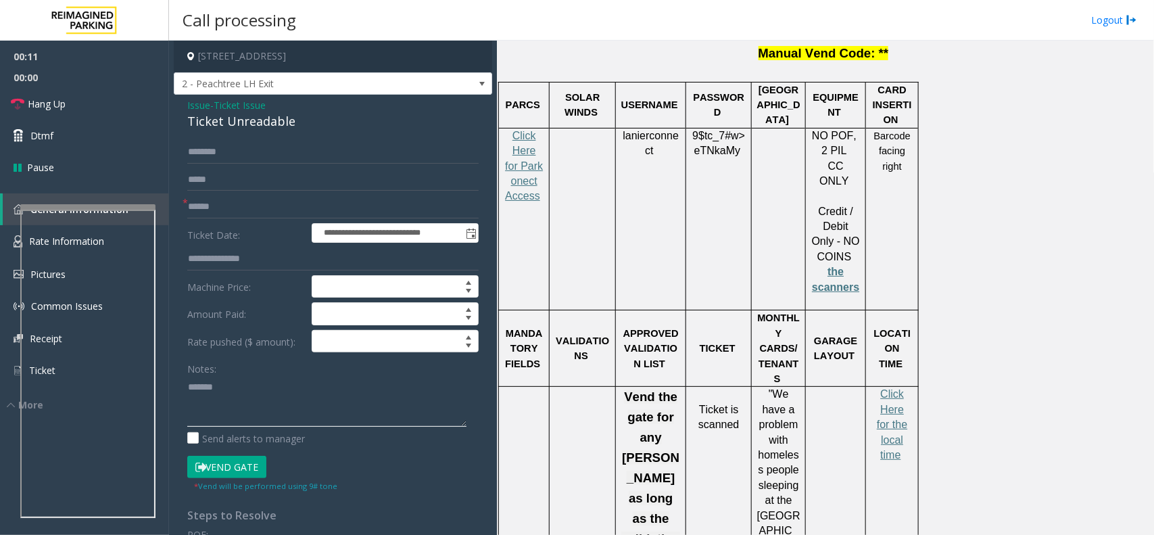
scroll to position [2028, 0]
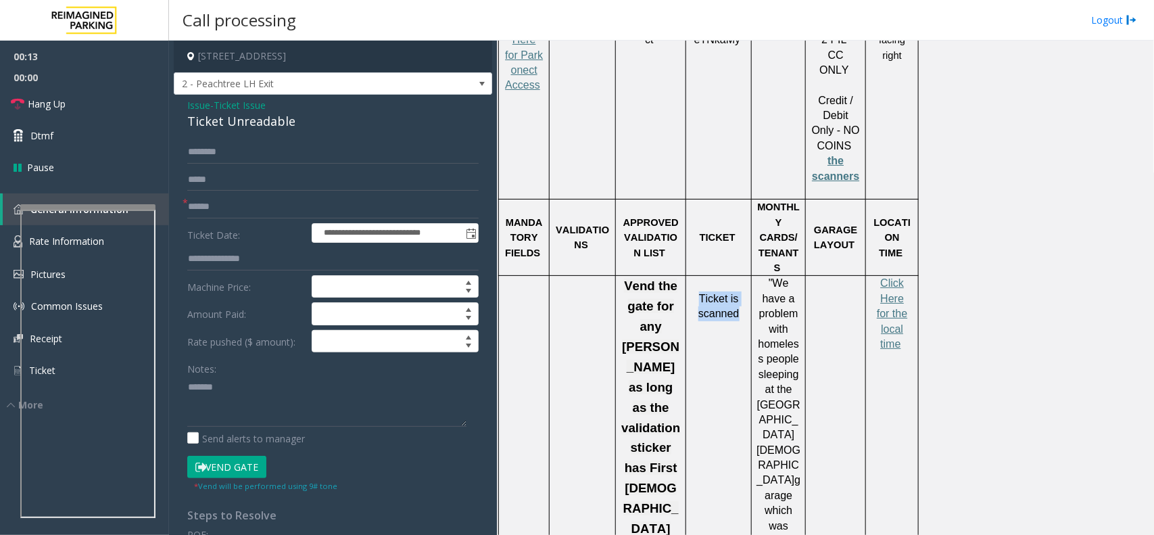
drag, startPoint x: 698, startPoint y: 140, endPoint x: 735, endPoint y: 178, distance: 53.1
drag, startPoint x: 728, startPoint y: 154, endPoint x: 700, endPoint y: 143, distance: 30.6
click at [700, 276] on p "Ticket is scanned" at bounding box center [718, 298] width 55 height 45
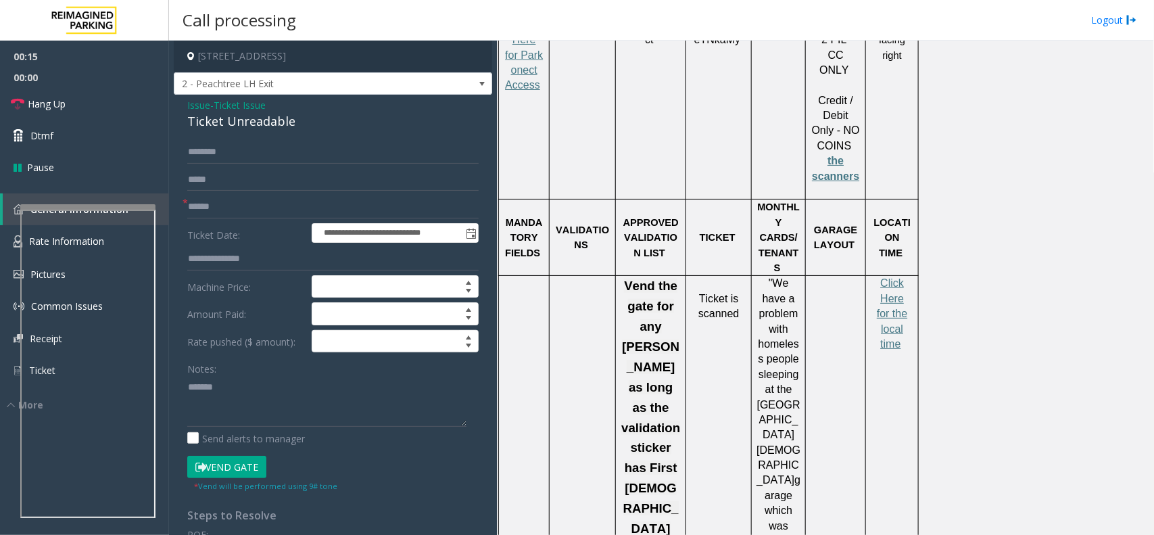
click at [247, 400] on textarea at bounding box center [326, 401] width 279 height 51
click at [256, 130] on div "Ticket Unreadable" at bounding box center [332, 121] width 291 height 18
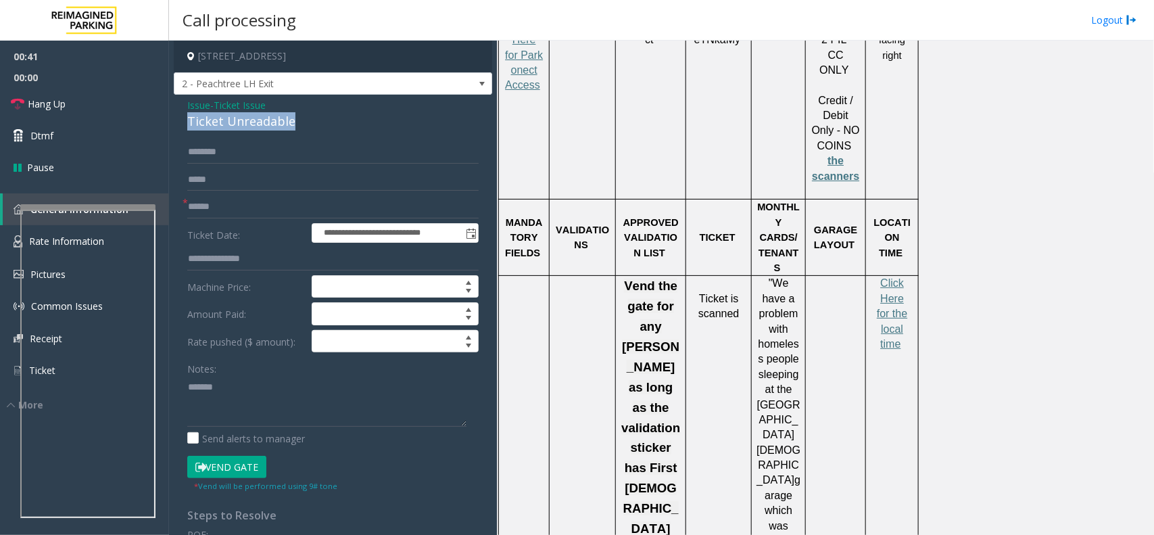
copy div "Ticket Unreadable"
click at [259, 385] on textarea at bounding box center [326, 401] width 279 height 51
paste textarea "**********"
type textarea "**********"
click at [193, 103] on span "Issue" at bounding box center [198, 105] width 23 height 14
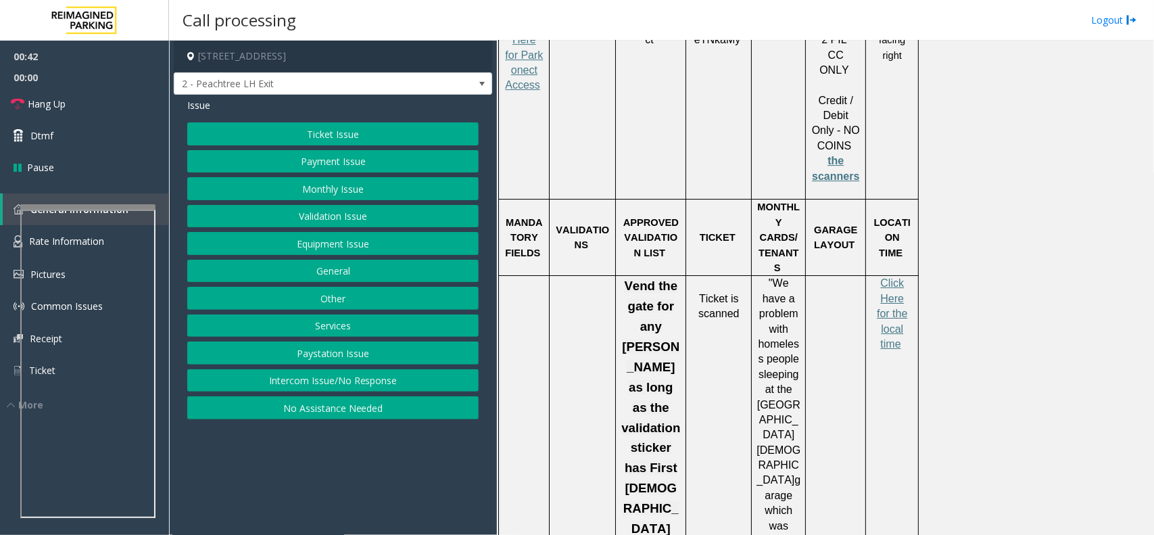
click at [295, 210] on button "Validation Issue" at bounding box center [332, 216] width 291 height 23
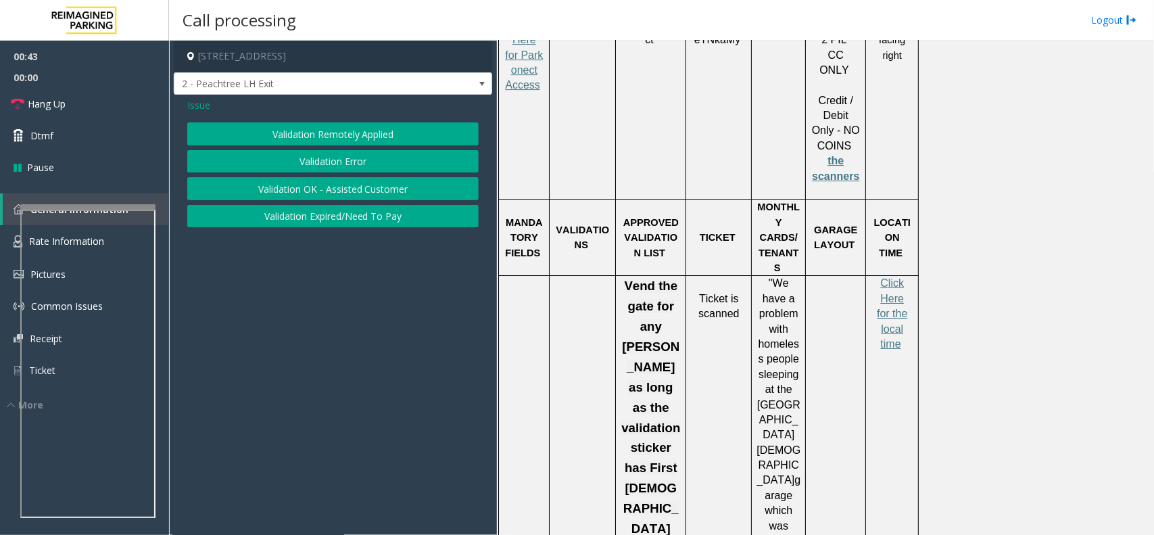
click at [309, 154] on button "Validation Error" at bounding box center [332, 161] width 291 height 23
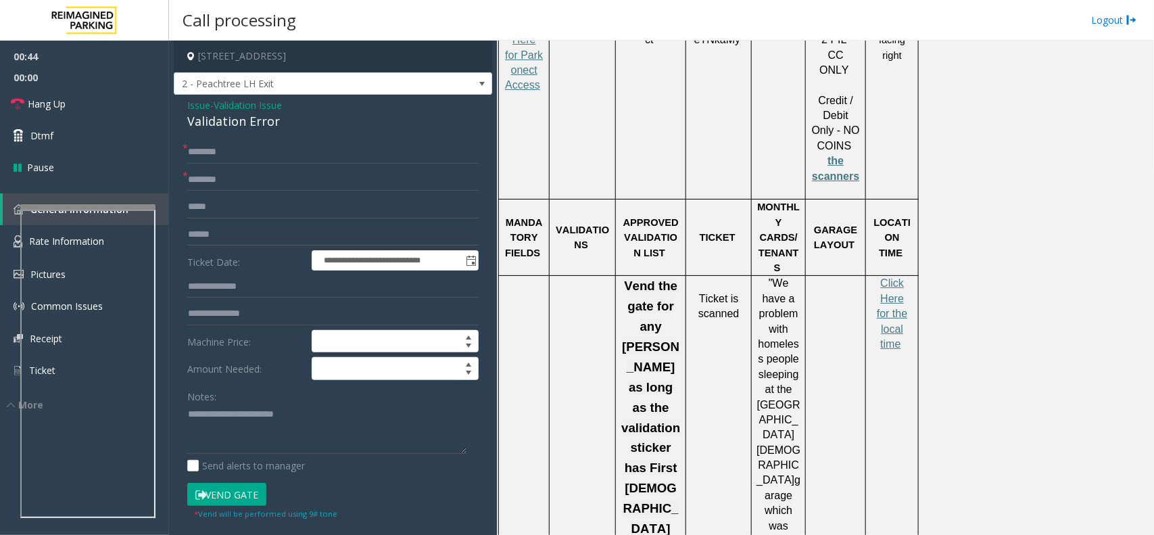
click at [231, 127] on div "Validation Error" at bounding box center [332, 121] width 291 height 18
copy div "Validation Error"
drag, startPoint x: 218, startPoint y: 410, endPoint x: 341, endPoint y: 416, distance: 123.2
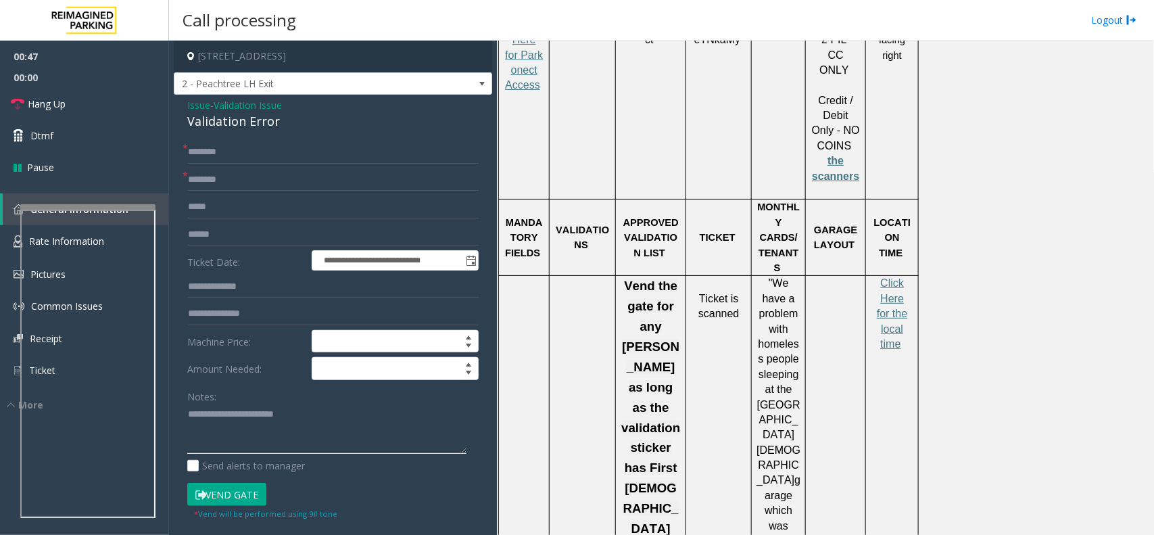
click at [341, 416] on textarea at bounding box center [326, 429] width 279 height 51
paste textarea
click at [286, 433] on textarea at bounding box center [326, 429] width 279 height 51
type textarea "**********"
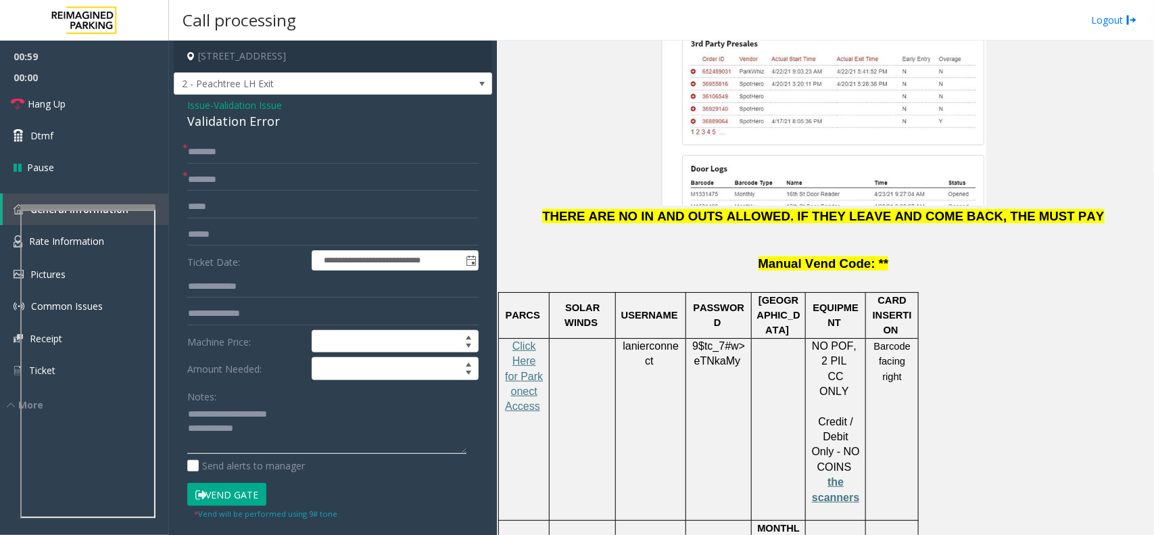
scroll to position [1521, 0]
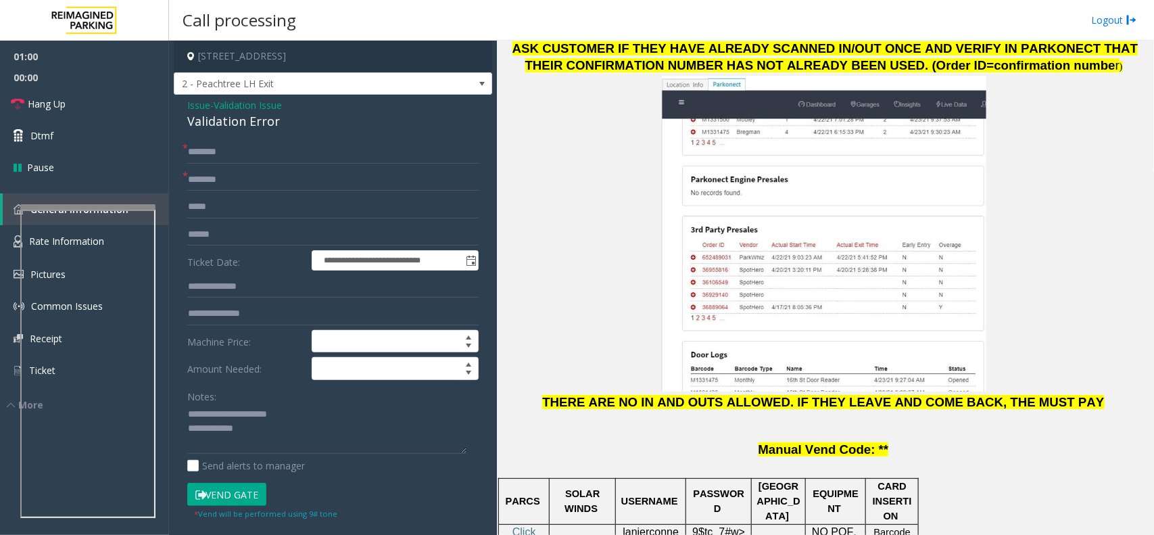
click at [649, 478] on td "USERNAME" at bounding box center [651, 501] width 70 height 46
click at [650, 526] on span "lanierconnect" at bounding box center [651, 539] width 56 height 27
copy p "lanierconnect"
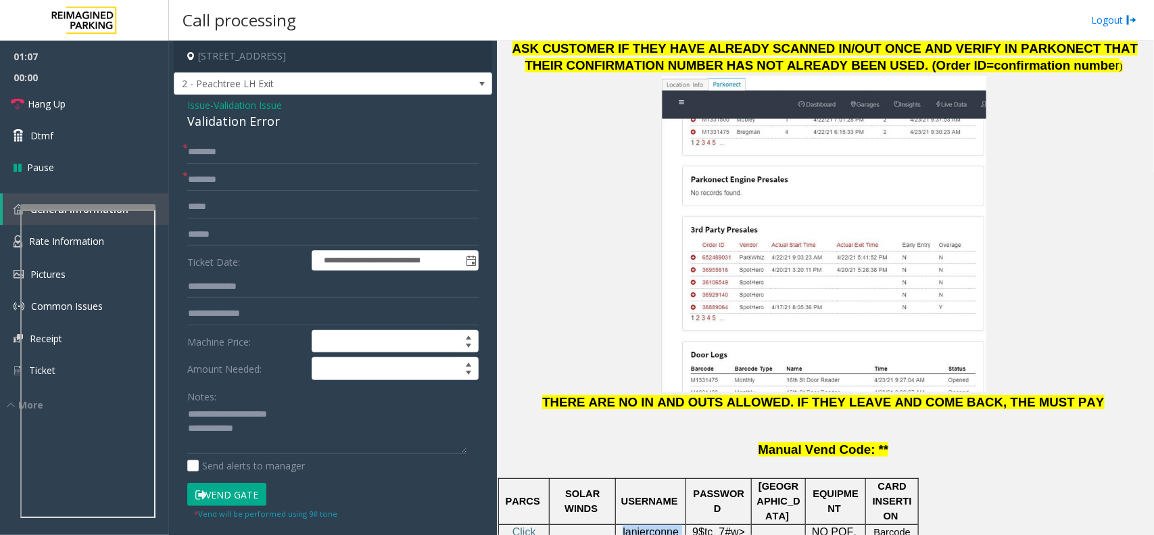
scroll to position [1943, 0]
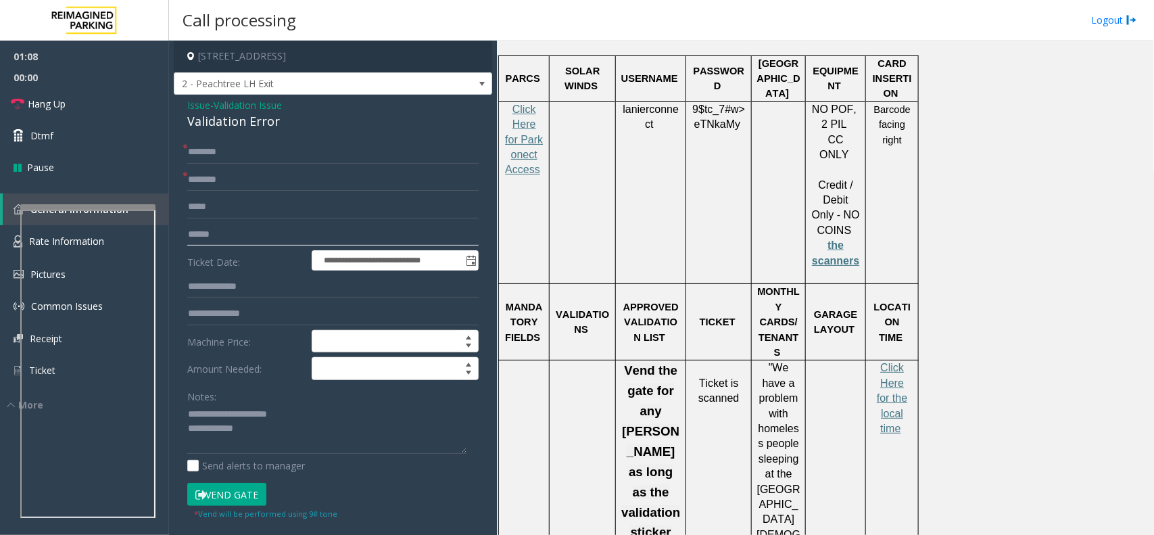
click at [242, 232] on input "text" at bounding box center [332, 234] width 291 height 23
click at [284, 186] on input "text" at bounding box center [332, 179] width 291 height 23
click at [215, 241] on input "**********" at bounding box center [332, 234] width 291 height 23
click at [261, 237] on input "**********" at bounding box center [332, 234] width 291 height 23
type input "**********"
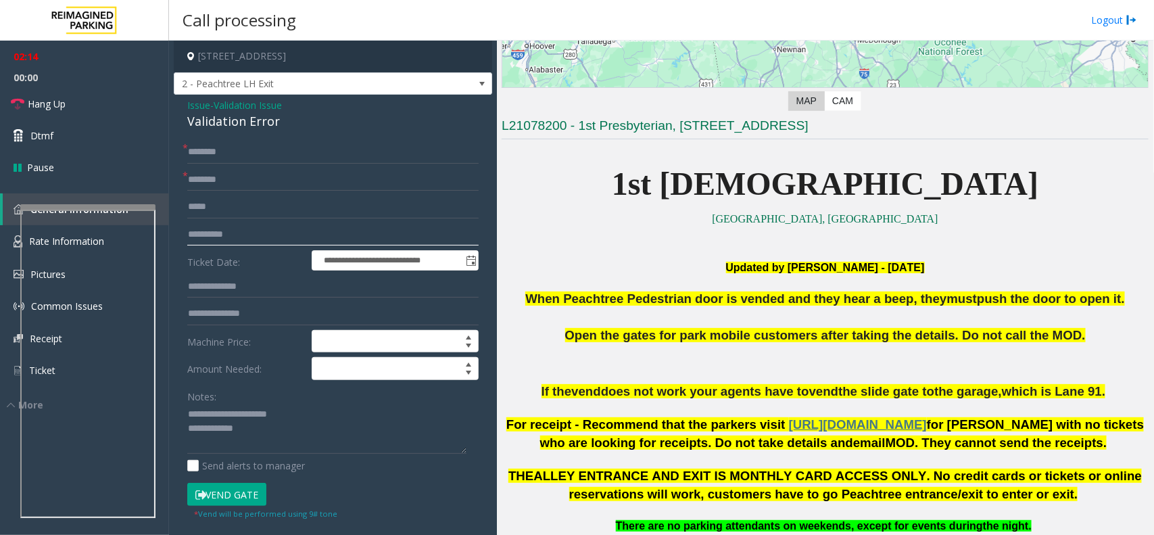
scroll to position [591, 0]
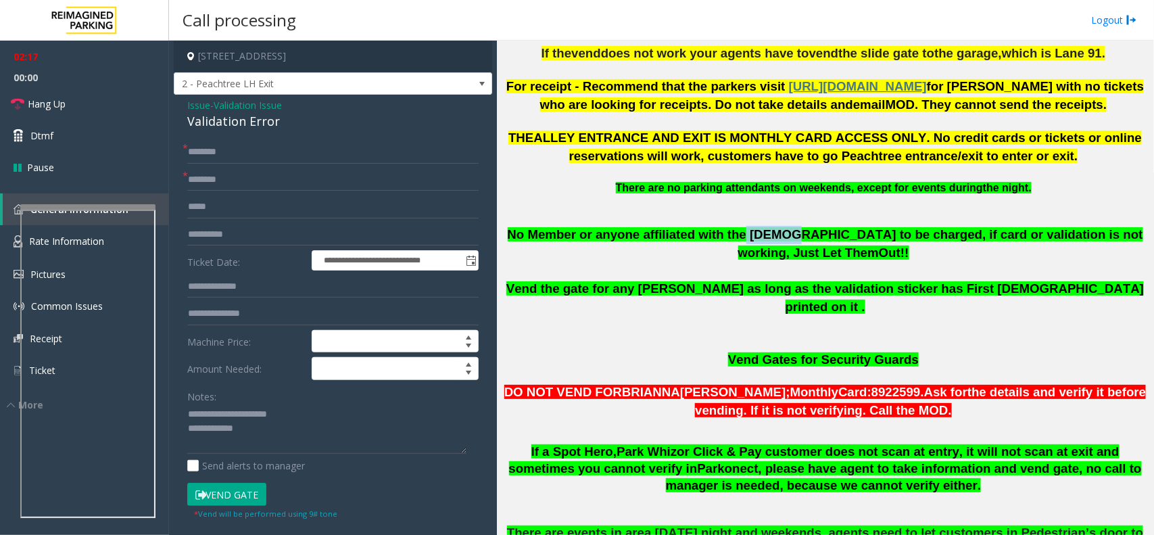
copy span "[DEMOGRAPHIC_DATA]"
drag, startPoint x: 761, startPoint y: 237, endPoint x: 723, endPoint y: 244, distance: 38.6
click at [723, 244] on p "No Member or anyone affiliated with the [DEMOGRAPHIC_DATA] to be charged, if ca…" at bounding box center [825, 244] width 647 height 36
click at [292, 184] on input "text" at bounding box center [332, 179] width 291 height 23
paste input "******"
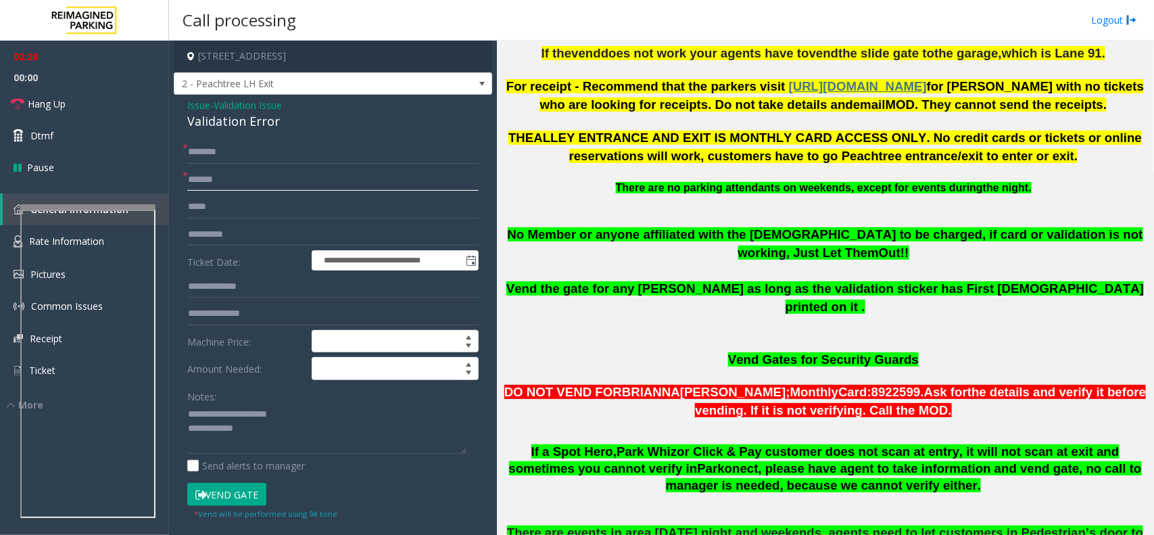
click at [191, 183] on input "******" at bounding box center [332, 179] width 291 height 23
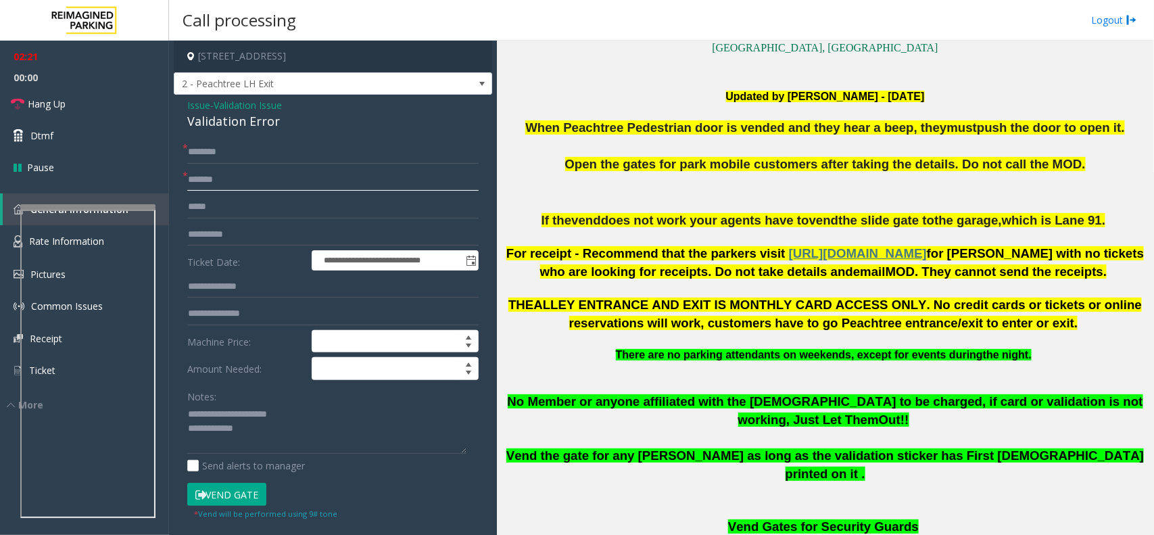
scroll to position [253, 0]
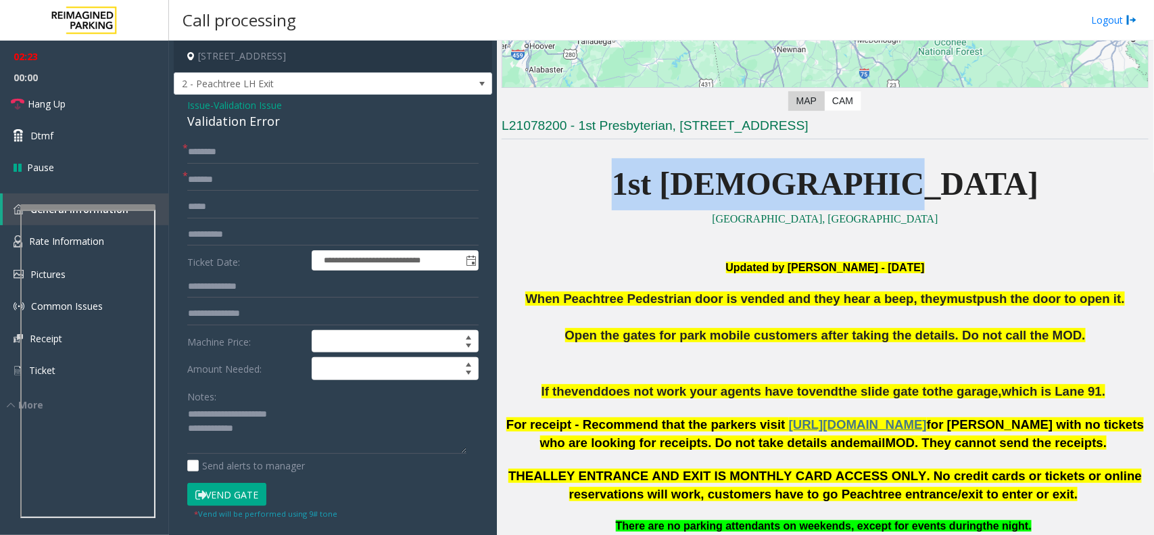
drag, startPoint x: 948, startPoint y: 187, endPoint x: 676, endPoint y: 191, distance: 272.5
click at [676, 191] on p "1st [DEMOGRAPHIC_DATA]" at bounding box center [825, 184] width 647 height 52
copy span "1st [DEMOGRAPHIC_DATA]"
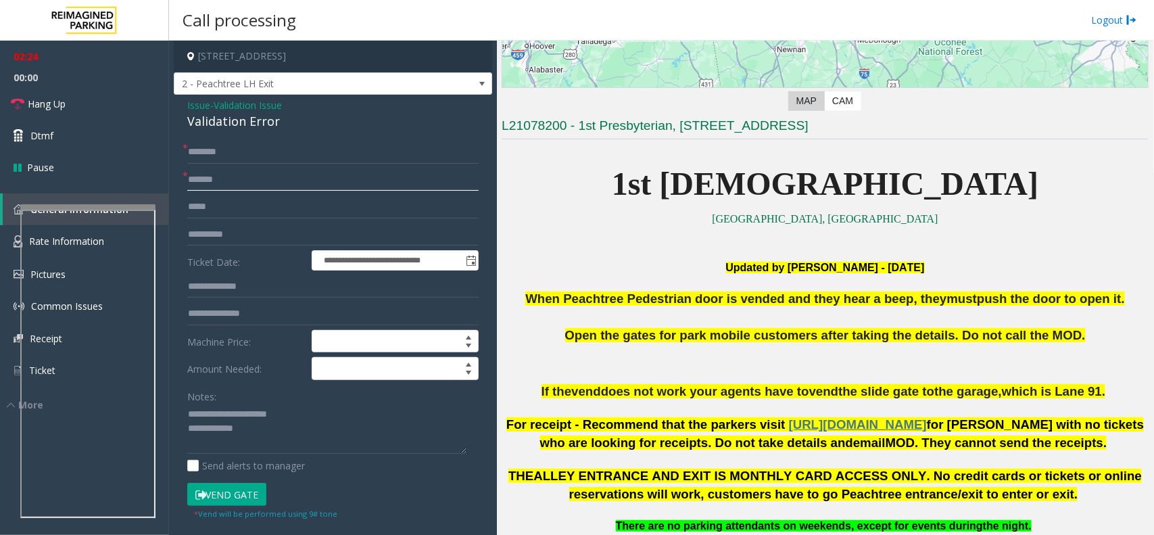
click at [189, 180] on input "******" at bounding box center [332, 179] width 291 height 23
paste input "**********"
type input "**********"
click at [239, 157] on input "text" at bounding box center [332, 152] width 291 height 23
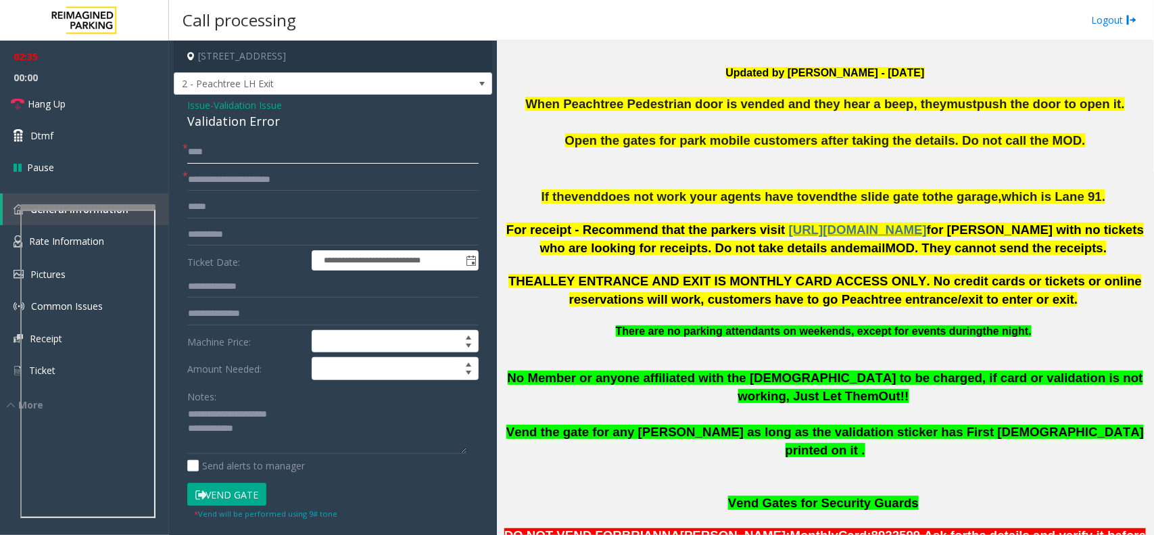
scroll to position [676, 0]
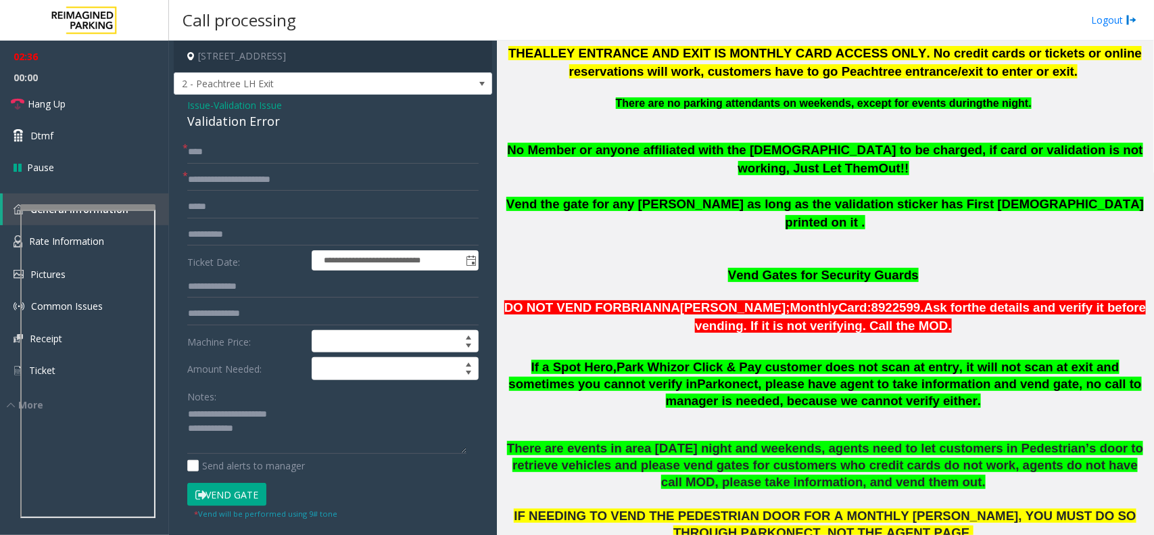
click at [684, 250] on p at bounding box center [825, 257] width 647 height 15
click at [258, 170] on input "**********" at bounding box center [332, 179] width 291 height 23
click at [251, 161] on input "****" at bounding box center [332, 152] width 291 height 23
type input "*"
type input "**"
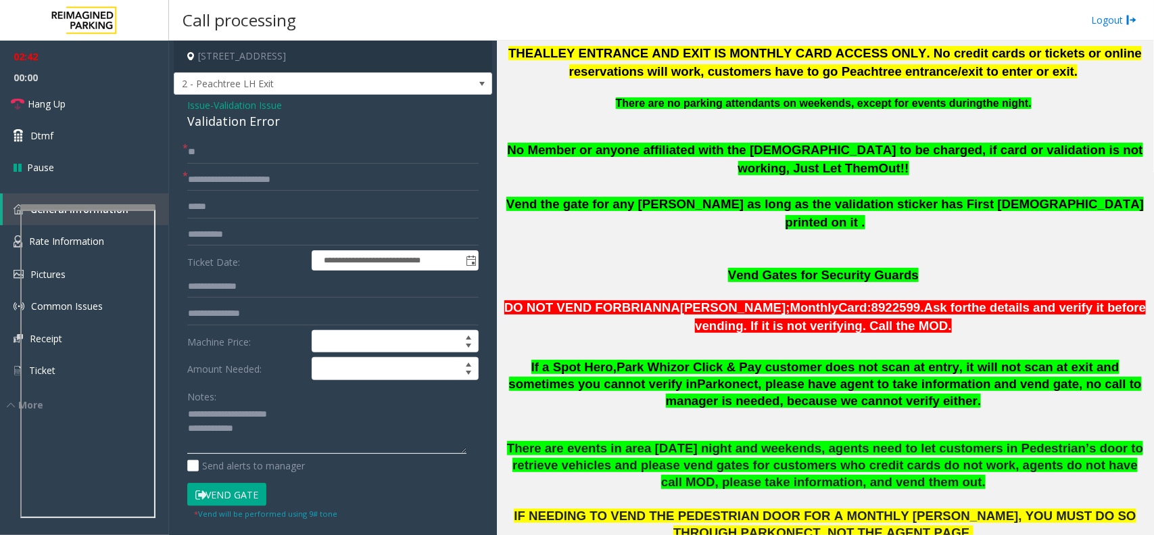
click at [289, 430] on textarea at bounding box center [326, 429] width 279 height 51
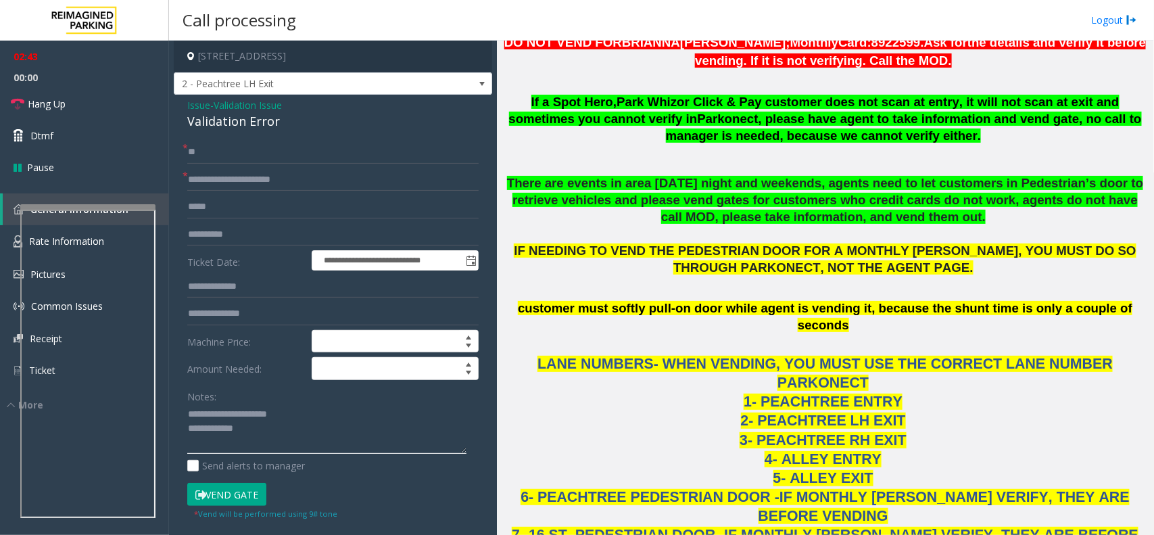
scroll to position [1098, 0]
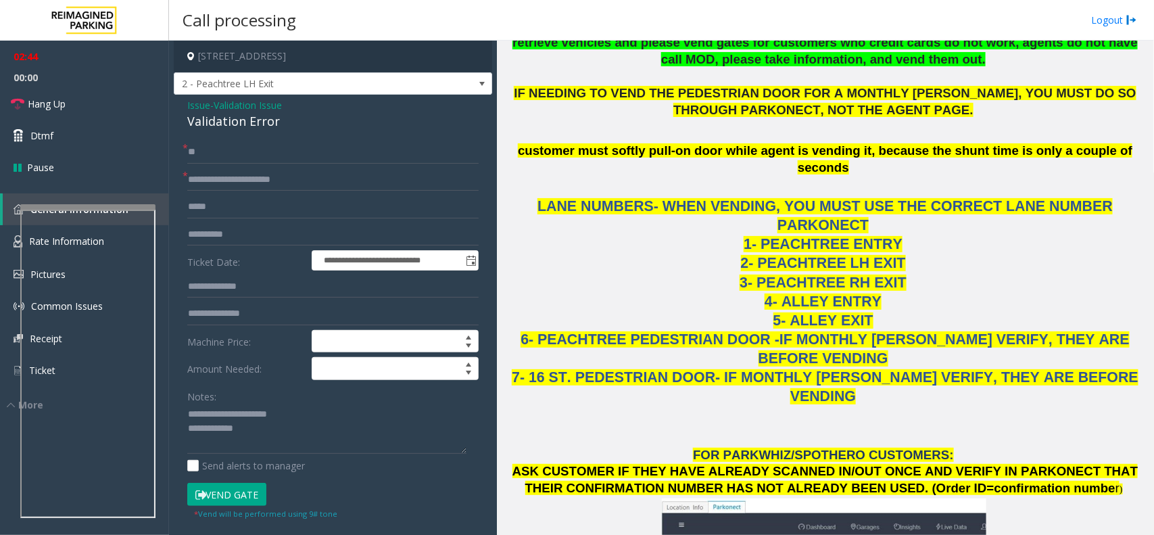
click at [241, 499] on button "Vend Gate" at bounding box center [226, 494] width 79 height 23
click at [260, 452] on textarea at bounding box center [326, 429] width 279 height 51
click at [292, 430] on textarea at bounding box center [326, 429] width 279 height 51
type textarea "**********"
click at [132, 108] on link "Hang Up" at bounding box center [84, 104] width 169 height 32
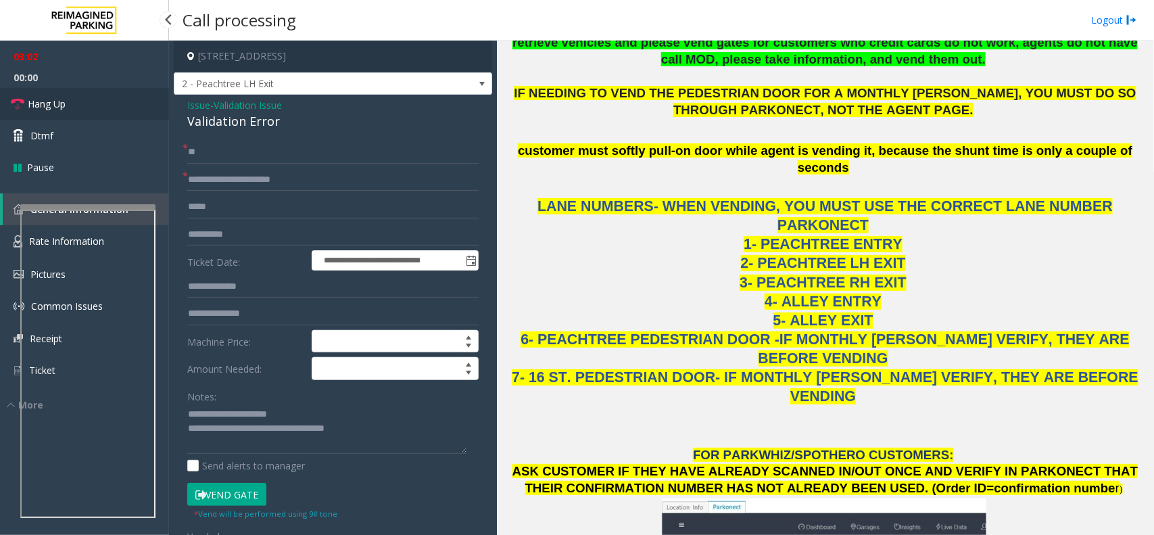
click at [132, 108] on link "Hang Up" at bounding box center [84, 104] width 169 height 32
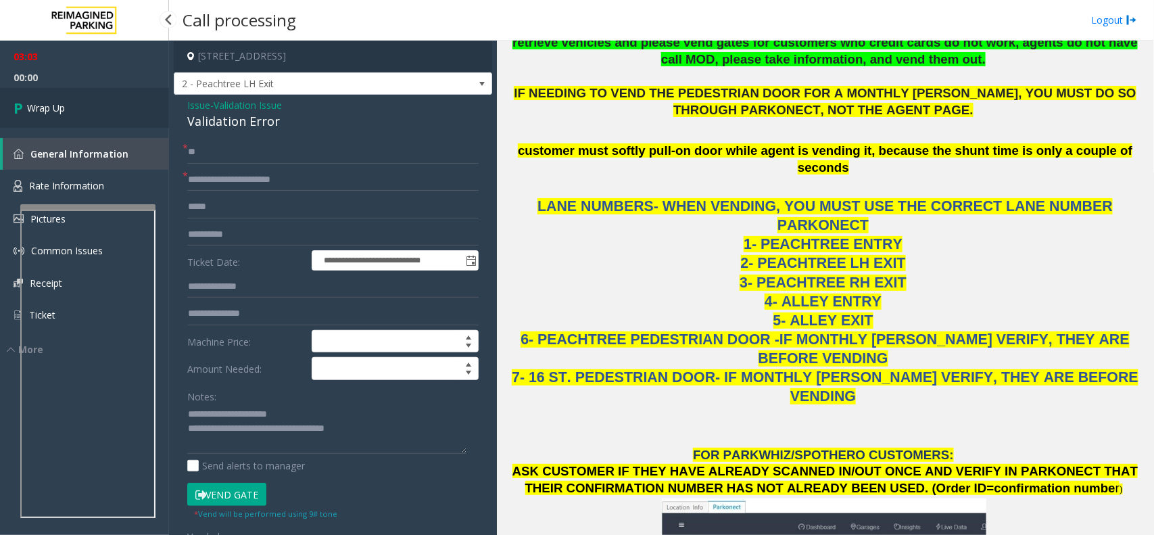
click at [132, 108] on link "Wrap Up" at bounding box center [84, 108] width 169 height 40
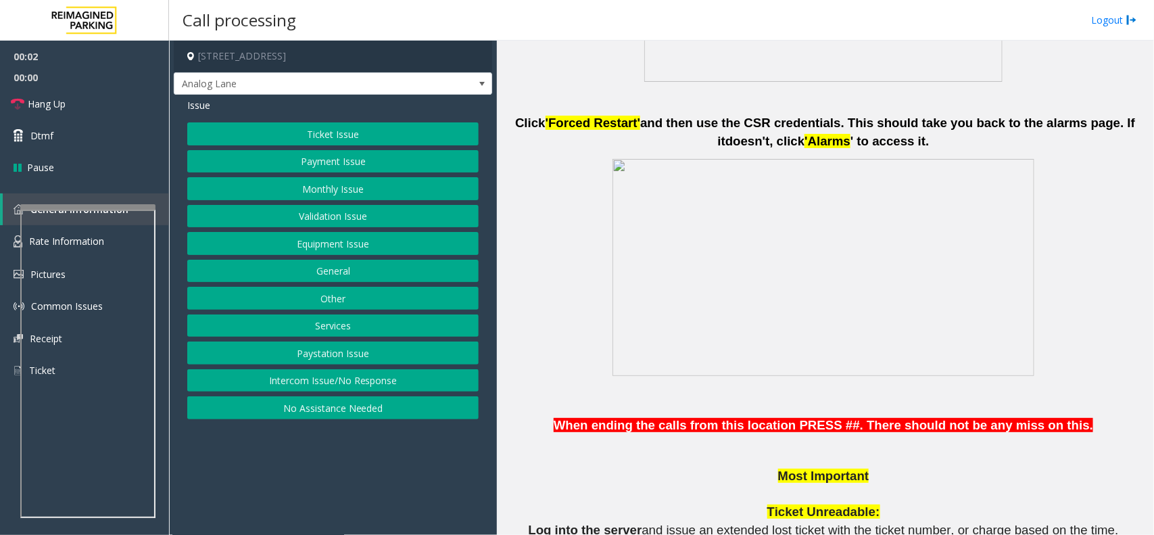
scroll to position [1267, 0]
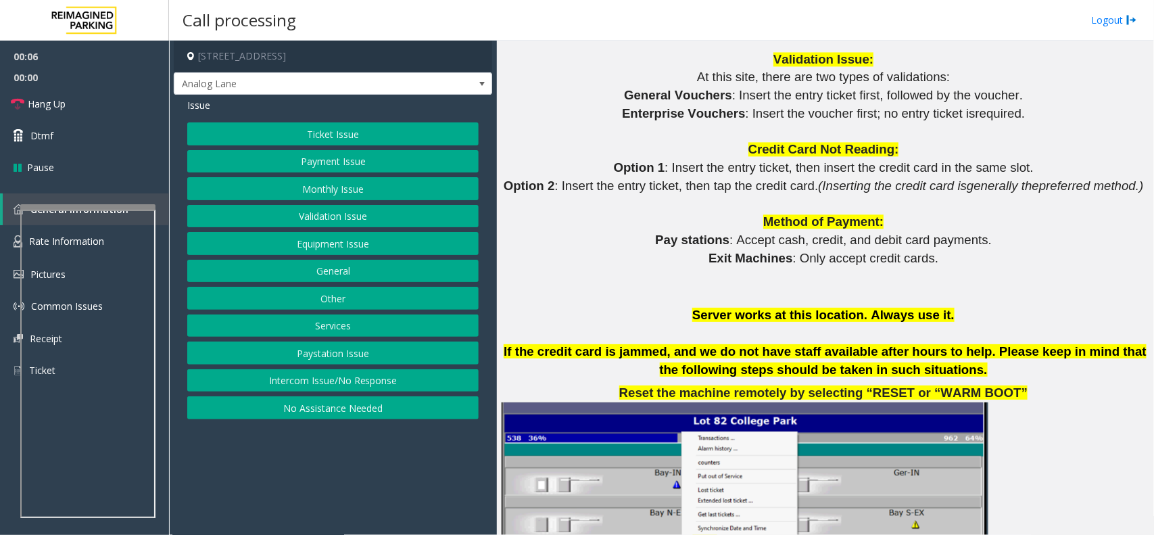
click at [337, 413] on button "No Assistance Needed" at bounding box center [332, 407] width 291 height 23
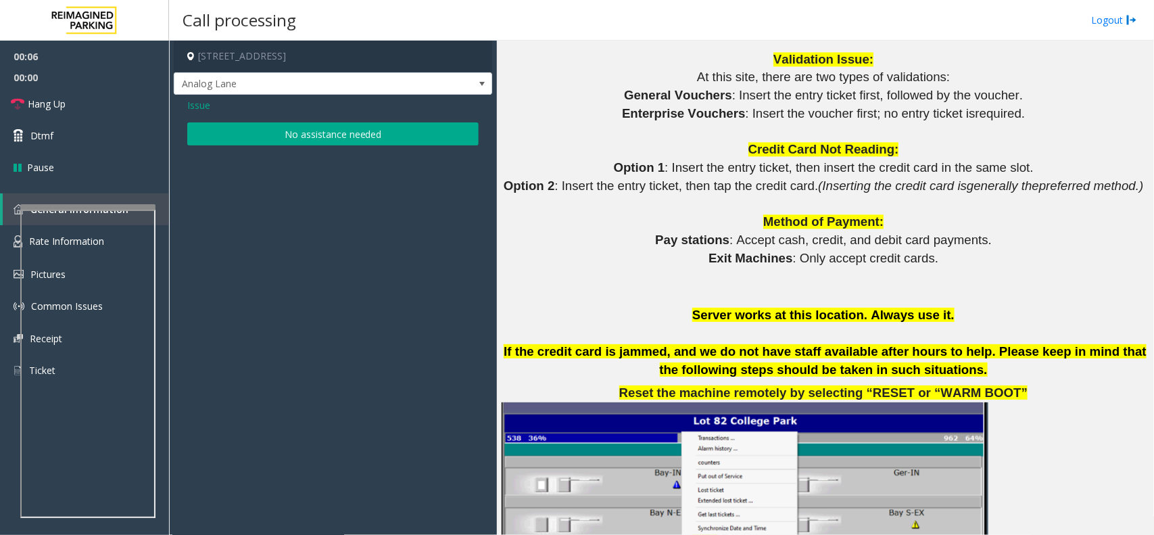
click at [321, 140] on button "No assistance needed" at bounding box center [332, 133] width 291 height 23
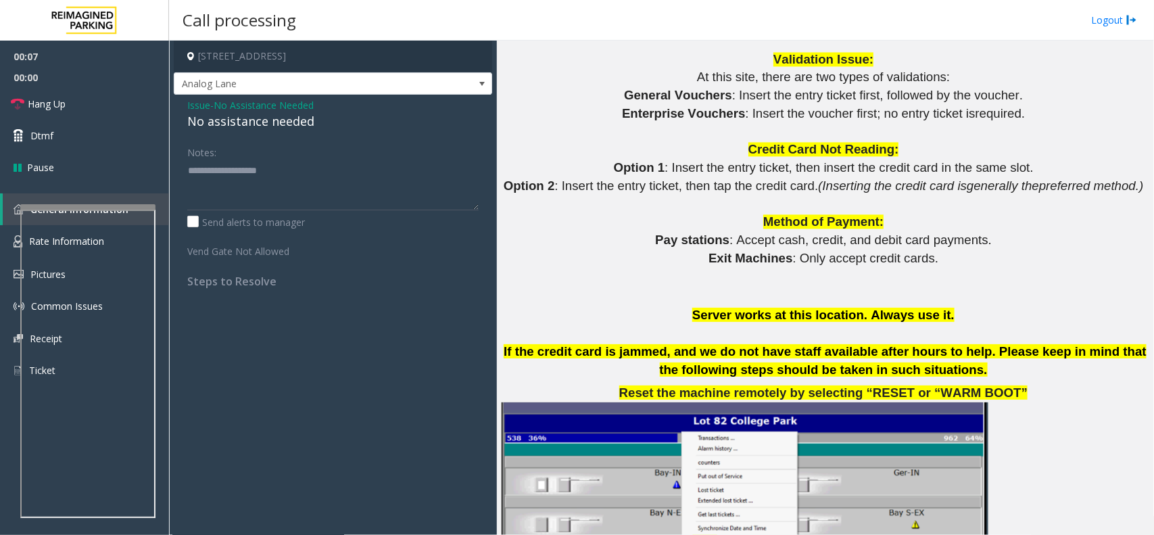
click at [262, 129] on div "No assistance needed" at bounding box center [332, 121] width 291 height 18
click at [262, 128] on div "No assistance needed" at bounding box center [332, 121] width 291 height 18
type textarea "**********"
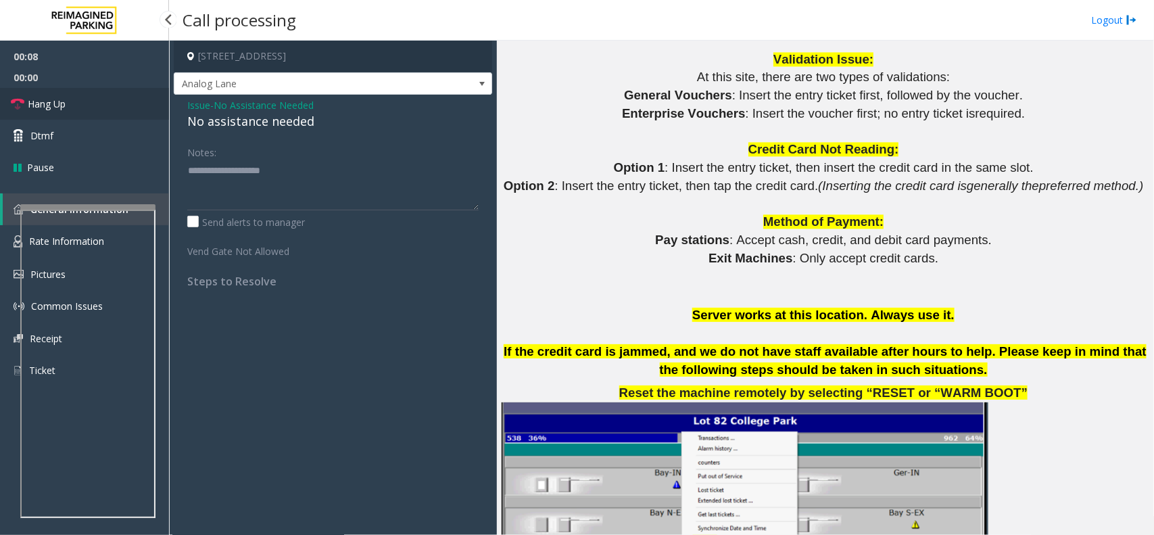
click at [151, 109] on link "Hang Up" at bounding box center [84, 104] width 169 height 32
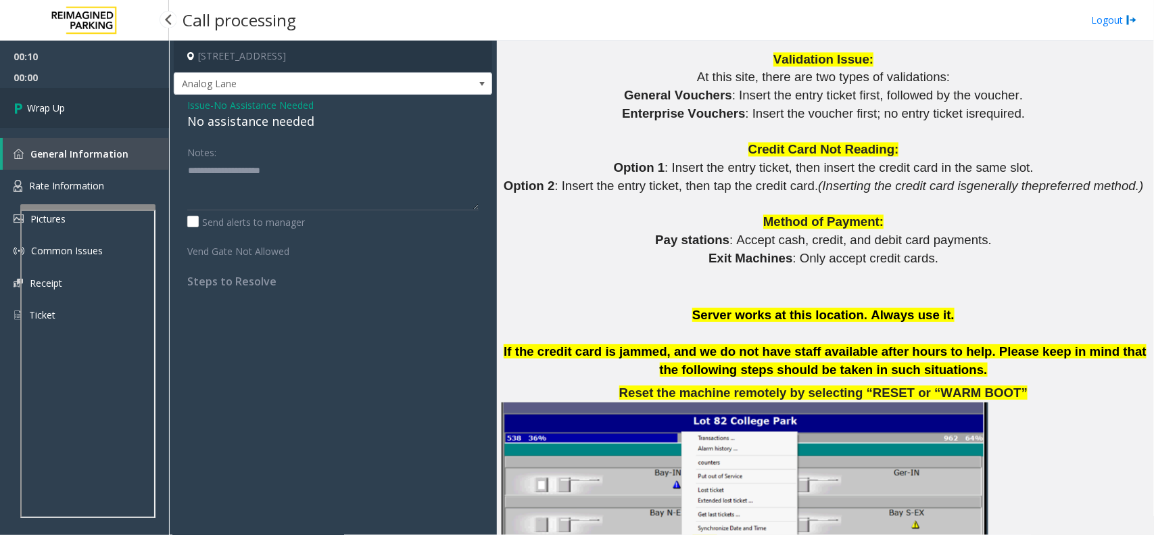
click at [151, 109] on link "Wrap Up" at bounding box center [84, 108] width 169 height 40
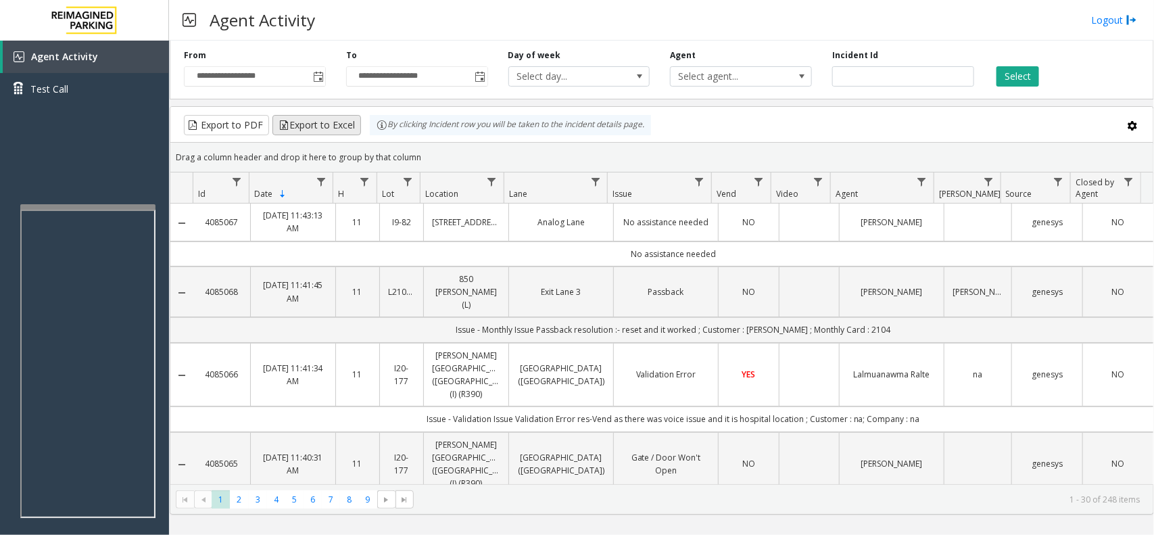
drag, startPoint x: 437, startPoint y: 150, endPoint x: 358, endPoint y: 122, distance: 83.8
click at [358, 122] on kendo-grid "Export to PDF Export to Excel By clicking Incident row you will be taken to the…" at bounding box center [662, 310] width 984 height 408
click at [430, 149] on div "Drag a column header and drop it here to group by that column" at bounding box center [661, 157] width 983 height 24
drag, startPoint x: 421, startPoint y: 159, endPoint x: 381, endPoint y: 136, distance: 46.6
click at [381, 136] on kendo-grid "Export to PDF Export to Excel By clicking Incident row you will be taken to the…" at bounding box center [662, 310] width 984 height 408
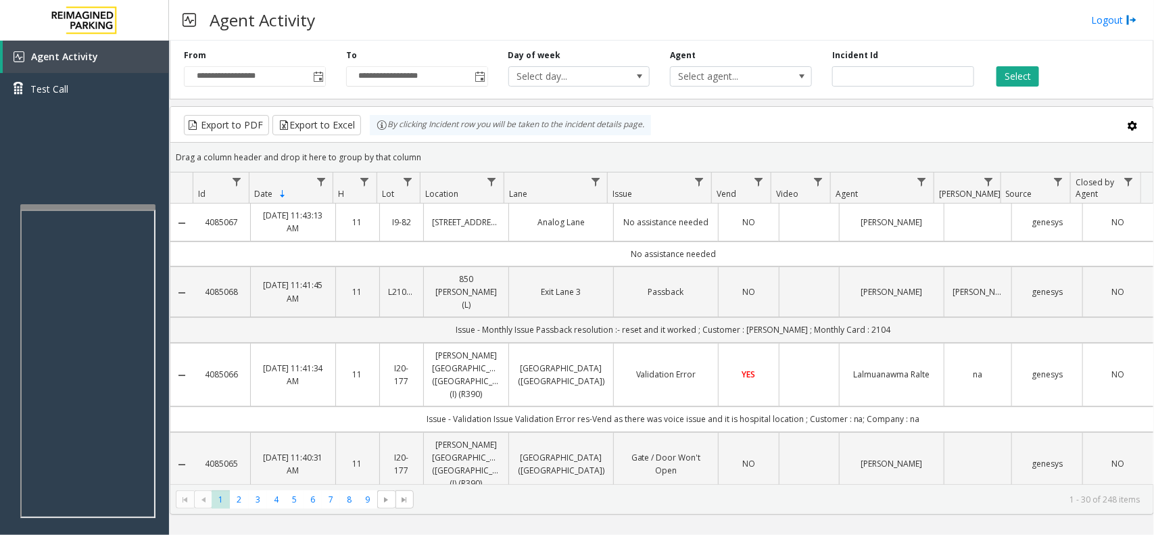
click at [429, 153] on div "Drag a column header and drop it here to group by that column" at bounding box center [661, 157] width 983 height 24
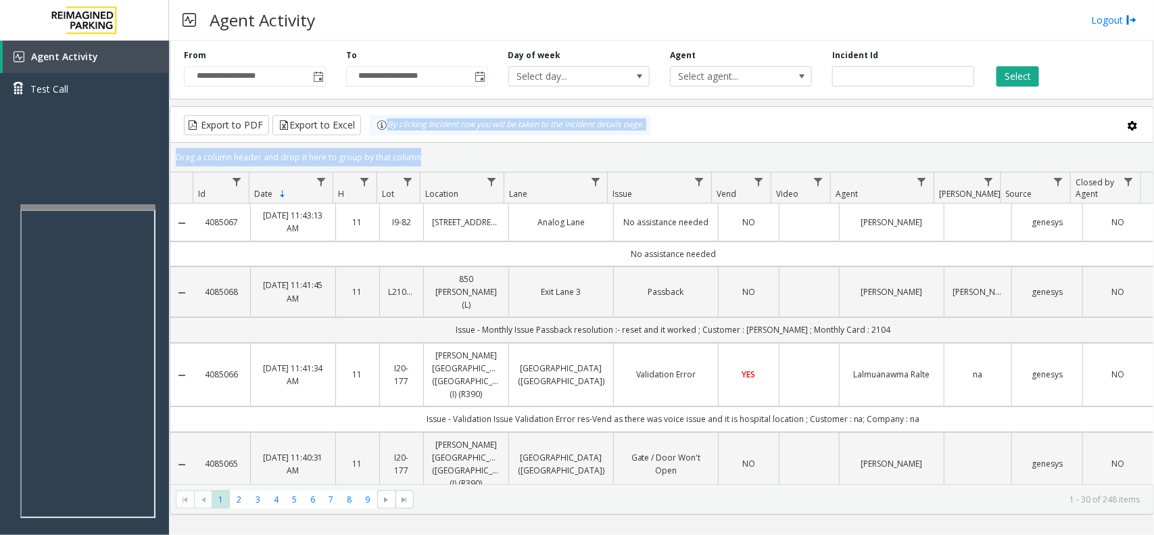
drag, startPoint x: 427, startPoint y: 154, endPoint x: 392, endPoint y: 141, distance: 37.0
click at [392, 141] on kendo-grid "Export to PDF Export to Excel By clicking Incident row you will be taken to the…" at bounding box center [662, 310] width 984 height 408
click at [437, 153] on div "Drag a column header and drop it here to group by that column" at bounding box center [661, 157] width 983 height 24
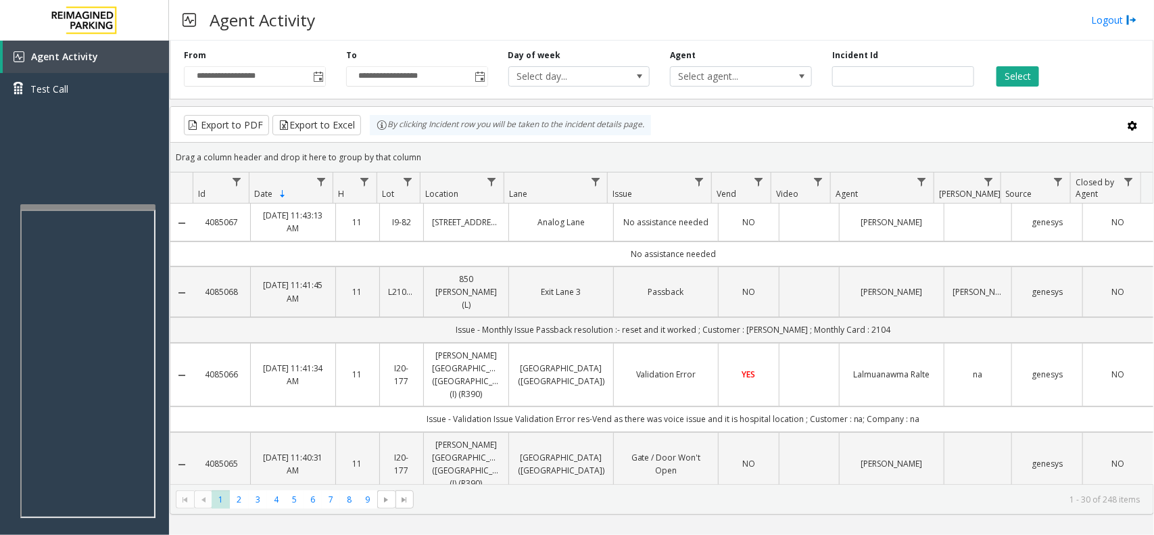
drag, startPoint x: 434, startPoint y: 153, endPoint x: 362, endPoint y: 128, distance: 75.9
click at [362, 128] on kendo-grid "Export to PDF Export to Excel By clicking Incident row you will be taken to the…" at bounding box center [662, 310] width 984 height 408
click at [433, 153] on div "Drag a column header and drop it here to group by that column" at bounding box center [661, 157] width 983 height 24
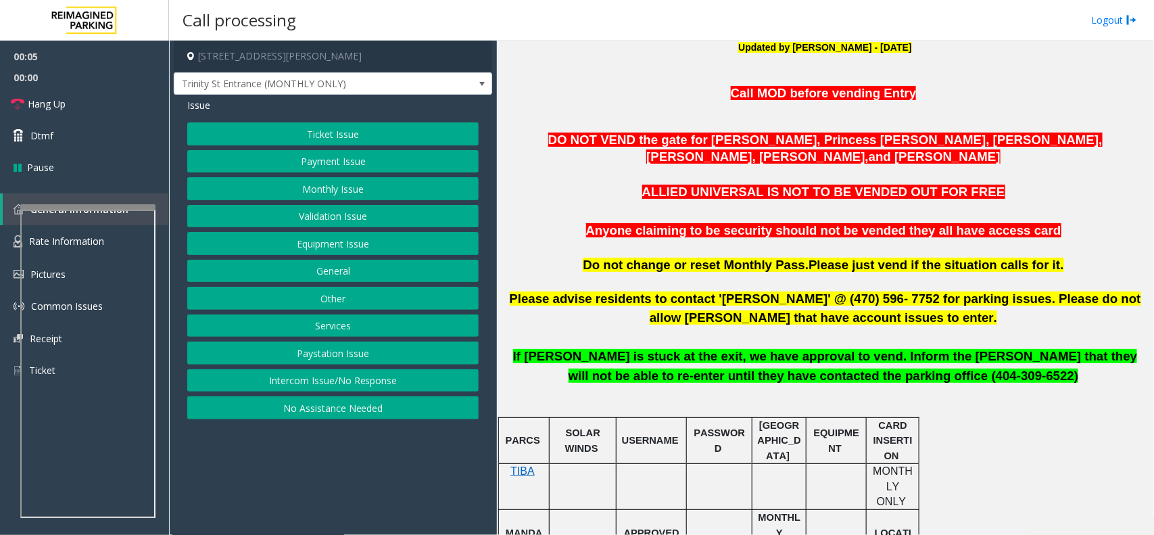
scroll to position [253, 0]
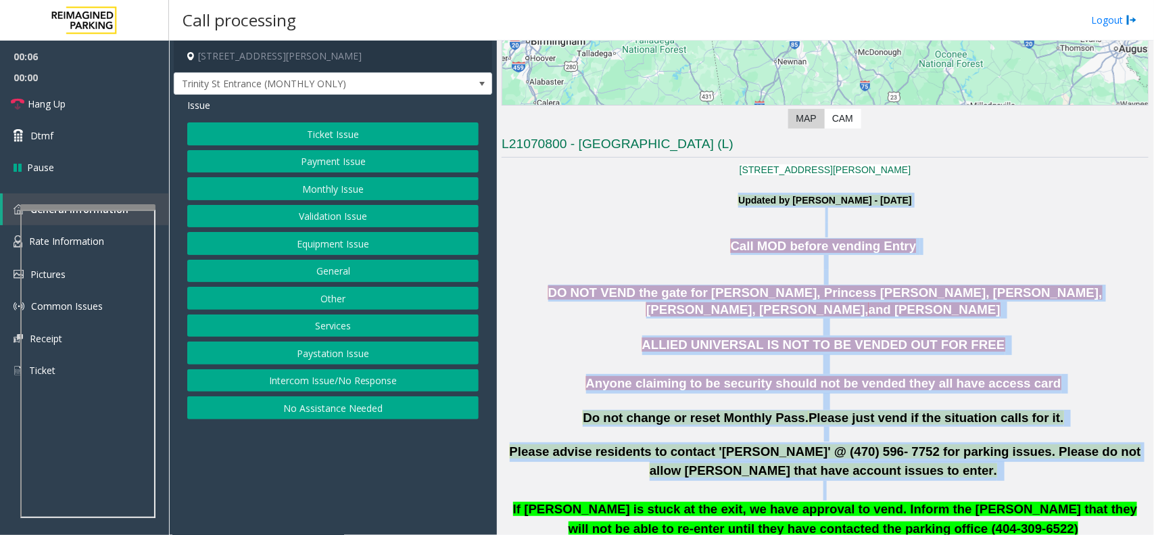
drag, startPoint x: 614, startPoint y: 197, endPoint x: 891, endPoint y: 498, distance: 409.0
click at [644, 325] on p at bounding box center [825, 326] width 647 height 17
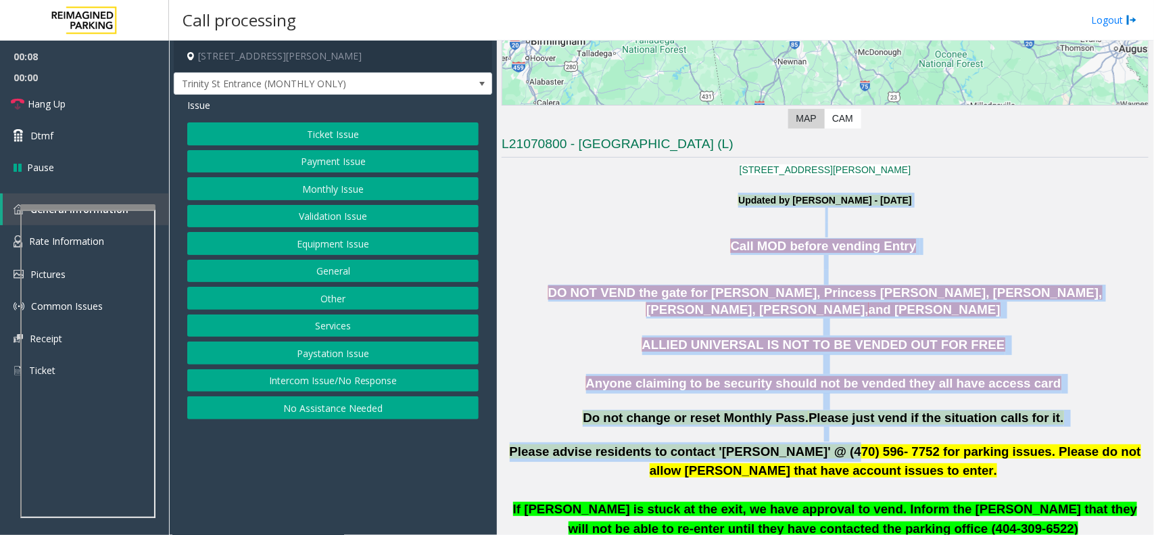
drag, startPoint x: 613, startPoint y: 201, endPoint x: 798, endPoint y: 450, distance: 309.7
click at [568, 318] on p "DO NOT VEND the gate for [PERSON_NAME], Princess [PERSON_NAME], [PERSON_NAME], …" at bounding box center [825, 302] width 647 height 34
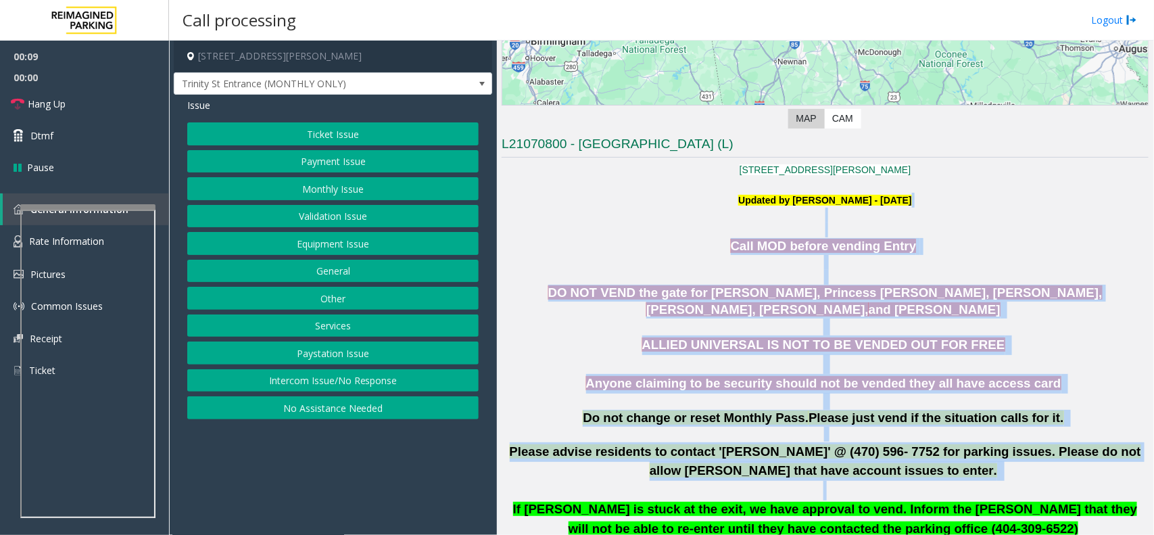
drag, startPoint x: 573, startPoint y: 213, endPoint x: 821, endPoint y: 485, distance: 368.9
click at [596, 331] on p at bounding box center [825, 326] width 647 height 17
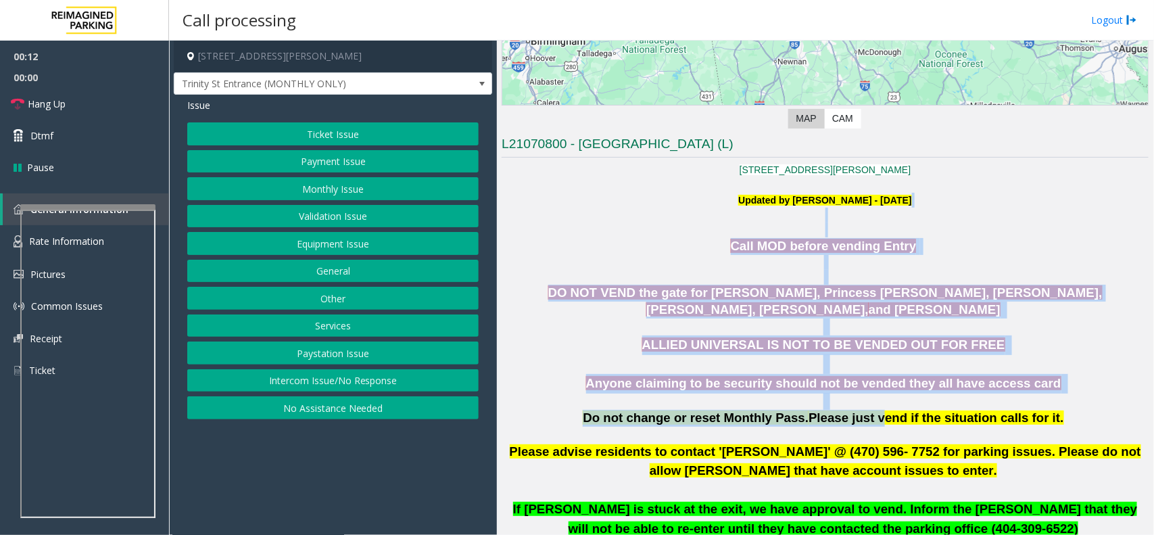
drag, startPoint x: 612, startPoint y: 212, endPoint x: 866, endPoint y: 418, distance: 326.7
click at [634, 368] on p at bounding box center [825, 364] width 647 height 20
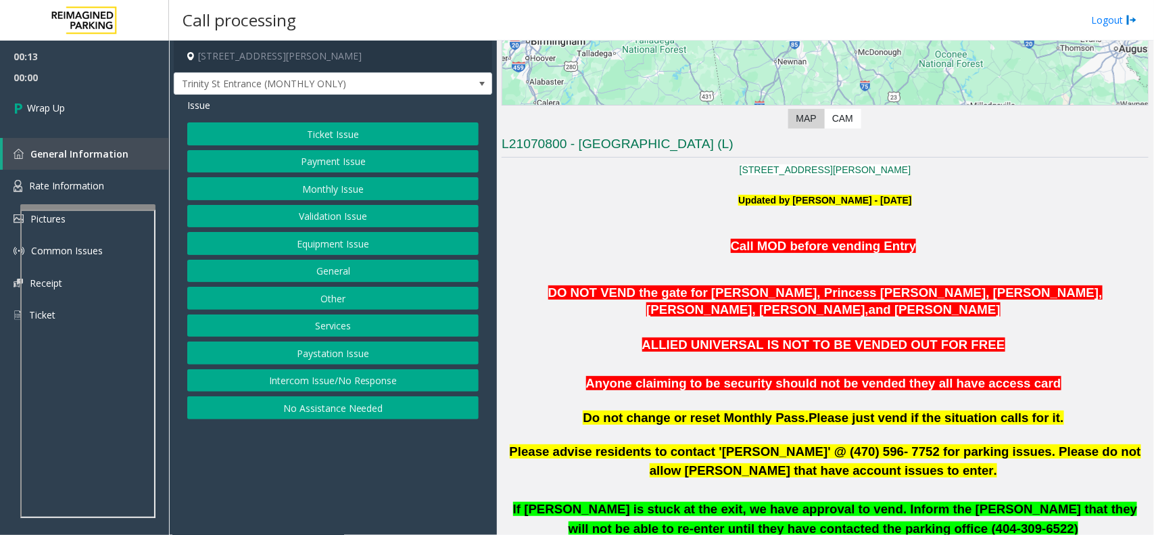
click at [301, 372] on button "Intercom Issue/No Response" at bounding box center [332, 380] width 291 height 23
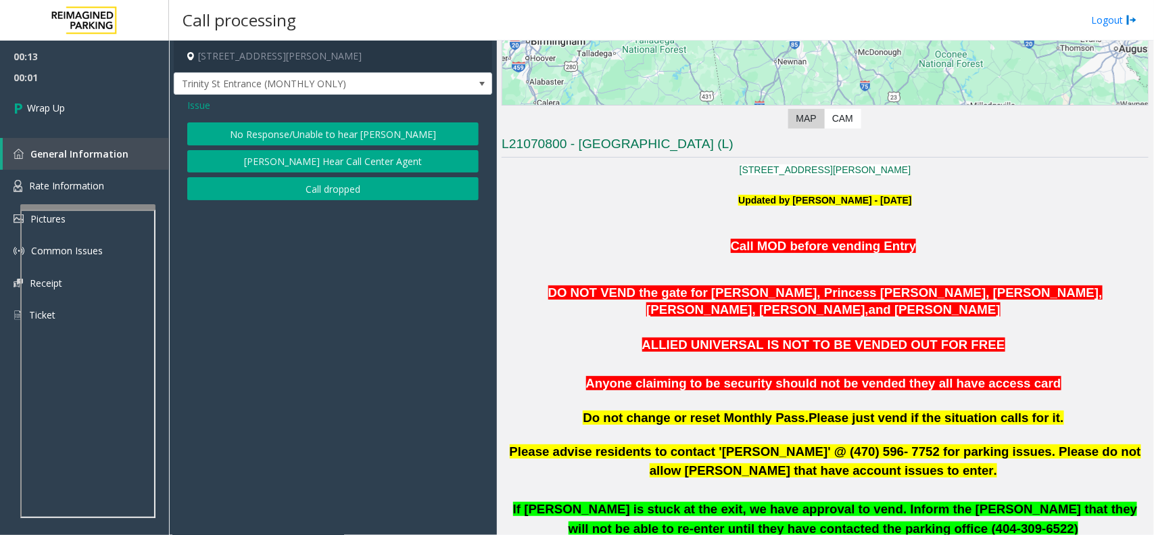
click at [281, 193] on button "Call dropped" at bounding box center [332, 188] width 291 height 23
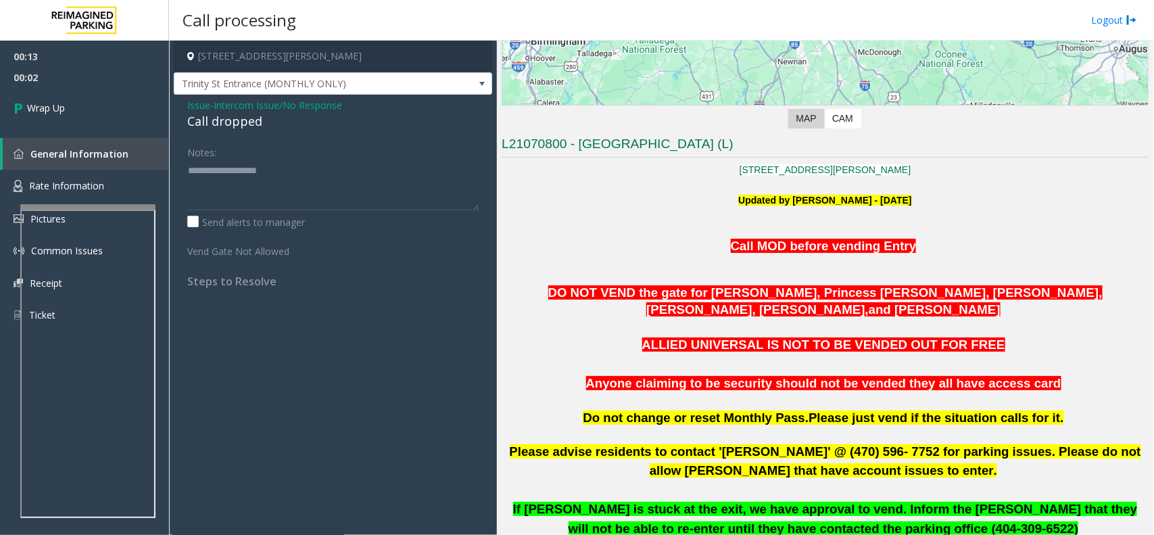
click at [217, 127] on div "Call dropped" at bounding box center [332, 121] width 291 height 18
type textarea "**********"
click at [65, 97] on link "Wrap Up" at bounding box center [84, 108] width 169 height 40
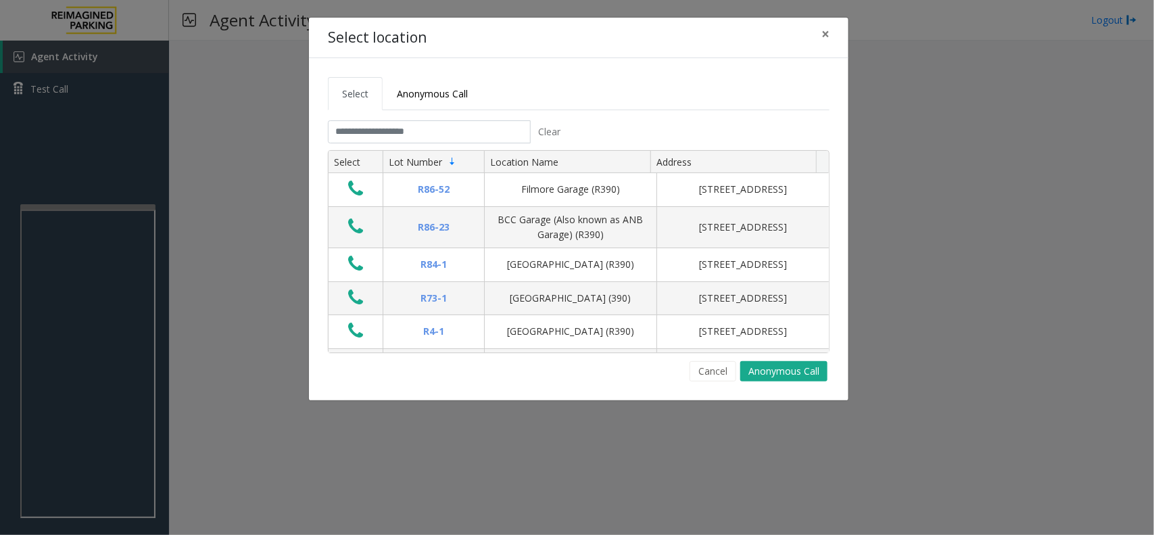
click at [428, 118] on tabset "Select Anonymous Call Clear Select Lot Number Location Name Address R86-52 Film…" at bounding box center [579, 229] width 502 height 304
click at [426, 151] on th "Lot Number" at bounding box center [433, 162] width 101 height 23
click at [433, 143] on input "text" at bounding box center [429, 131] width 203 height 23
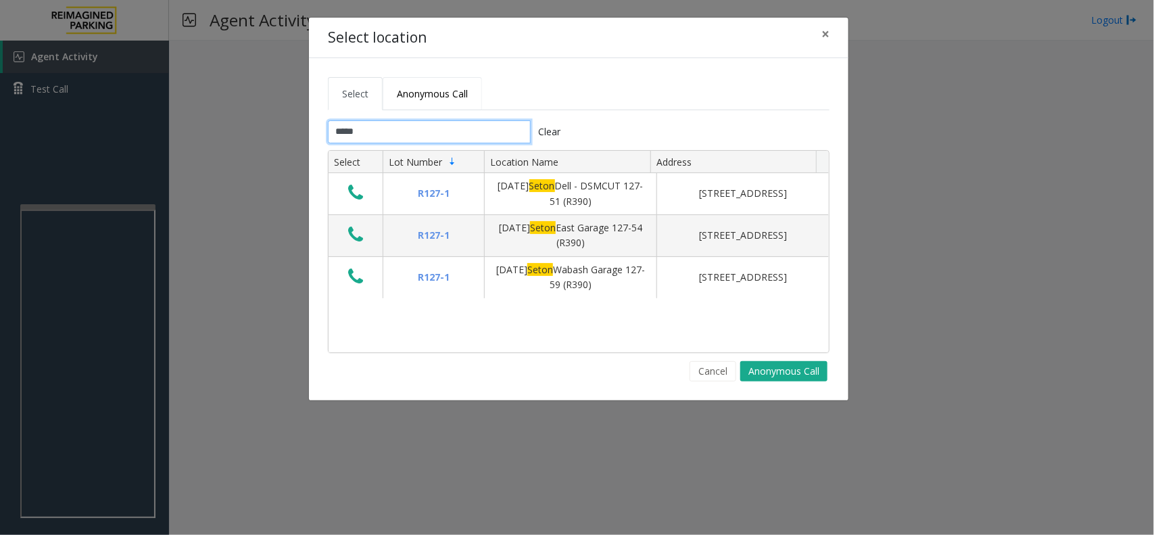
type input "*****"
drag, startPoint x: 444, startPoint y: 89, endPoint x: 434, endPoint y: 109, distance: 22.7
click at [444, 89] on span "Anonymous Call" at bounding box center [432, 93] width 71 height 13
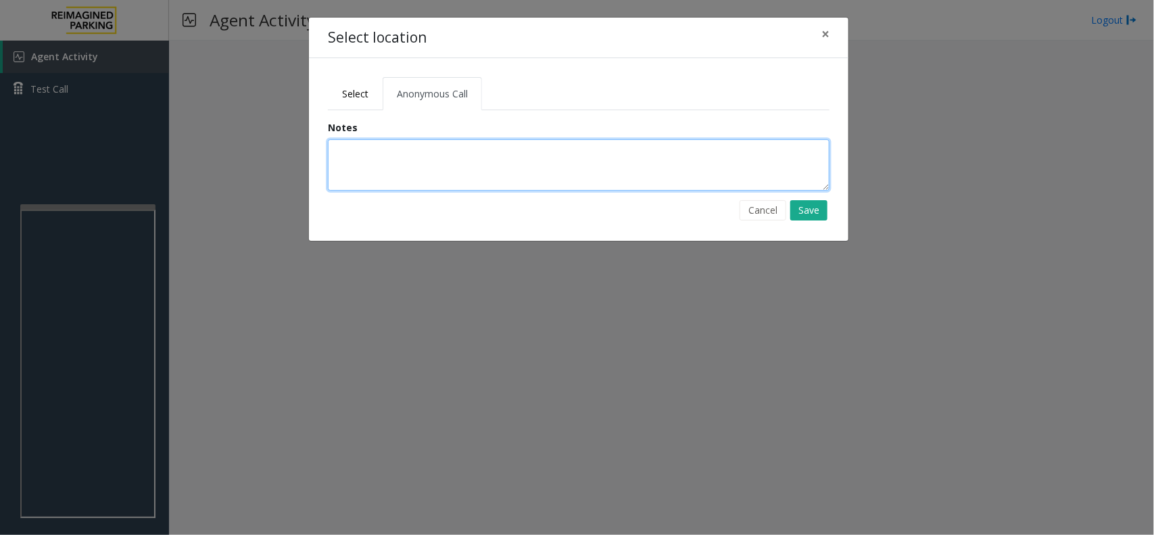
click at [416, 170] on textarea at bounding box center [579, 164] width 502 height 51
type textarea "**********"
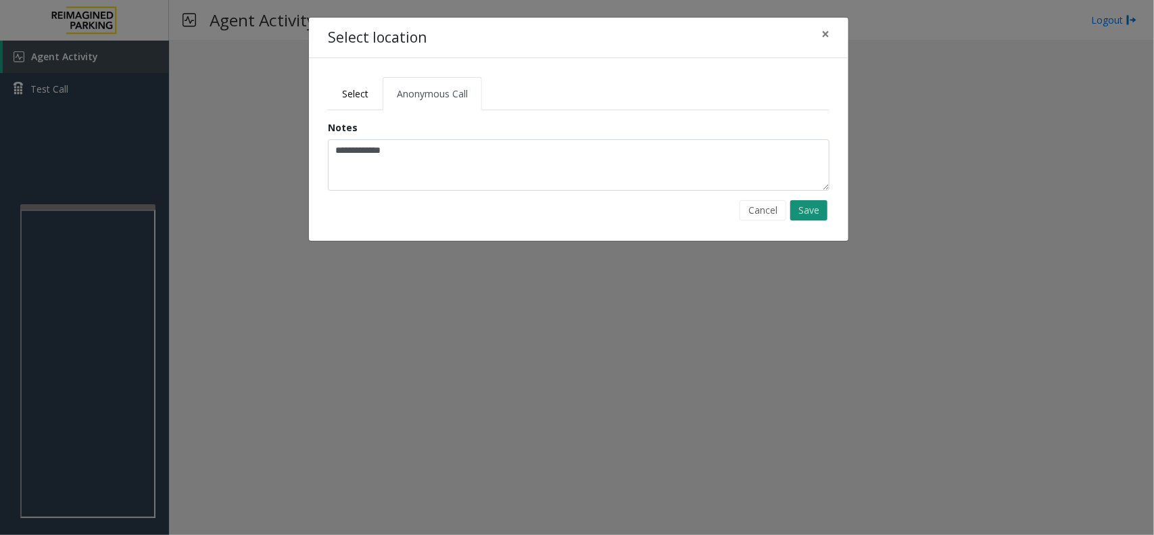
click at [815, 201] on button "Save" at bounding box center [808, 210] width 37 height 20
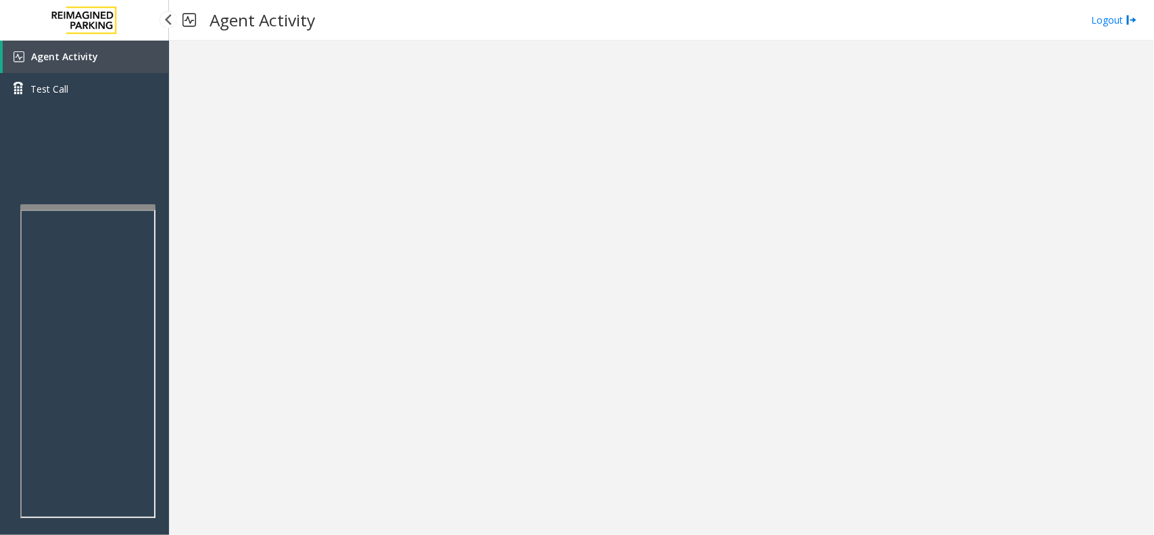
click at [81, 53] on span "Agent Activity" at bounding box center [64, 56] width 67 height 13
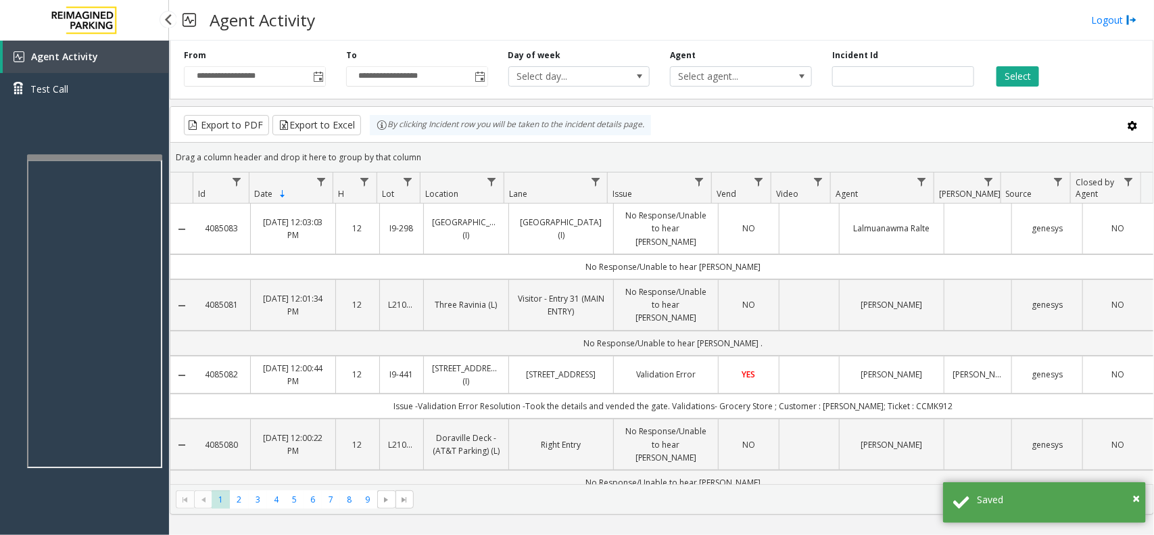
click at [137, 143] on app-root "**********" at bounding box center [577, 267] width 1154 height 535
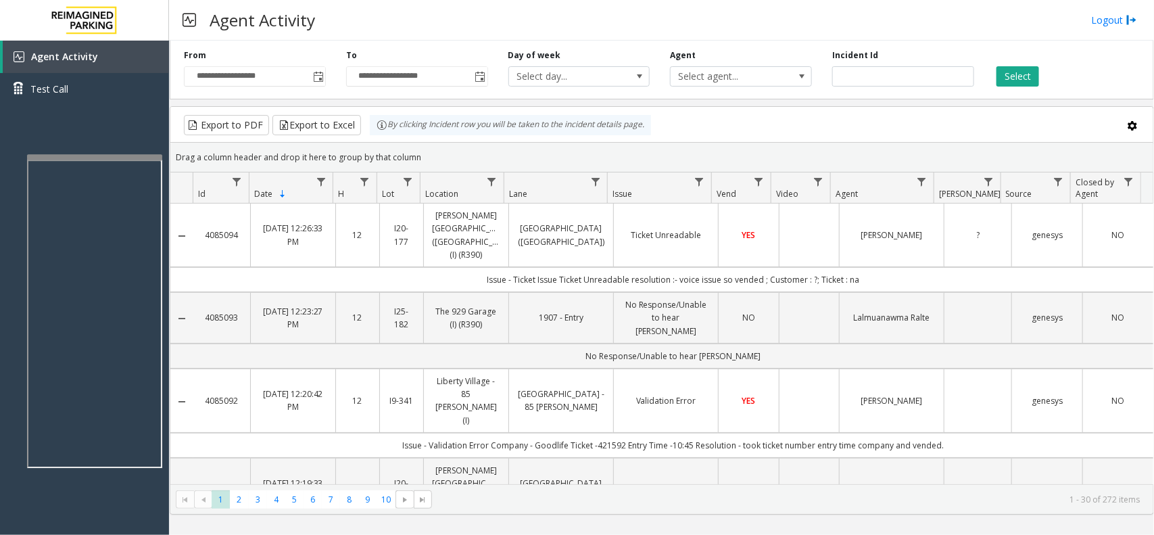
drag, startPoint x: 1095, startPoint y: 14, endPoint x: 1001, endPoint y: 2, distance: 94.7
click at [1095, 14] on link "Logout" at bounding box center [1114, 20] width 46 height 14
